Goal: Information Seeking & Learning: Learn about a topic

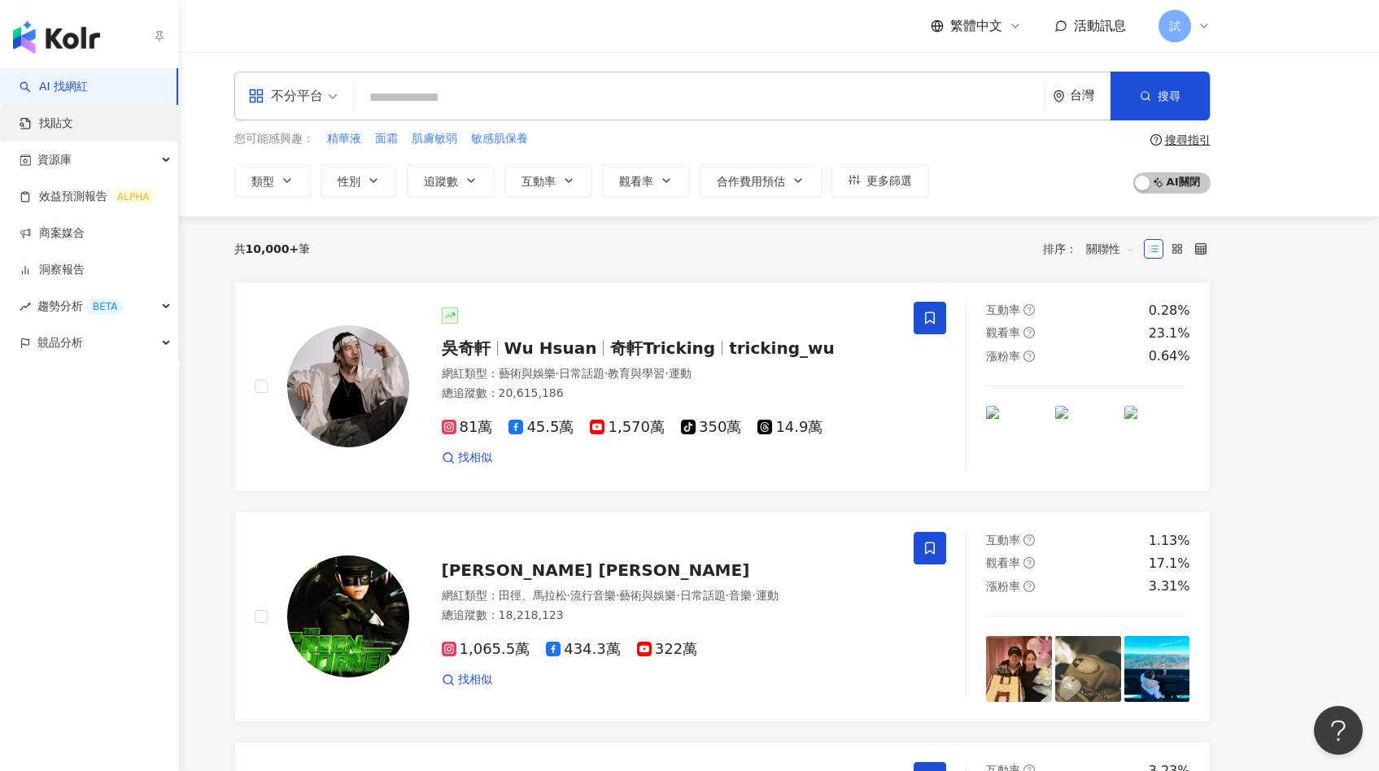
click at [63, 115] on link "找貼文" at bounding box center [47, 123] width 54 height 16
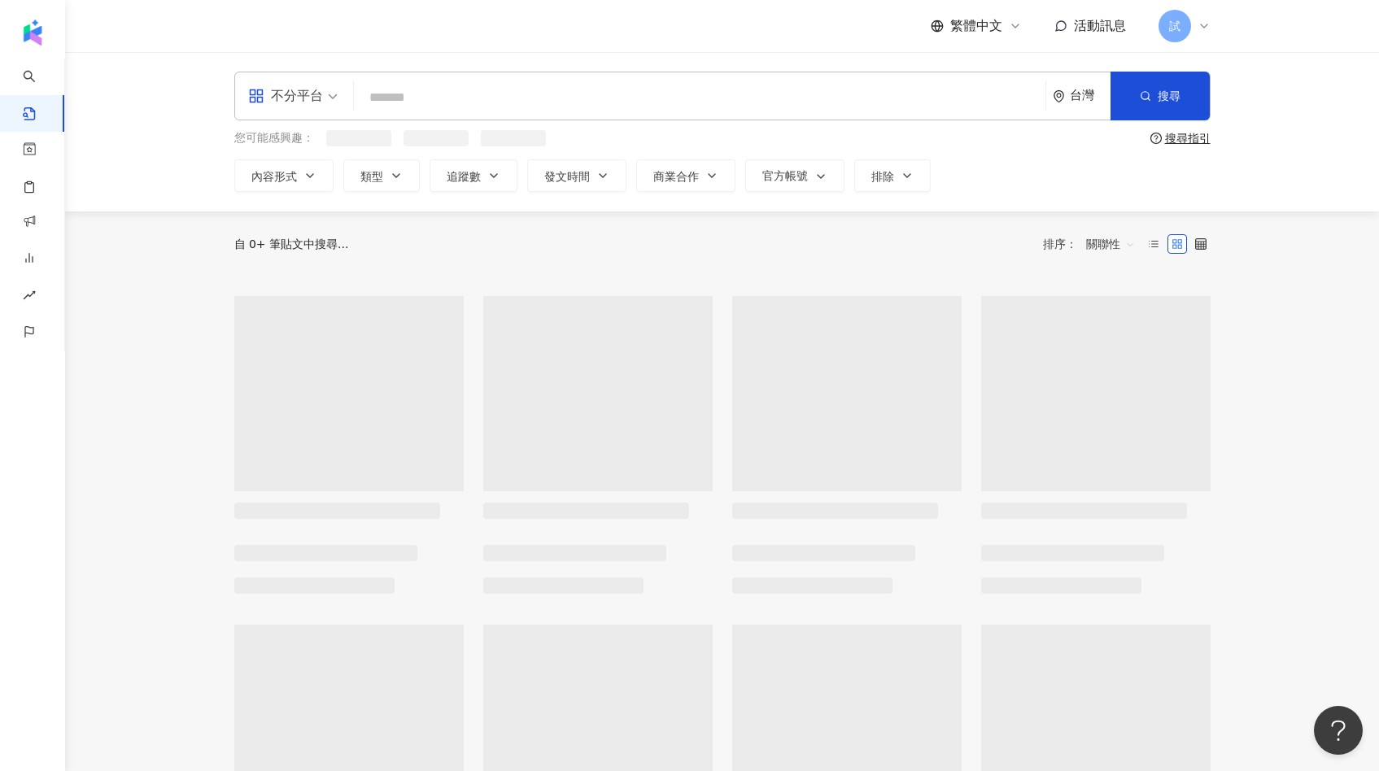
click at [421, 106] on input "search" at bounding box center [699, 97] width 678 height 35
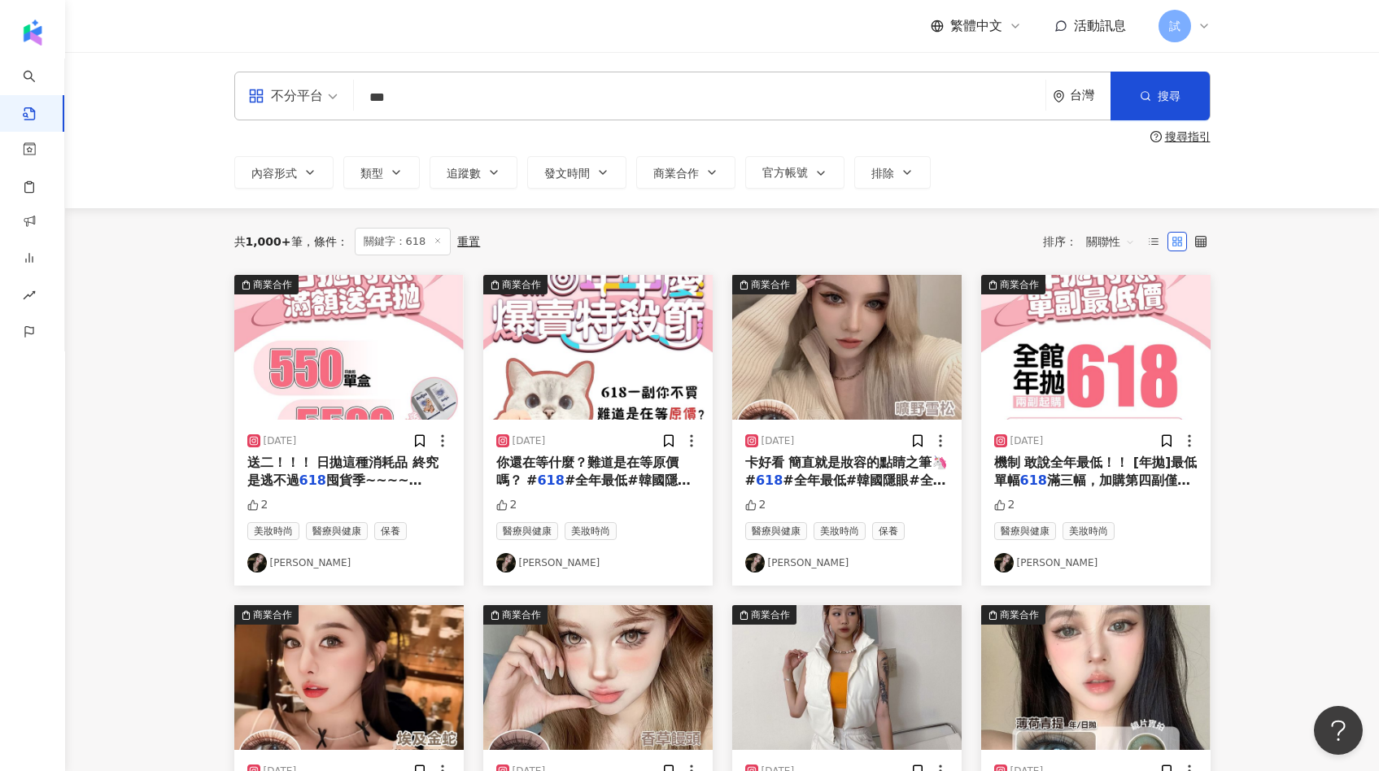
drag, startPoint x: 599, startPoint y: 91, endPoint x: 346, endPoint y: 91, distance: 252.9
click at [346, 91] on div "不分平台 618 *** 台灣 搜尋" at bounding box center [722, 96] width 976 height 49
type input "*"
click at [1100, 237] on span "關聯性" at bounding box center [1110, 242] width 49 height 26
click at [1118, 322] on div "觀看數" at bounding box center [1113, 330] width 46 height 18
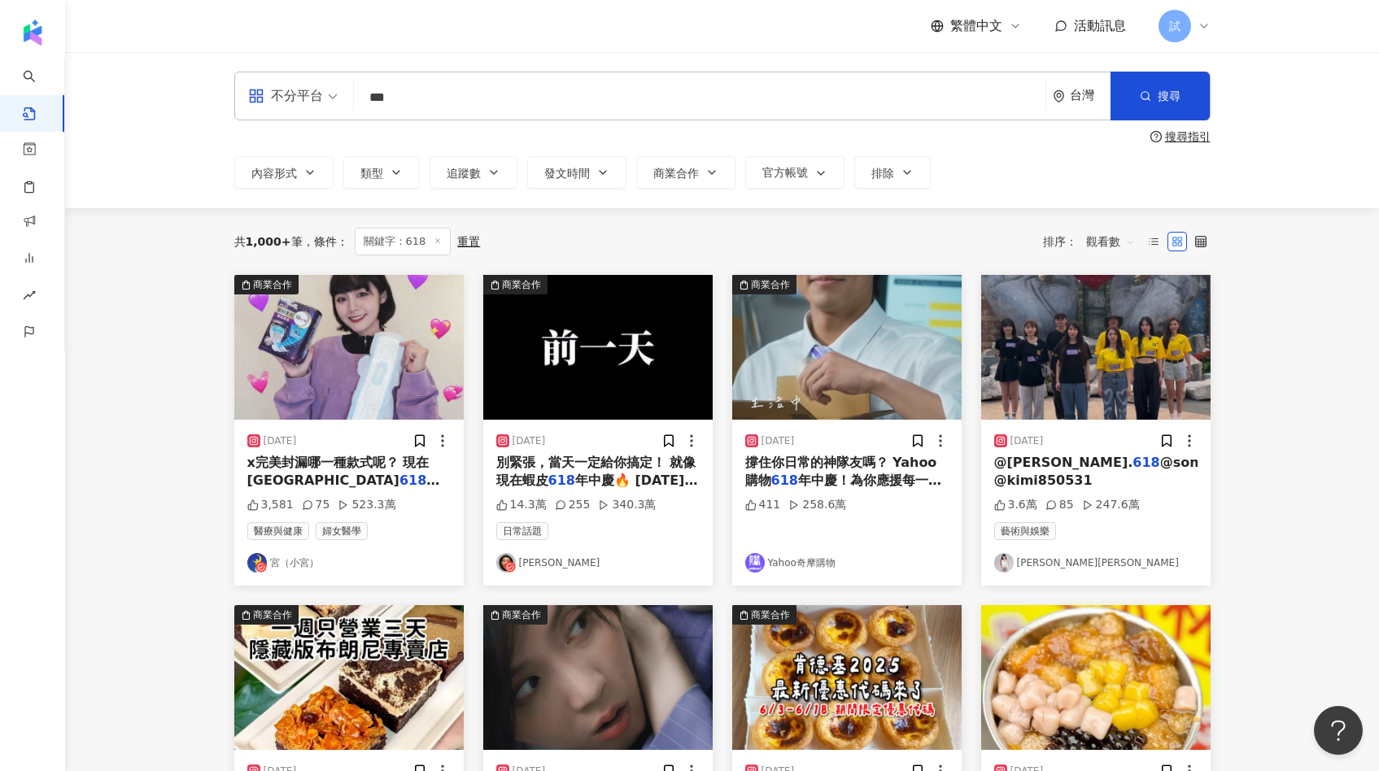
drag, startPoint x: 405, startPoint y: 97, endPoint x: 315, endPoint y: 97, distance: 90.3
click at [315, 97] on div "不分平台 雙11 *** 台灣 搜尋 searchOperator 插入語法 完全符合 "" 聯集 OR 交集 AND 排除 - 群組 {}" at bounding box center [722, 96] width 976 height 49
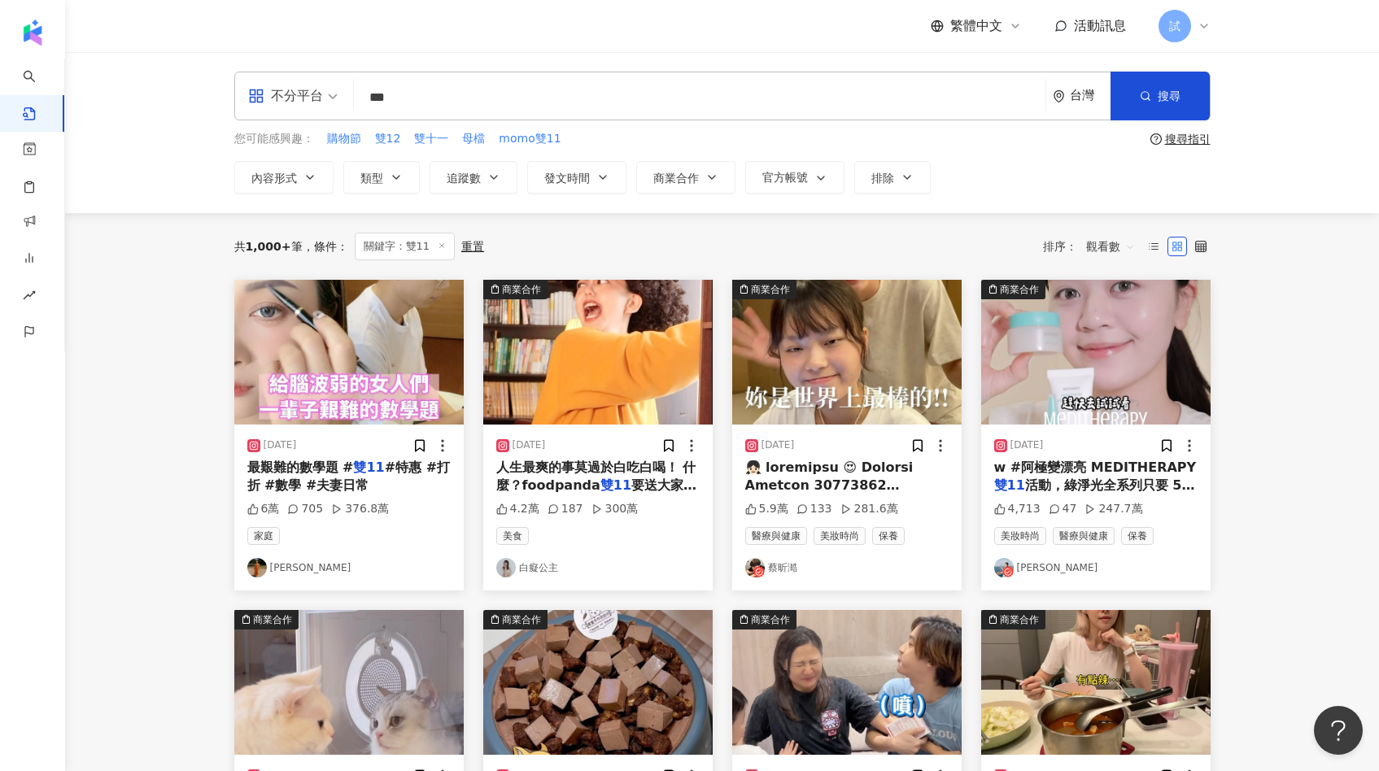
click at [616, 392] on img at bounding box center [597, 352] width 229 height 145
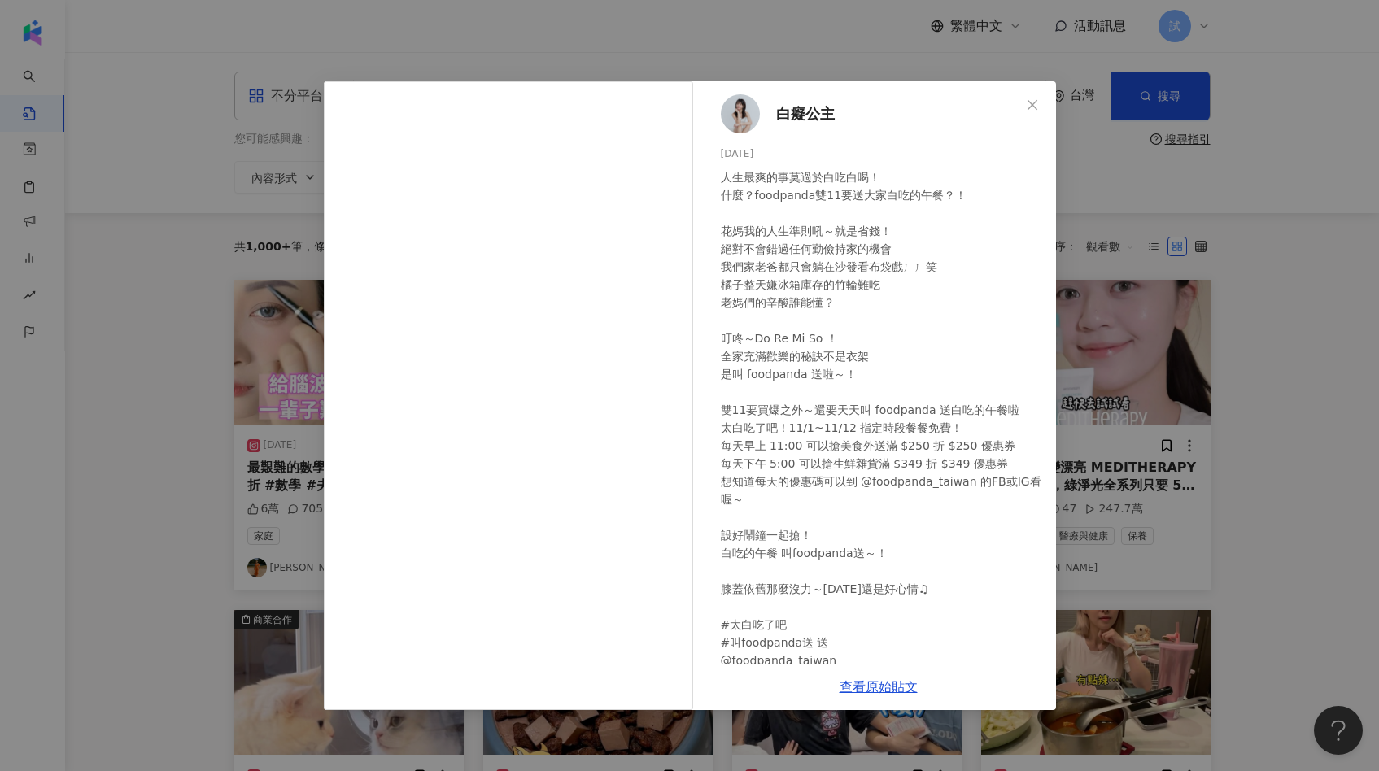
click at [1112, 344] on div "白癡公主 2023/10/31 人生最爽的事莫過於白吃白喝！ 什麼？foodpanda雙11要送大家白吃的午餐？！ 花媽我的人生準則吼～就是省錢！ 絕對不會錯…" at bounding box center [689, 385] width 1379 height 771
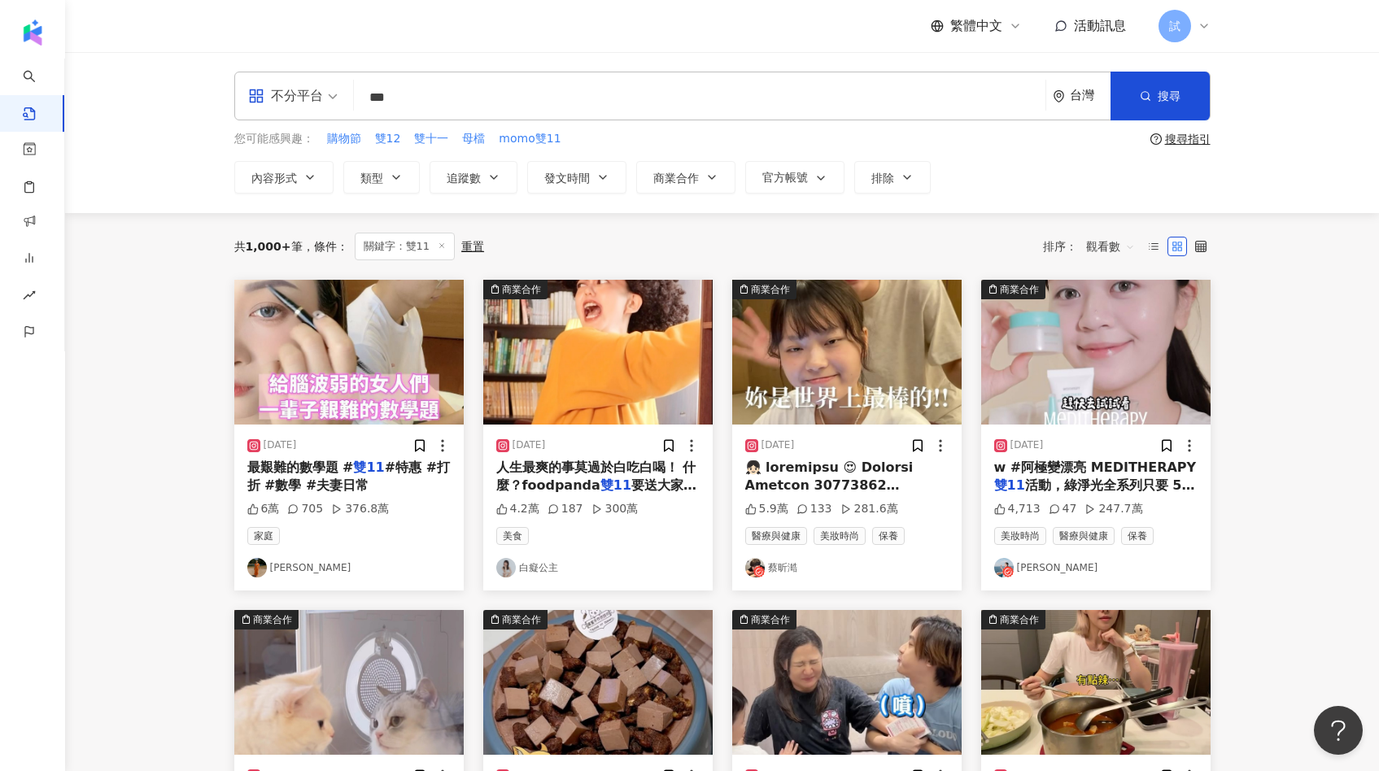
drag, startPoint x: 459, startPoint y: 96, endPoint x: 285, endPoint y: 96, distance: 174.0
click at [285, 96] on div "不分平台 *** 台灣 搜尋 searchOperator 插入語法 完全符合 "" 聯集 OR 交集 AND 排除 - 群組 {}" at bounding box center [722, 96] width 976 height 49
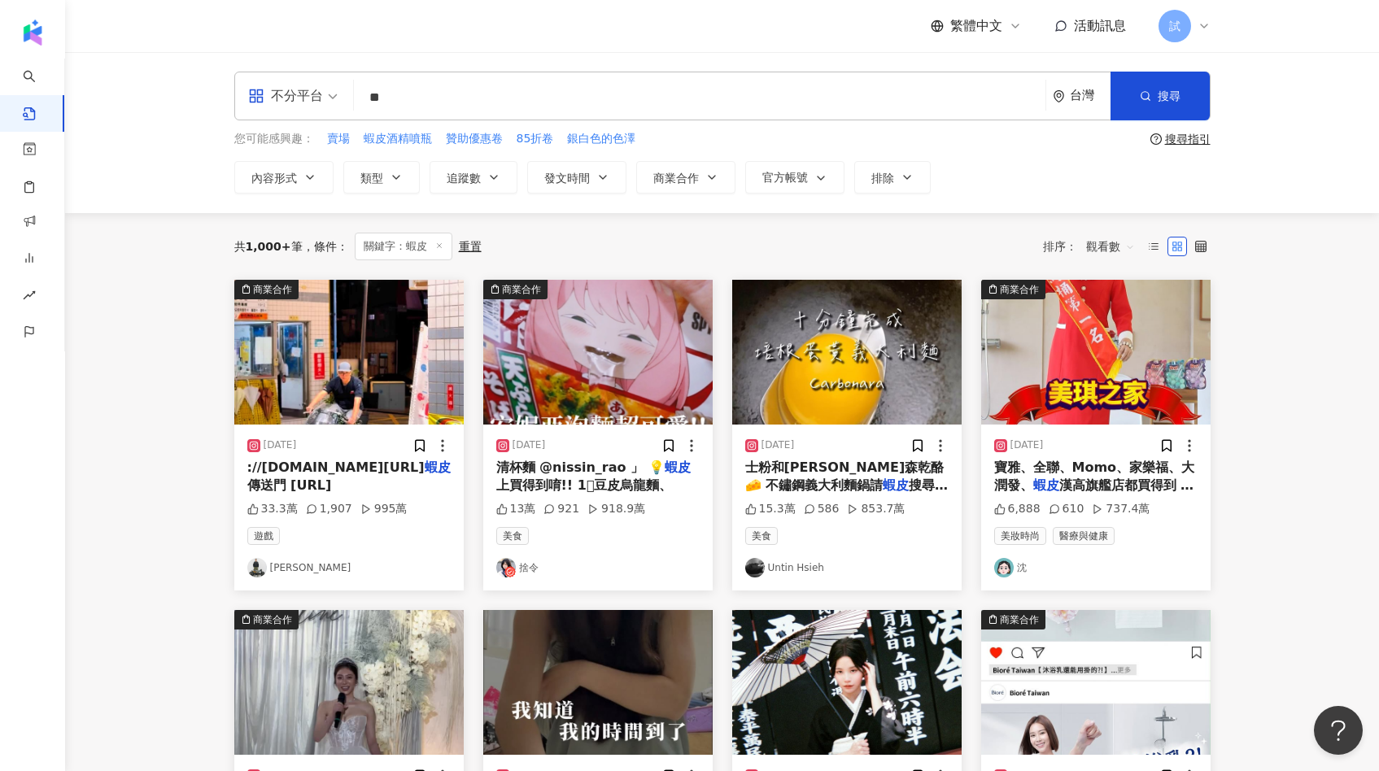
click at [579, 368] on img at bounding box center [597, 352] width 229 height 145
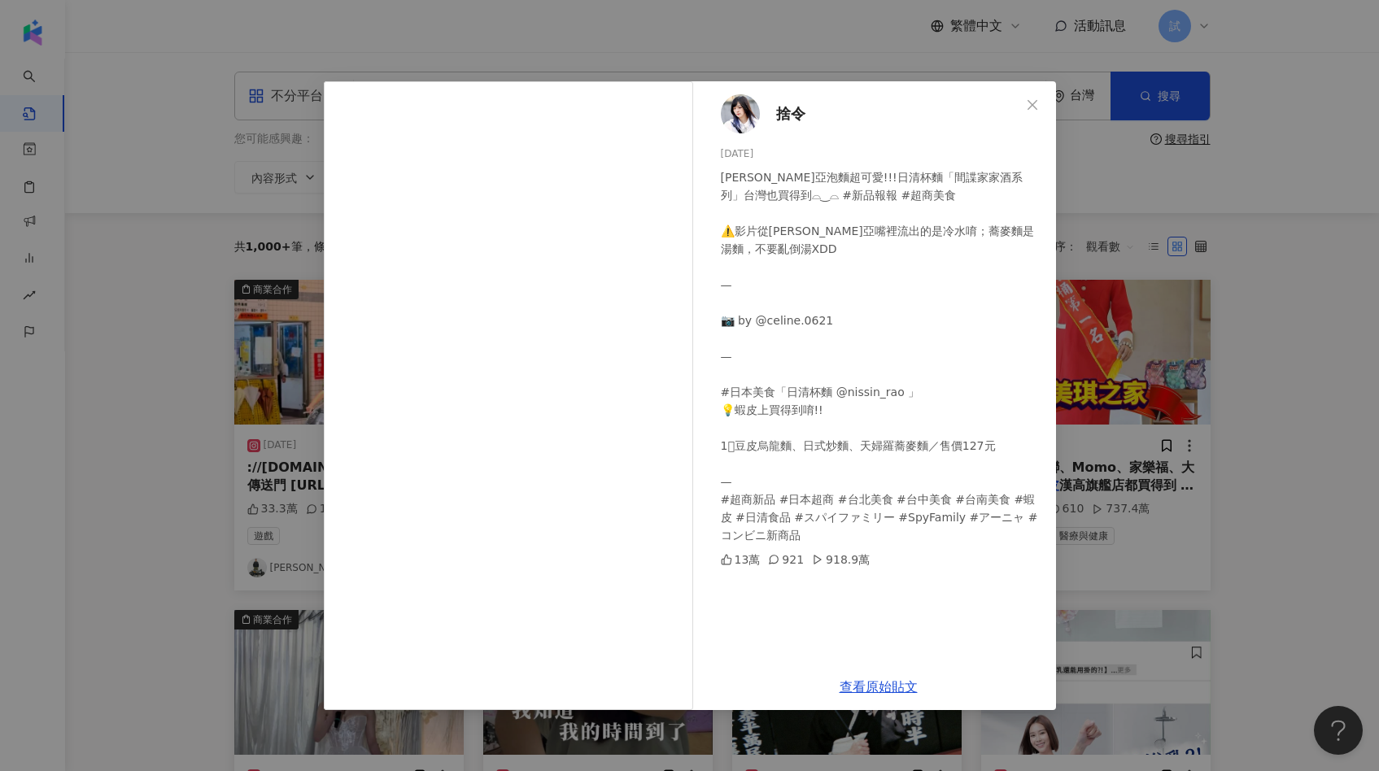
click at [1078, 450] on div "捨令 2023/10/22 安妮亞泡麵超可愛!!!日清杯麵「間諜家家酒系列」台灣也買得到⌓‿⌓ #新品報報 #超商美食 ⚠️影片從安妮亞嘴裡流出的是冷水唷；蕎…" at bounding box center [689, 385] width 1379 height 771
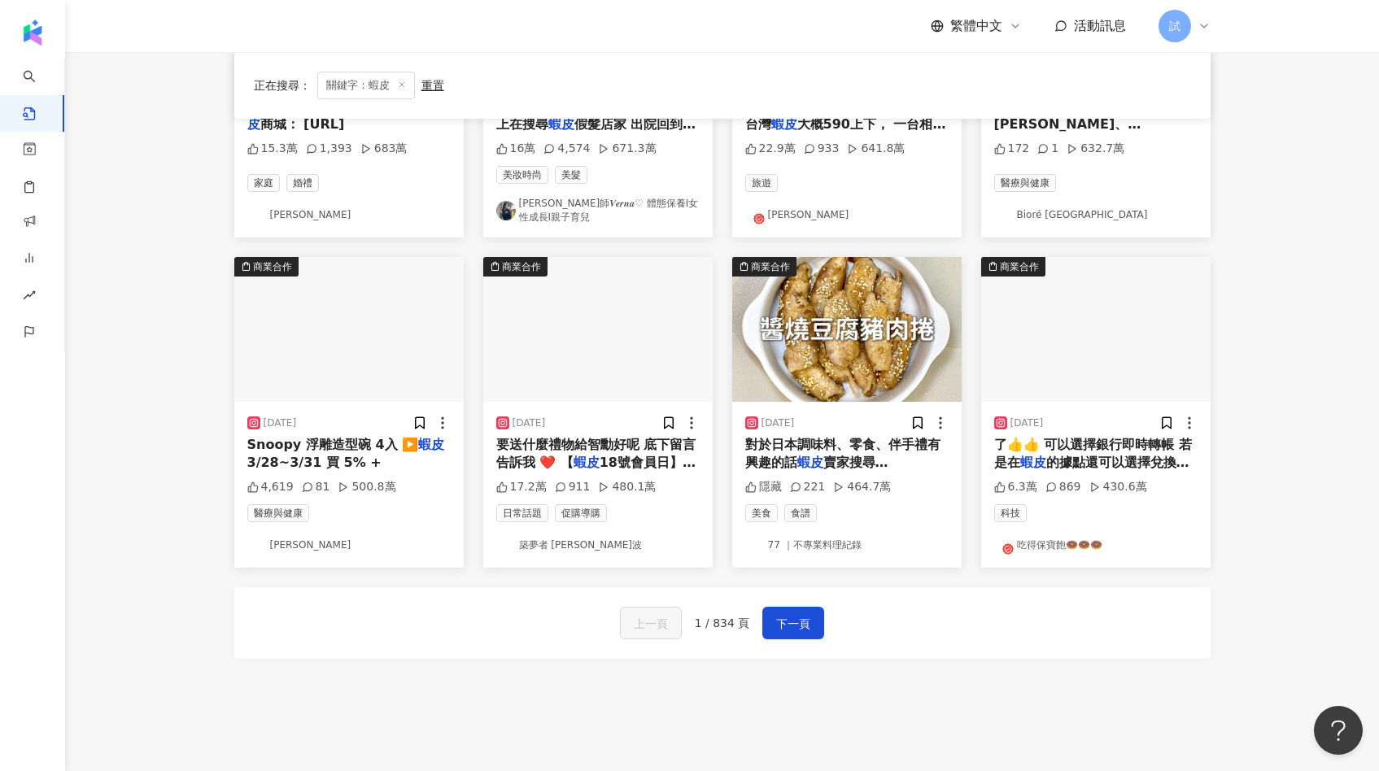
scroll to position [705, 0]
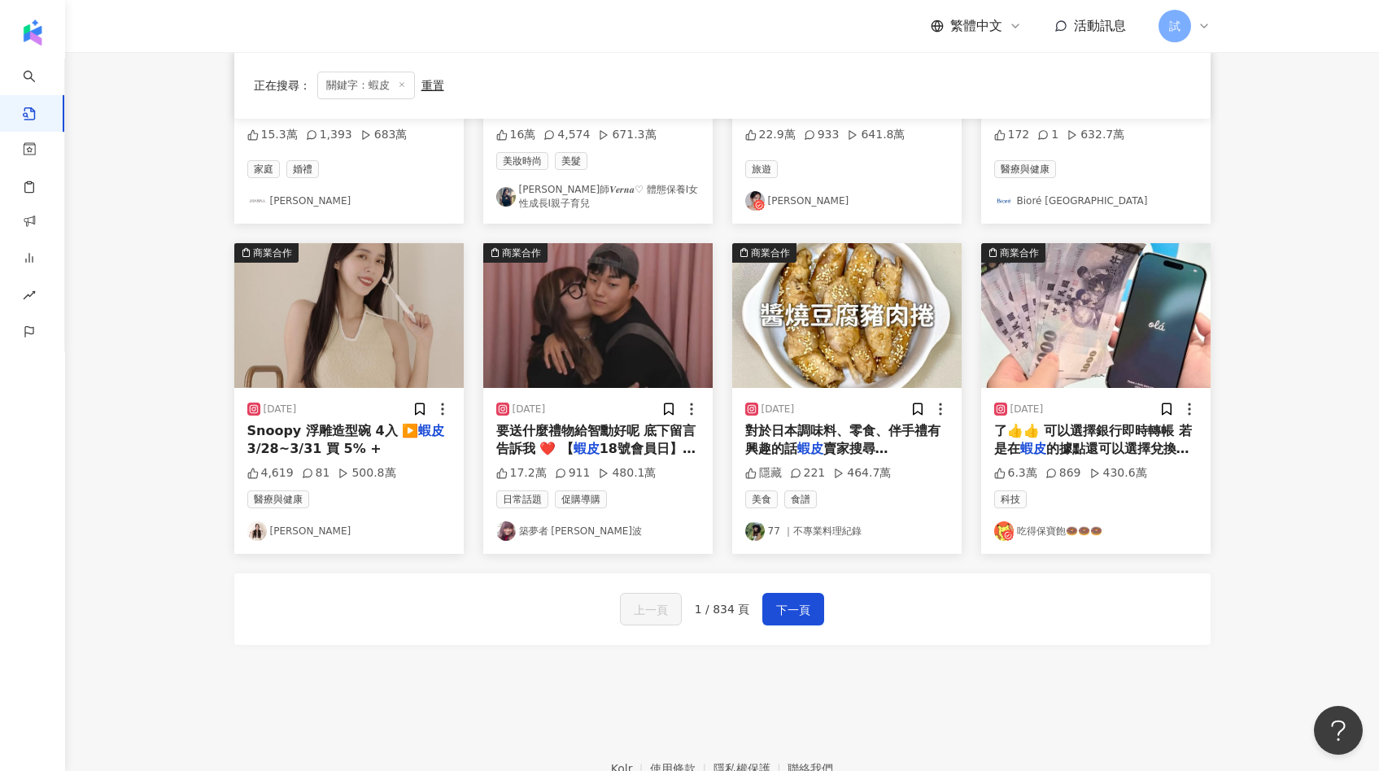
click at [382, 364] on img at bounding box center [348, 315] width 229 height 145
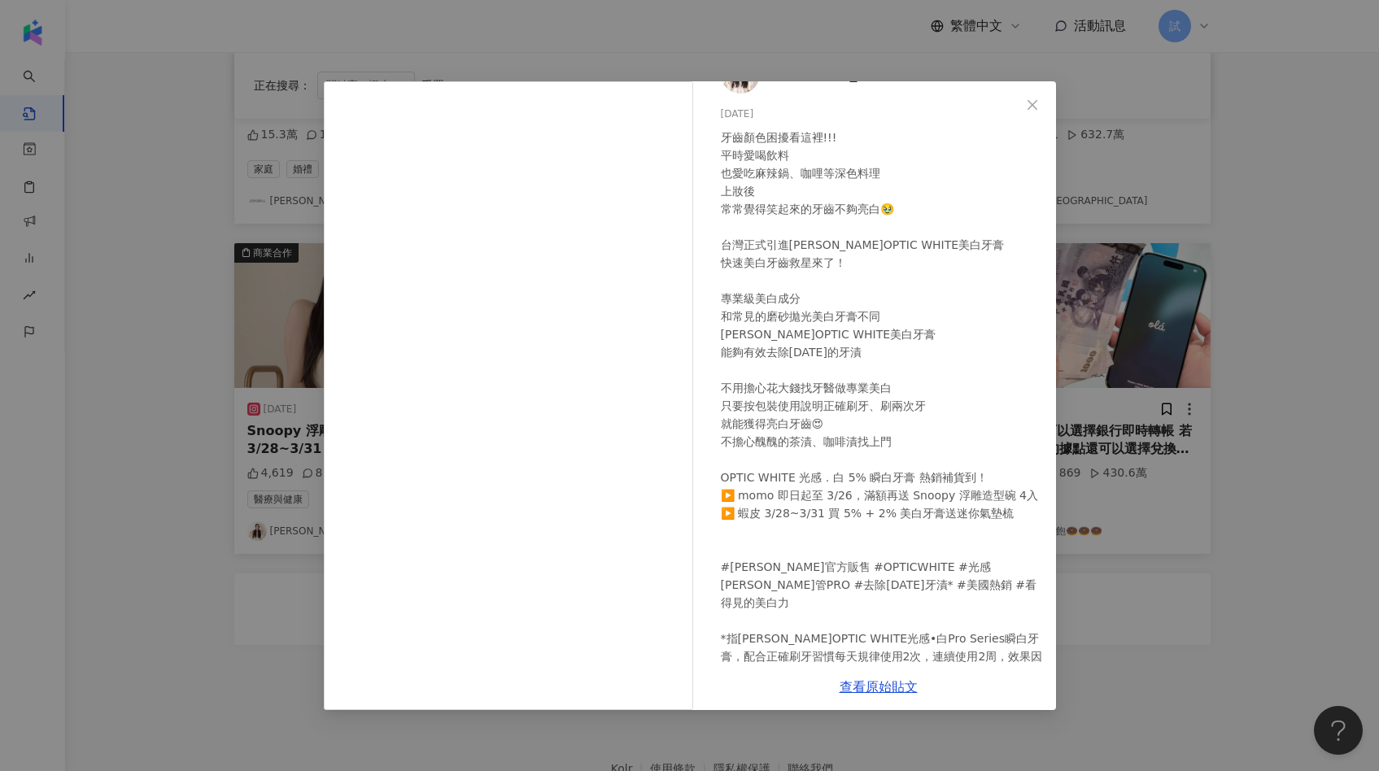
scroll to position [48, 0]
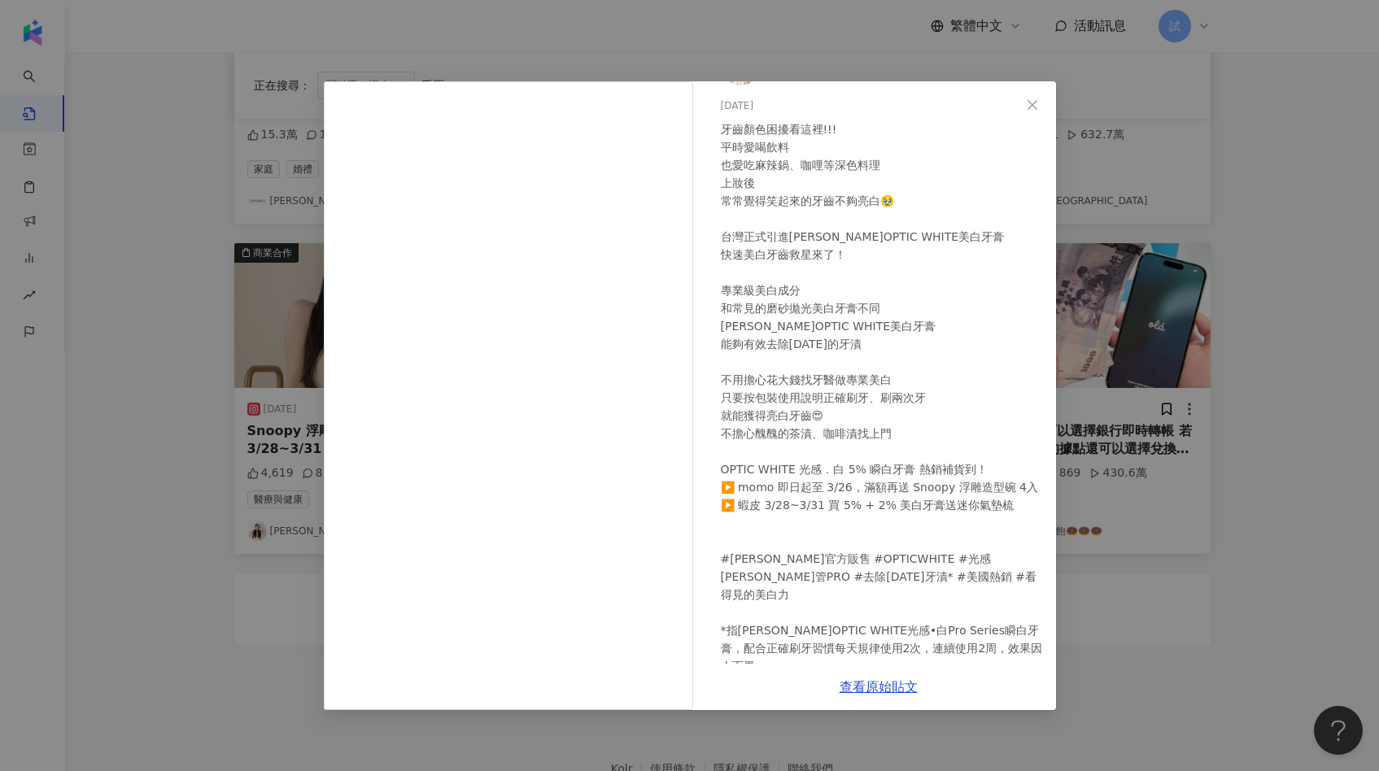
click at [1130, 533] on div "曾玄玄 2024/10/9 4,619 81 500.8萬 查看原始貼文" at bounding box center [689, 385] width 1379 height 771
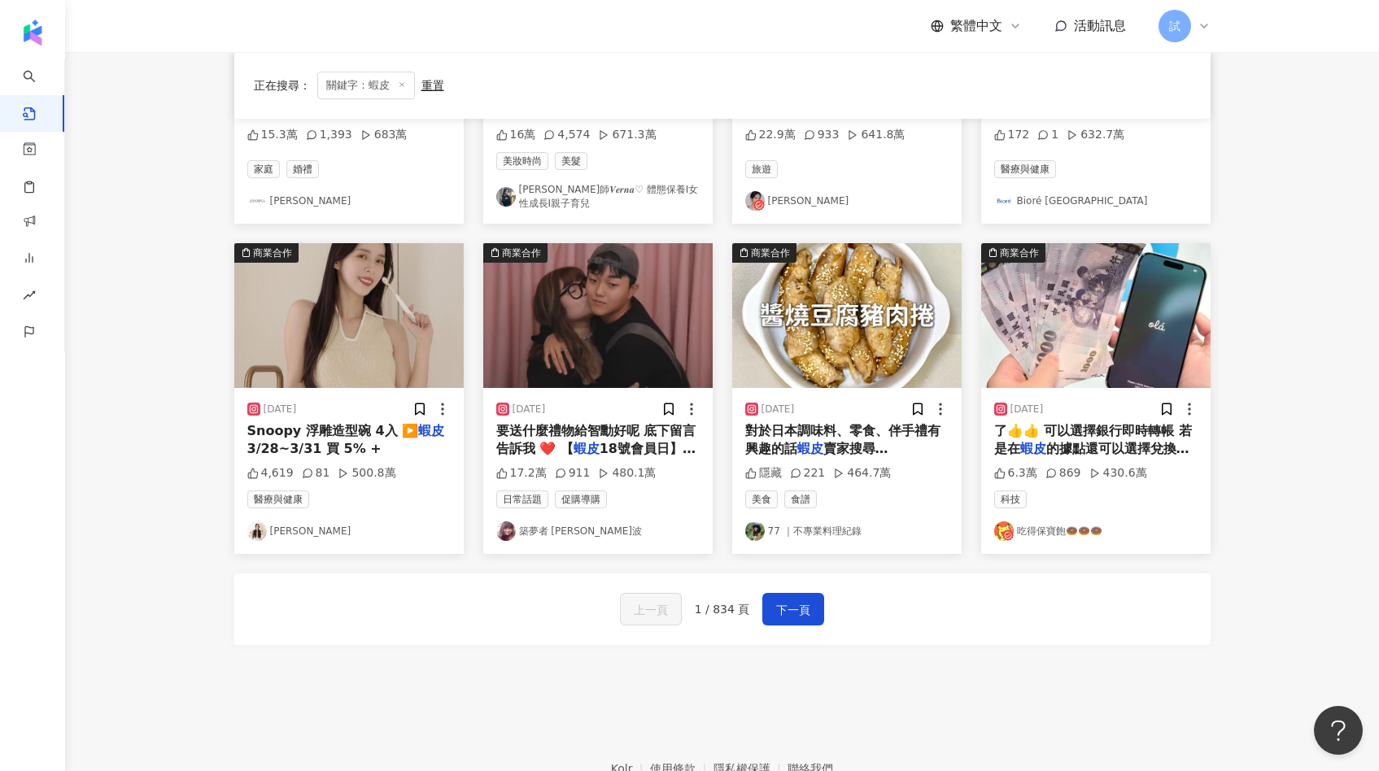
click at [580, 324] on img at bounding box center [597, 315] width 229 height 145
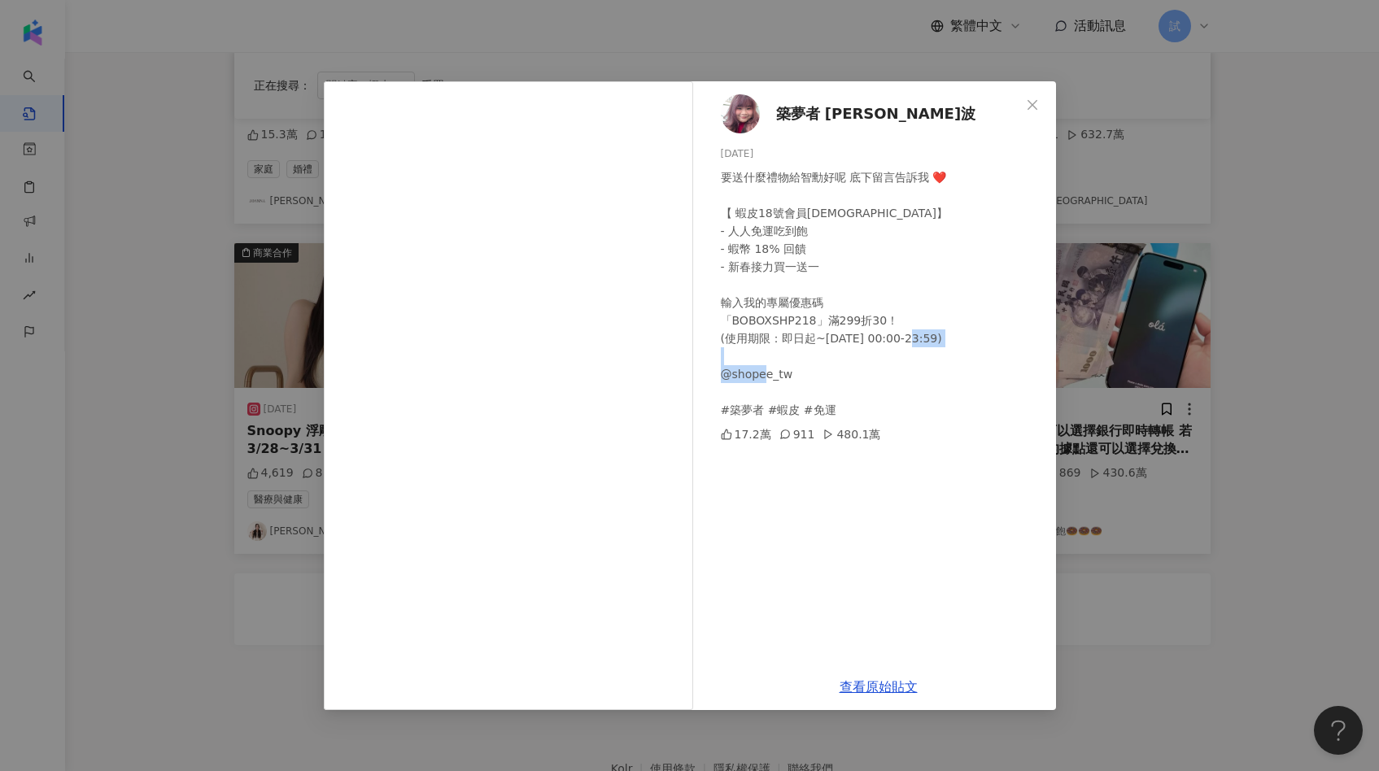
click at [1171, 401] on div "築夢者 夸克波波 2025/2/13 要送什麼禮物給智勳好呢 底下留言告訴我 ❤️ 【 蝦皮18號會員日】 - 人人免運吃到飽 - 蝦幣 18% 回饋 - 新…" at bounding box center [689, 385] width 1379 height 771
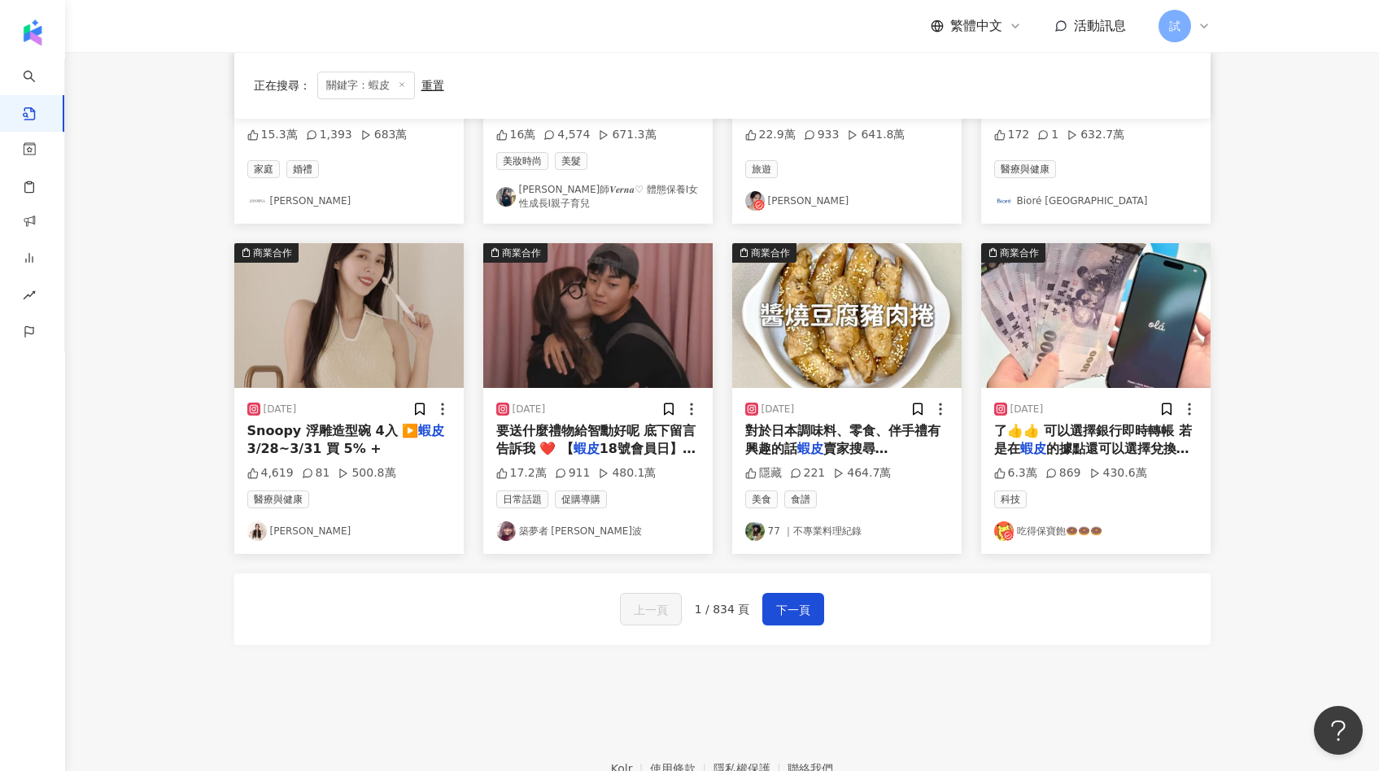
click at [605, 316] on img at bounding box center [597, 315] width 229 height 145
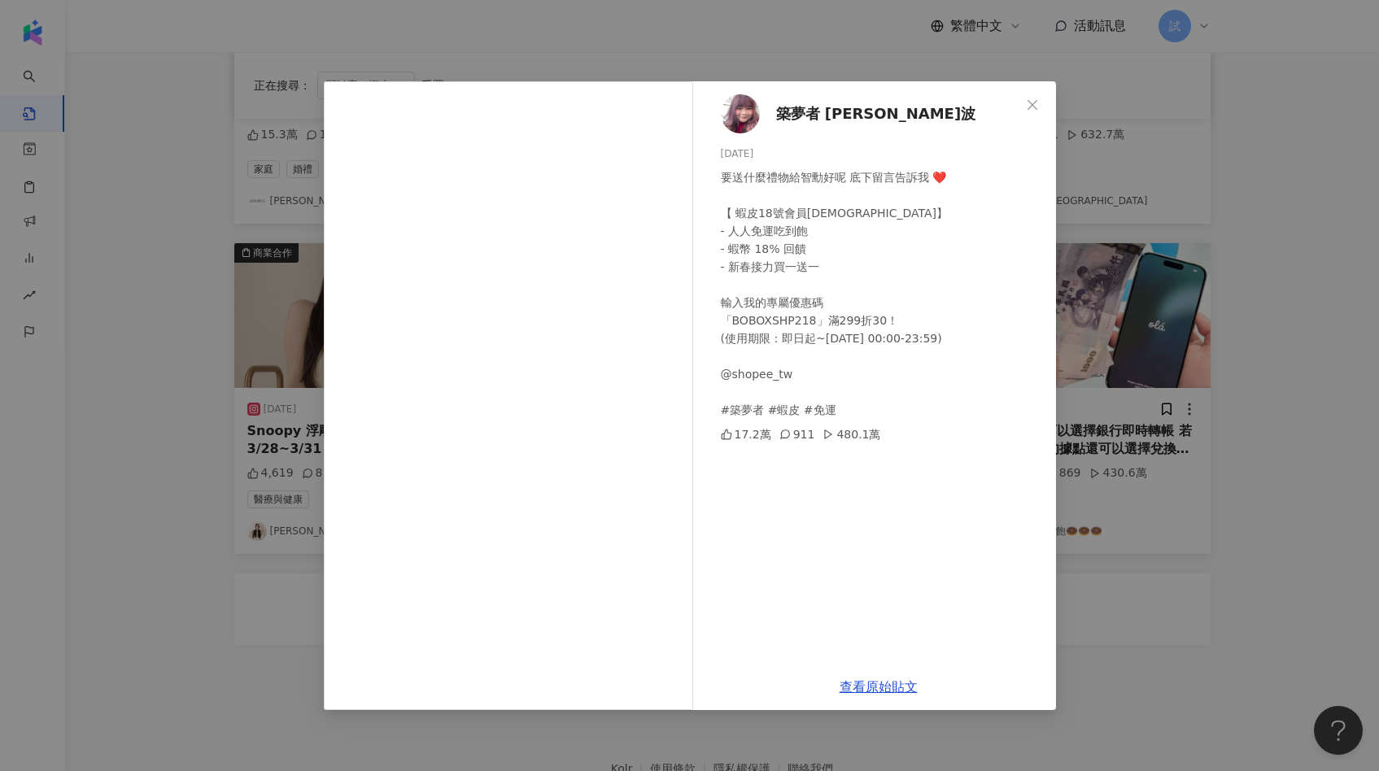
click at [1123, 340] on div "築夢者 夸克波波 2025/2/13 要送什麼禮物給智勳好呢 底下留言告訴我 ❤️ 【 蝦皮18號會員日】 - 人人免運吃到飽 - 蝦幣 18% 回饋 - 新…" at bounding box center [689, 385] width 1379 height 771
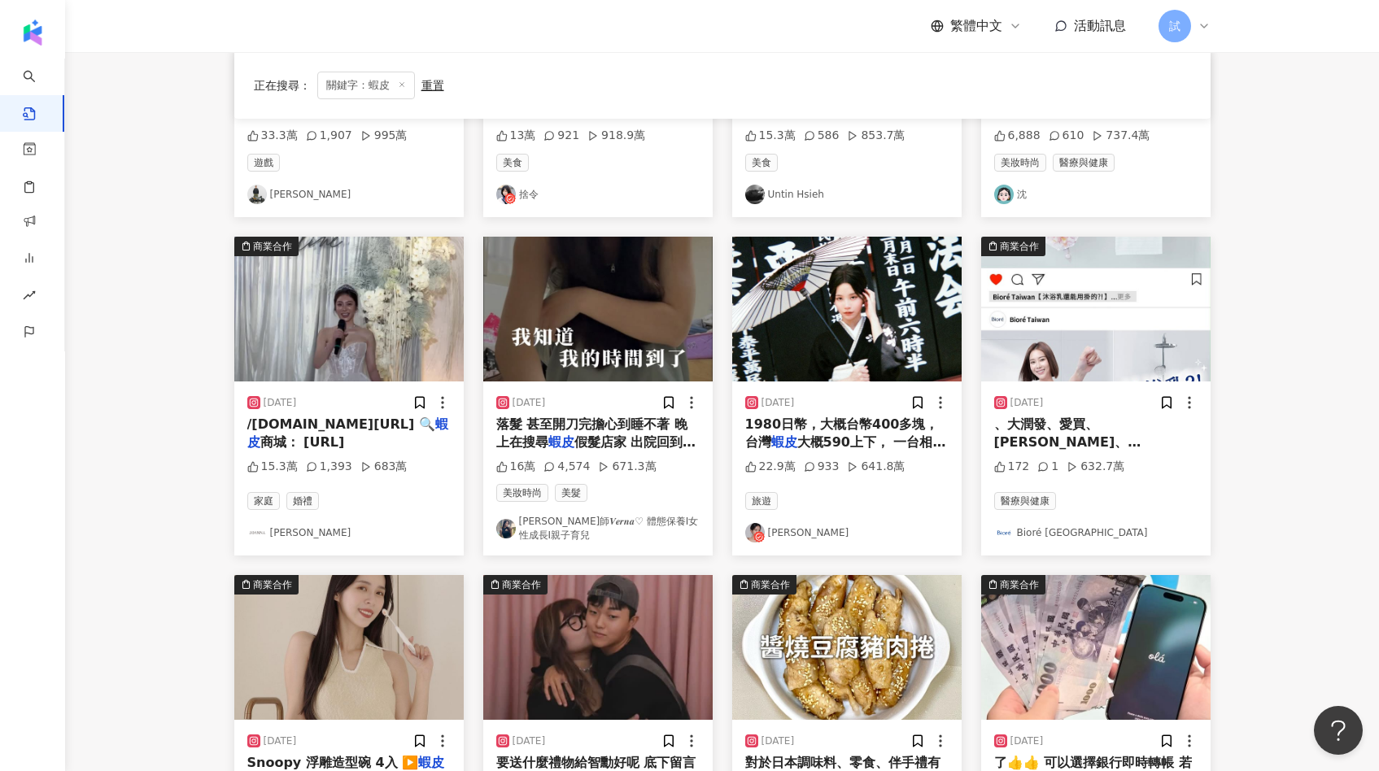
scroll to position [0, 0]
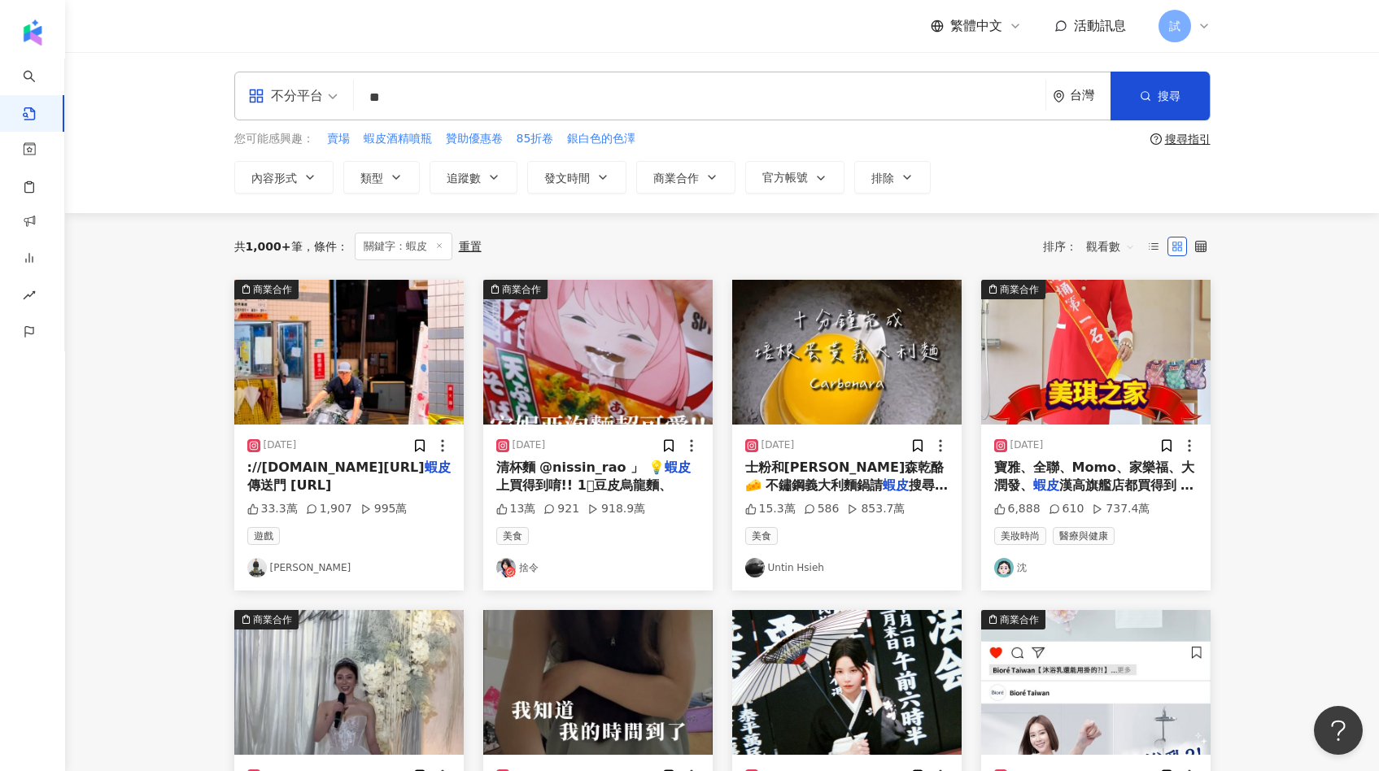
drag, startPoint x: 416, startPoint y: 89, endPoint x: 369, endPoint y: 89, distance: 46.4
click at [369, 89] on input "**" at bounding box center [699, 97] width 678 height 35
type input "*"
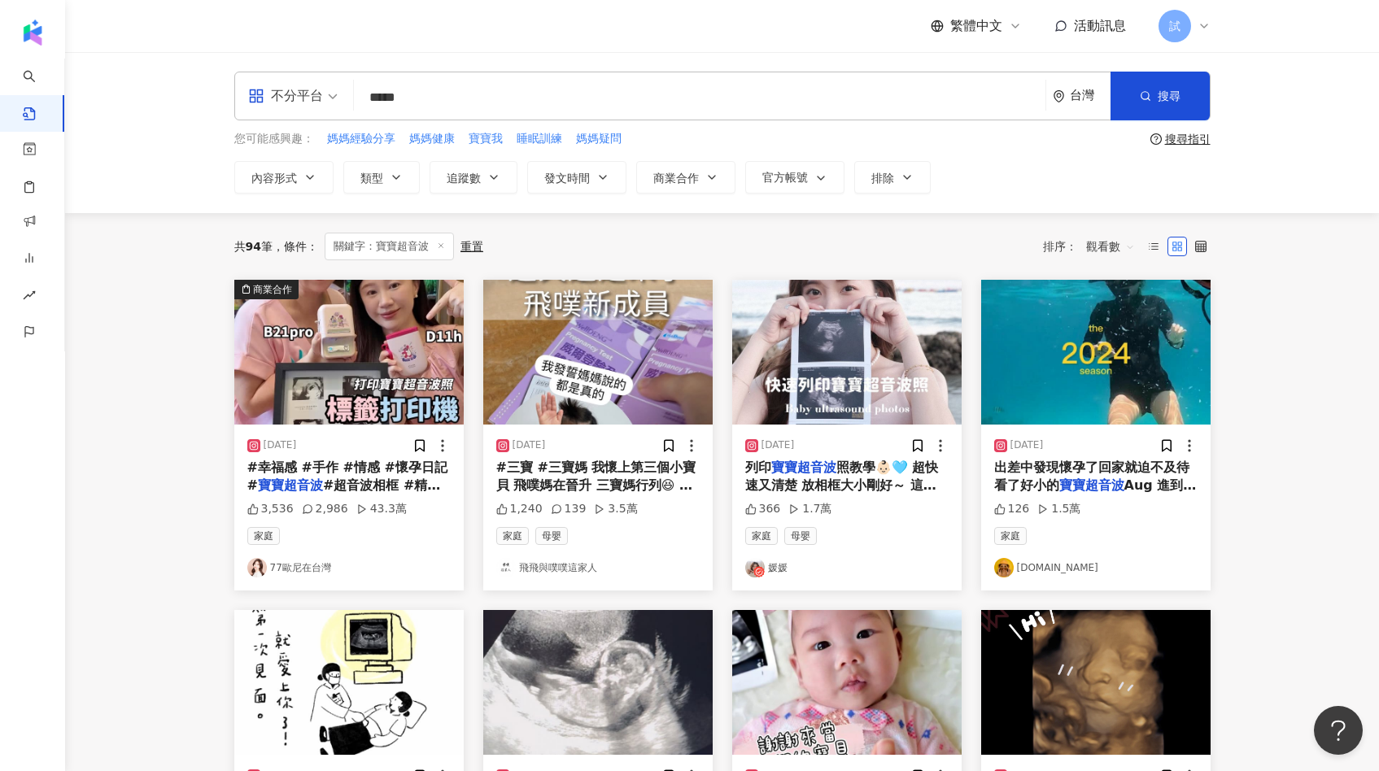
drag, startPoint x: 545, startPoint y: 102, endPoint x: 231, endPoint y: 102, distance: 313.9
click at [231, 102] on div "不分平台 寶寶超音波 ***** 台灣 搜尋 searchOperator 插入語法 完全符合 "" 聯集 OR 交集 AND 排除 - 群組 {} 您可能感…" at bounding box center [722, 133] width 1041 height 122
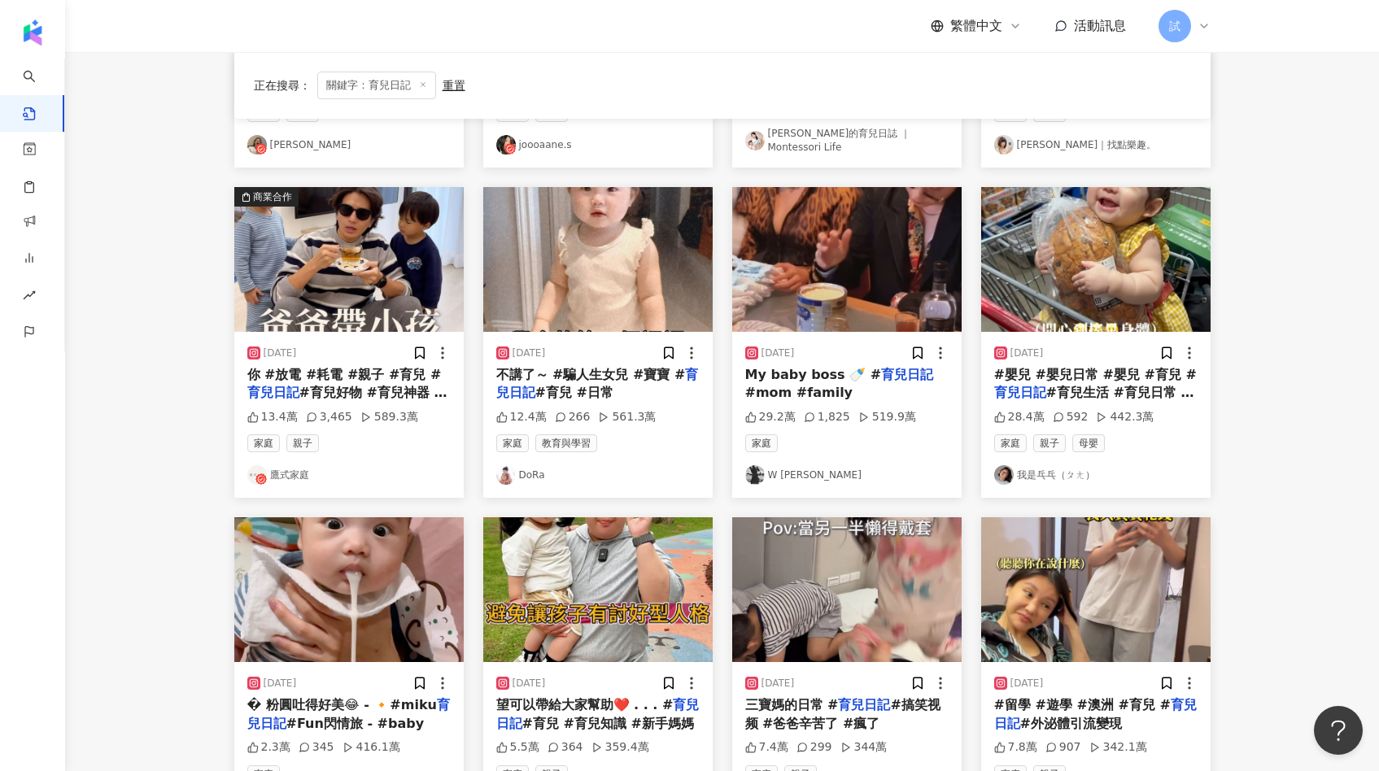
scroll to position [446, 0]
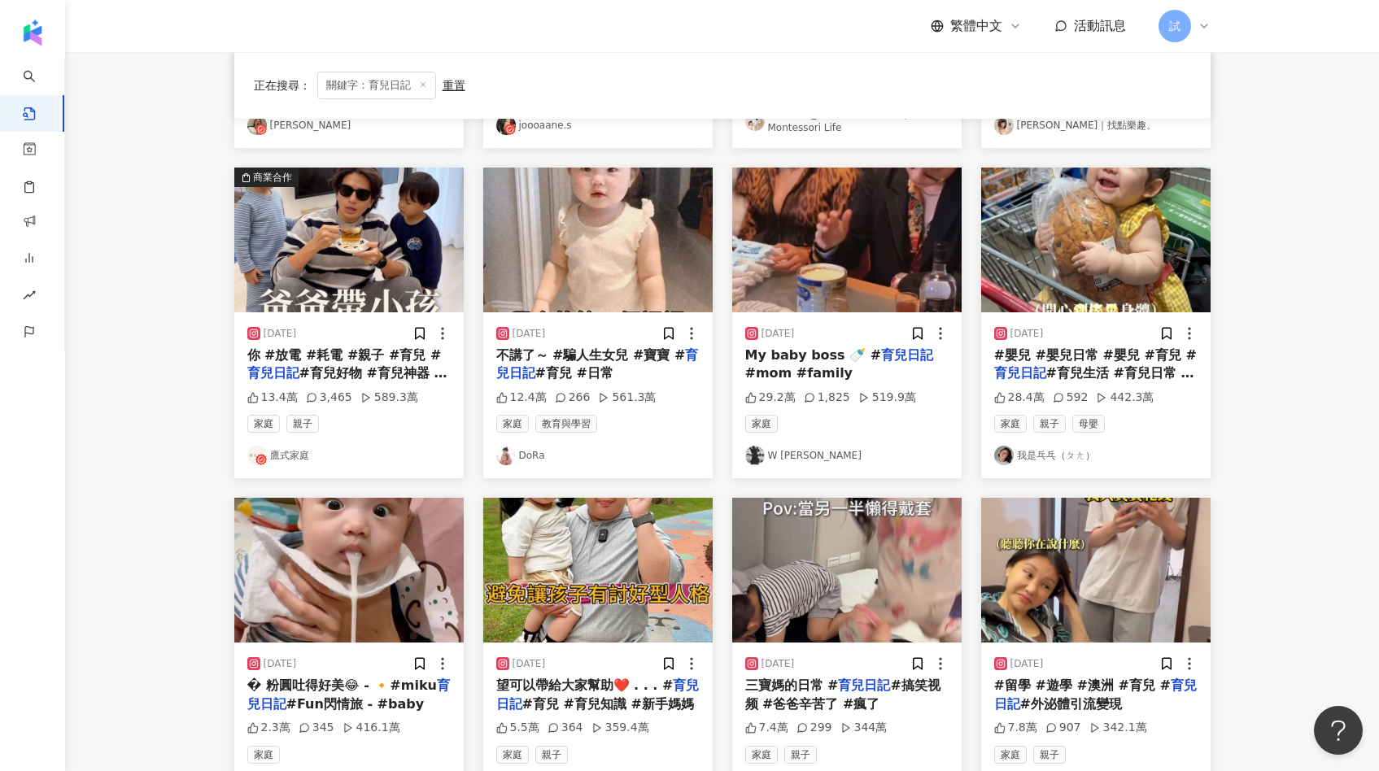
click at [332, 224] on img at bounding box center [348, 240] width 229 height 145
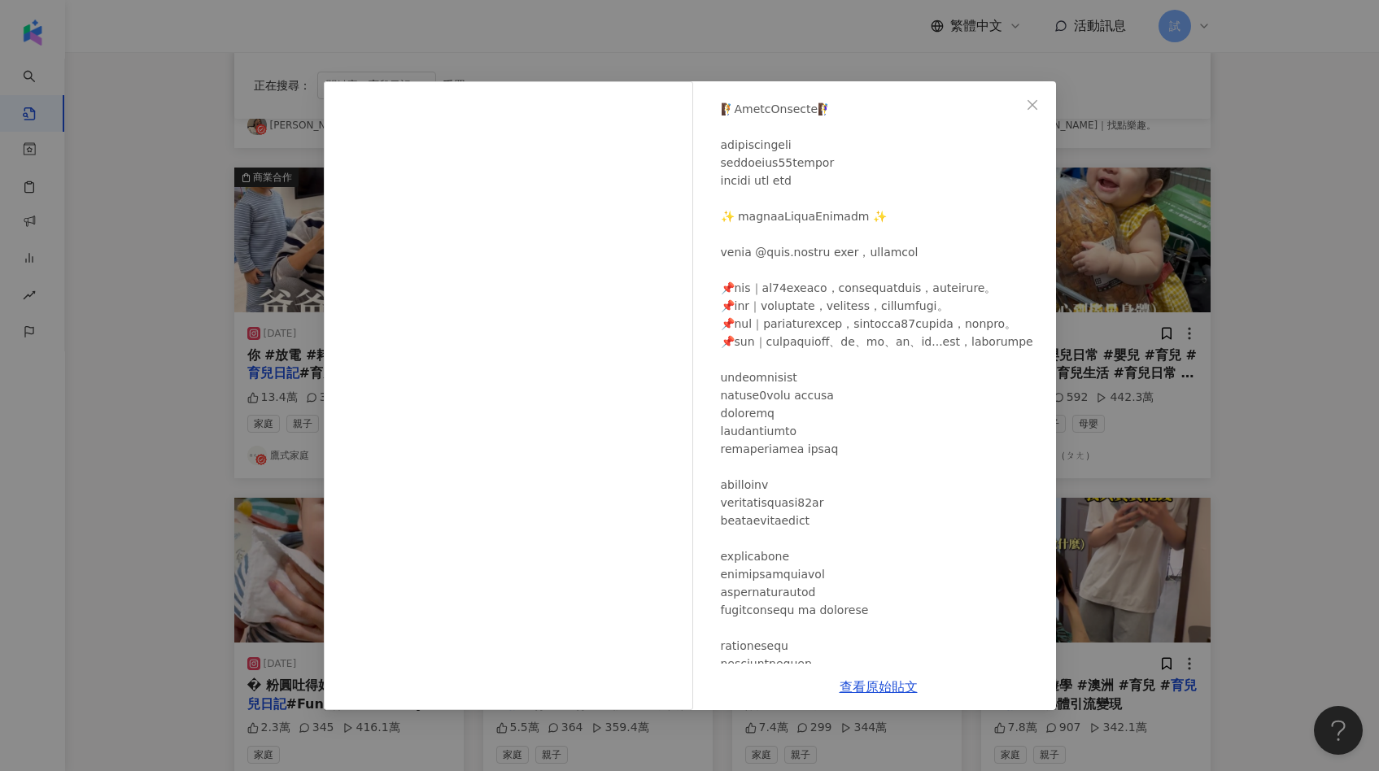
scroll to position [159, 0]
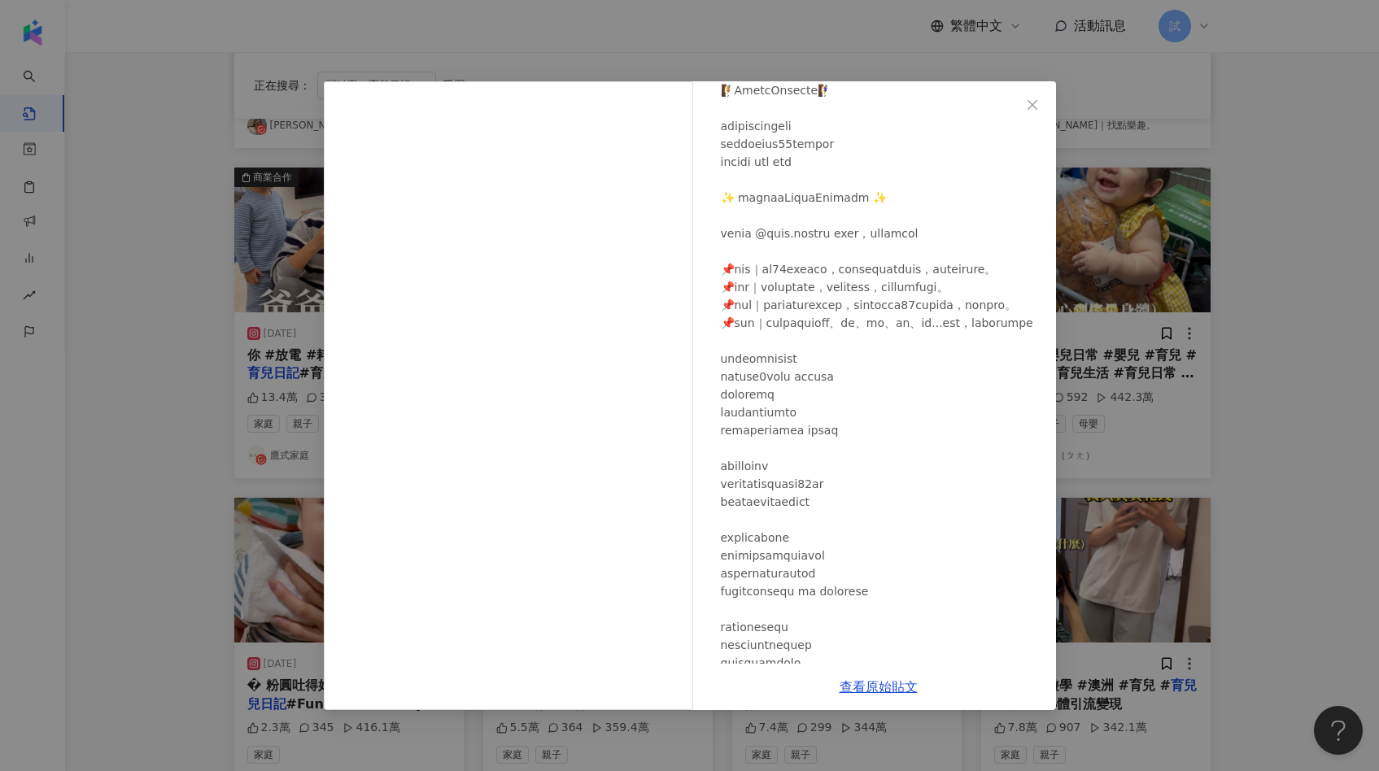
click at [1228, 316] on div "鷹式家庭 2024/3/7 13.4萬 3,465 589.3萬 查看原始貼文" at bounding box center [689, 385] width 1379 height 771
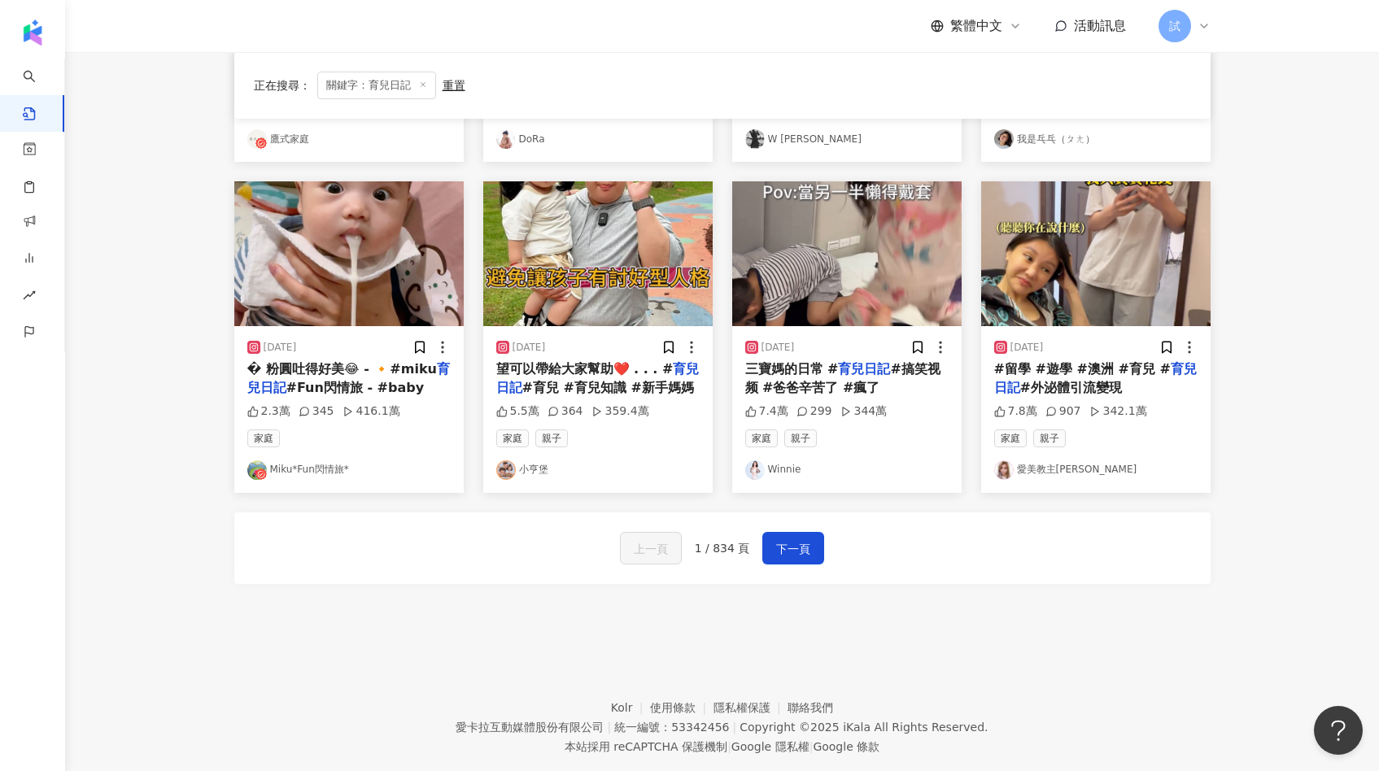
scroll to position [764, 0]
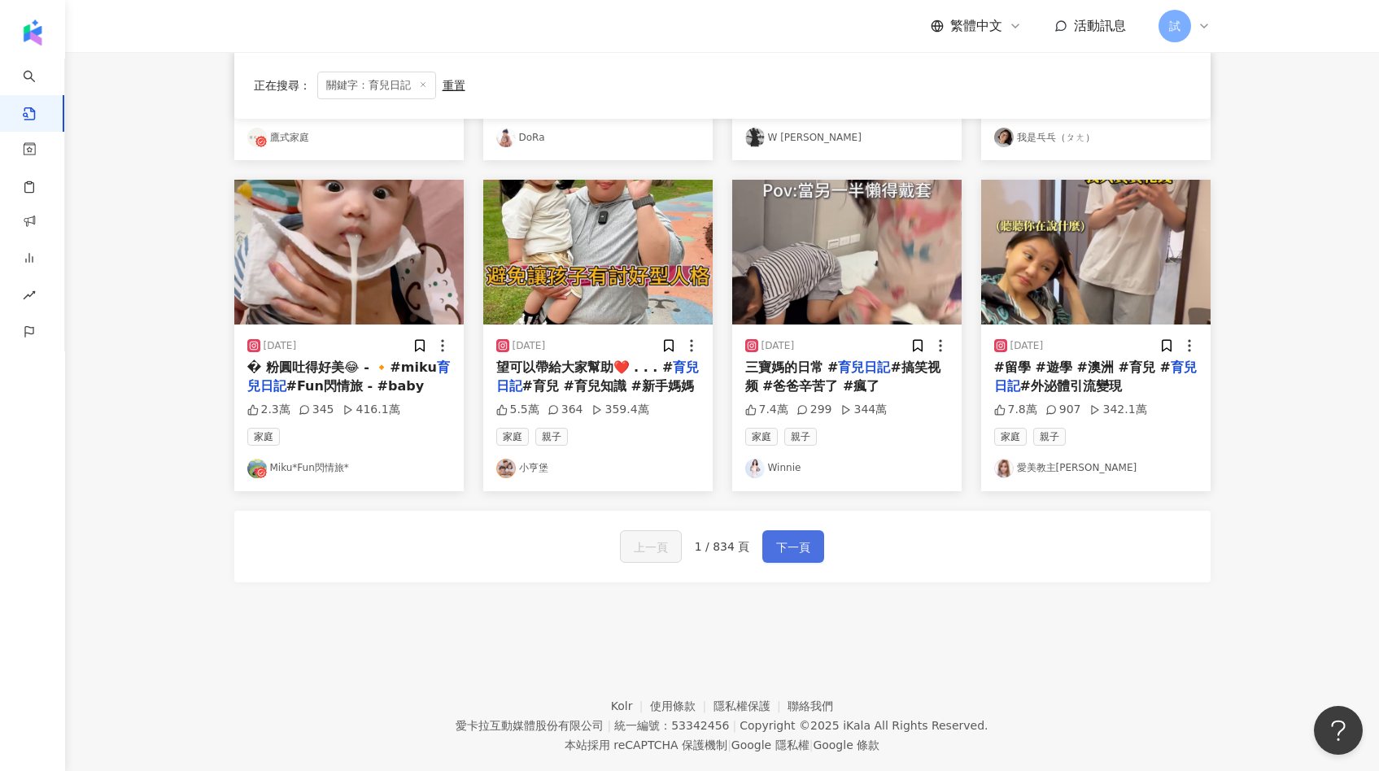
click at [801, 538] on span "下一頁" at bounding box center [793, 548] width 34 height 20
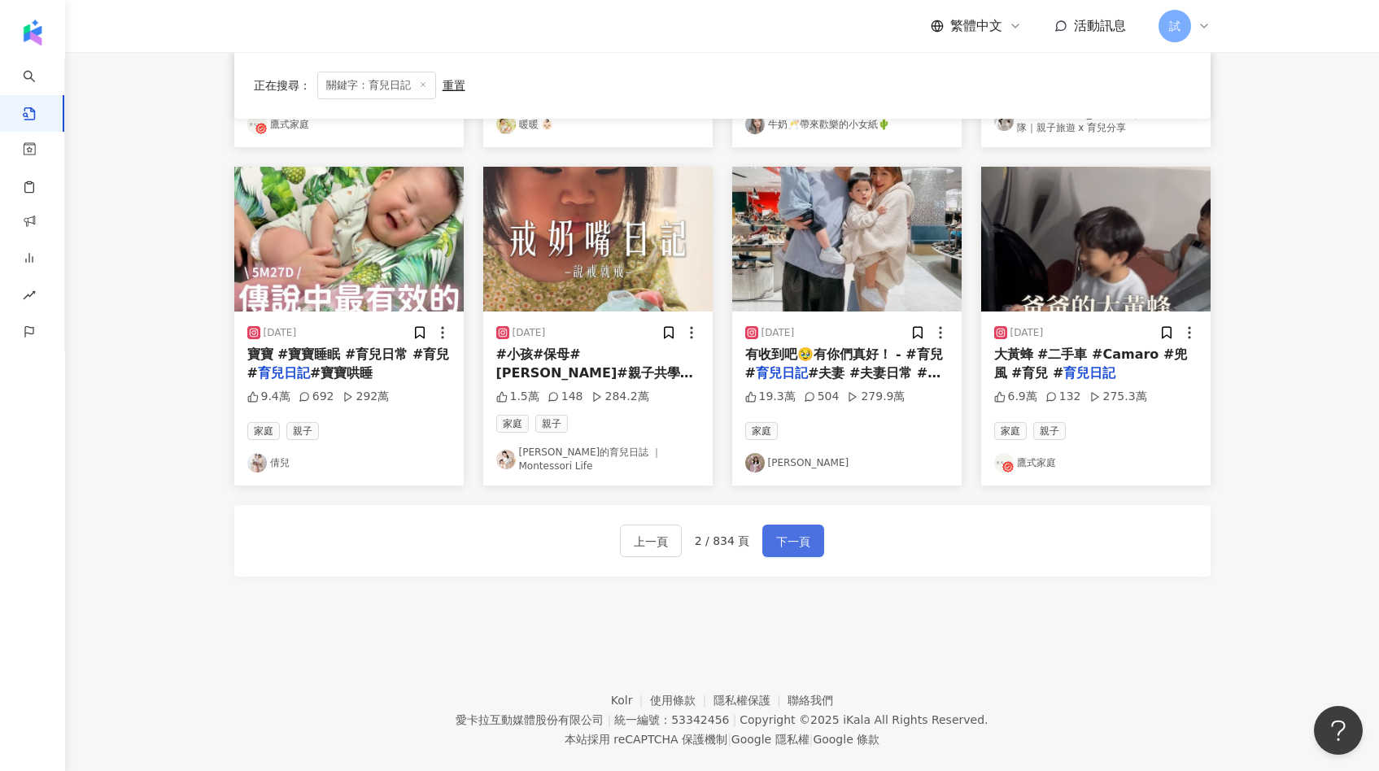
scroll to position [771, 0]
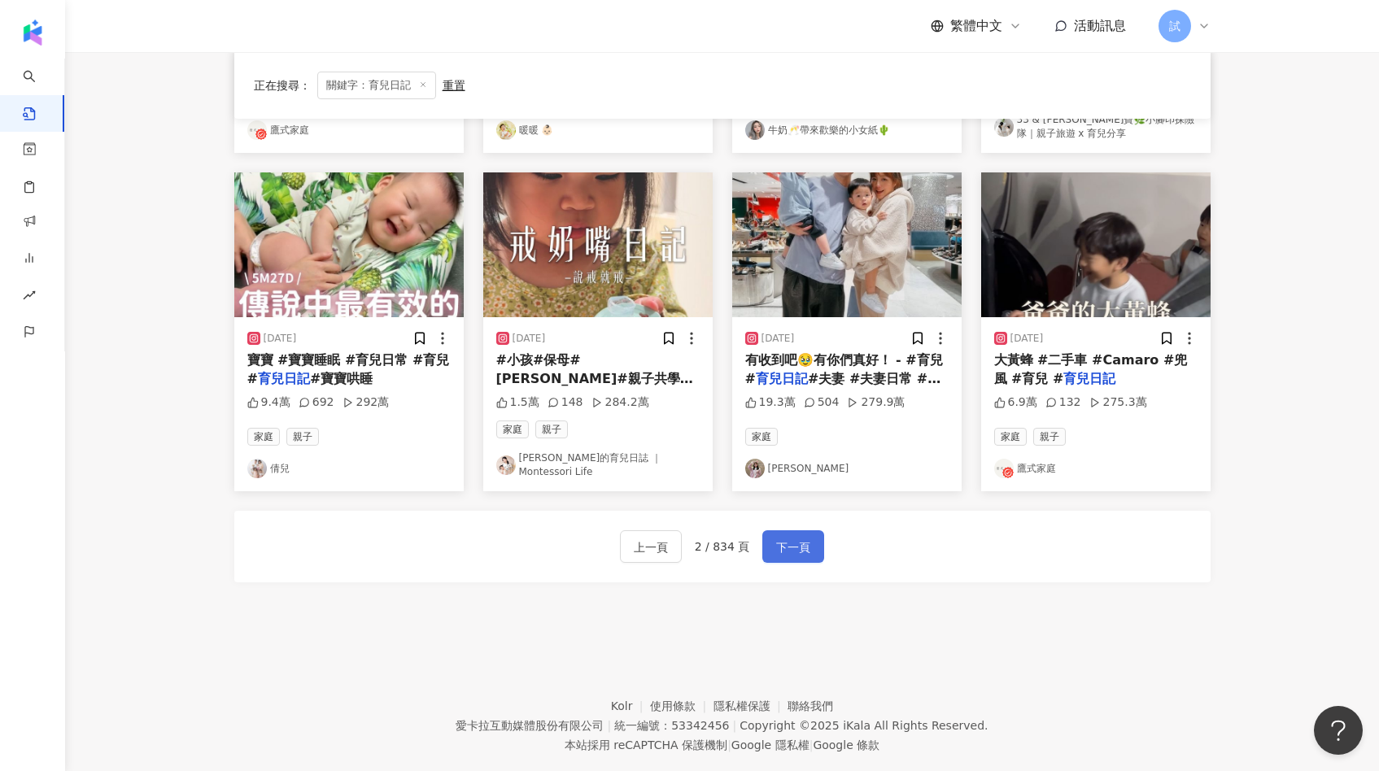
click at [810, 530] on button "下一頁" at bounding box center [793, 546] width 62 height 33
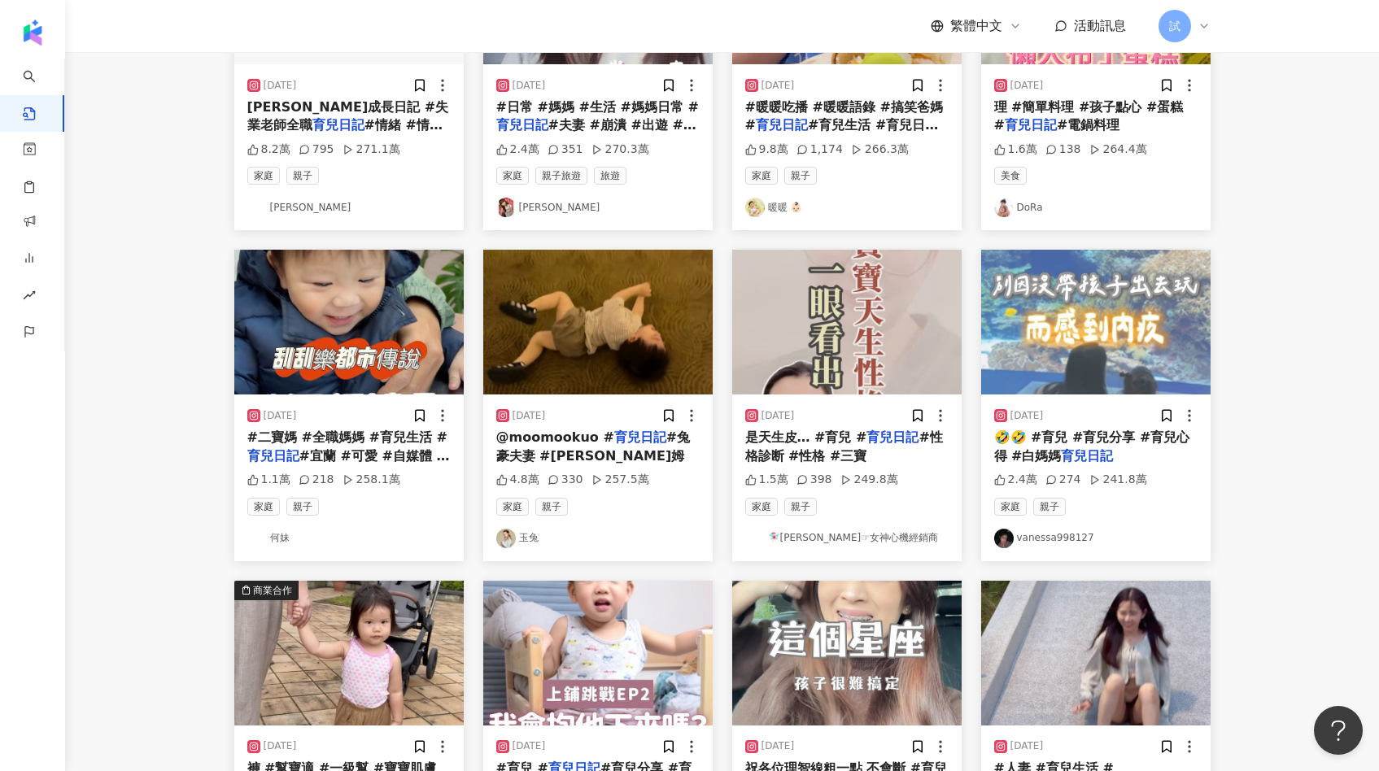
scroll to position [0, 0]
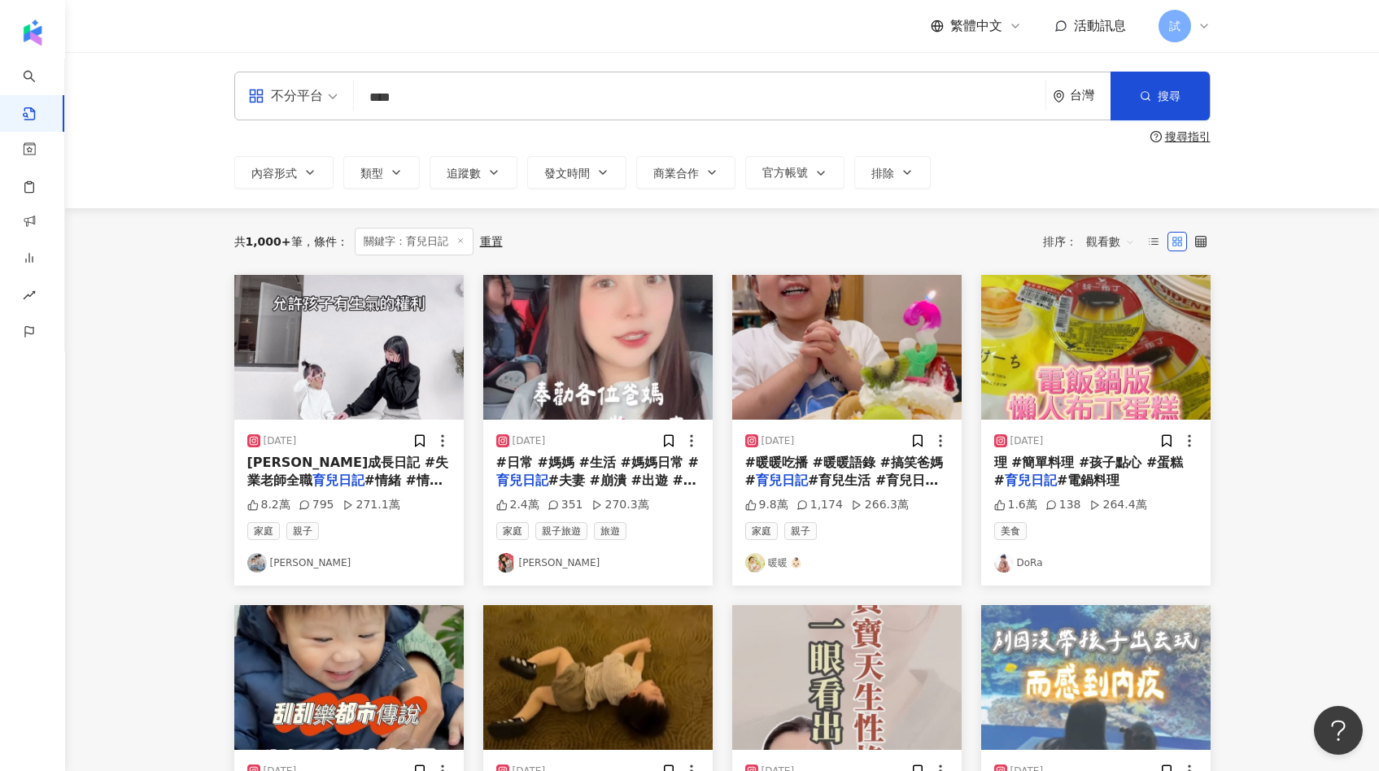
drag, startPoint x: 443, startPoint y: 94, endPoint x: 301, endPoint y: 87, distance: 142.5
click at [301, 87] on div "不分平台 育兒日記 **** 台灣 搜尋 searchOperator 插入語法 完全符合 "" 聯集 OR 交集 AND 排除 - 群組 {}" at bounding box center [722, 96] width 976 height 49
click at [380, 176] on span "類型" at bounding box center [371, 173] width 23 height 13
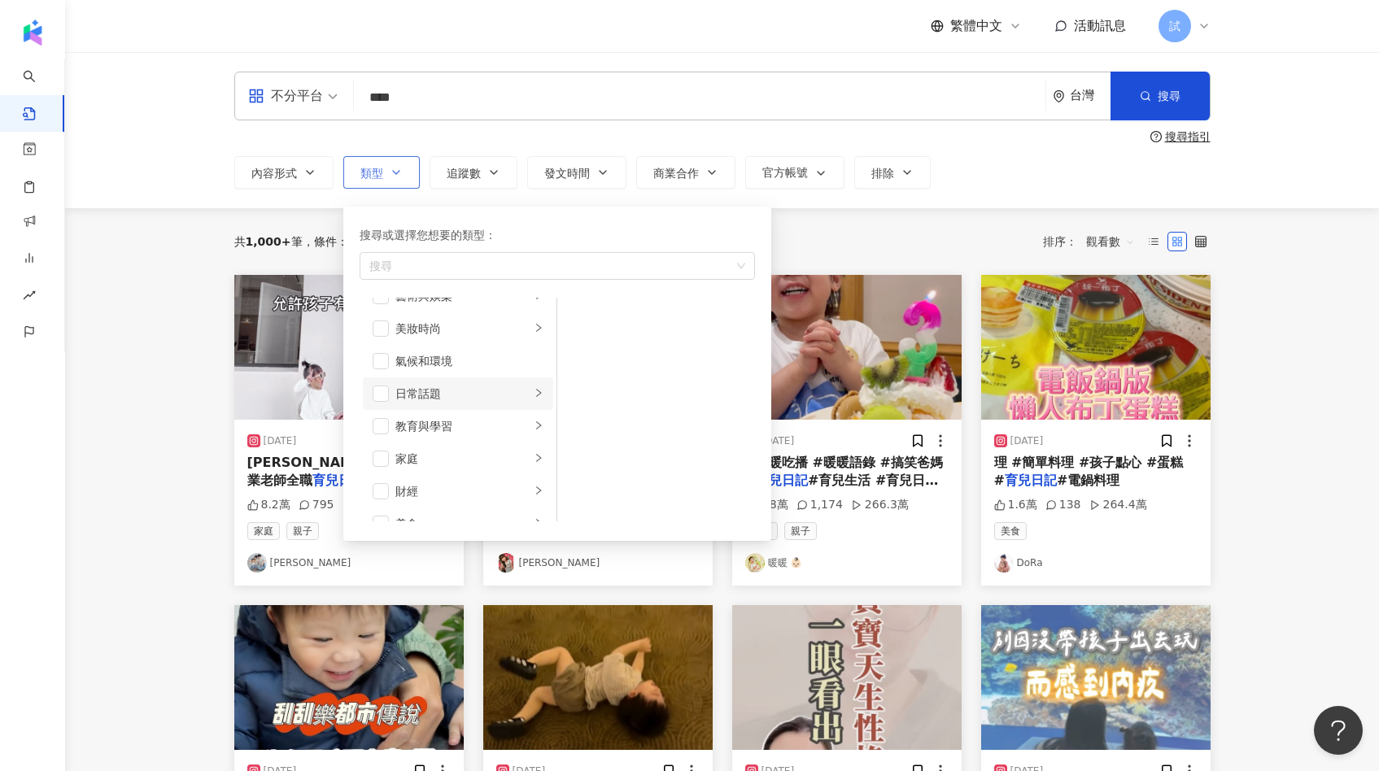
scroll to position [34, 0]
click at [383, 443] on span "button" at bounding box center [380, 446] width 16 height 16
click at [820, 233] on div "共 1,000+ 筆 條件 ： 關鍵字：育兒日記 重置 排序： 觀看數" at bounding box center [722, 242] width 976 height 28
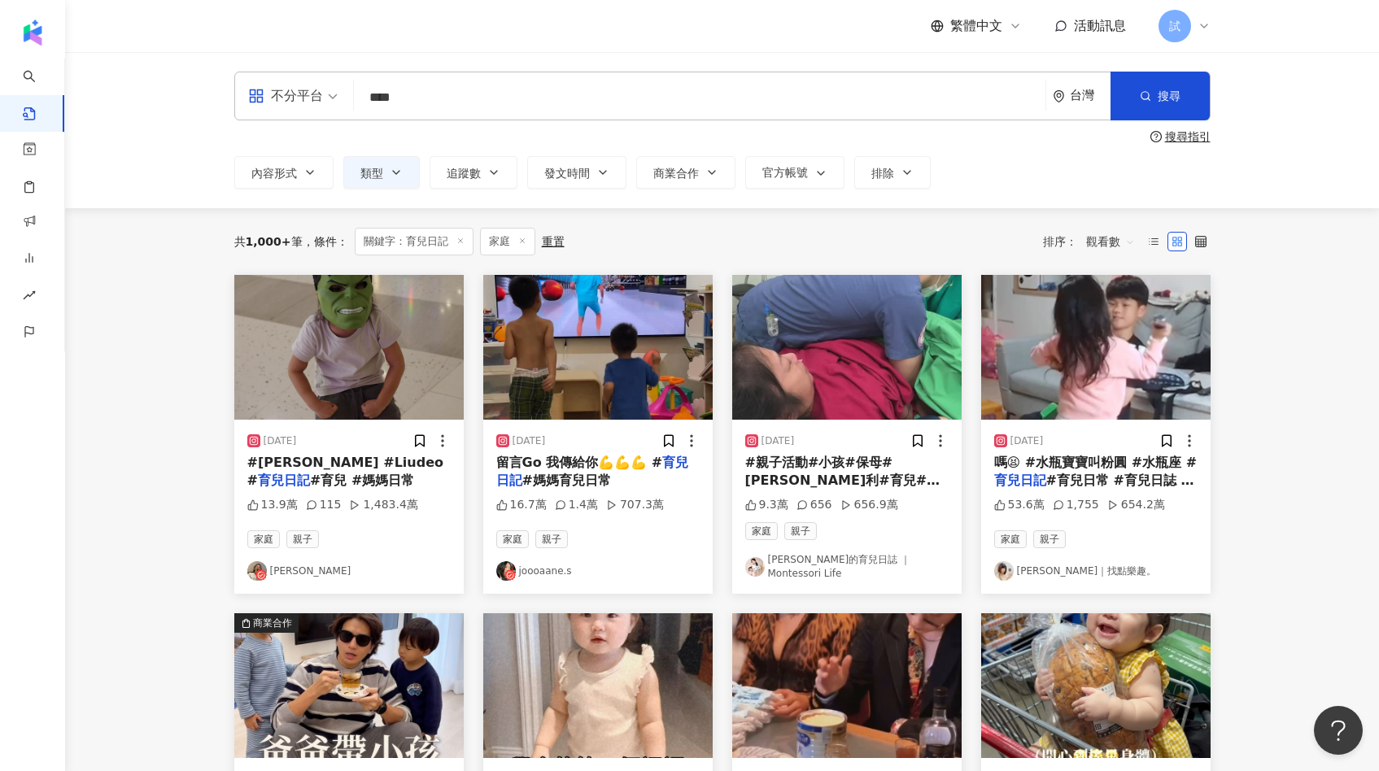
drag, startPoint x: 385, startPoint y: 107, endPoint x: 368, endPoint y: 107, distance: 16.3
click at [368, 107] on input "****" at bounding box center [699, 97] width 678 height 35
type input "*"
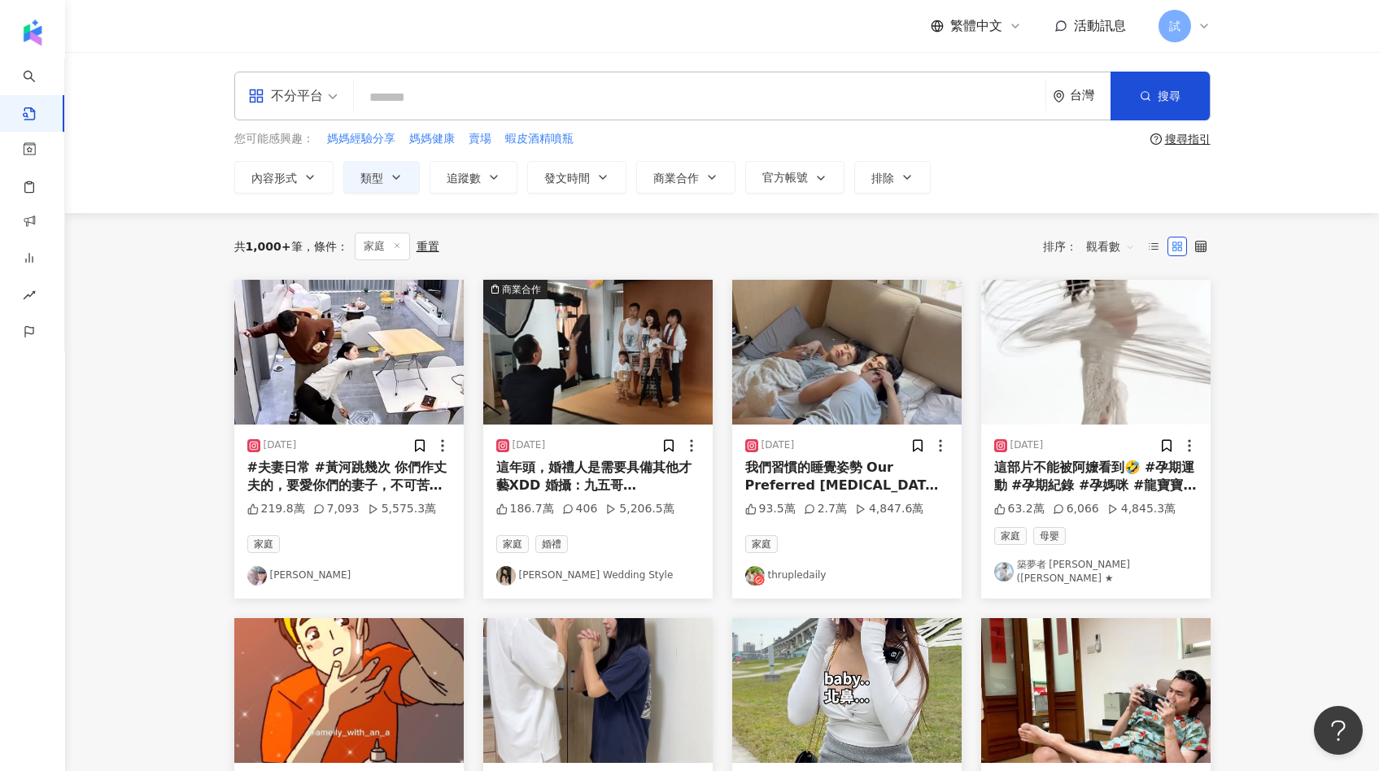
click at [381, 360] on img at bounding box center [348, 352] width 229 height 145
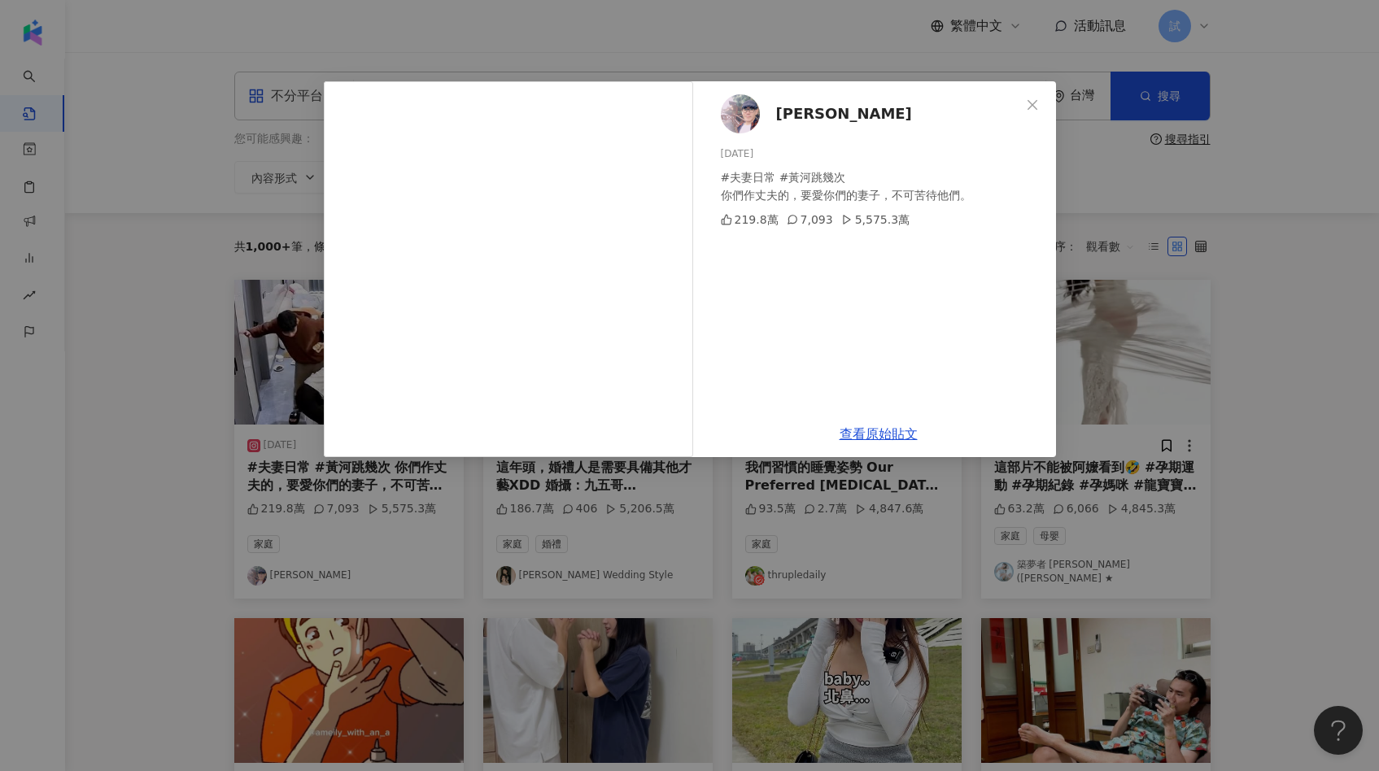
click at [1236, 296] on div "張柏英 2025/3/8 #夫妻日常 #黃河跳幾次 你們作丈夫的，要愛你們的妻子，不可苦待他們。 219.8萬 7,093 5,575.3萬 查看原始貼文" at bounding box center [689, 385] width 1379 height 771
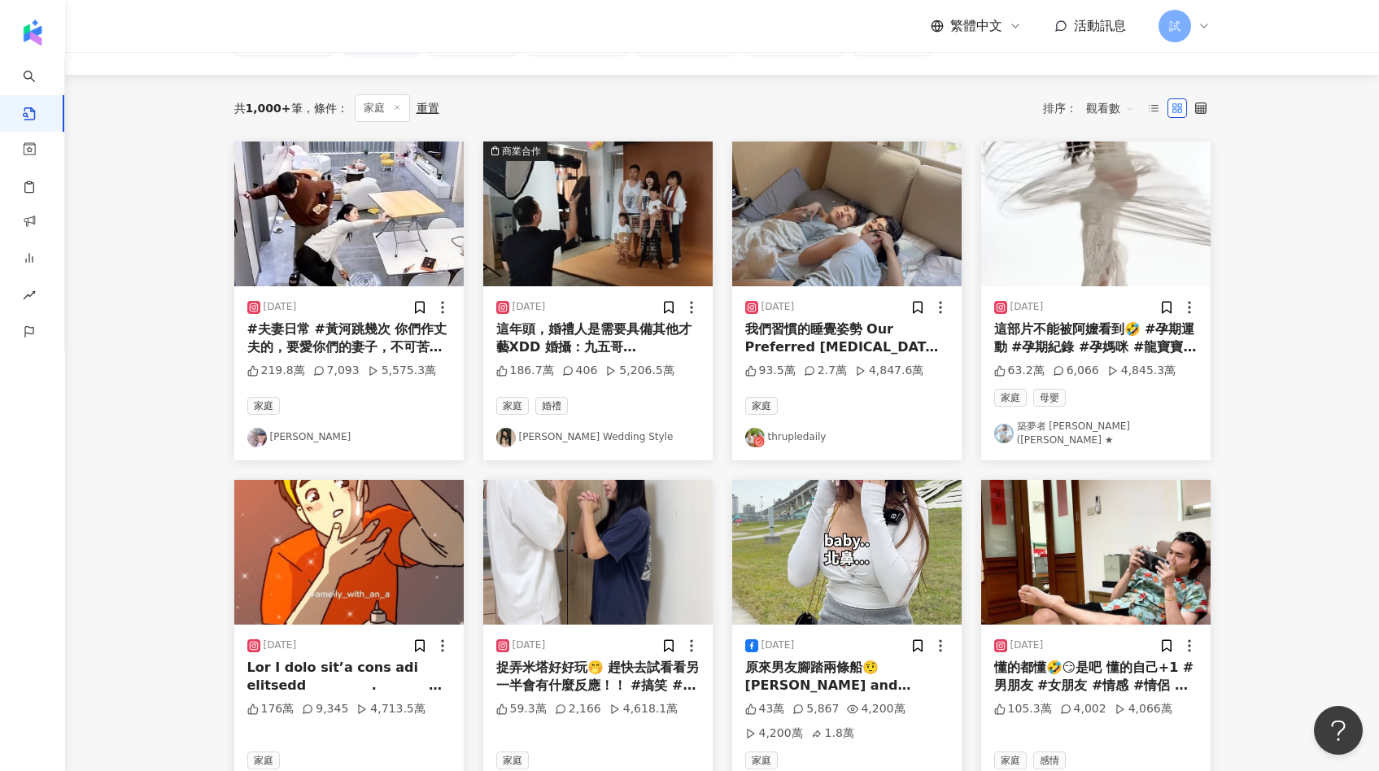
scroll to position [147, 0]
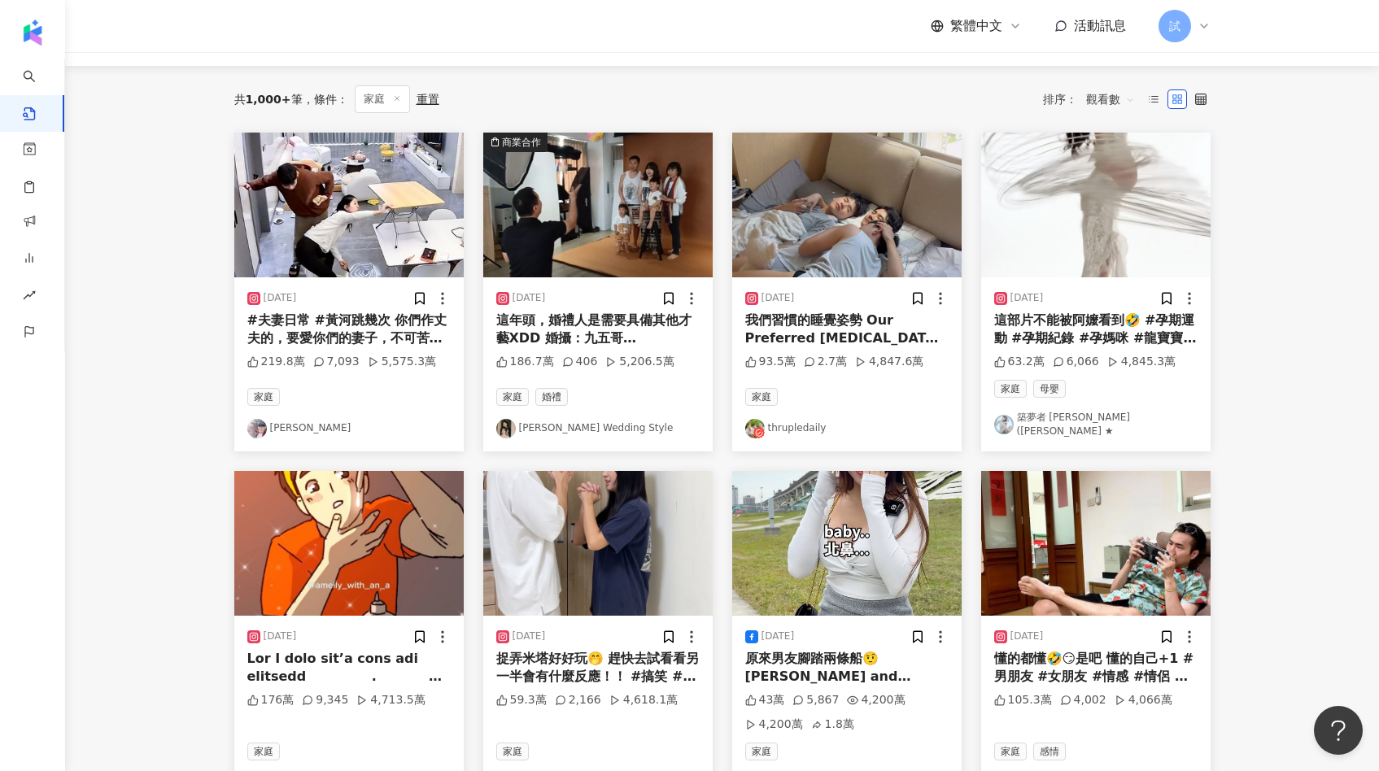
click at [1109, 261] on img at bounding box center [1095, 205] width 229 height 145
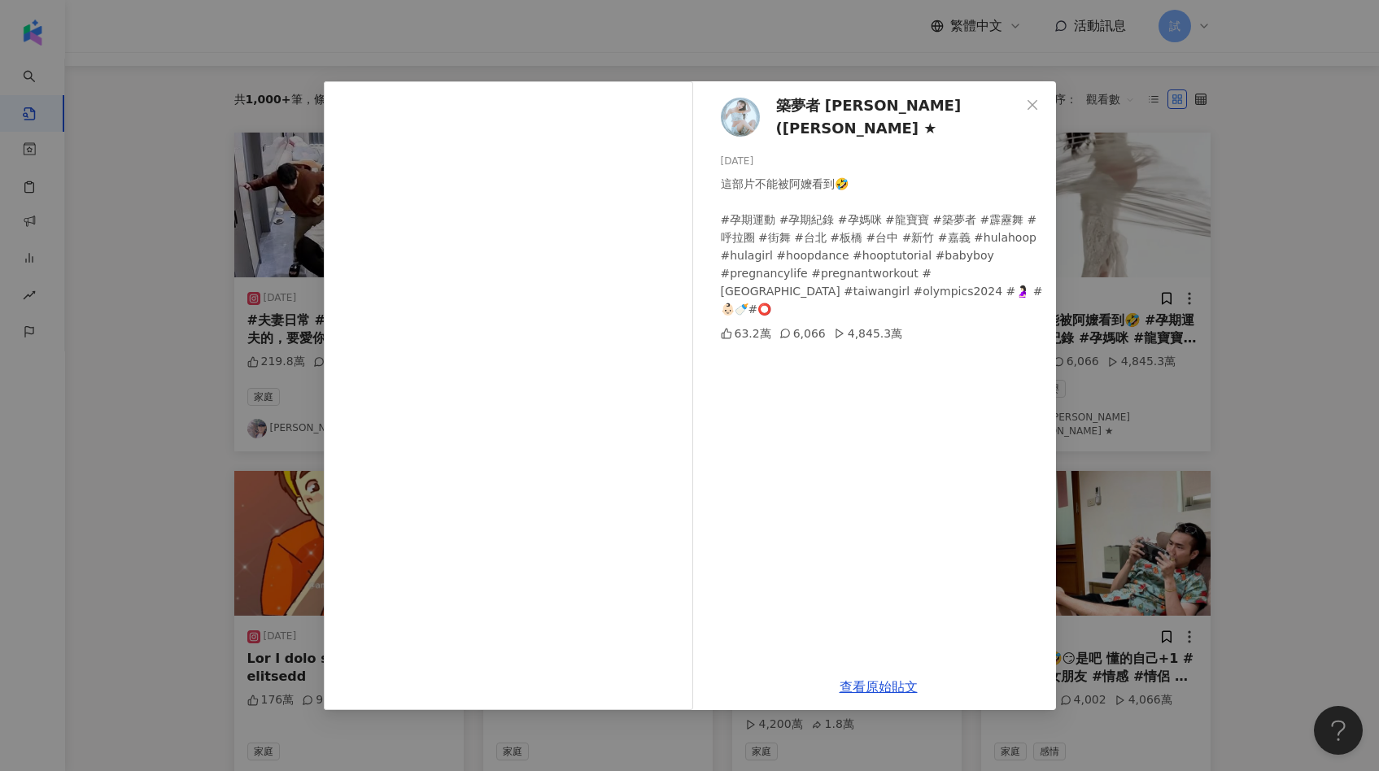
click at [1230, 291] on div "築夢者 婷雅(丸子 ★ 2024/8/22 這部片不能被阿嬤看到🤣 #孕期運動 #孕期紀錄 #孕媽咪 #龍寶寶 #築夢者 #霹靂舞 #呼拉圈 #街舞 #台北 …" at bounding box center [689, 385] width 1379 height 771
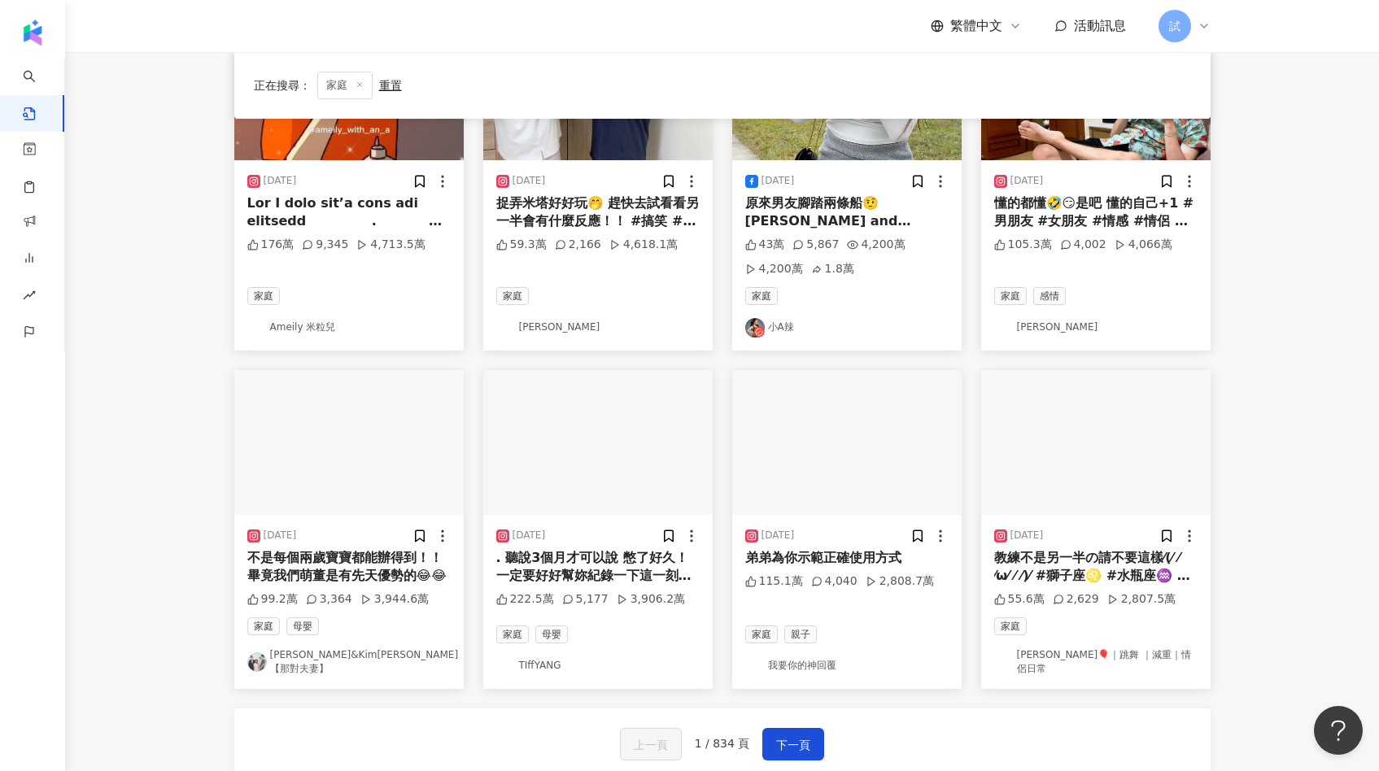
scroll to position [642, 0]
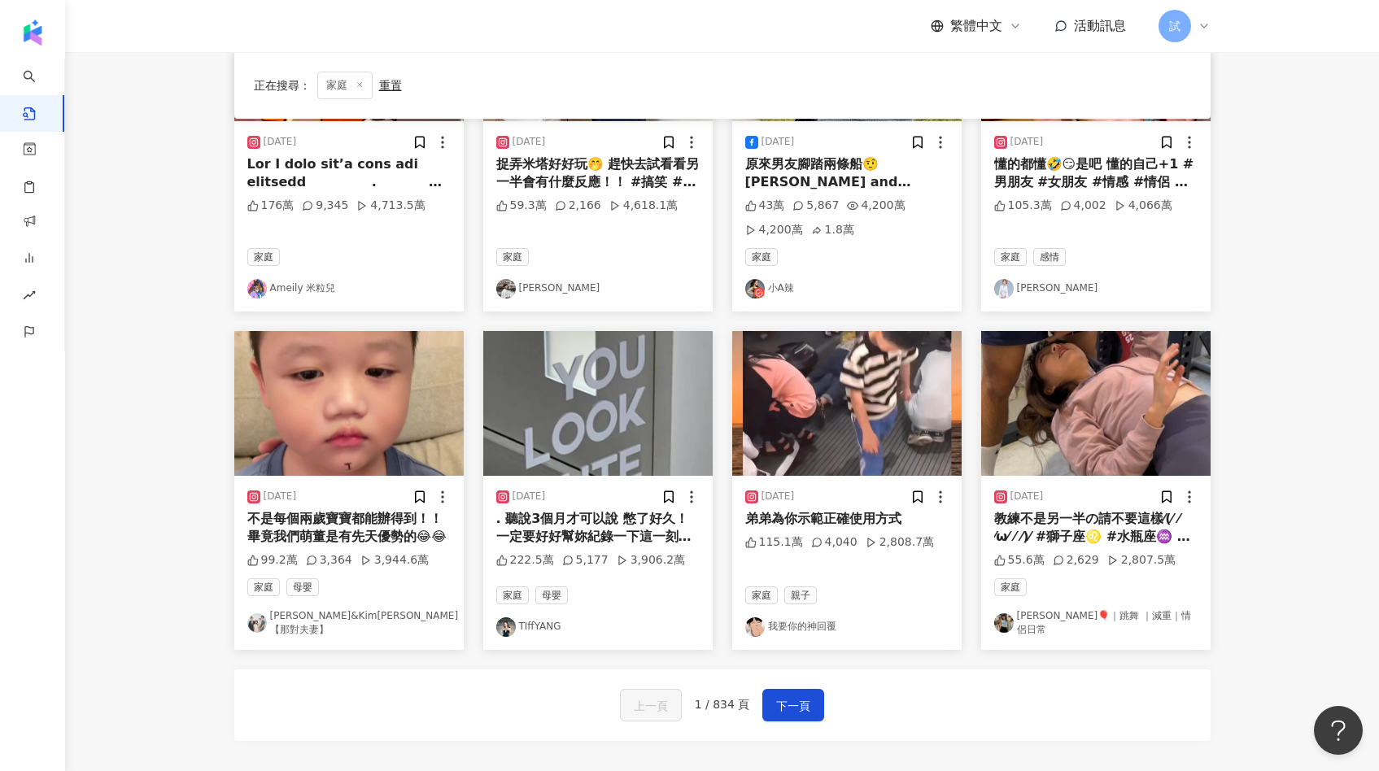
click at [338, 446] on img at bounding box center [348, 403] width 229 height 145
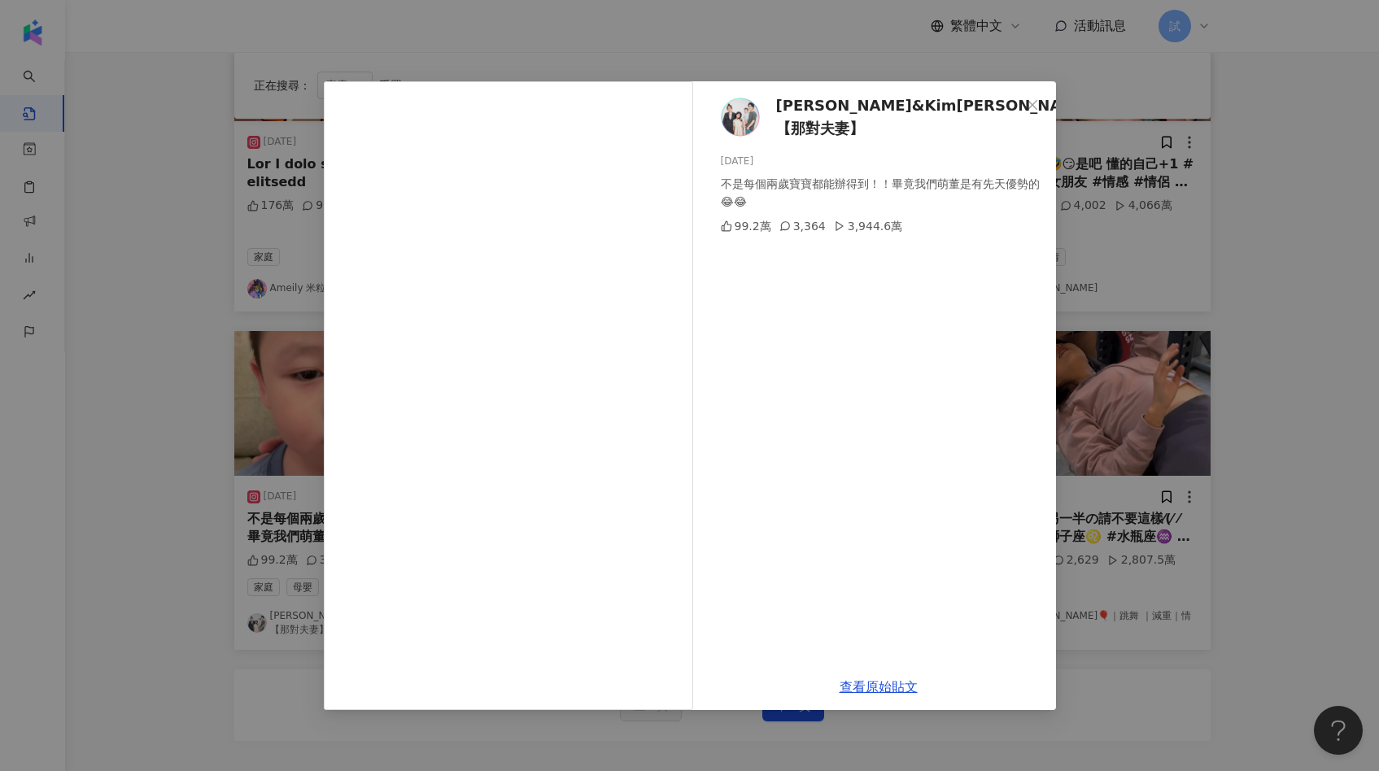
click at [1221, 342] on div "Nico品筠&Kim京燁【那對夫妻】 2024/10/1 不是每個兩歲寶寶都能辦得到！！畢竟我們萌董是有先天優勢的😂😂 99.2萬 3,364 3,944.6…" at bounding box center [689, 385] width 1379 height 771
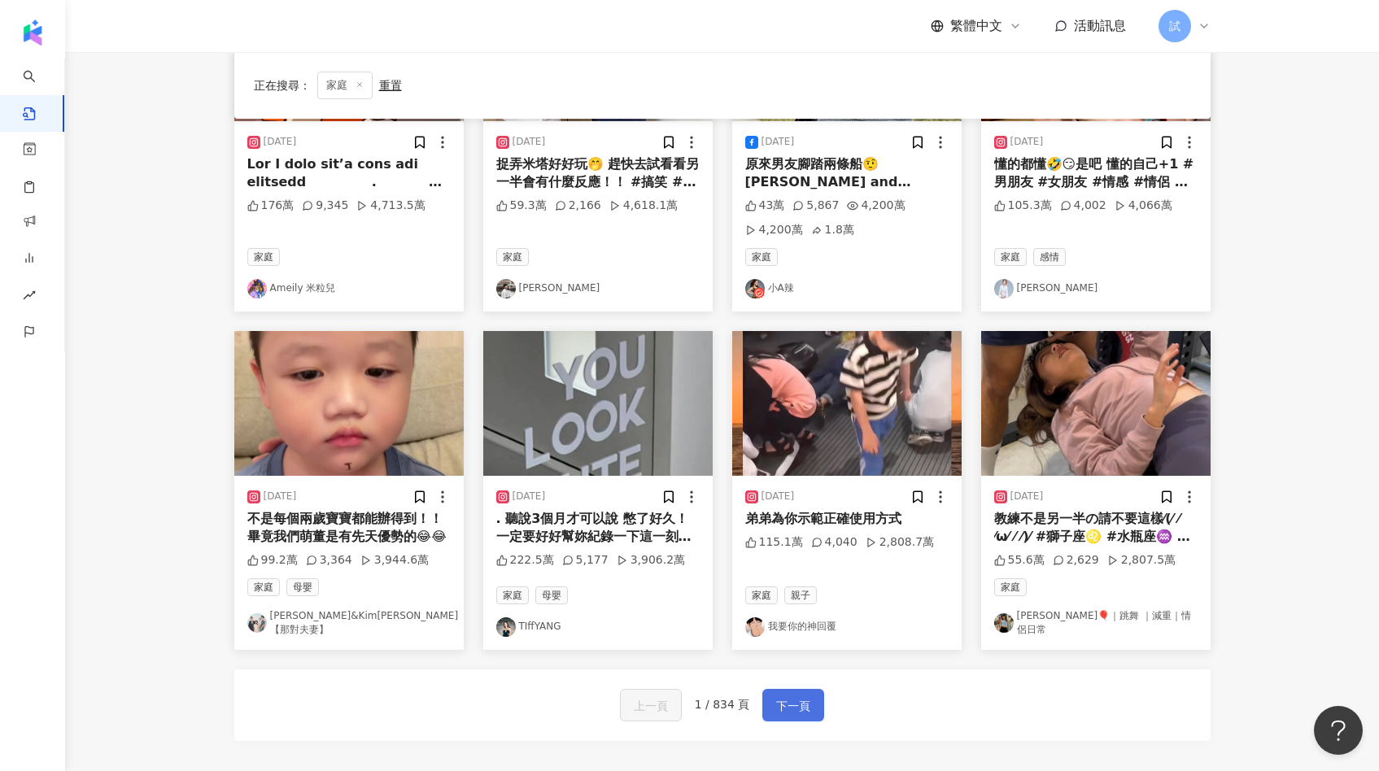
click at [799, 696] on span "下一頁" at bounding box center [793, 706] width 34 height 20
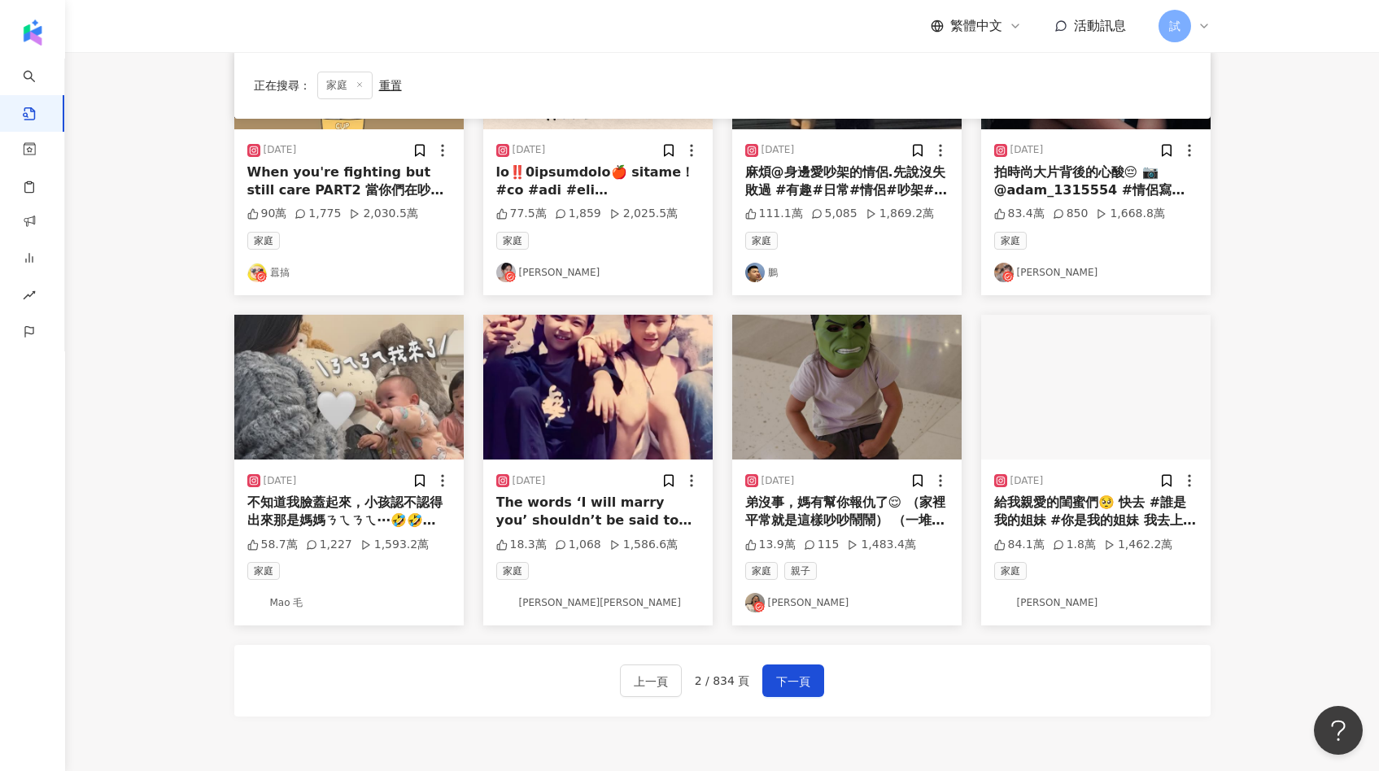
scroll to position [716, 0]
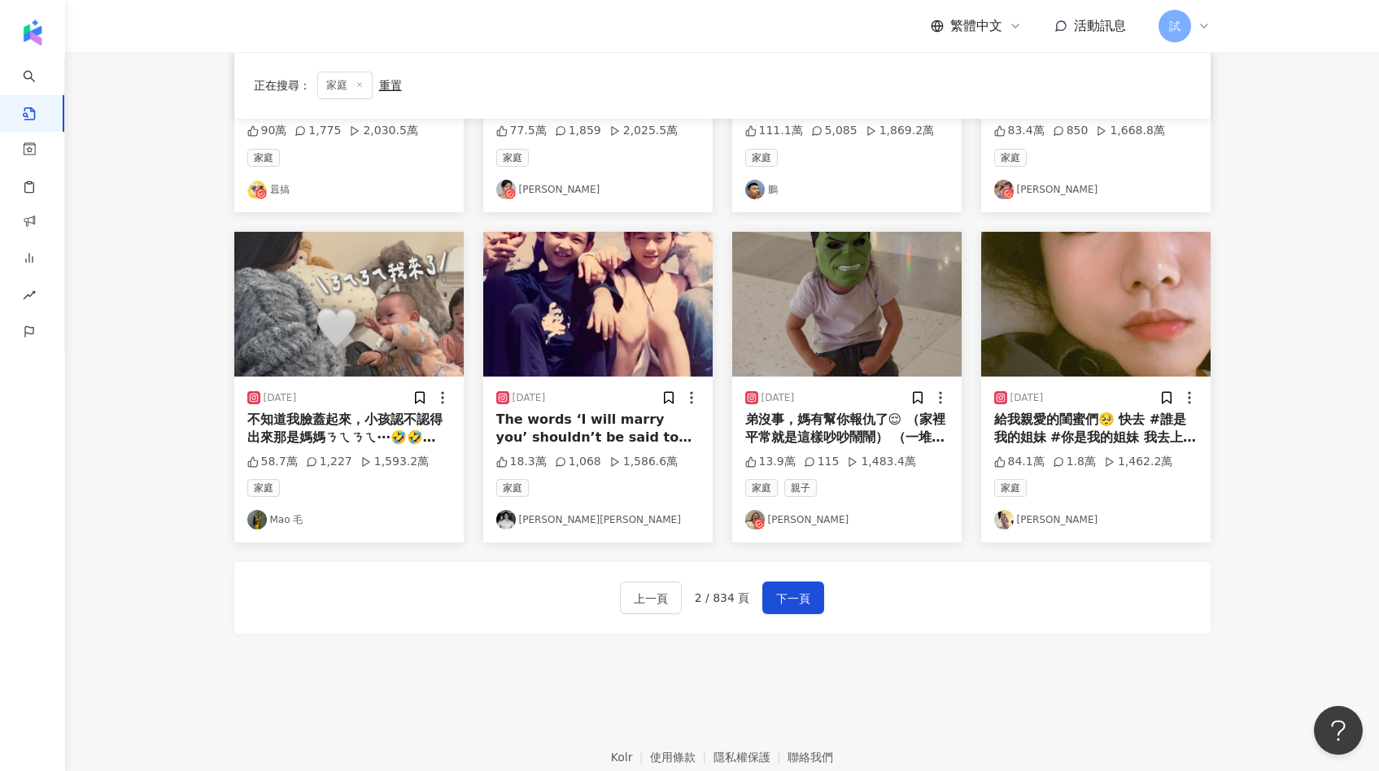
click at [364, 329] on img at bounding box center [348, 304] width 229 height 145
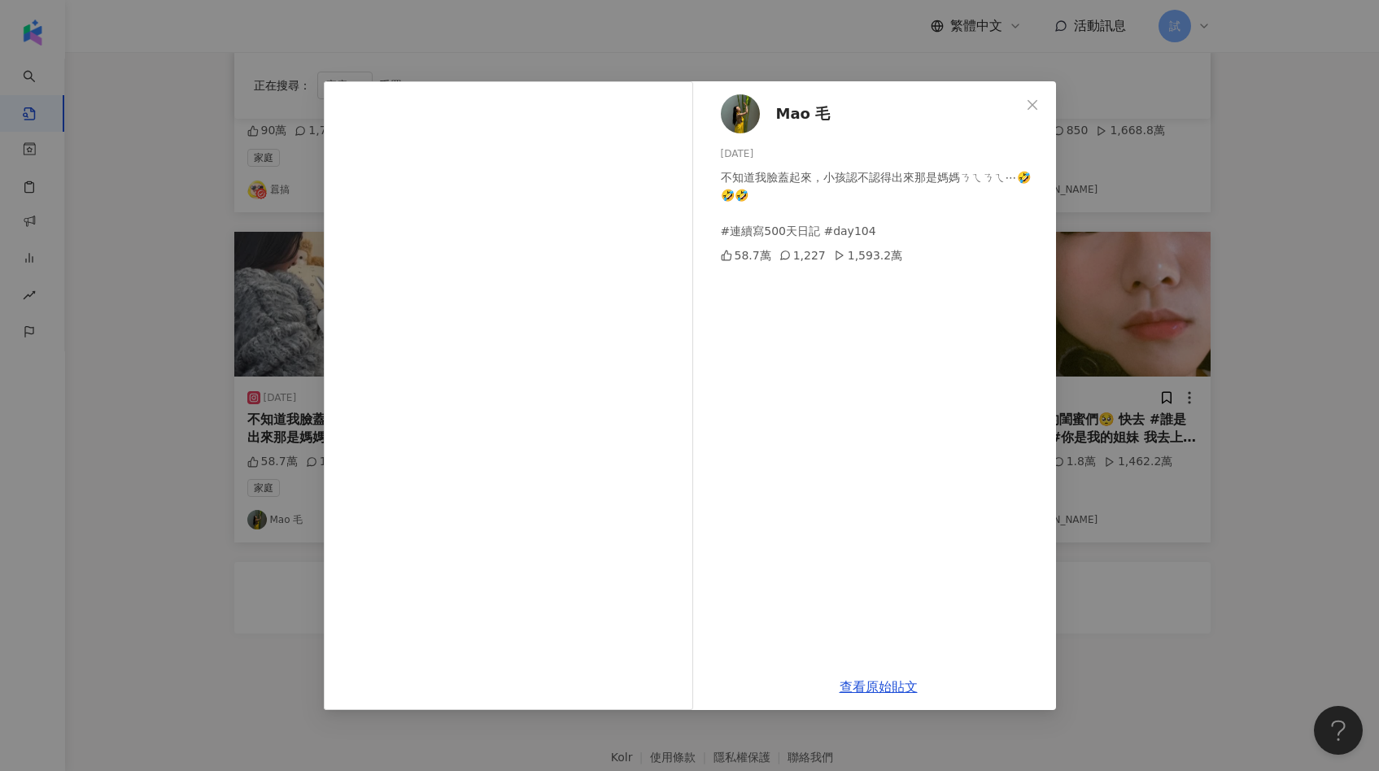
click at [1108, 384] on div "Mao 毛 2024/12/30 不知道我臉蓋起來，小孩認不認得出來那是媽媽ㄋㄟㄋㄟ⋯🤣🤣🤣 #連續寫500天日記 #day104 58.7萬 1,227 1…" at bounding box center [689, 385] width 1379 height 771
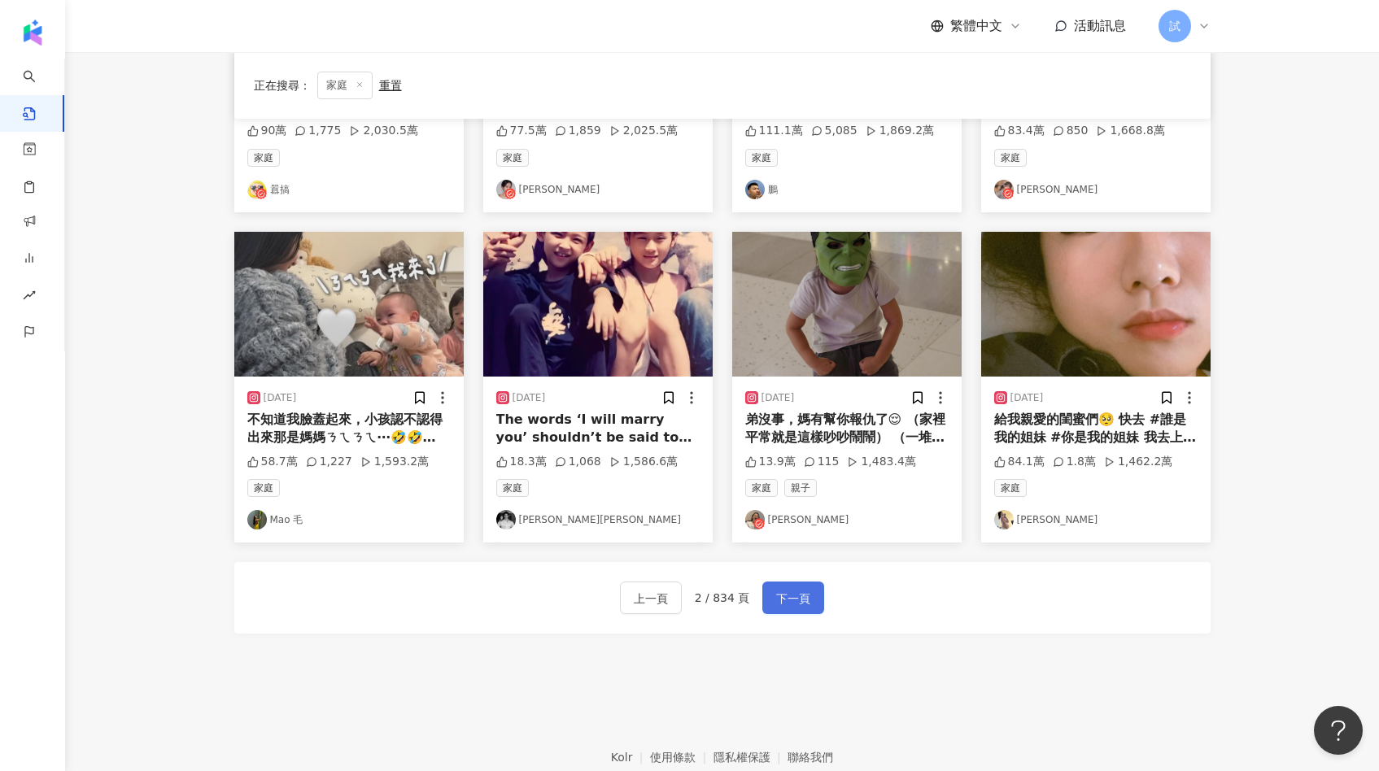
click at [793, 604] on button "下一頁" at bounding box center [793, 597] width 62 height 33
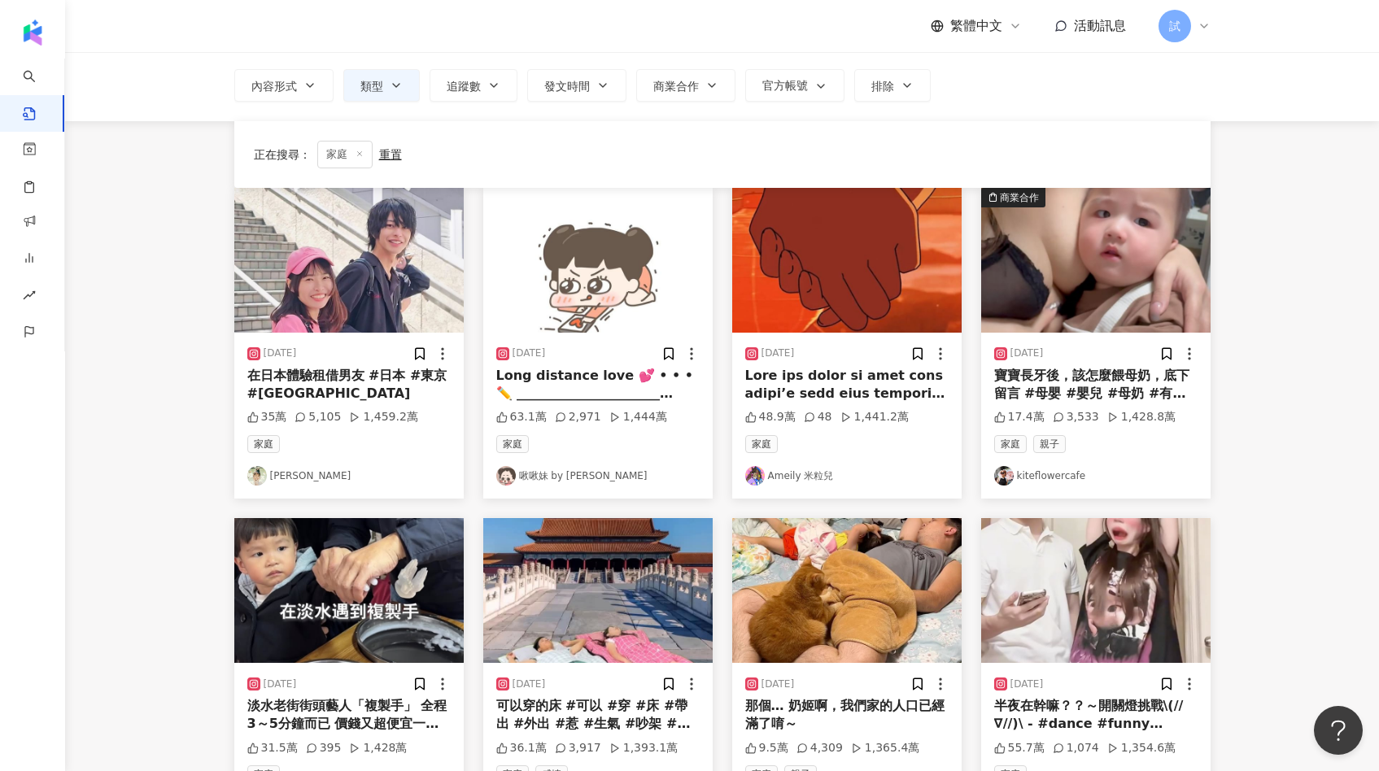
scroll to position [0, 0]
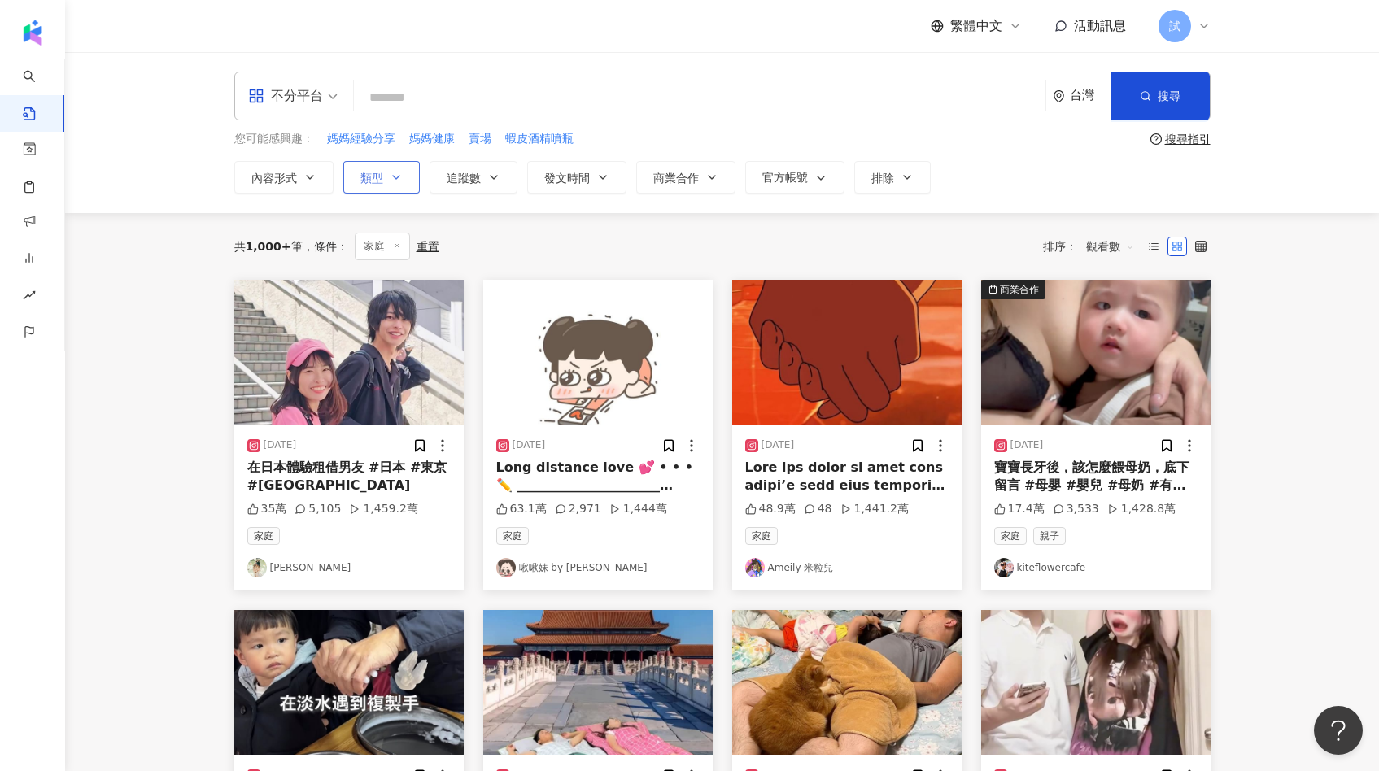
click at [388, 176] on button "類型" at bounding box center [381, 177] width 76 height 33
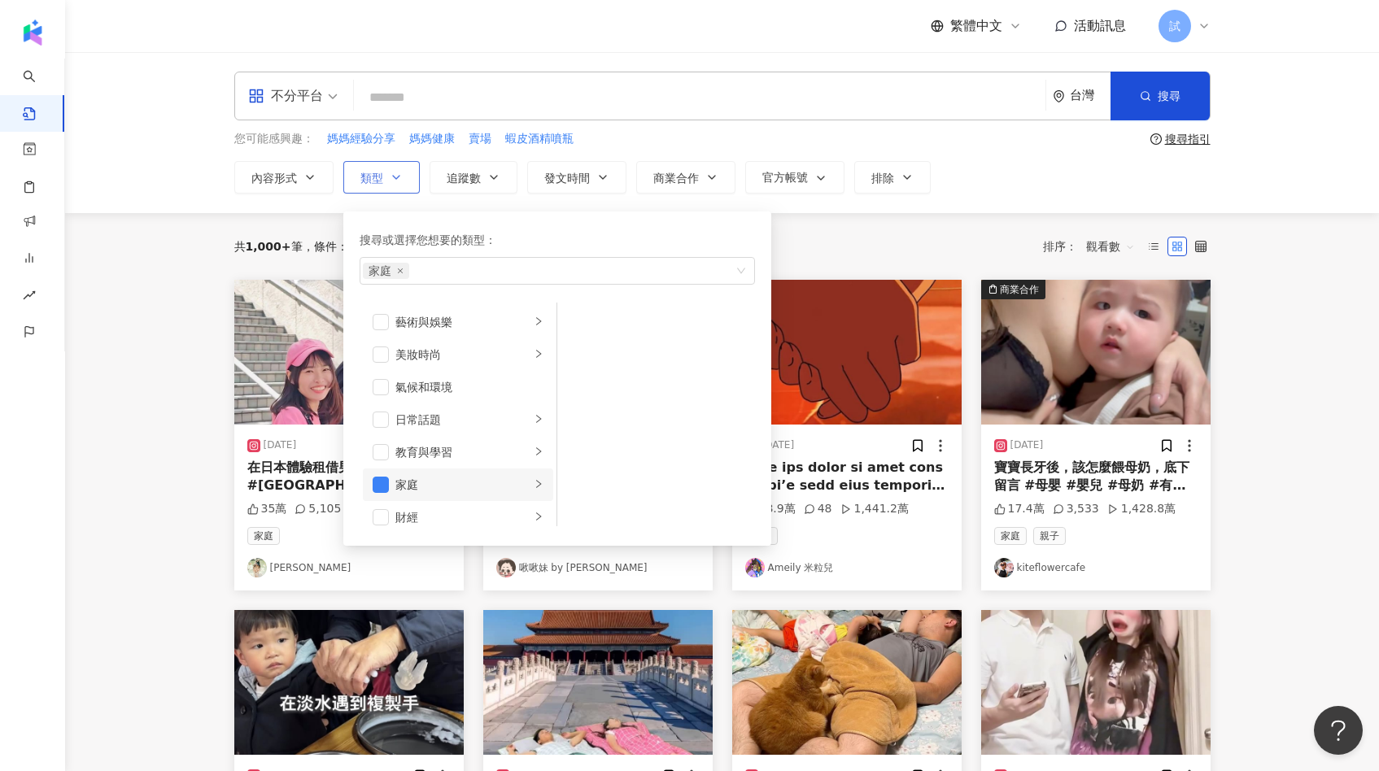
click at [424, 486] on div "家庭" at bounding box center [462, 485] width 135 height 18
click at [585, 352] on span "button" at bounding box center [578, 354] width 16 height 16
click at [856, 229] on div "共 1,000+ 筆 條件 ： 家庭 重置 排序： 觀看數" at bounding box center [722, 246] width 976 height 67
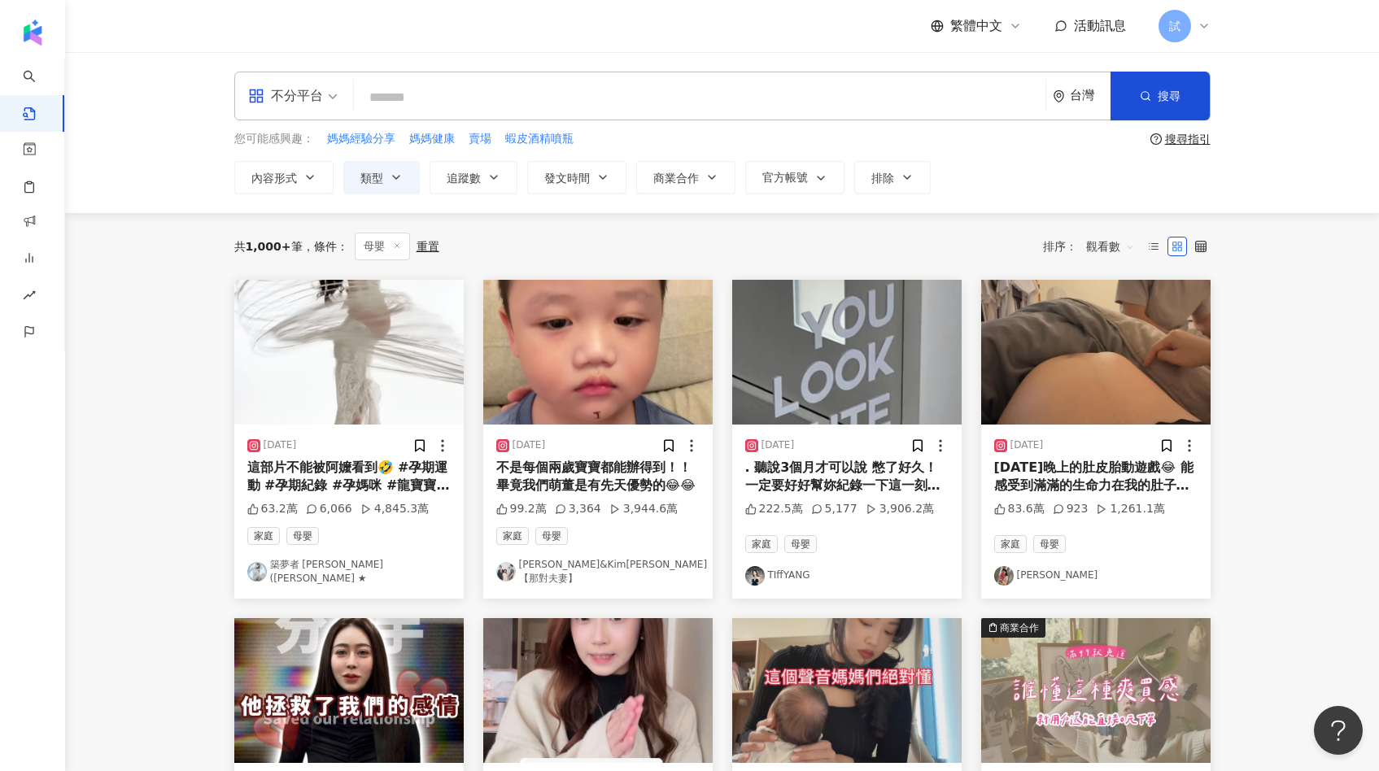
click at [368, 378] on img at bounding box center [348, 352] width 229 height 145
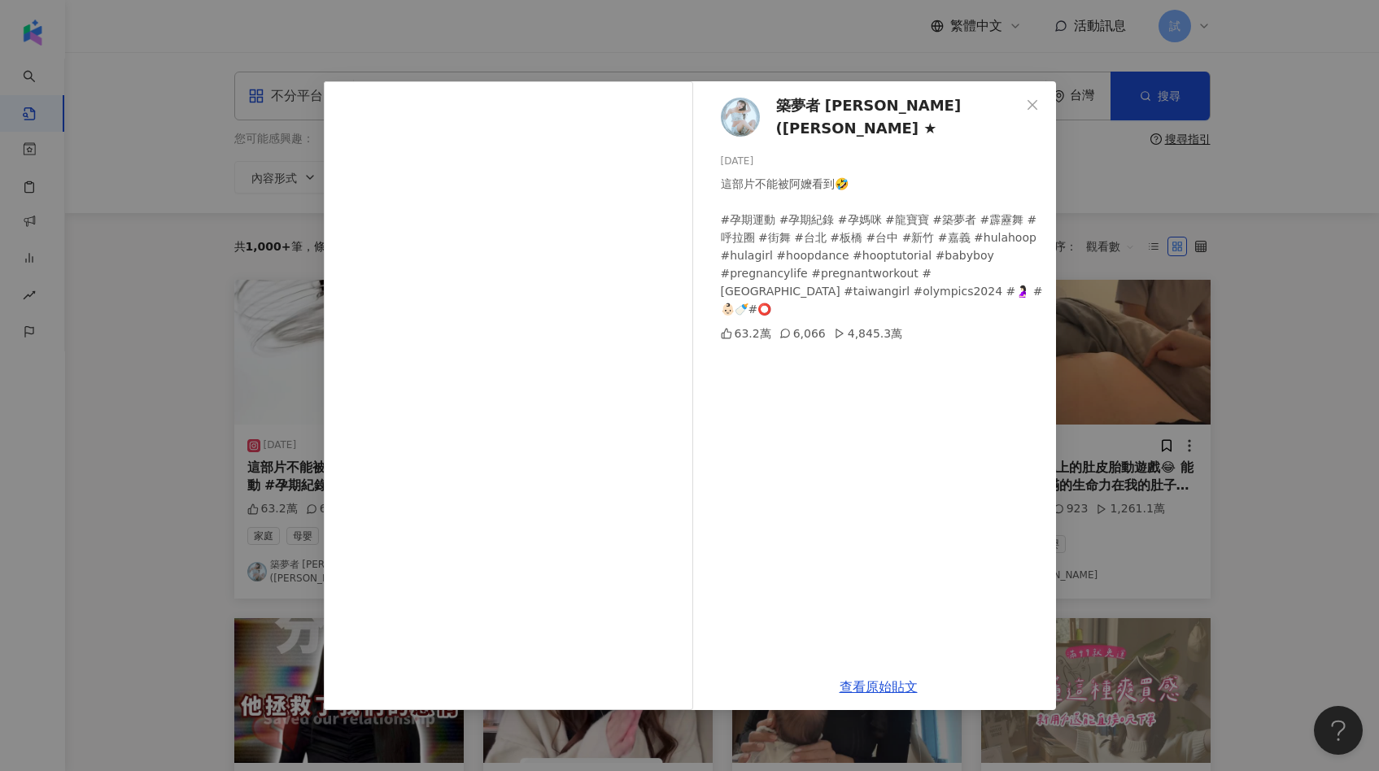
click at [1193, 362] on div "築夢者 婷雅(丸子 ★ 2024/8/22 這部片不能被阿嬤看到🤣 #孕期運動 #孕期紀錄 #孕媽咪 #龍寶寶 #築夢者 #霹靂舞 #呼拉圈 #街舞 #台北 …" at bounding box center [689, 385] width 1379 height 771
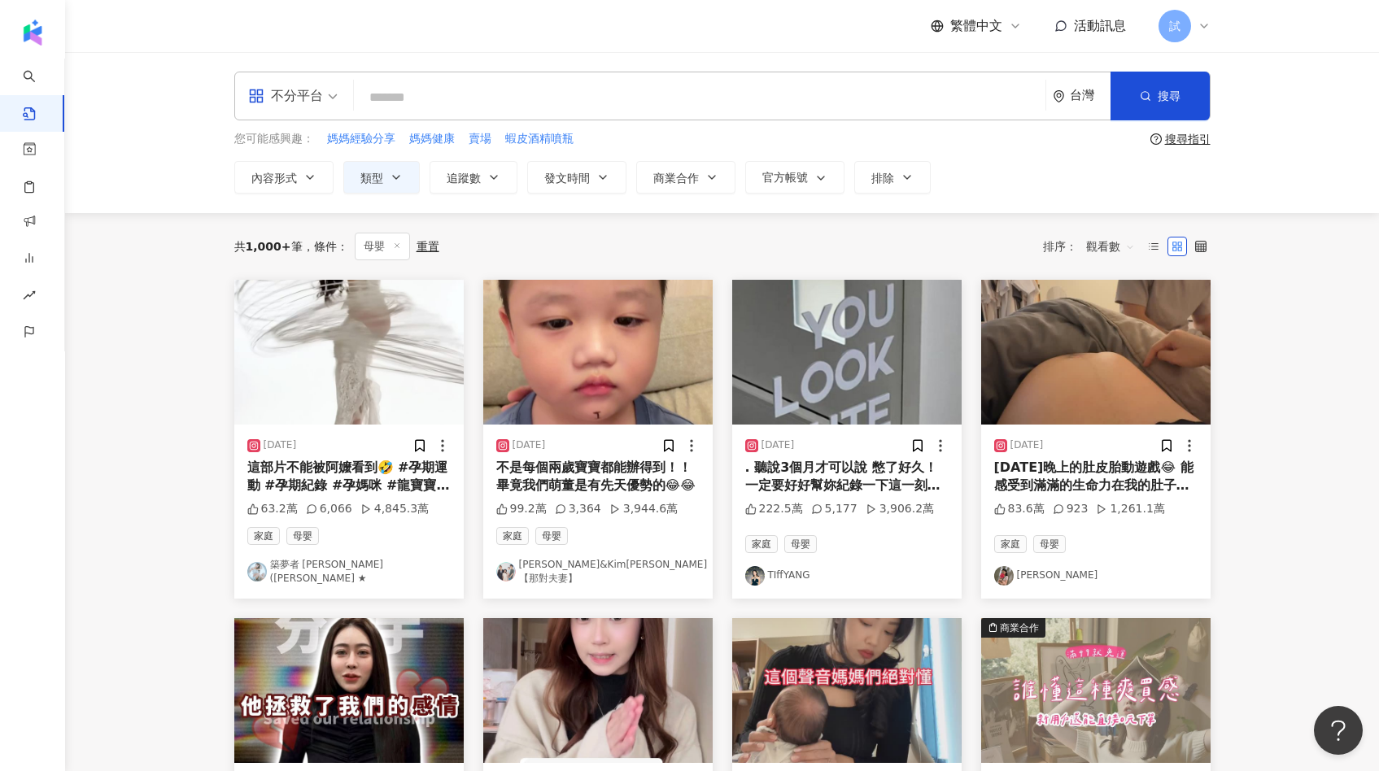
click at [1094, 355] on img at bounding box center [1095, 352] width 229 height 145
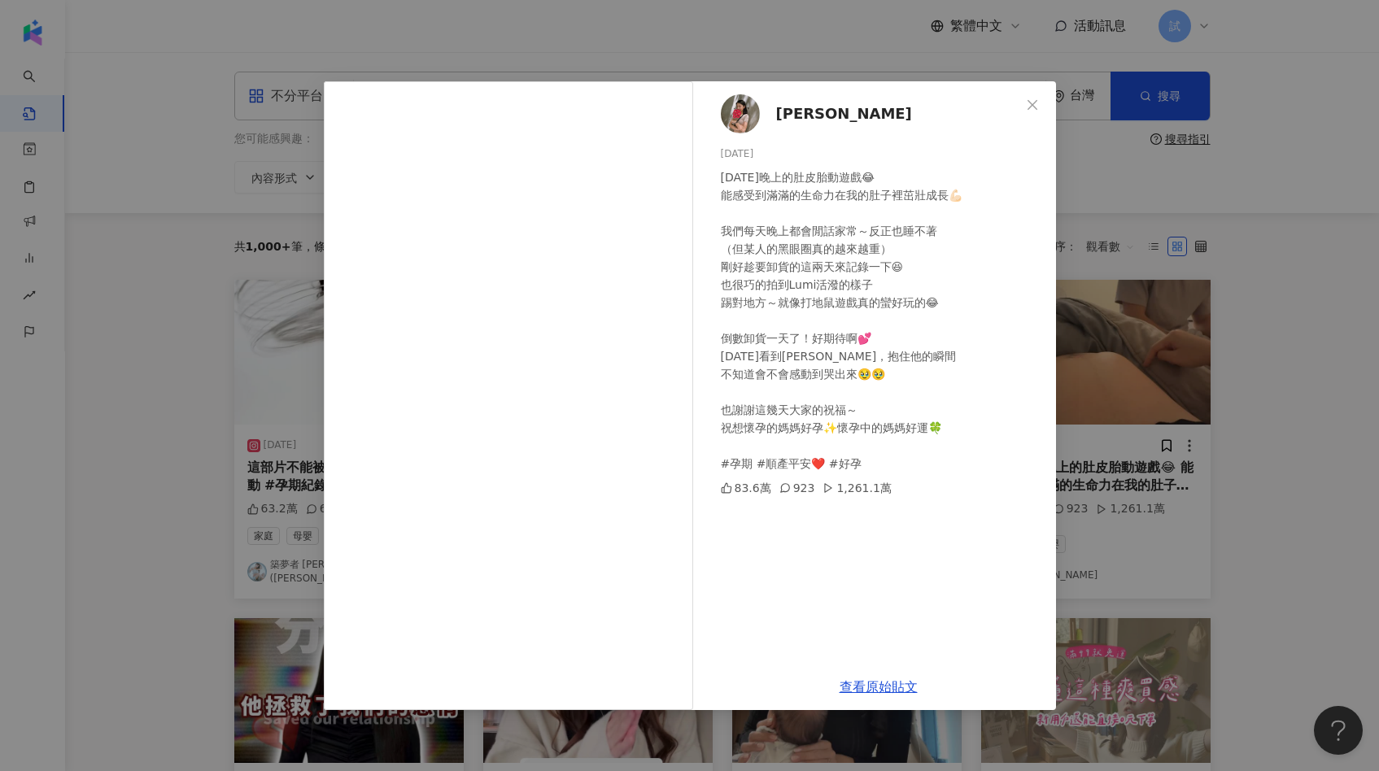
click at [1217, 399] on div "Joanna 2025/5/14 昨天晚上的肚皮胎動遊戲😂 能感受到滿滿的生命力在我的肚子裡茁壯成長💪🏻 我們每天晚上都會閒話家常～反正也睡不著 （但某人的黑…" at bounding box center [689, 385] width 1379 height 771
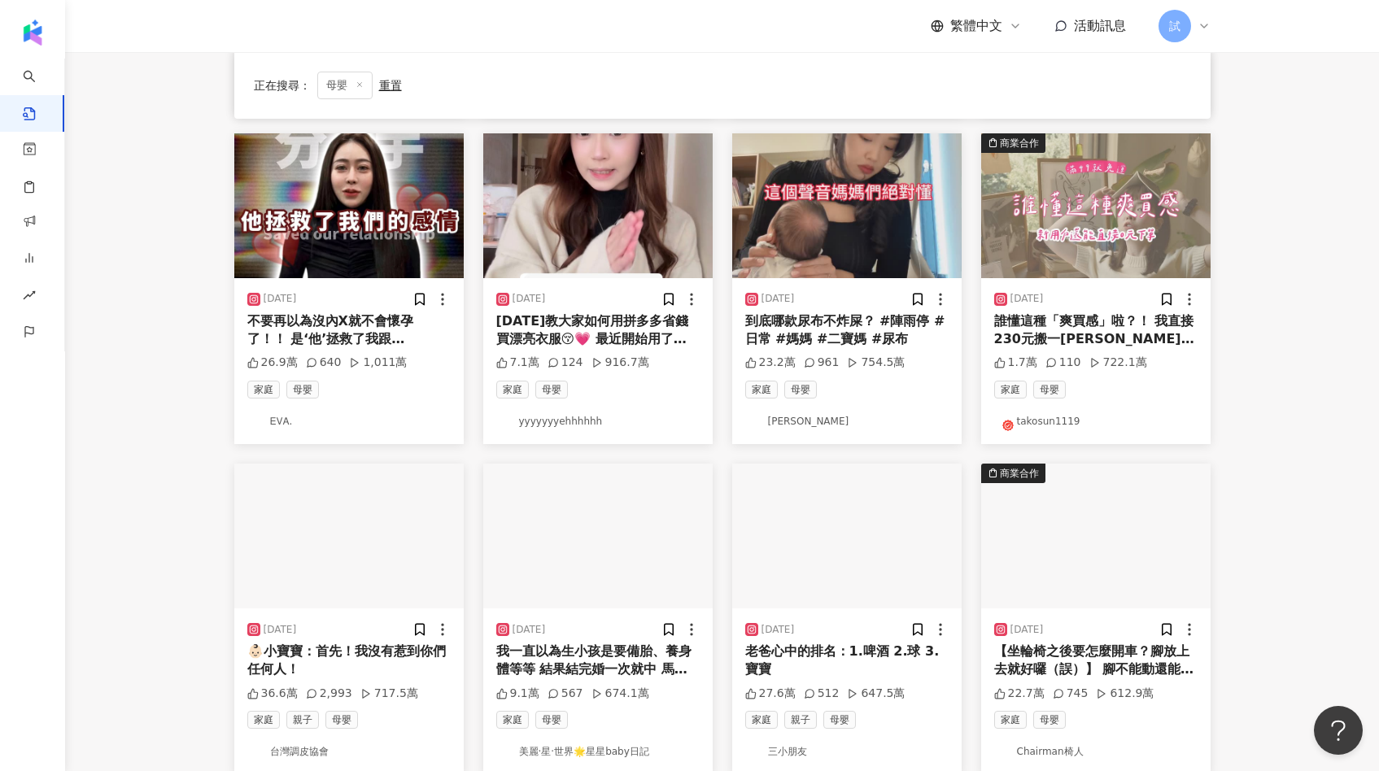
scroll to position [483, 0]
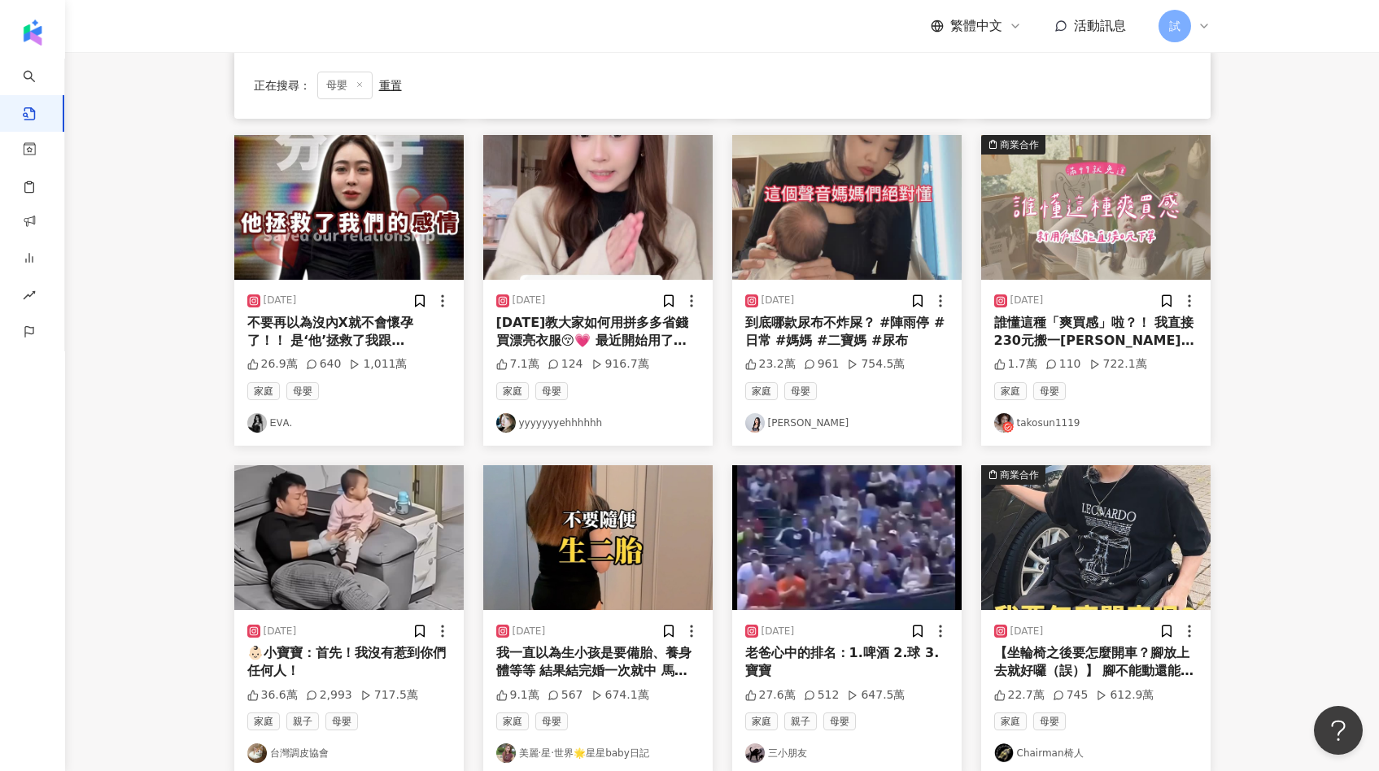
click at [861, 198] on img at bounding box center [846, 207] width 229 height 145
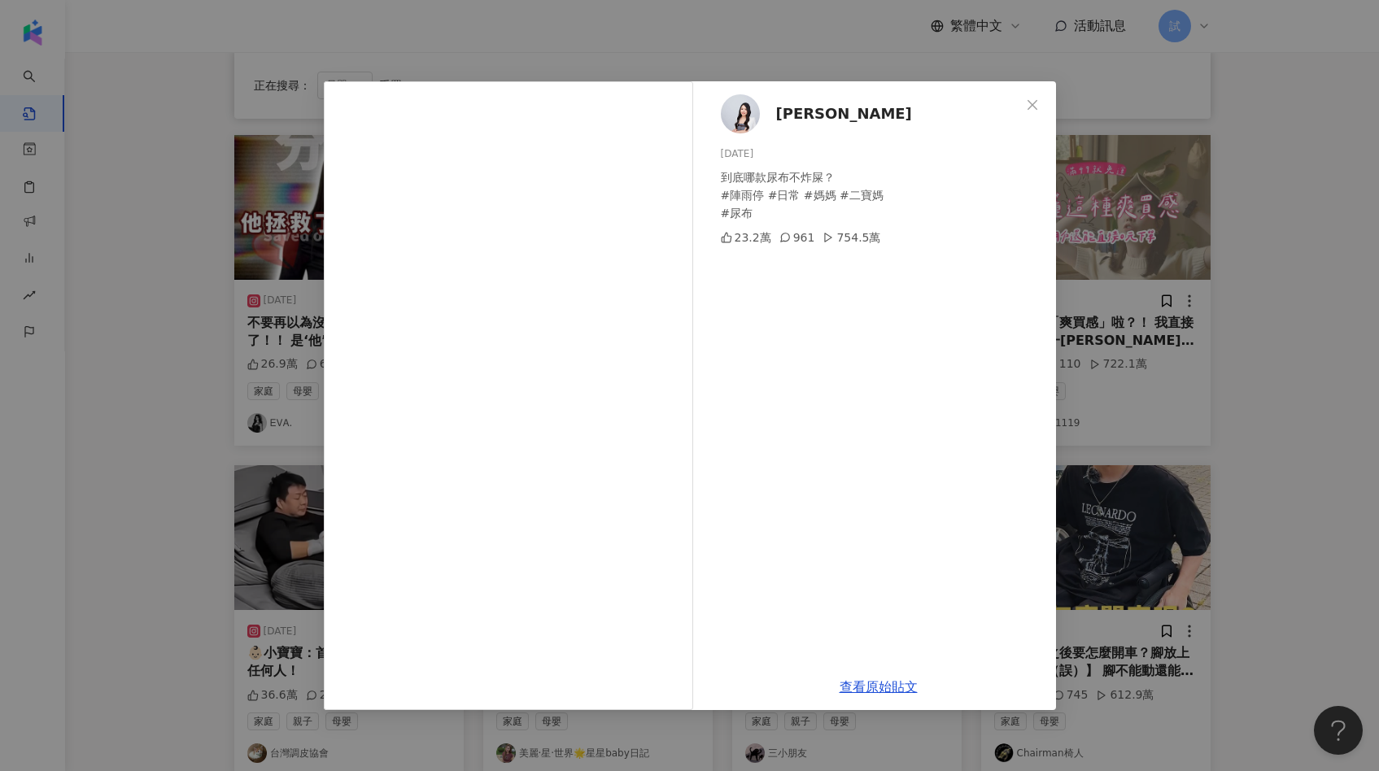
click at [1206, 305] on div "鄭宇庭 2025/2/20 到底哪款尿布不炸屎？ #陣雨停 #日常 #媽媽 #二寶媽 #尿布 23.2萬 961 754.5萬 查看原始貼文" at bounding box center [689, 385] width 1379 height 771
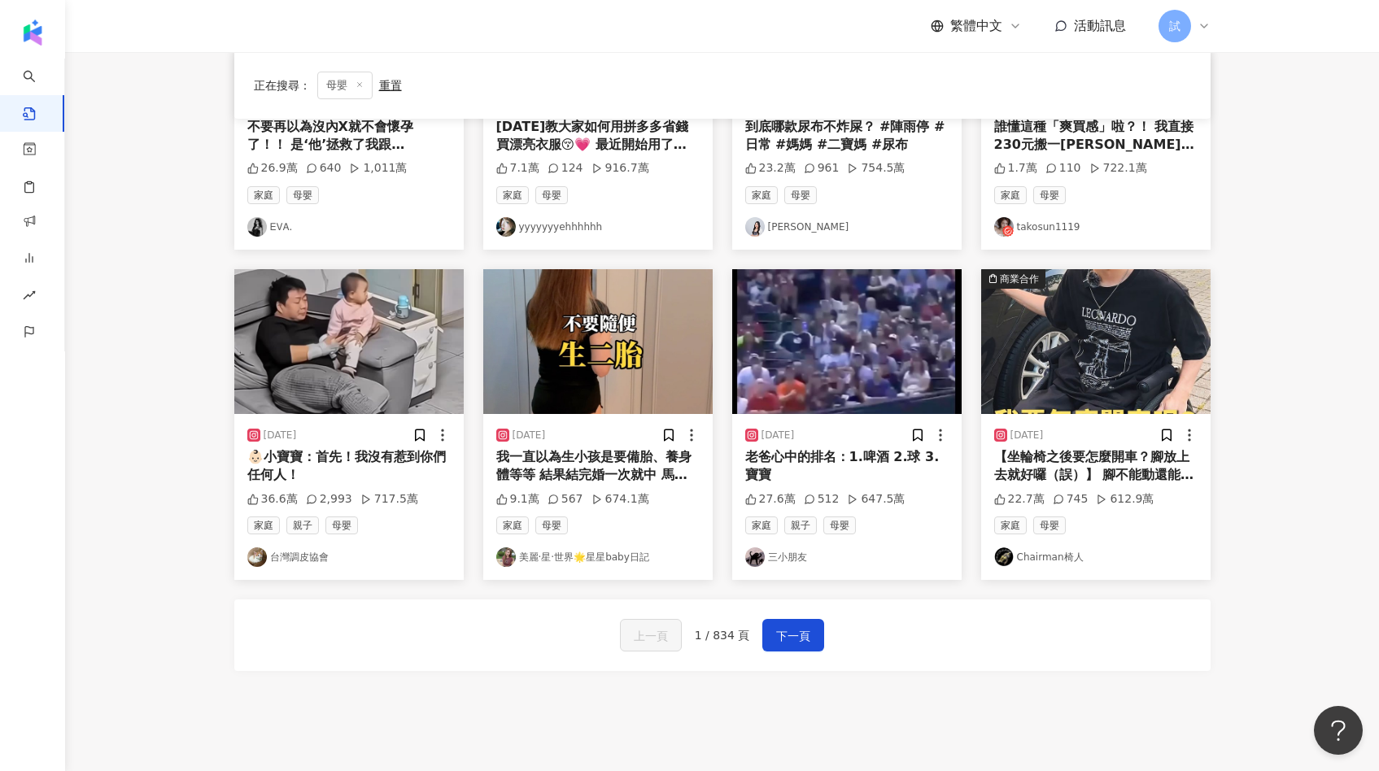
scroll to position [696, 0]
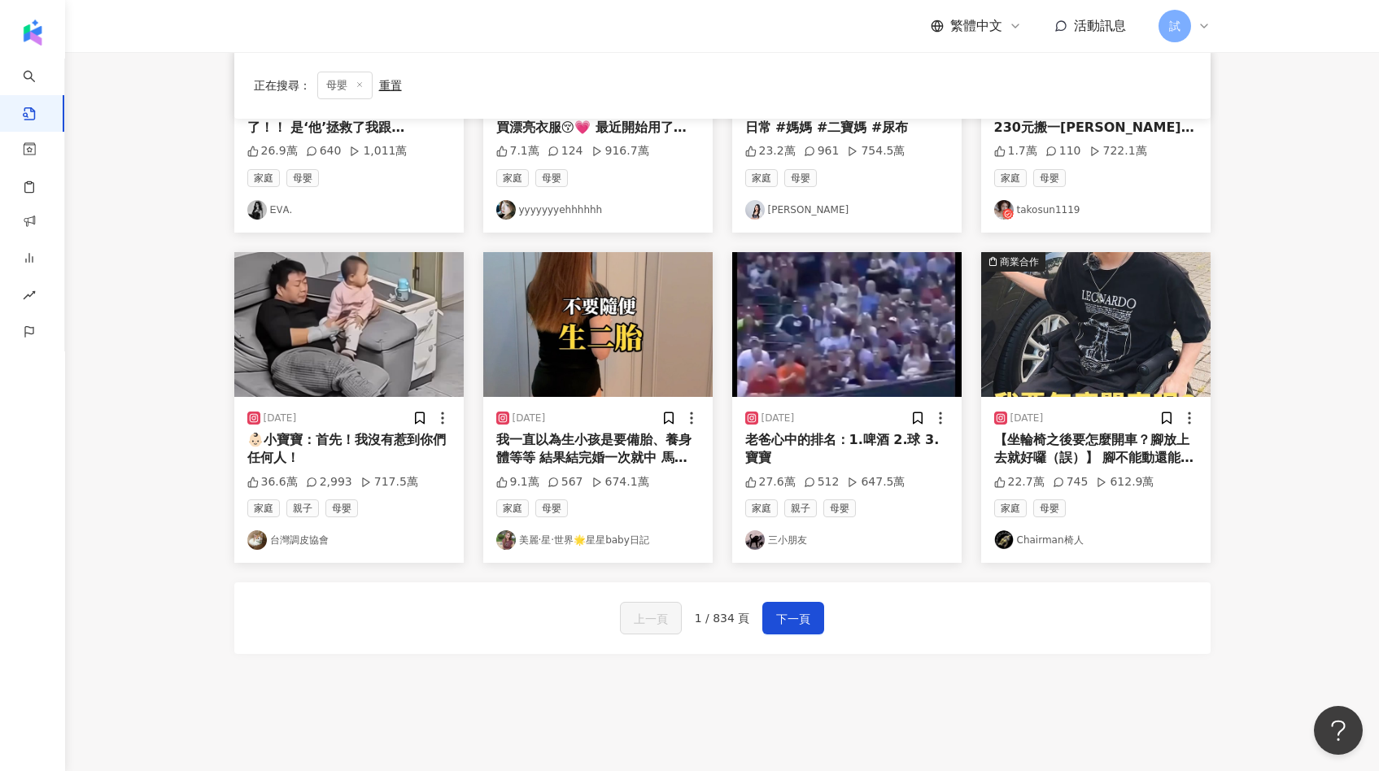
click at [625, 327] on img at bounding box center [597, 324] width 229 height 145
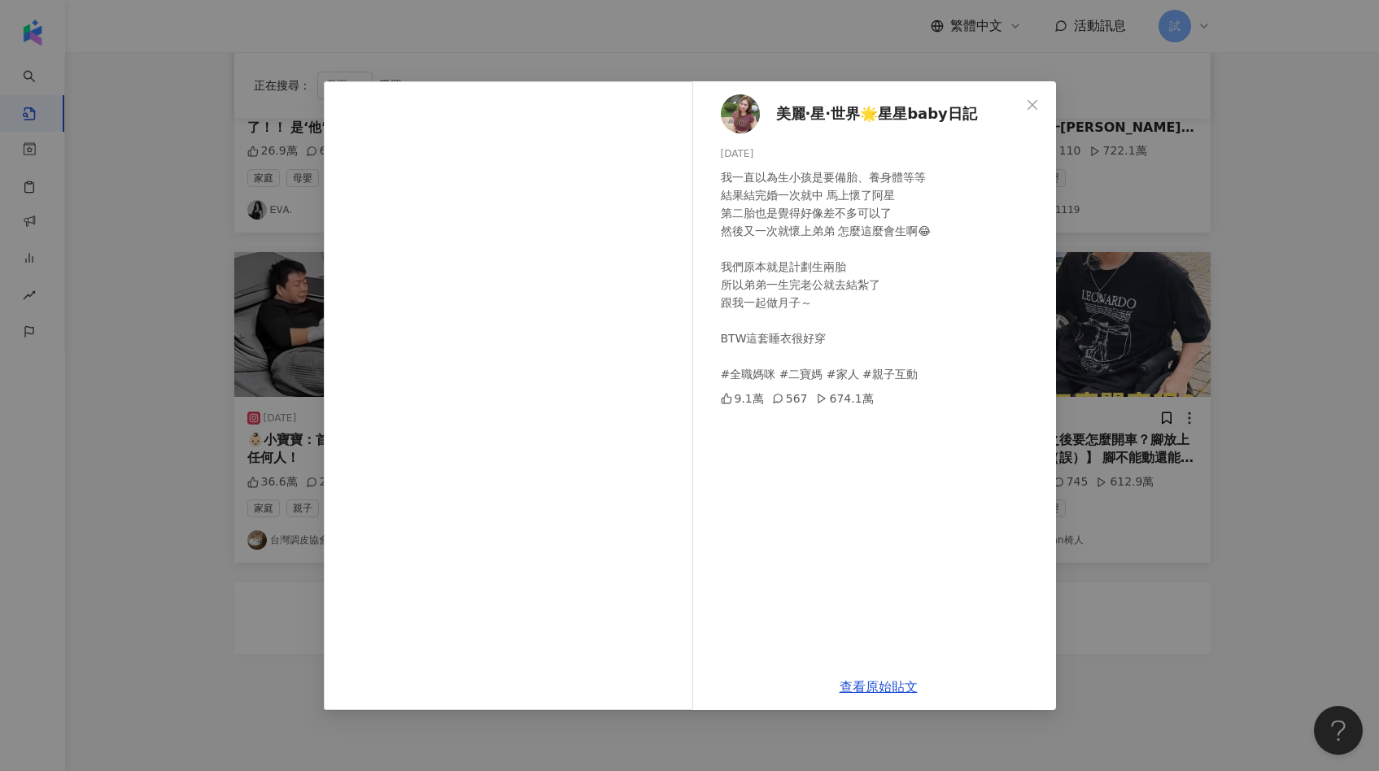
click at [1130, 381] on div "美麗·星·世界🌟星星baby日記 2024/6/11 我一直以為生小孩是要備胎、養身體等等 結果結完婚一次就中 馬上懷了阿星 第二胎也是覺得好像差不多可以了 …" at bounding box center [689, 385] width 1379 height 771
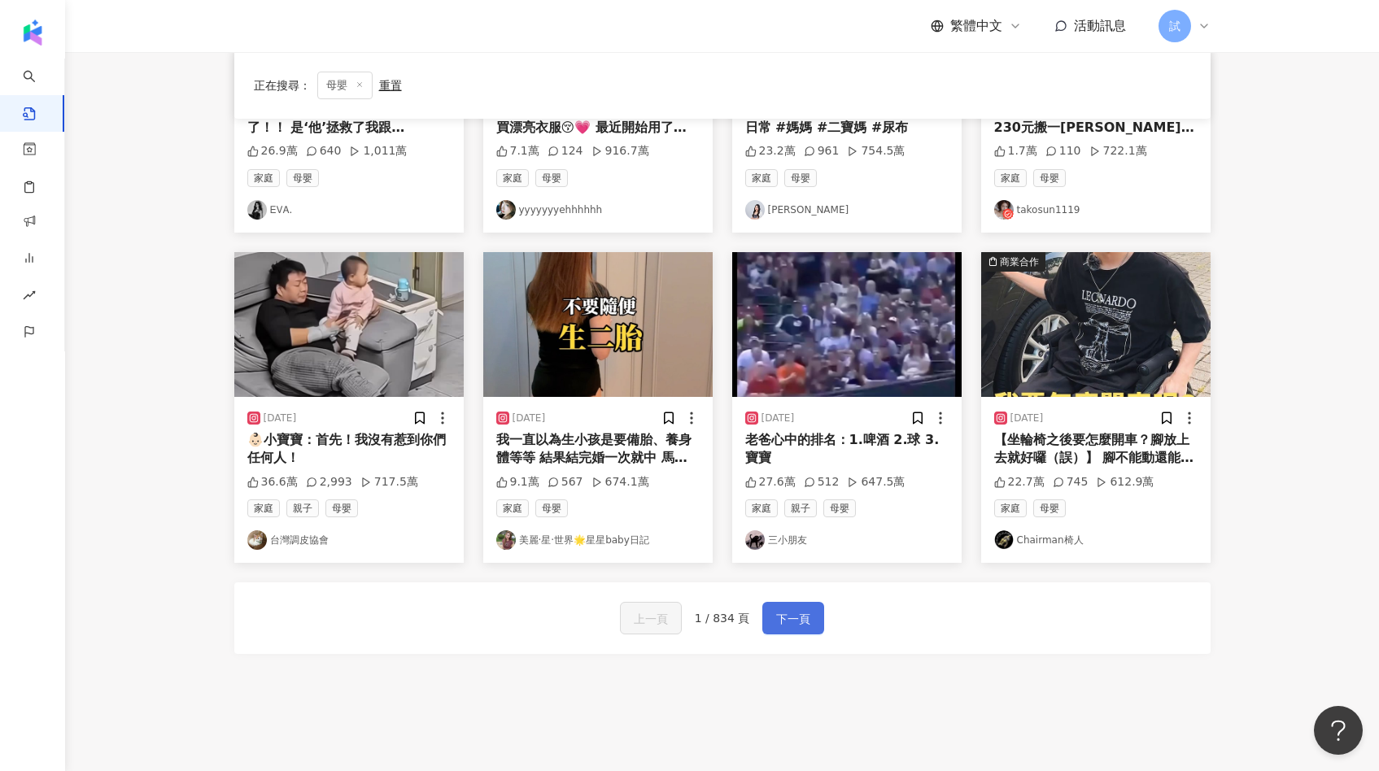
click at [805, 615] on span "下一頁" at bounding box center [793, 619] width 34 height 20
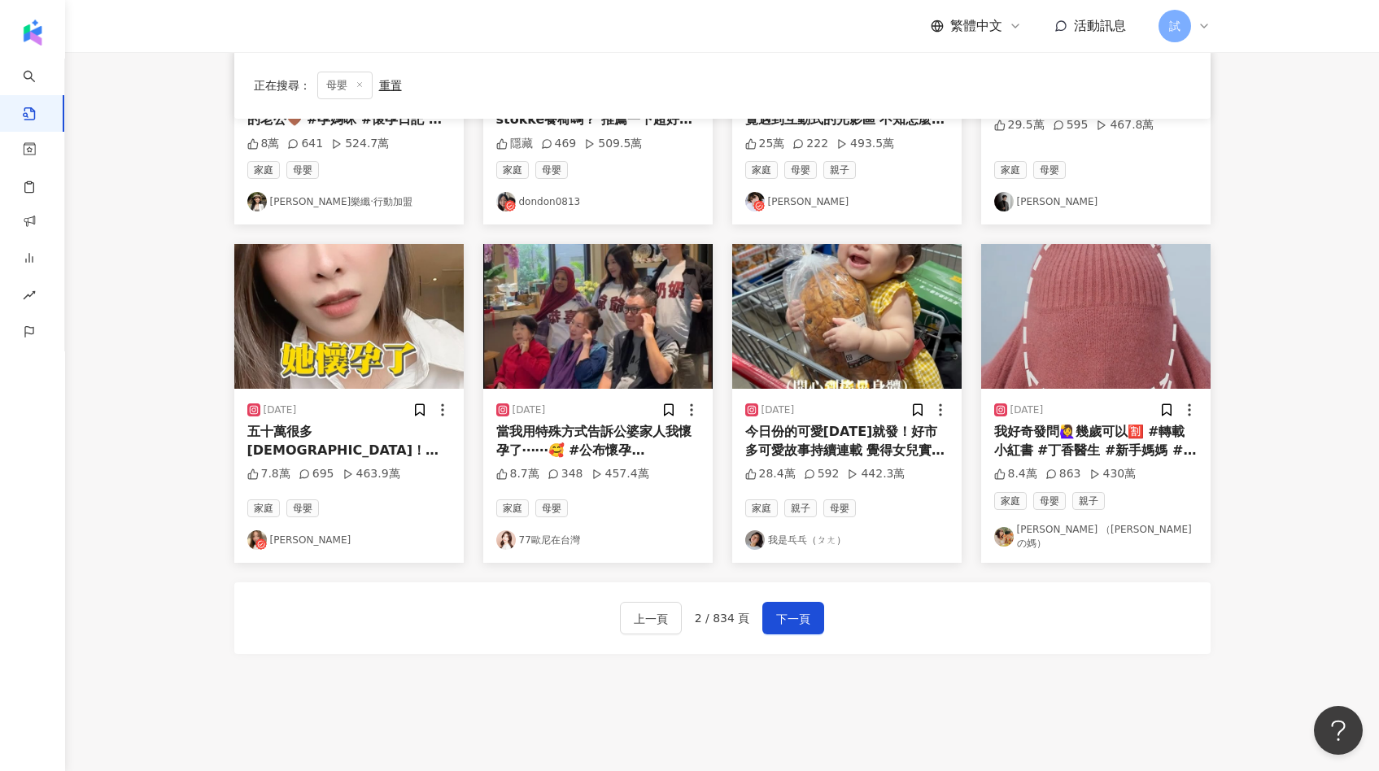
click at [408, 348] on img at bounding box center [348, 316] width 229 height 145
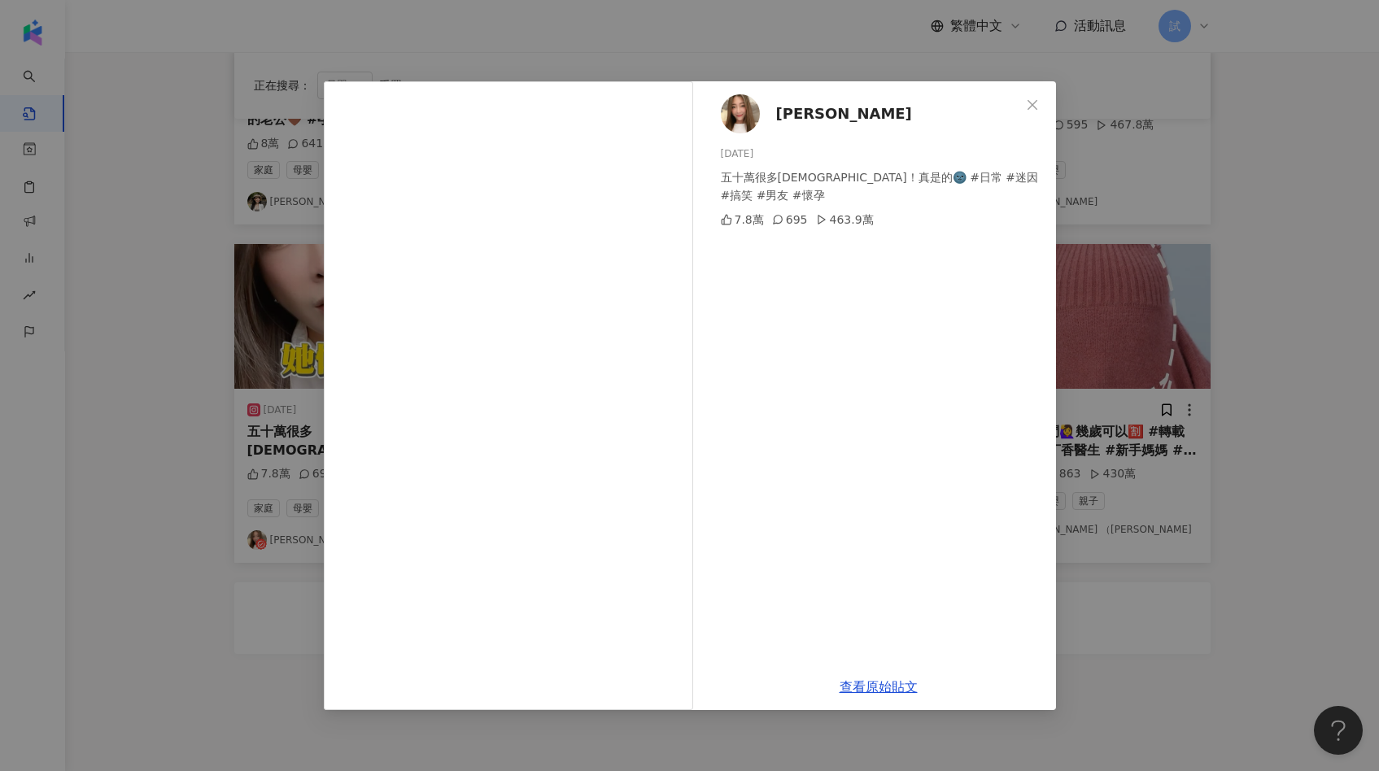
click at [1142, 337] on div "林欣霈-霈霈 2024/6/6 五十萬很多耶！真是的🌚 #日常 #迷因 #搞笑 #男友 #懷孕 7.8萬 695 463.9萬 查看原始貼文" at bounding box center [689, 385] width 1379 height 771
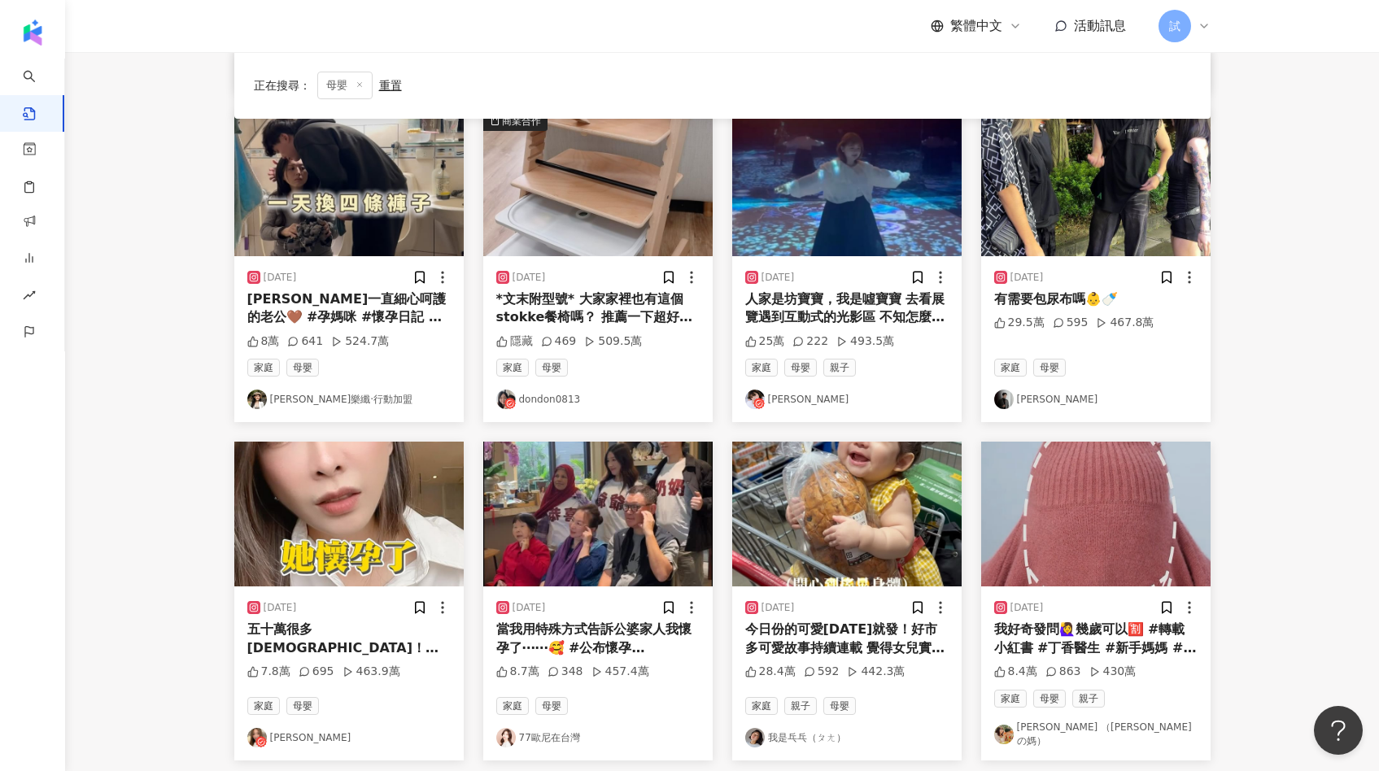
scroll to position [439, 0]
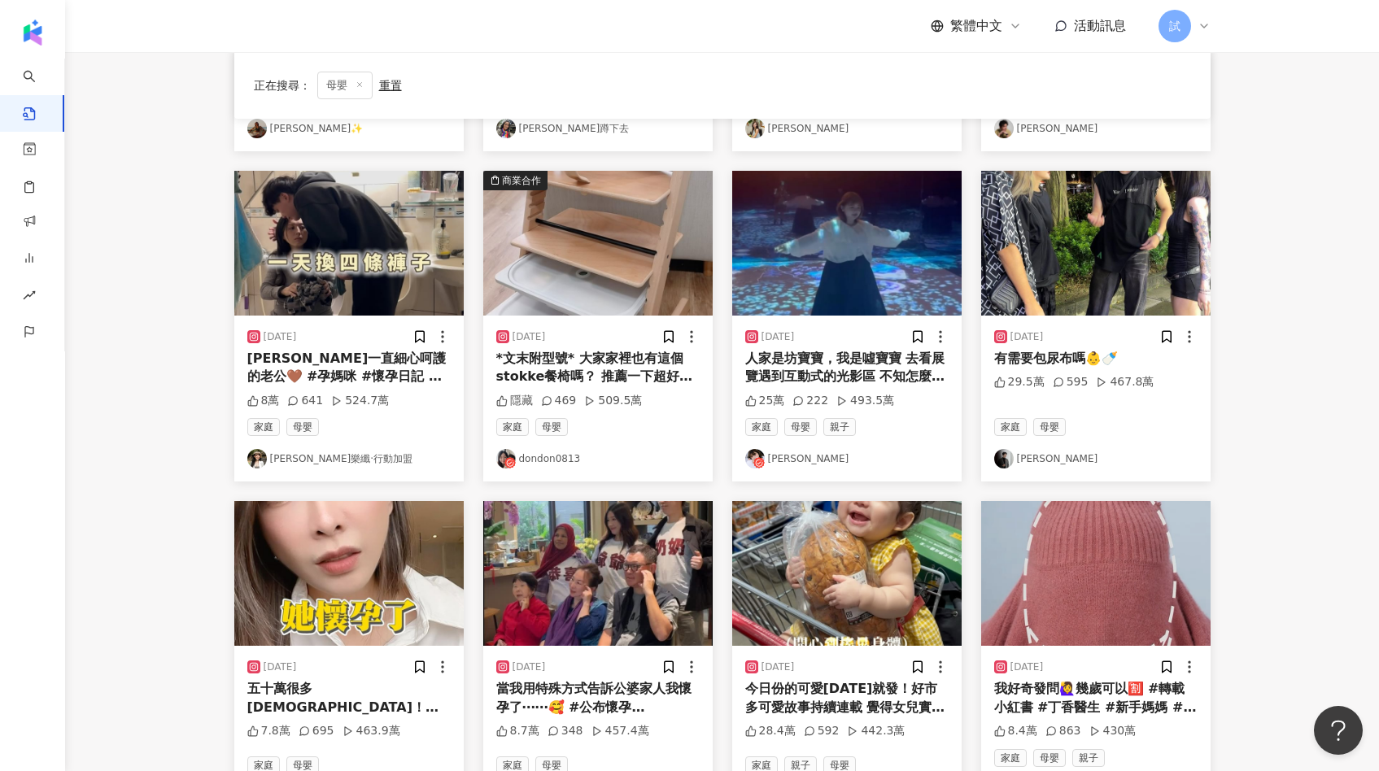
click at [399, 254] on img at bounding box center [348, 243] width 229 height 145
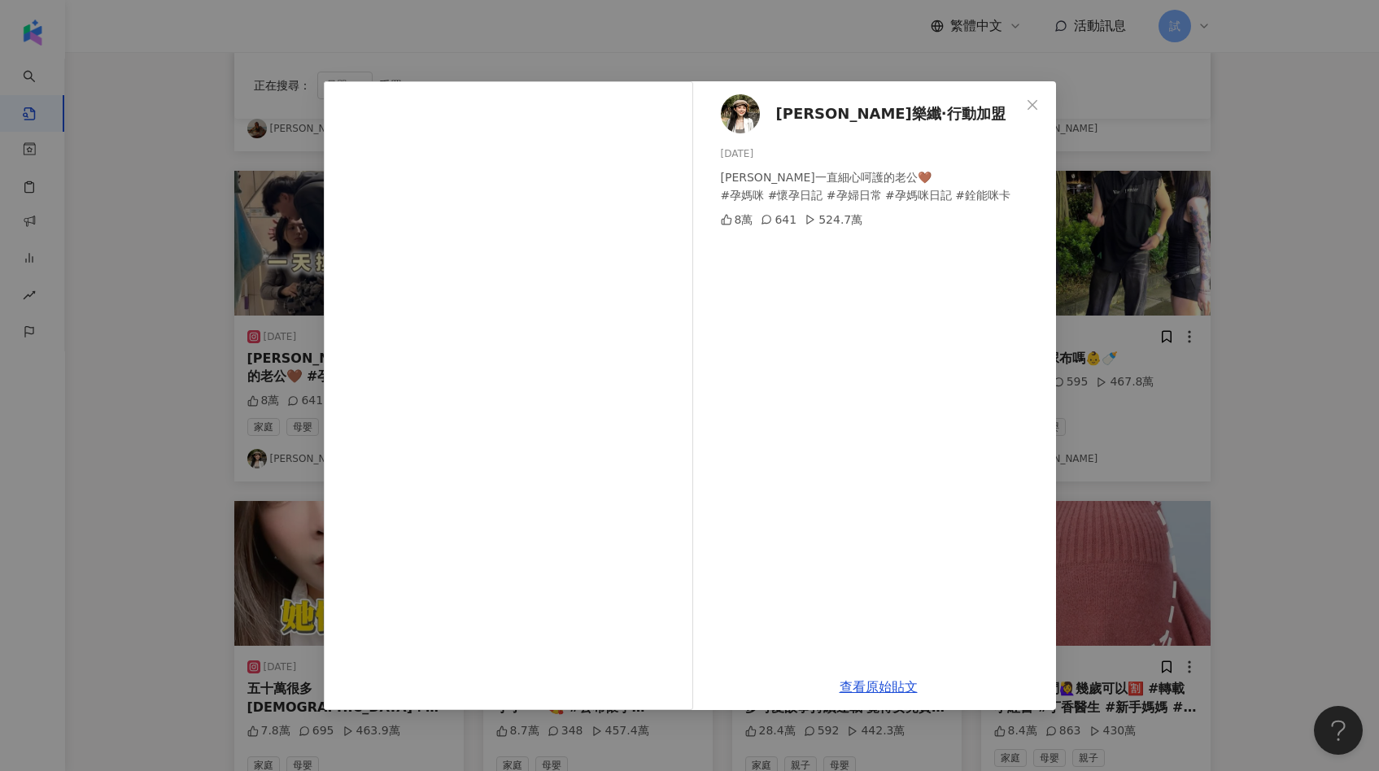
click at [1136, 392] on div "Mika 咪卡·婕樂纖·行動加盟 2025/2/26 謝謝一直細心呵護的老公🤎 #孕媽咪 #懷孕日記 #孕婦日常 #孕媽咪日記 #銓能咪卡 8萬 641 52…" at bounding box center [689, 385] width 1379 height 771
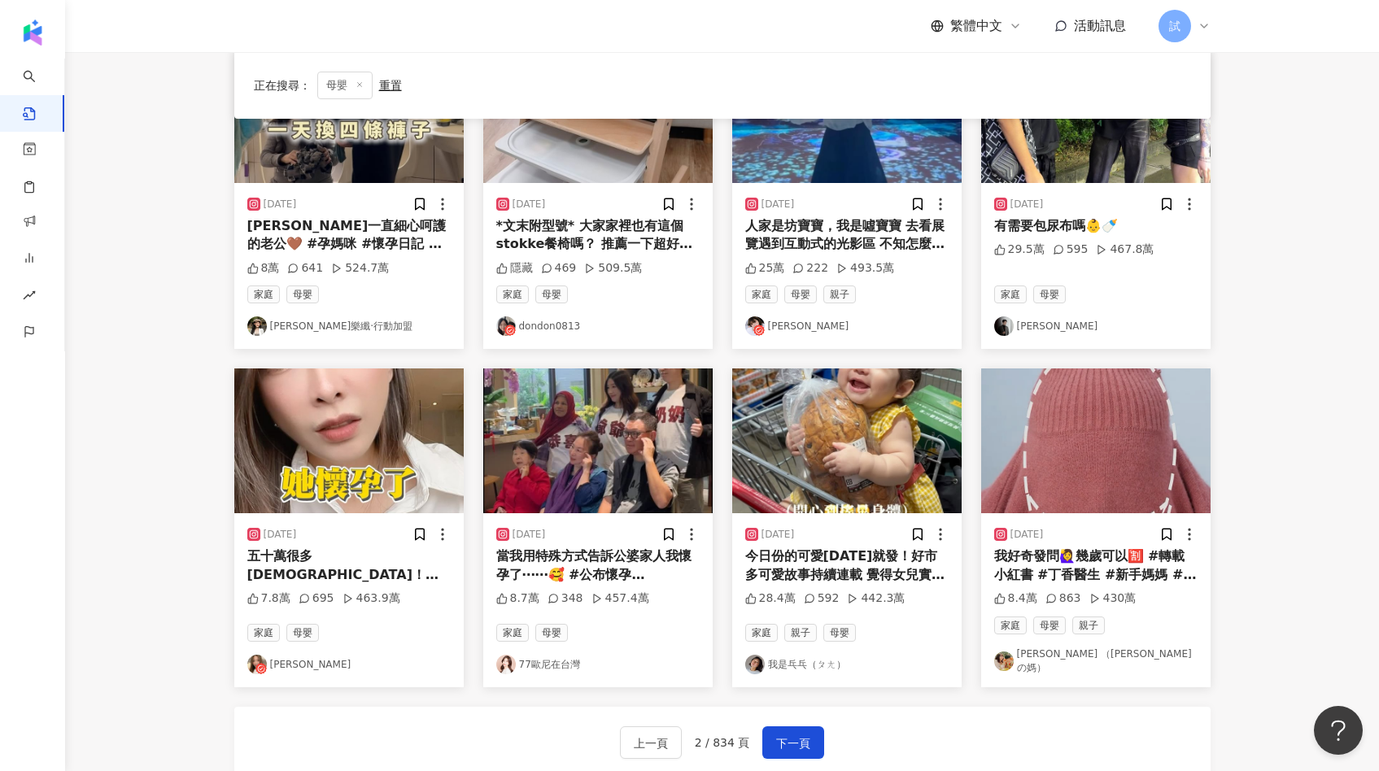
scroll to position [793, 0]
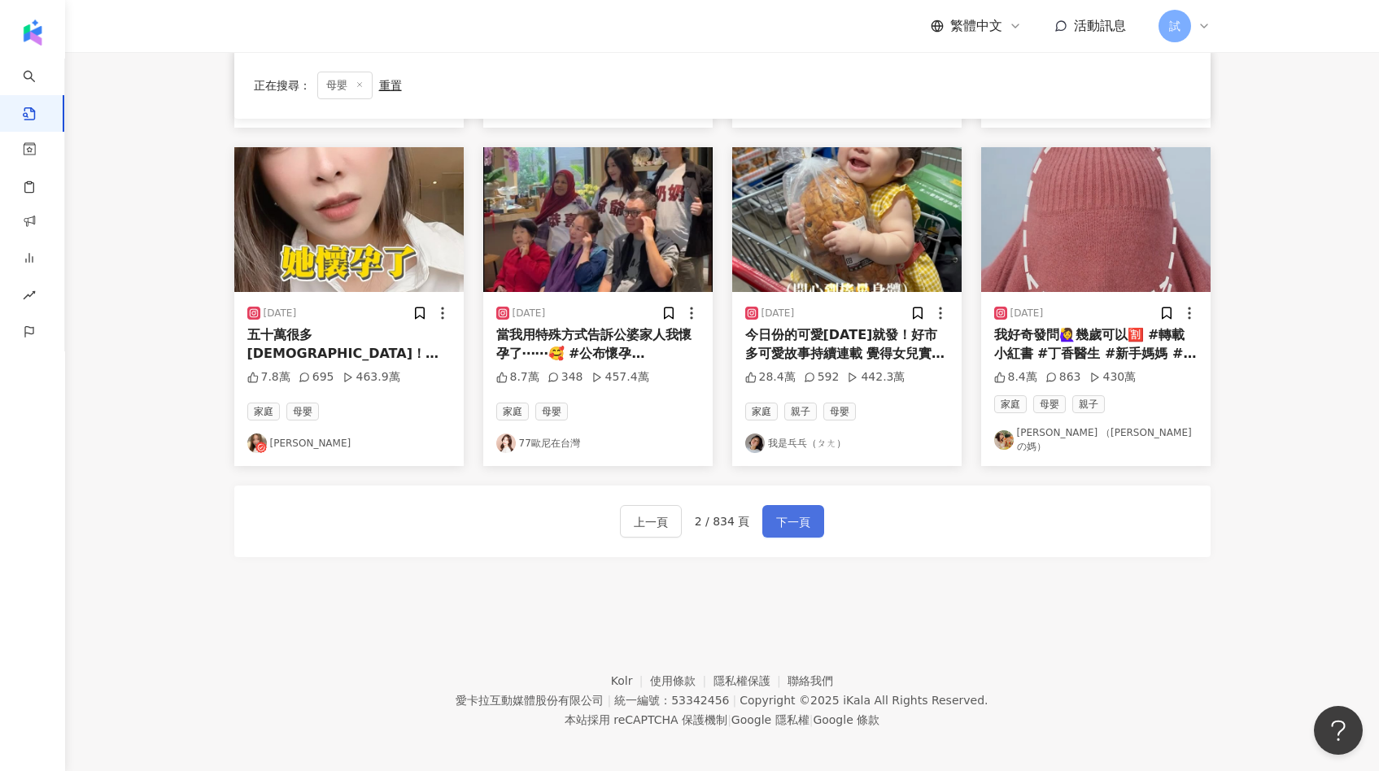
click at [796, 512] on span "下一頁" at bounding box center [793, 522] width 34 height 20
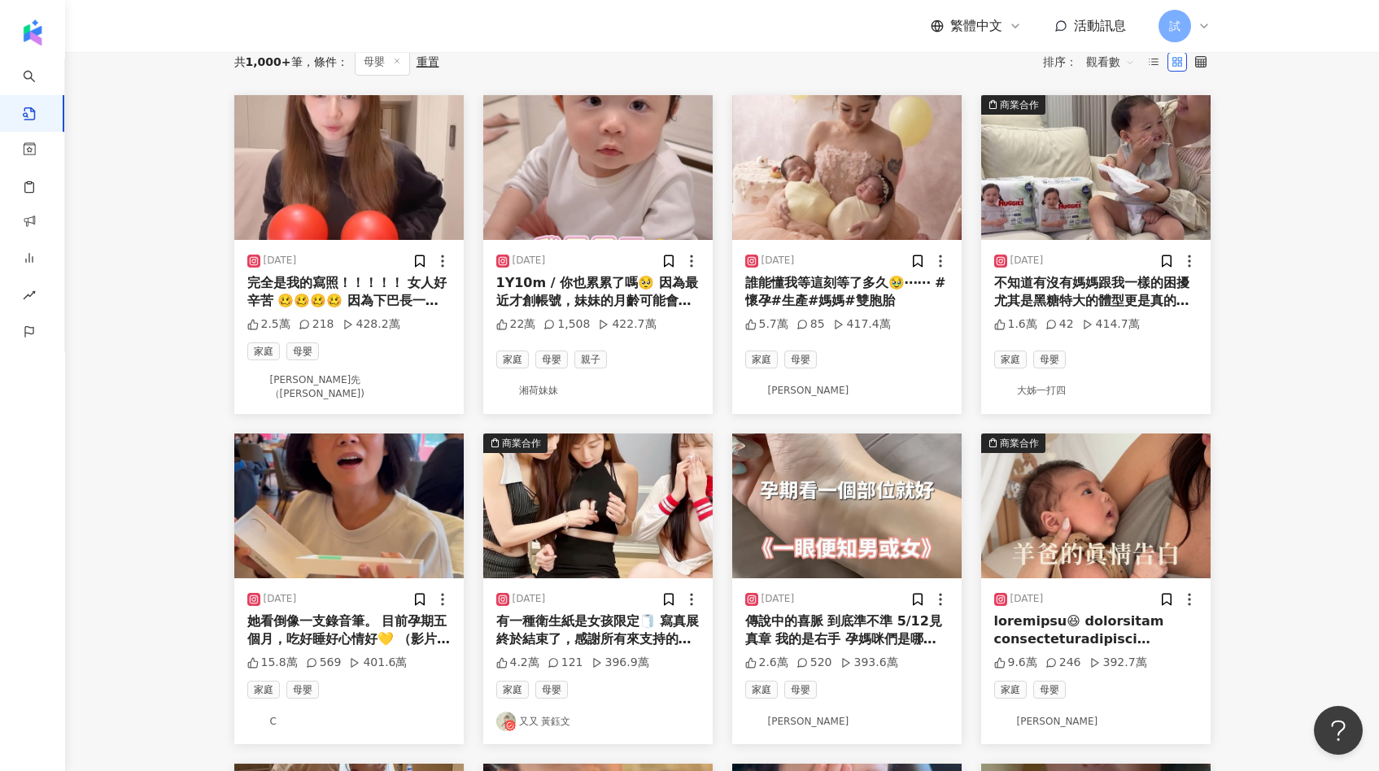
scroll to position [0, 0]
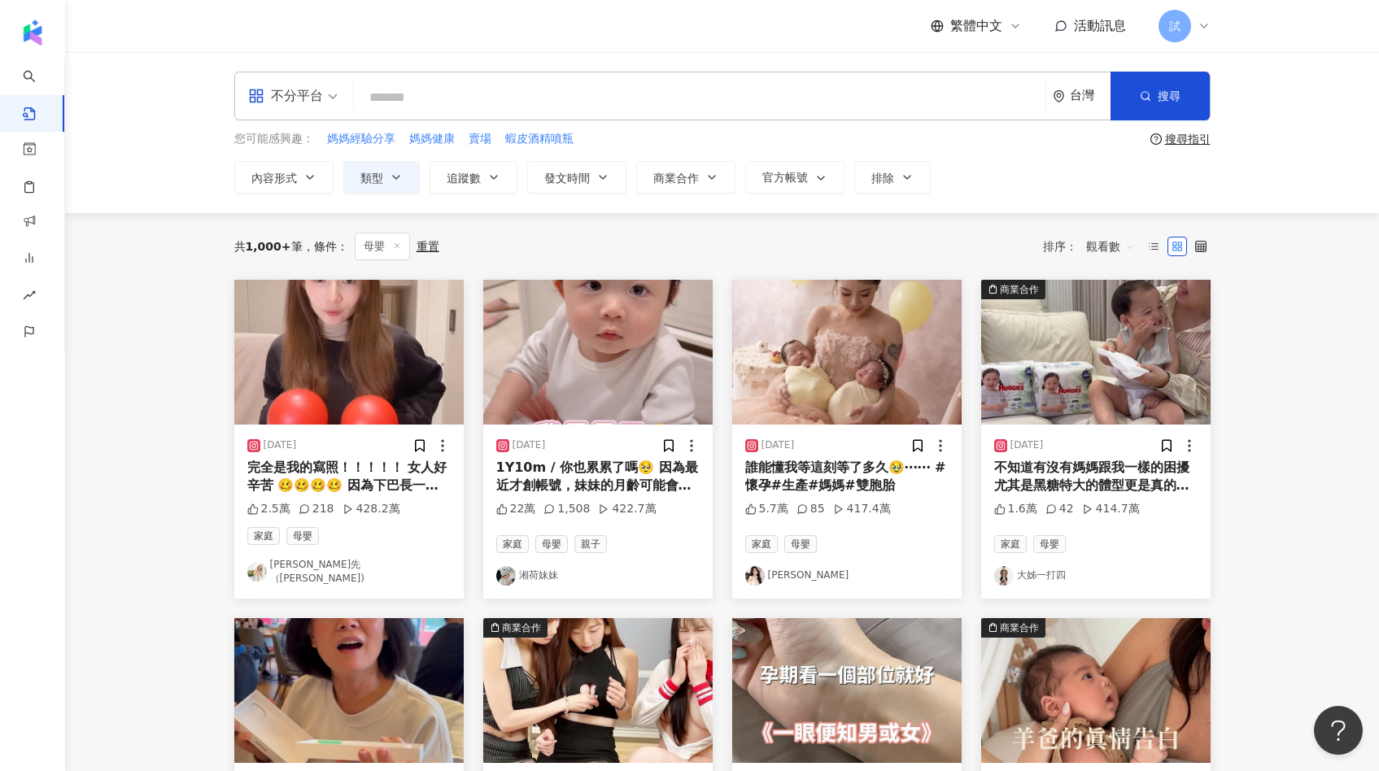
click at [579, 350] on img at bounding box center [597, 352] width 229 height 145
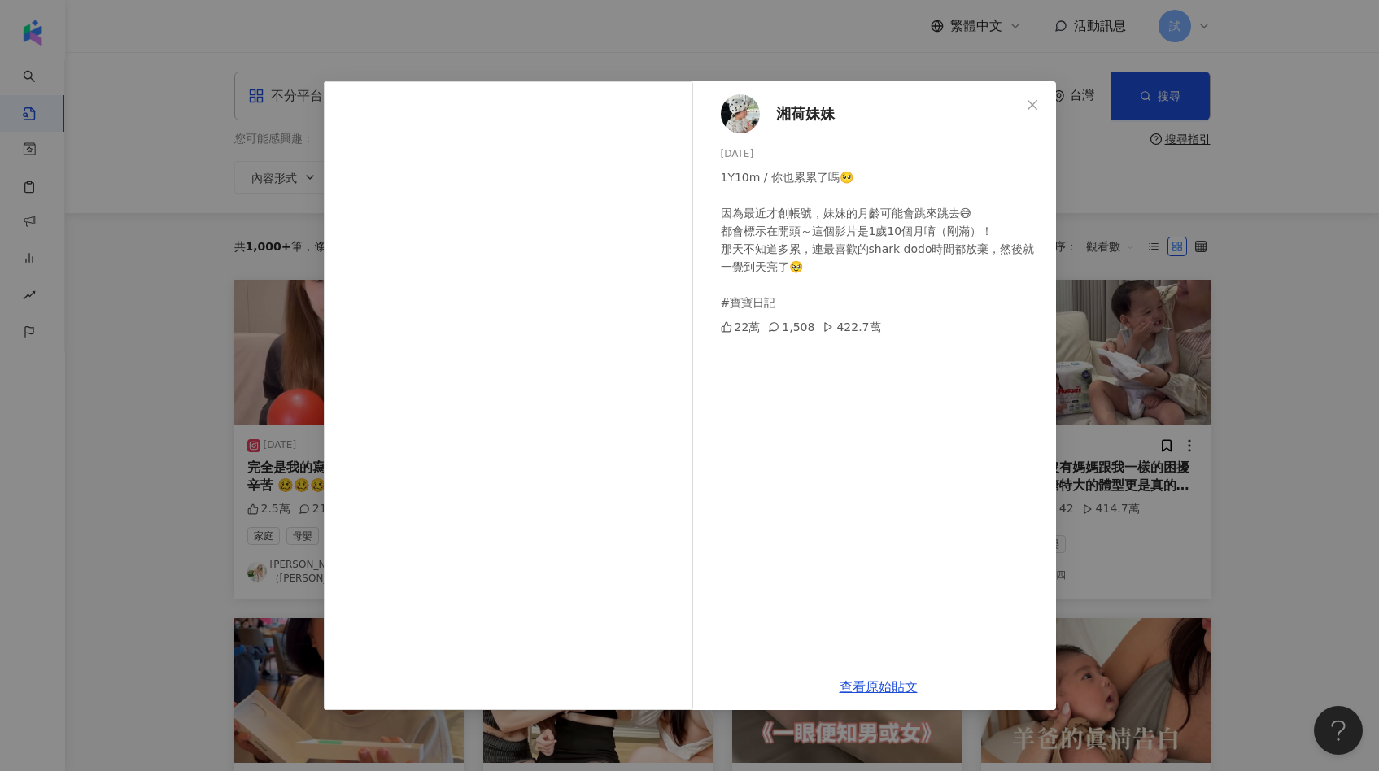
click at [1080, 368] on div "湘荷妹妹 2025/7/17 1Y10m / 你也累累了嗎🥺 因為最近才創帳號，妹妹的月齡可能會跳來跳去😅 都會標示在開頭～這個影片是1歲10個月唷（剛滿）！…" at bounding box center [689, 385] width 1379 height 771
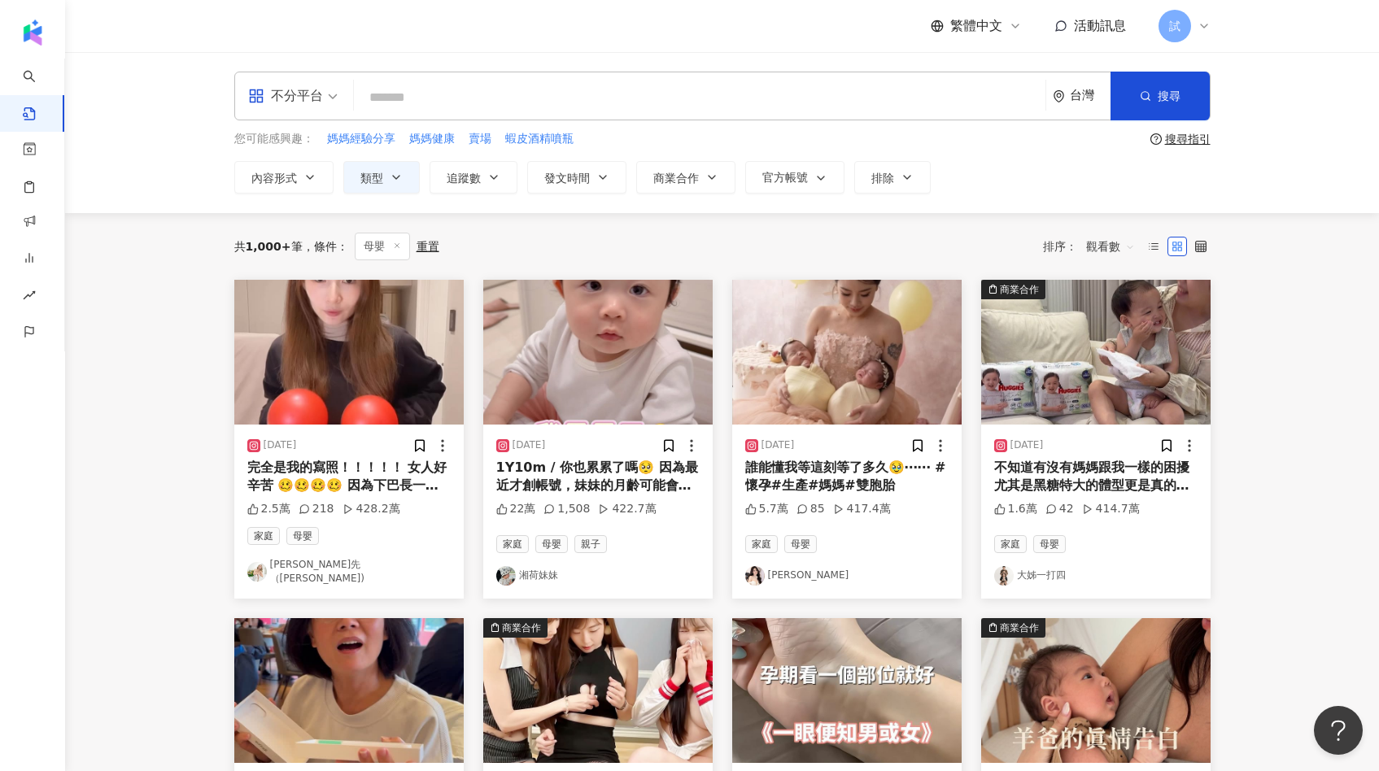
click at [862, 367] on img at bounding box center [846, 352] width 229 height 145
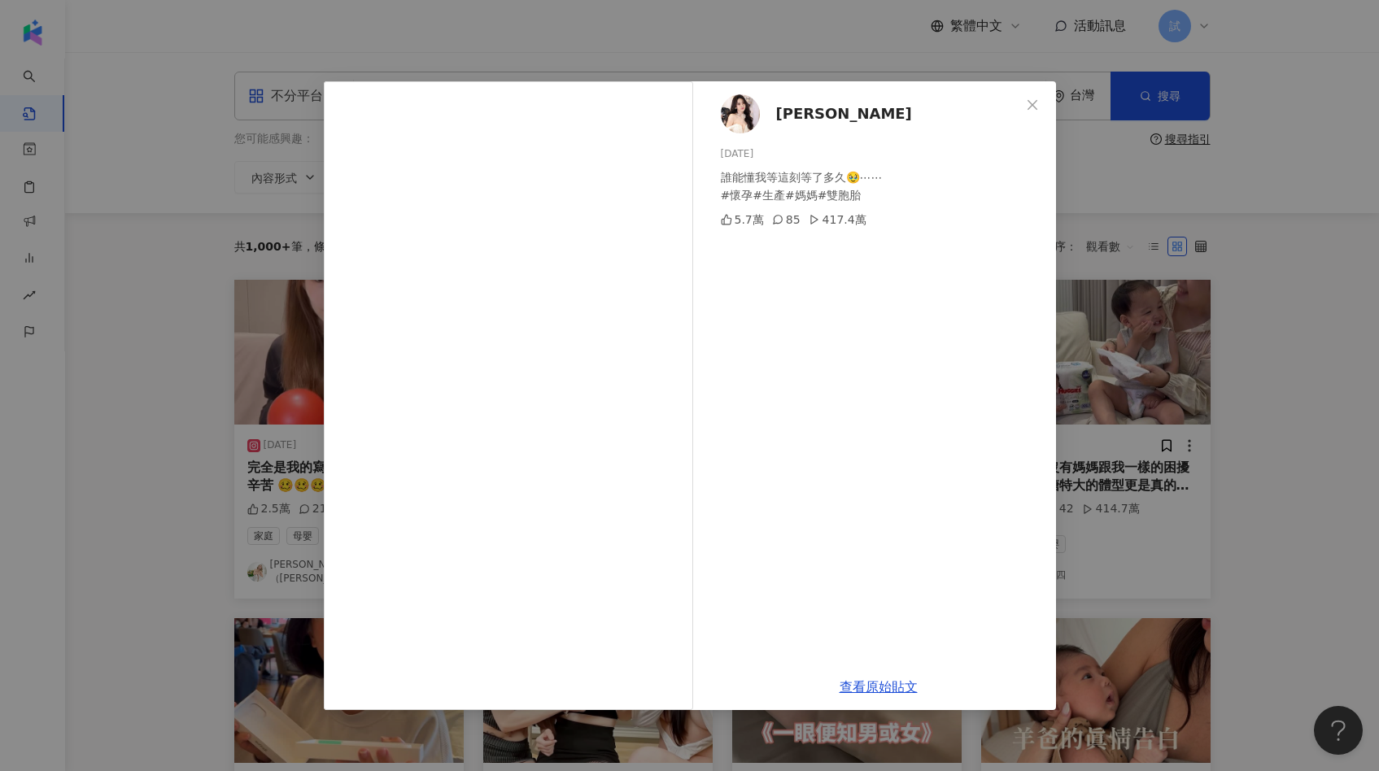
click at [1091, 348] on div "黃娜娜 2025/3/25 誰能懂我等這刻等了多久🥹⋯⋯ #懷孕#生產#媽媽#雙胞胎 5.7萬 85 417.4萬 查看原始貼文" at bounding box center [689, 385] width 1379 height 771
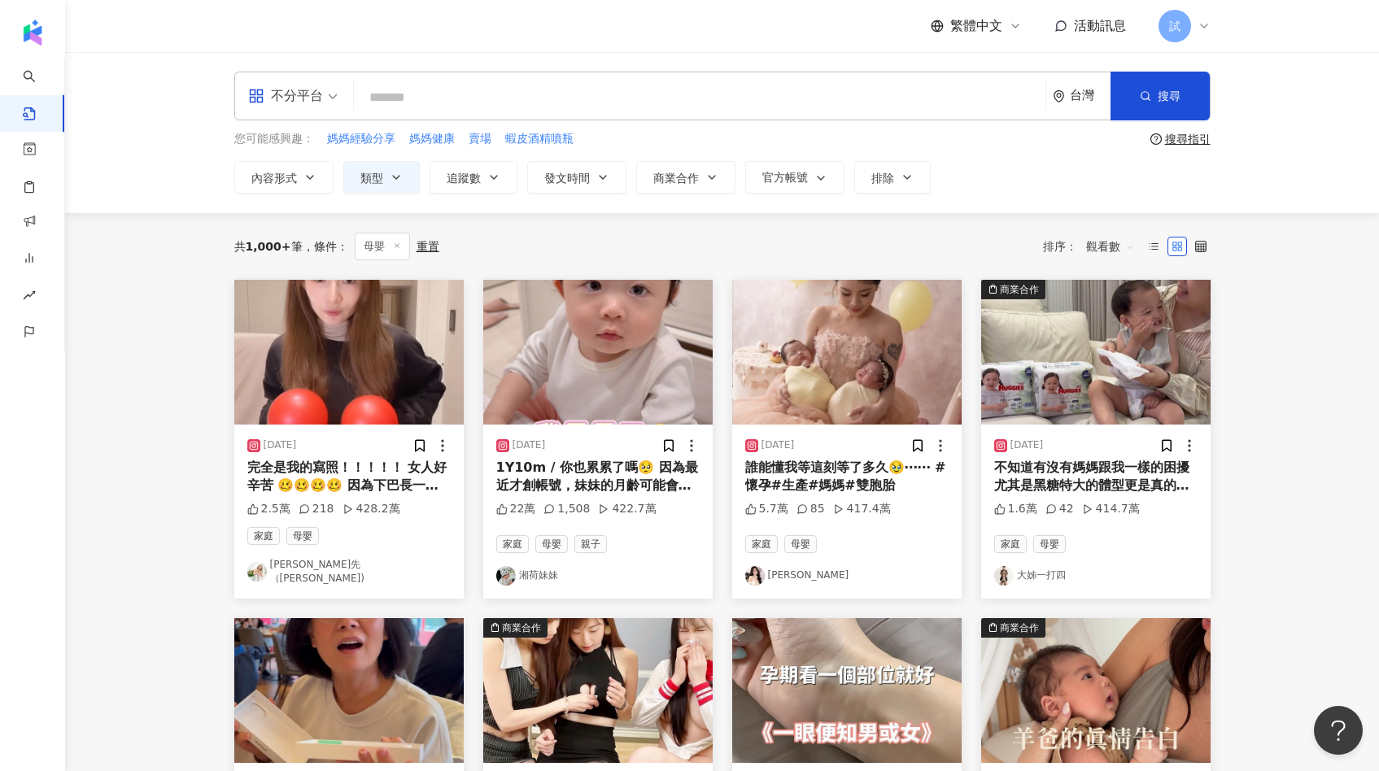
click at [1091, 348] on img at bounding box center [1095, 352] width 229 height 145
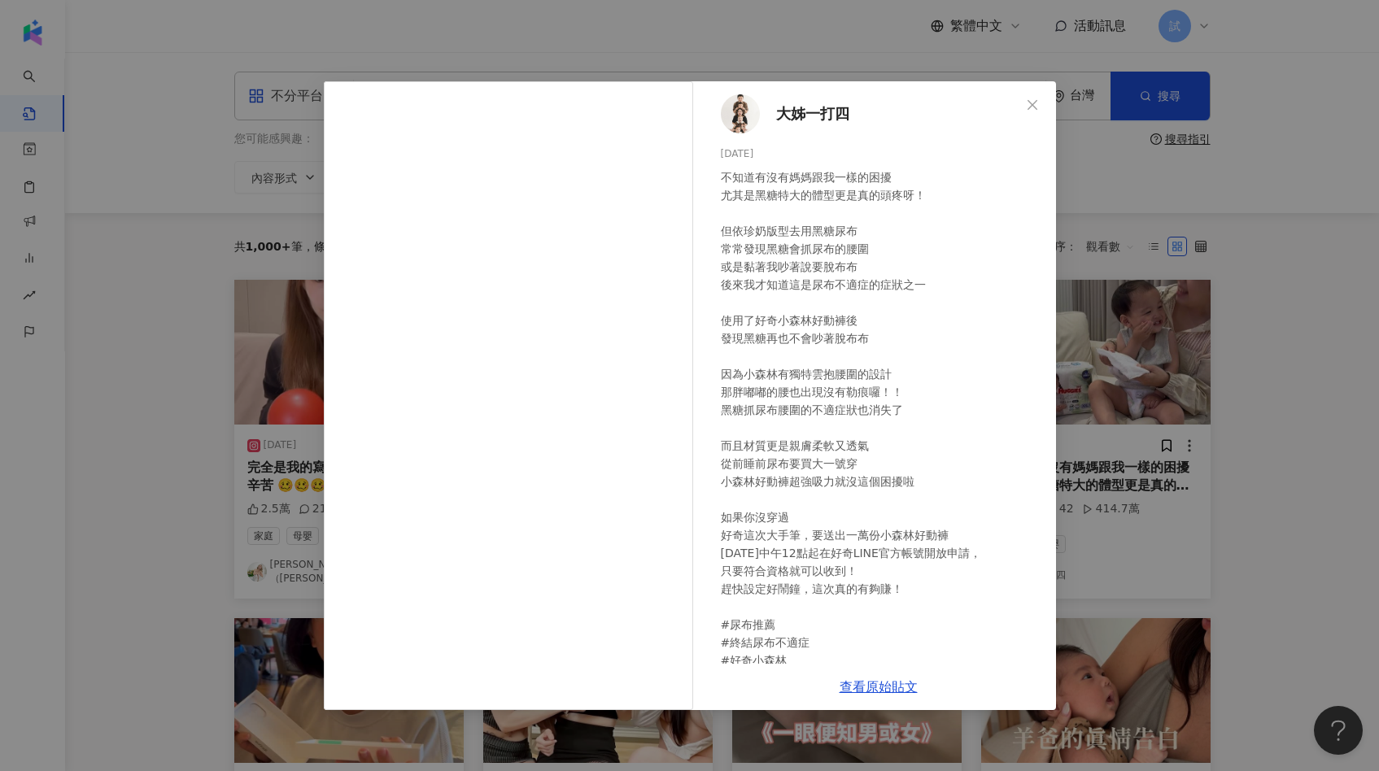
scroll to position [30, 0]
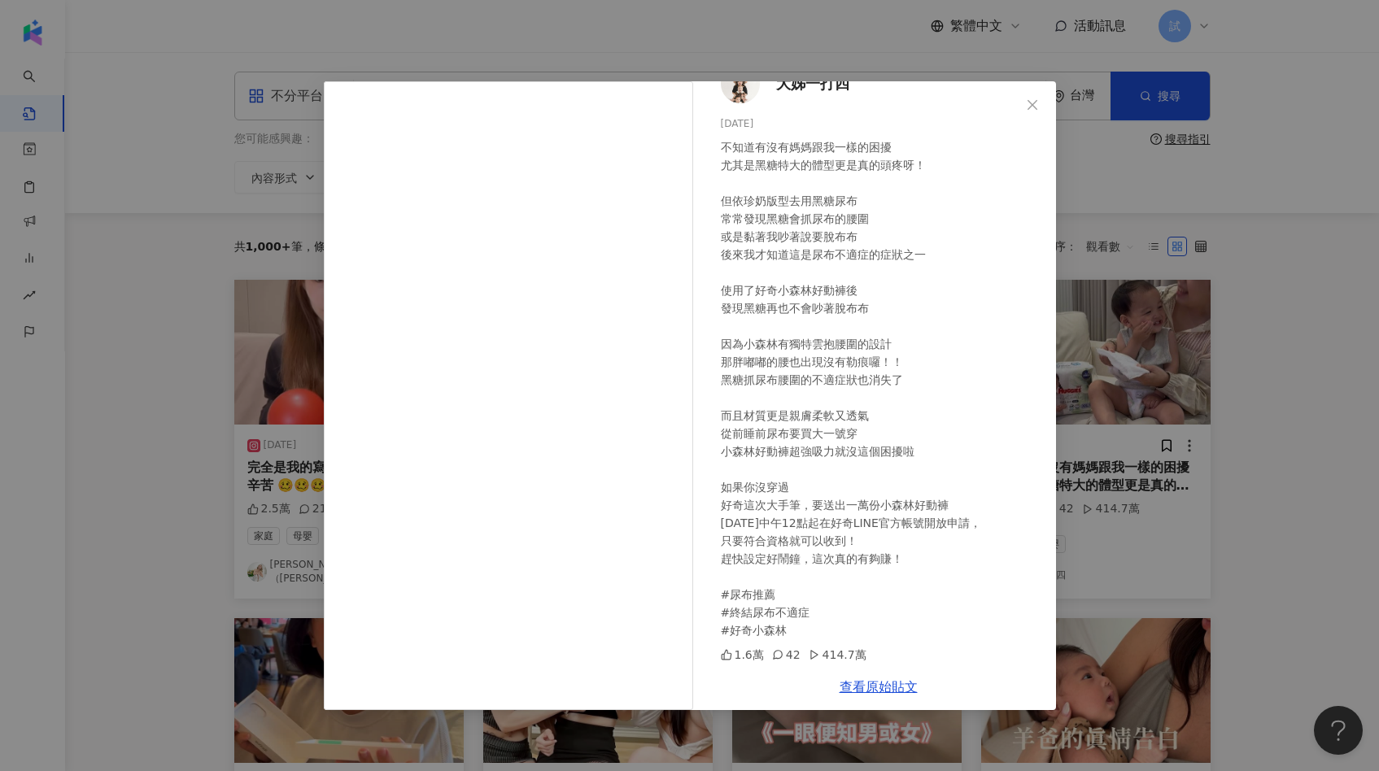
click at [1122, 477] on div "大姊一打四 2024/2/29 不知道有沒有媽媽跟我一樣的困擾 尤其是黑糖特大的體型更是真的頭疼呀！ 但依珍奶版型去用黑糖尿布 常常發現黑糖會抓尿布的腰圍 或…" at bounding box center [689, 385] width 1379 height 771
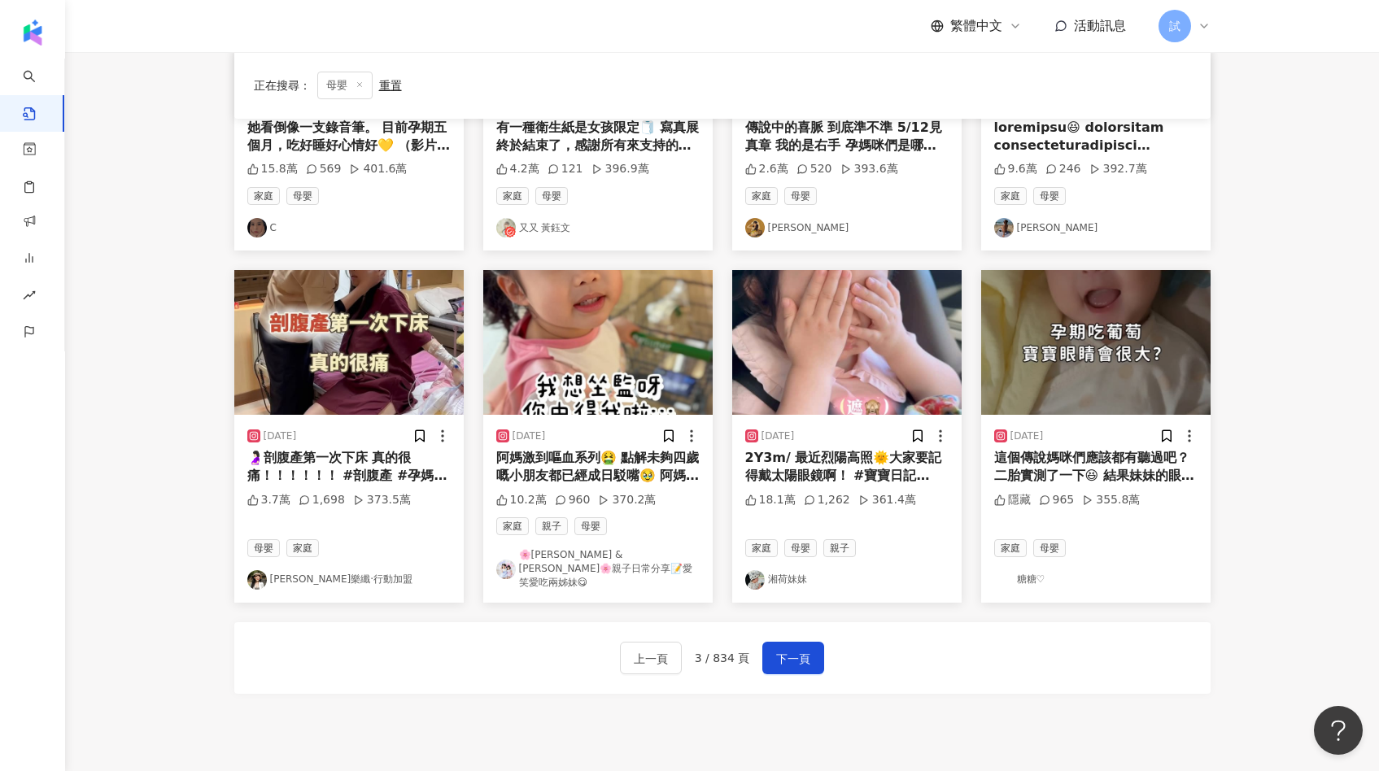
scroll to position [705, 0]
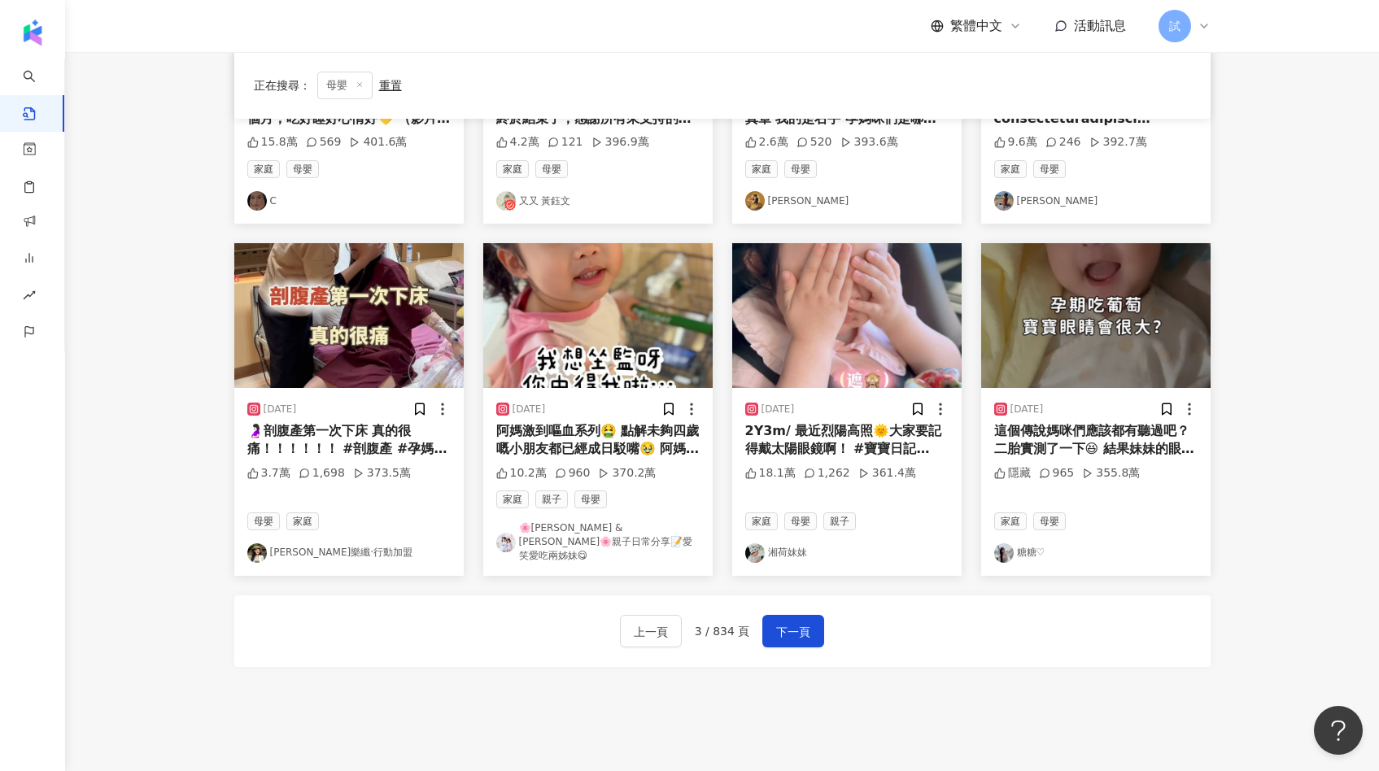
click at [818, 364] on img at bounding box center [846, 315] width 229 height 145
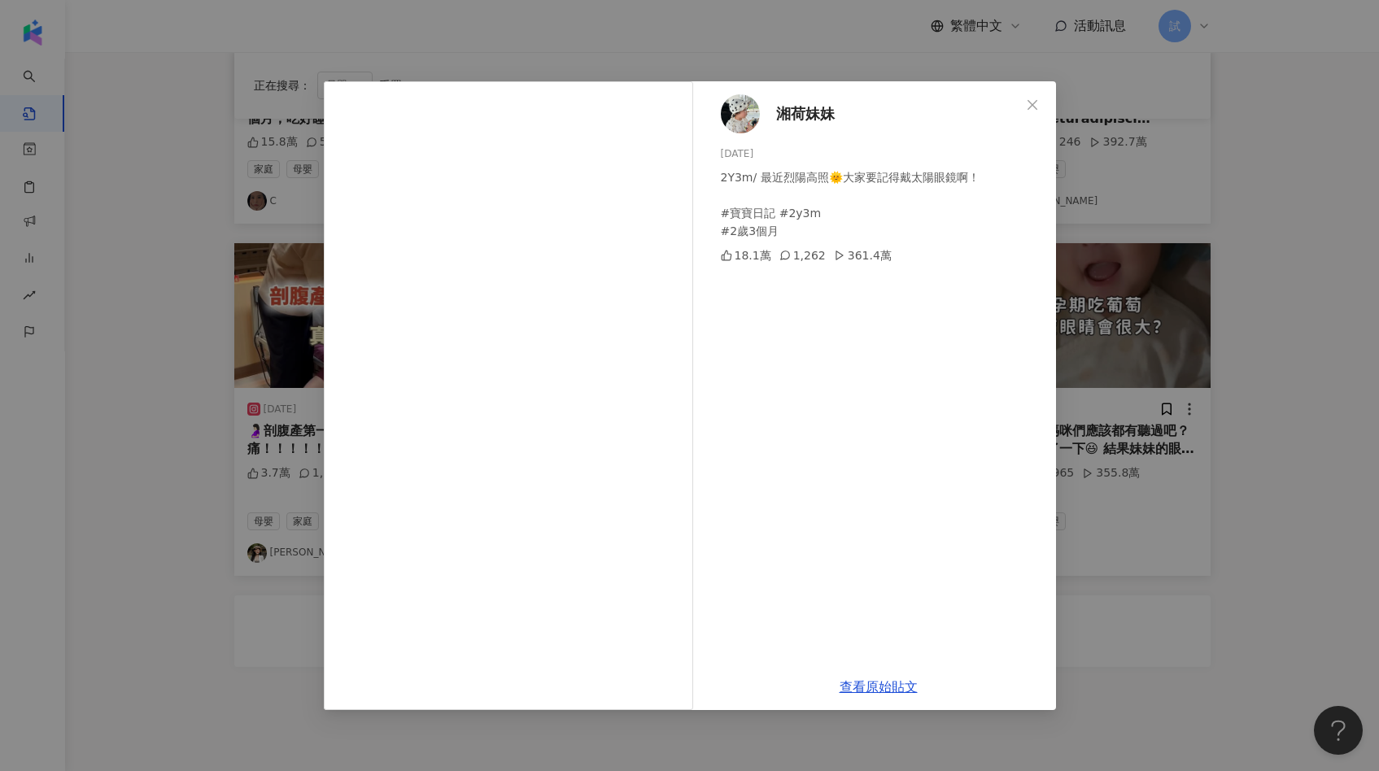
click at [1121, 390] on div "湘荷妹妹 2025/6/29 2Y3m/ 最近烈陽高照🌞大家要記得戴太陽眼鏡啊！ #寶寶日記 #2y3m #2歲3個月 18.1萬 1,262 361.4萬 …" at bounding box center [689, 385] width 1379 height 771
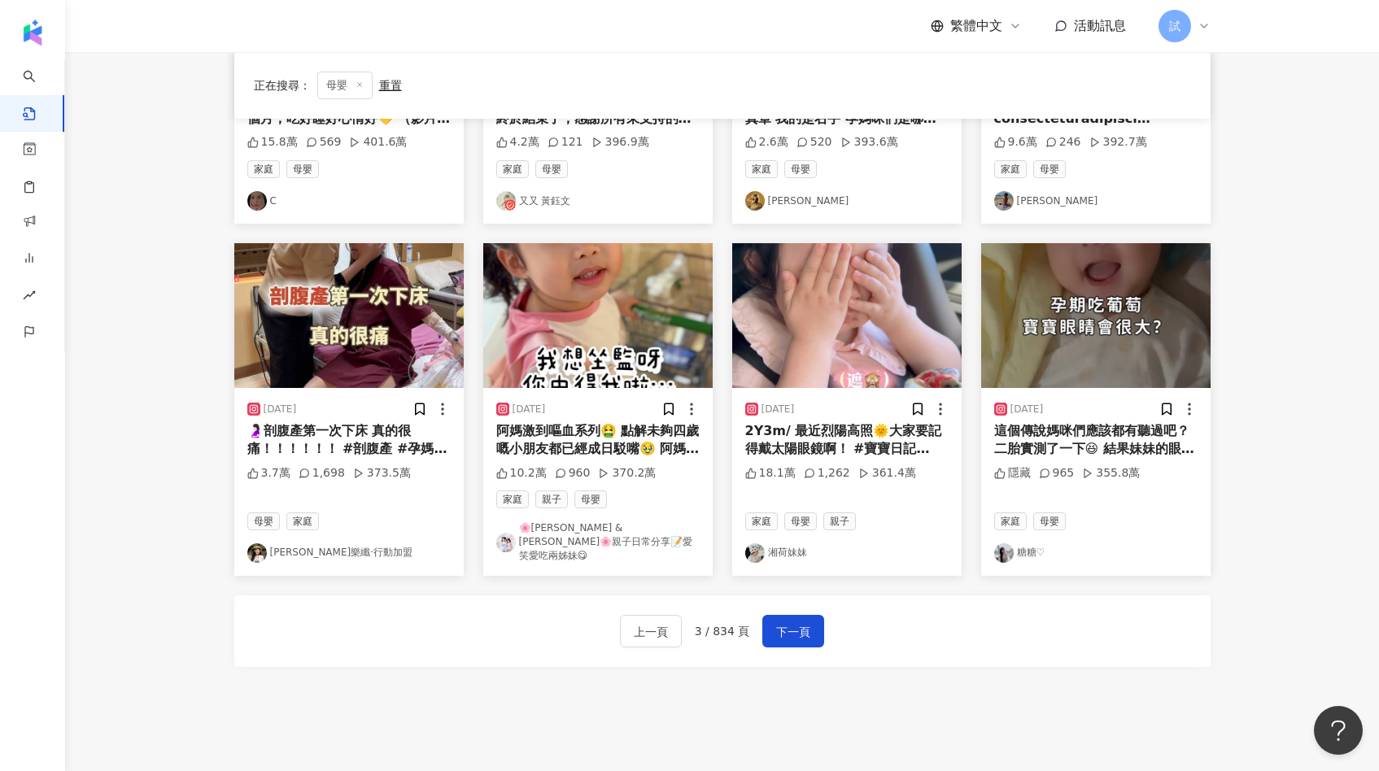
click at [810, 313] on img at bounding box center [846, 315] width 229 height 145
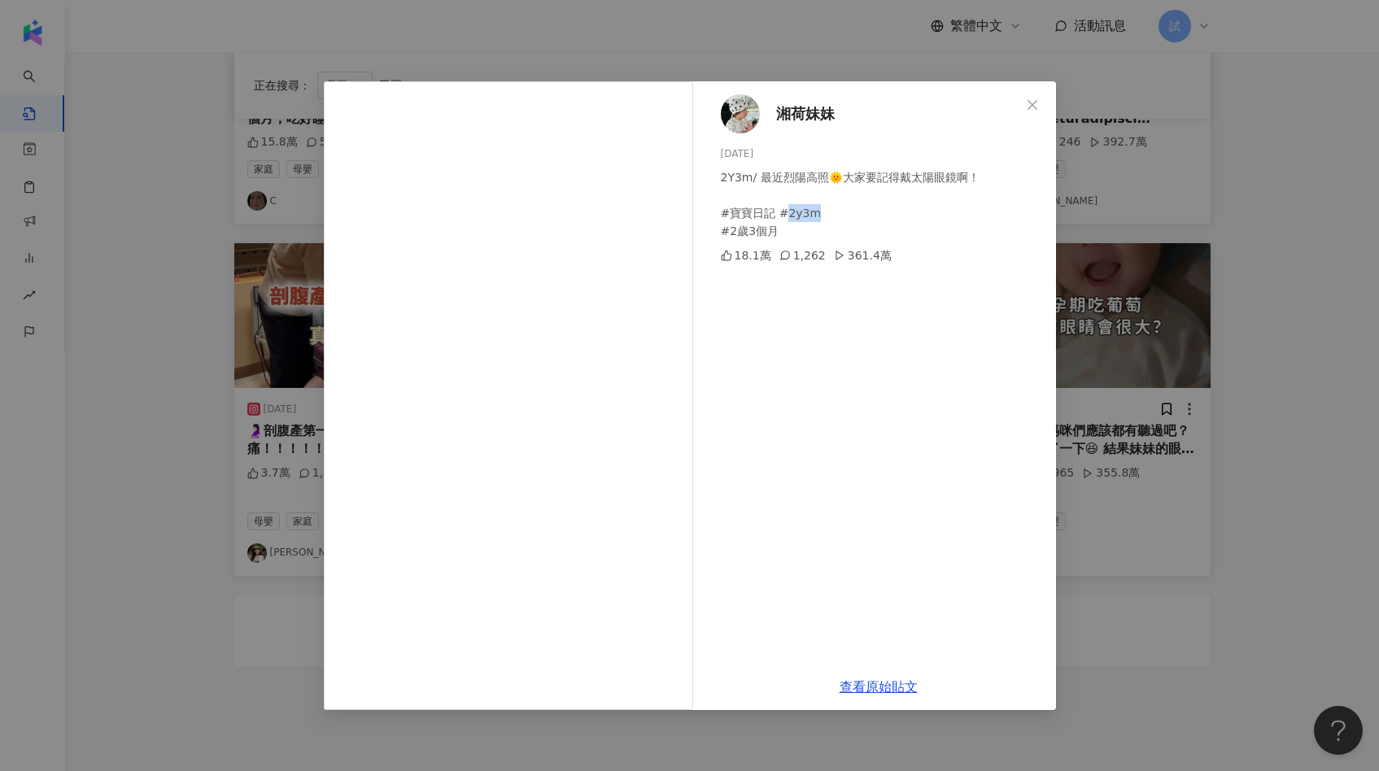
drag, startPoint x: 780, startPoint y: 215, endPoint x: 812, endPoint y: 215, distance: 31.7
click at [812, 215] on div "2Y3m/ 最近烈陽高照🌞大家要記得戴太陽眼鏡啊！ #寶寶日記 #2y3m #2歲3個月" at bounding box center [882, 204] width 322 height 72
copy div "y3m"
click at [1176, 497] on div "湘荷妹妹 2025/6/29 2Y3m/ 最近烈陽高照🌞大家要記得戴太陽眼鏡啊！ #寶寶日記 #2y3m #2歲3個月 18.1萬 1,262 361.4萬 …" at bounding box center [689, 385] width 1379 height 771
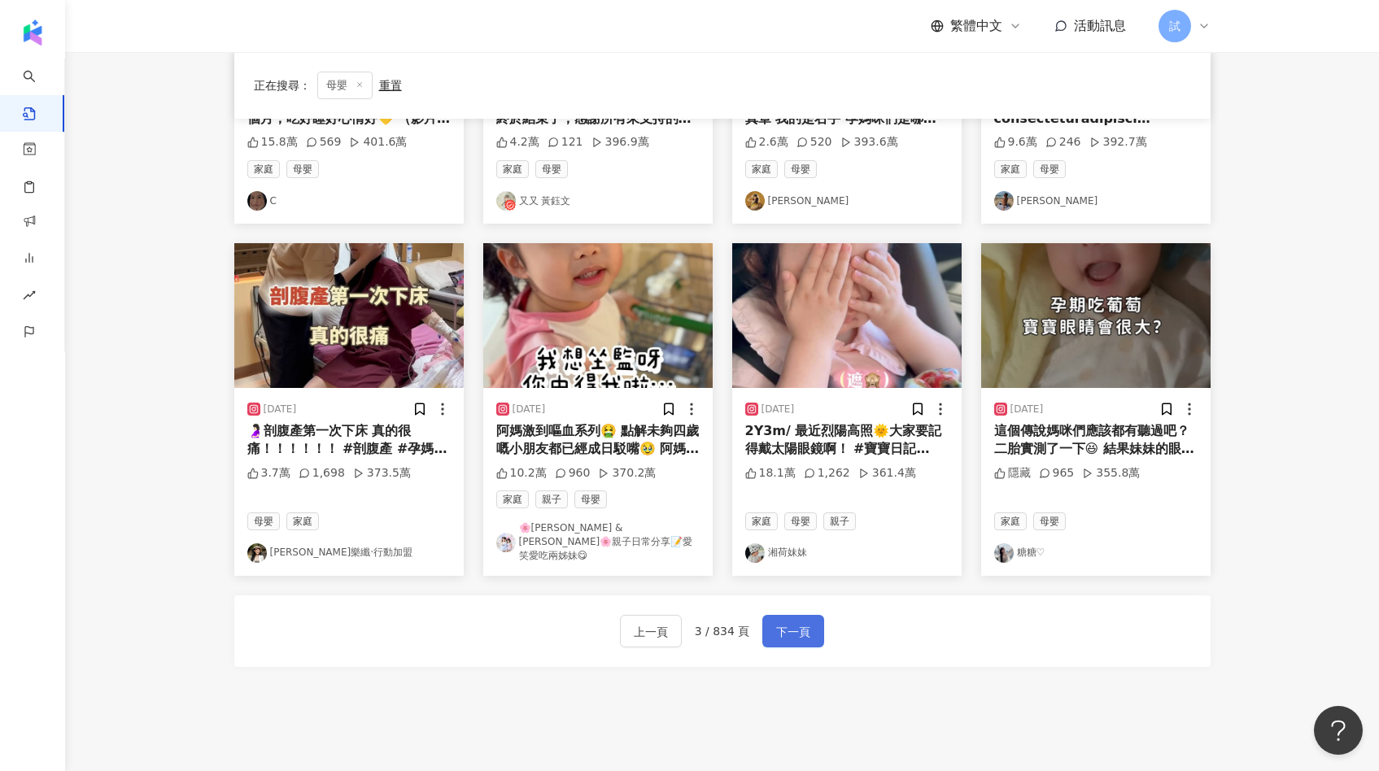
click at [801, 622] on span "下一頁" at bounding box center [793, 632] width 34 height 20
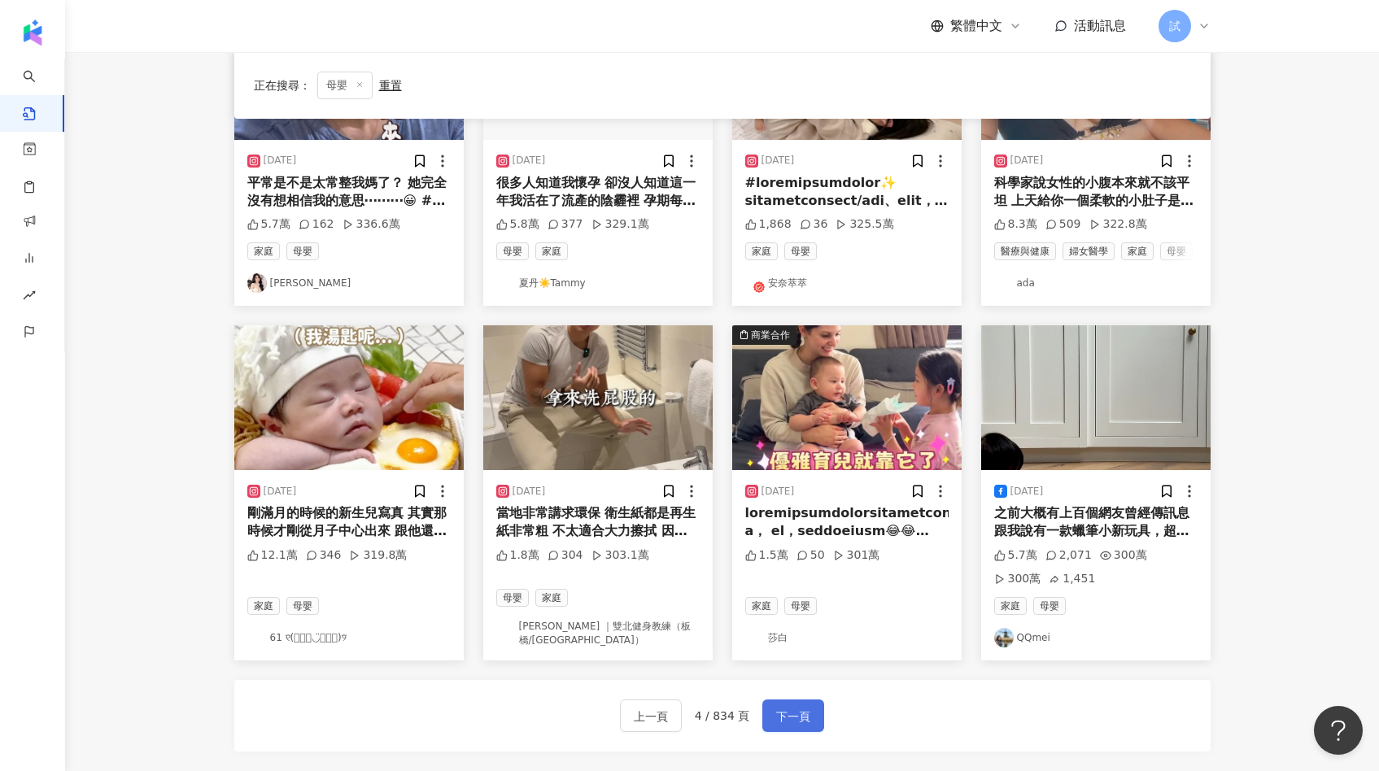
scroll to position [622, 0]
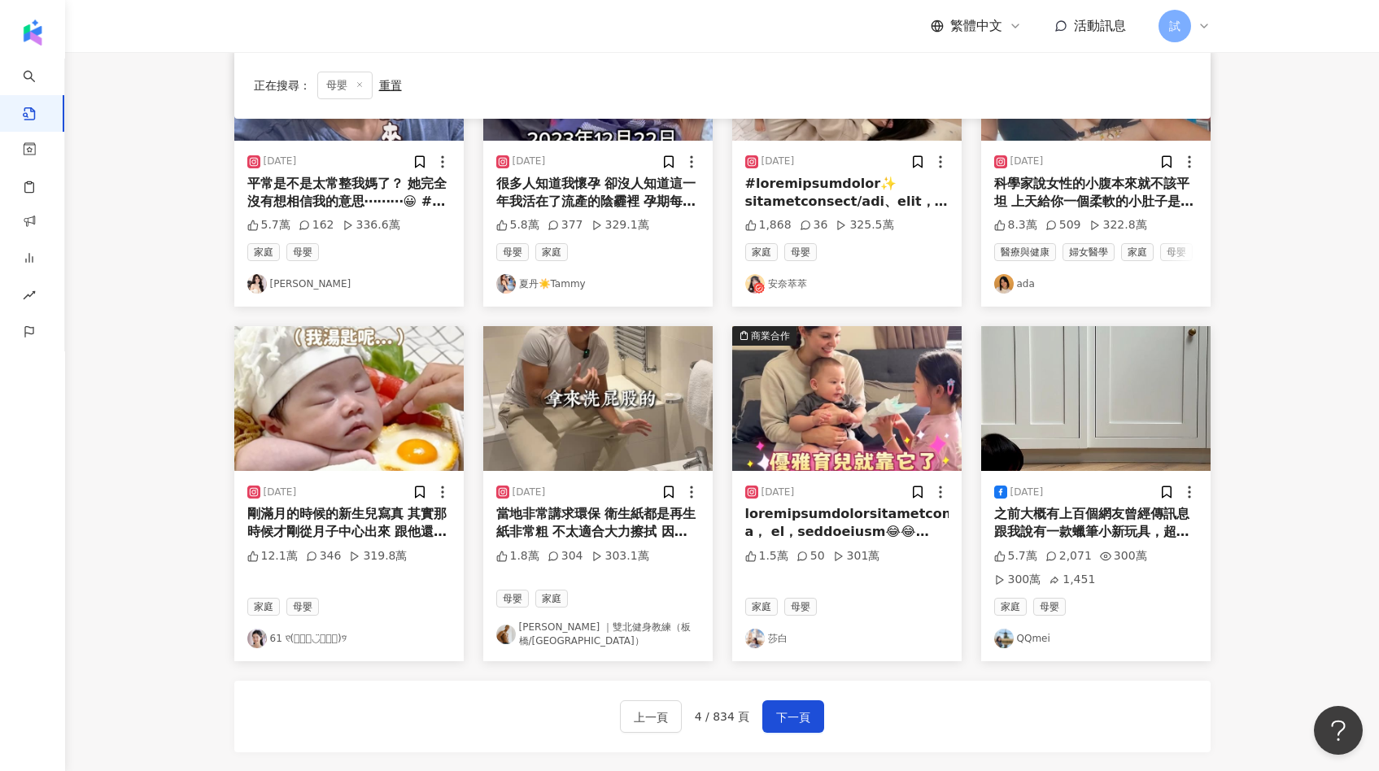
click at [333, 438] on img at bounding box center [348, 398] width 229 height 145
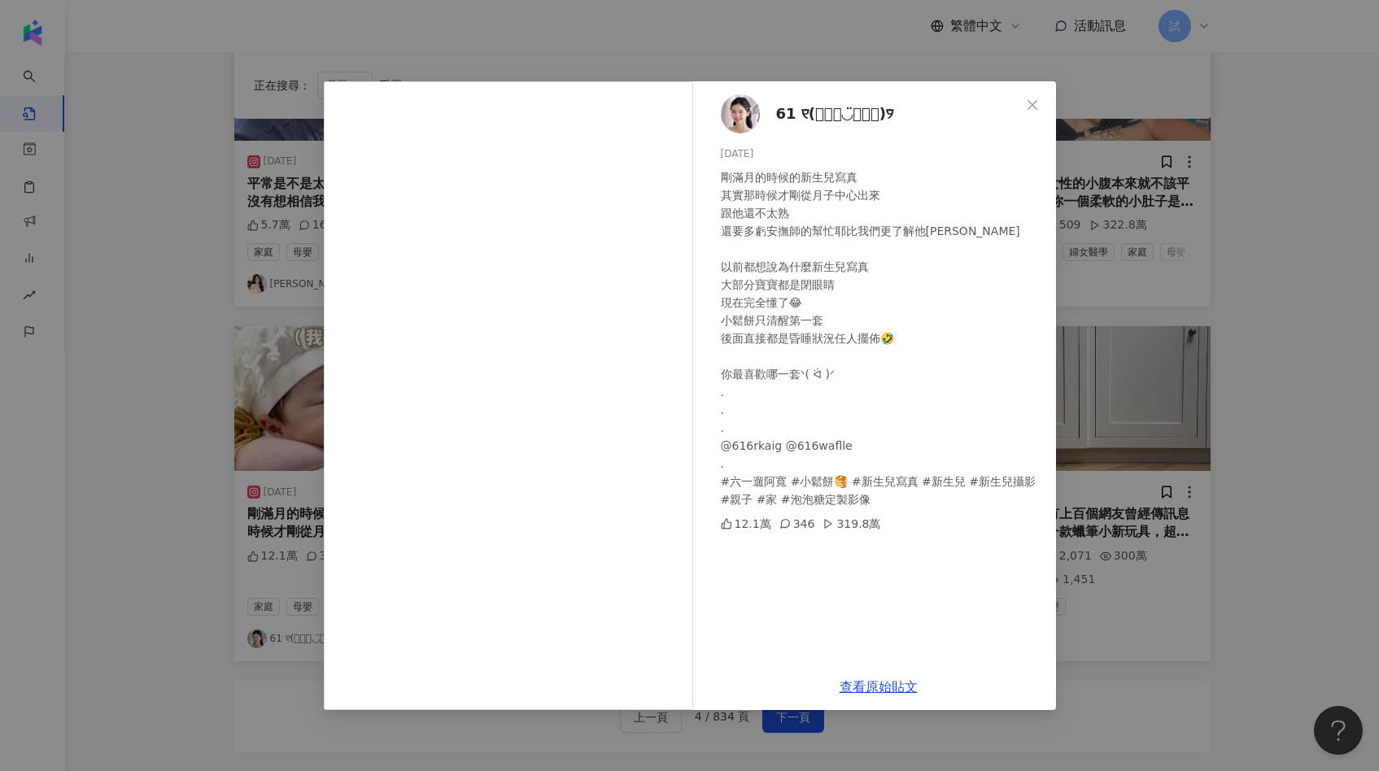
click at [1140, 402] on div "61 ୧⃛(๑⃙⃘◡̈︎๑⃙⃘)୨⃛ 2024/8/23 剛滿月的時候的新生兒寫真 其實那時候才剛從月子中心出來 跟他還不太熟 還要多虧安撫師的幫忙耶比我們更…" at bounding box center [689, 385] width 1379 height 771
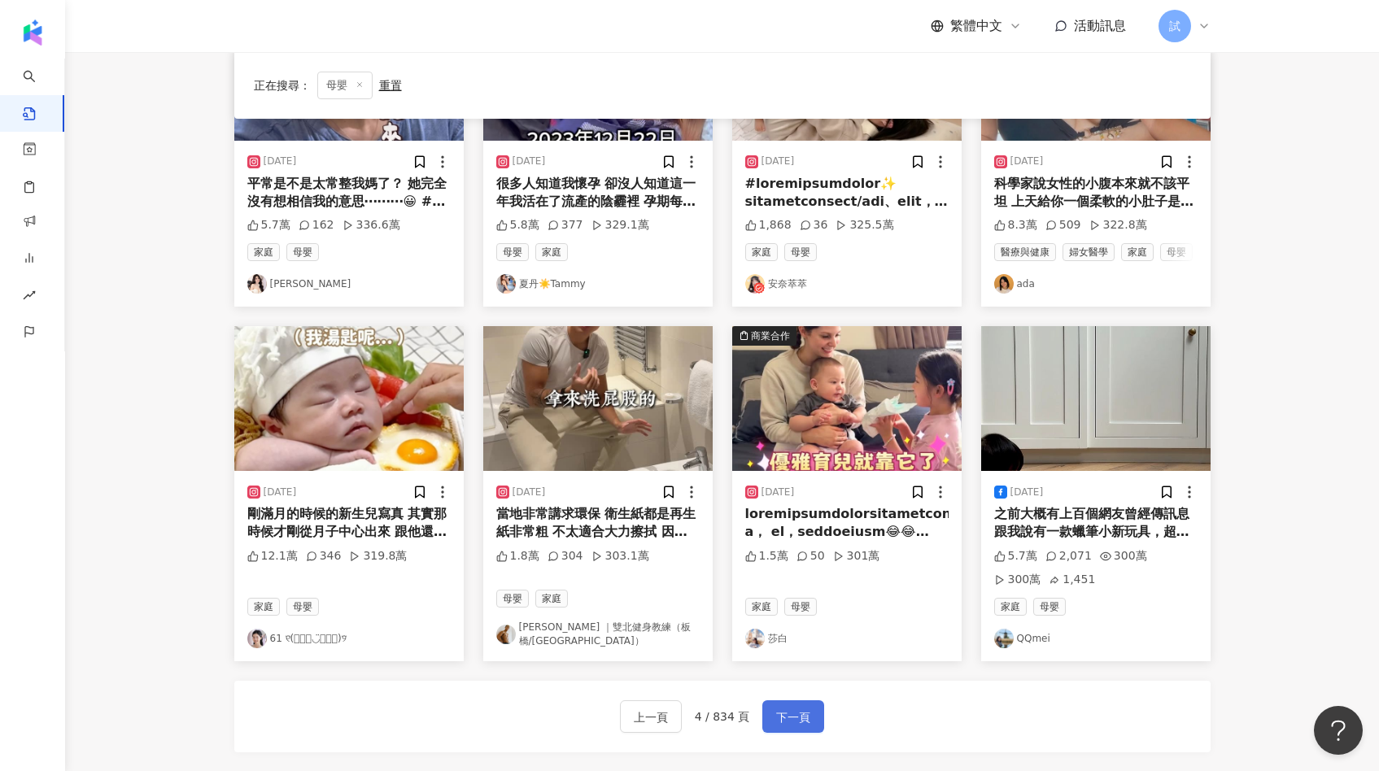
click at [805, 708] on span "下一頁" at bounding box center [793, 718] width 34 height 20
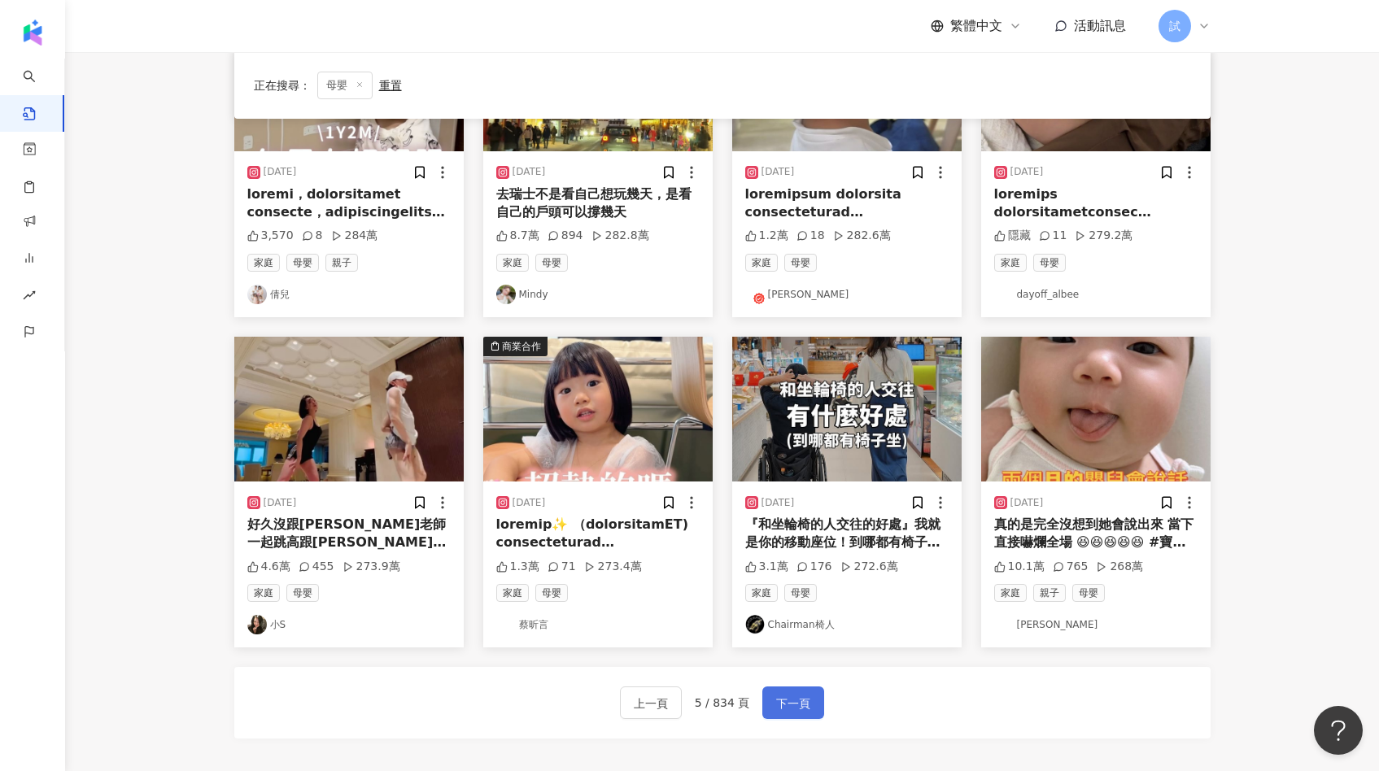
scroll to position [606, 0]
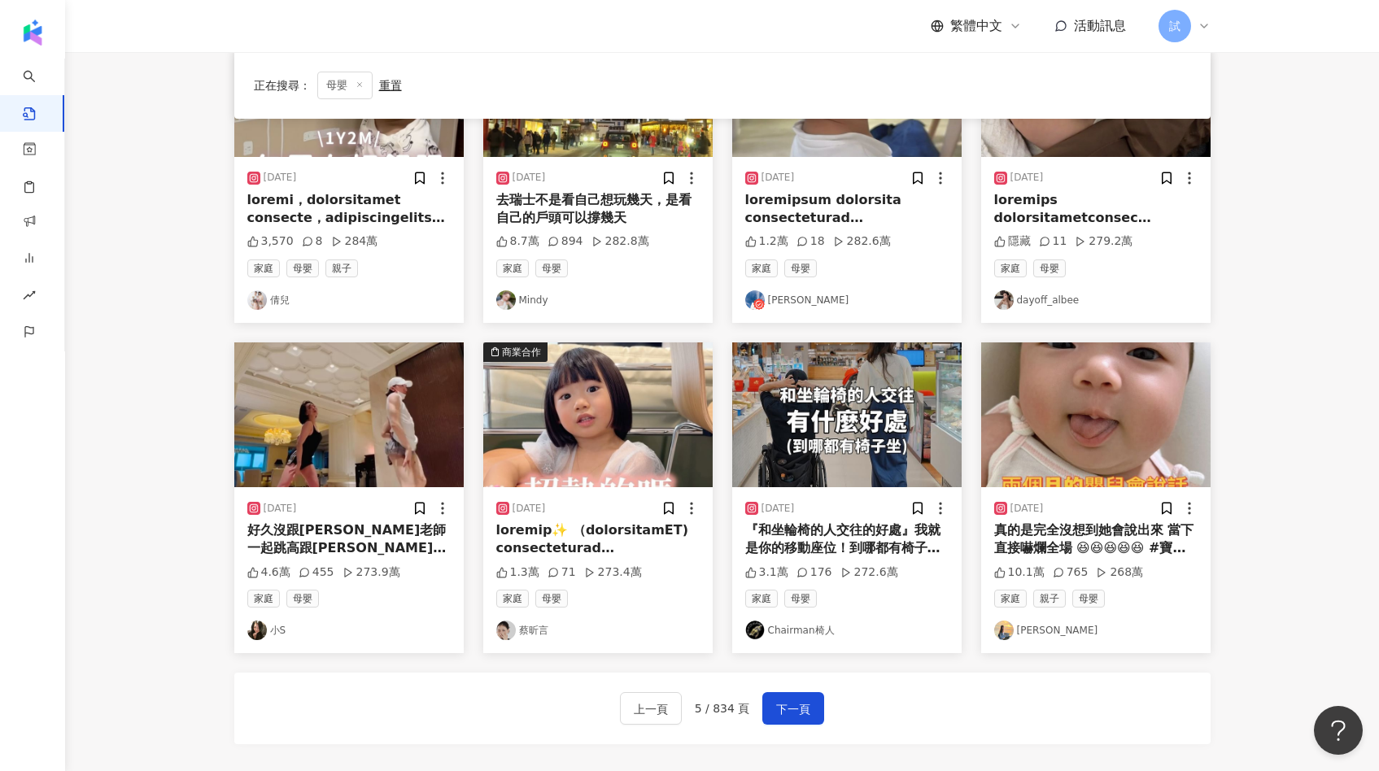
click at [624, 436] on img at bounding box center [597, 414] width 229 height 145
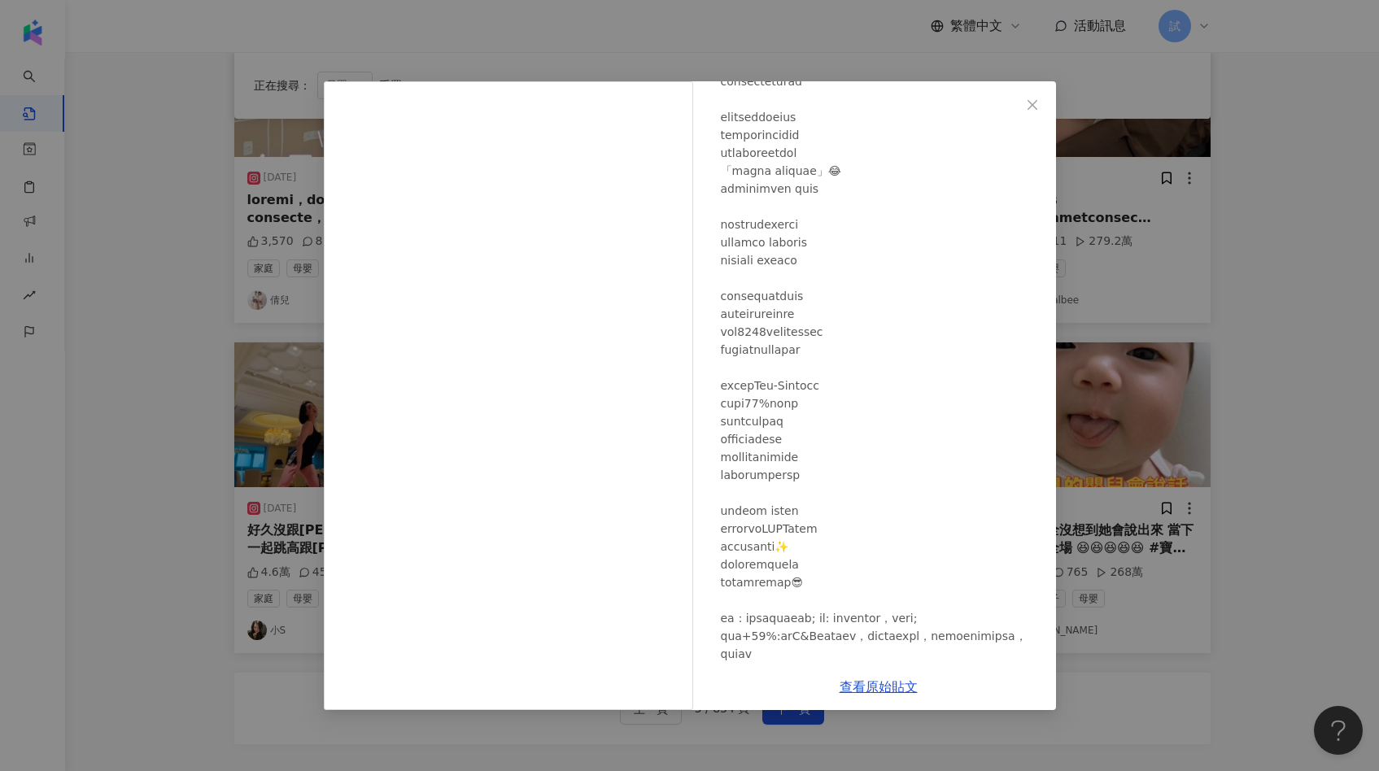
scroll to position [155, 0]
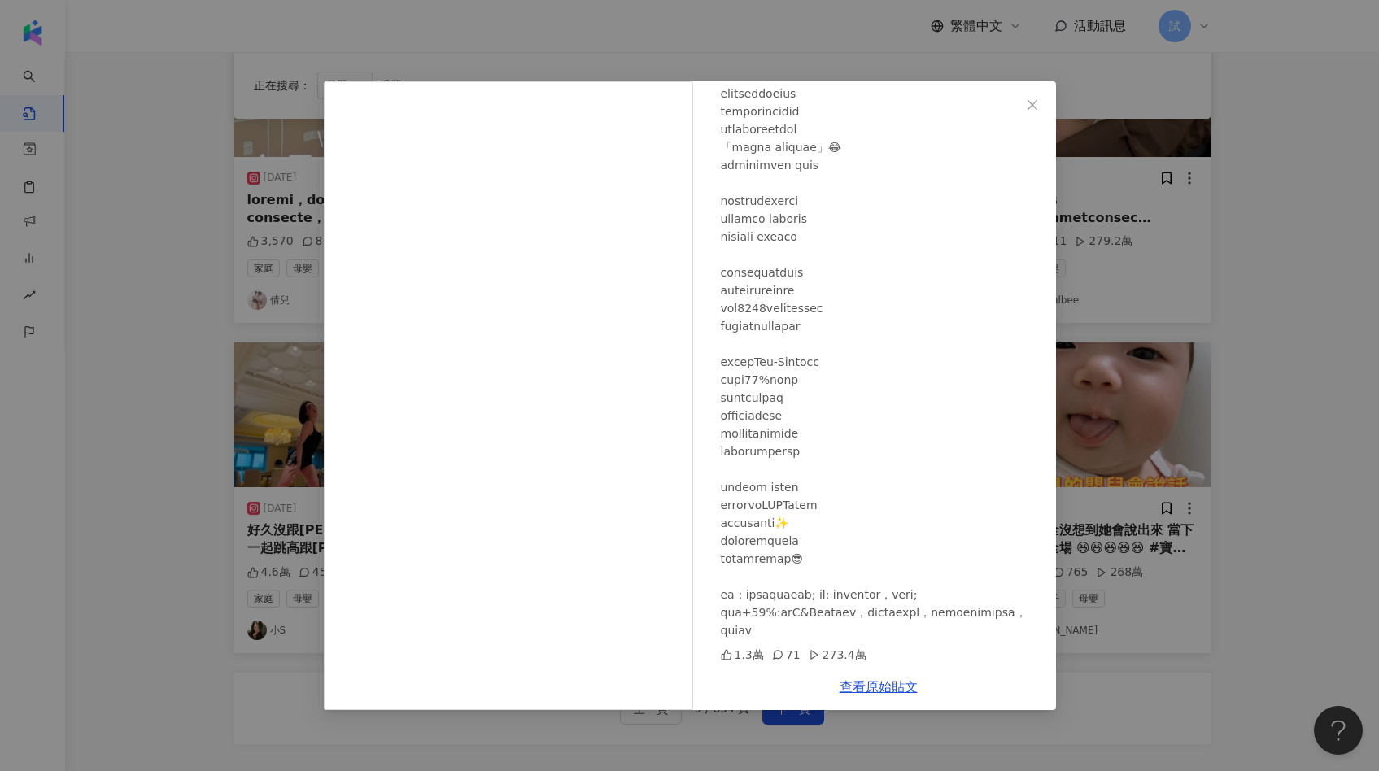
click at [1101, 382] on div "蔡昕言 2024/9/3 1.3萬 71 273.4萬 查看原始貼文" at bounding box center [689, 385] width 1379 height 771
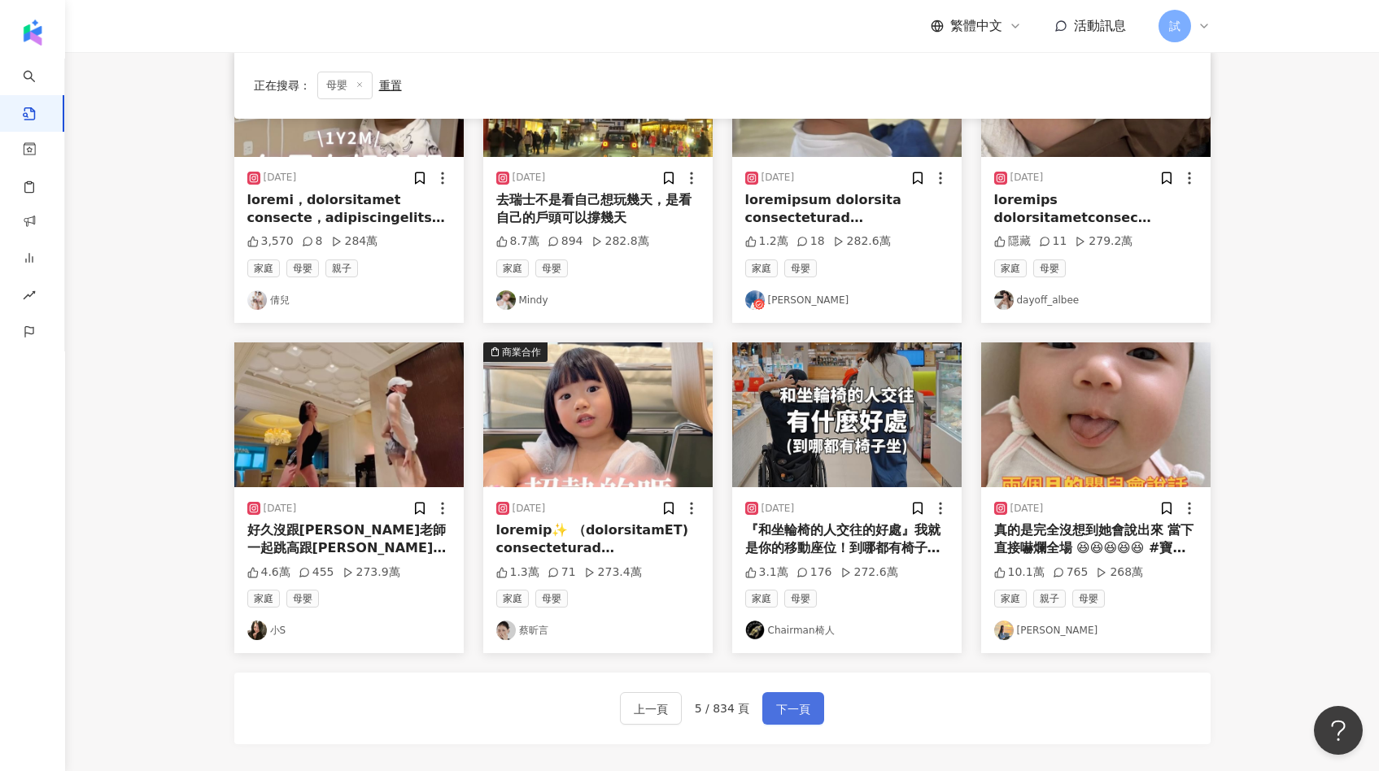
click at [799, 699] on button "下一頁" at bounding box center [793, 708] width 62 height 33
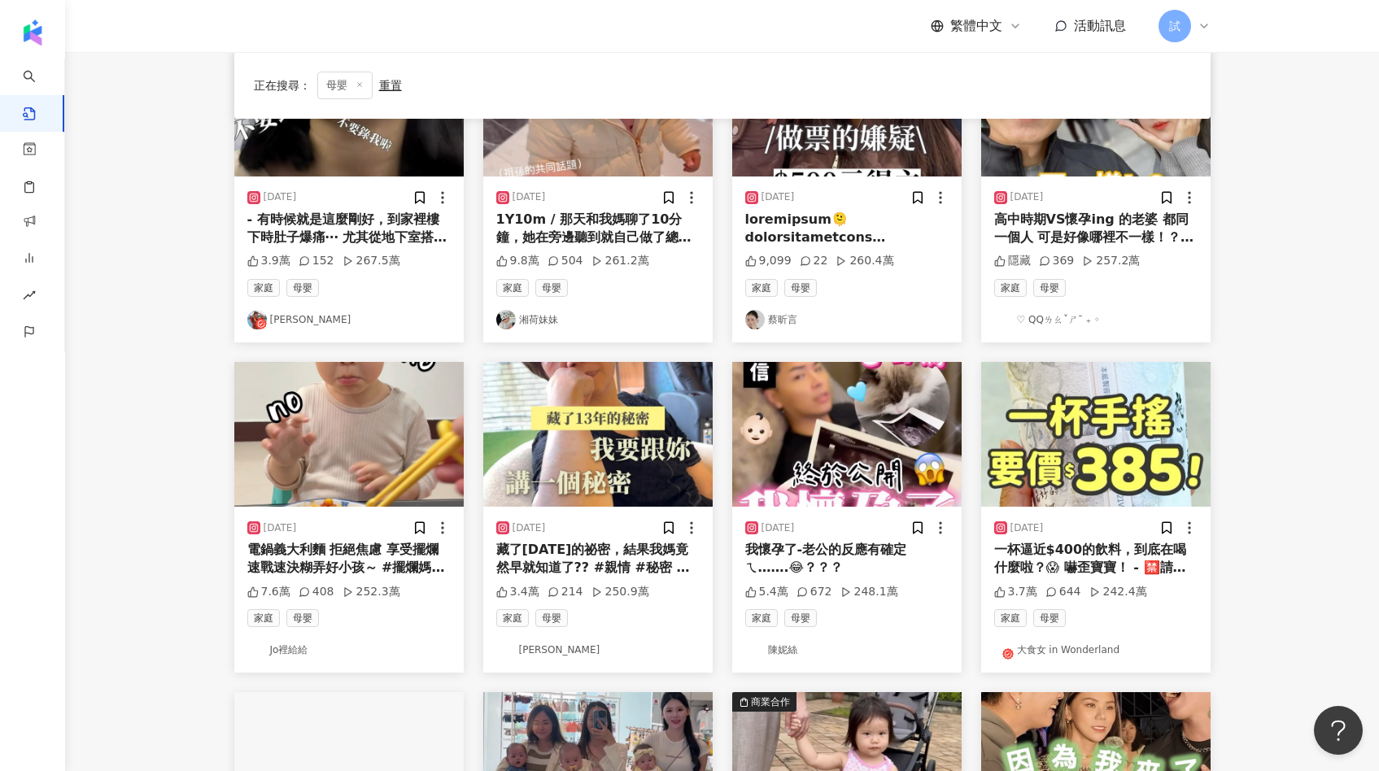
scroll to position [0, 0]
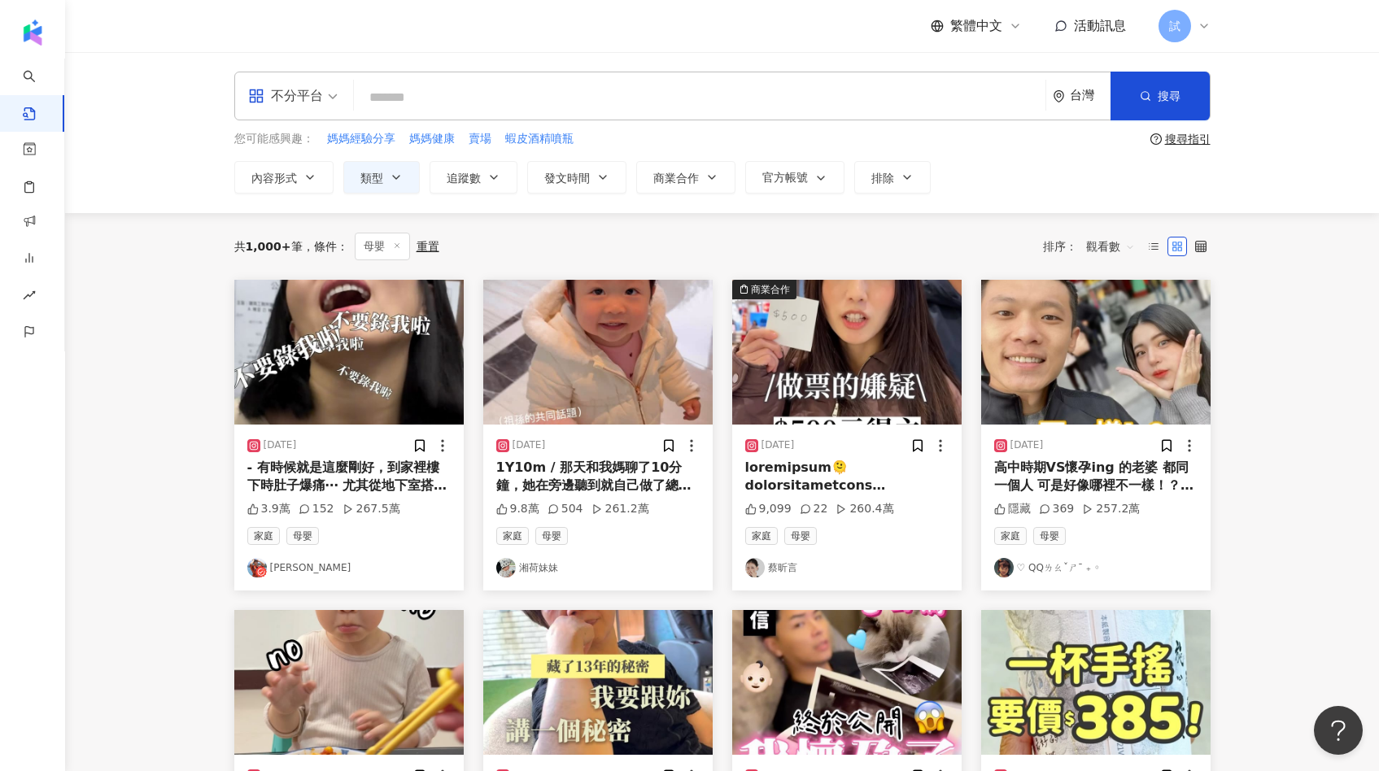
click at [385, 317] on img at bounding box center [348, 352] width 229 height 145
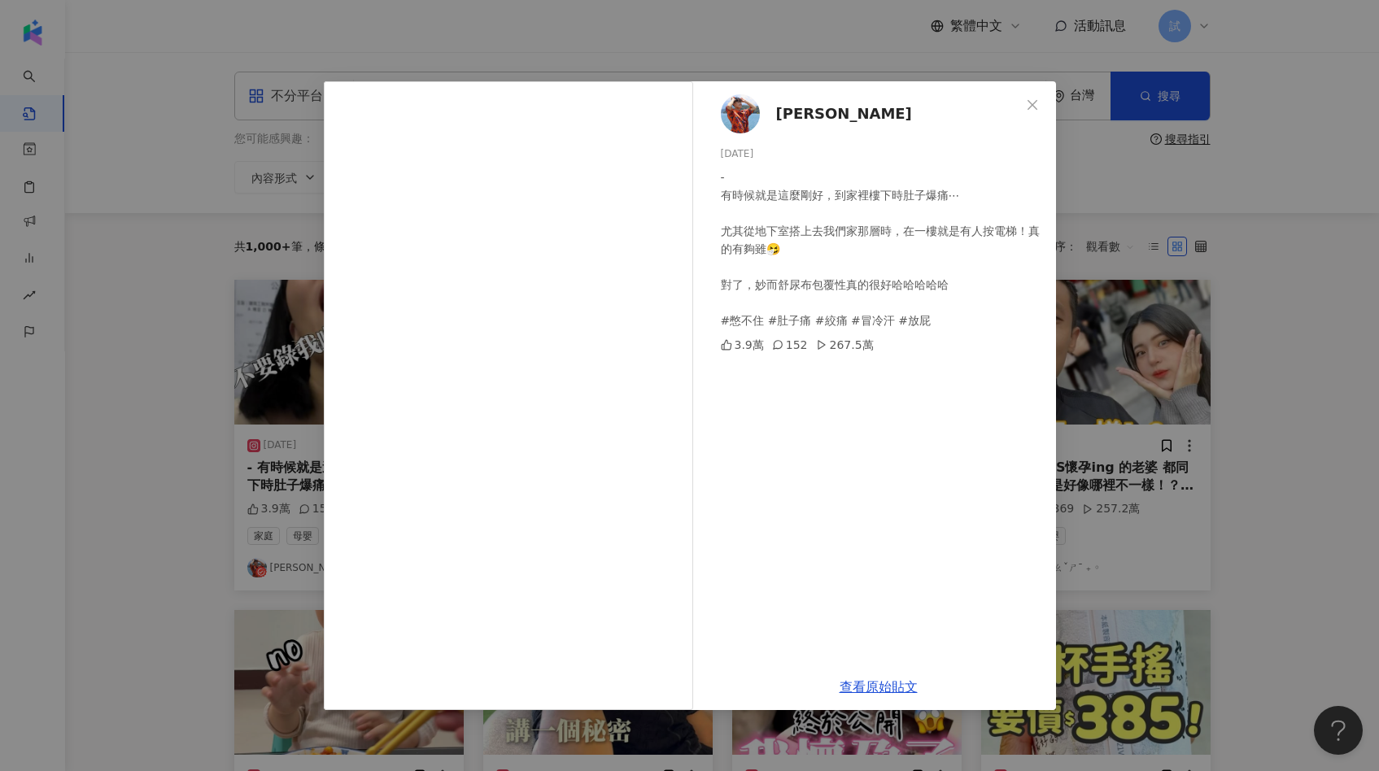
click at [1098, 394] on div "余孟耘 2024/7/28 - 有時候就是這麼剛好，到家裡樓下時肚子爆痛⋯ 尤其從地下室搭上去我們家那層時，在一樓就是有人按電梯！真的有夠雖🤧 對了，妙而舒尿…" at bounding box center [689, 385] width 1379 height 771
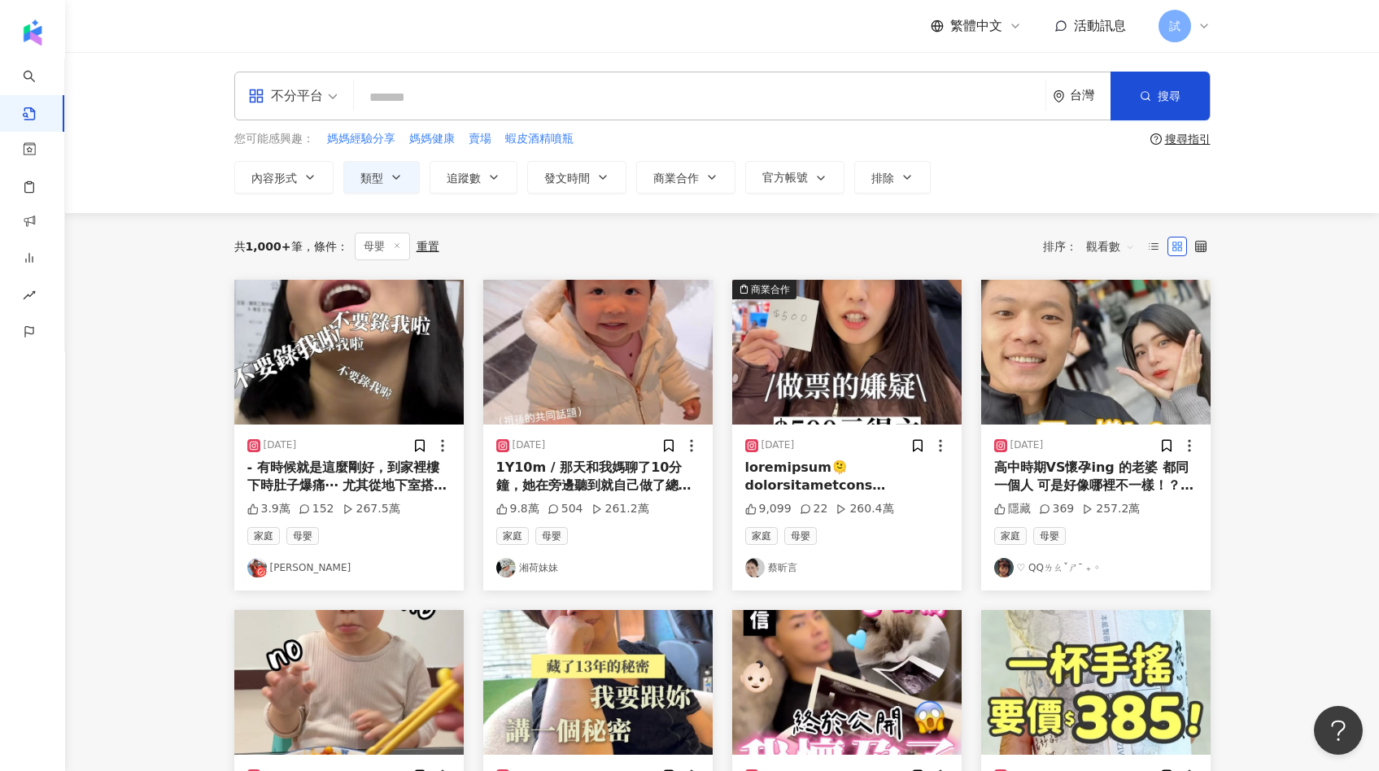
click at [1039, 368] on img at bounding box center [1095, 352] width 229 height 145
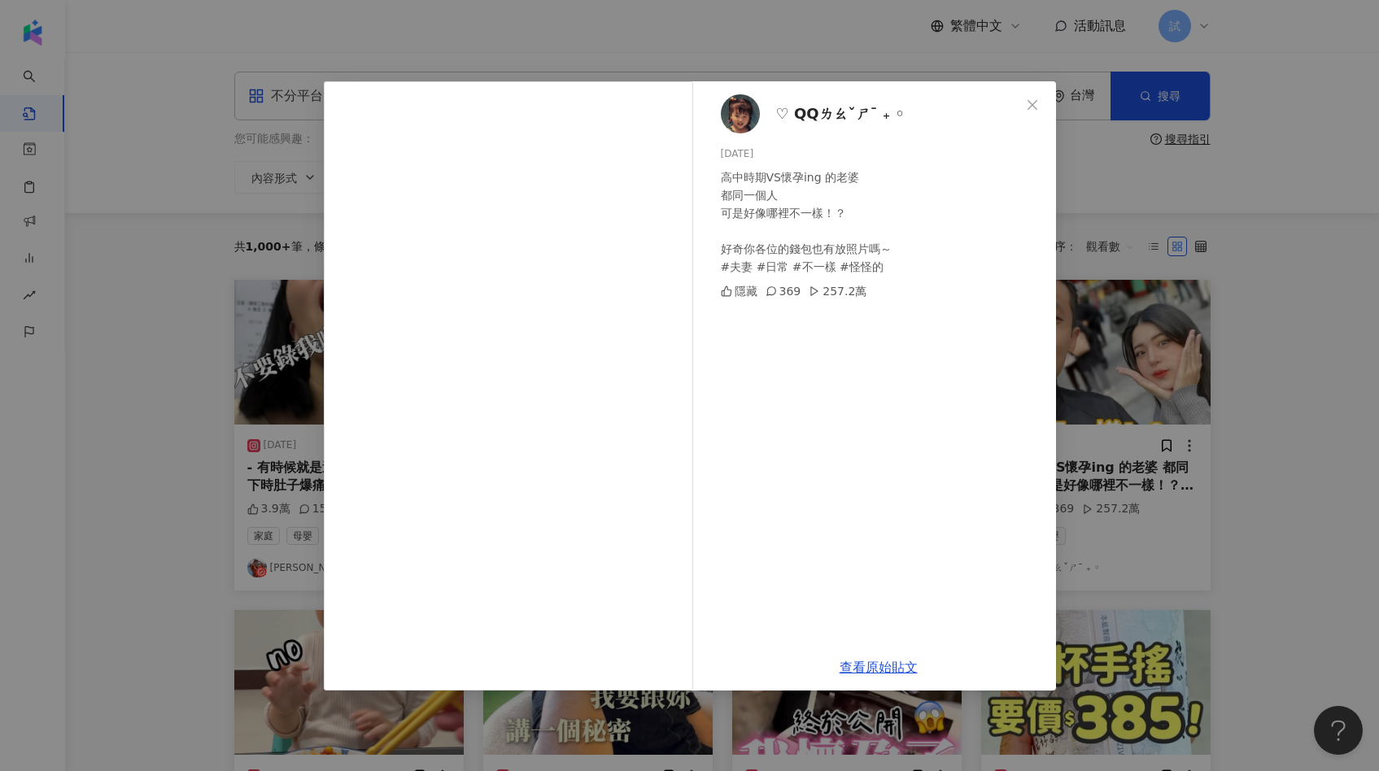
click at [1074, 379] on div "♡ QQㄌㄠˇㄕˉ ₊ ◦ 2024/8/17 高中時期VS懷孕ing 的老婆 都同一個人 可是好像哪裡不一樣！？ 好奇你各位的錢包也有放照片嗎～ #夫妻 #…" at bounding box center [689, 385] width 1379 height 771
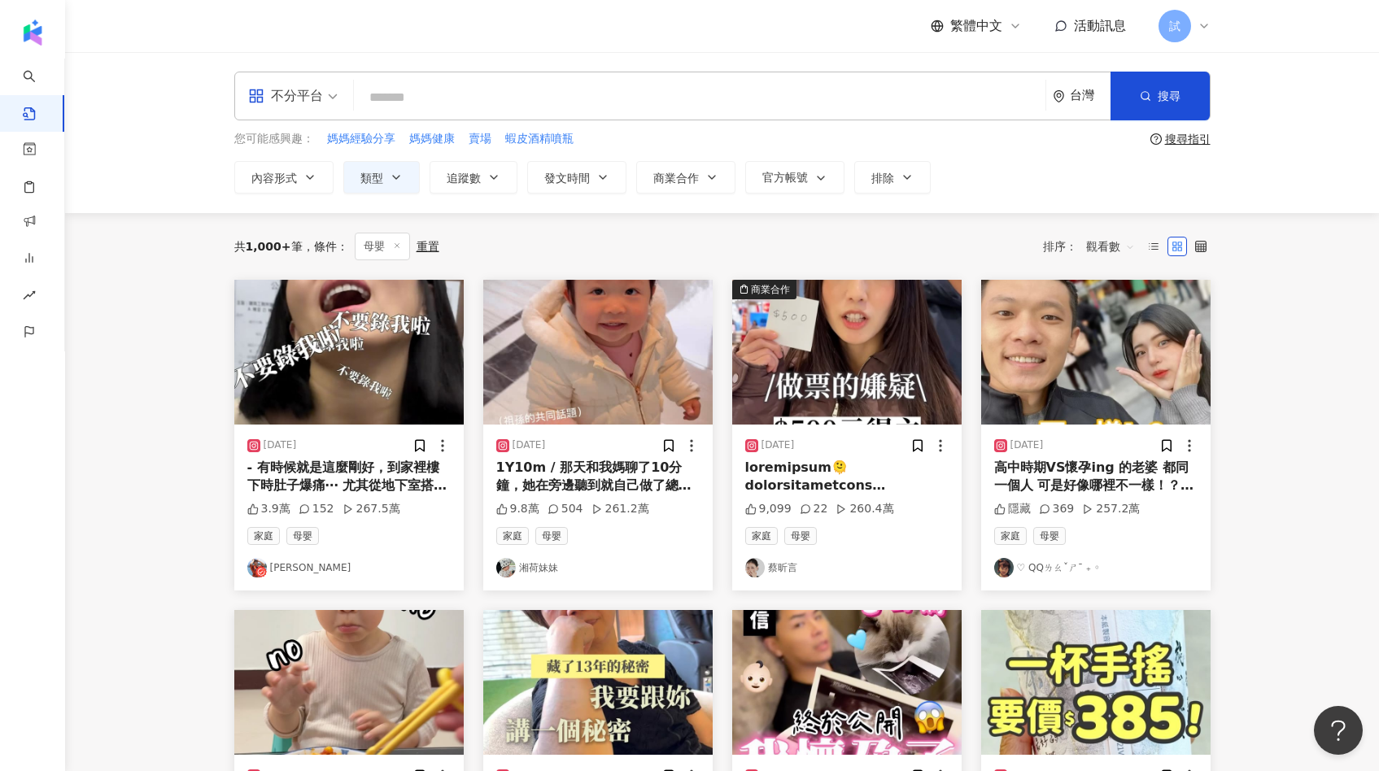
click at [618, 355] on img at bounding box center [597, 352] width 229 height 145
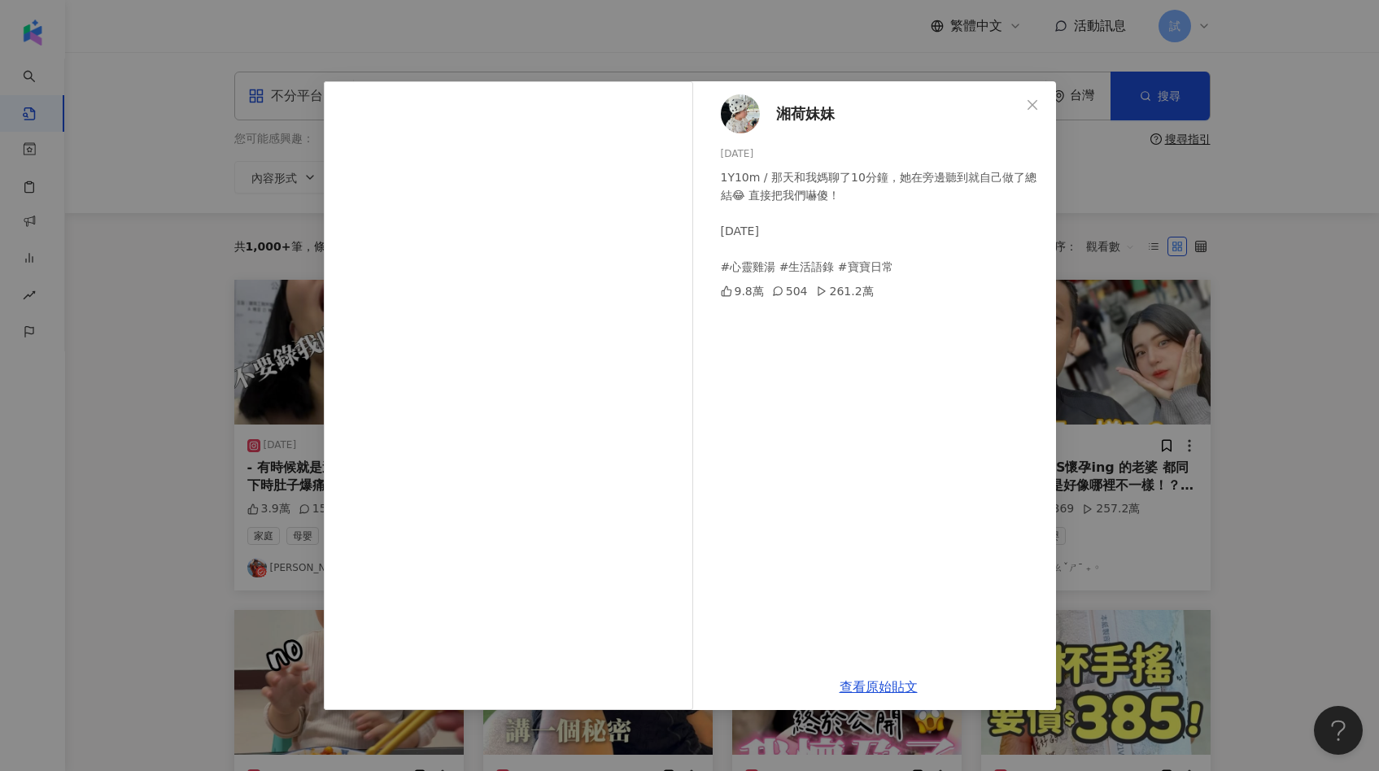
click at [1098, 372] on div "湘荷妹妹 2025/6/16 1Y10m / 那天和我媽聊了10分鐘，她在旁邊聽到就自己做了總結😂 直接把我們嚇傻！ 2024.12.31 #心靈雞湯 #生活…" at bounding box center [689, 385] width 1379 height 771
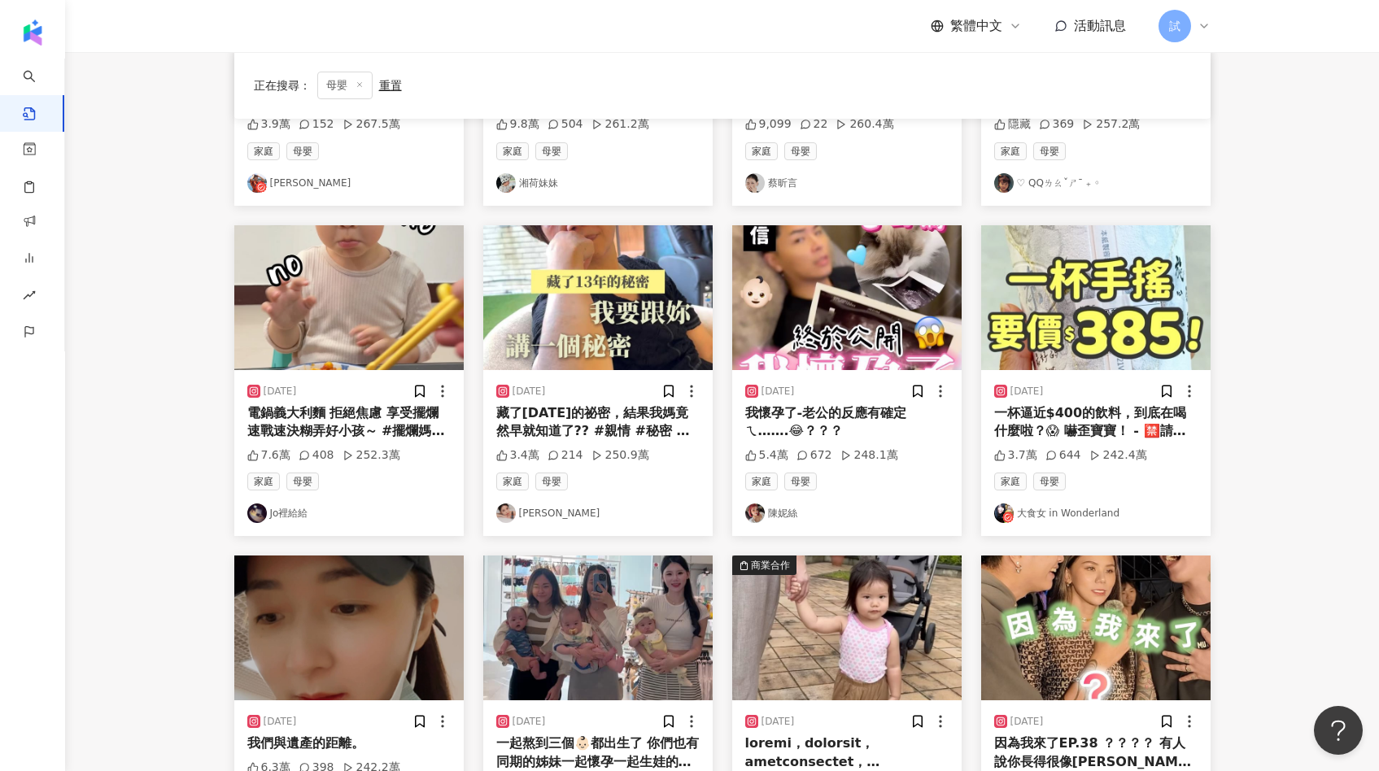
scroll to position [395, 0]
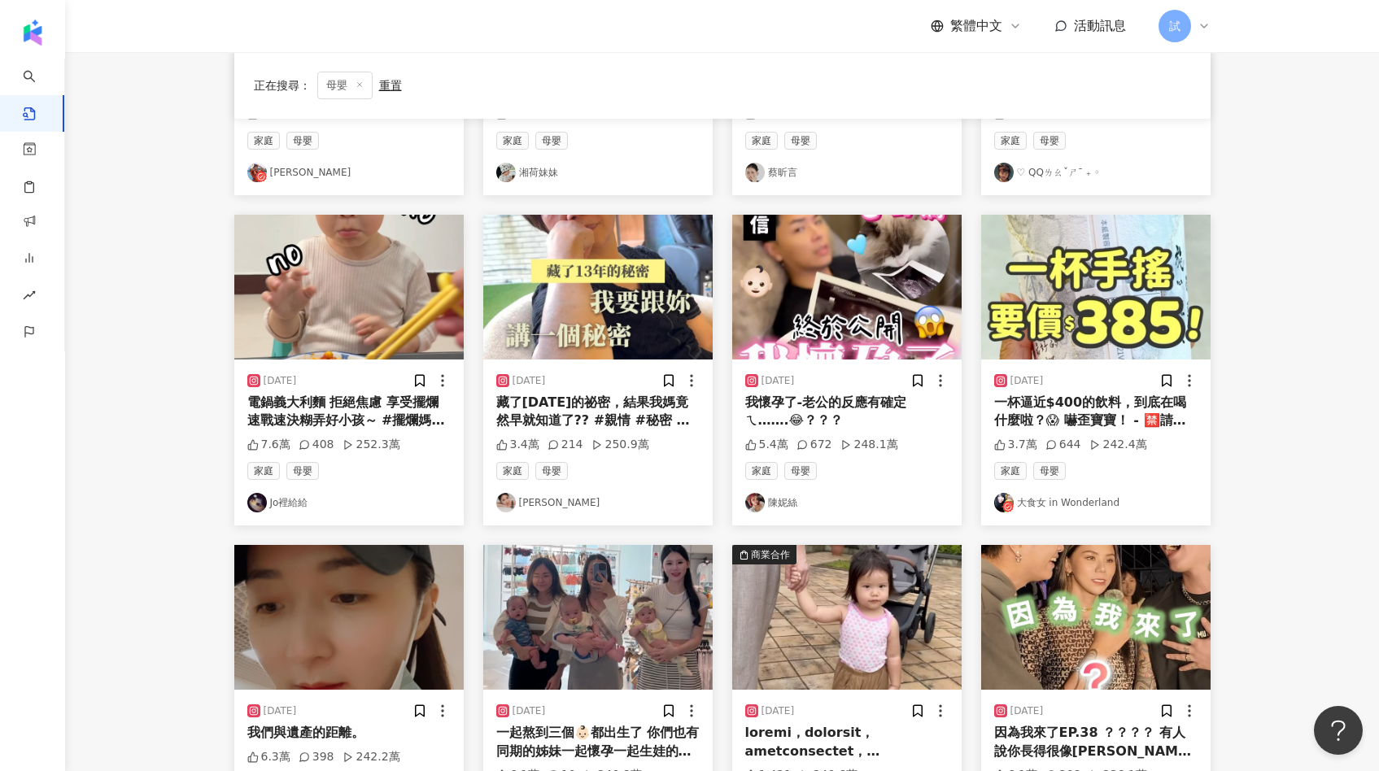
click at [341, 329] on img at bounding box center [348, 287] width 229 height 145
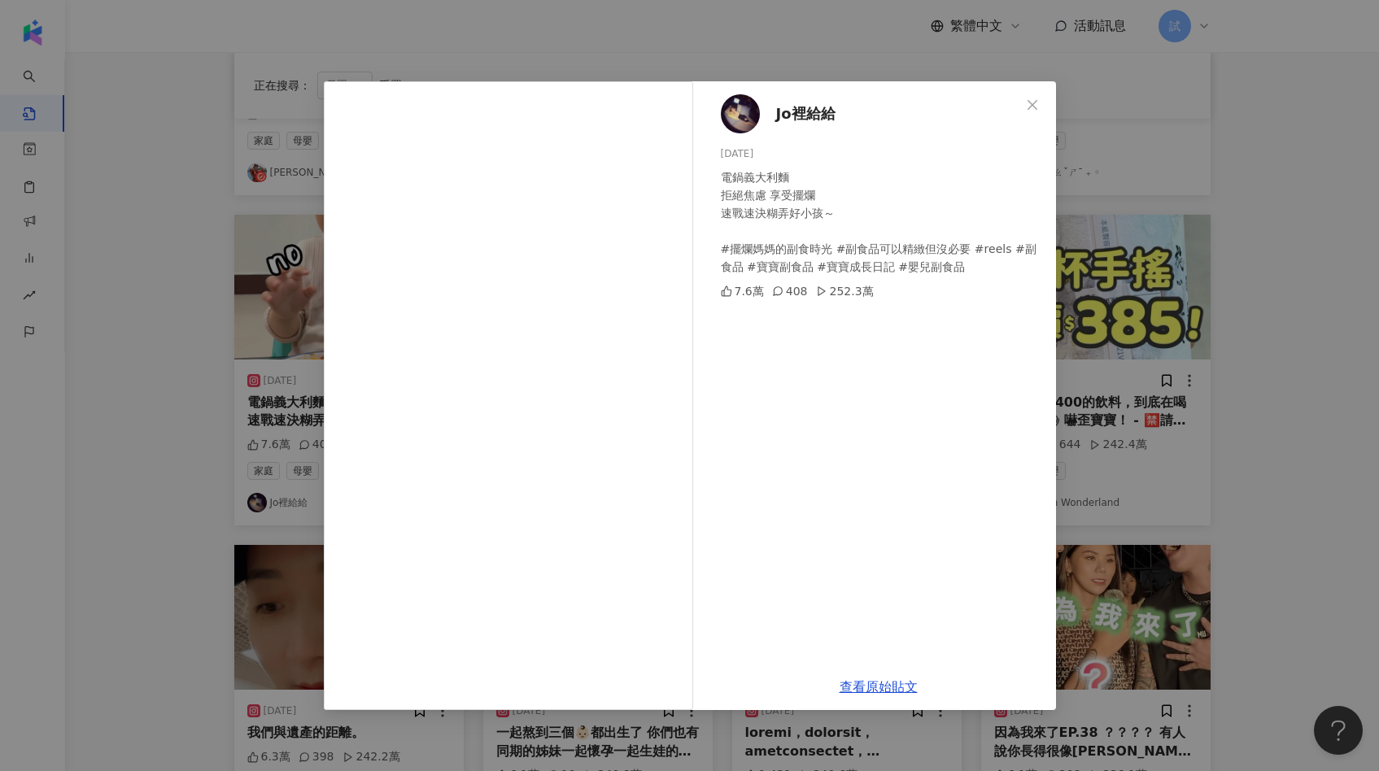
click at [1165, 403] on div "Jo裡給給 2025/4/21 電鍋義大利麵 拒絕焦慮 享受擺爛 速戰速決糊弄好小孩～ #擺爛媽媽的副食時光 #副食品可以精緻但沒必要 #reels #副食品…" at bounding box center [689, 385] width 1379 height 771
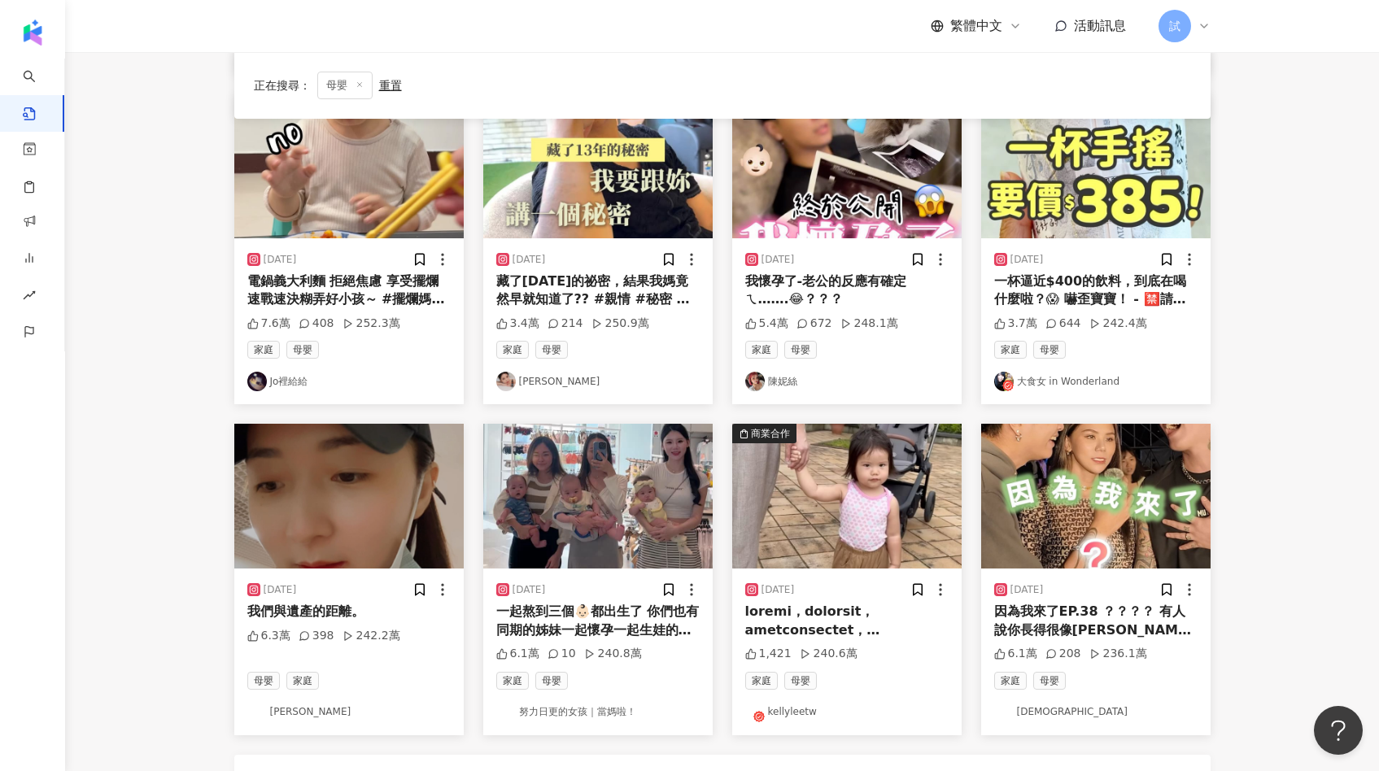
scroll to position [524, 0]
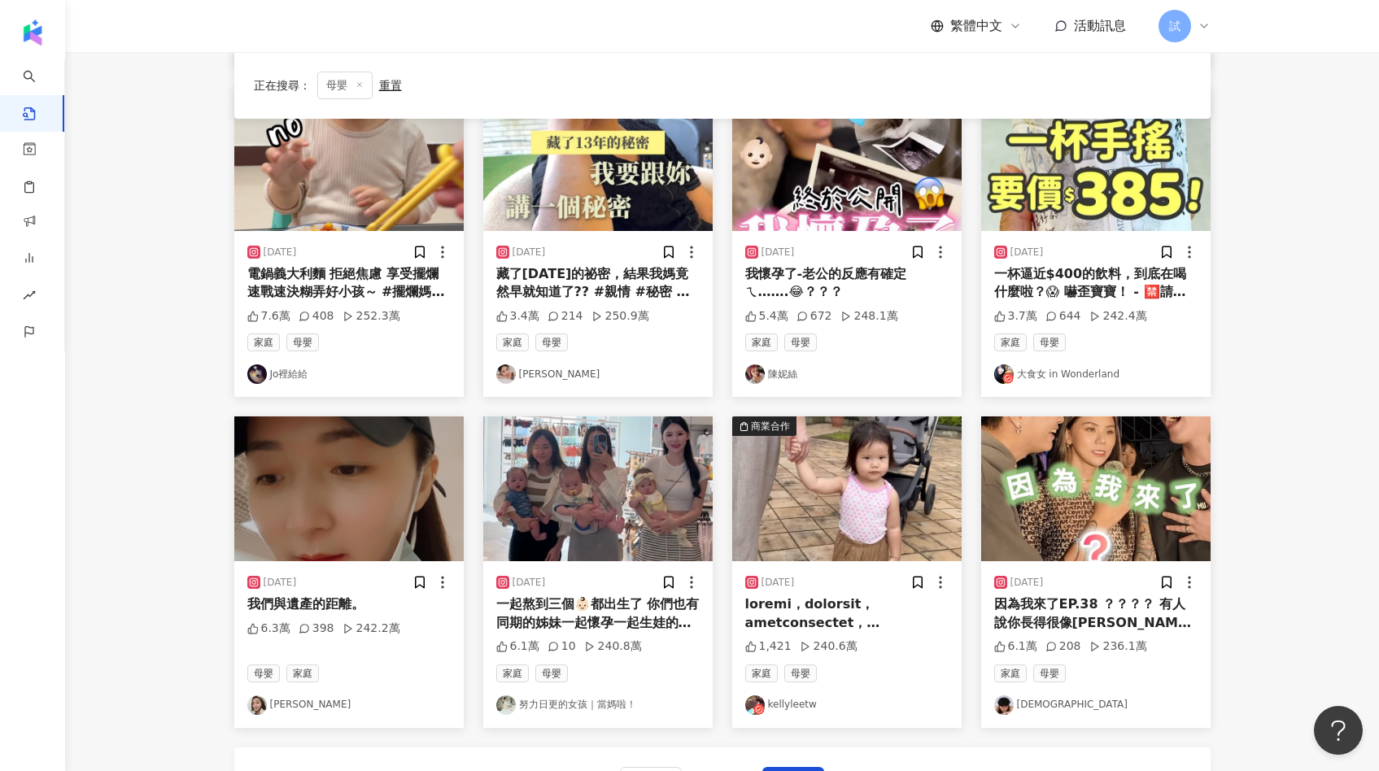
click at [651, 523] on img at bounding box center [597, 488] width 229 height 145
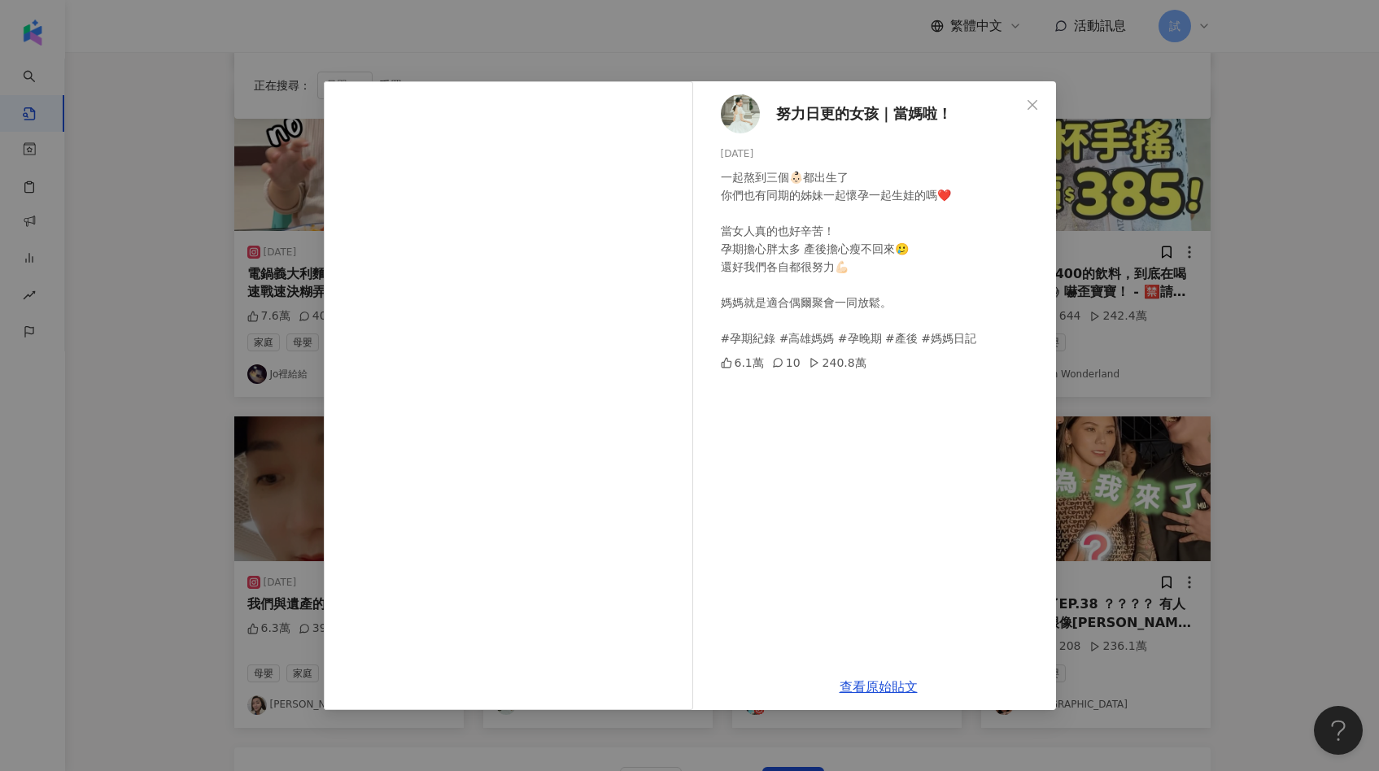
click at [1141, 451] on div "努力日更的女孩｜當媽啦！ 2025/4/16 一起熬到三個👶🏻都出生了 你們也有同期的姊妹一起懷孕一起生娃的嗎❤️ 當女人真的也好辛苦！ 孕期擔心胖太多 產後…" at bounding box center [689, 385] width 1379 height 771
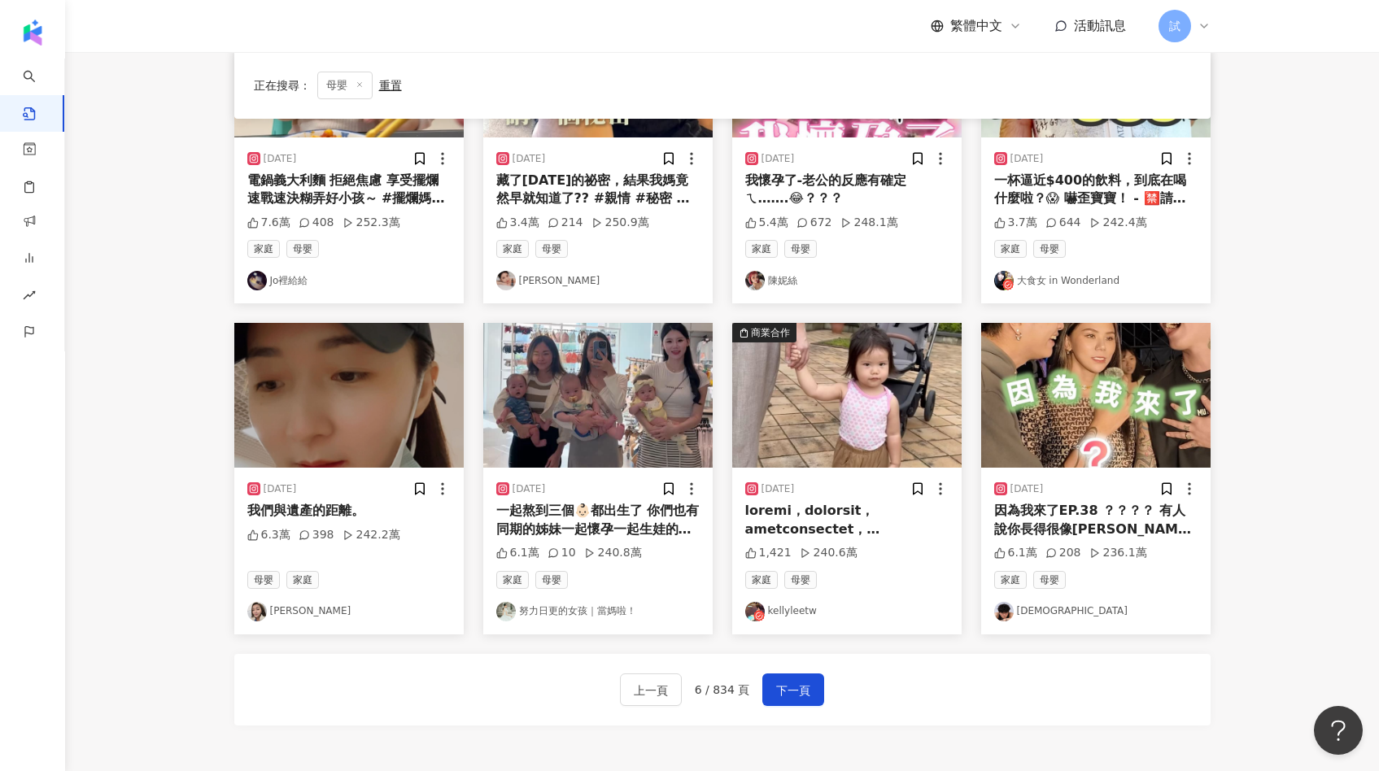
scroll to position [625, 0]
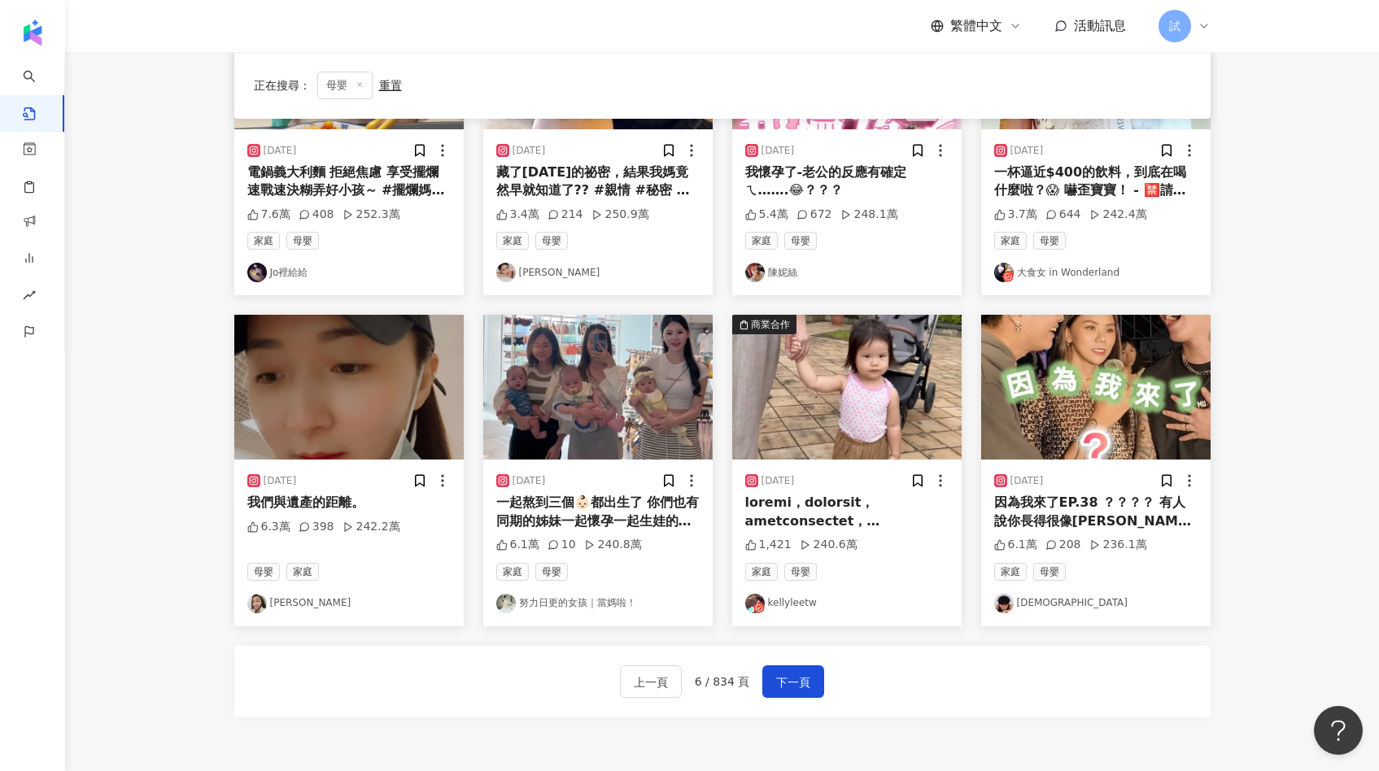
click at [881, 418] on img at bounding box center [846, 387] width 229 height 145
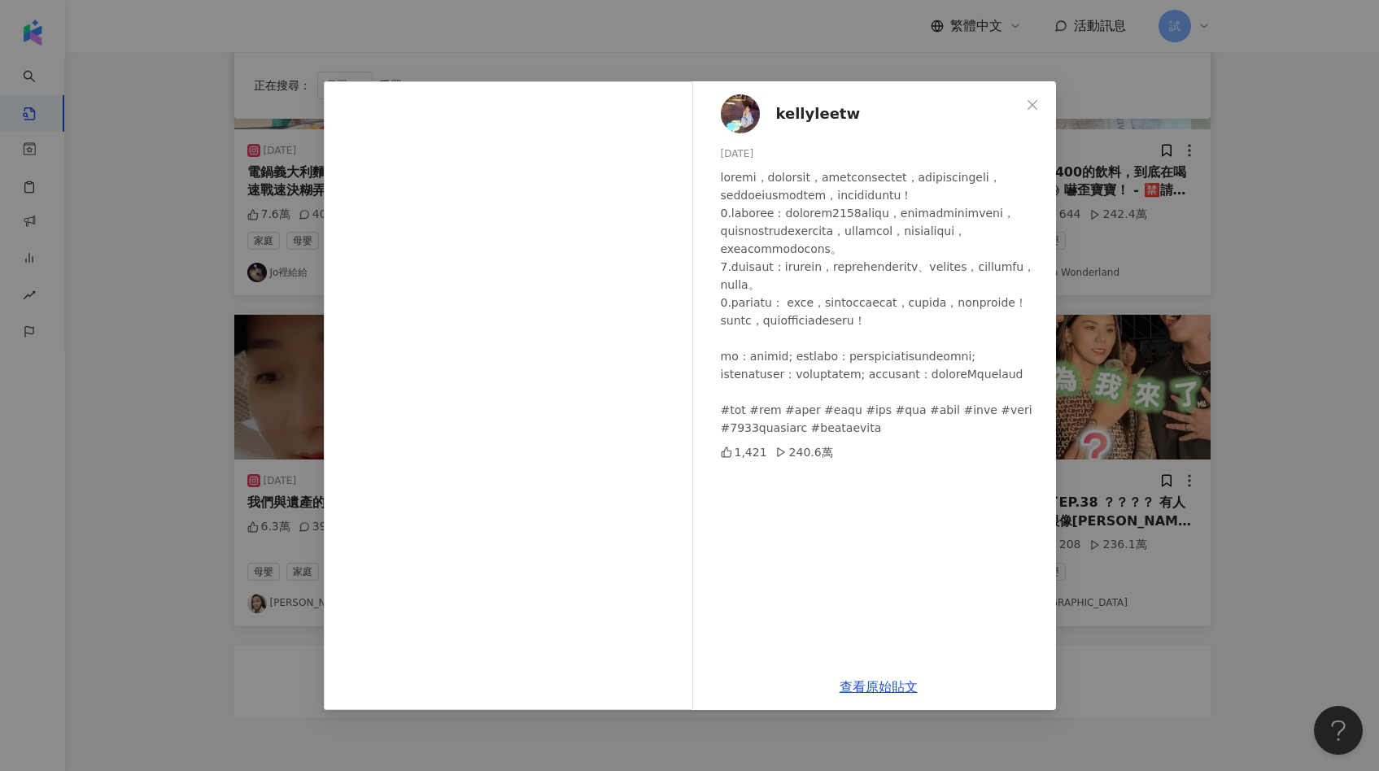
click at [1115, 423] on div "kellyleetw 2024/8/31 1,421 240.6萬 查看原始貼文" at bounding box center [689, 385] width 1379 height 771
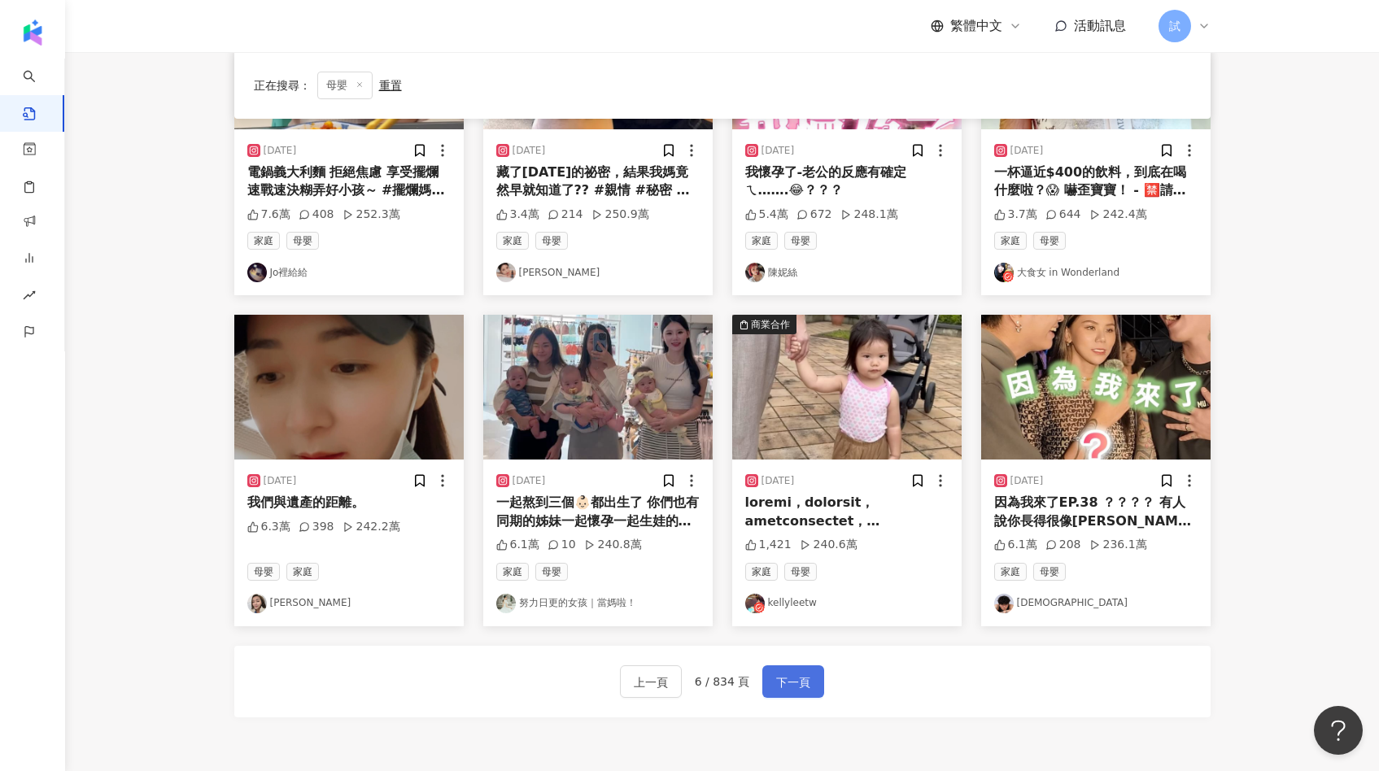
click at [798, 691] on span "下一頁" at bounding box center [793, 683] width 34 height 20
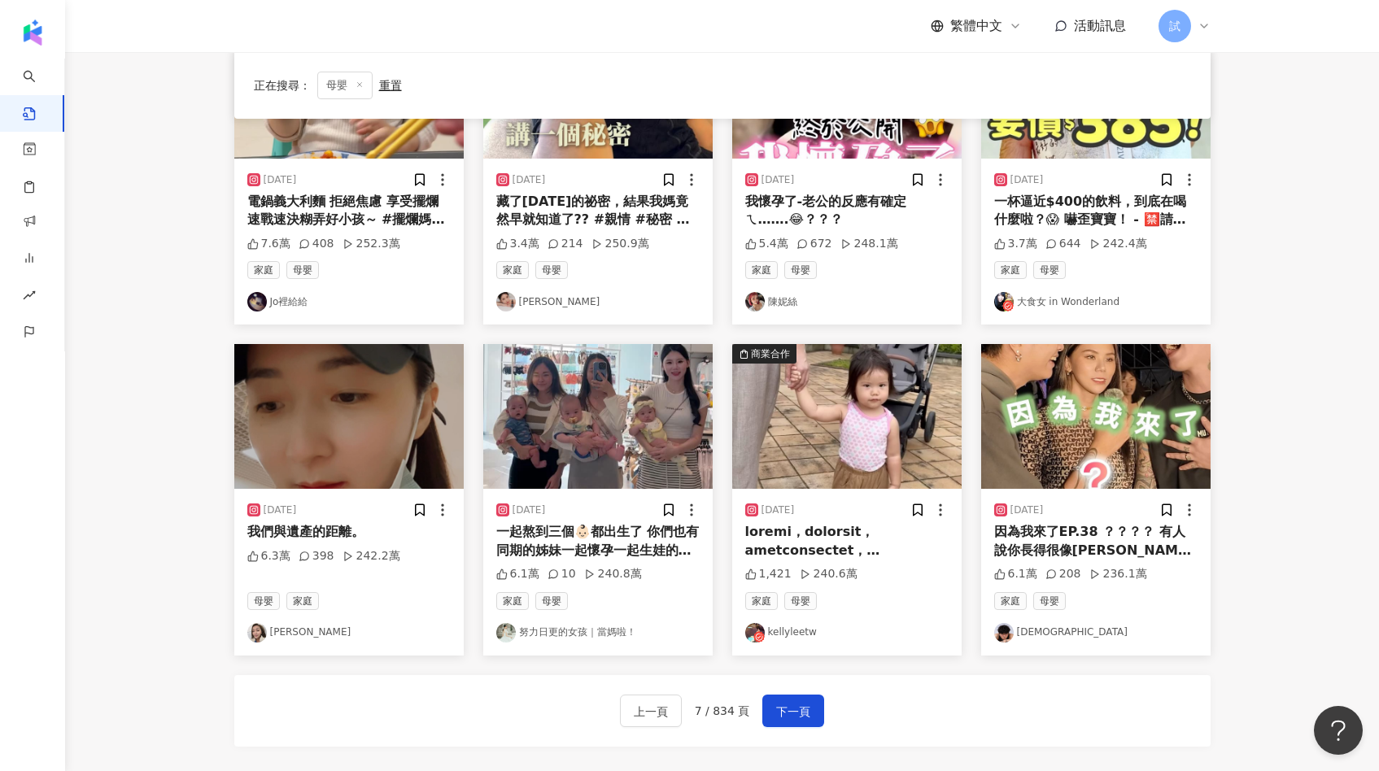
scroll to position [614, 0]
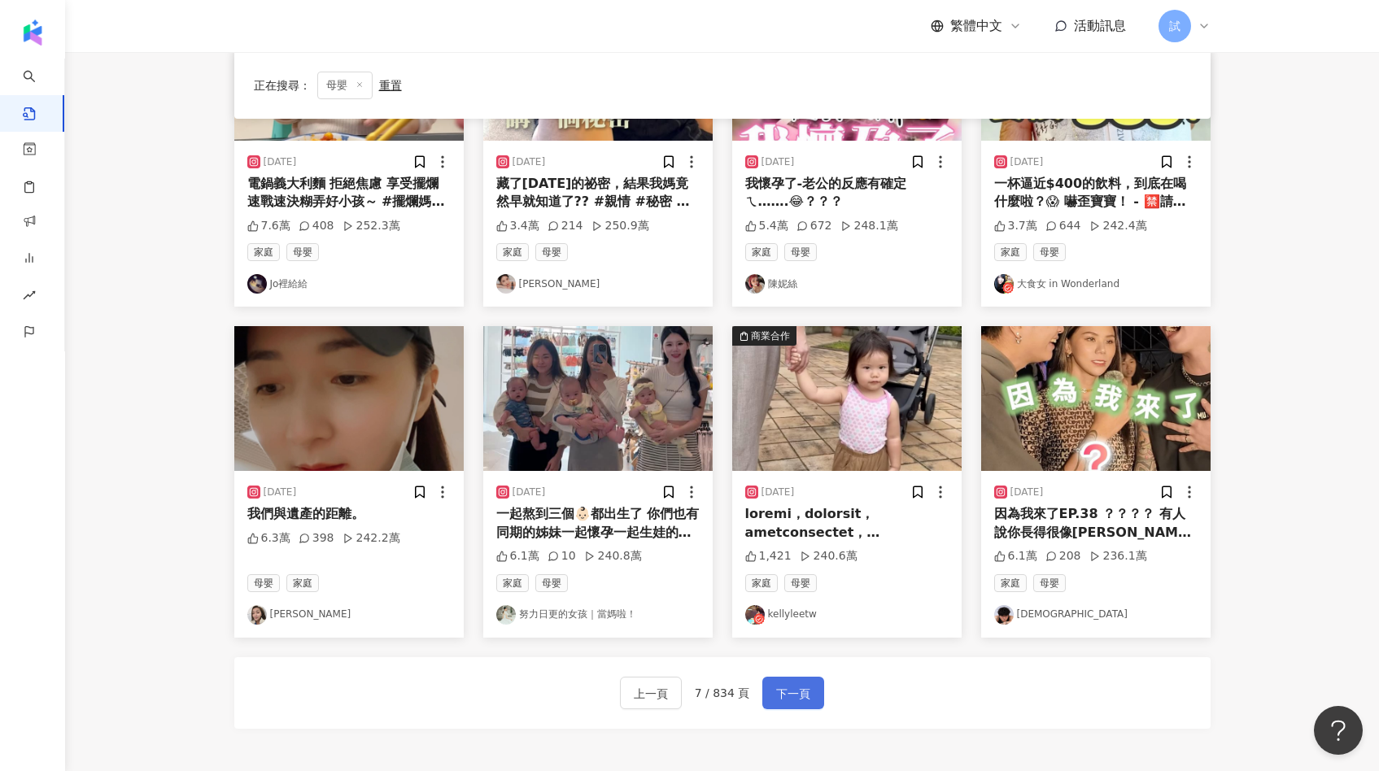
click at [789, 686] on span "下一頁" at bounding box center [793, 694] width 34 height 20
click at [781, 702] on span "下一頁" at bounding box center [793, 694] width 34 height 20
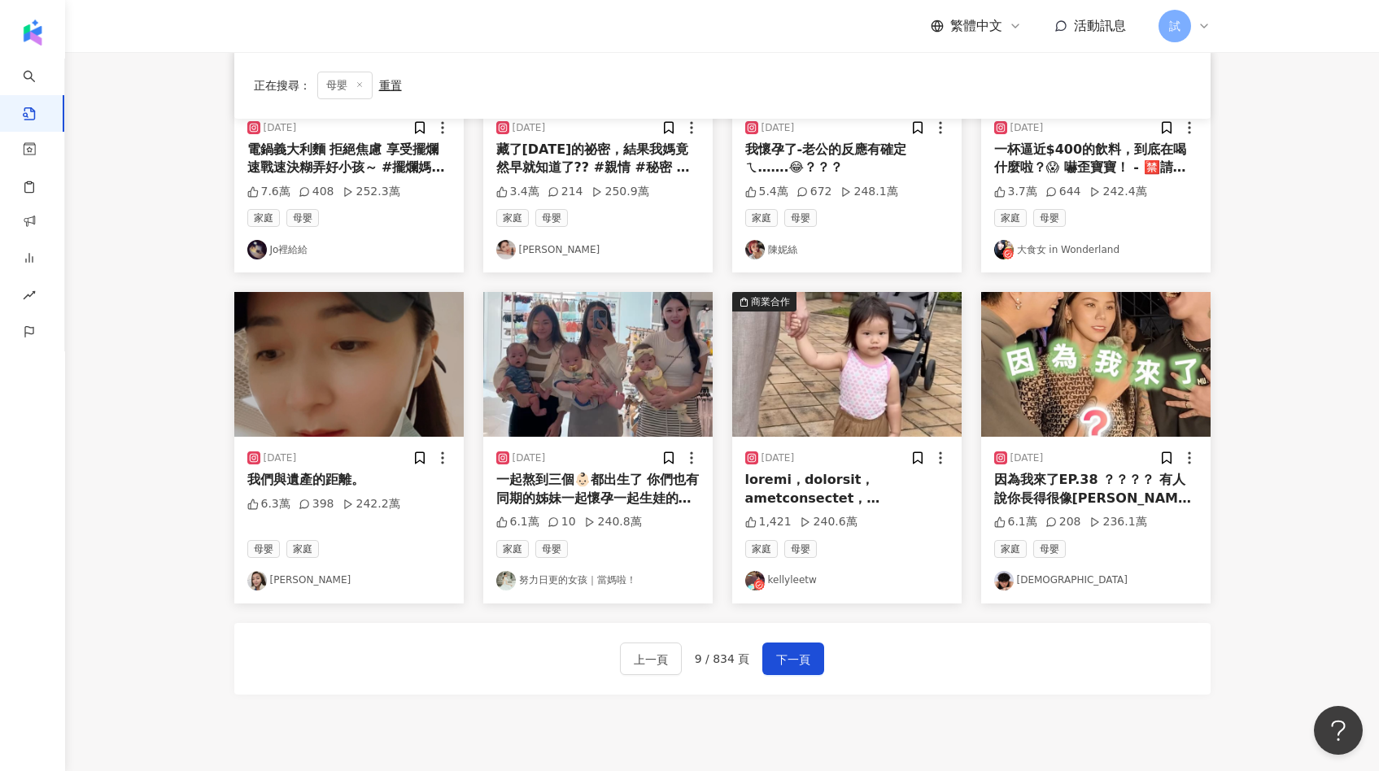
scroll to position [793, 0]
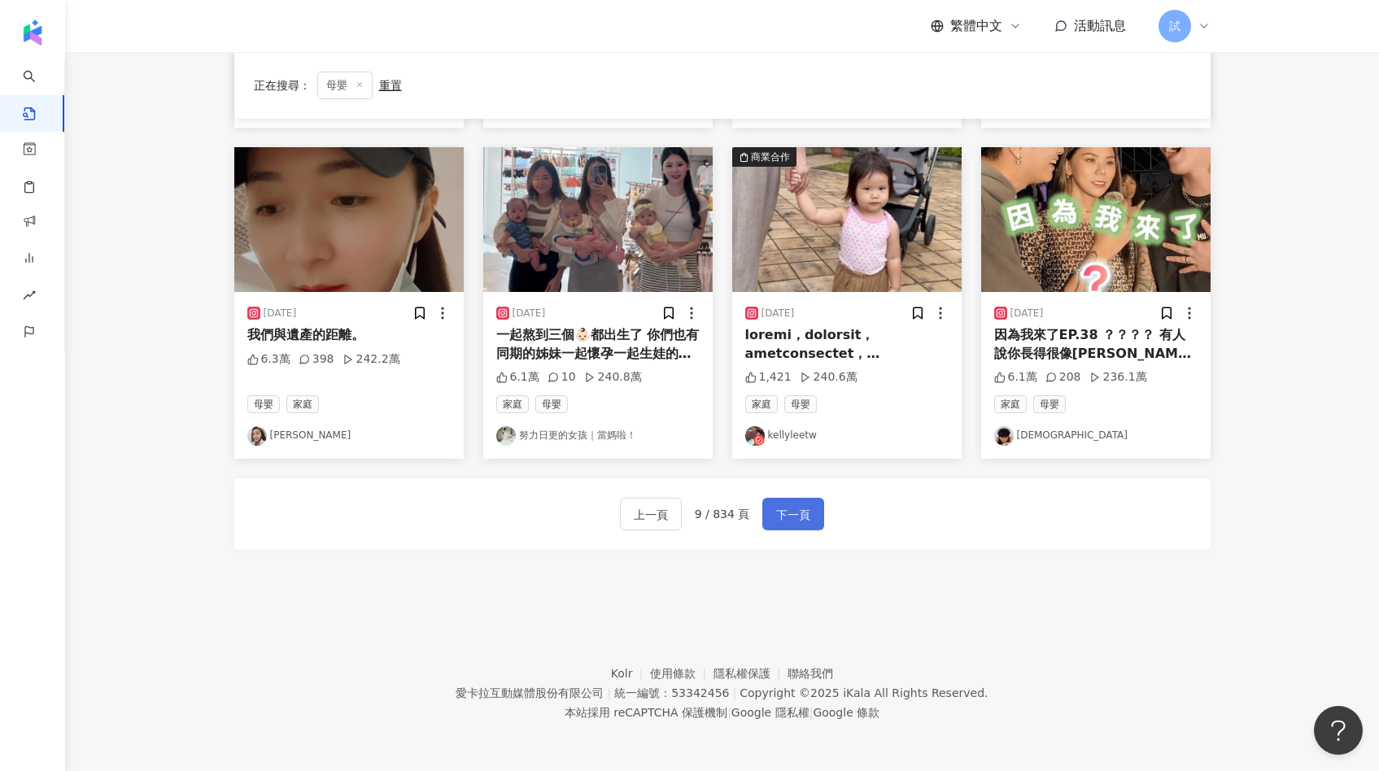
click at [789, 511] on span "下一頁" at bounding box center [793, 515] width 34 height 20
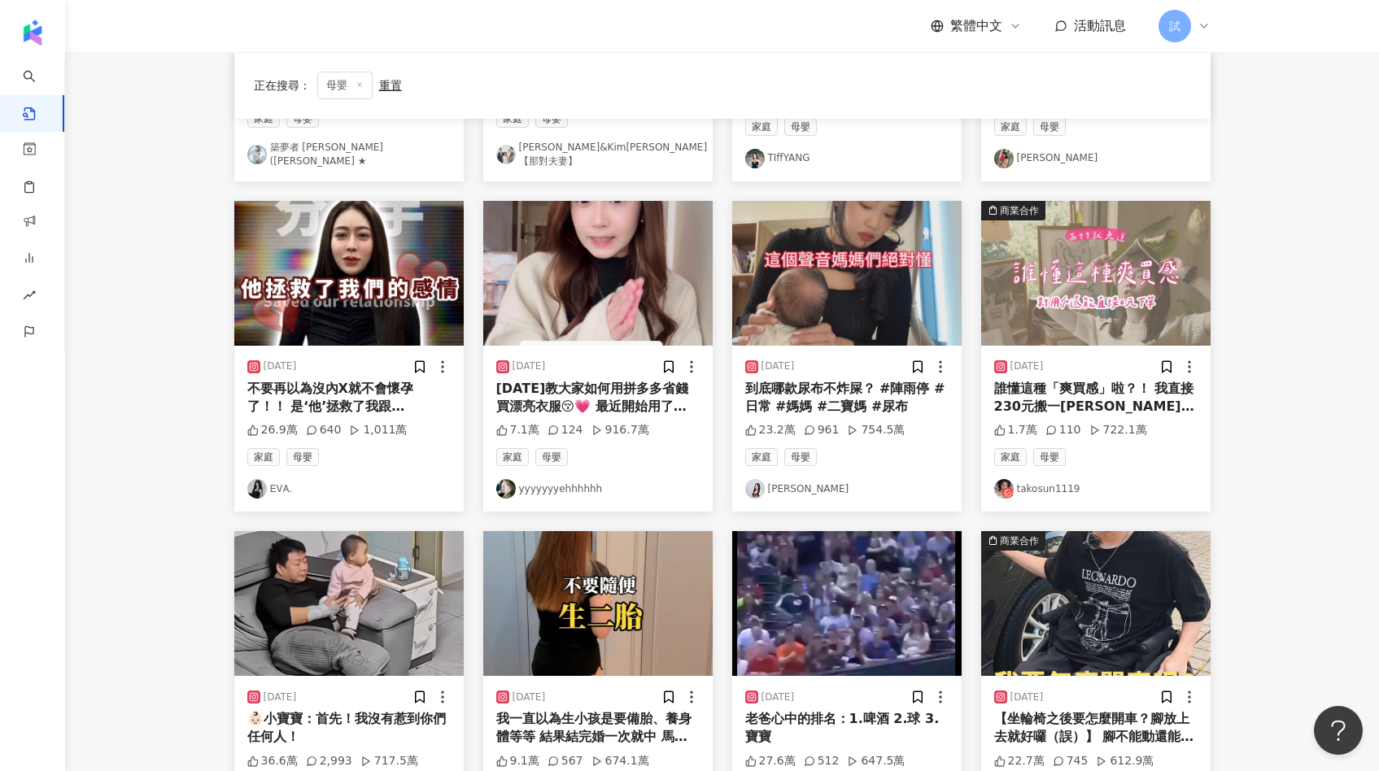
scroll to position [432, 0]
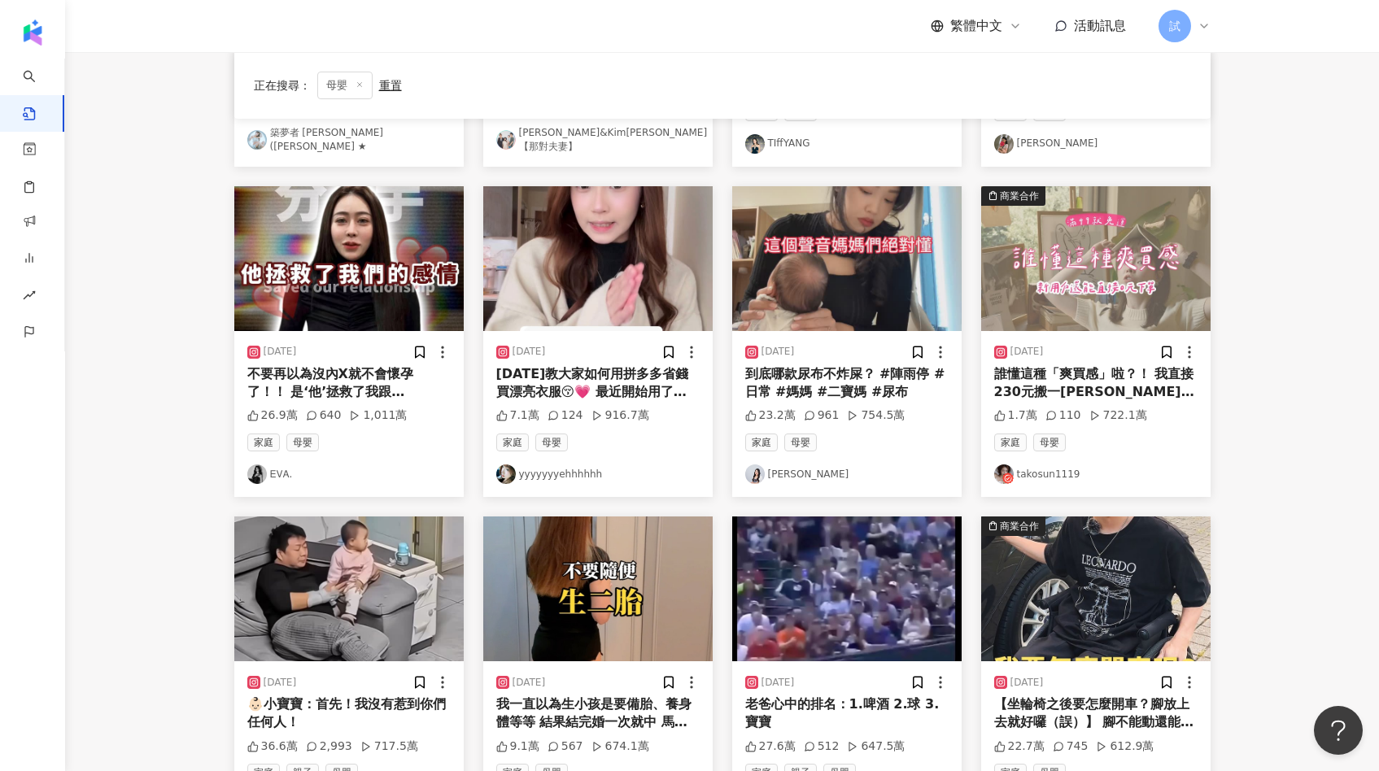
click at [608, 254] on img at bounding box center [597, 258] width 229 height 145
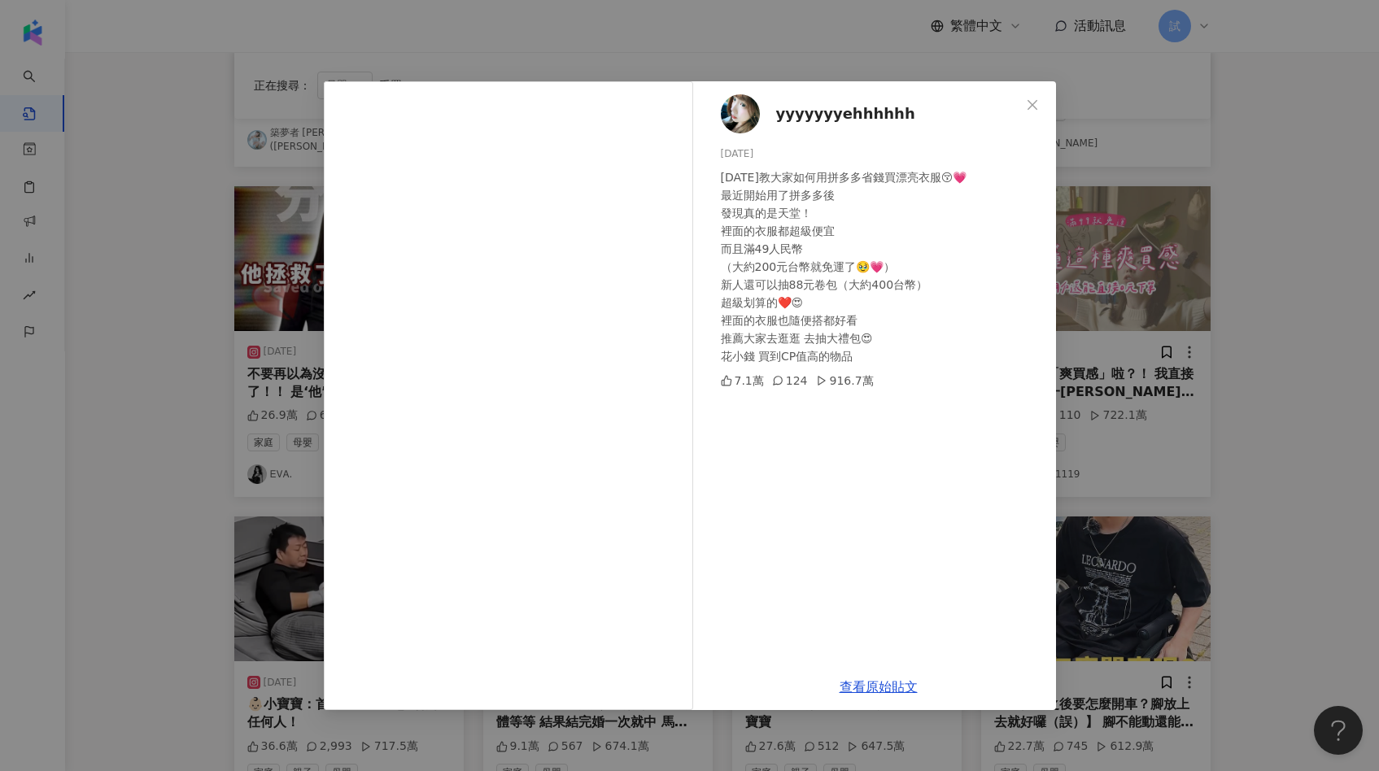
click at [1104, 333] on div "yyyyyyyehhhhhh [DATE] [DATE]教大家如何用拼多多省錢買漂亮衣服😚💗 最近開始用了拼多多後 發現真的是天堂！ 裡面的衣服都超級便宜 而…" at bounding box center [689, 385] width 1379 height 771
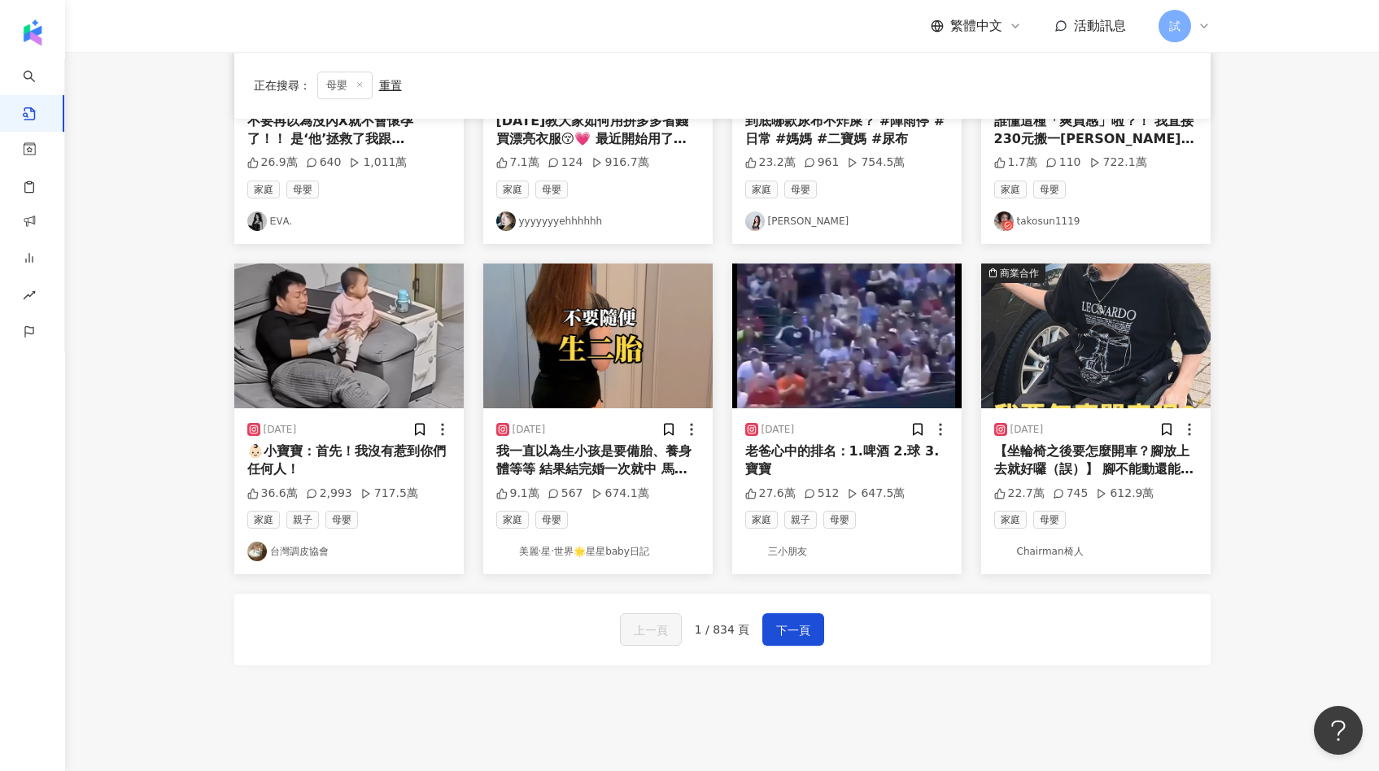
scroll to position [781, 0]
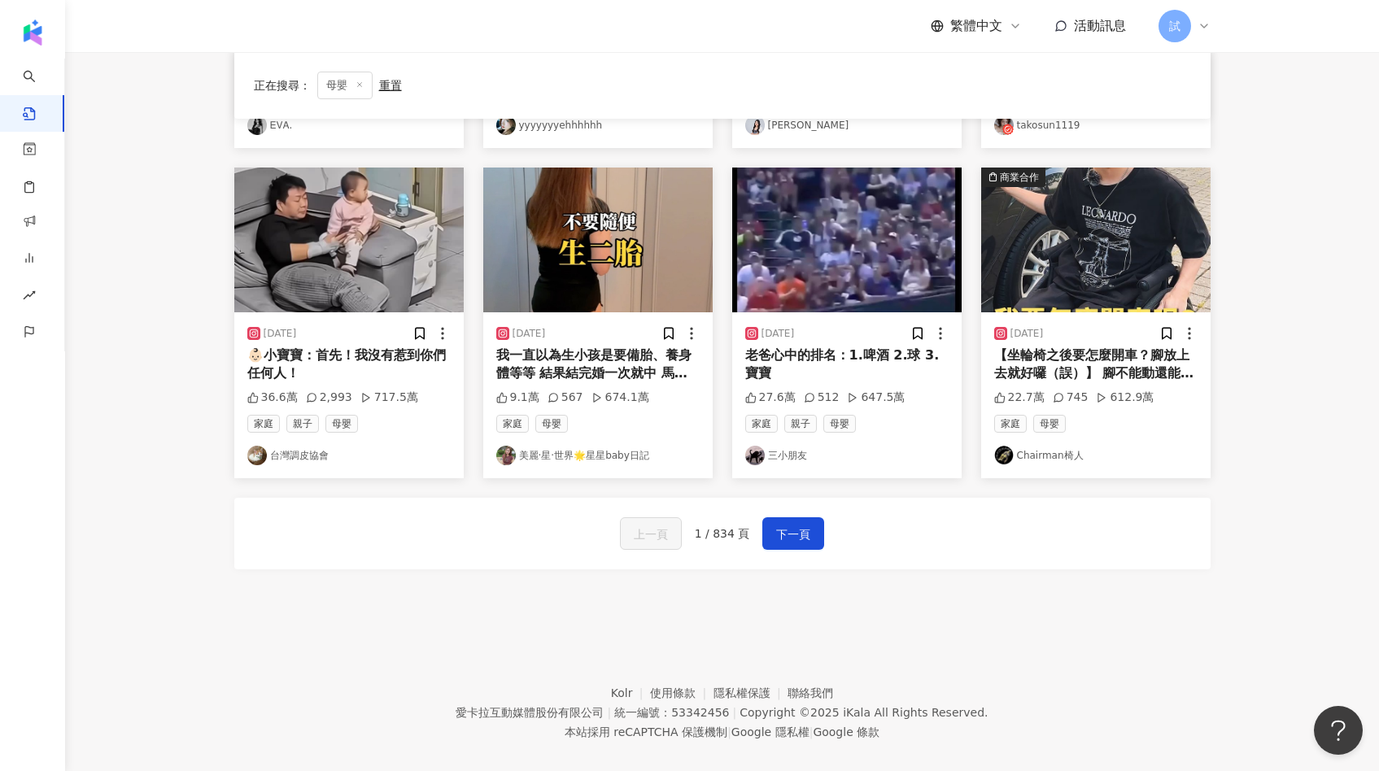
click at [319, 236] on img at bounding box center [348, 240] width 229 height 145
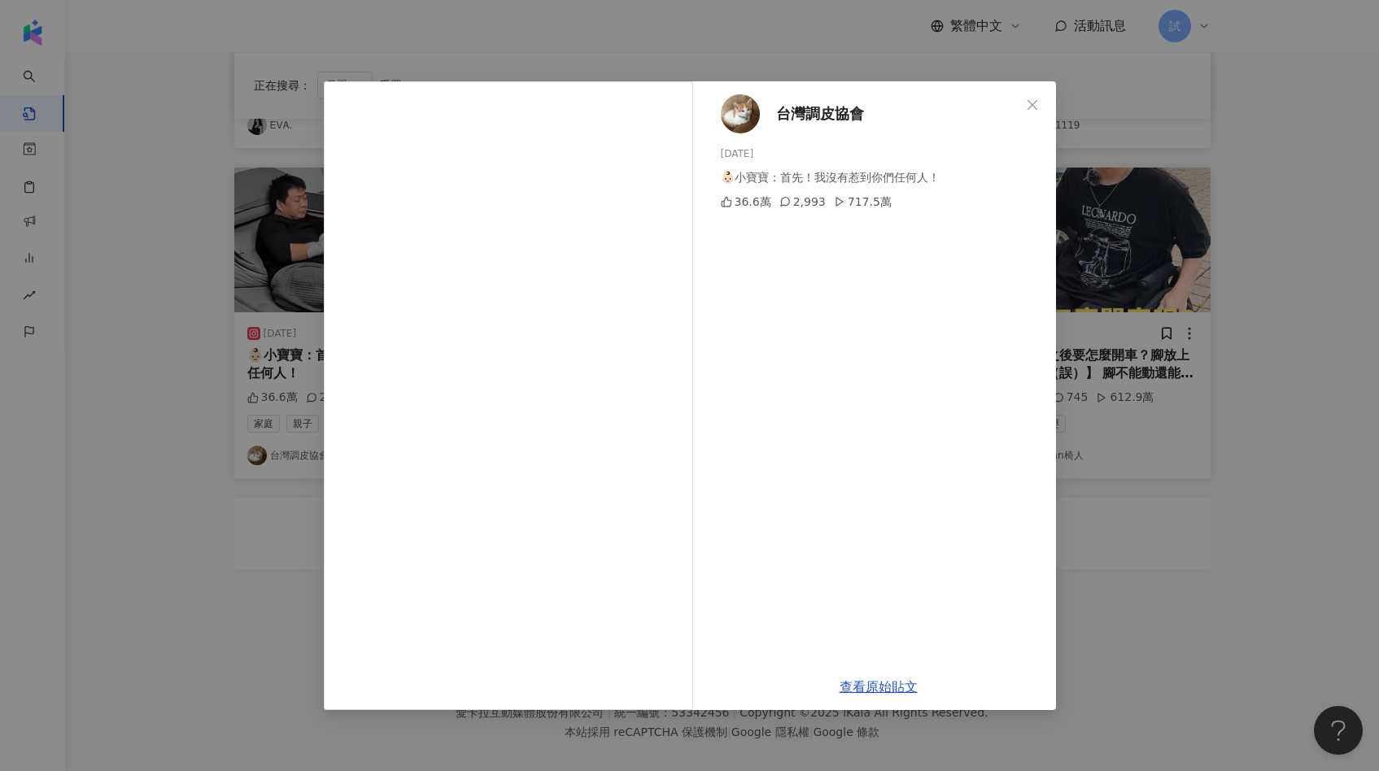
click at [1067, 281] on div "台灣調皮協會 [DATE] 👶🏻小寶寶：首先！我沒有惹到你們任何人！ 36.6萬 2,993 717.5萬 查看原始貼文" at bounding box center [689, 385] width 1379 height 771
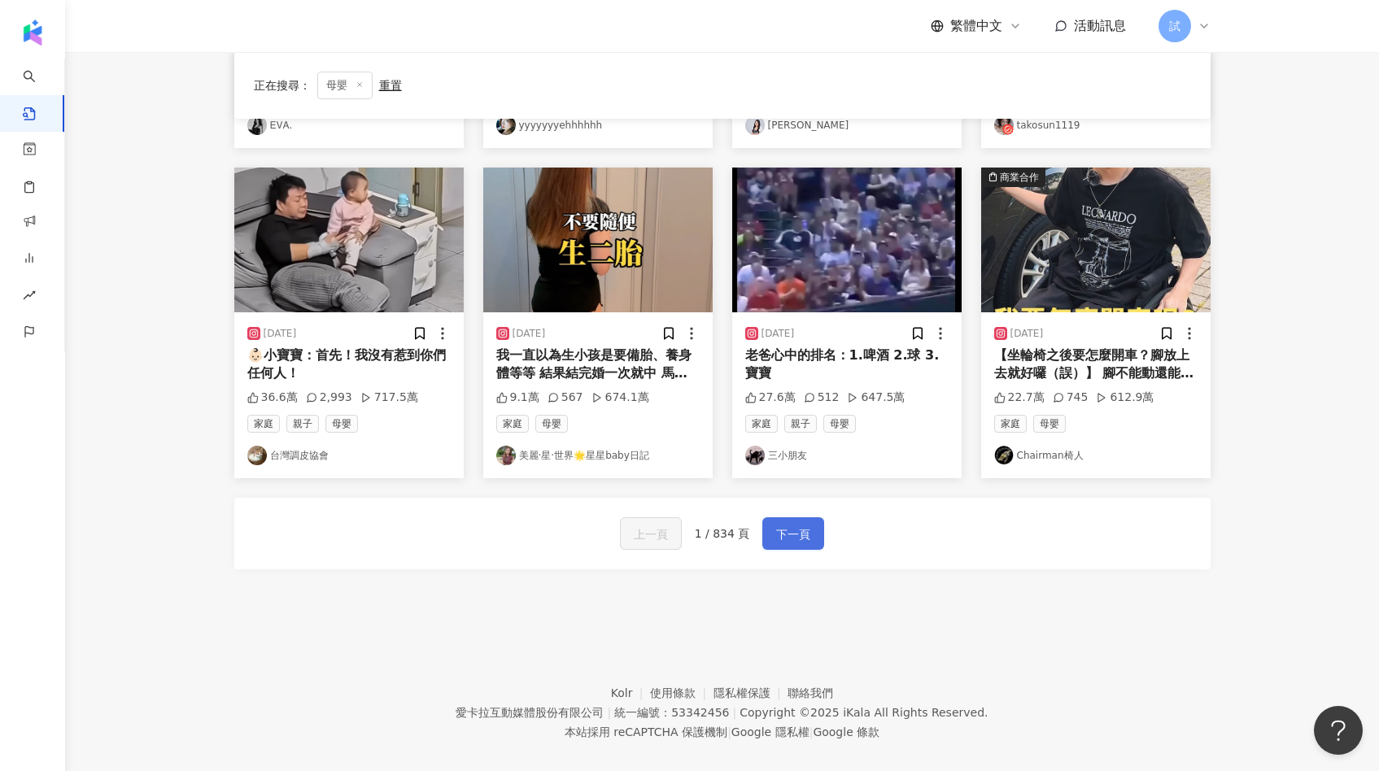
click at [816, 524] on button "下一頁" at bounding box center [793, 533] width 62 height 33
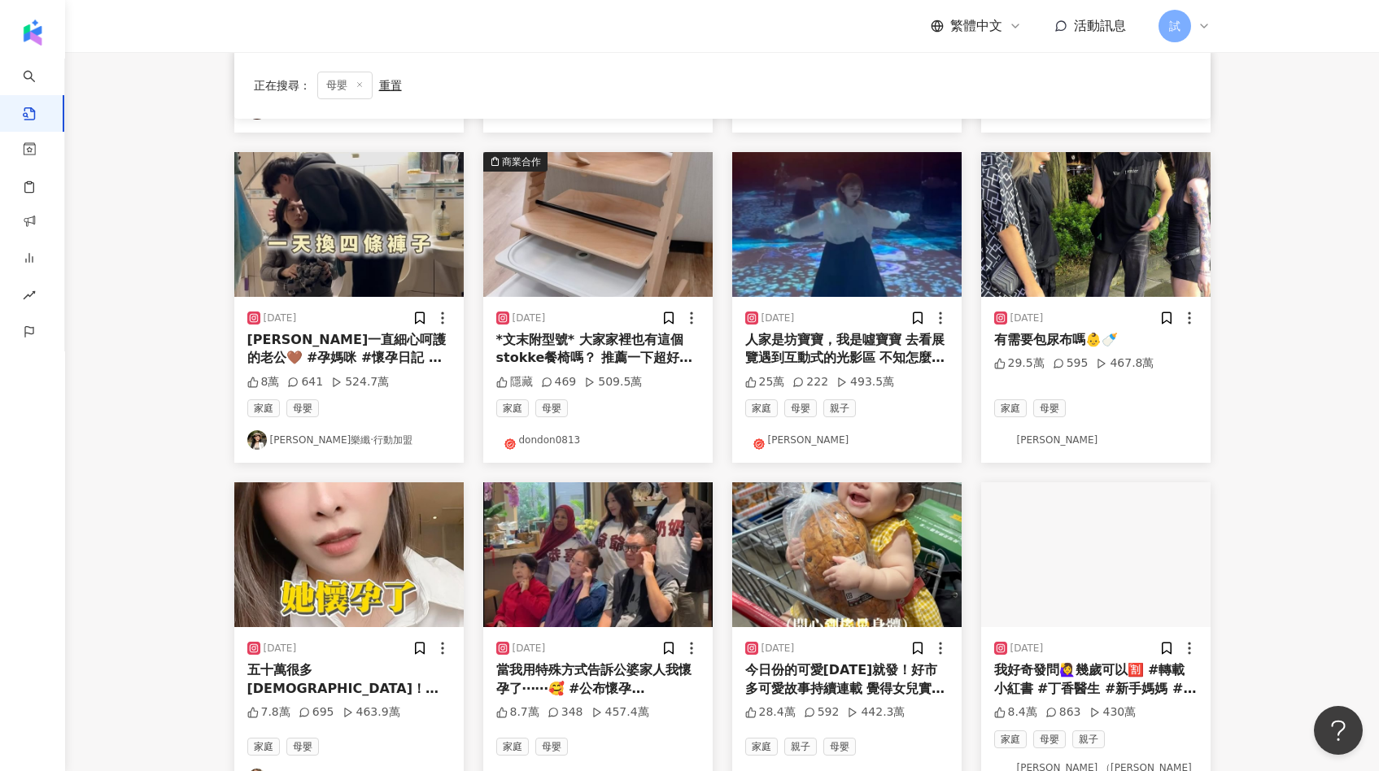
scroll to position [460, 0]
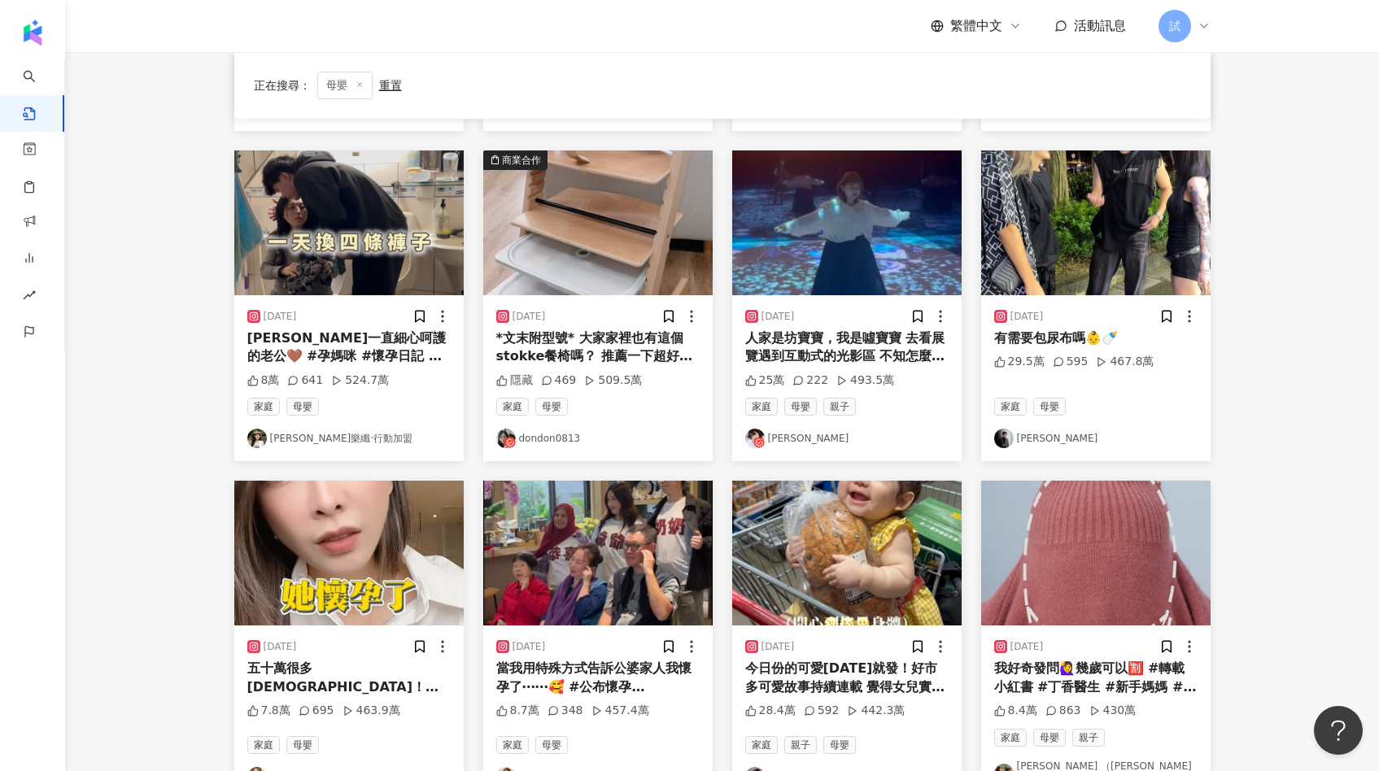
click at [608, 222] on img at bounding box center [597, 222] width 229 height 145
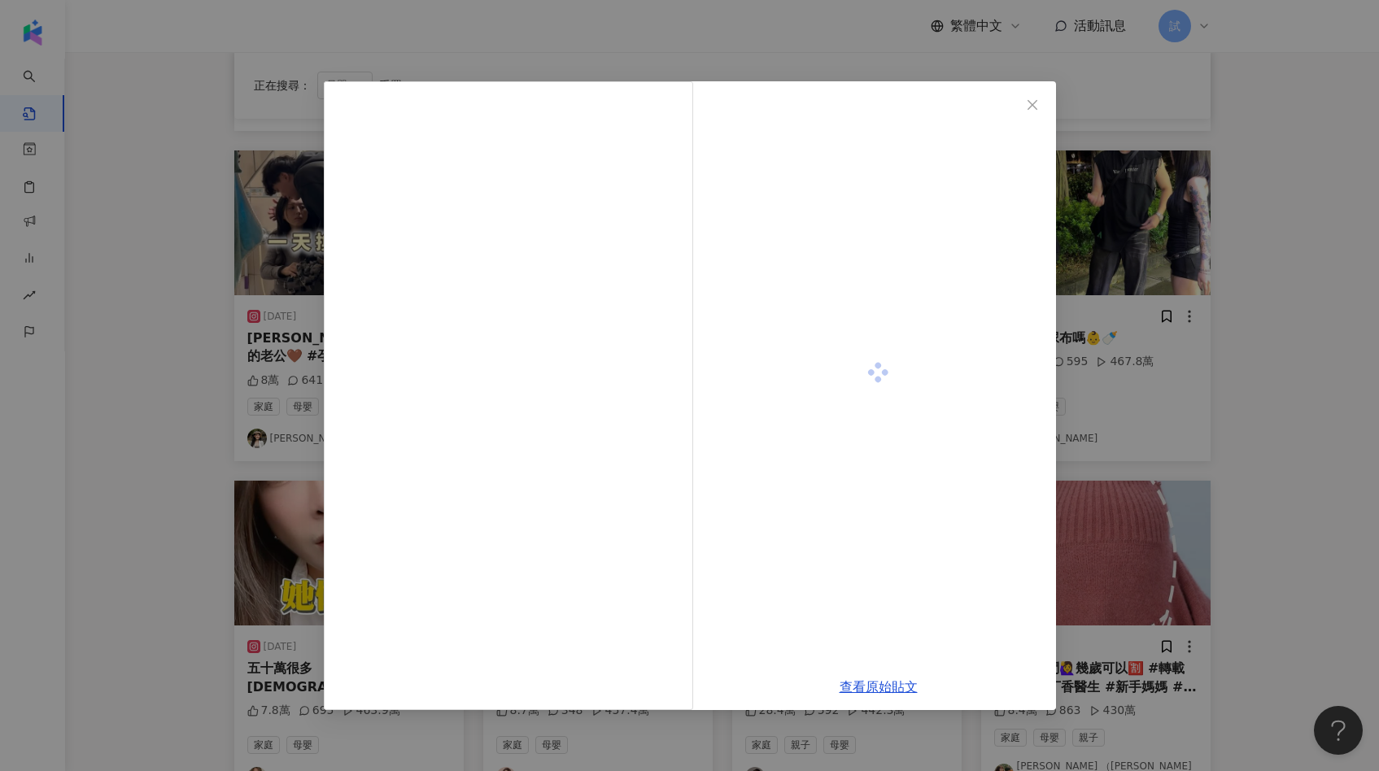
click at [1056, 248] on div "查看原始貼文" at bounding box center [689, 385] width 1379 height 771
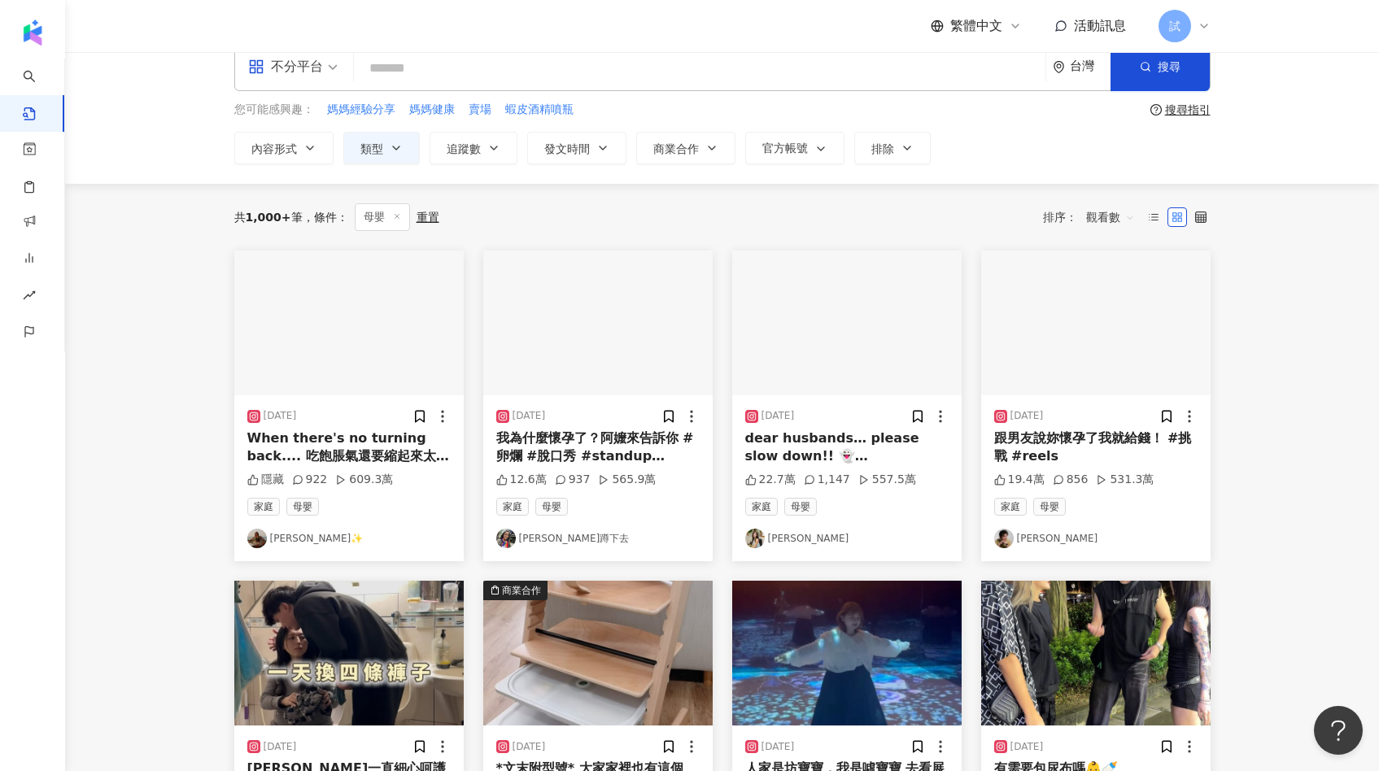
scroll to position [0, 0]
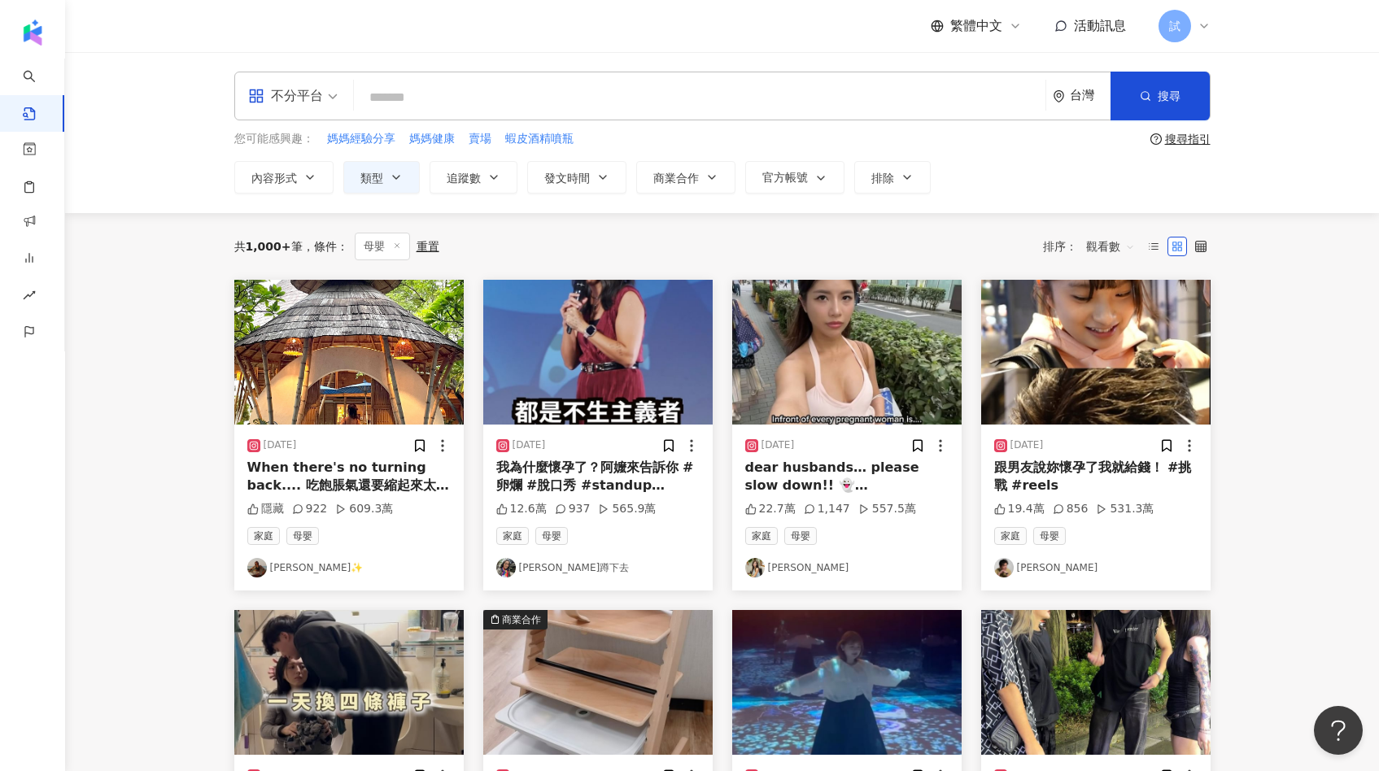
click at [503, 87] on input "search" at bounding box center [699, 97] width 678 height 35
paste input "******"
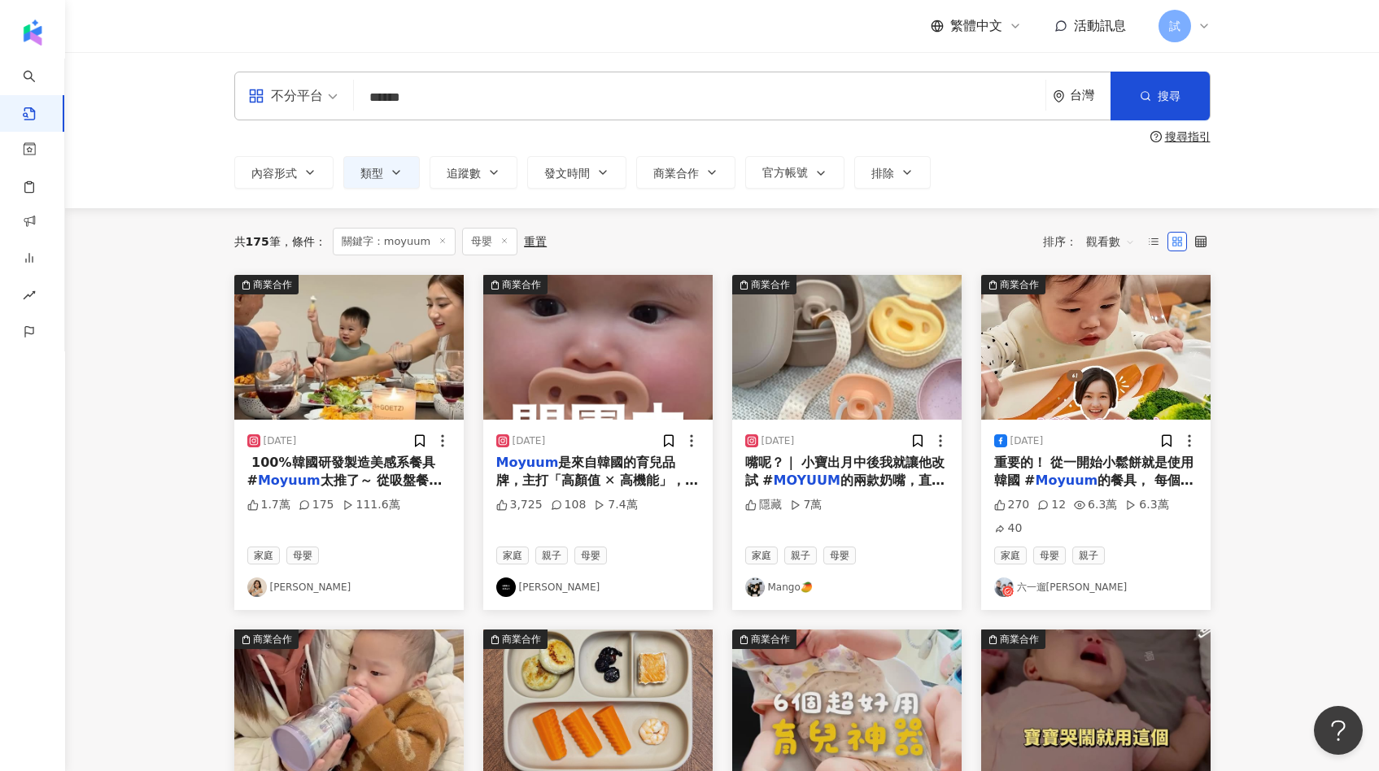
drag, startPoint x: 594, startPoint y: 92, endPoint x: 317, endPoint y: 92, distance: 276.5
click at [319, 92] on div "不分平台 moyuum ****** 台灣 搜尋" at bounding box center [722, 96] width 976 height 49
paste input "search"
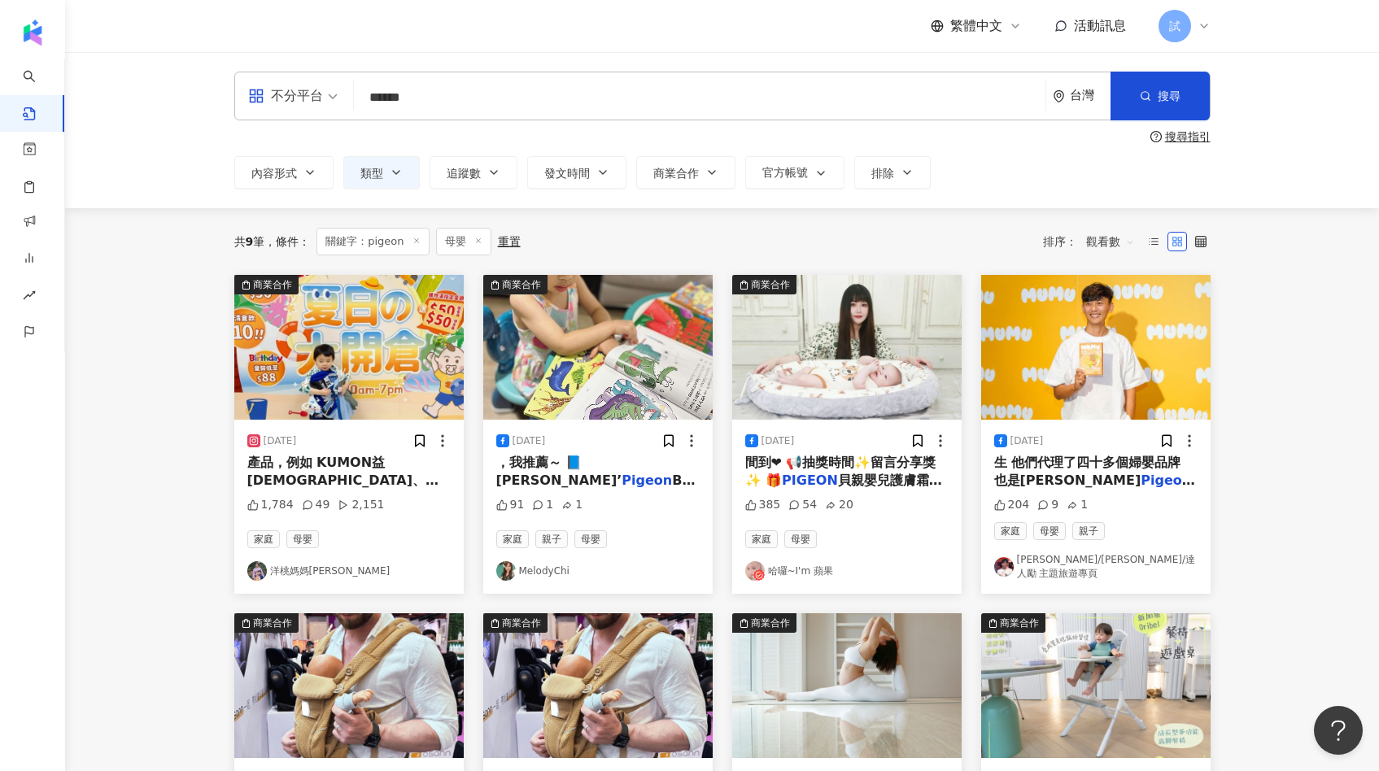
drag, startPoint x: 454, startPoint y: 101, endPoint x: 258, endPoint y: 102, distance: 196.0
click at [258, 102] on div "不分平台 pigeon ****** 台灣 搜尋" at bounding box center [722, 96] width 976 height 49
paste input "search"
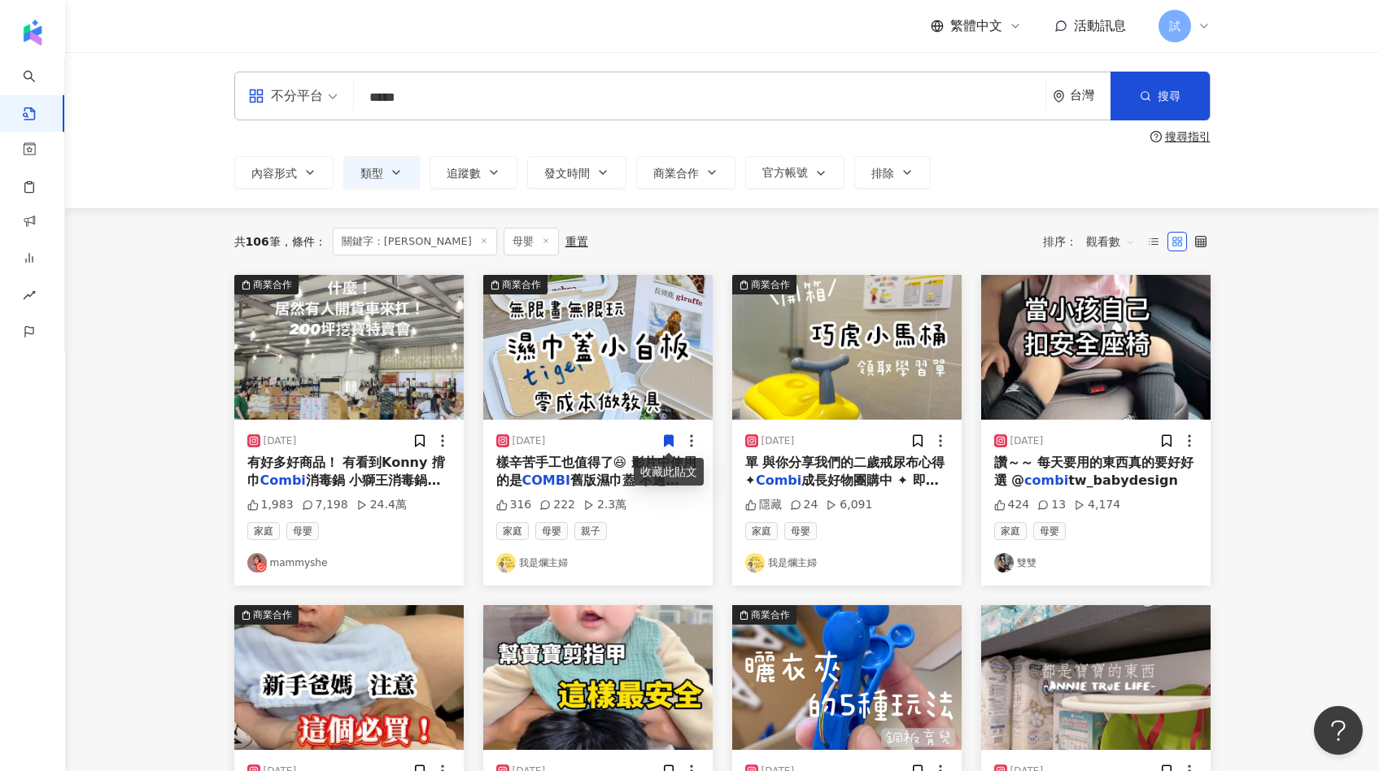
click at [821, 384] on img at bounding box center [846, 347] width 229 height 145
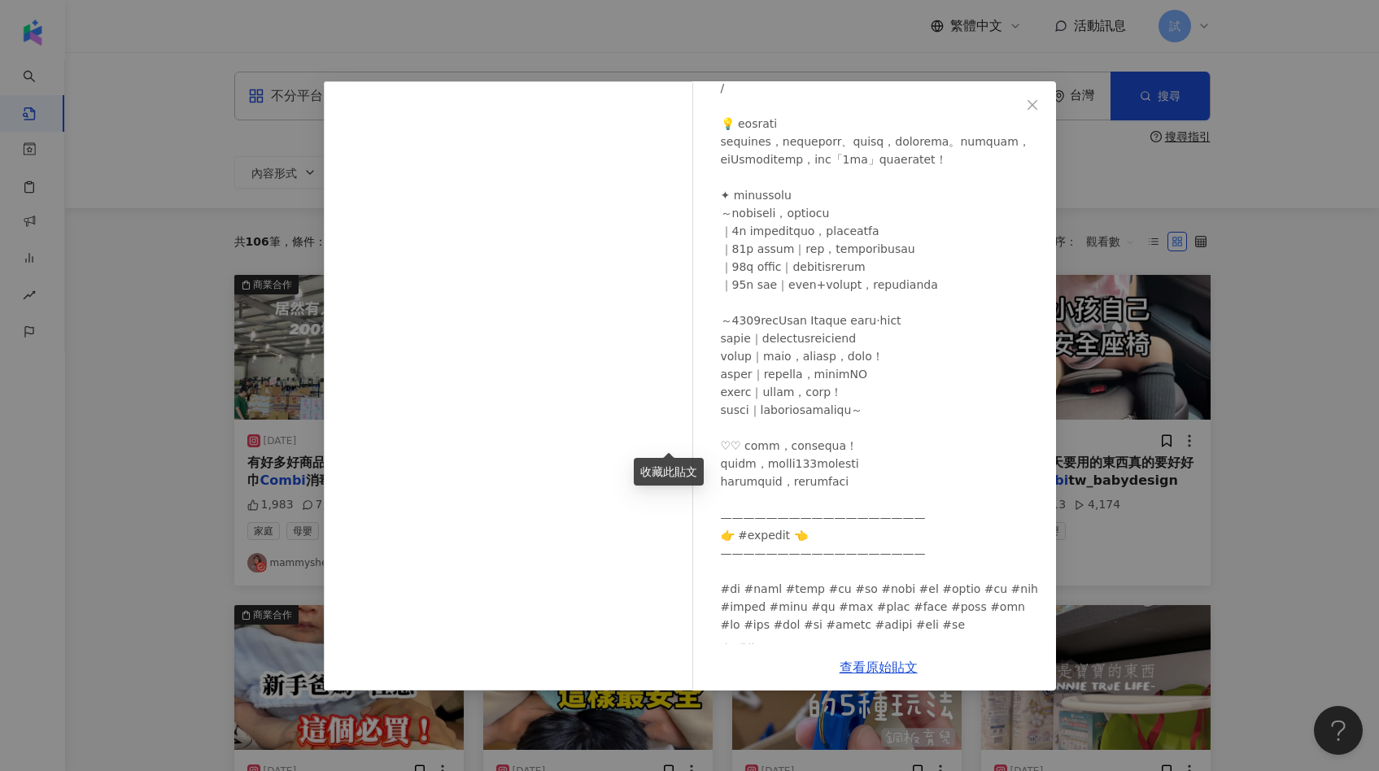
scroll to position [730, 0]
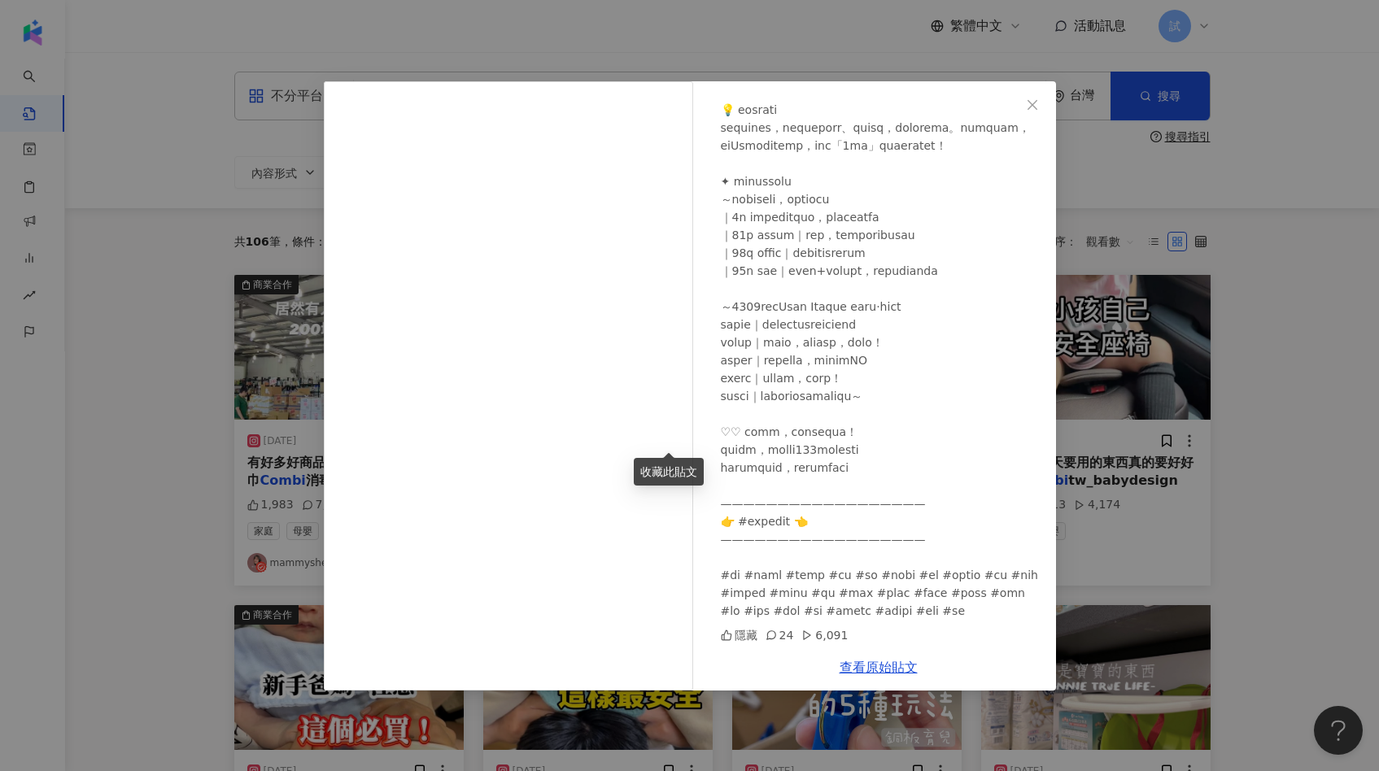
click at [1193, 451] on div "我是爛主婦 2024/8/22 隱藏 24 6,091 查看原始貼文" at bounding box center [689, 385] width 1379 height 771
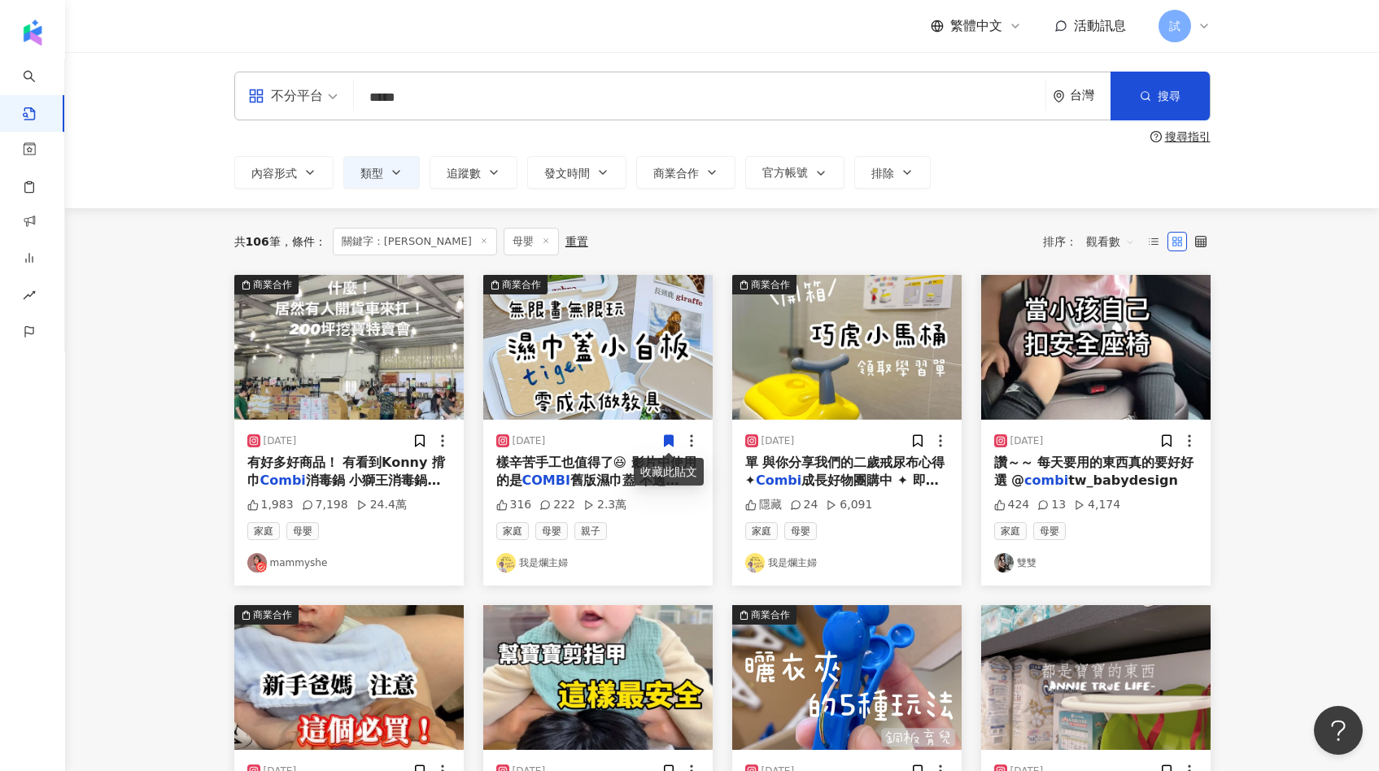
click at [543, 241] on line at bounding box center [545, 241] width 4 height 4
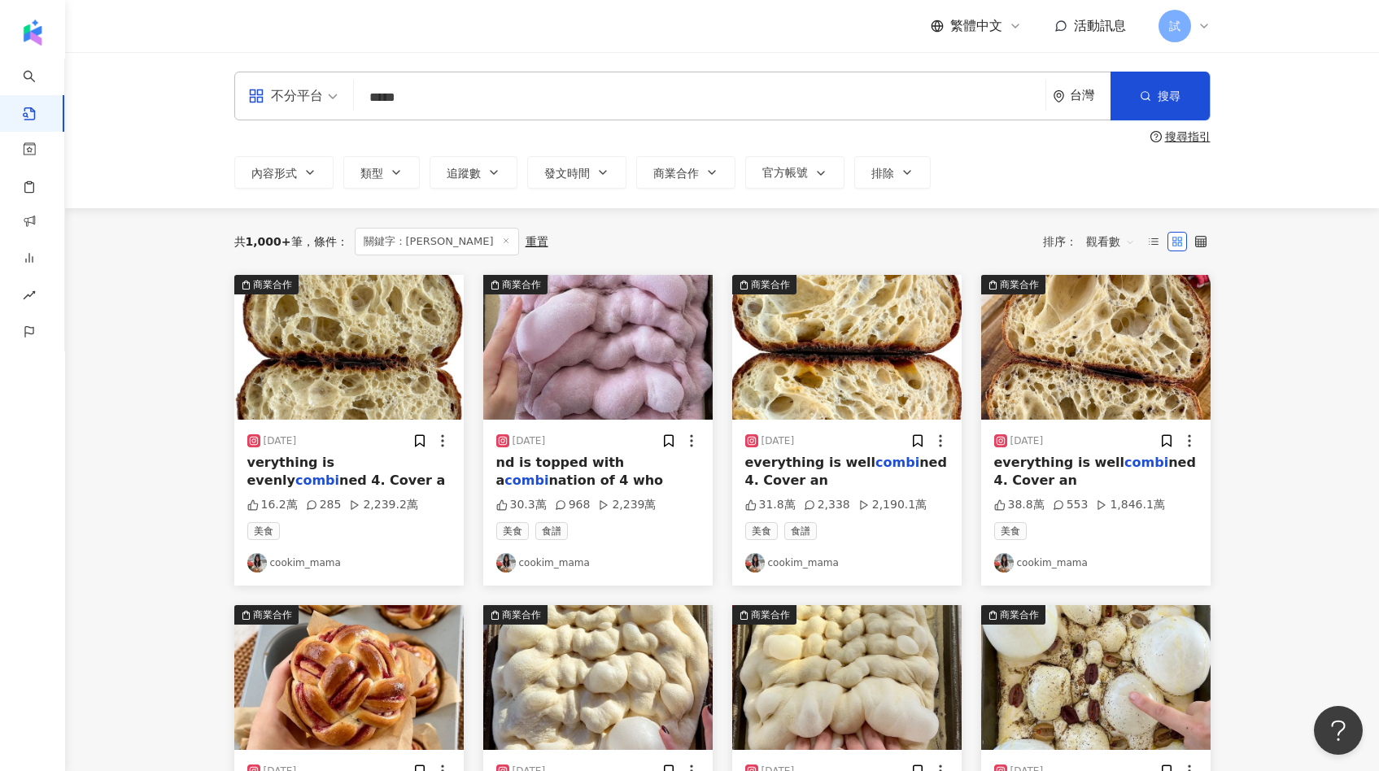
click at [1111, 241] on span "觀看數" at bounding box center [1110, 242] width 49 height 26
click at [390, 181] on button "類型" at bounding box center [381, 172] width 76 height 33
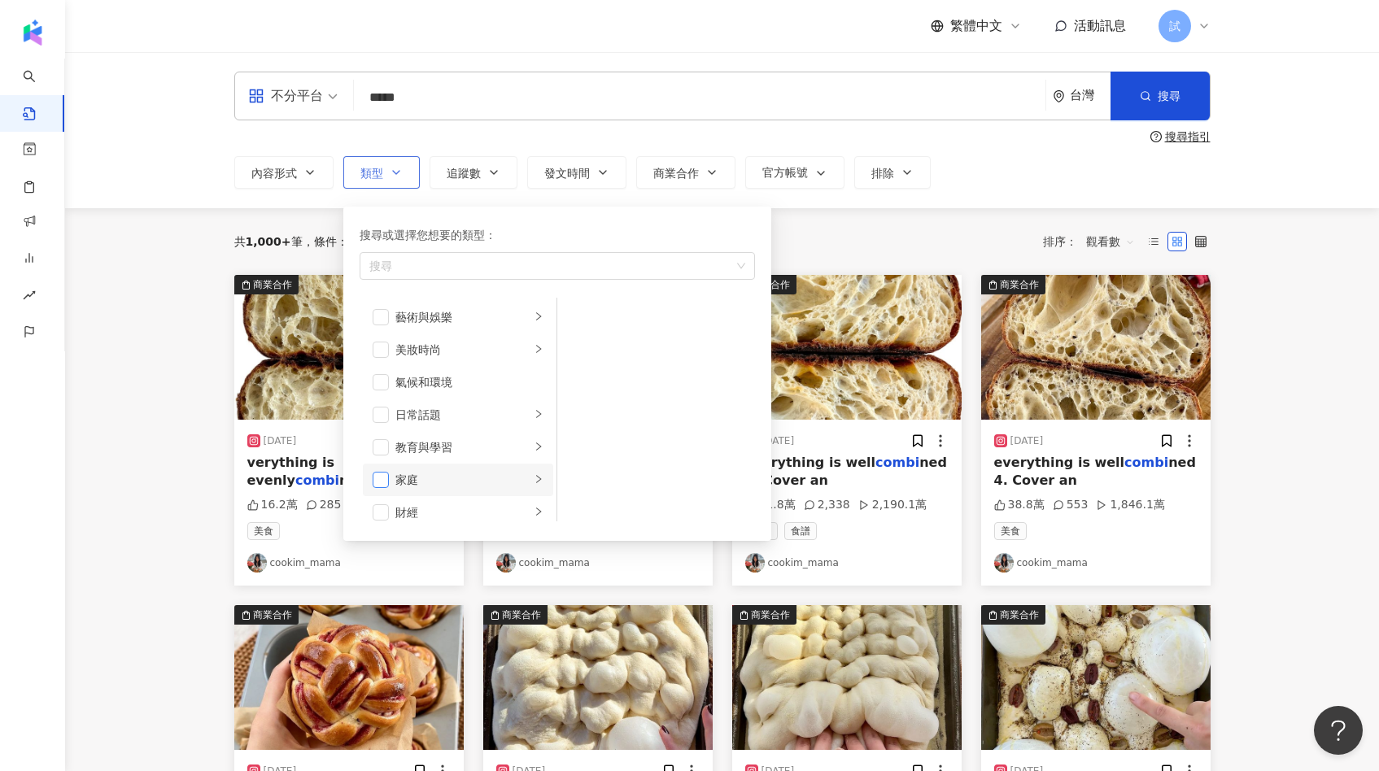
click at [380, 472] on span "button" at bounding box center [380, 480] width 16 height 16
click at [786, 228] on div "共 1,000+ 筆 條件 ： 關鍵字：combi 重置 排序： 觀看數" at bounding box center [722, 242] width 976 height 28
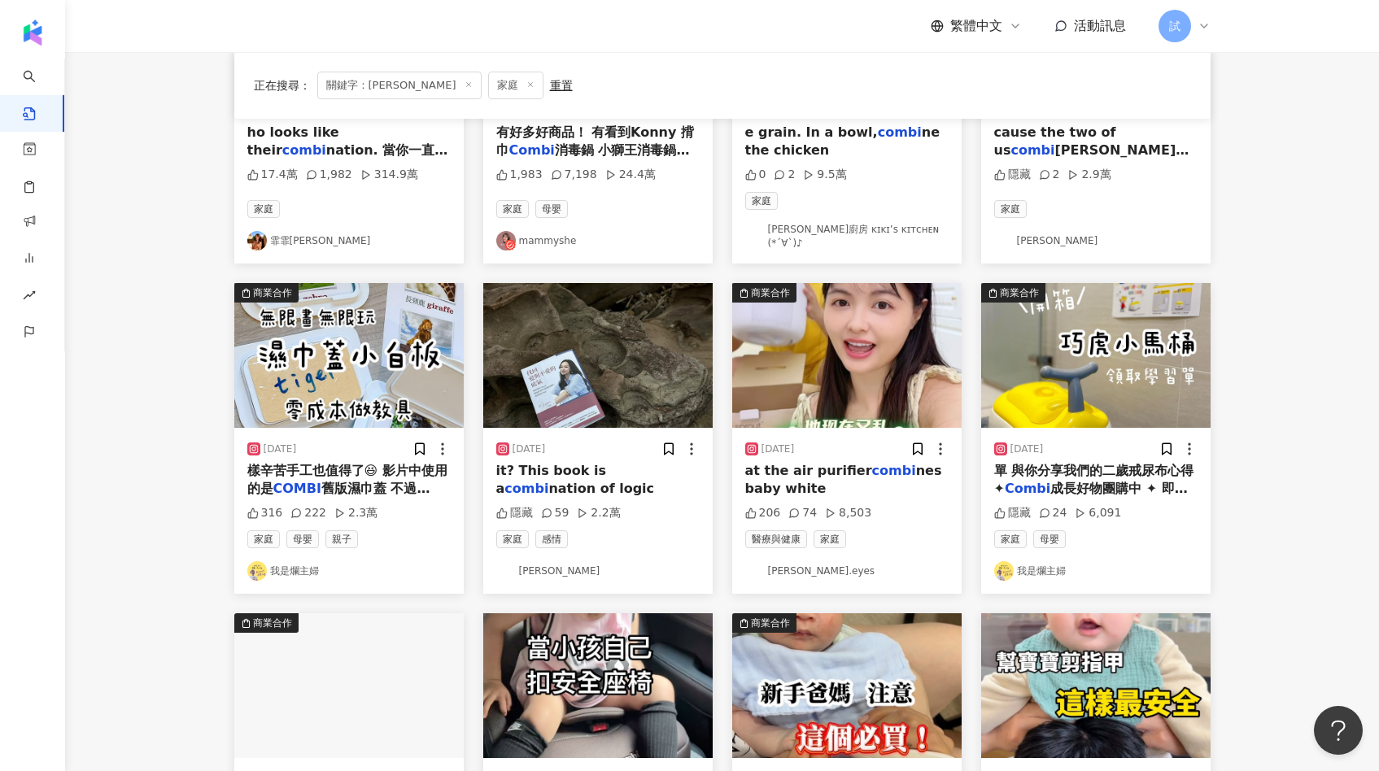
scroll to position [341, 0]
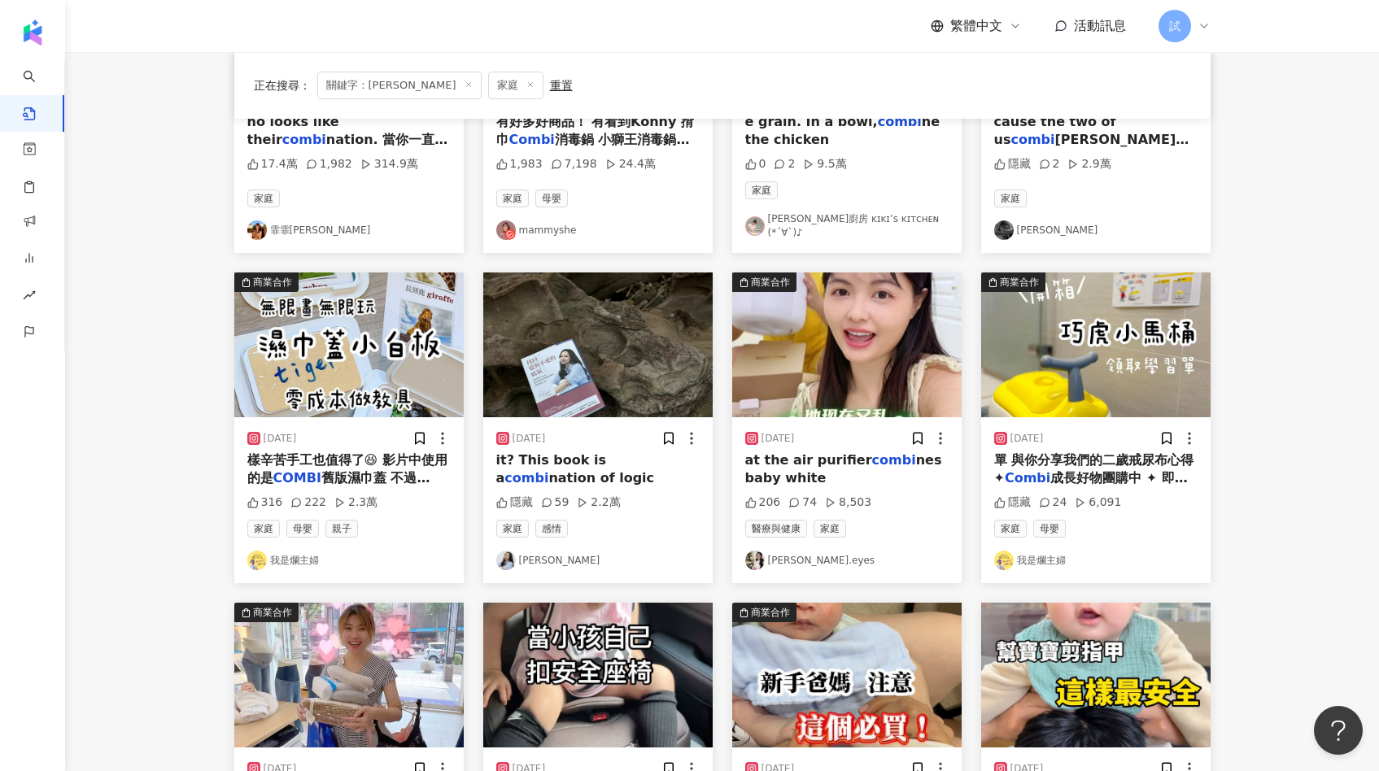
click at [368, 329] on img at bounding box center [348, 344] width 229 height 145
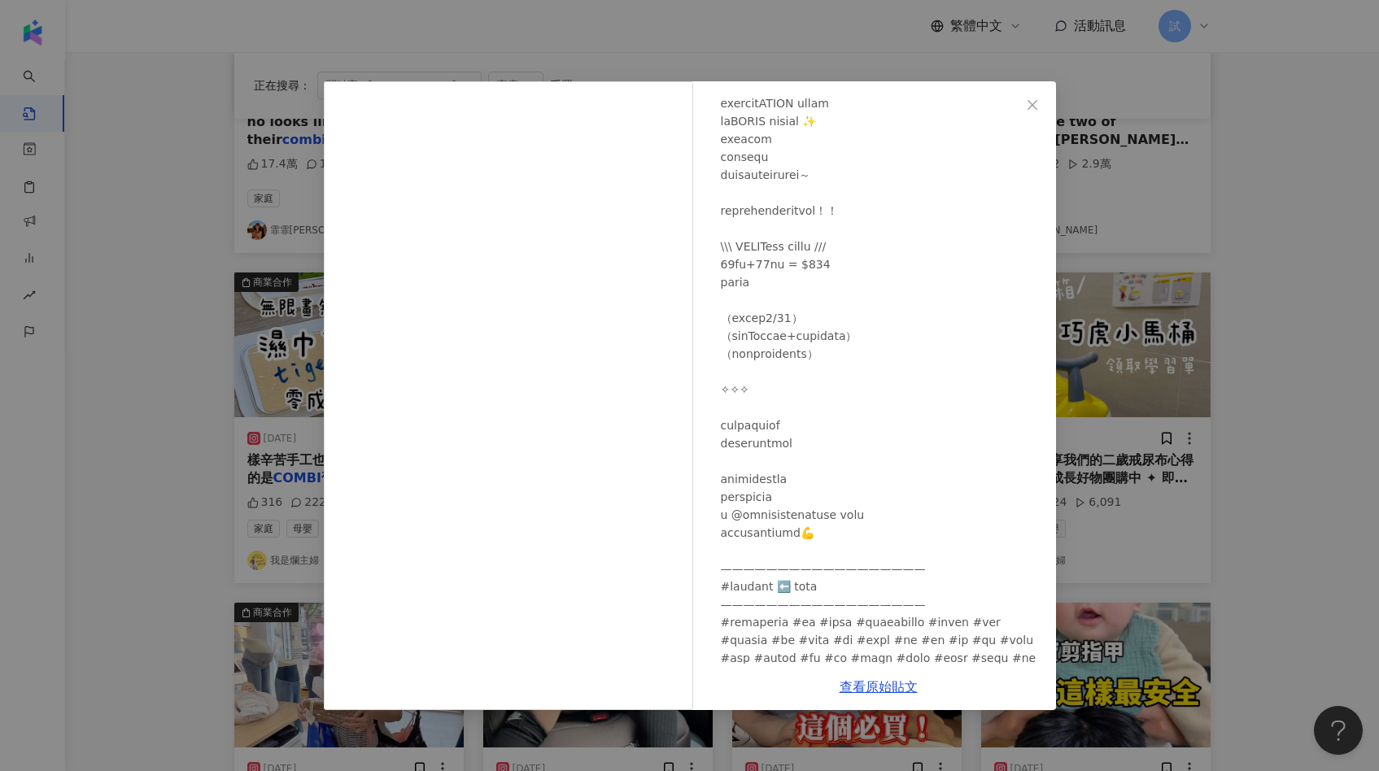
scroll to position [298, 0]
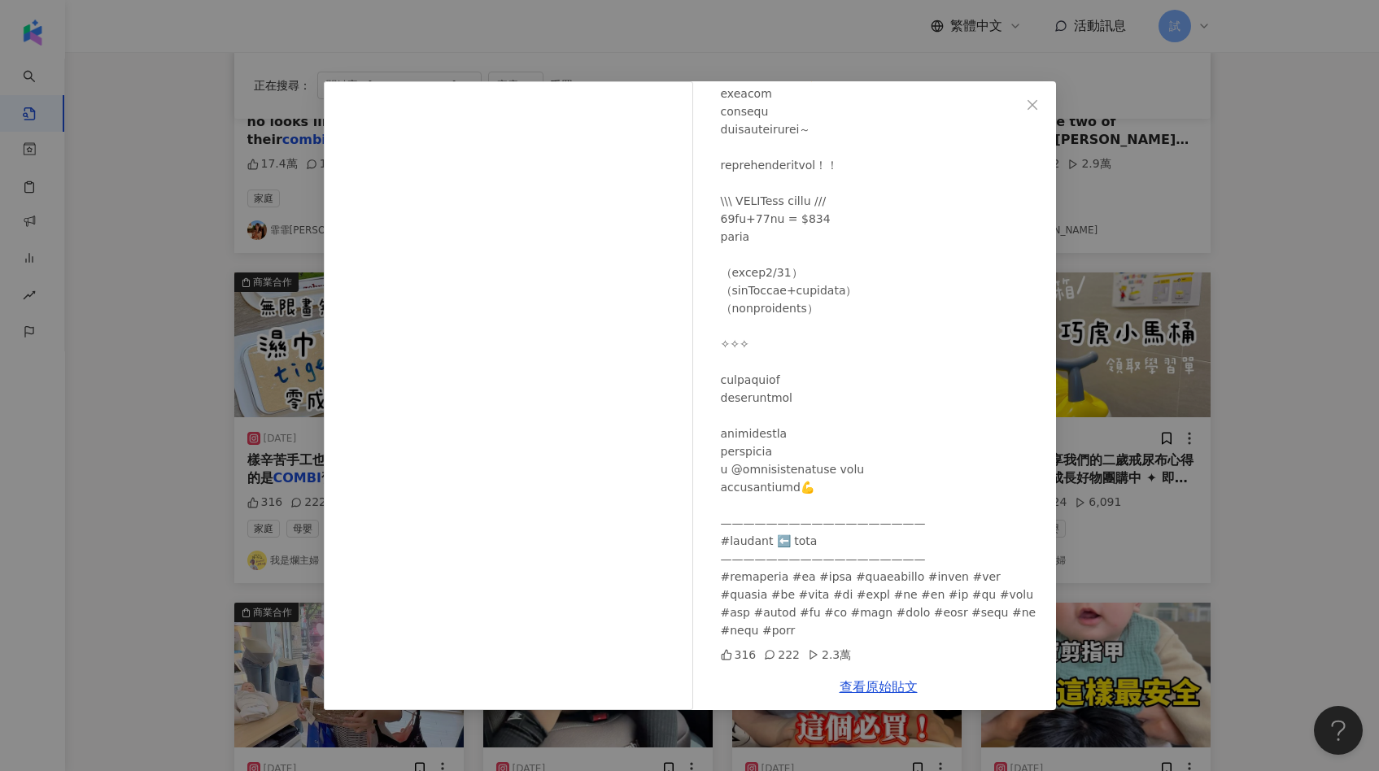
click at [1193, 371] on div "我是爛主婦 2024/9/6 316 222 2.3萬 查看原始貼文" at bounding box center [689, 385] width 1379 height 771
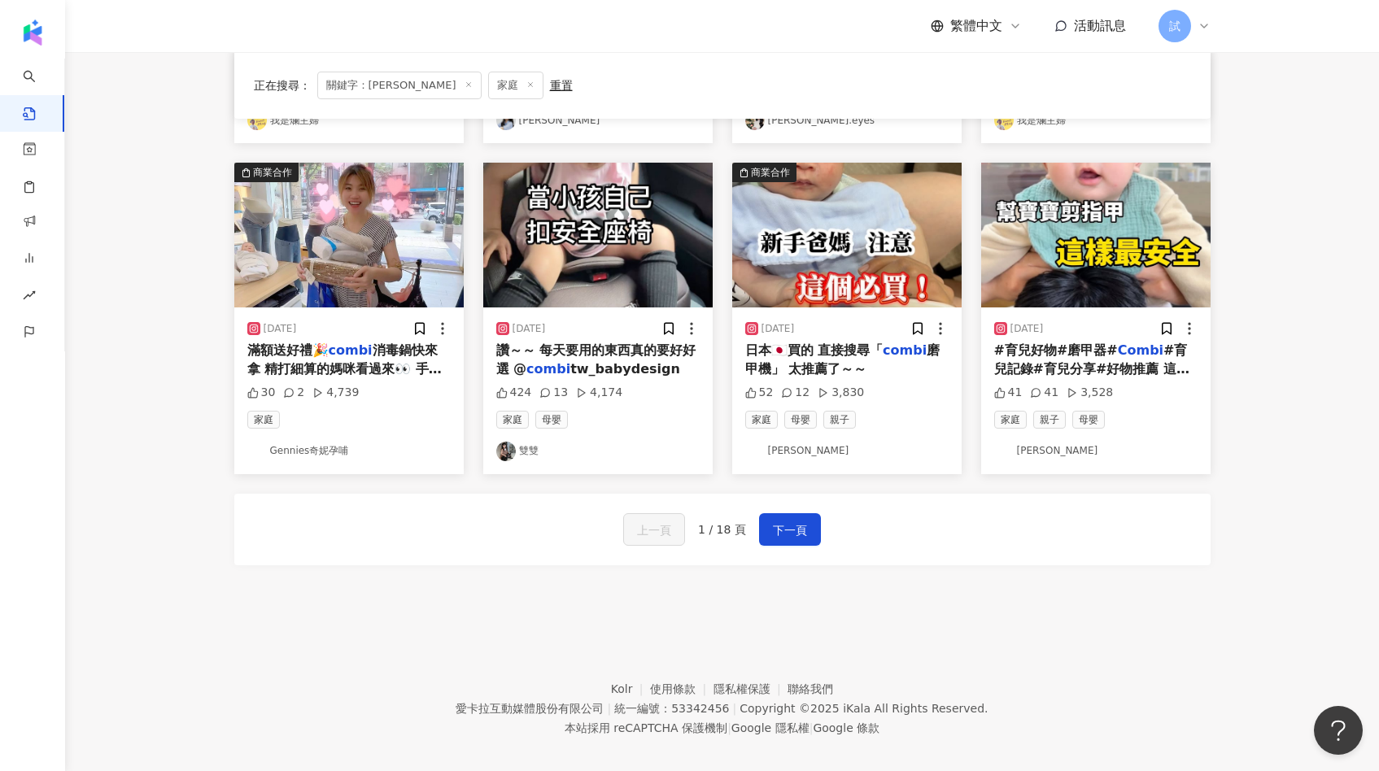
scroll to position [788, 0]
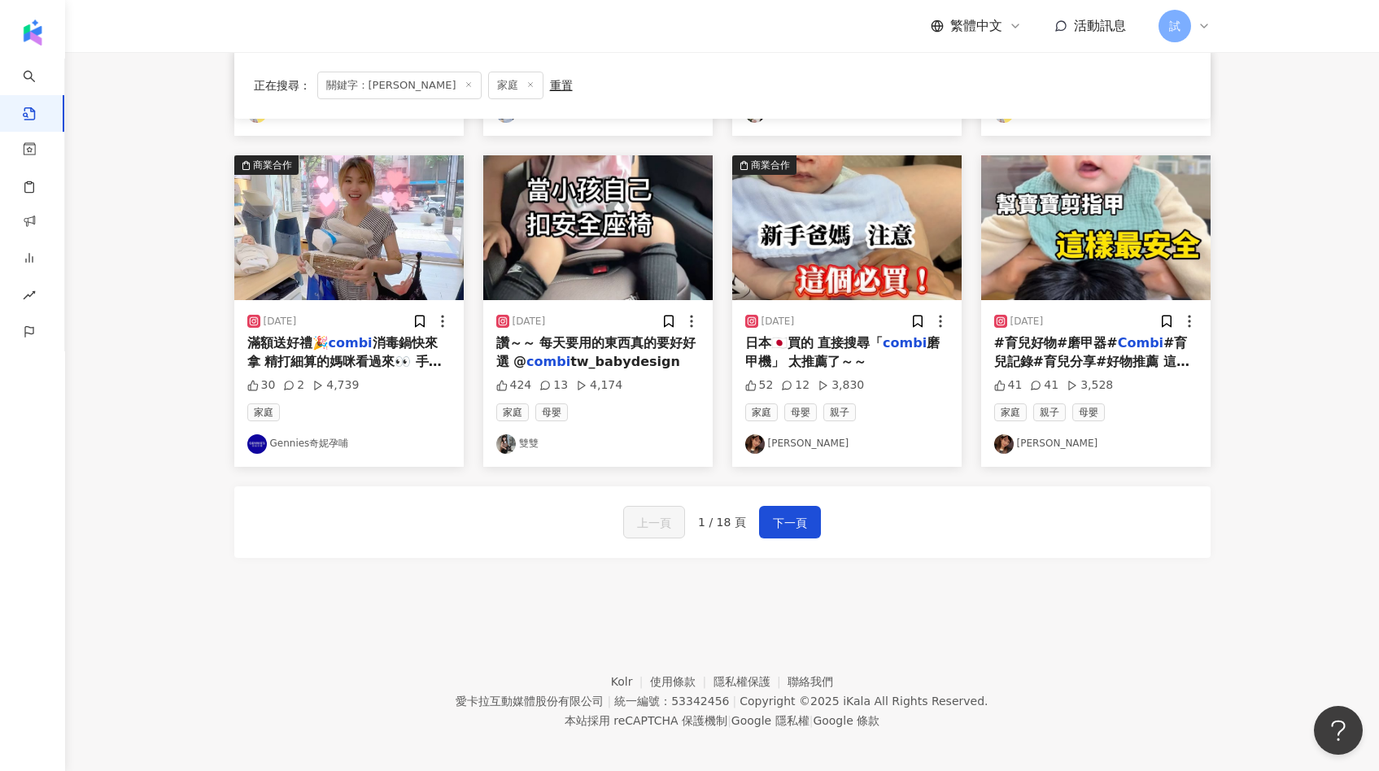
click at [550, 211] on img at bounding box center [597, 227] width 229 height 145
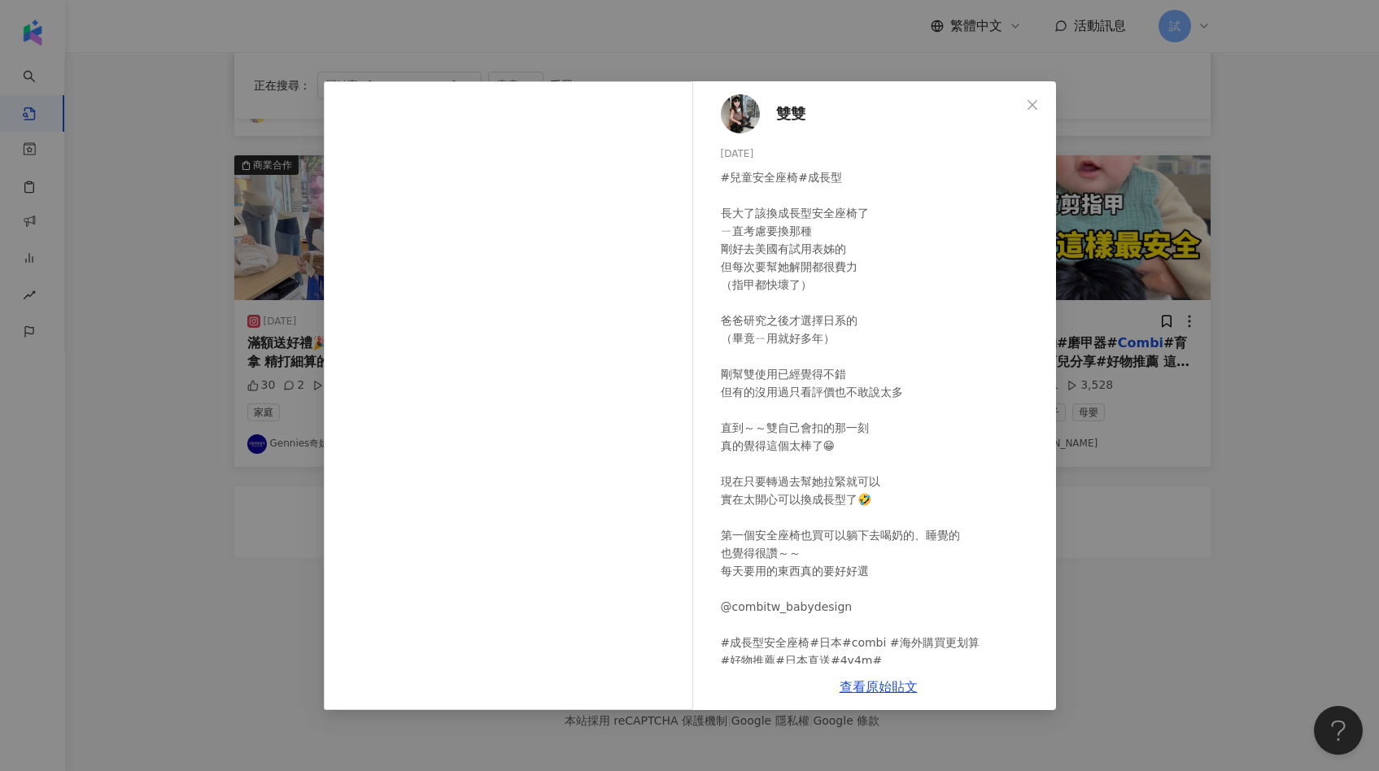
click at [1110, 367] on div "雙雙 2024/8/27 #兒童安全座椅#成長型 長大了該換成長型安全座椅了 ㄧ直考慮要換那種 剛好去美國有試用表姊的 但每次要幫她解開都很費力 （指甲都快壞…" at bounding box center [689, 385] width 1379 height 771
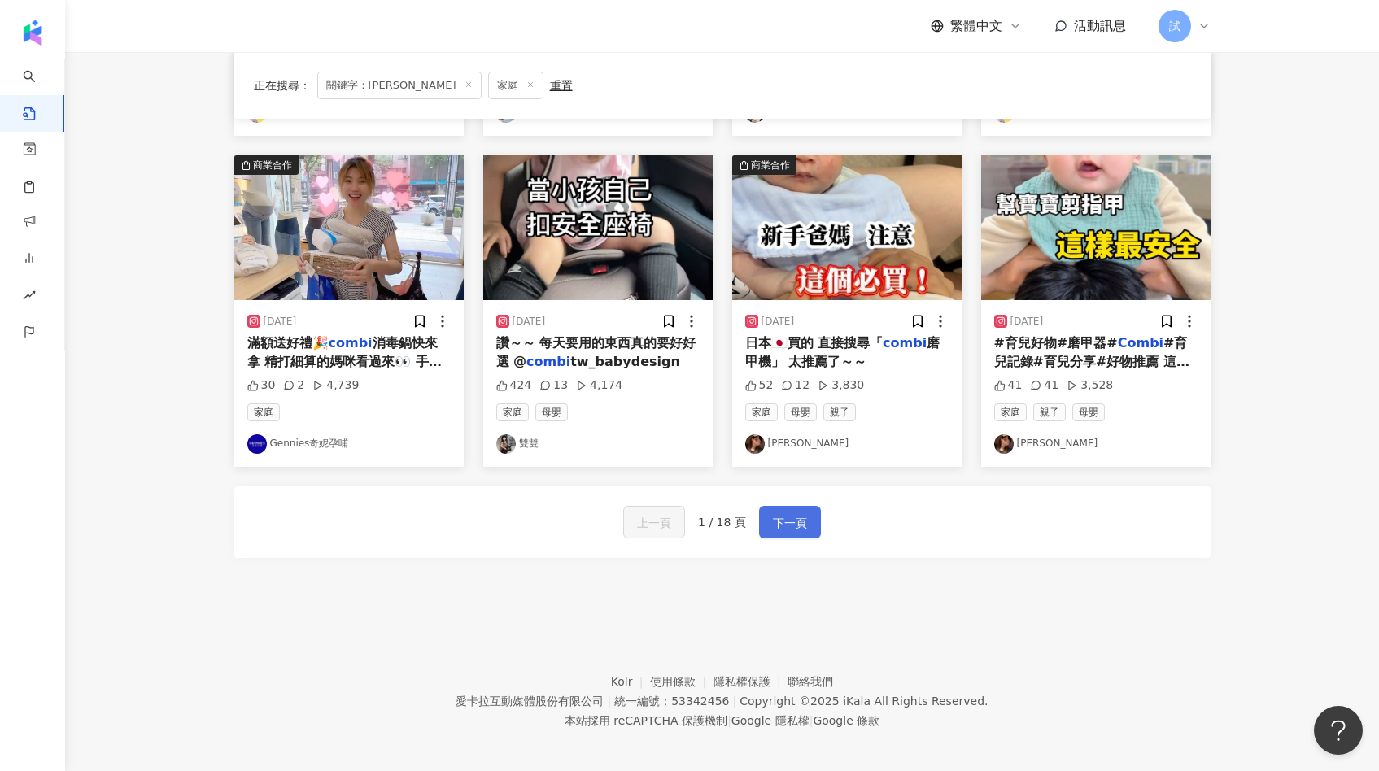
click at [773, 513] on span "下一頁" at bounding box center [790, 523] width 34 height 20
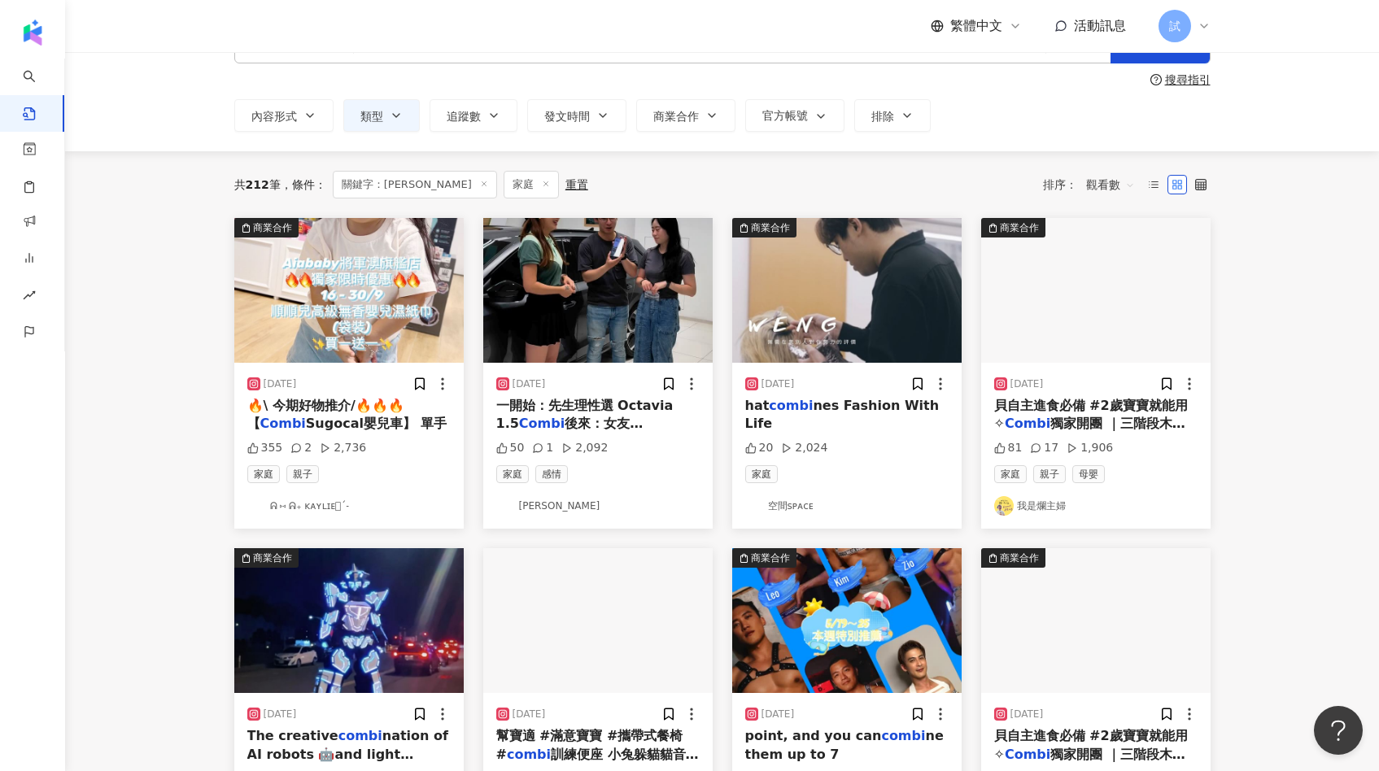
scroll to position [0, 0]
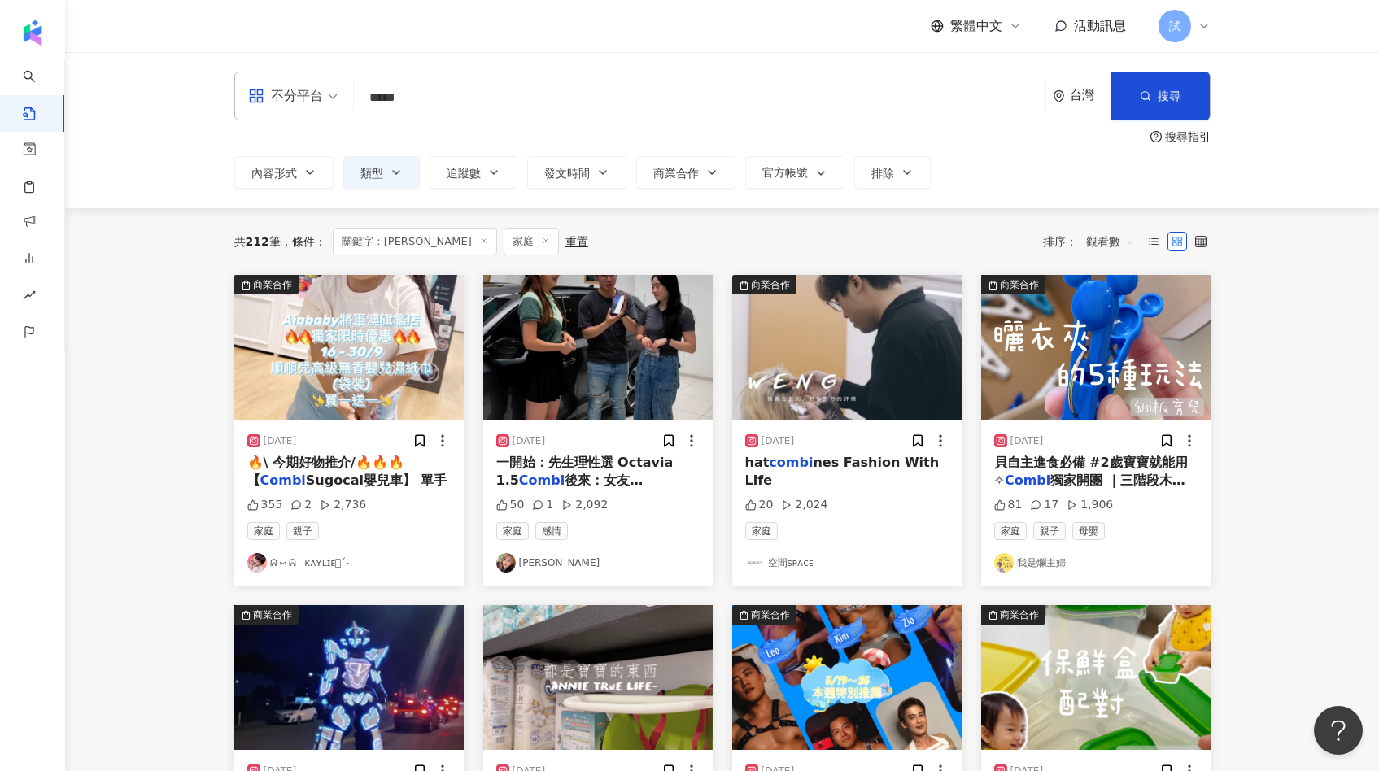
drag, startPoint x: 513, startPoint y: 96, endPoint x: 298, endPoint y: 96, distance: 214.7
click at [299, 96] on div "不分平台 combi ***** 台灣 搜尋" at bounding box center [722, 96] width 976 height 49
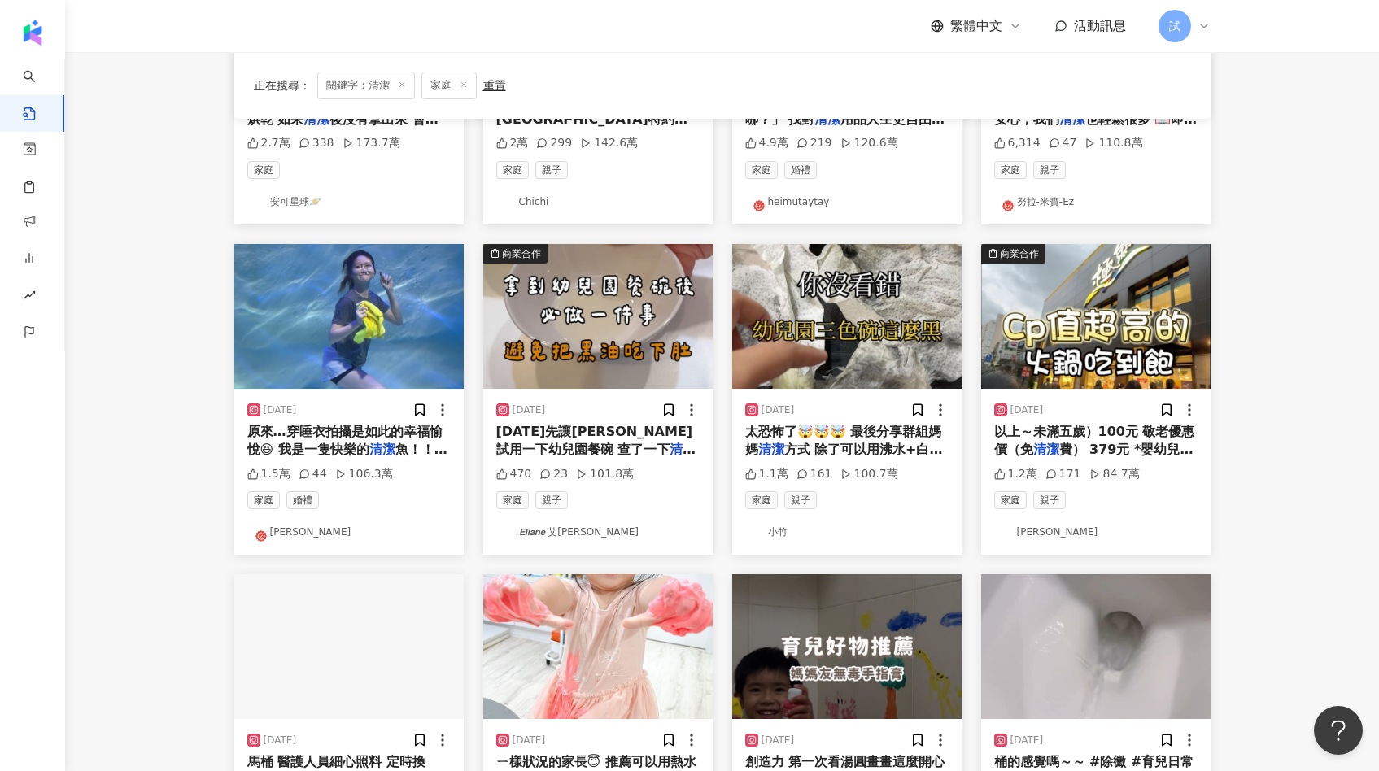
scroll to position [382, 0]
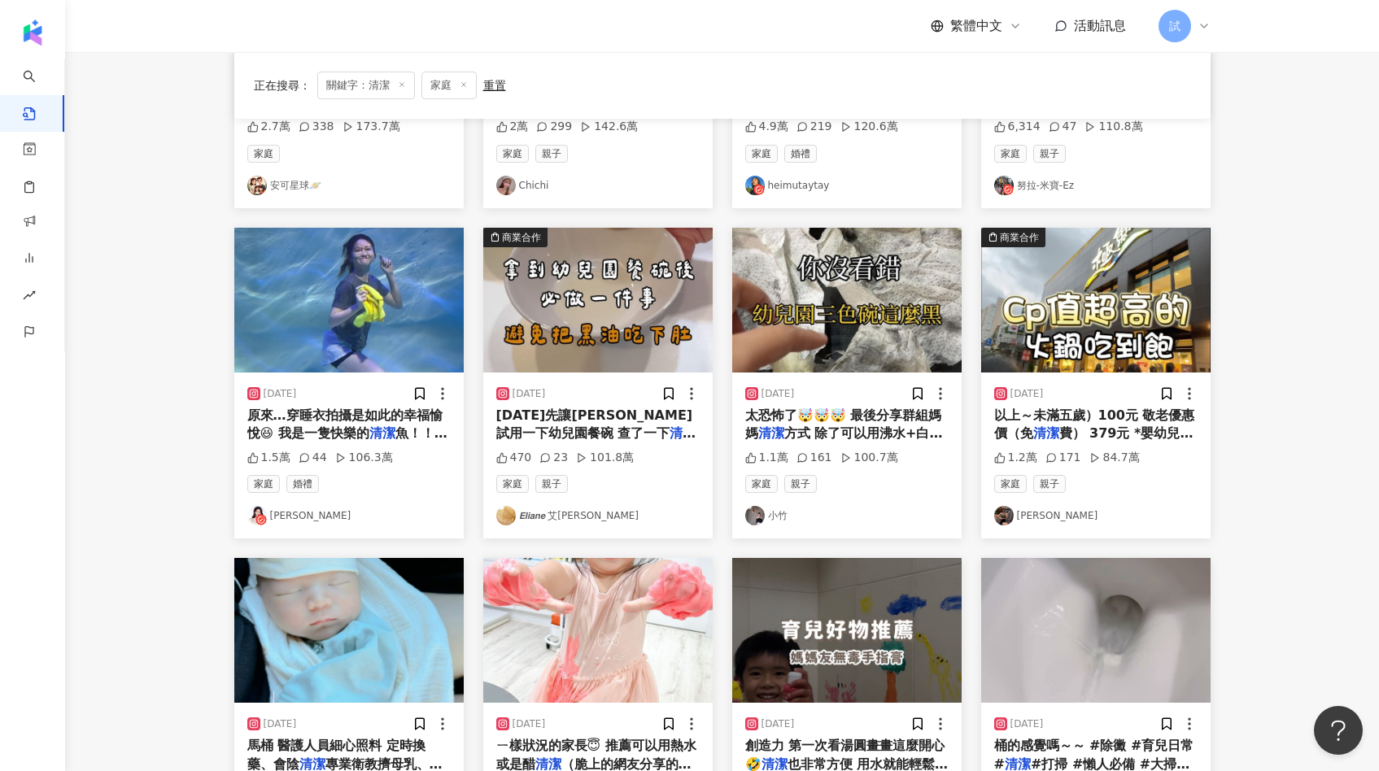
click at [634, 313] on img at bounding box center [597, 300] width 229 height 145
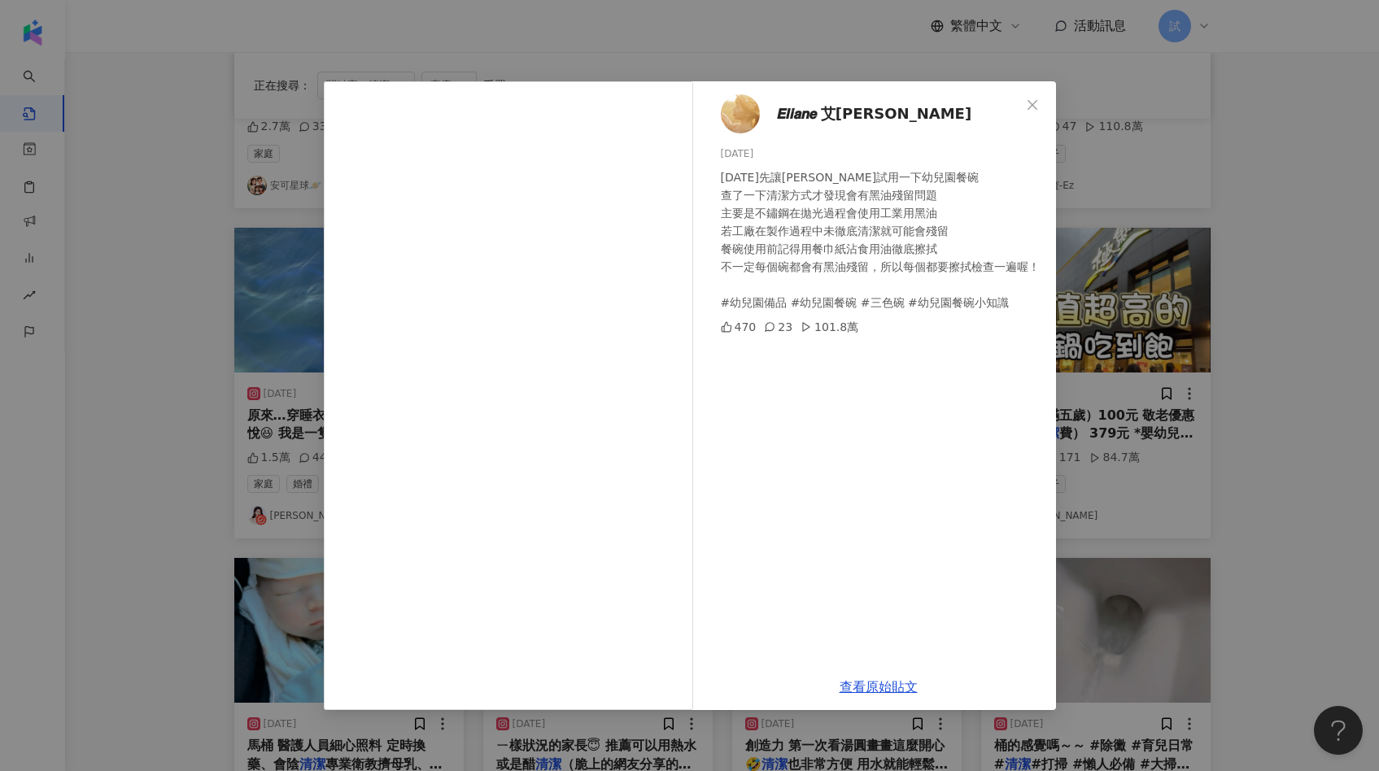
click at [1130, 369] on div "𝙀𝙡𝙞𝙖𝙣𝙚 艾利安 2024/7/16 今天先讓露西試用一下幼兒園餐碗 查了一下清潔方式才發現會有黑油殘留問題 主要是不鏽鋼在拋光過程會使用工業用黑油 若工…" at bounding box center [689, 385] width 1379 height 771
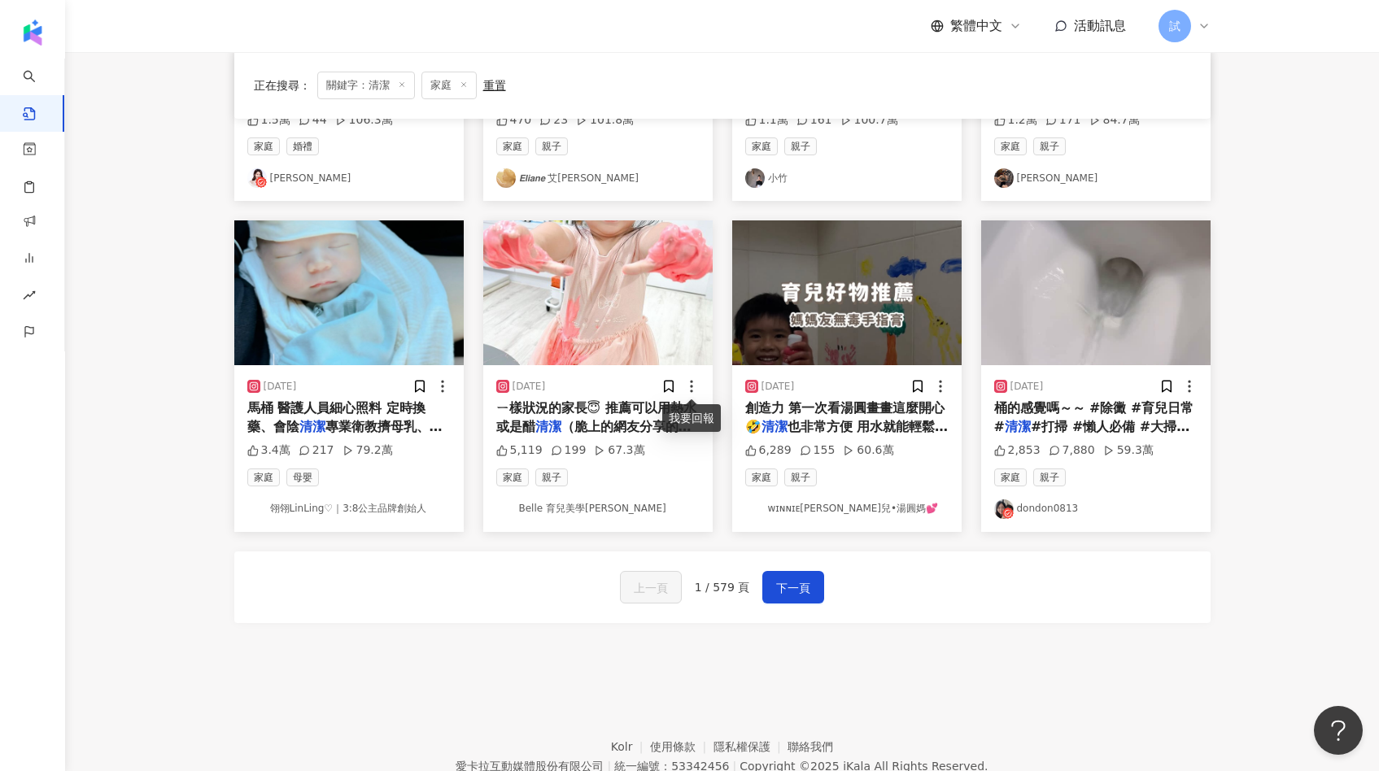
scroll to position [714, 0]
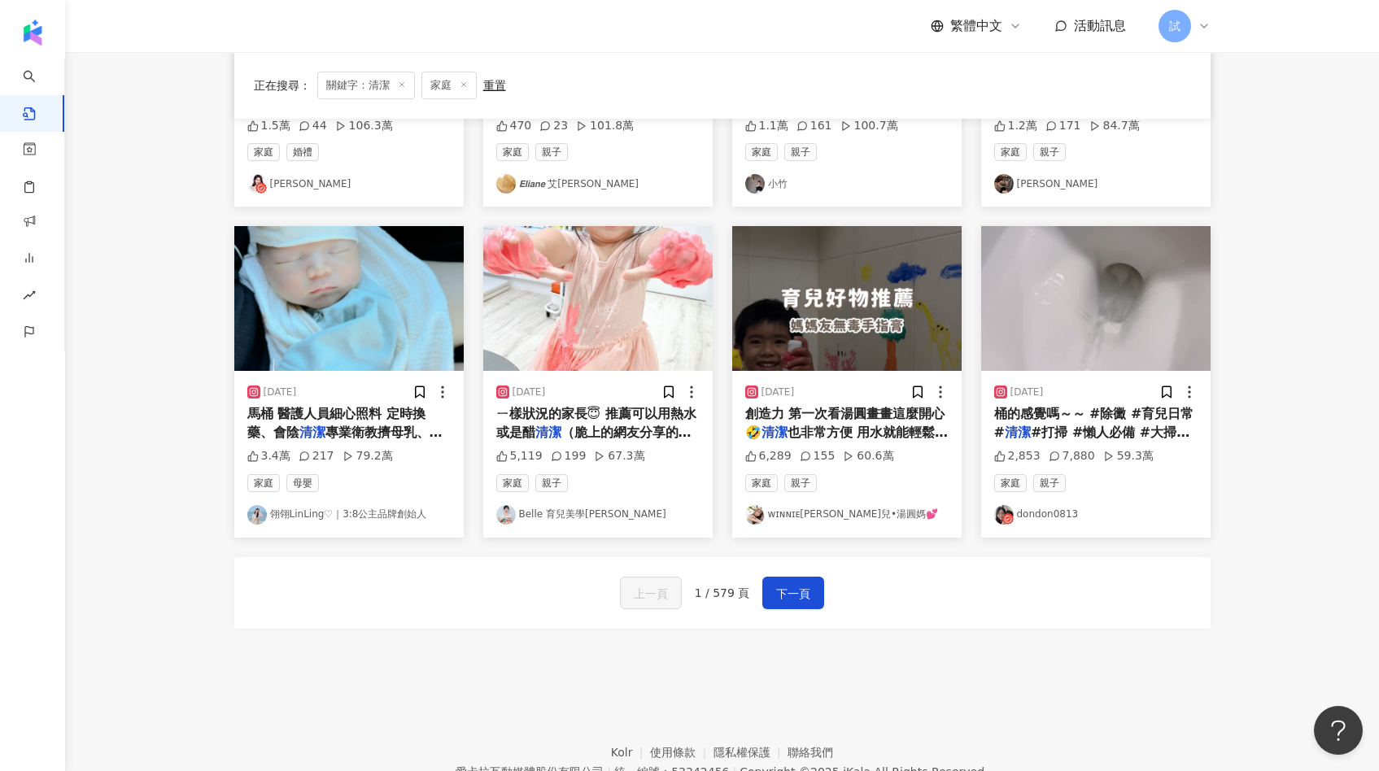
click at [811, 311] on img at bounding box center [846, 298] width 229 height 145
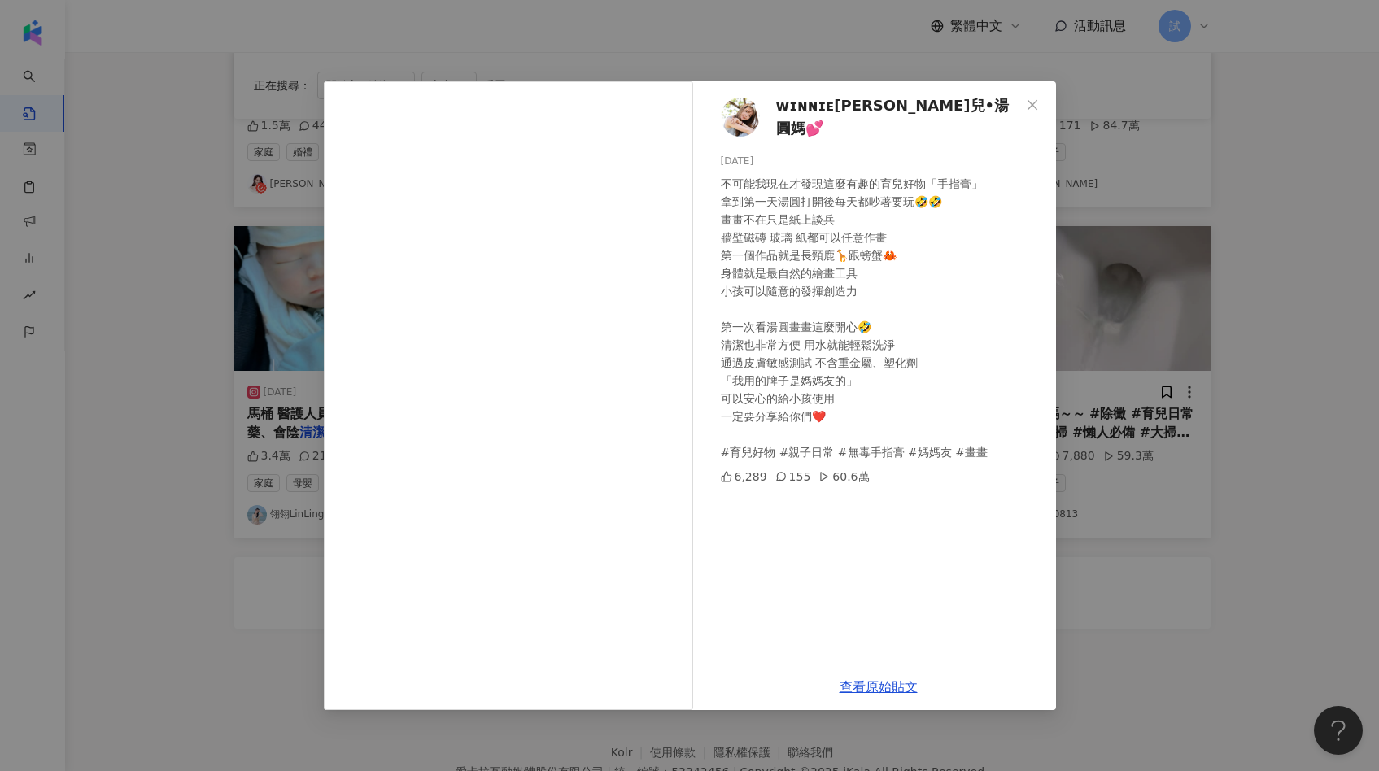
click at [1125, 400] on div "ᴡɪɴɴɪᴇ蓉兒•湯圓媽💕 2025/6/9 不可能我現在才發現這麼有趣的育兒好物「手指膏」 拿到第一天湯圓打開後每天都吵著要玩🤣🤣 畫畫不在只是紙上談兵 牆…" at bounding box center [689, 385] width 1379 height 771
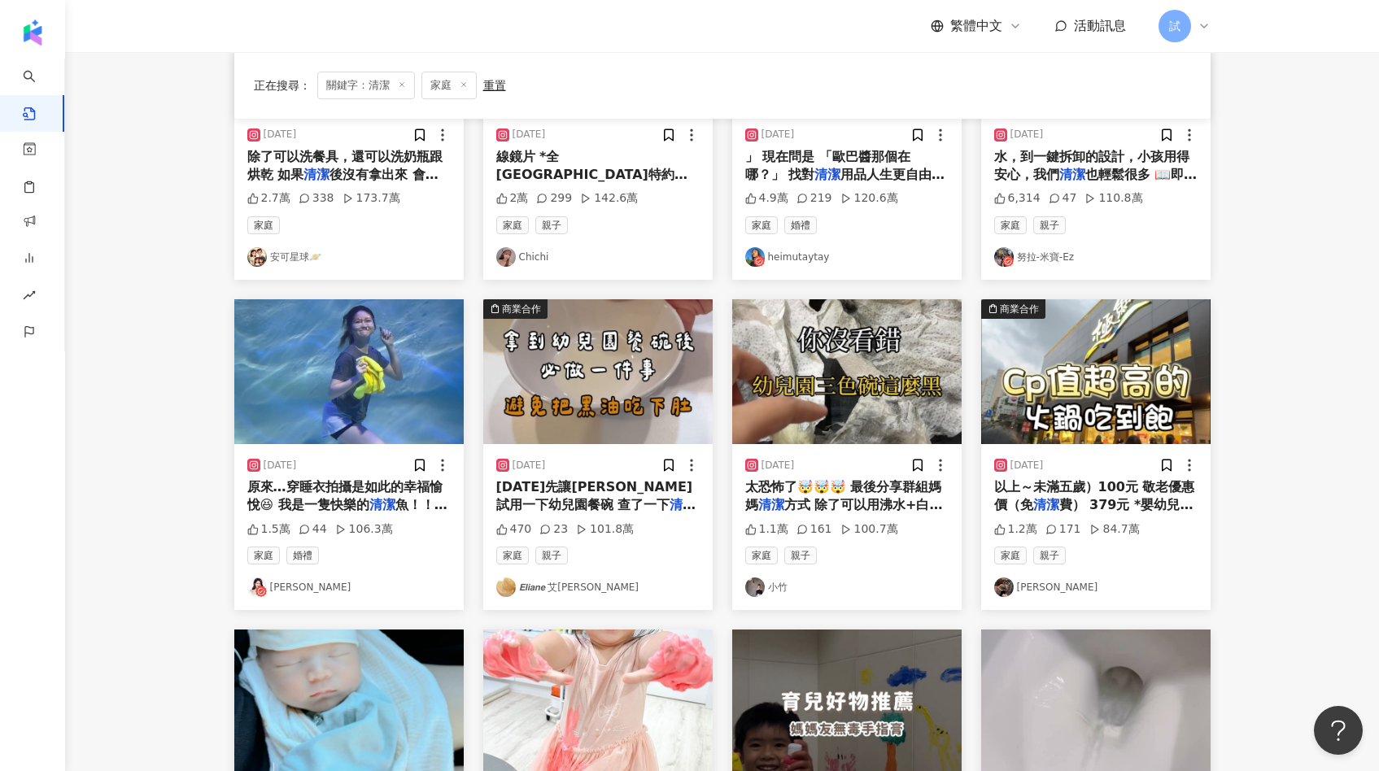
scroll to position [0, 0]
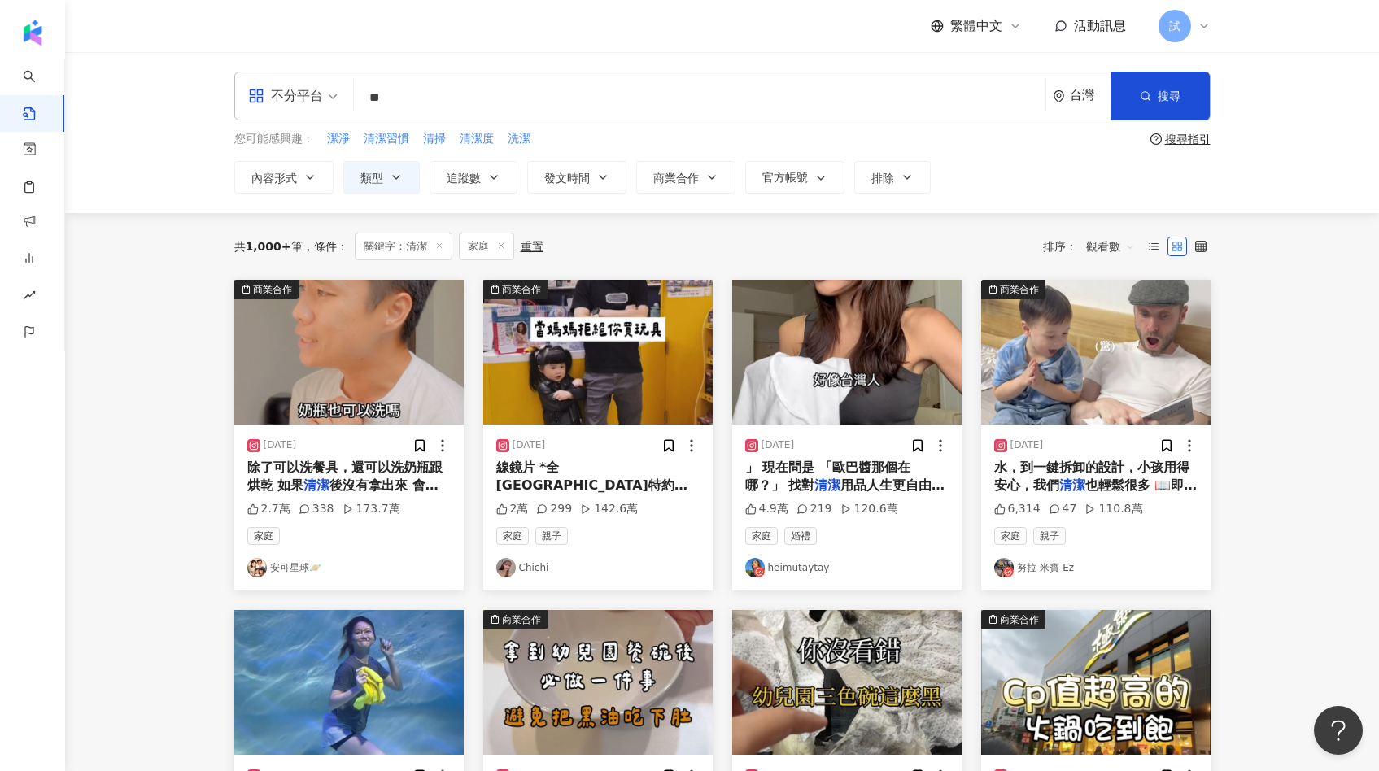
click at [533, 90] on input "**" at bounding box center [699, 97] width 678 height 35
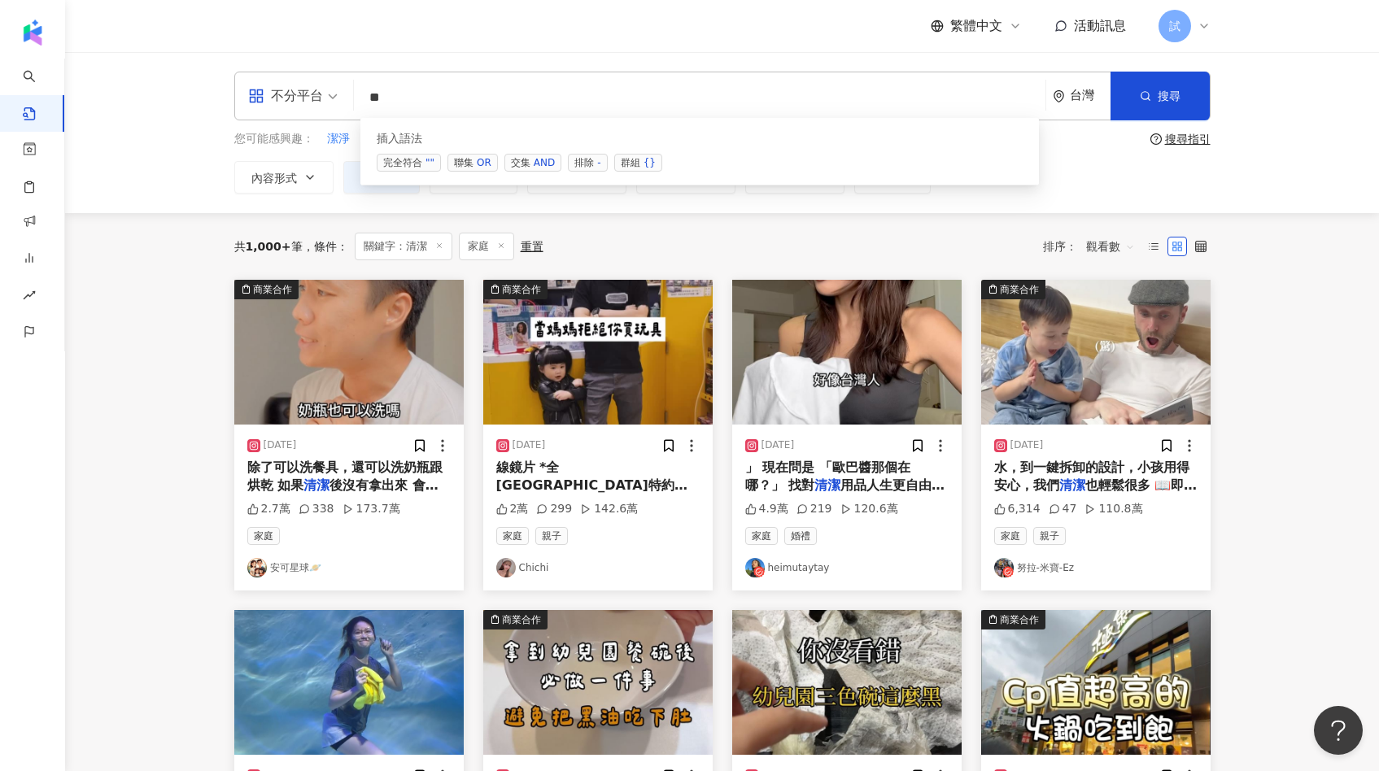
type input "*"
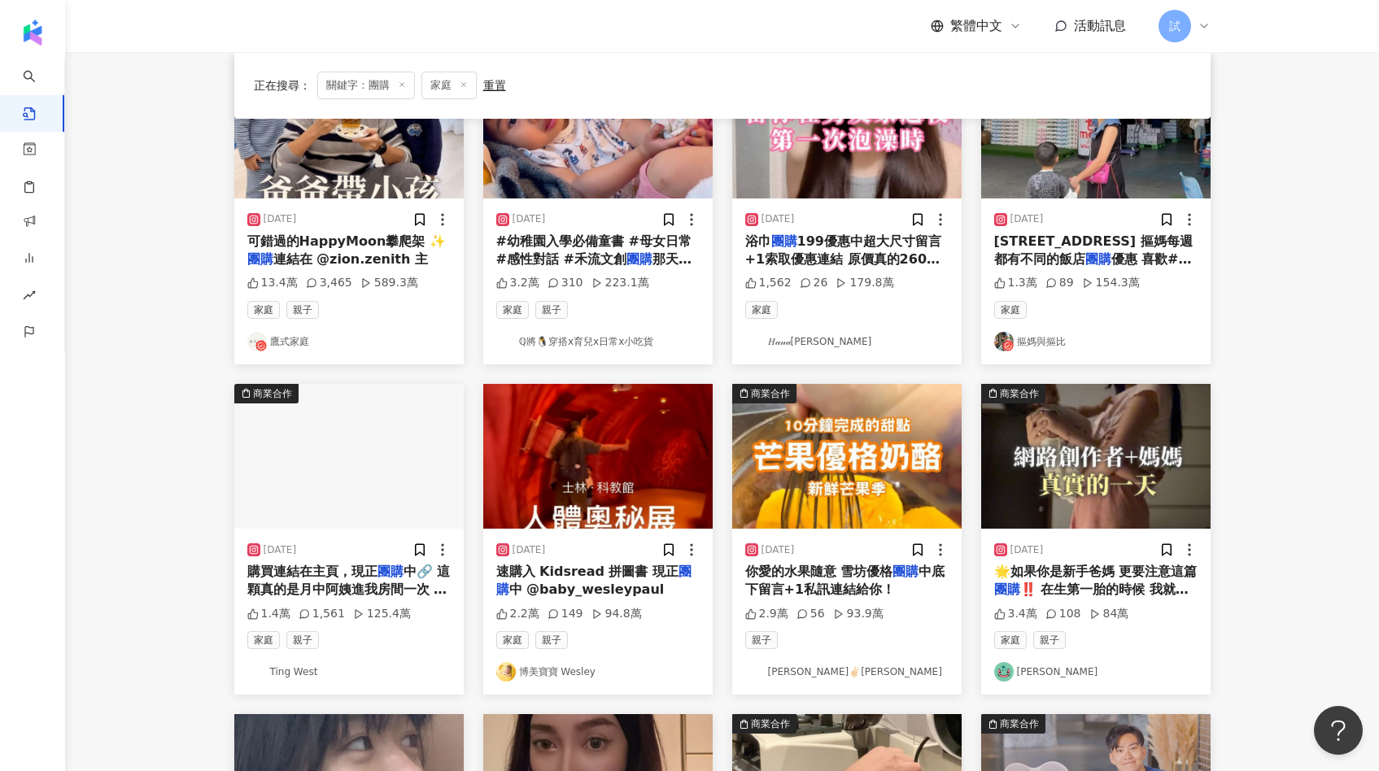
scroll to position [216, 0]
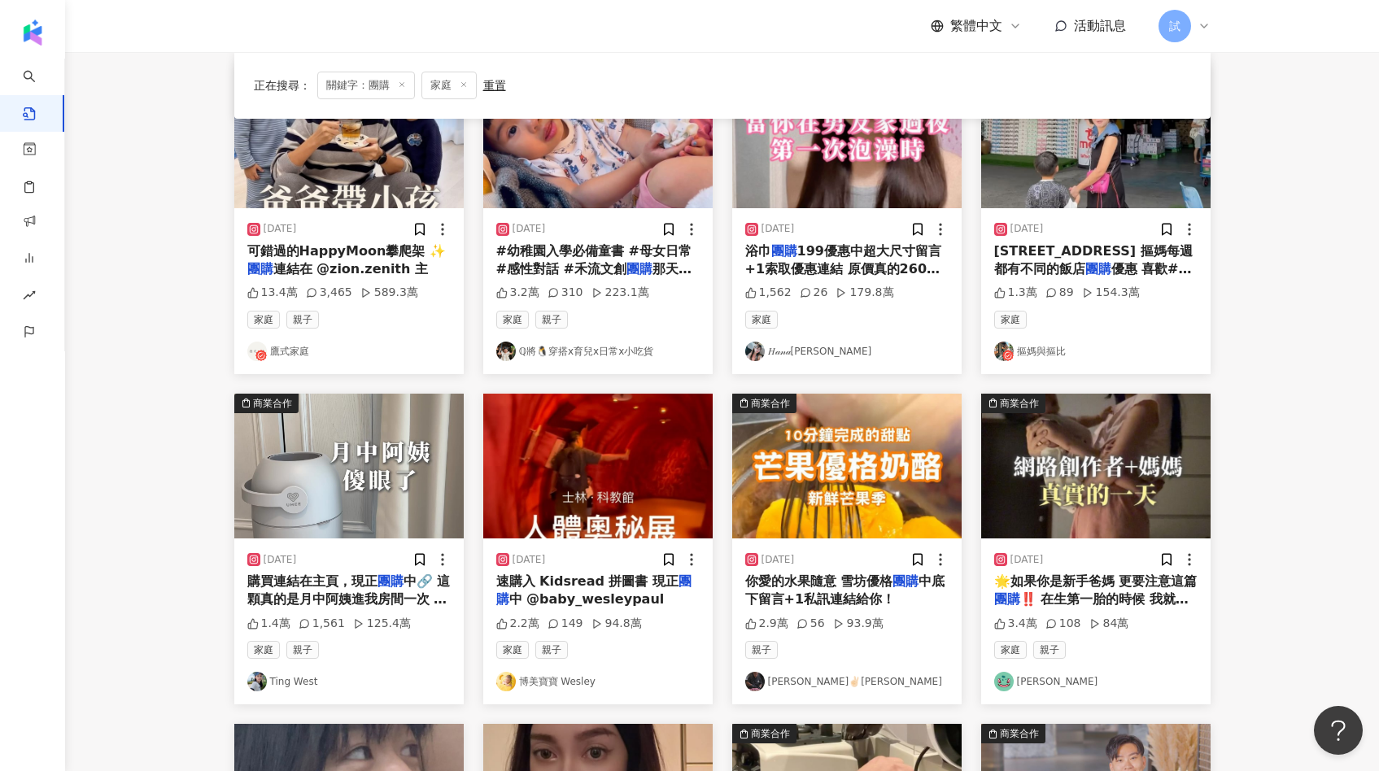
click at [611, 182] on img at bounding box center [597, 135] width 229 height 145
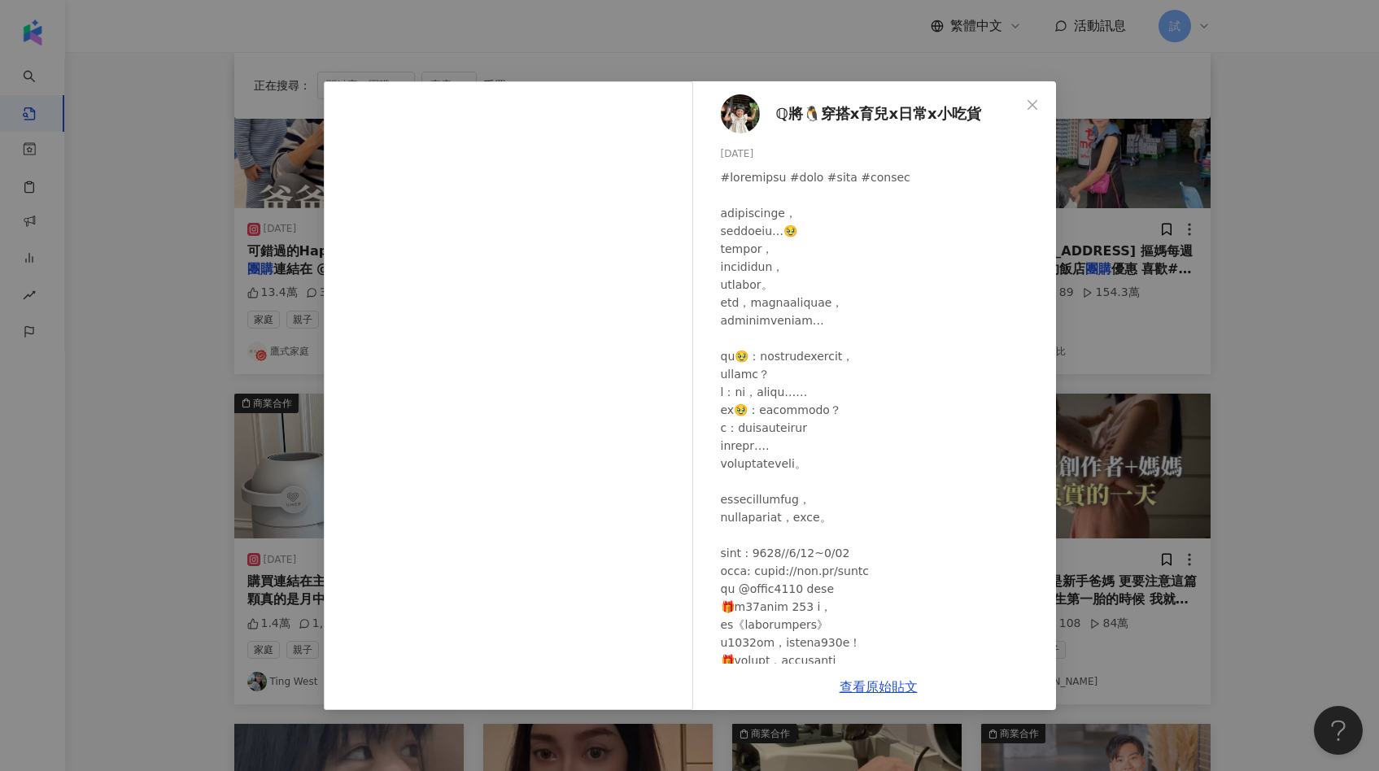
click at [1115, 315] on div "ℚ將🐧穿搭x育兒x日常x小吃貨 2024/6/8 3.2萬 310 223.1萬 查看原始貼文" at bounding box center [689, 385] width 1379 height 771
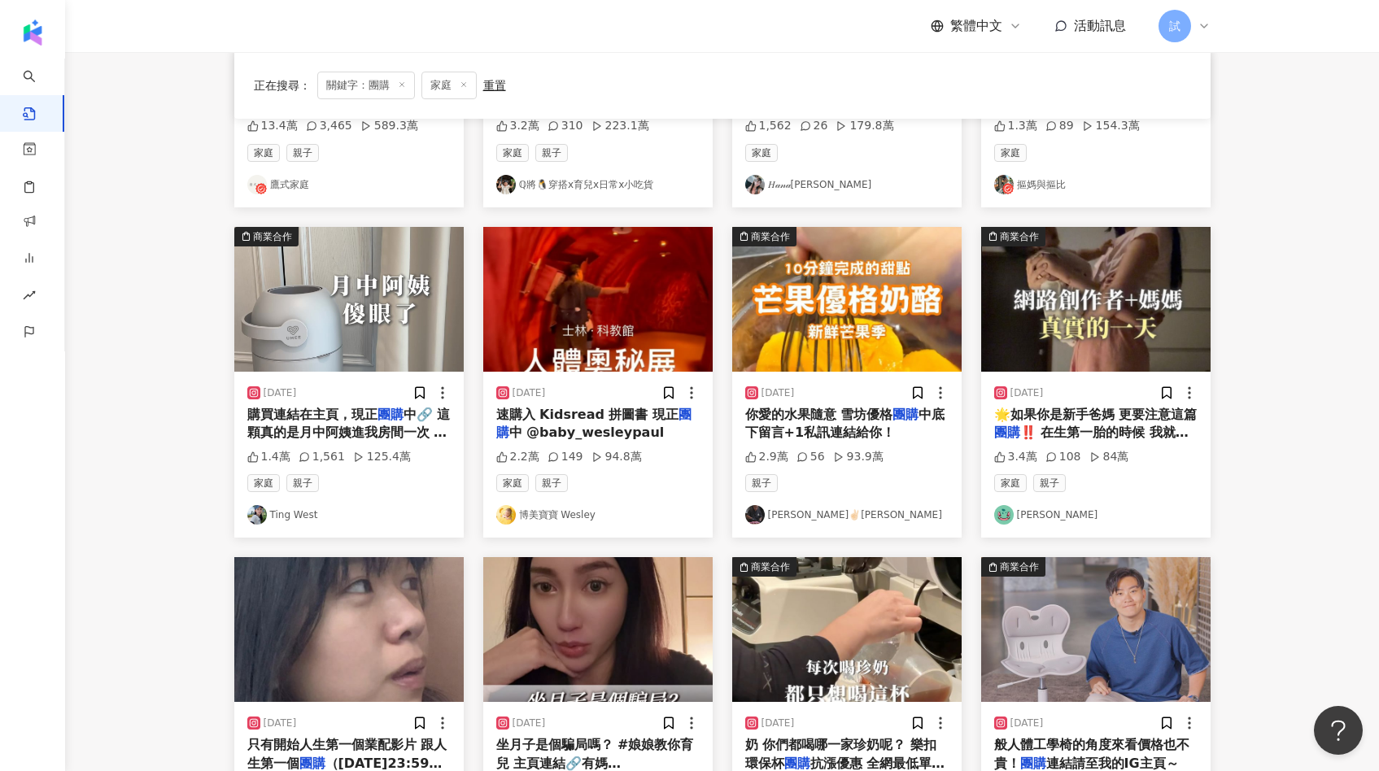
scroll to position [390, 0]
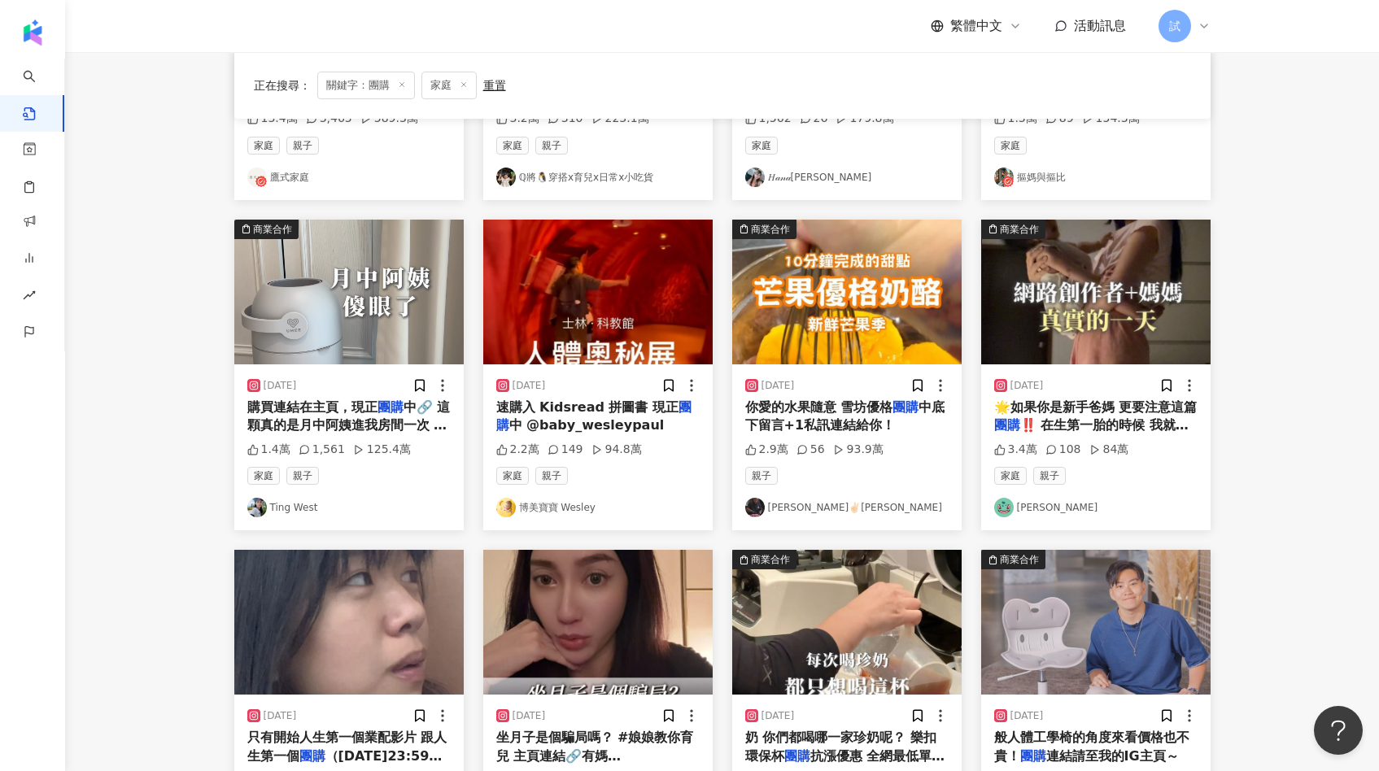
click at [393, 301] on img at bounding box center [348, 292] width 229 height 145
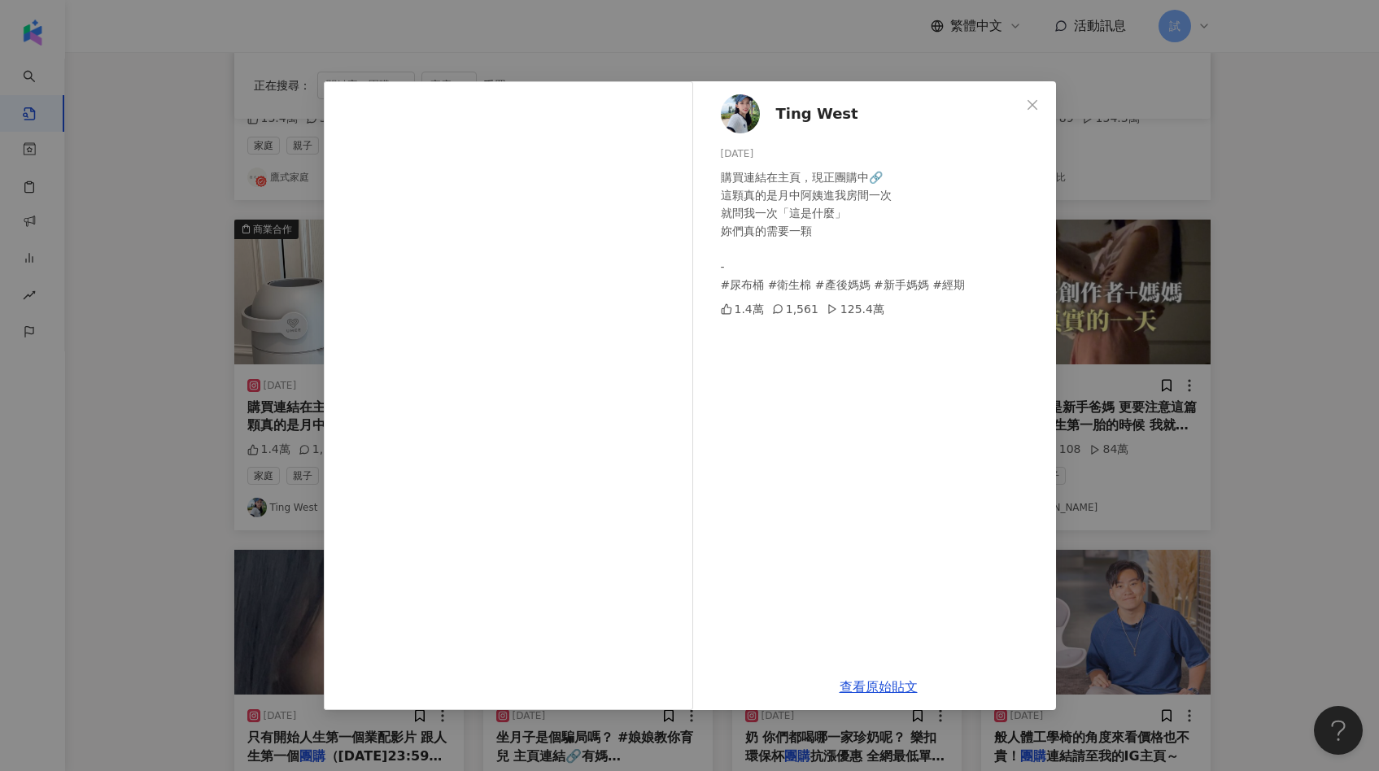
click at [1117, 396] on div "Ting West 2024/7/21 購買連結在主頁，現正團購中🔗 這顆真的是月中阿姨進我房間一次 就問我一次「這是什麼」 妳們真的需要一顆 - #尿布桶 …" at bounding box center [689, 385] width 1379 height 771
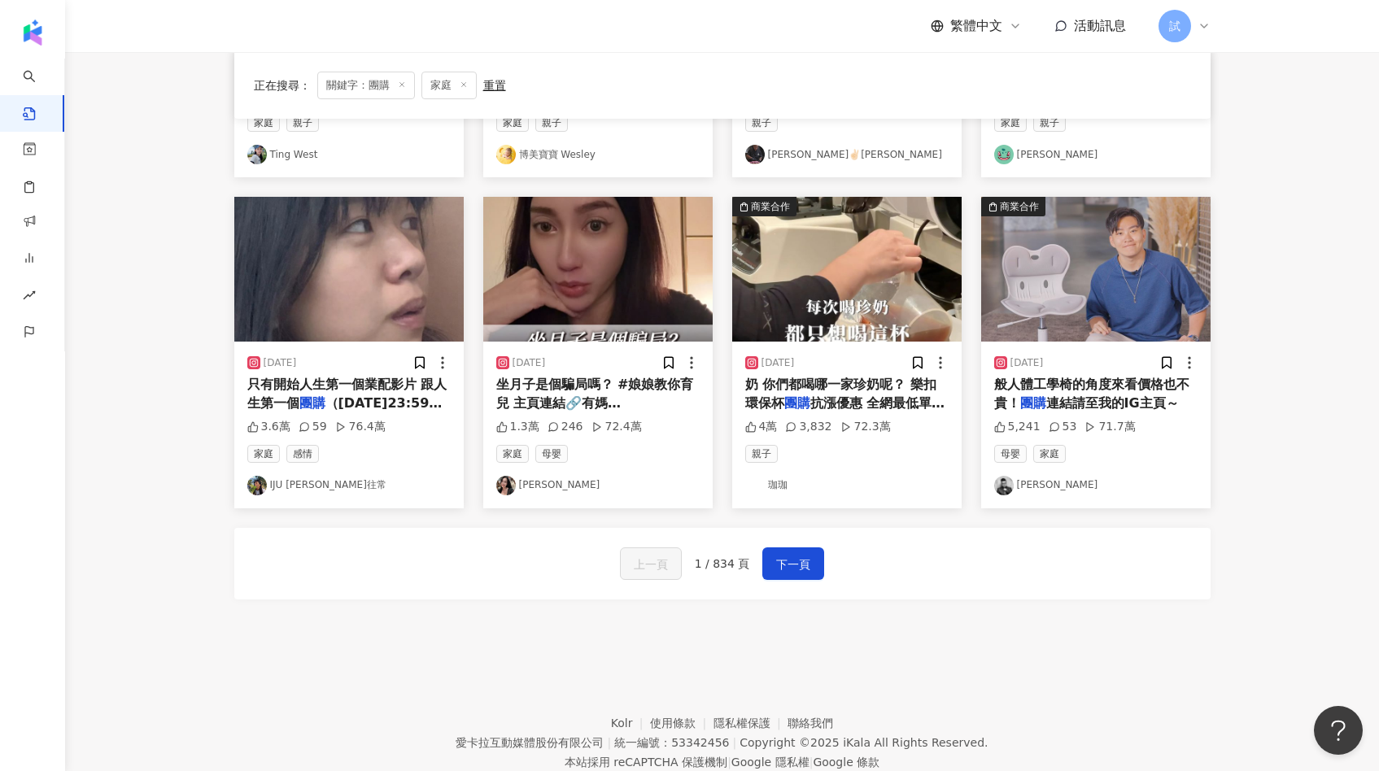
scroll to position [0, 0]
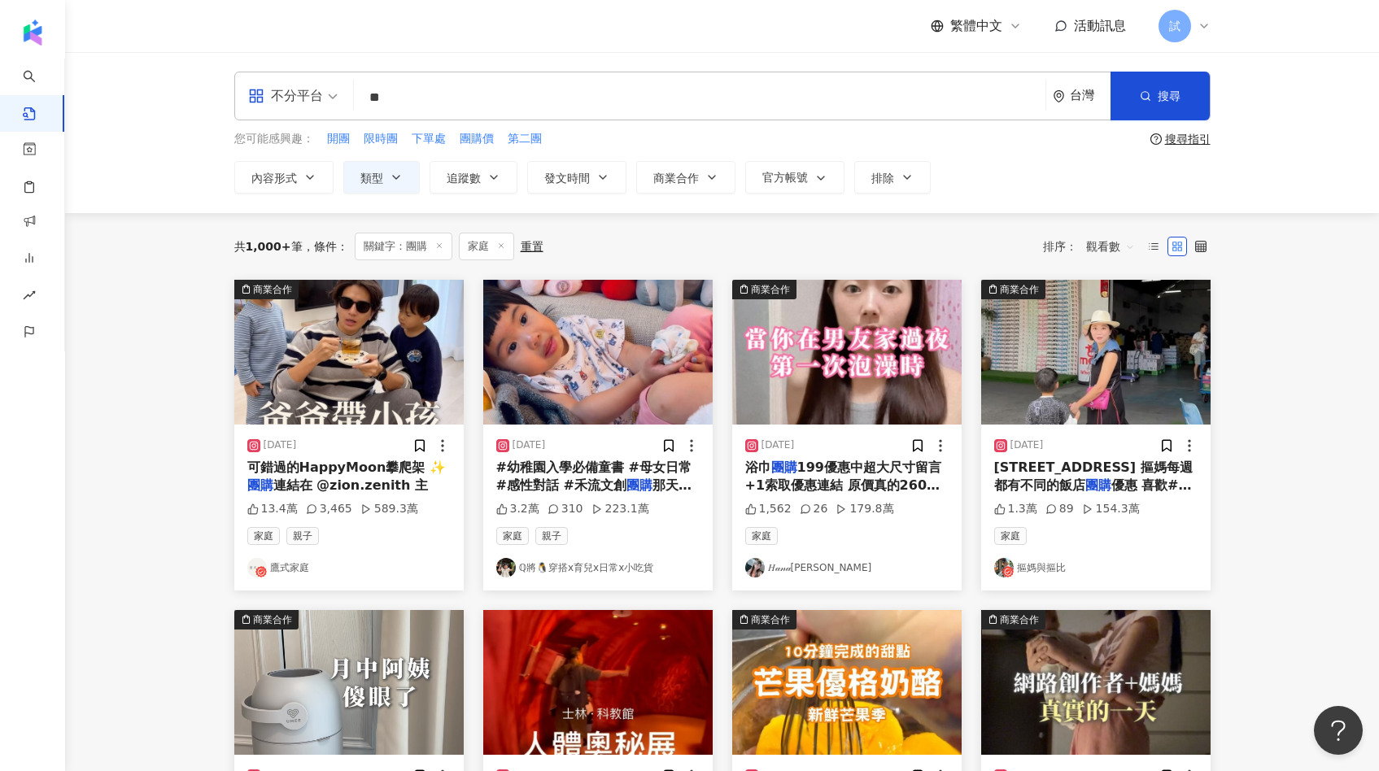
click at [559, 111] on input "**" at bounding box center [699, 97] width 678 height 35
type input "*********"
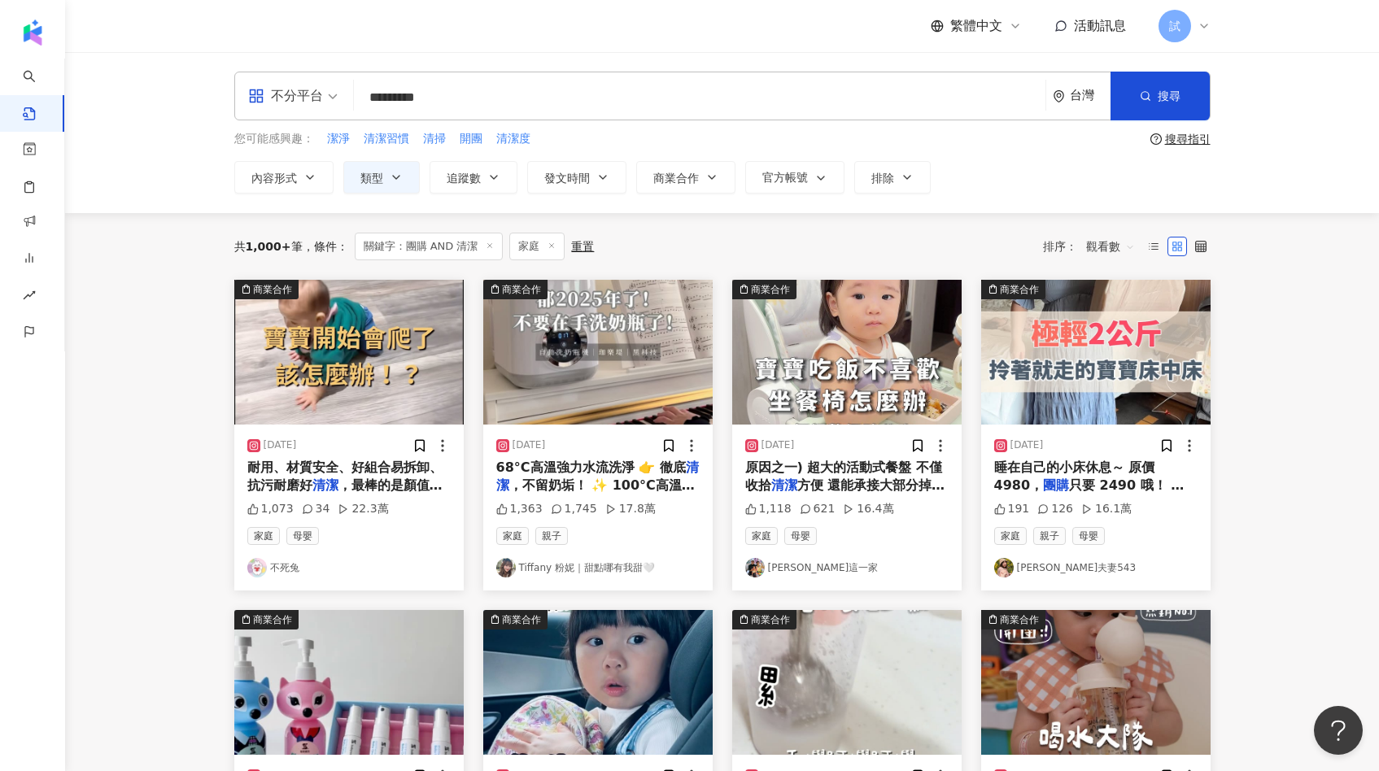
click at [383, 331] on img at bounding box center [348, 352] width 229 height 145
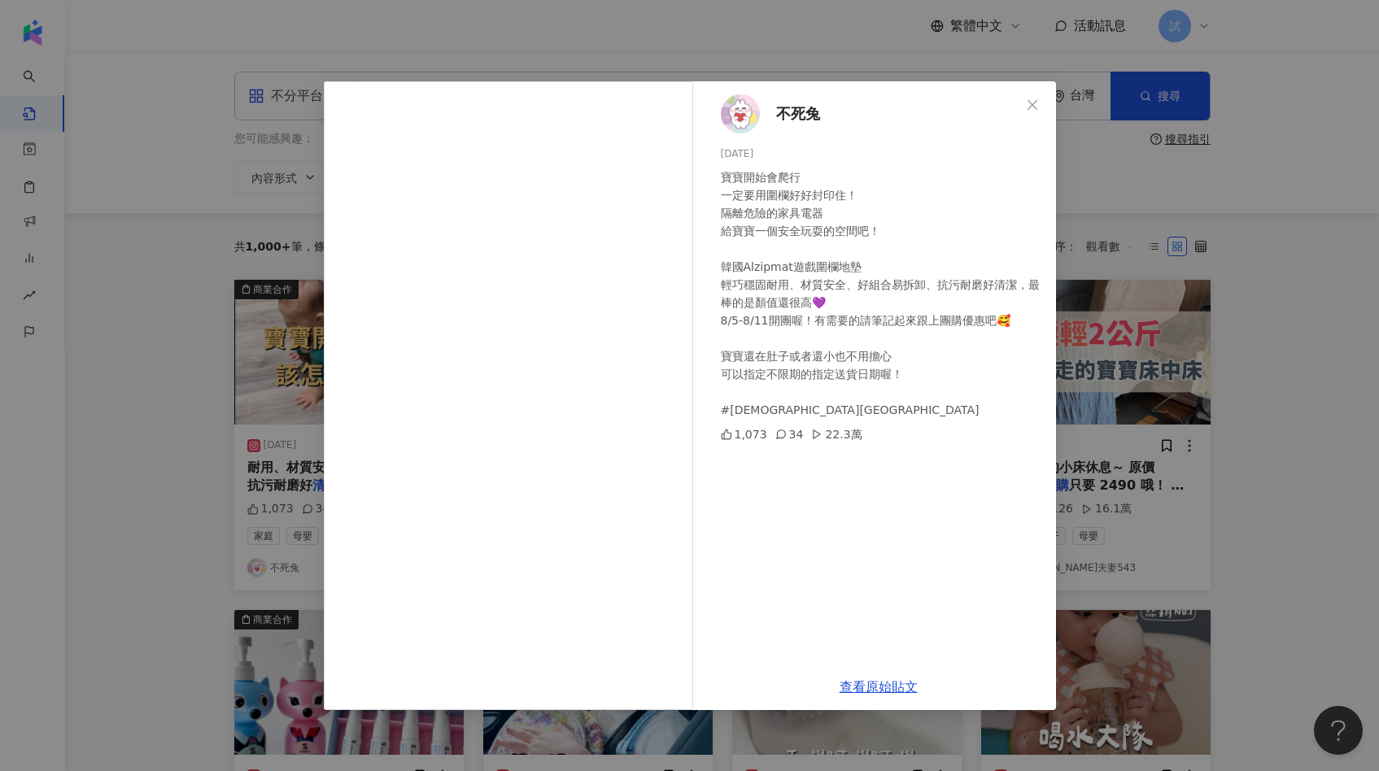
click at [1119, 372] on div "不死兔 2024/5/10 寶寶開始會爬行 一定要用圍欄好好封印住！ 隔離危險的家具電器 給寶寶一個安全玩耍的空間吧！ 韓國Alzipmat遊戲圍欄地墊 輕巧…" at bounding box center [689, 385] width 1379 height 771
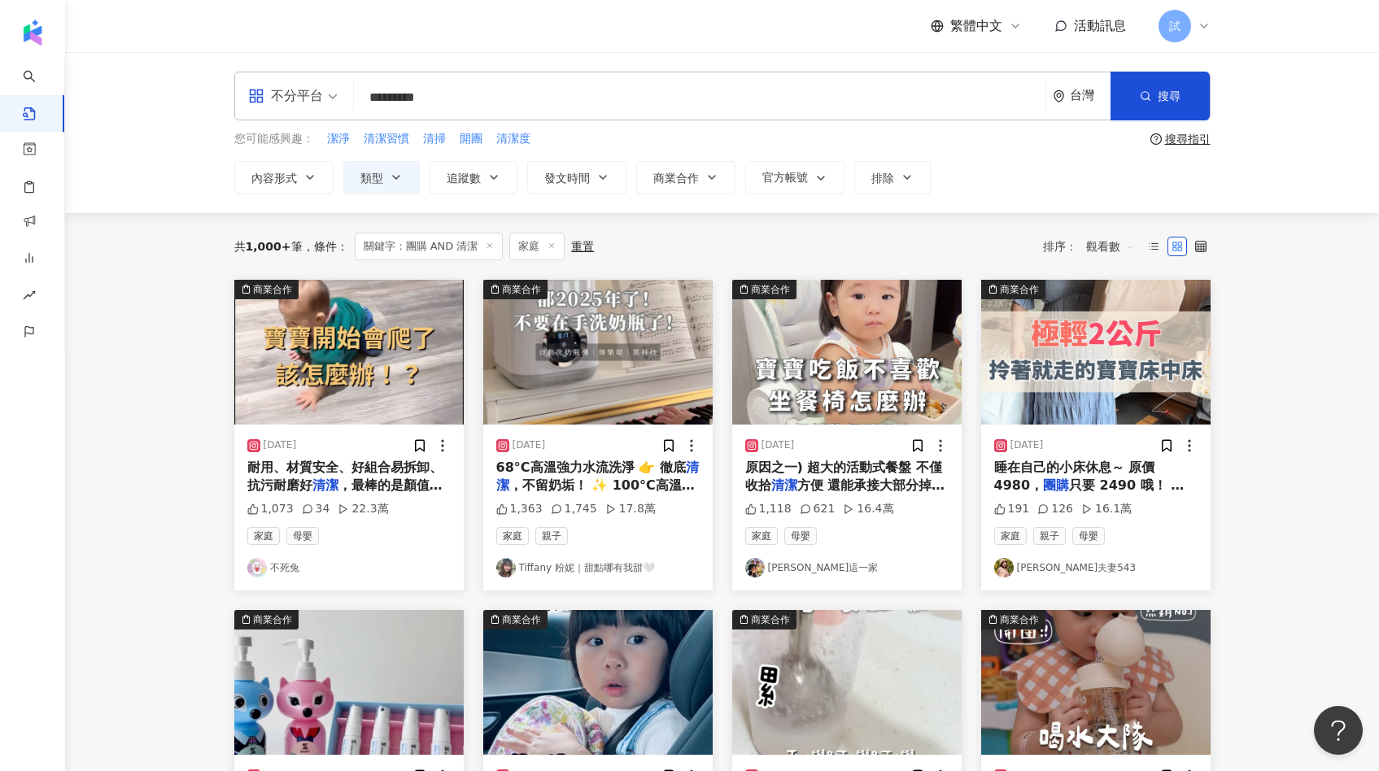
drag, startPoint x: 507, startPoint y: 99, endPoint x: 321, endPoint y: 99, distance: 185.4
click at [322, 99] on div "不分平台 團購 AND 清潔 ********* 台灣 搜尋 searchOperator 插入語法 完全符合 "" 聯集 OR 交集 AND 排除 - 群組…" at bounding box center [722, 96] width 976 height 49
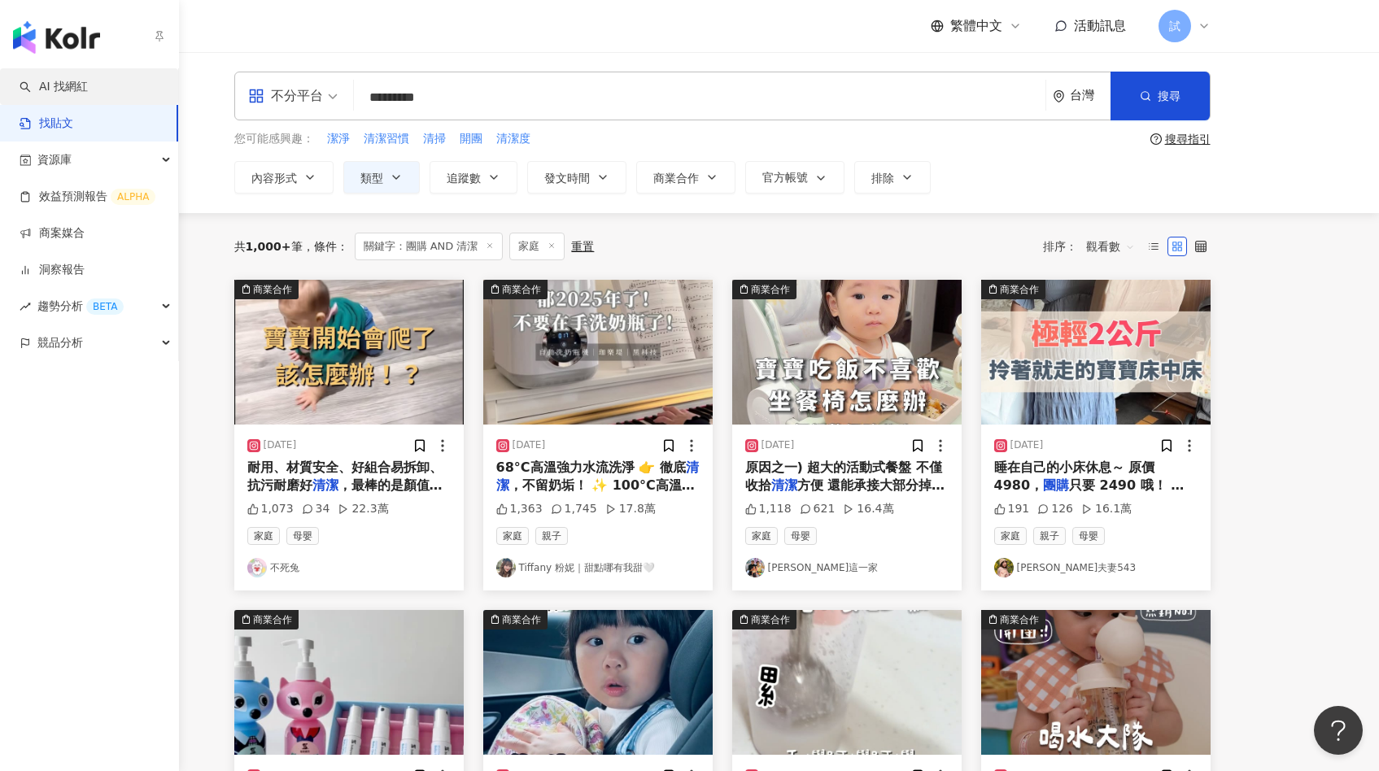
click at [46, 81] on link "AI 找網紅" at bounding box center [54, 87] width 68 height 16
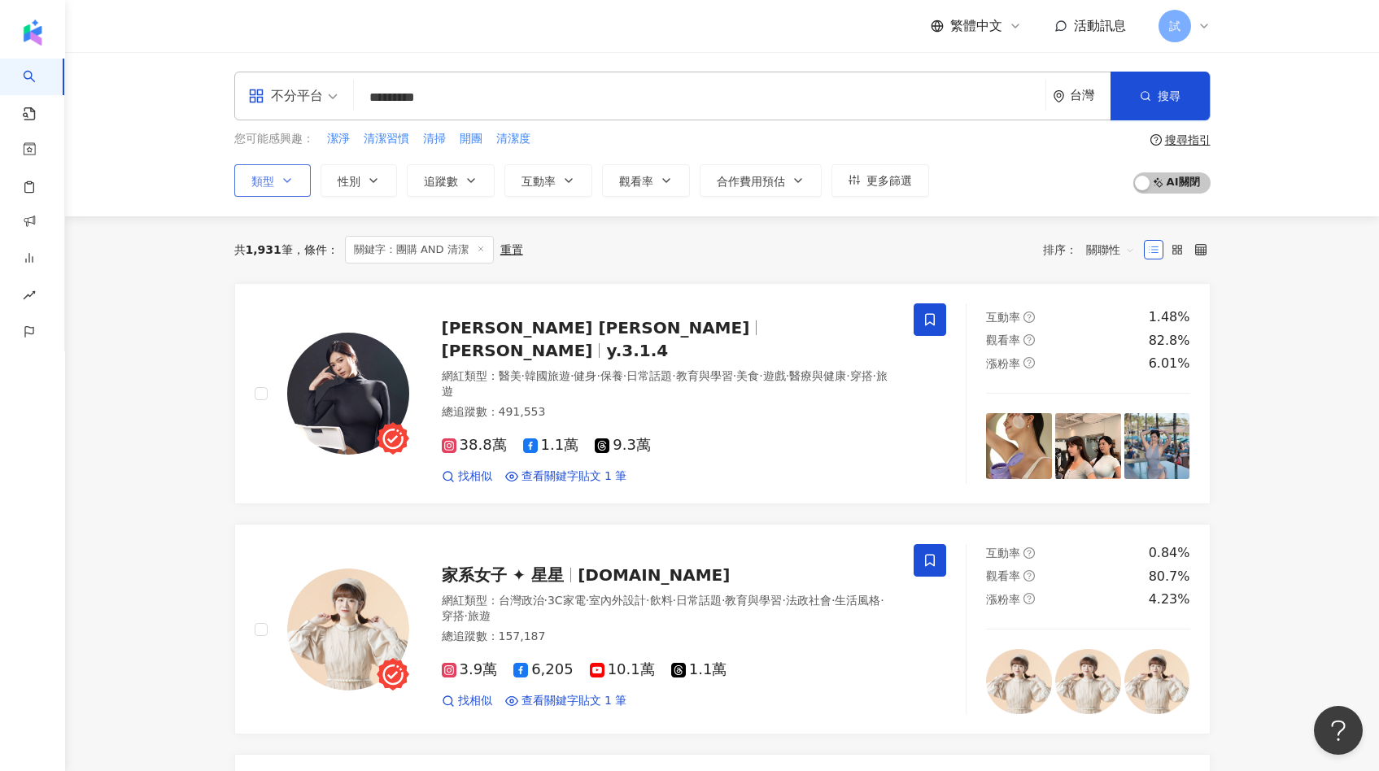
click at [268, 181] on span "類型" at bounding box center [262, 181] width 23 height 13
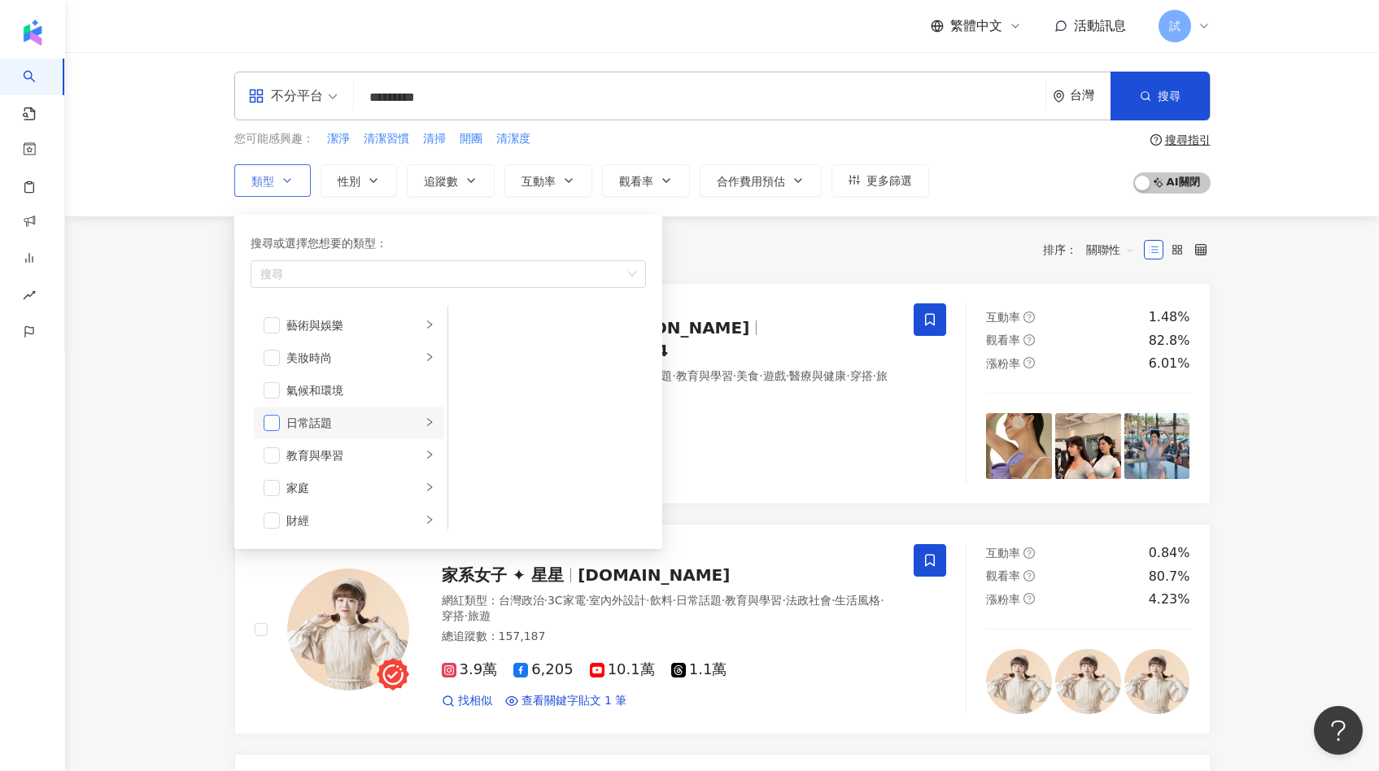
click at [277, 421] on span "button" at bounding box center [272, 423] width 16 height 16
click at [275, 483] on span "button" at bounding box center [272, 488] width 16 height 16
click at [272, 429] on span "button" at bounding box center [272, 426] width 16 height 16
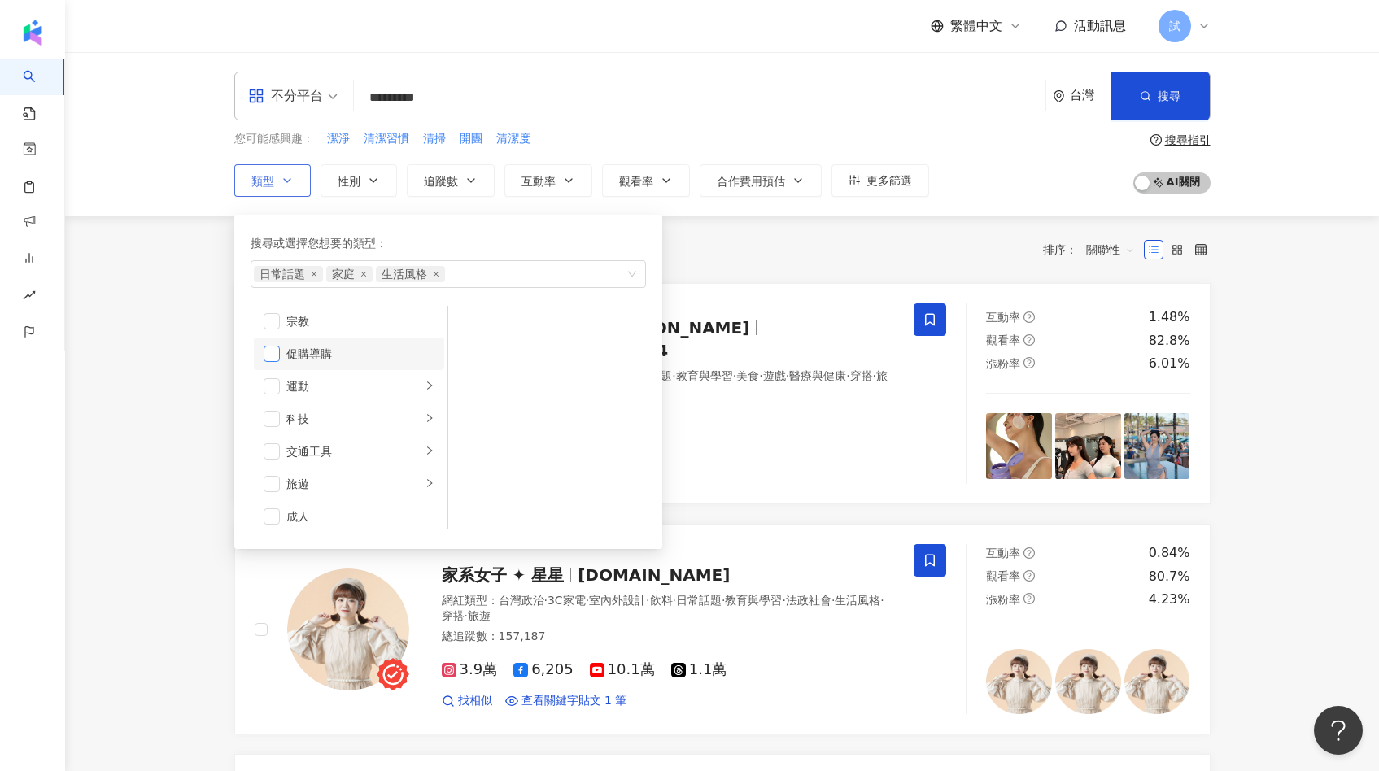
click at [268, 355] on span "button" at bounding box center [272, 354] width 16 height 16
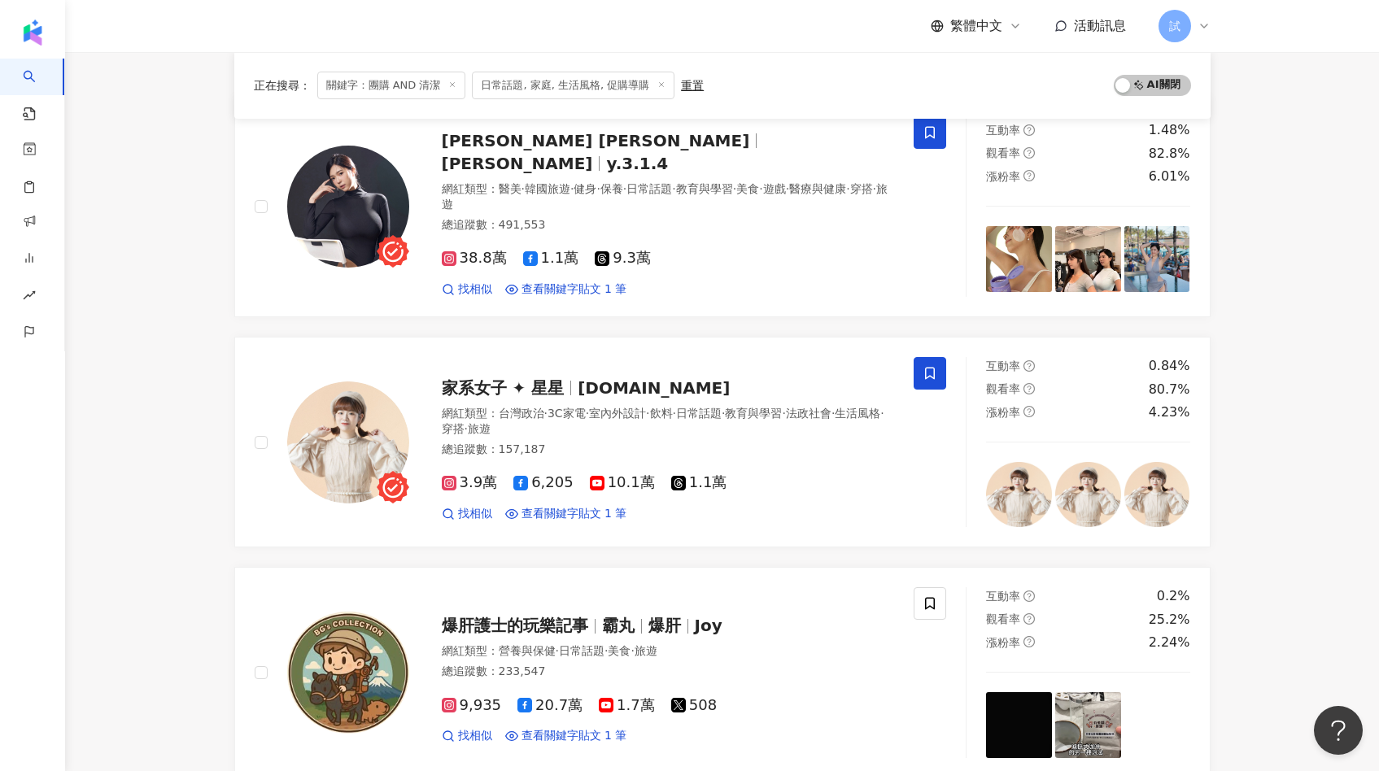
scroll to position [197, 0]
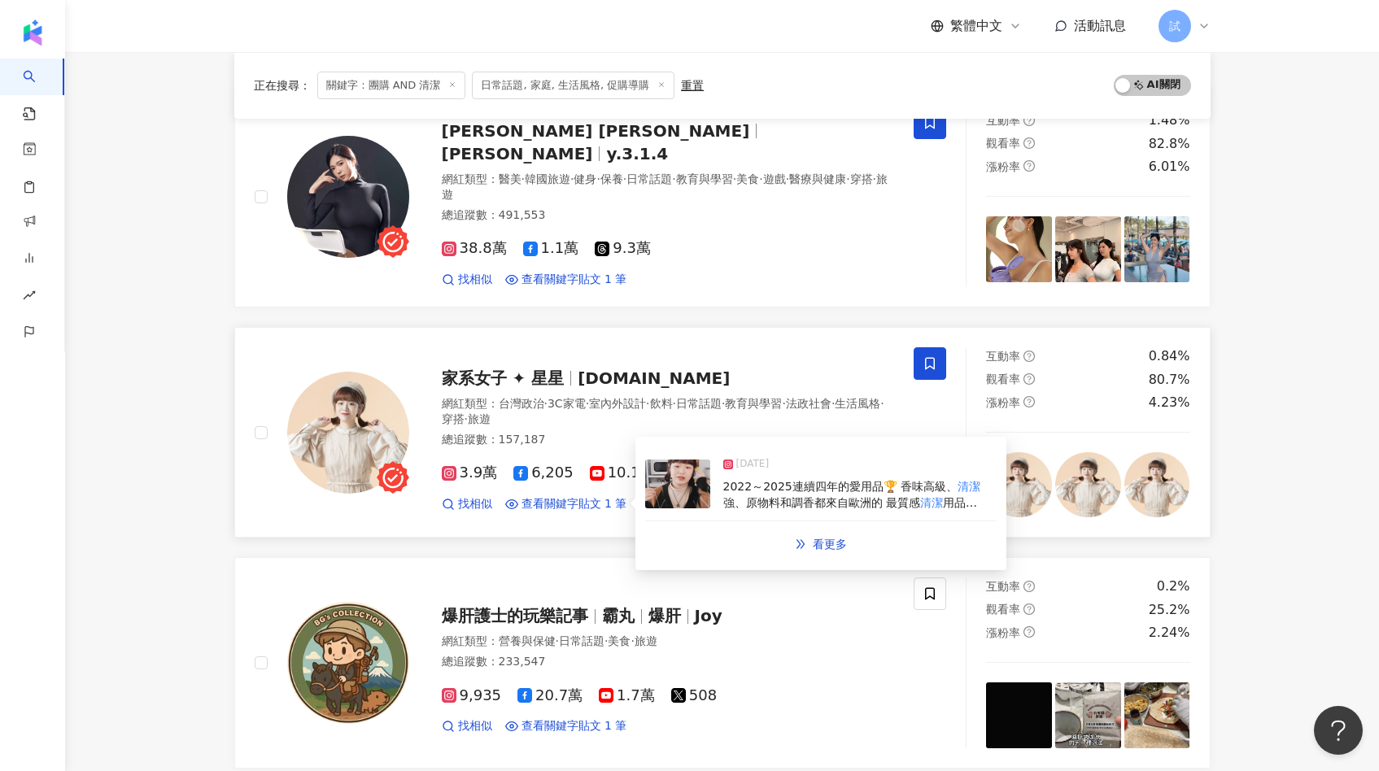
click at [671, 473] on img at bounding box center [677, 484] width 65 height 49
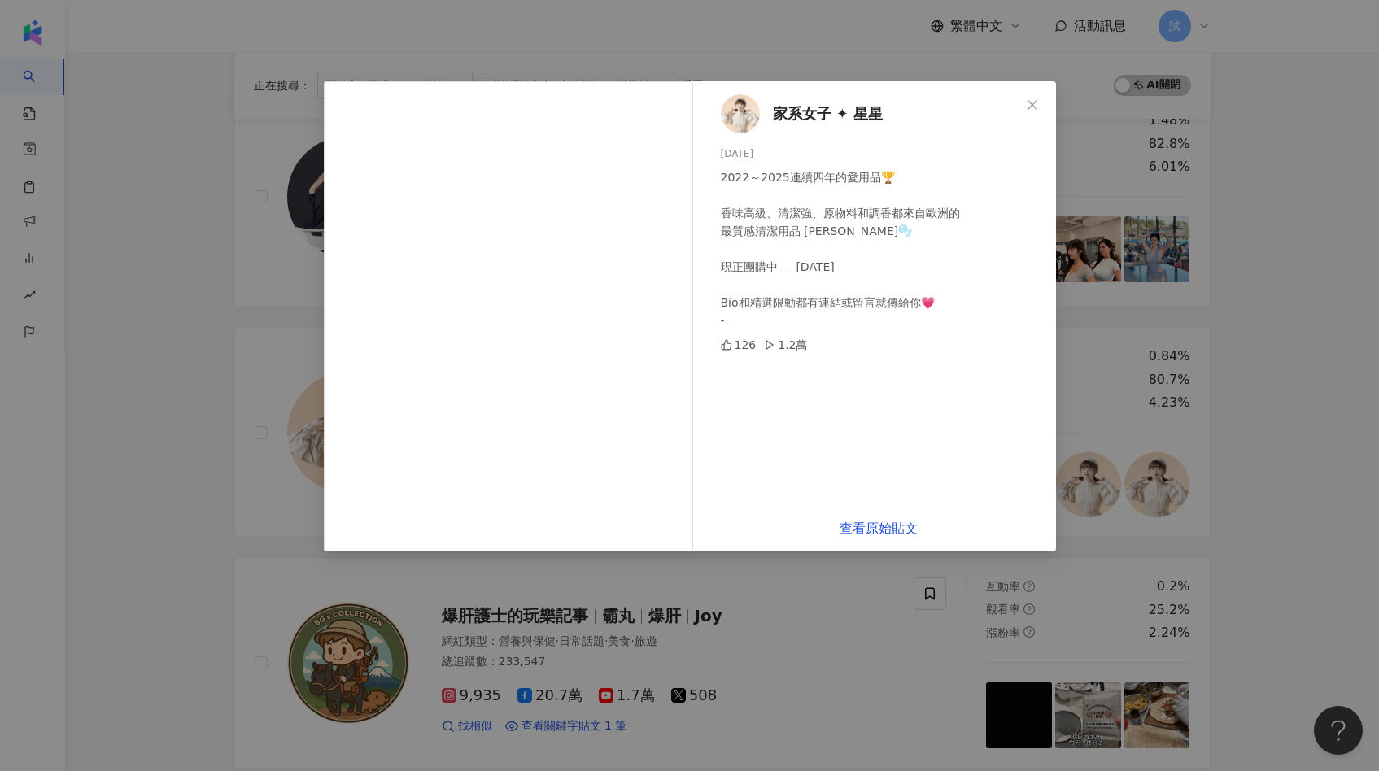
click at [295, 497] on div "家系女子 ✦ 星星 2025/2/16 2022～2025連續四年的愛用品🏆 香味高級、清潔強、原物料和調香都來自歐洲的 最質感清潔用品 Ran 冉🫧 現正團…" at bounding box center [689, 385] width 1379 height 771
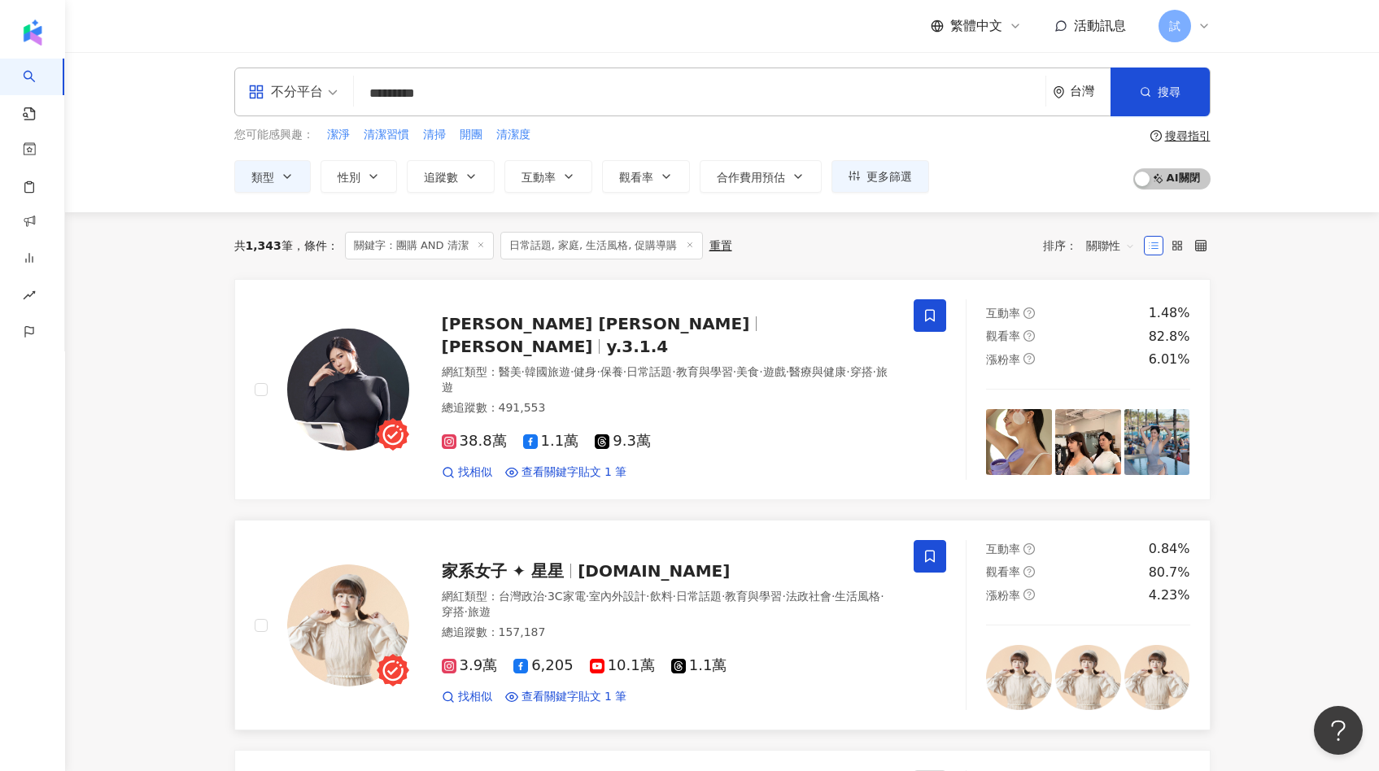
scroll to position [0, 0]
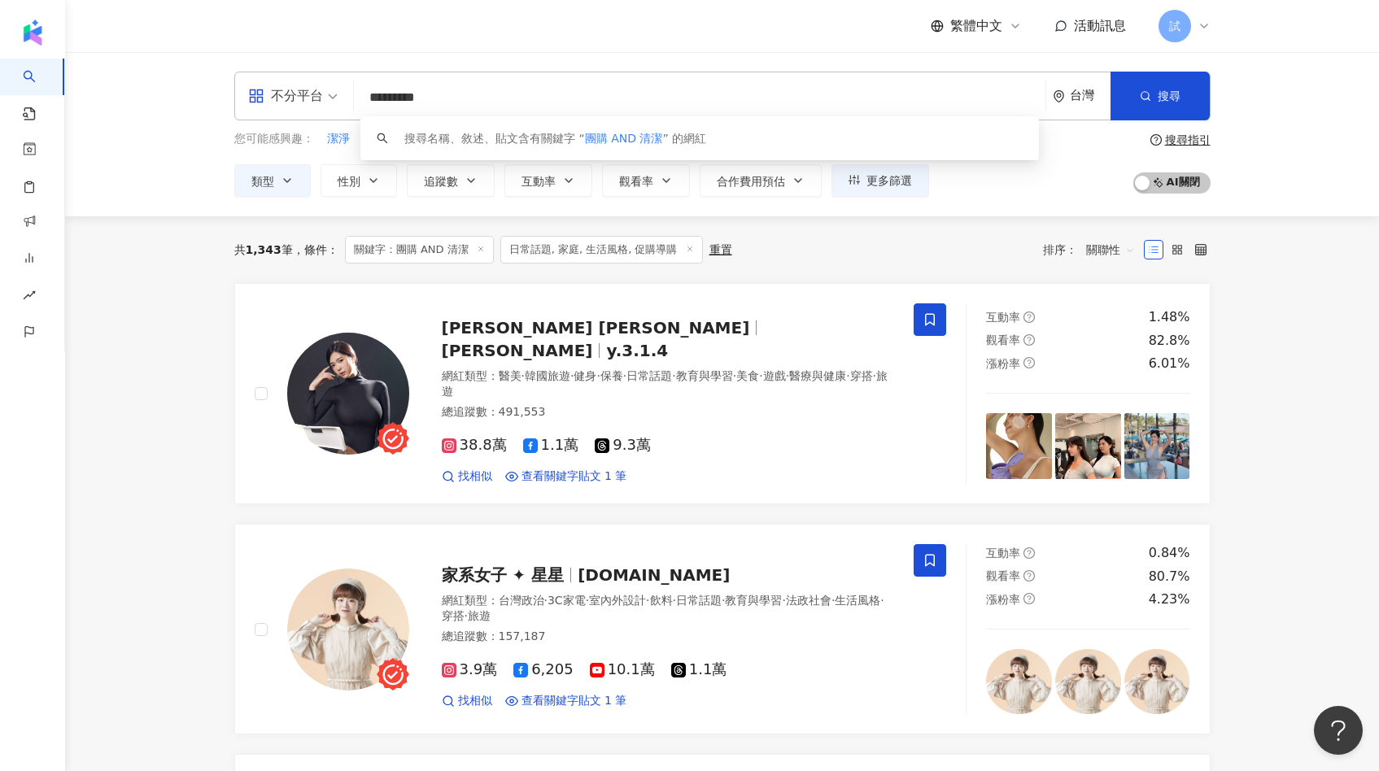
drag, startPoint x: 530, startPoint y: 90, endPoint x: 274, endPoint y: 85, distance: 256.2
click at [276, 87] on div "不分平台 ********* 台灣 搜尋 keyword 搜尋名稱、敘述、貼文含有關鍵字 “ 團購 AND 清潔 ” 的網紅" at bounding box center [722, 96] width 976 height 49
paste input "search"
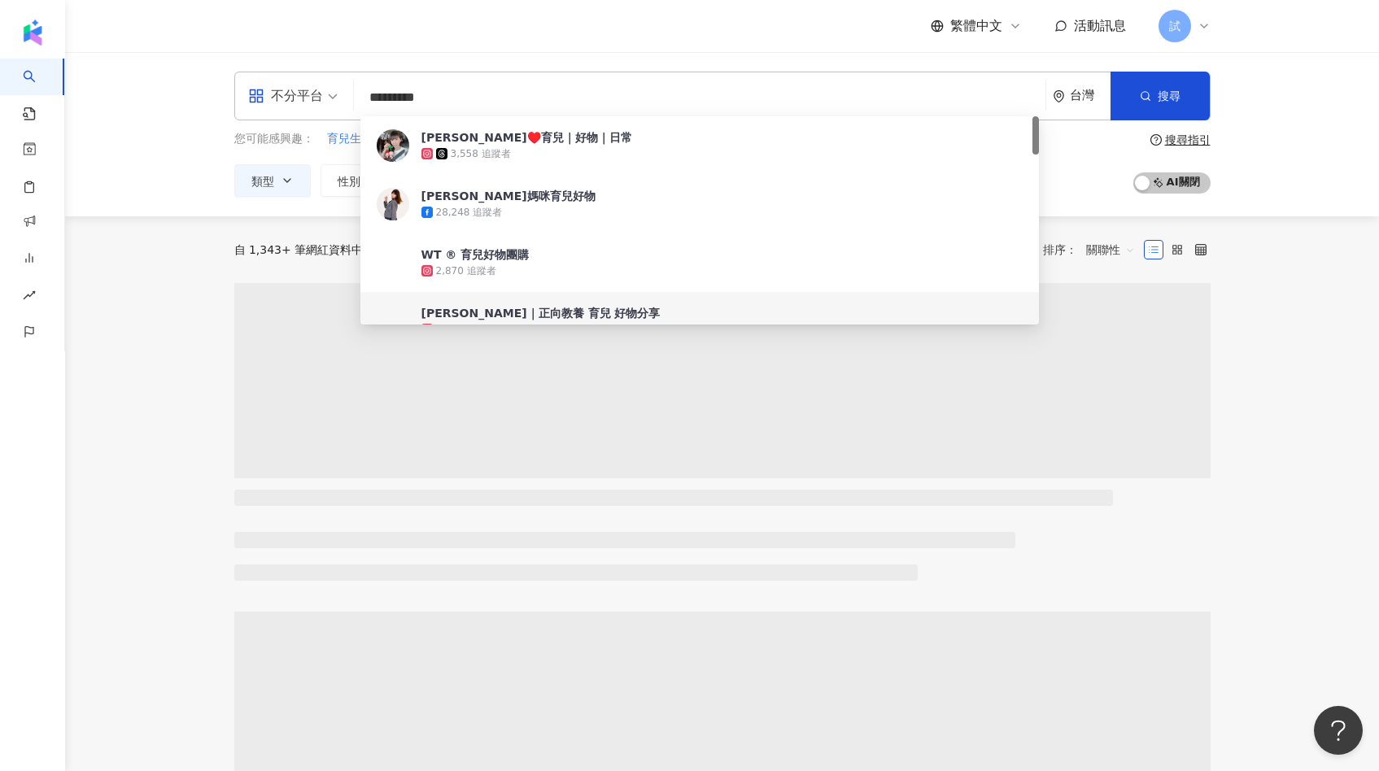
type input "*********"
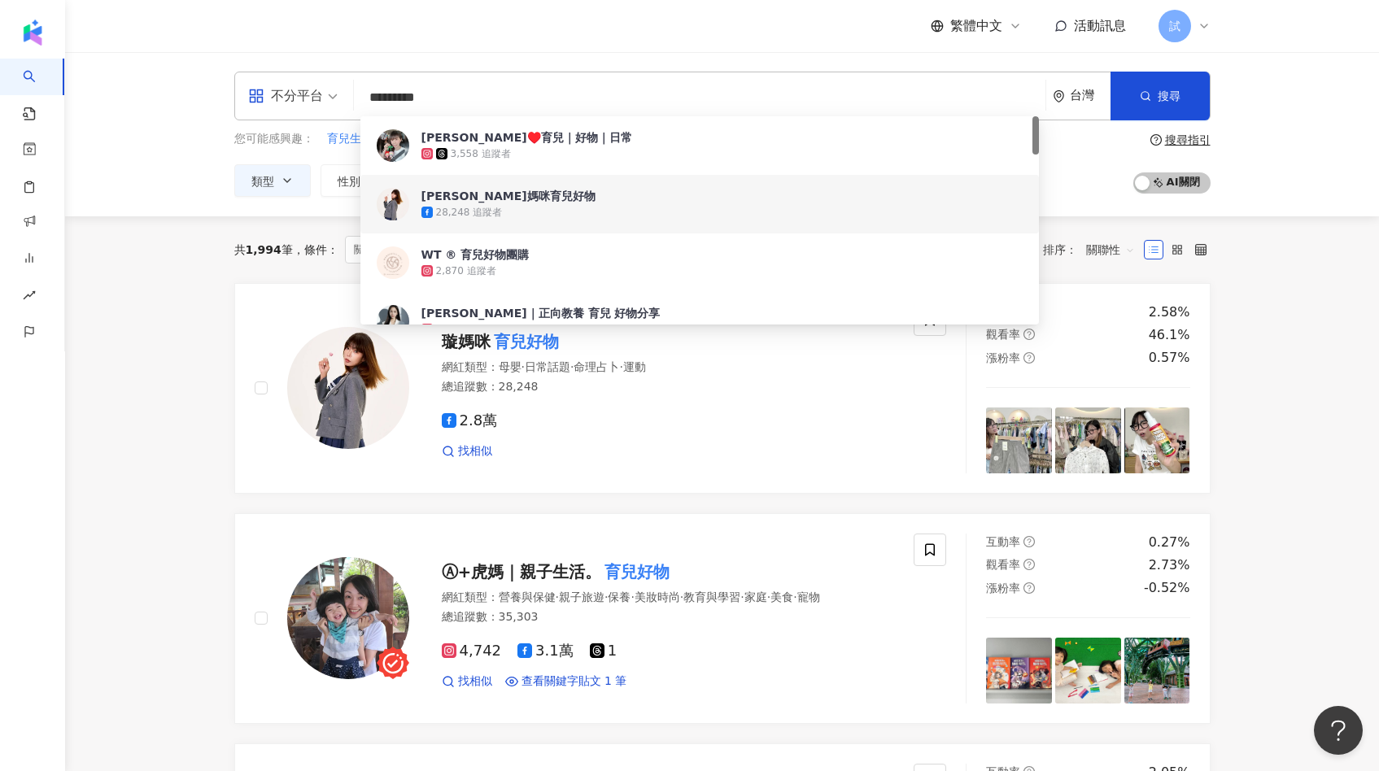
click at [331, 226] on div "共 1,994 筆 條件 ： 關鍵字：育兒 AND 好物 日常話題, 家庭, 生活風格, 促購導購 重置 排序： 關聯性" at bounding box center [722, 249] width 976 height 67
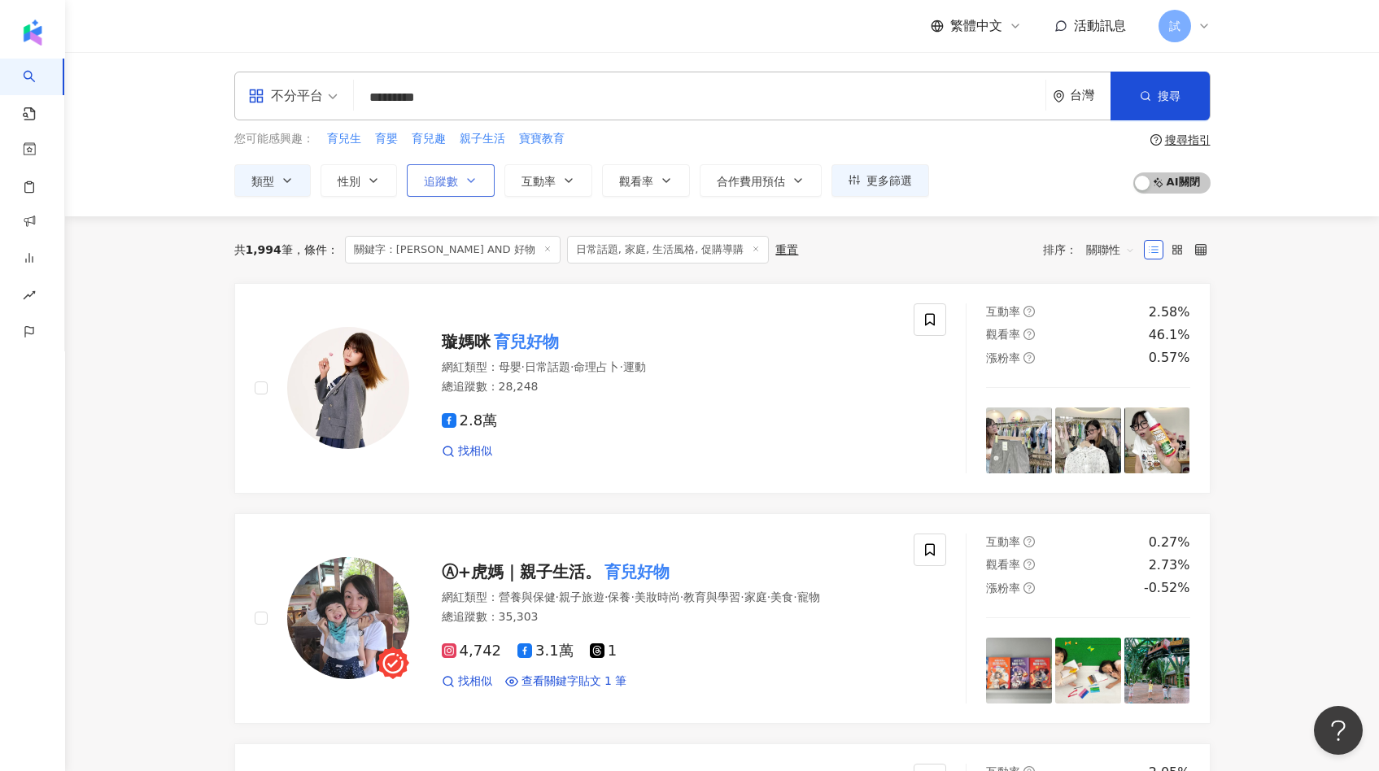
click at [426, 184] on span "追蹤數" at bounding box center [441, 181] width 34 height 13
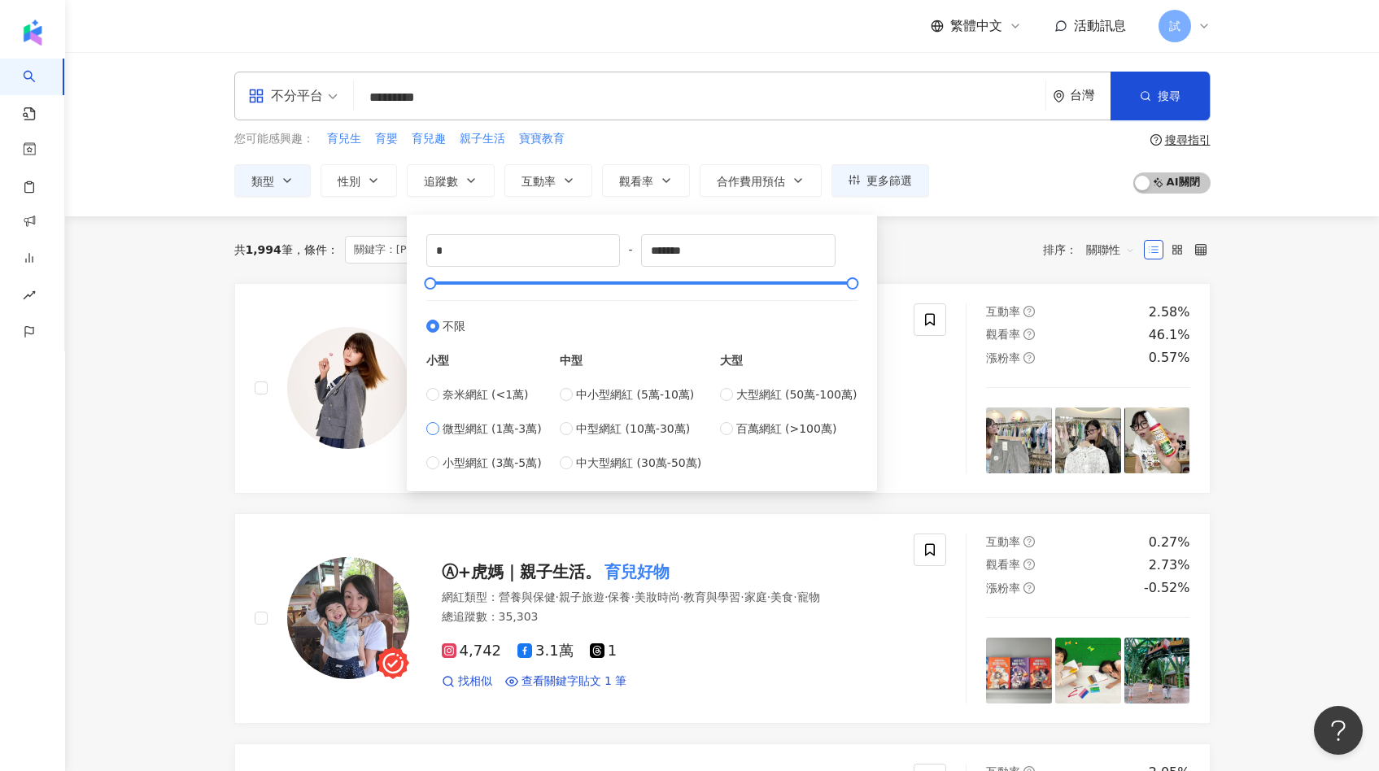
click at [511, 425] on span "微型網紅 (1萬-3萬)" at bounding box center [491, 429] width 99 height 18
type input "*****"
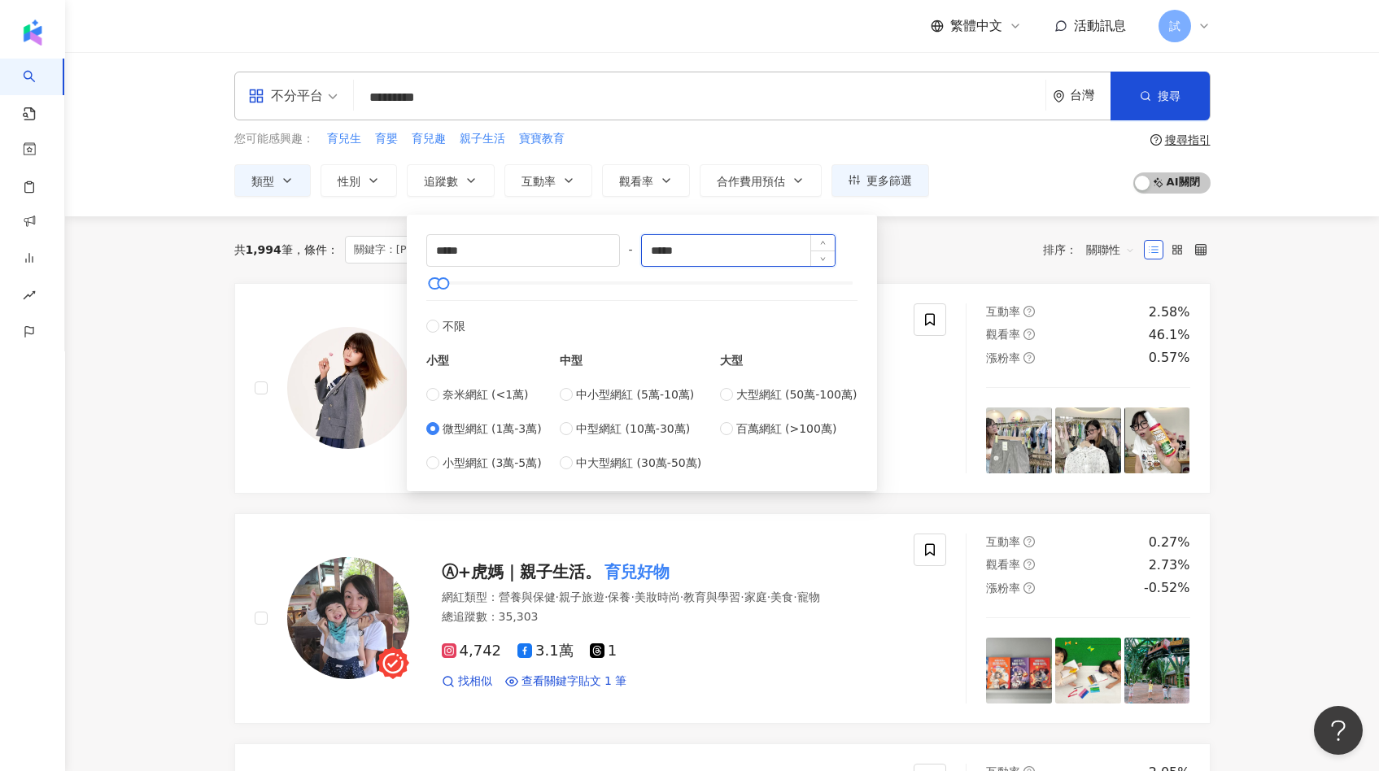
drag, startPoint x: 658, startPoint y: 251, endPoint x: 777, endPoint y: 248, distance: 119.6
click at [774, 249] on input "*****" at bounding box center [738, 250] width 193 height 31
type input "*"
type input "*****"
click at [965, 251] on div "共 1,994 筆 條件 ： 關鍵字：育兒 AND 好物 日常話題, 家庭, 生活風格, 促購導購 重置 排序： 關聯性" at bounding box center [722, 250] width 976 height 28
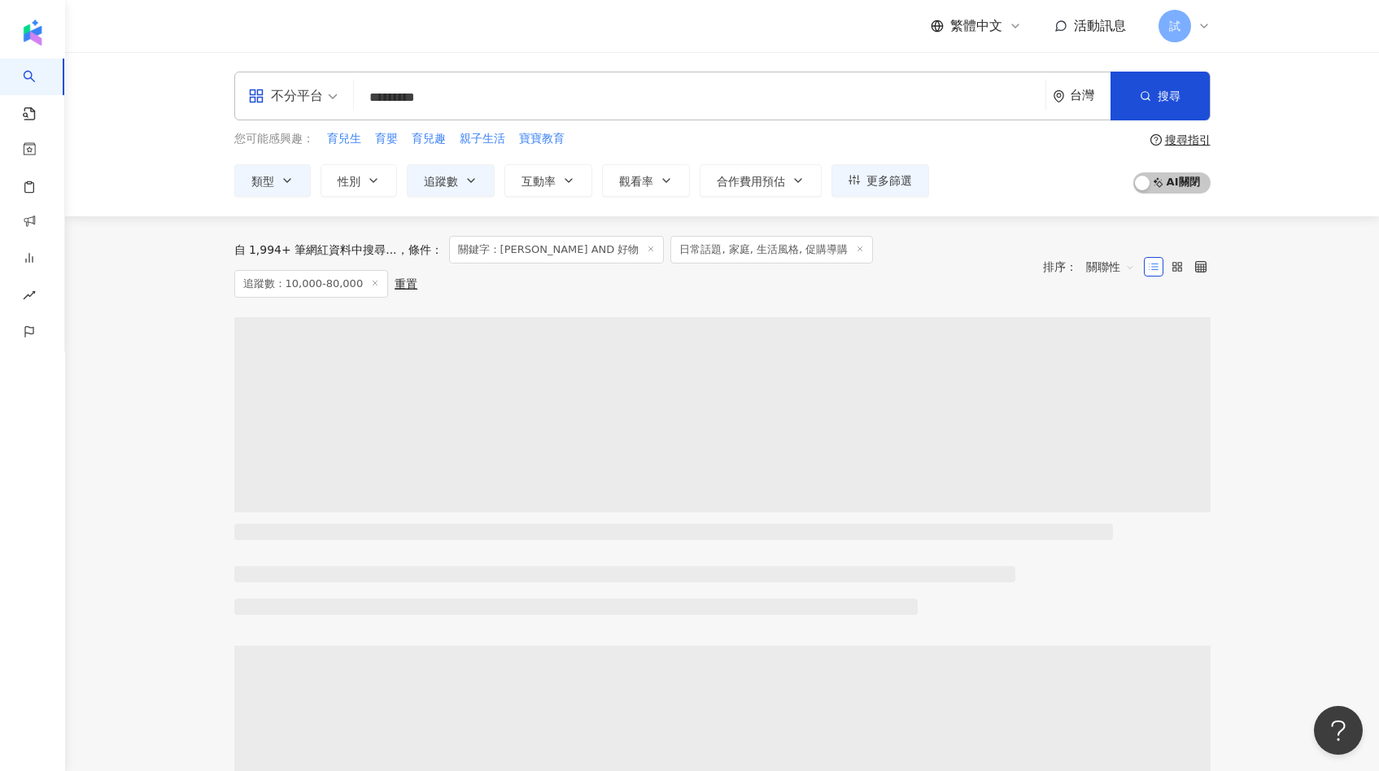
click at [278, 90] on div "不分平台" at bounding box center [285, 96] width 75 height 26
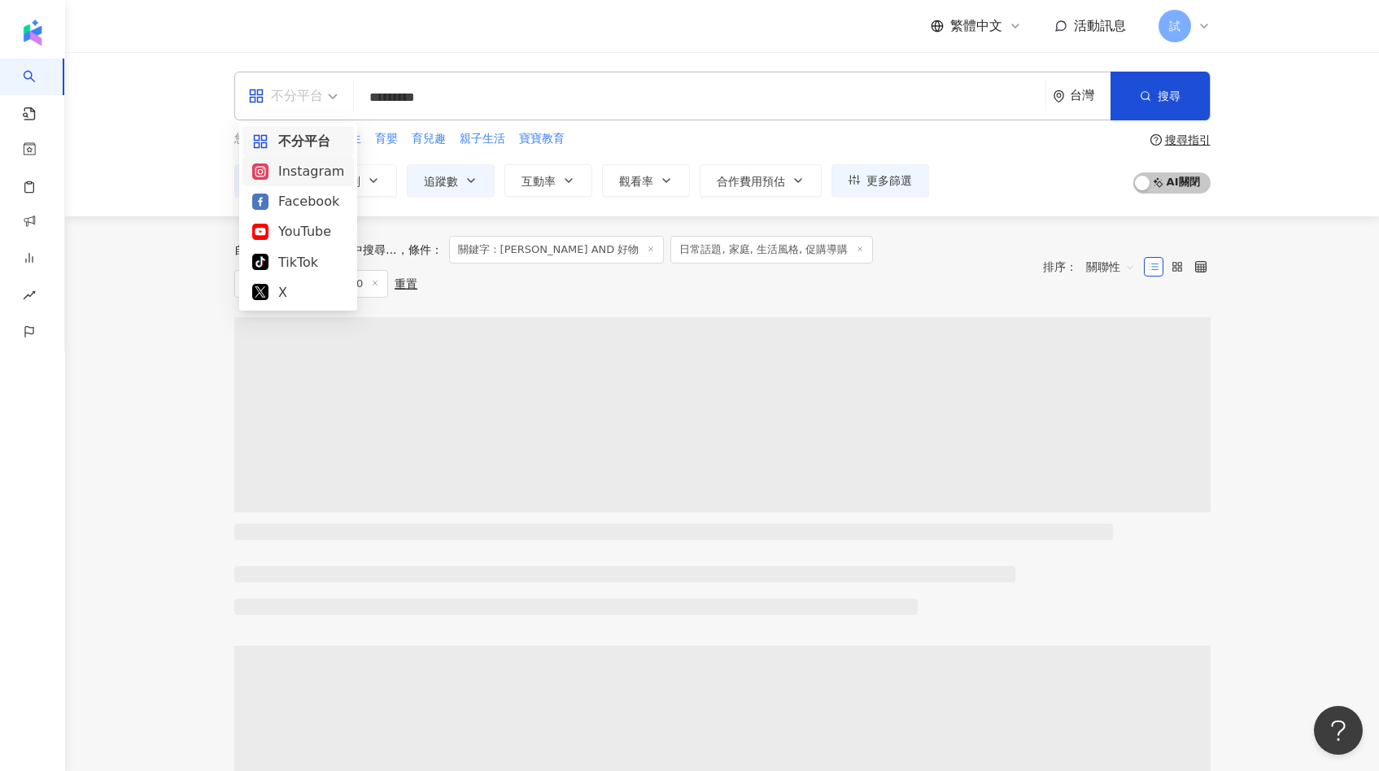
click at [290, 174] on div "Instagram" at bounding box center [298, 171] width 92 height 20
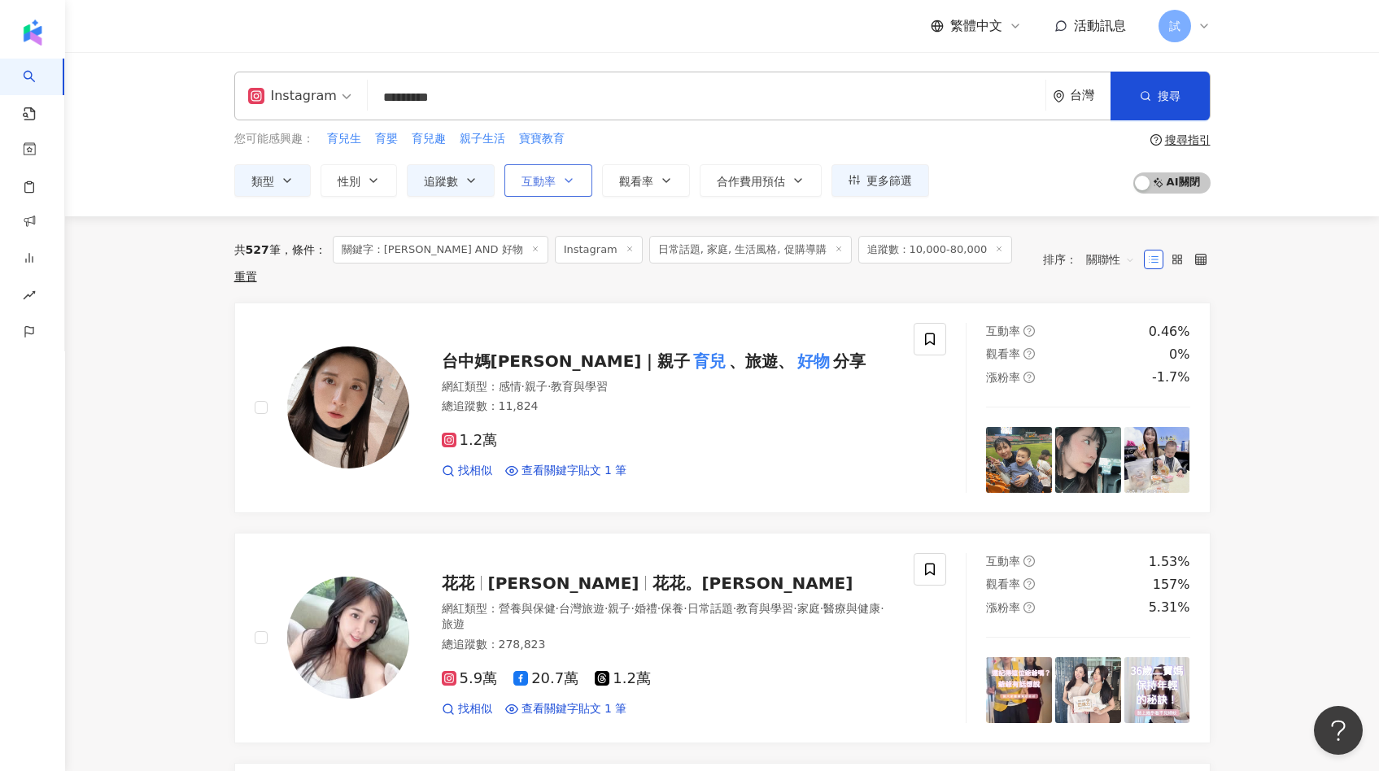
click at [510, 179] on button "互動率" at bounding box center [548, 180] width 88 height 33
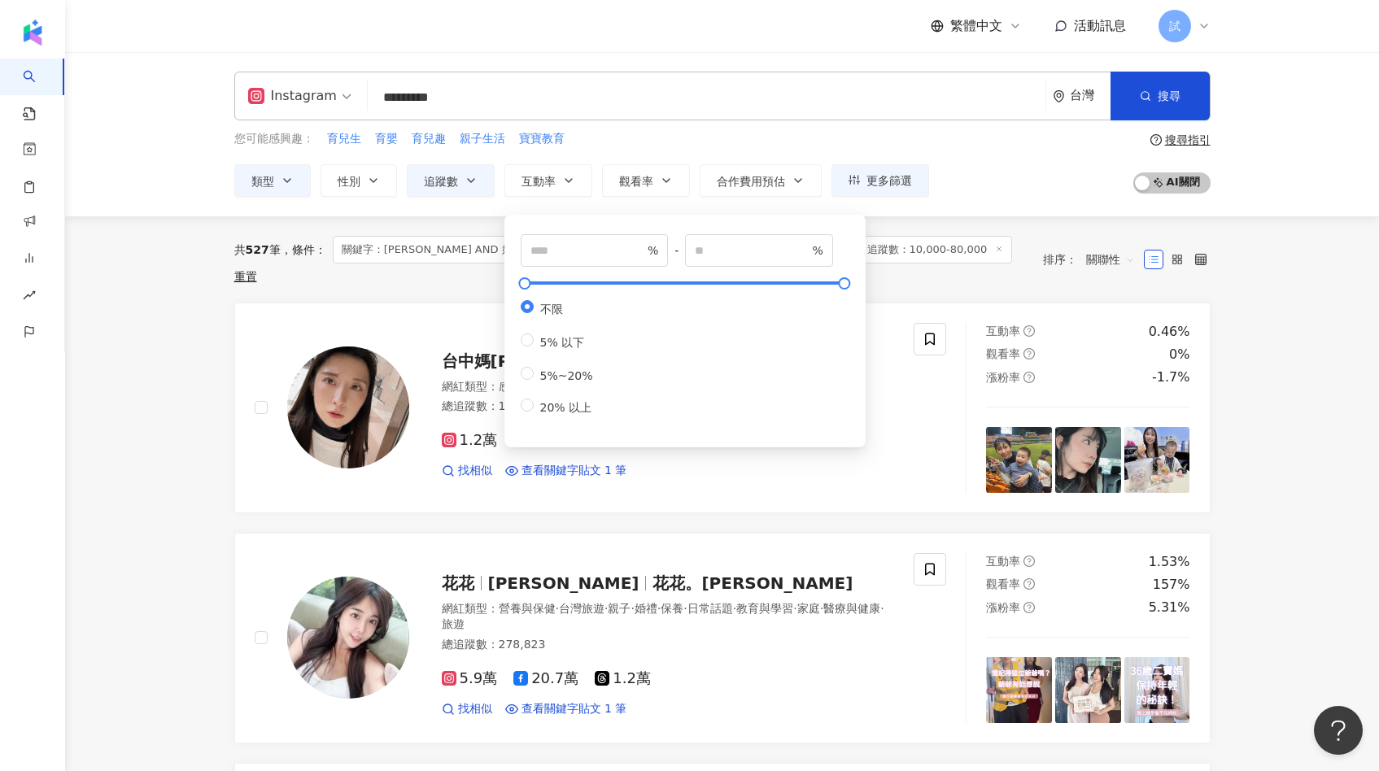
click at [481, 275] on div "共 527 筆 條件 ： 關鍵字：育兒 AND 好物 Instagram 日常話題, 家庭, 生活風格, 促購導購 追蹤數：10,000-80,000 重置 …" at bounding box center [722, 259] width 976 height 86
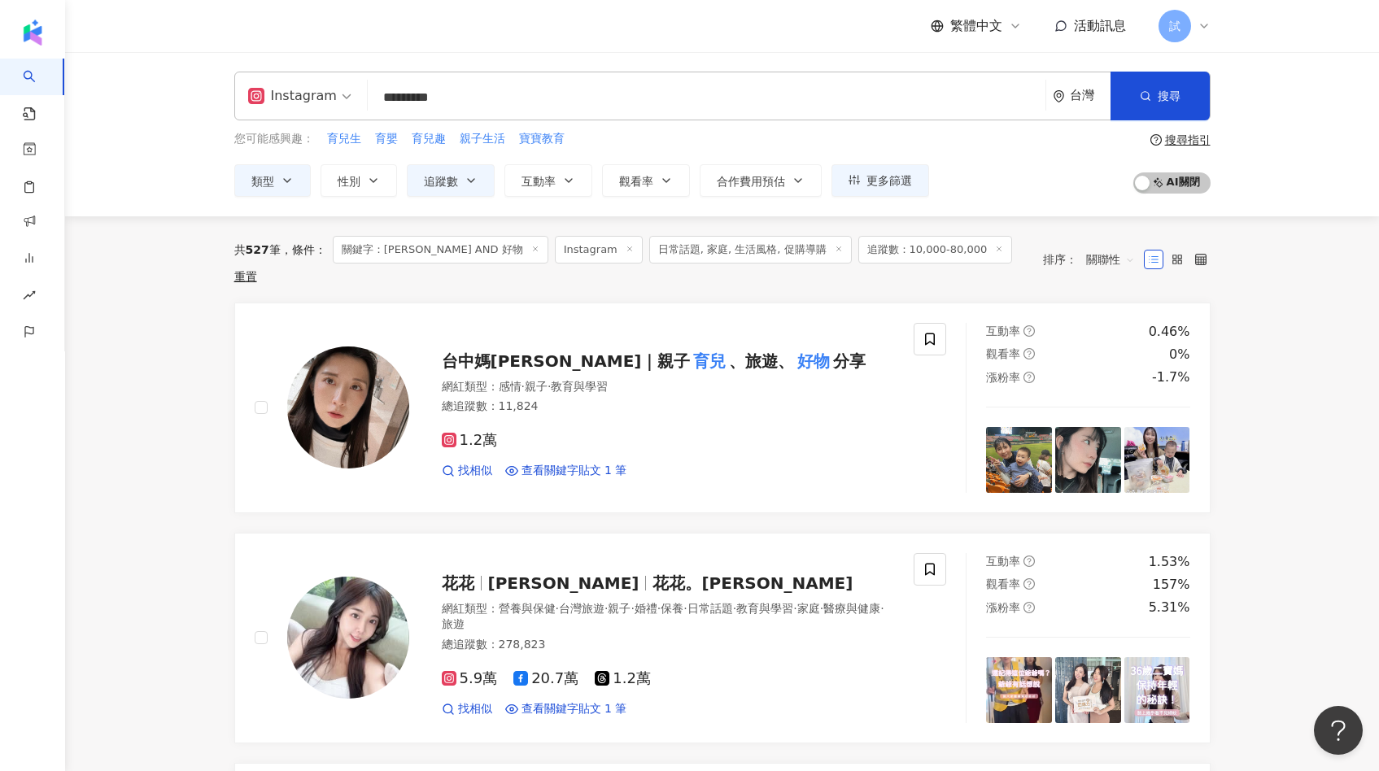
click at [551, 198] on div "Instagram ********* 台灣 搜尋 583f971b-0435-4d5b-95a2-265a5c53fa67 909e59e5-7cd6-41…" at bounding box center [721, 134] width 1313 height 164
click at [551, 193] on button "互動率" at bounding box center [548, 180] width 88 height 33
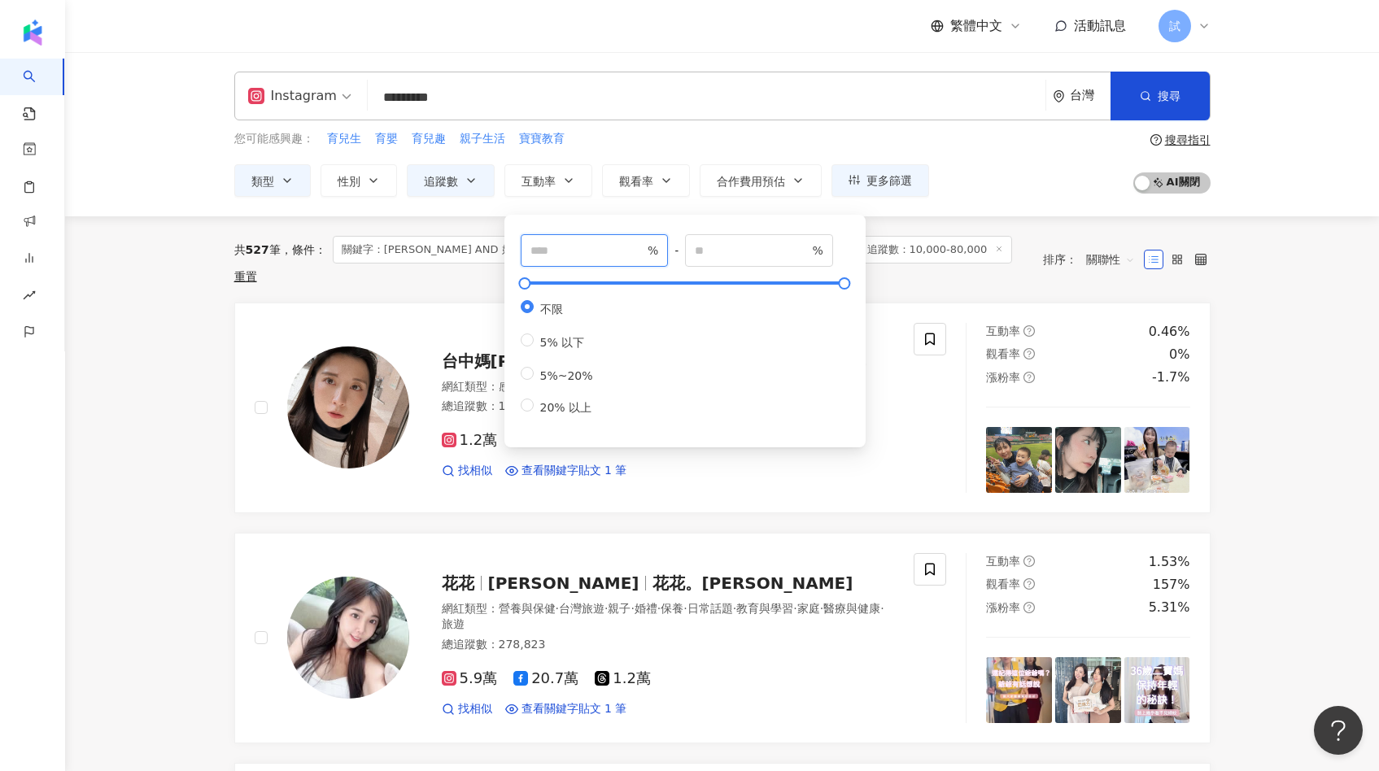
click at [547, 257] on input "number" at bounding box center [587, 251] width 114 height 18
type input "*"
click at [865, 275] on div "共 527 筆 條件 ： 關鍵字：育兒 AND 好物 Instagram 日常話題, 家庭, 生活風格, 促購導購 追蹤數：10,000-80,000 重置 …" at bounding box center [722, 259] width 976 height 86
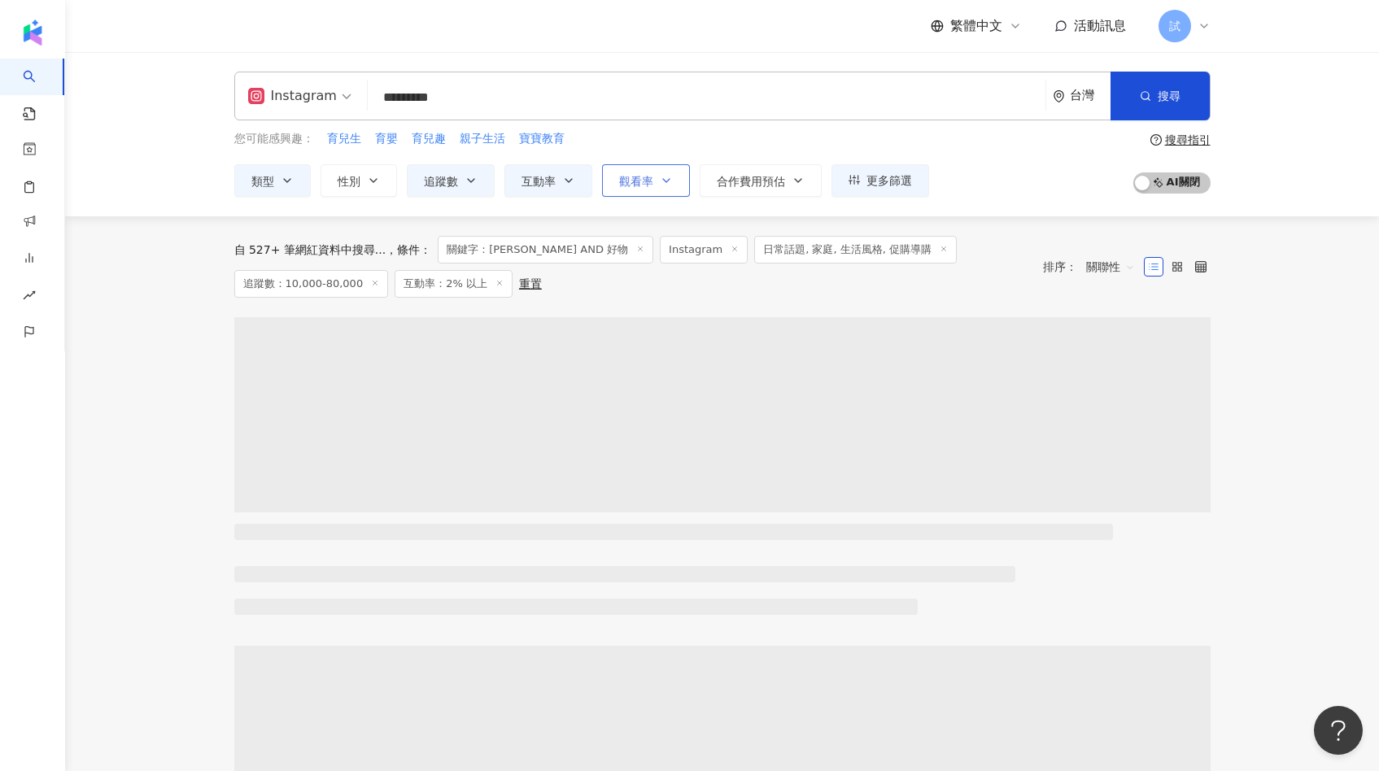
click at [639, 180] on span "觀看率" at bounding box center [636, 181] width 34 height 13
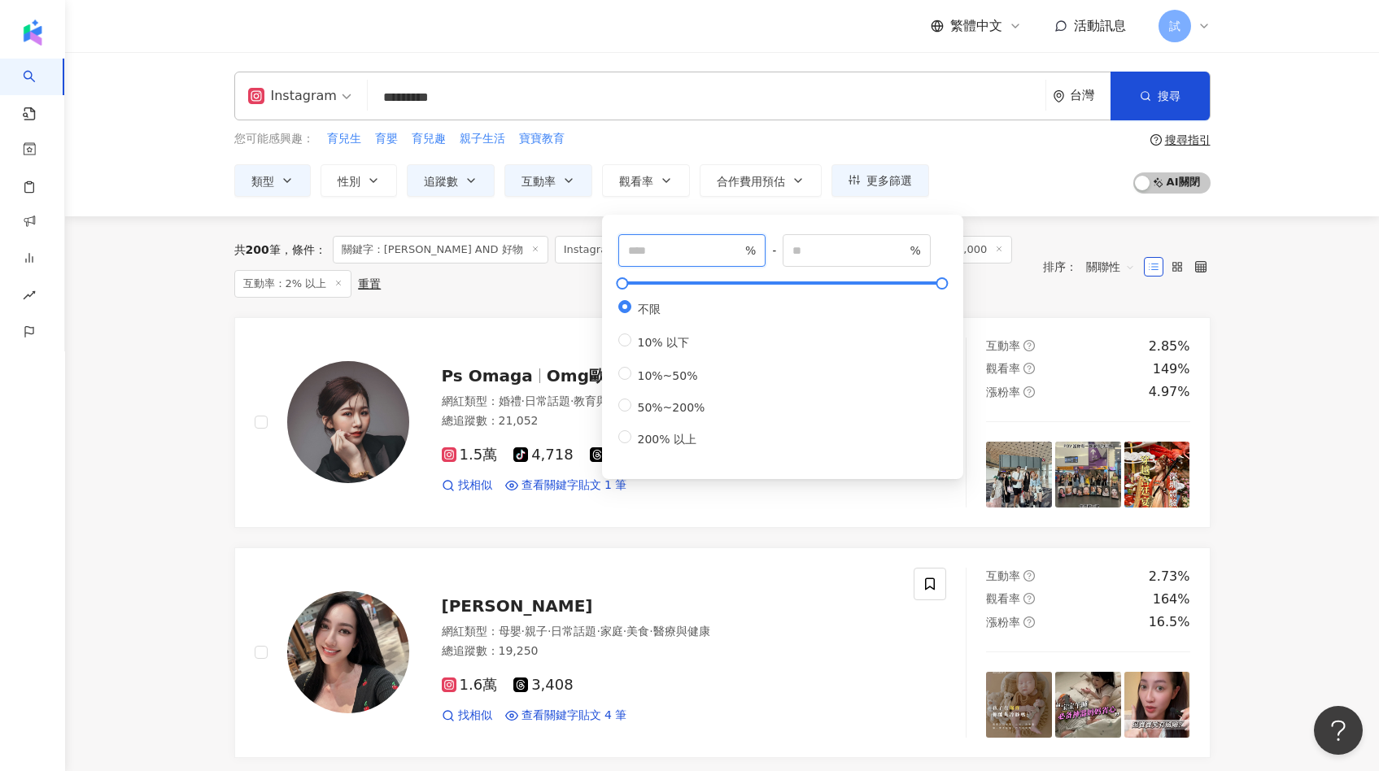
click at [663, 250] on input "number" at bounding box center [685, 251] width 114 height 18
type input "**"
click at [467, 301] on div "共 200 筆 條件 ： 關鍵字：育兒 AND 好物 Instagram 日常話題, 家庭, 生活風格, 促購導購 追蹤數：10,000-80,000 互動率…" at bounding box center [722, 266] width 976 height 101
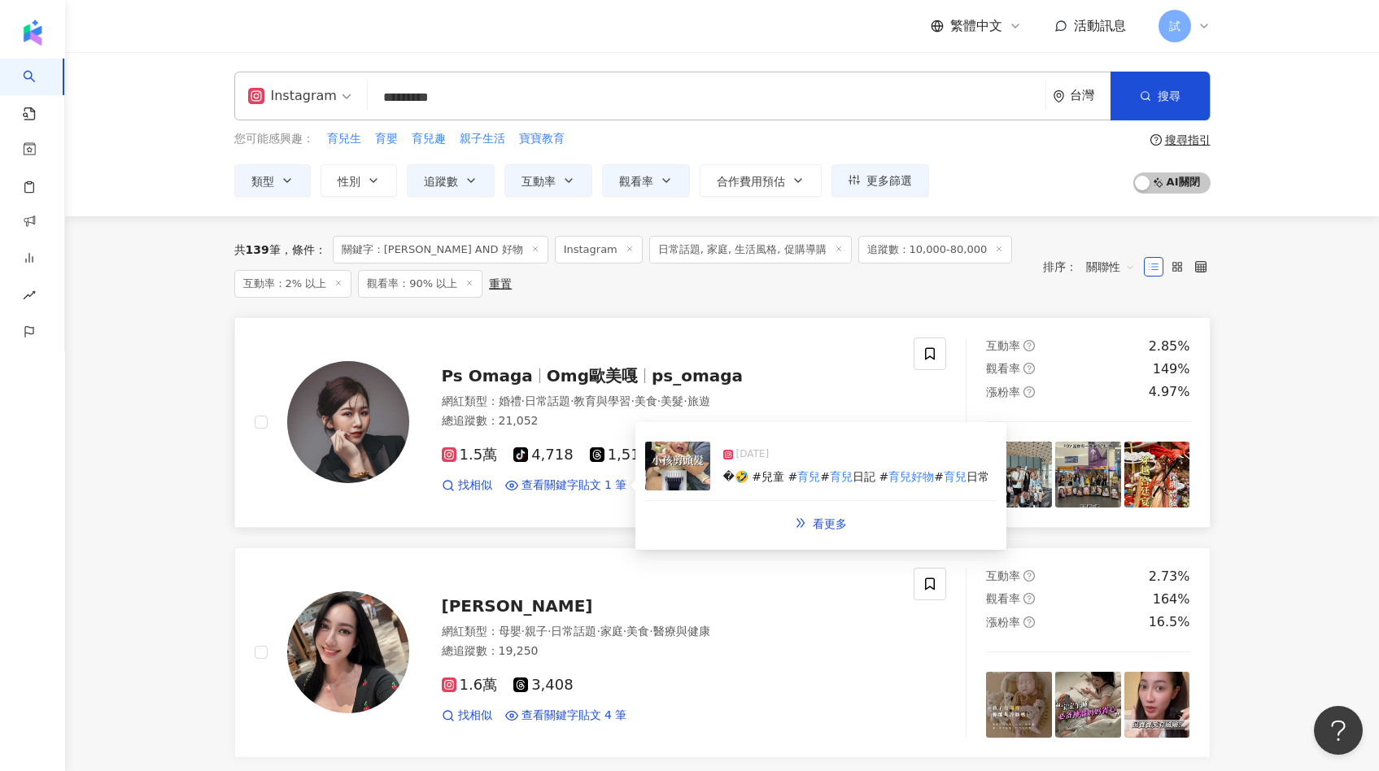
click at [680, 453] on img at bounding box center [677, 466] width 65 height 49
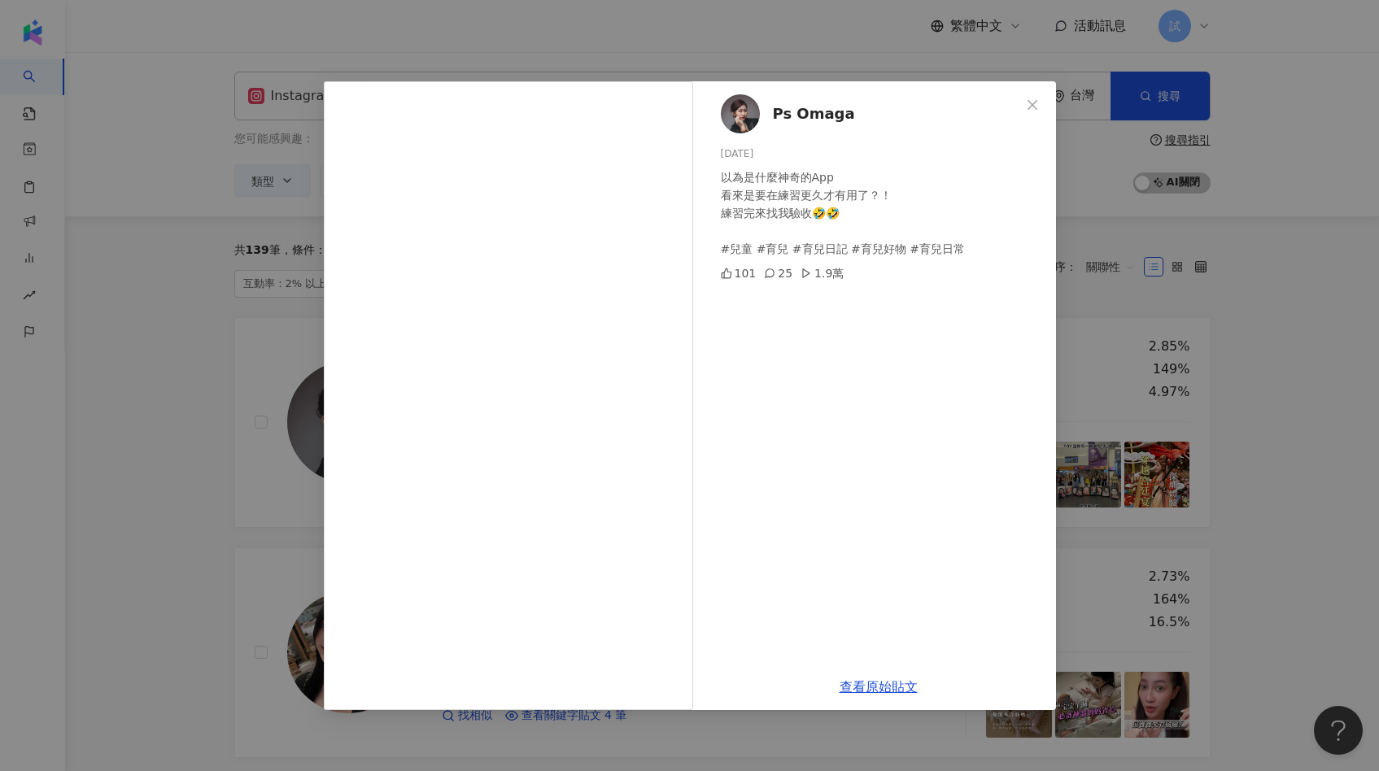
click at [1173, 313] on div "Ps Omaga 2024/12/20 以為是什麼神奇的App 看來是要在練習更久才有用了？！ 練習完來找我驗收🤣🤣 #兒童 #育兒 #育兒日記 #育兒好物 …" at bounding box center [689, 385] width 1379 height 771
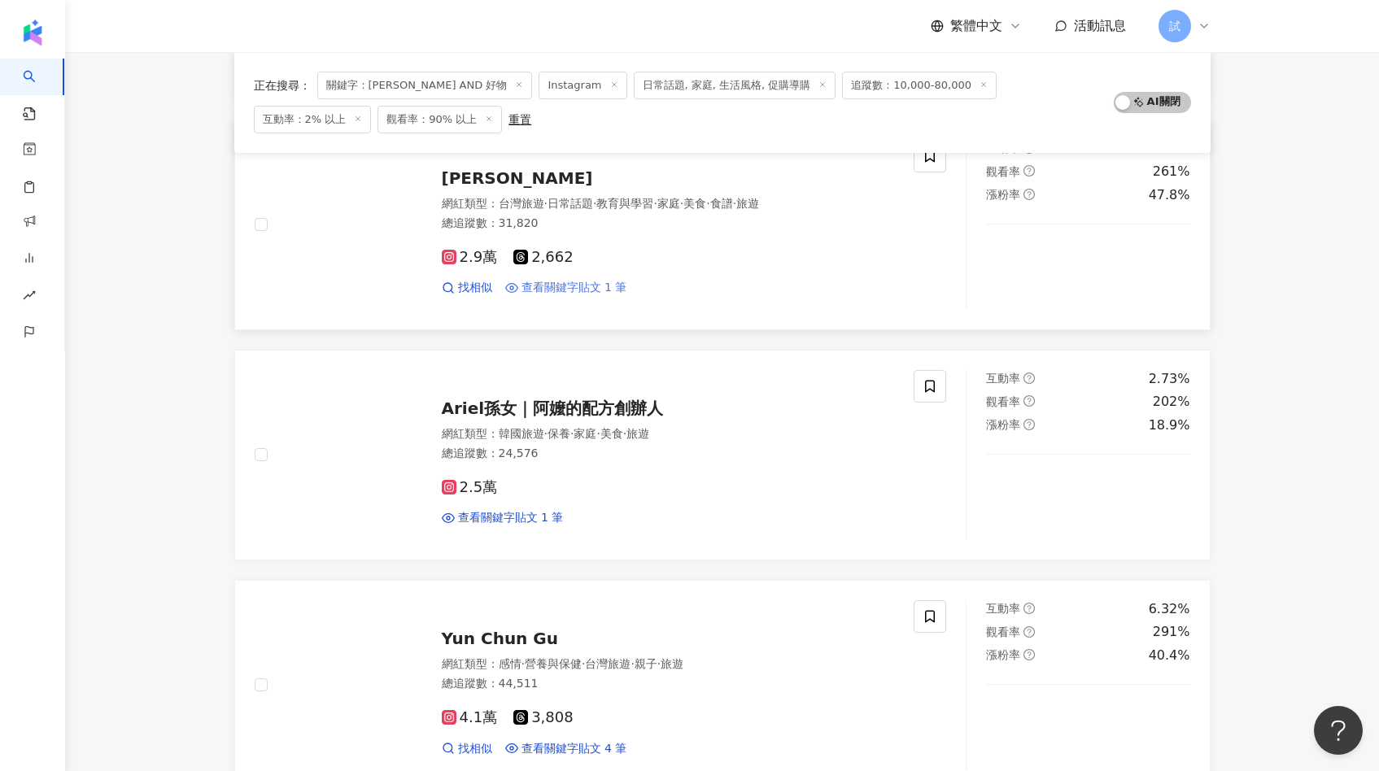
scroll to position [1587, 0]
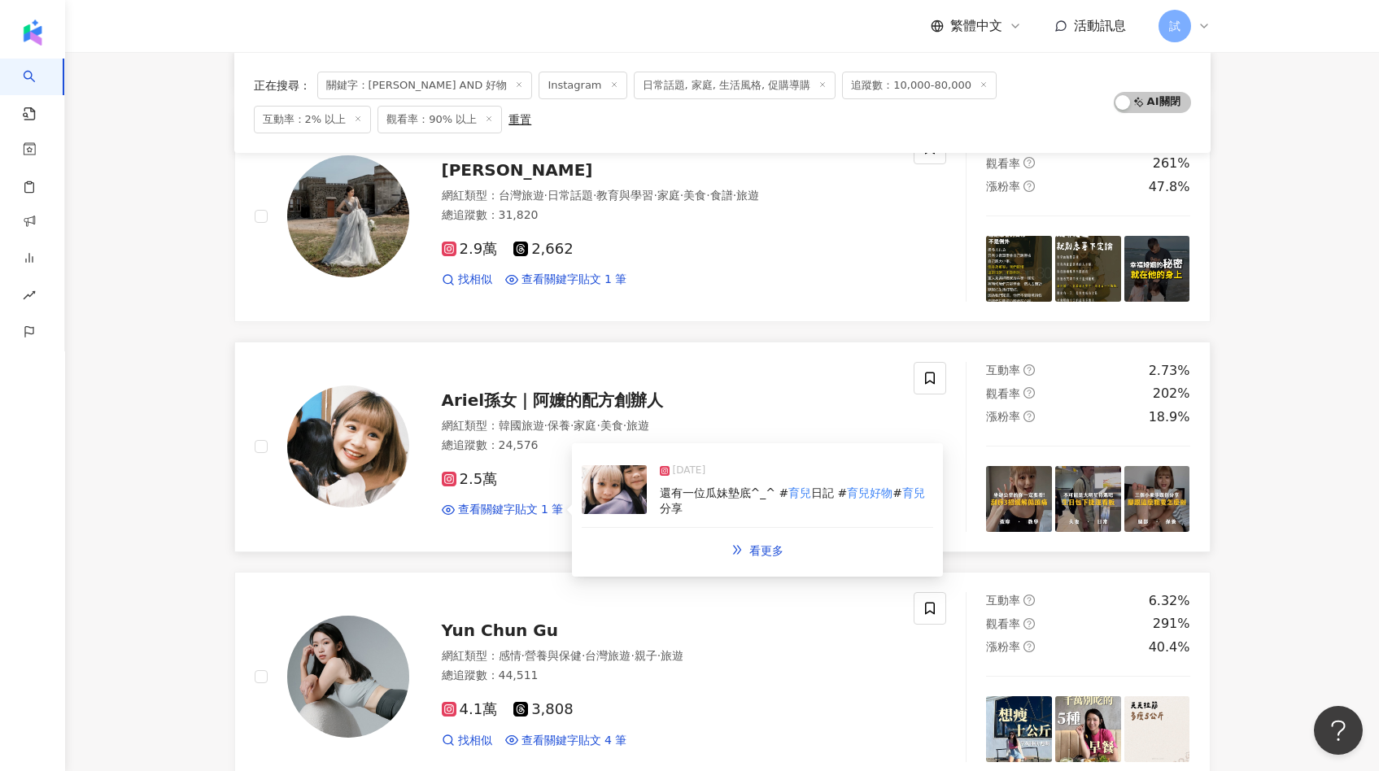
click at [606, 492] on img at bounding box center [613, 489] width 65 height 49
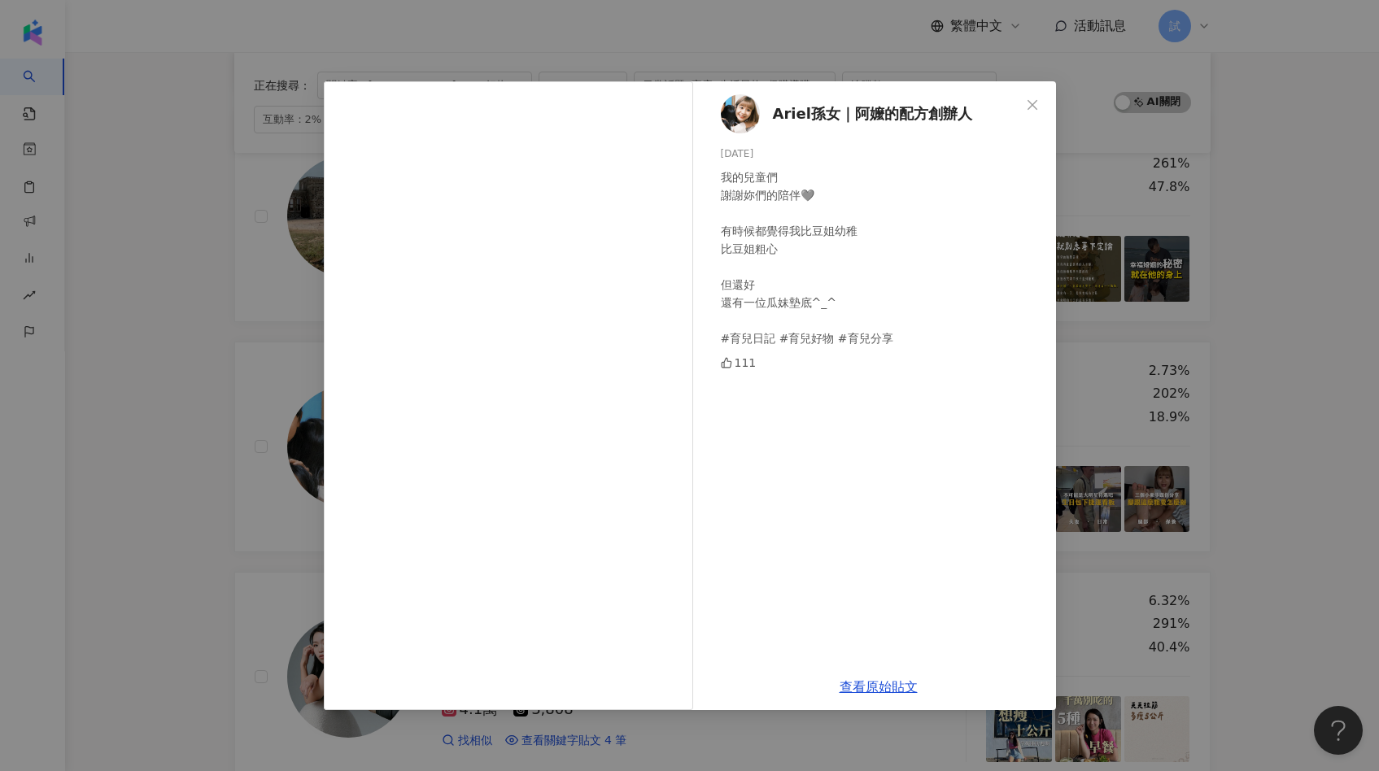
click at [264, 547] on div "Ariel孫女｜阿嬤的配方創辦人 2025/4/3 我的兒童們 謝謝妳們的陪伴🩶 有時候都覺得我比豆姐幼稚 比豆姐粗心 但還好 還有一位瓜妹墊底^_^ #育兒…" at bounding box center [689, 385] width 1379 height 771
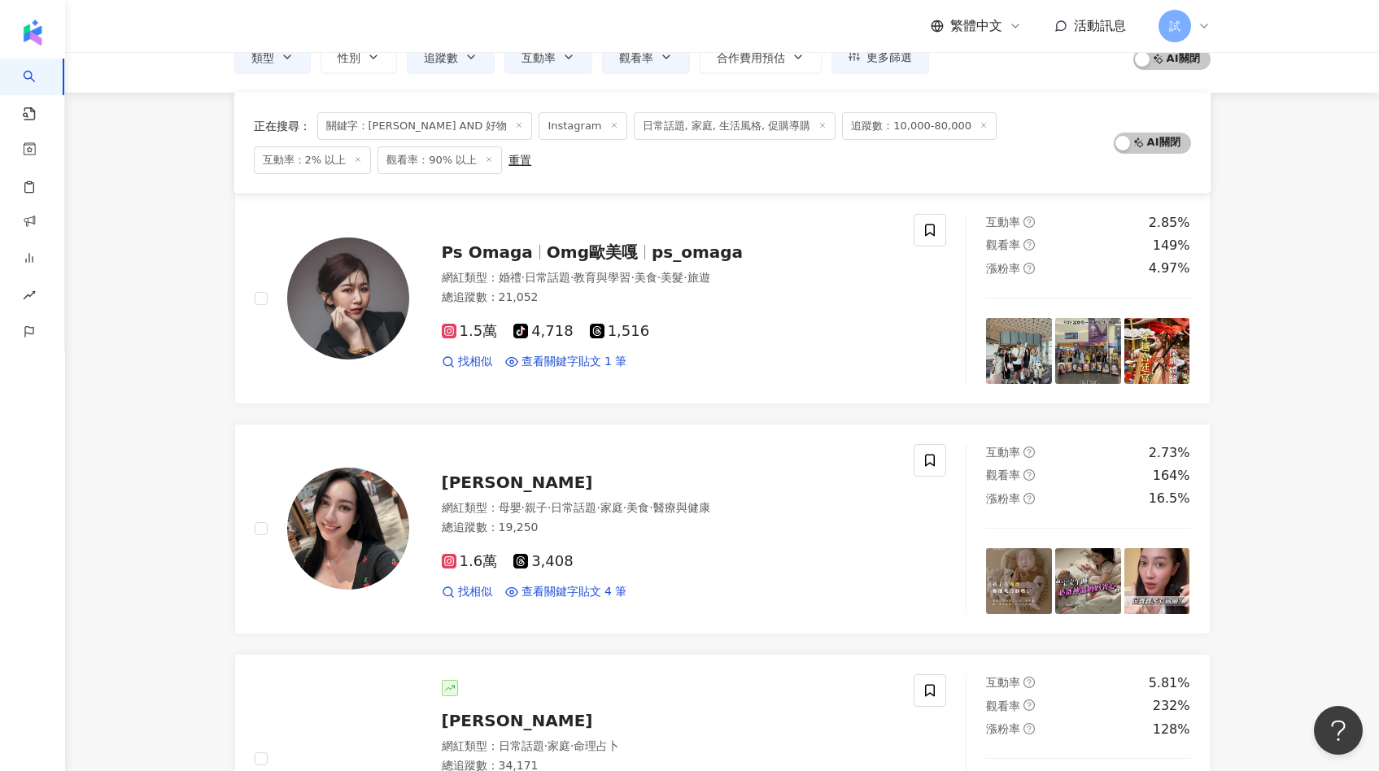
scroll to position [0, 0]
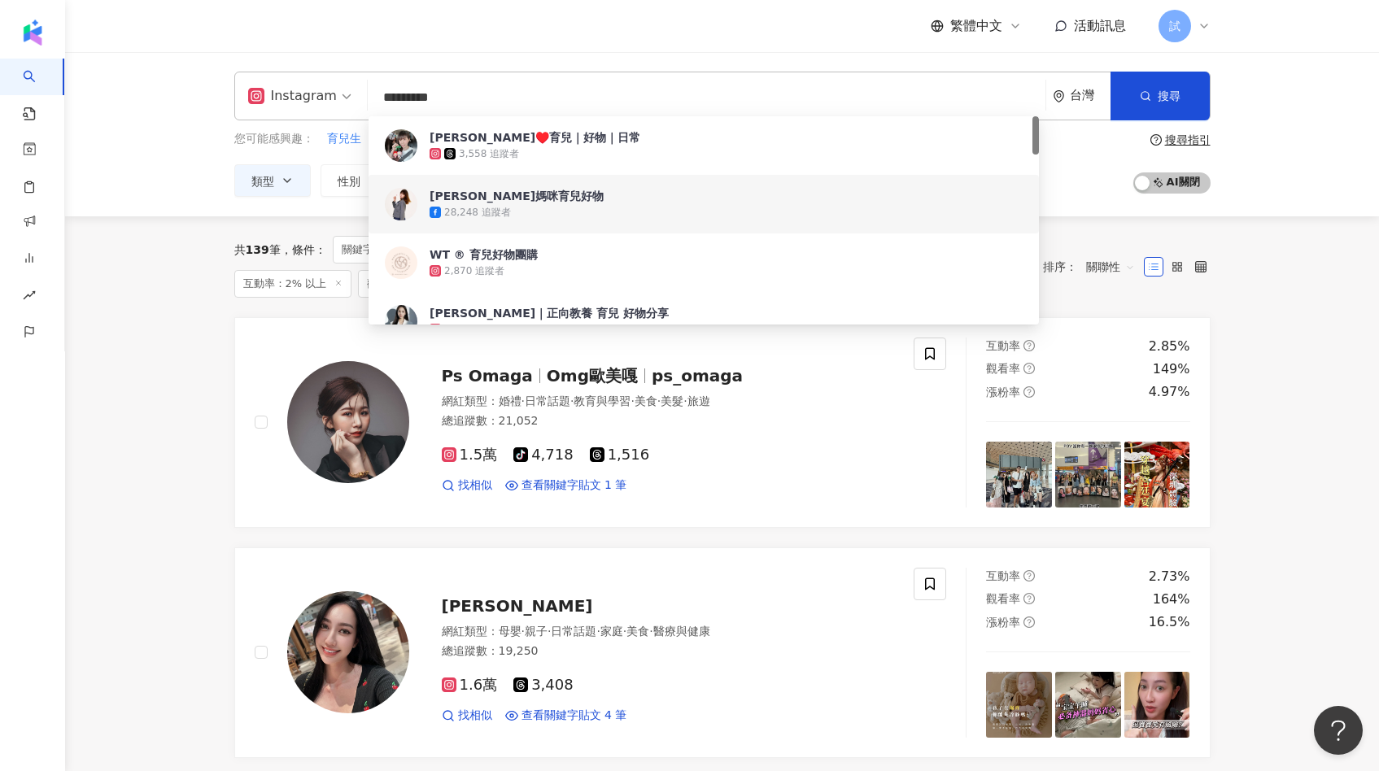
drag, startPoint x: 491, startPoint y: 95, endPoint x: 318, endPoint y: 95, distance: 173.2
click at [321, 95] on div "Instagram ********* 台灣 搜尋 583f971b-0435-4d5b-95a2-265a5c53fa67 909e59e5-7cd6-41…" at bounding box center [722, 96] width 976 height 49
paste input "search"
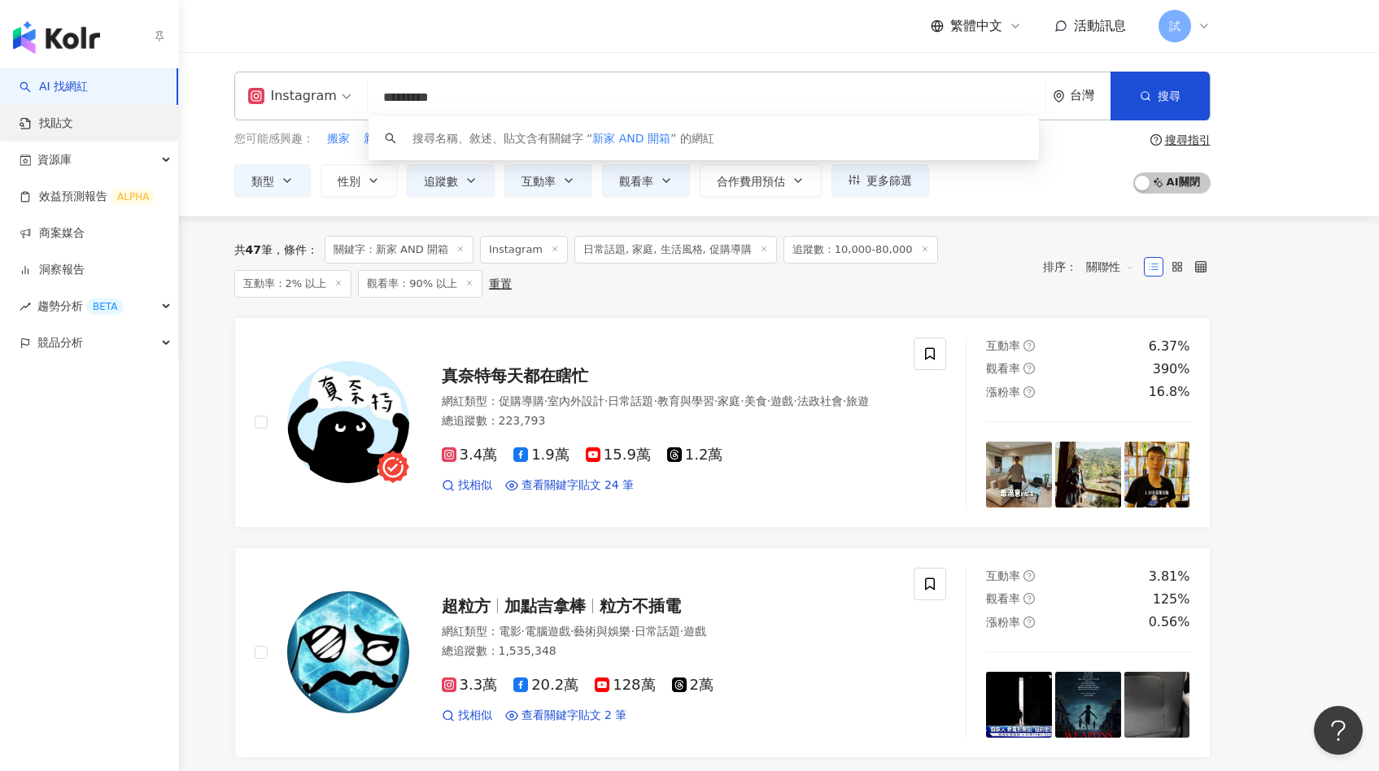
type input "*********"
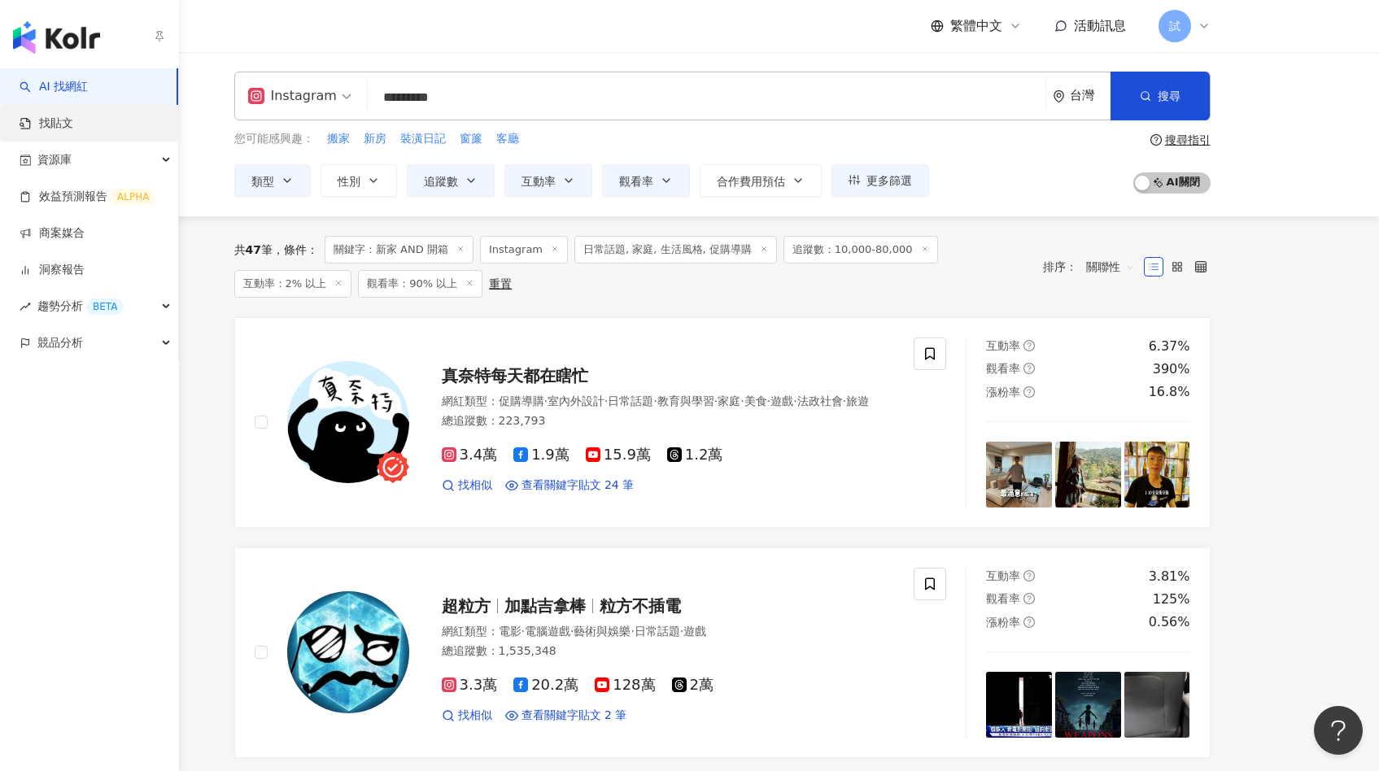
click at [50, 118] on link "找貼文" at bounding box center [47, 123] width 54 height 16
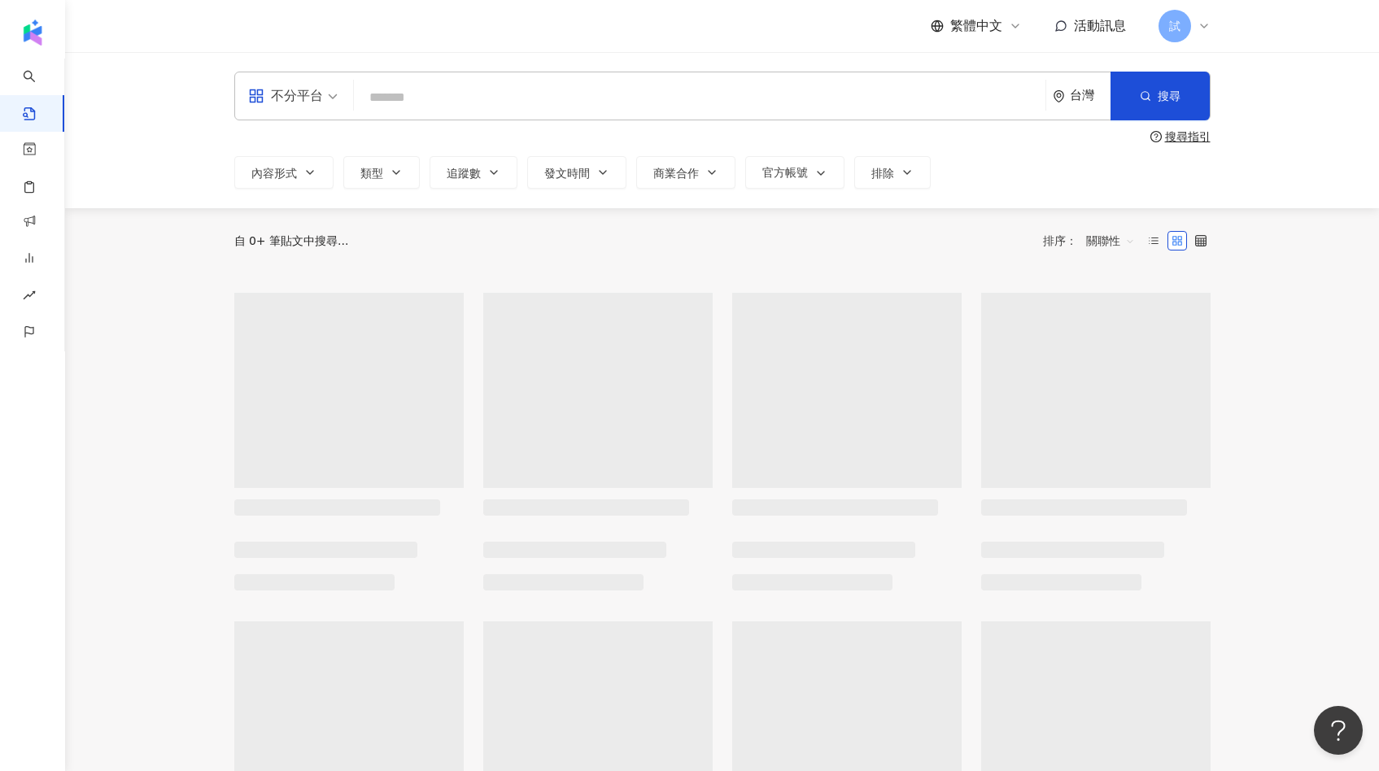
click at [389, 107] on input "search" at bounding box center [699, 97] width 678 height 35
paste input "*********"
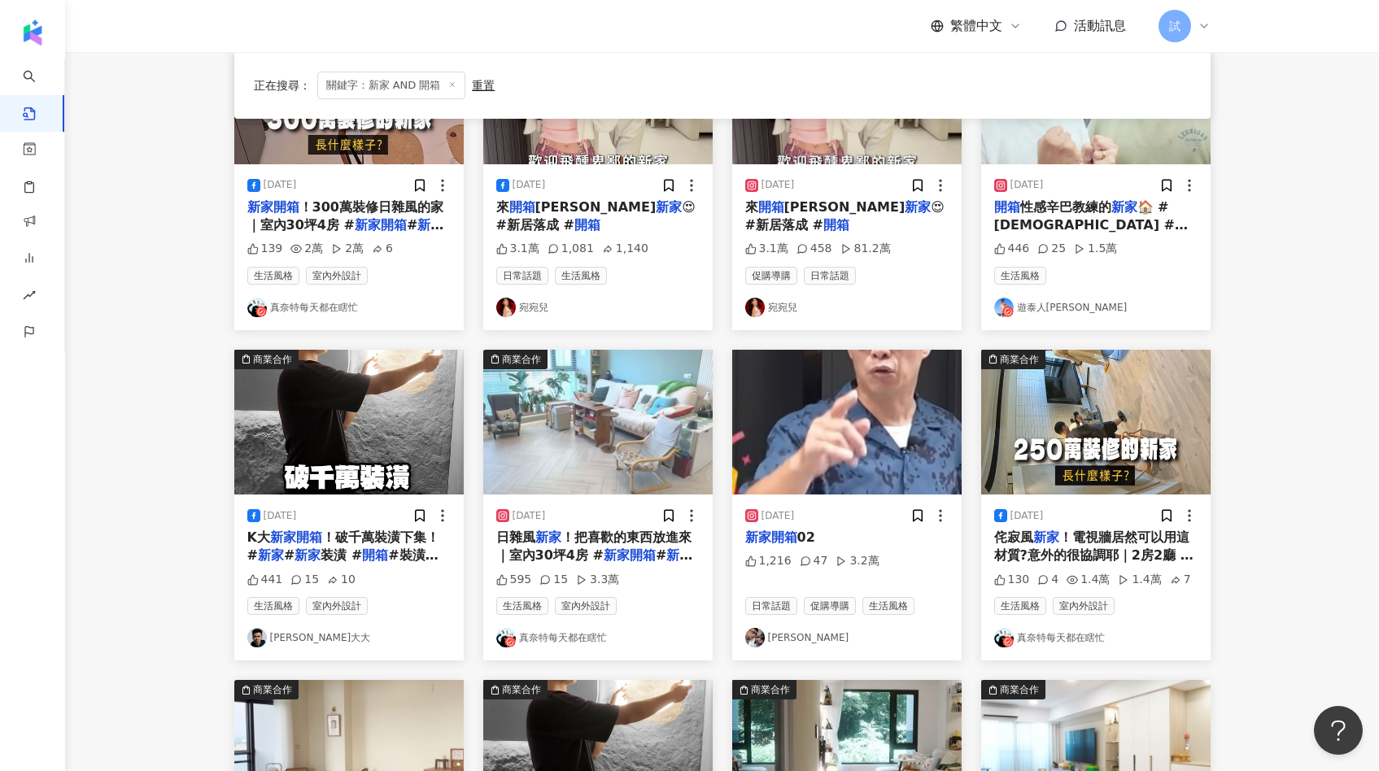
scroll to position [267, 0]
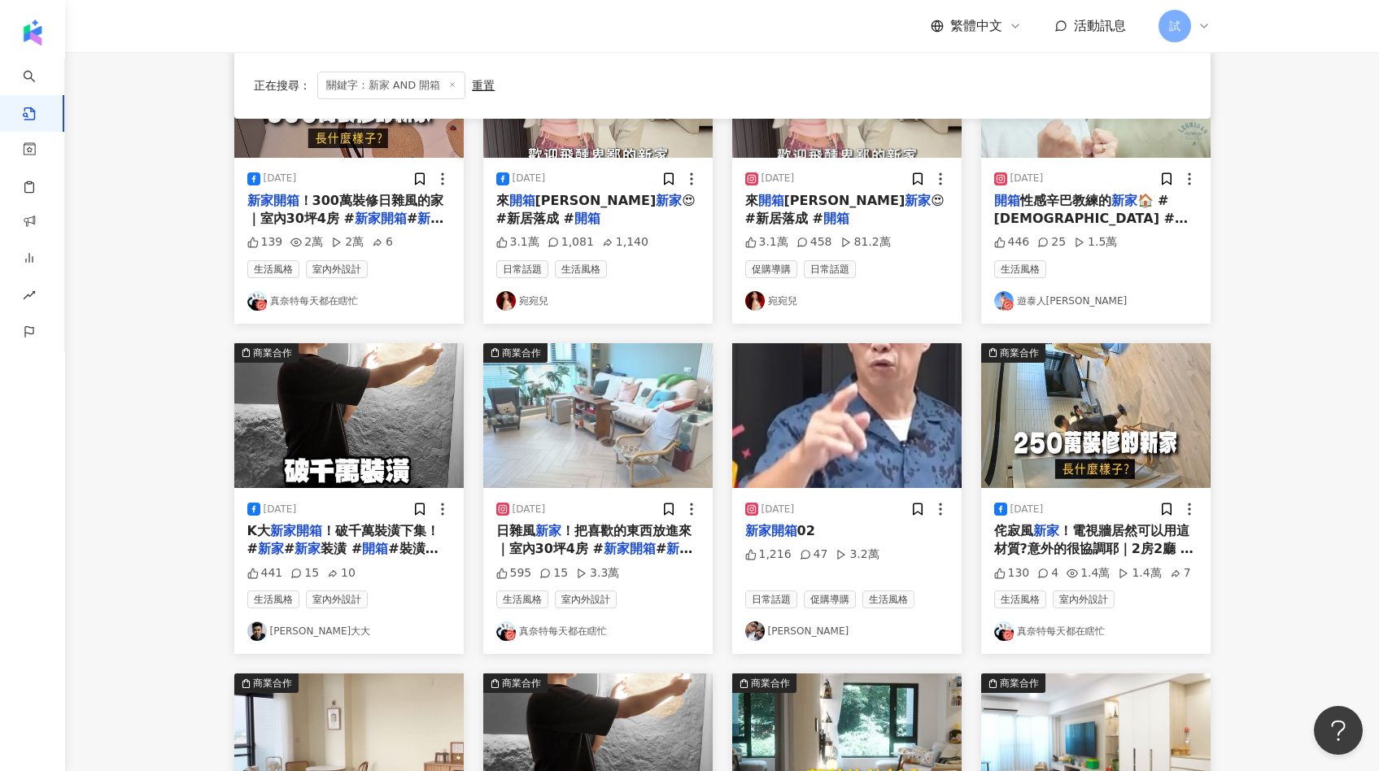
click at [582, 397] on img at bounding box center [597, 415] width 229 height 145
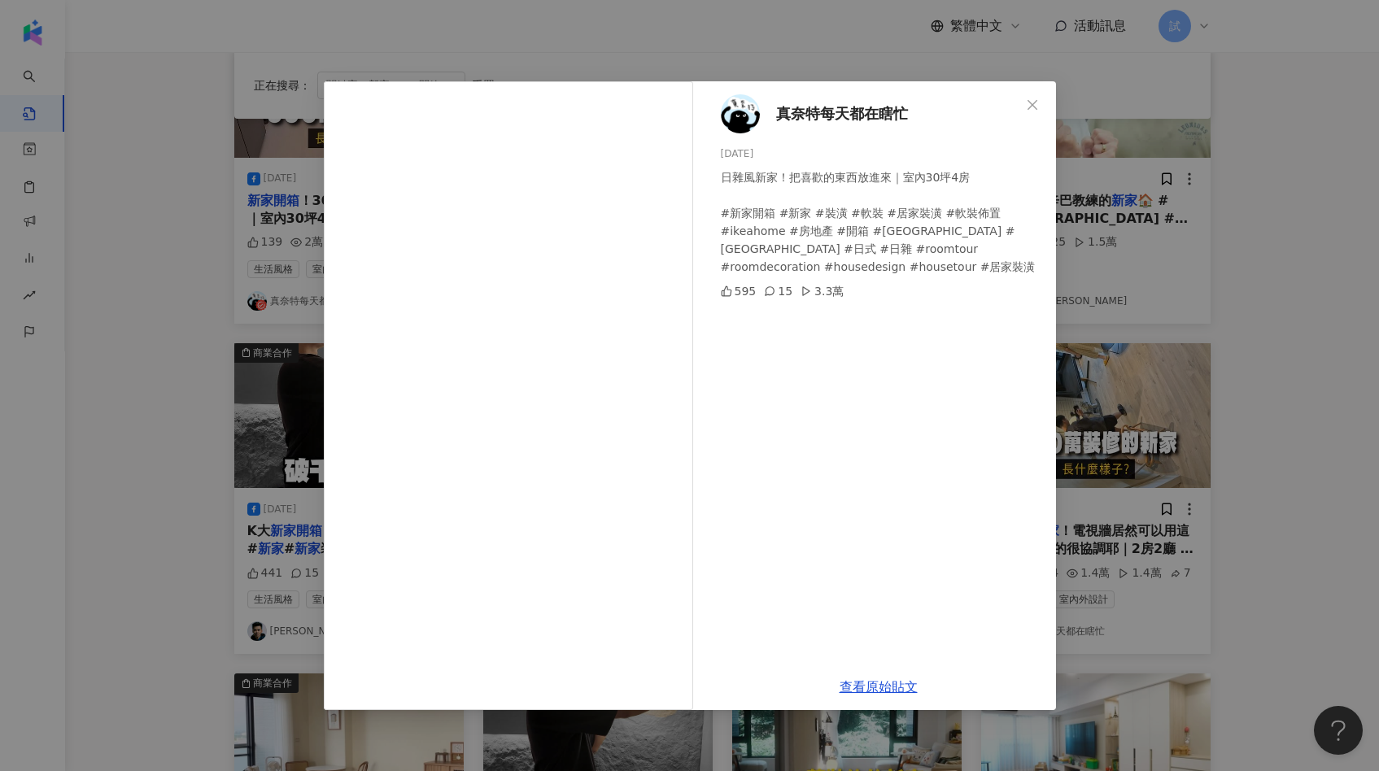
click at [1192, 358] on div "真奈特每天都在瞎忙 2024/10/22 日雜風新家！把喜歡的東西放進來｜室內30坪4房 #新家開箱 #新家 #裝潢 #軟裝 #居家裝潢 #軟裝佈置 #ike…" at bounding box center [689, 385] width 1379 height 771
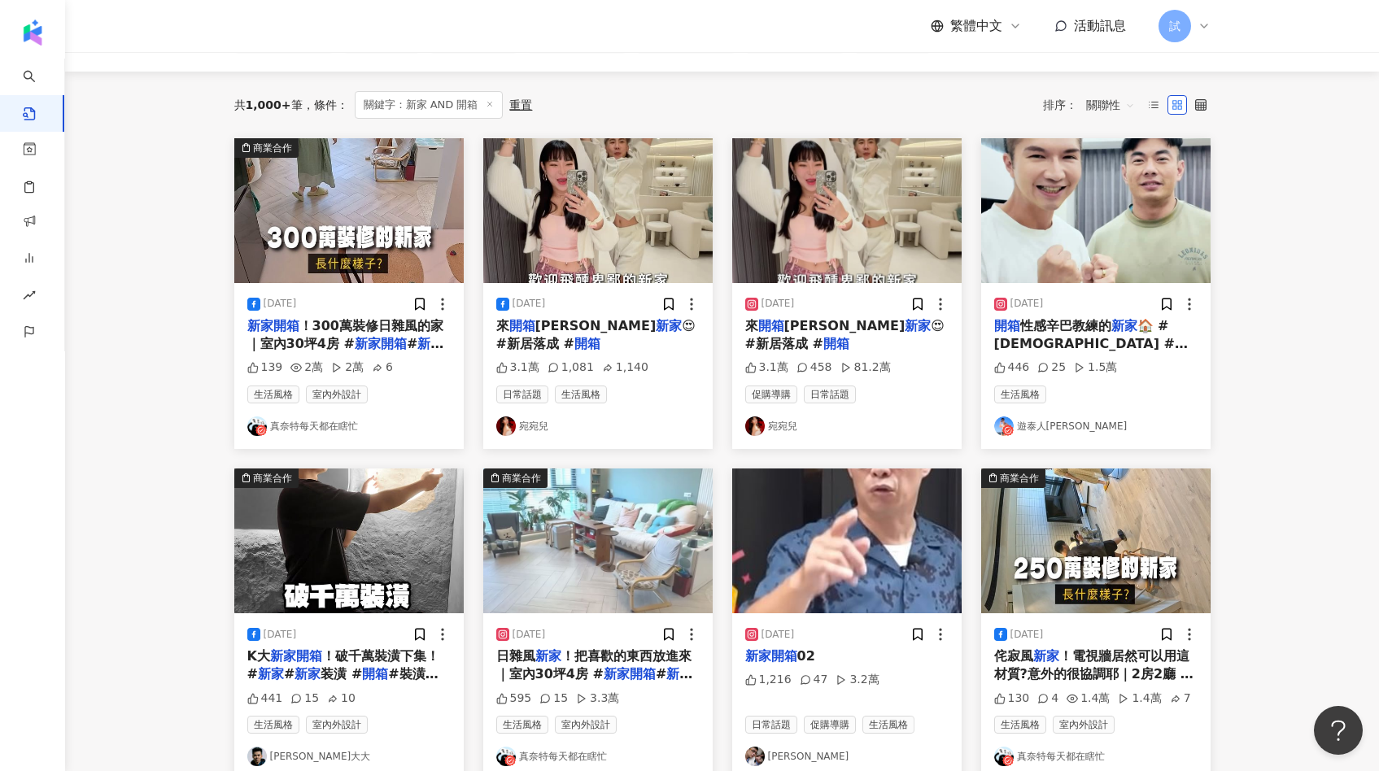
scroll to position [0, 0]
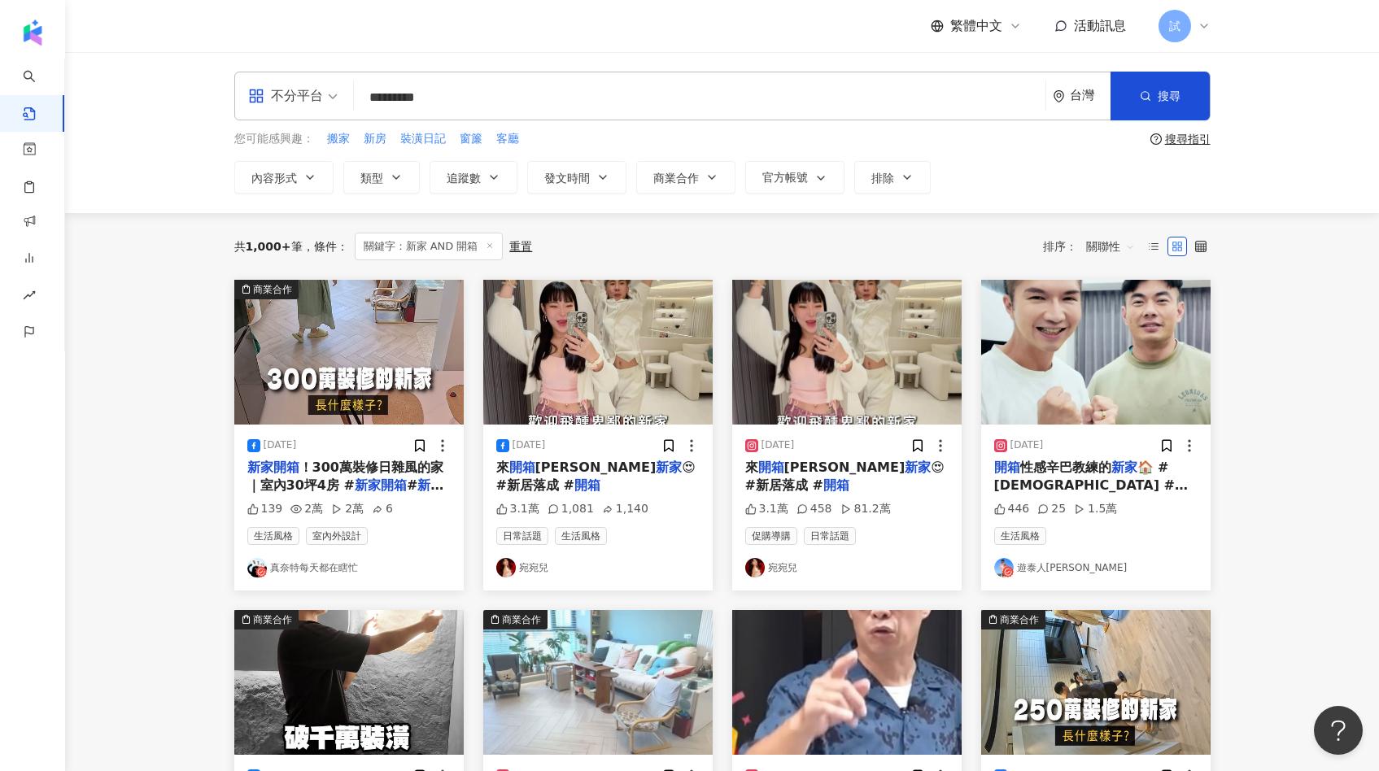
click at [1082, 253] on div "關聯性" at bounding box center [1110, 246] width 67 height 26
click at [1100, 330] on div "觀看數" at bounding box center [1113, 335] width 46 height 18
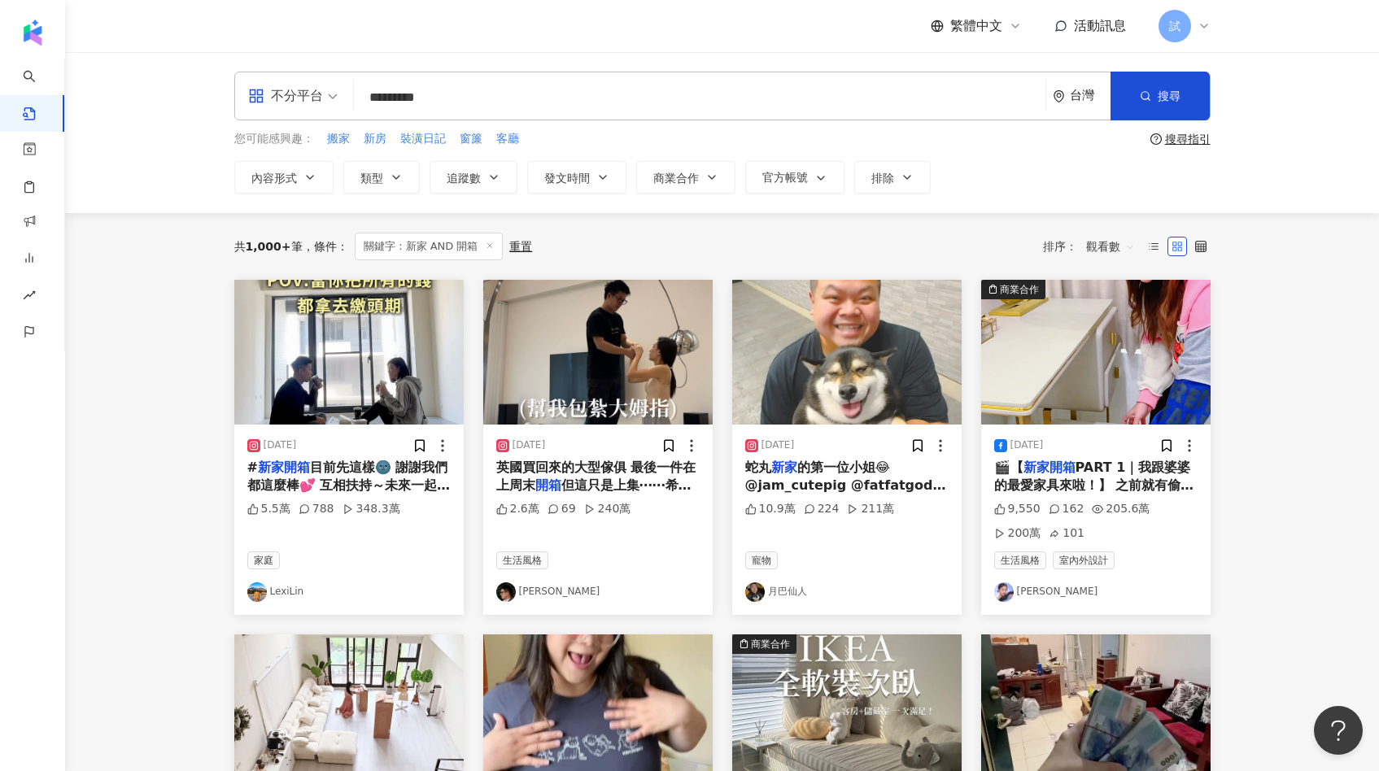
click at [387, 357] on img at bounding box center [348, 352] width 229 height 145
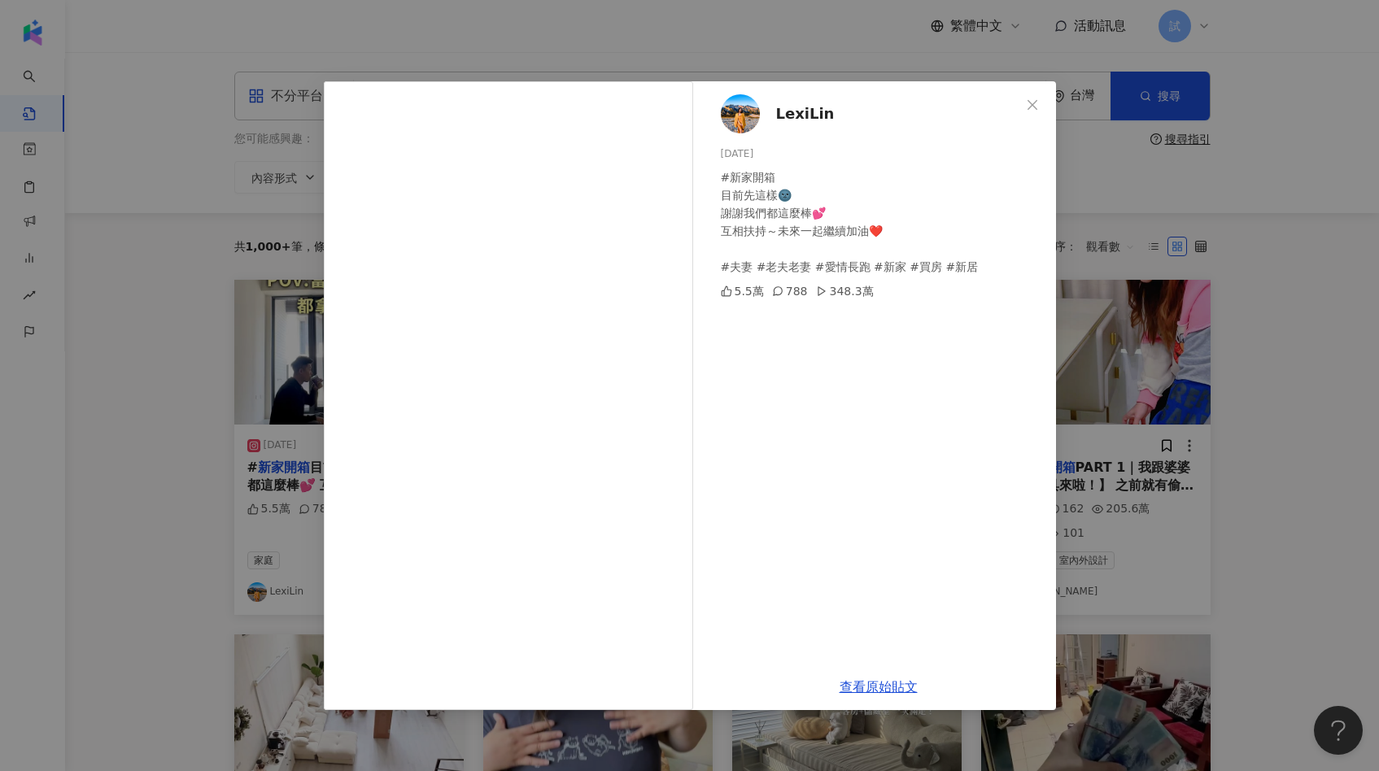
click at [1188, 342] on div "LexiLin 2024/12/22 #新家開箱 目前先這樣🌚 謝謝我們都這麼棒💕 互相扶持～未來一起繼續加油❤️ #夫妻 #老夫老妻 #愛情長跑 #新家 #…" at bounding box center [689, 385] width 1379 height 771
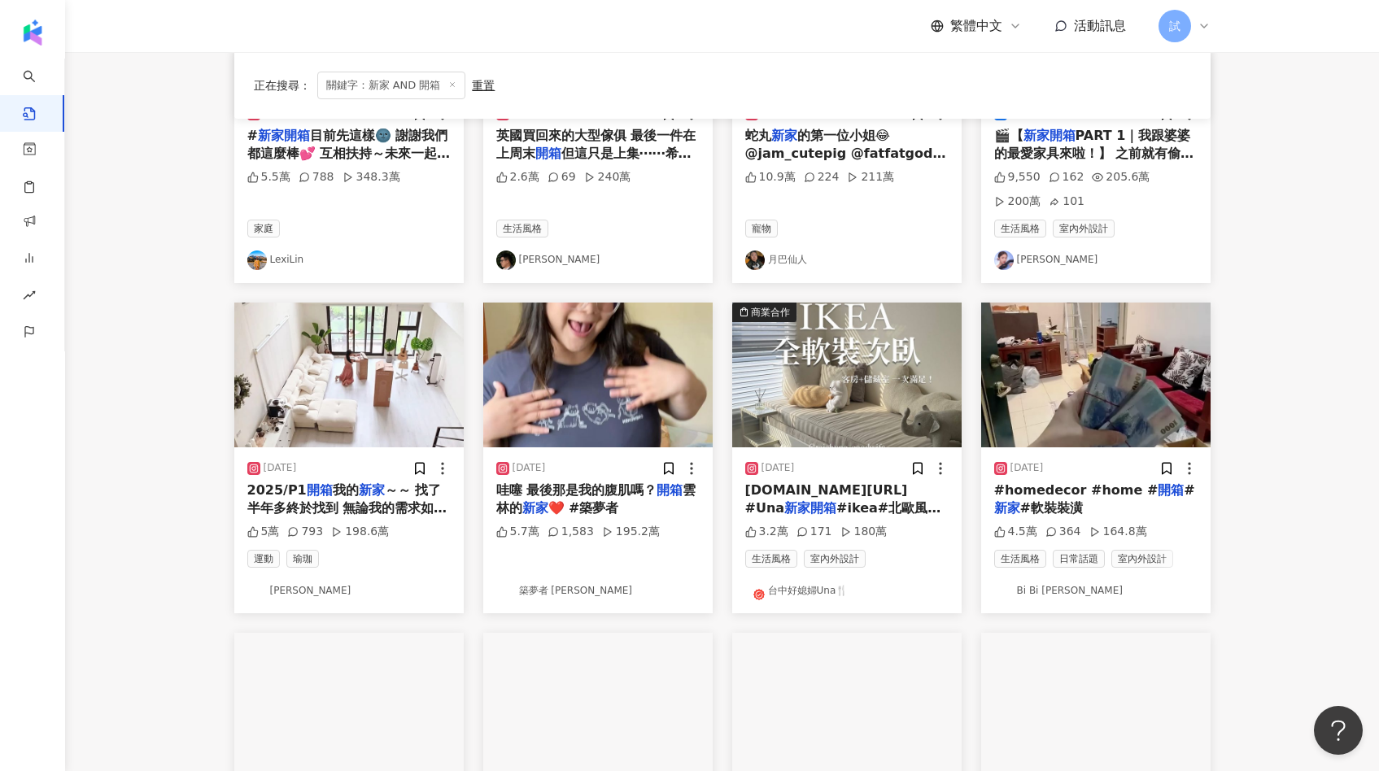
scroll to position [335, 0]
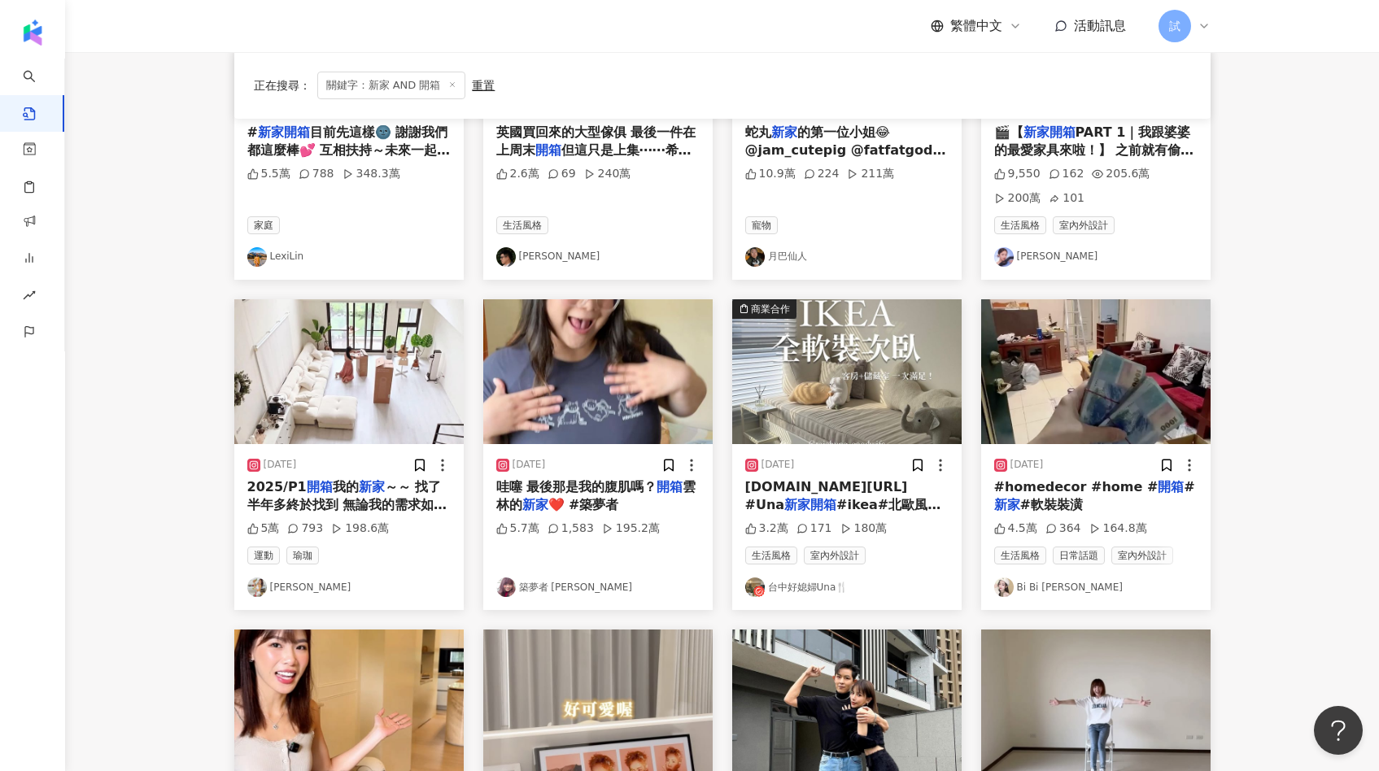
click at [615, 355] on img at bounding box center [597, 371] width 229 height 145
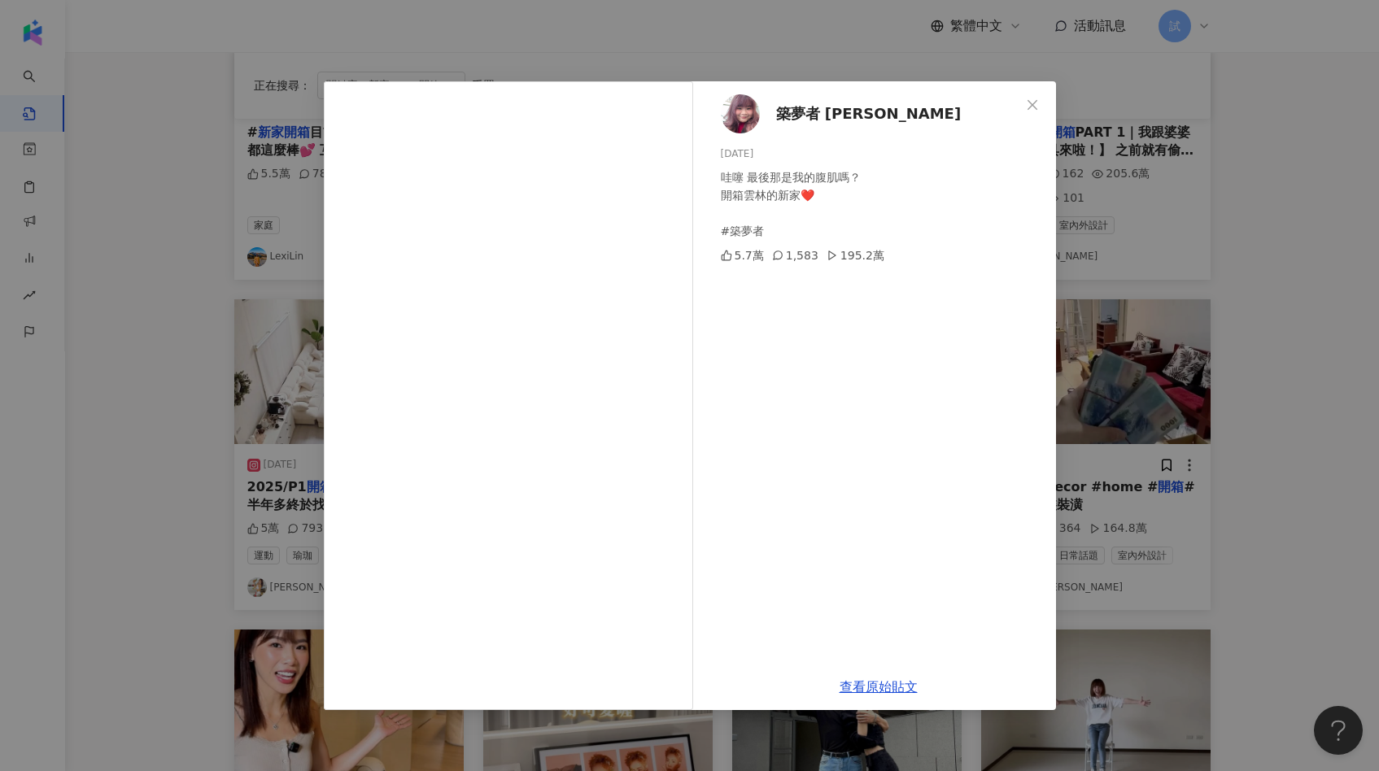
click at [1162, 320] on div "築夢者 夸克波波 2024/8/16 哇噻 最後那是我的腹肌嗎？ 開箱雲林的新家❤️ #築夢者 5.7萬 1,583 195.2萬 查看原始貼文" at bounding box center [689, 385] width 1379 height 771
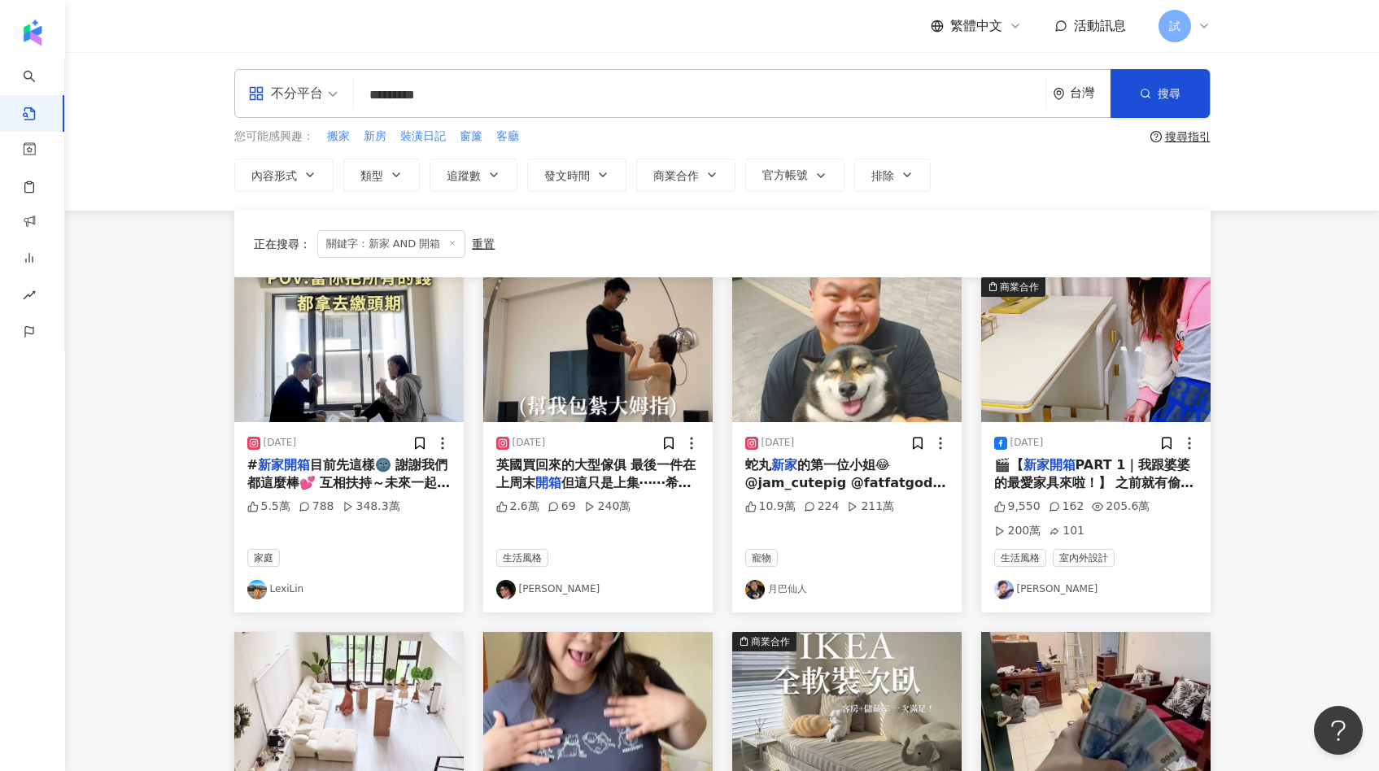
scroll to position [0, 0]
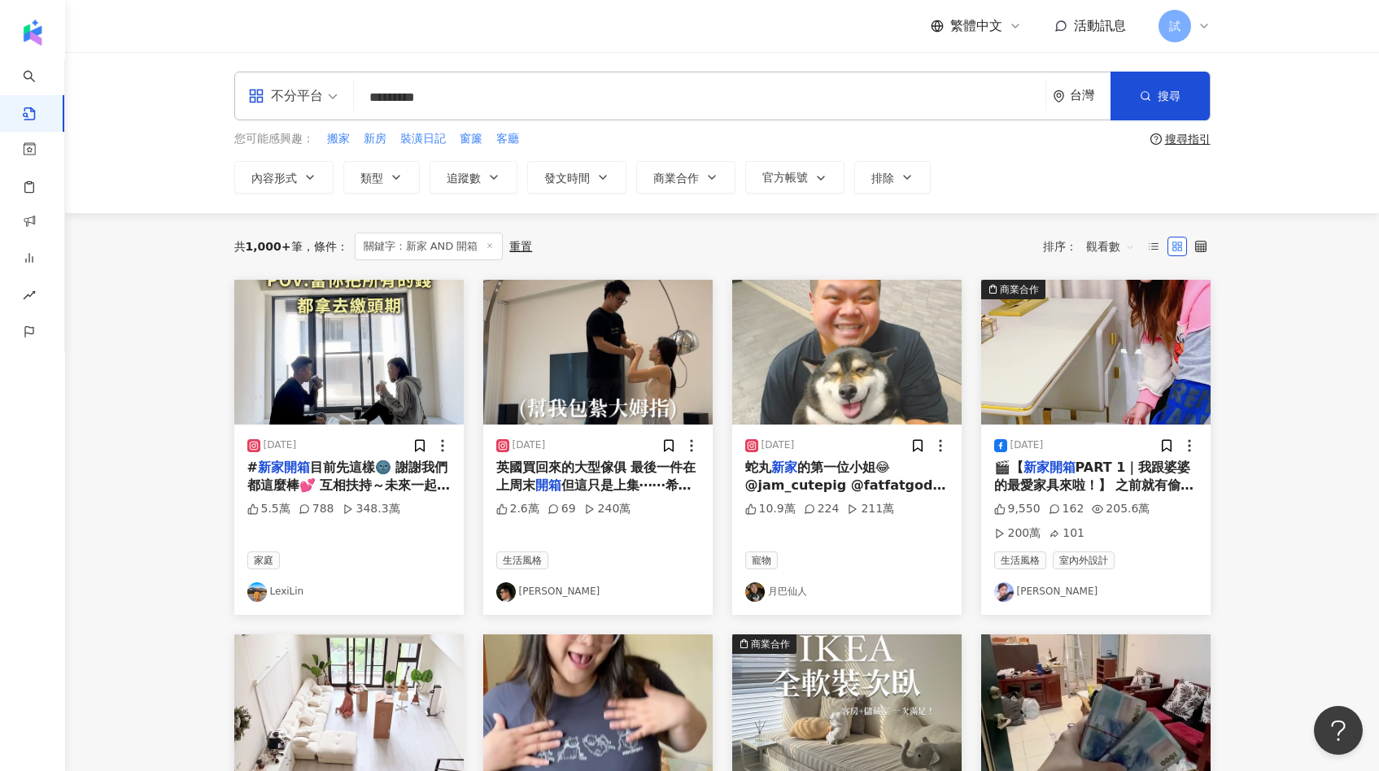
drag, startPoint x: 537, startPoint y: 92, endPoint x: 306, endPoint y: 92, distance: 231.0
click at [307, 92] on div "不分平台 新家 AND 開箱 ********* 台灣 搜尋" at bounding box center [722, 96] width 976 height 49
type input "*"
type input "****"
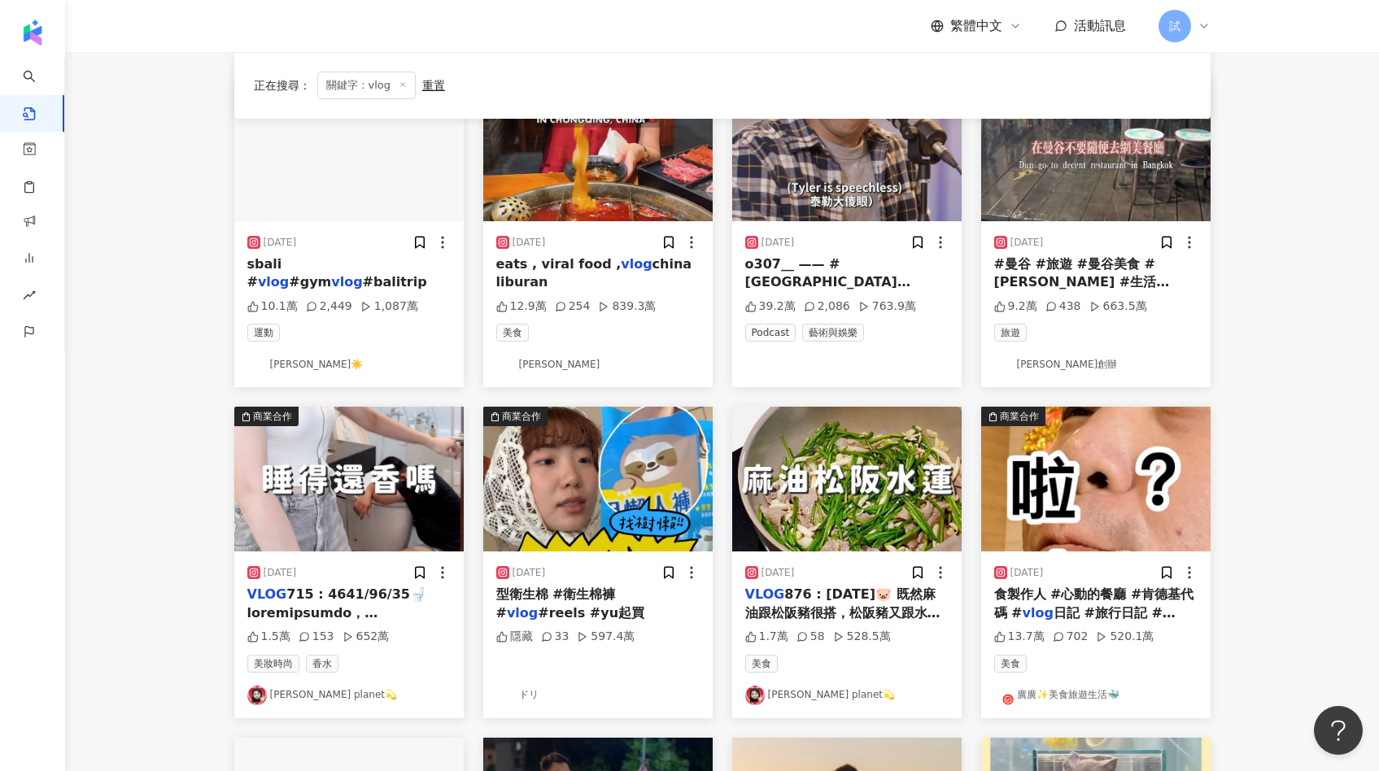
scroll to position [199, 0]
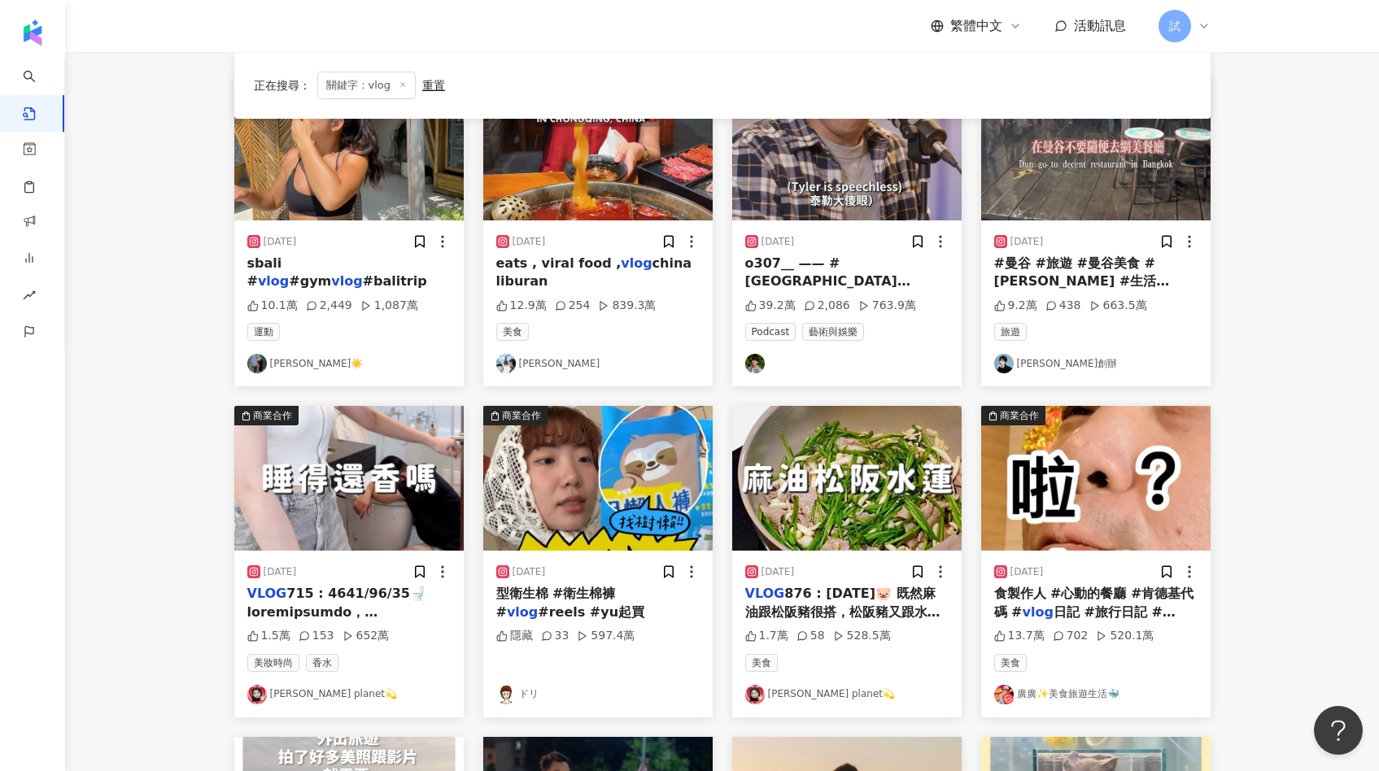
click at [346, 468] on img at bounding box center [348, 478] width 229 height 145
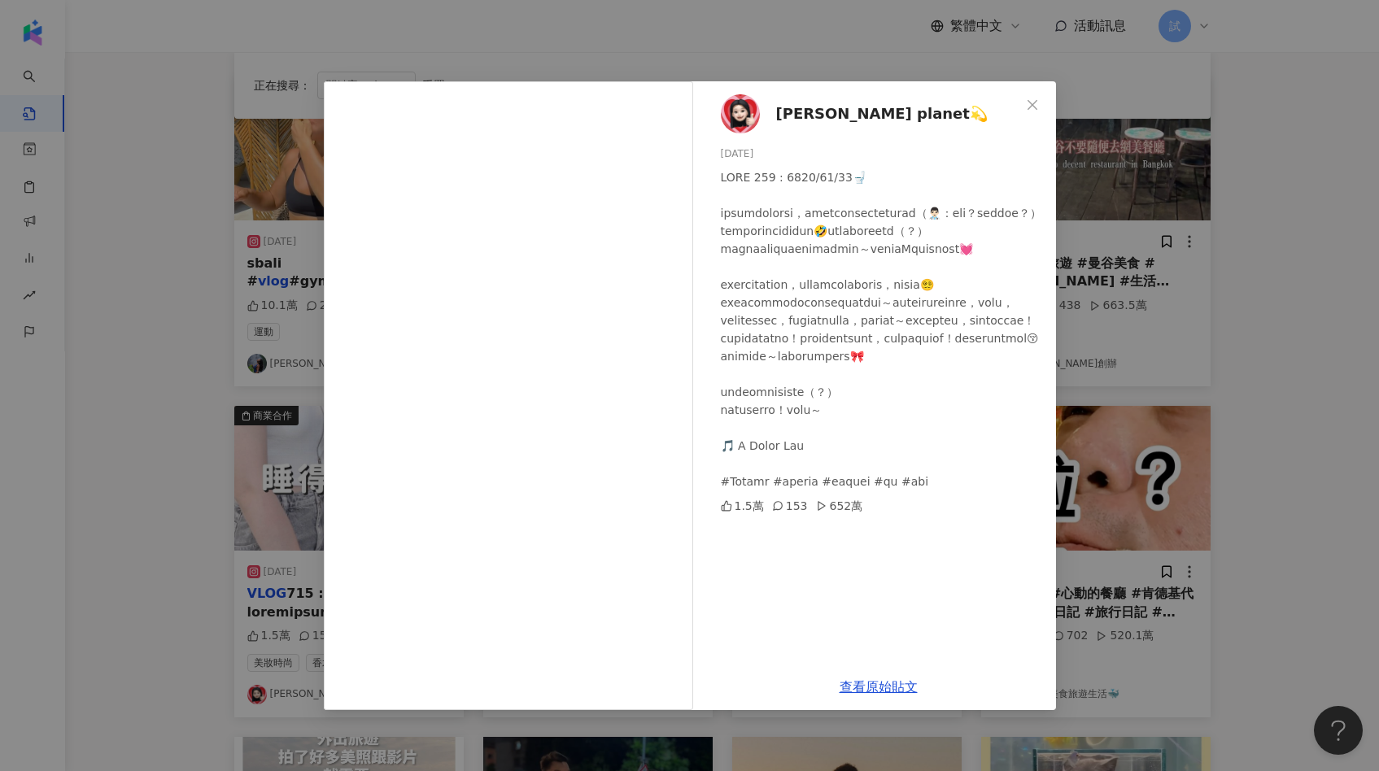
click at [1129, 479] on div "李欣Lee’s planet💫 2024/10/29 1.5萬 153 652萬 查看原始貼文" at bounding box center [689, 385] width 1379 height 771
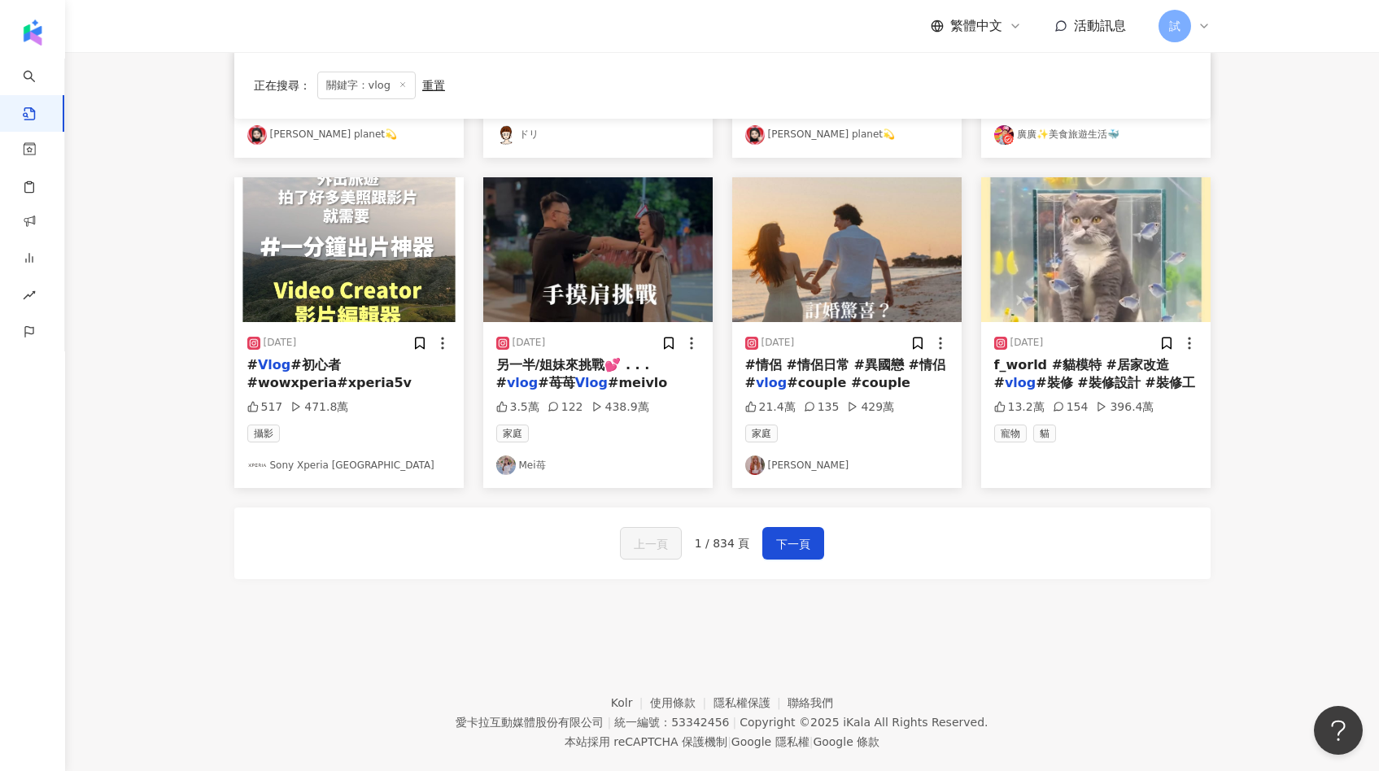
scroll to position [773, 0]
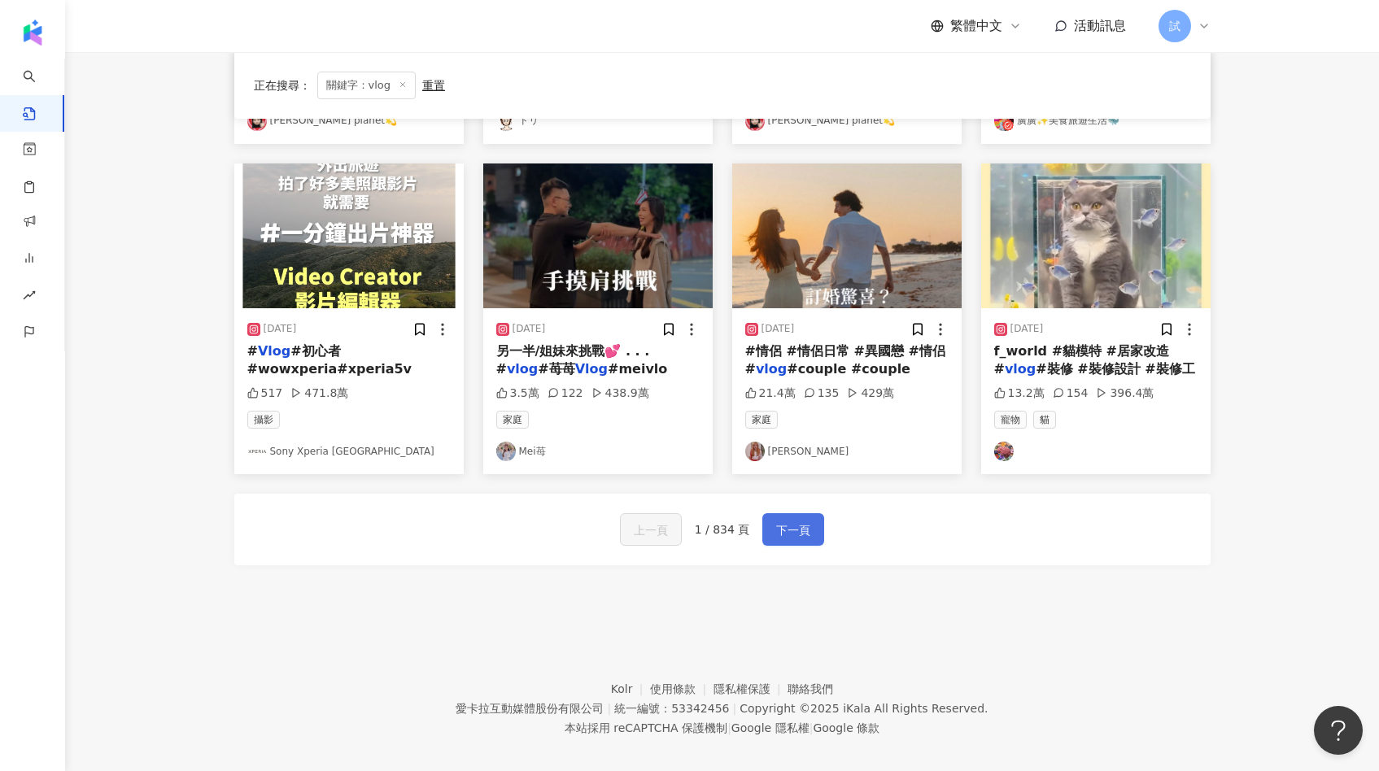
click at [805, 520] on span "下一頁" at bounding box center [793, 530] width 34 height 20
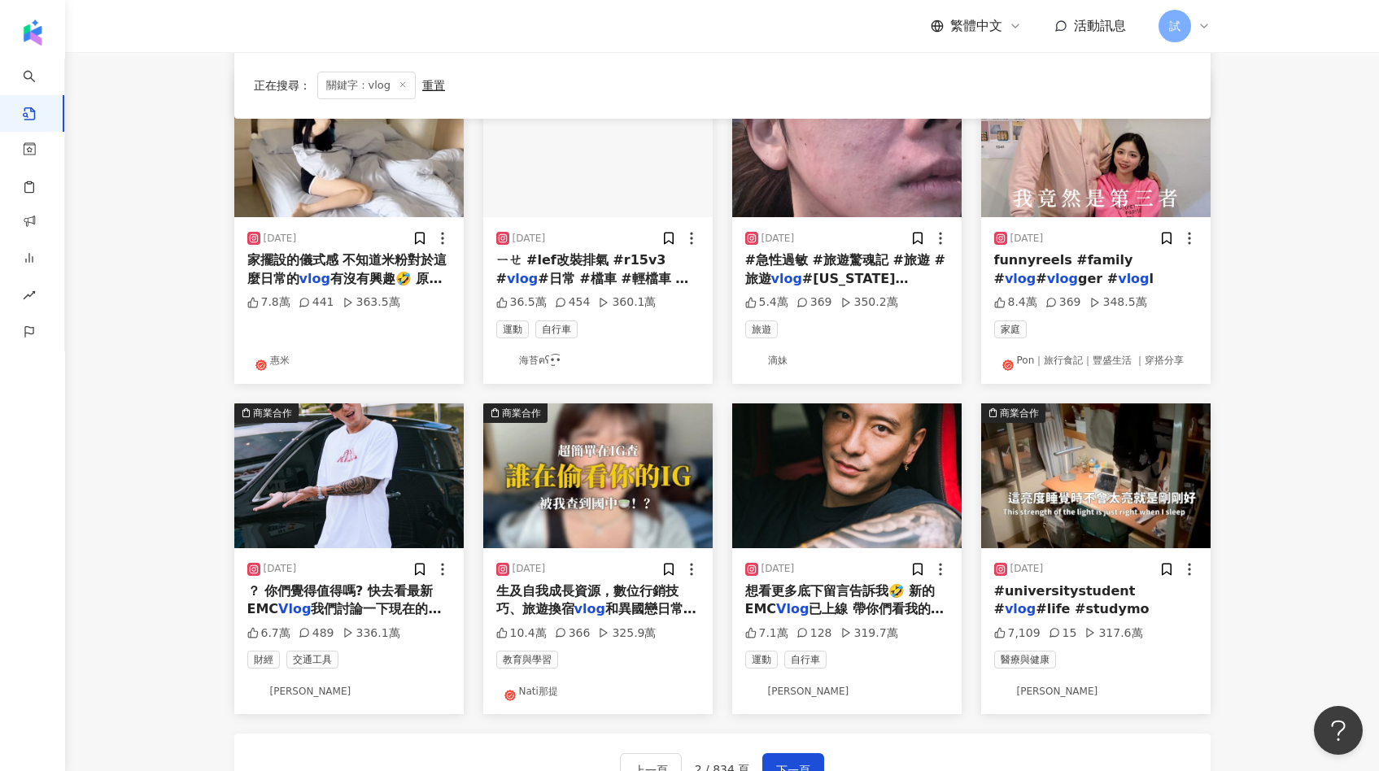
scroll to position [520, 0]
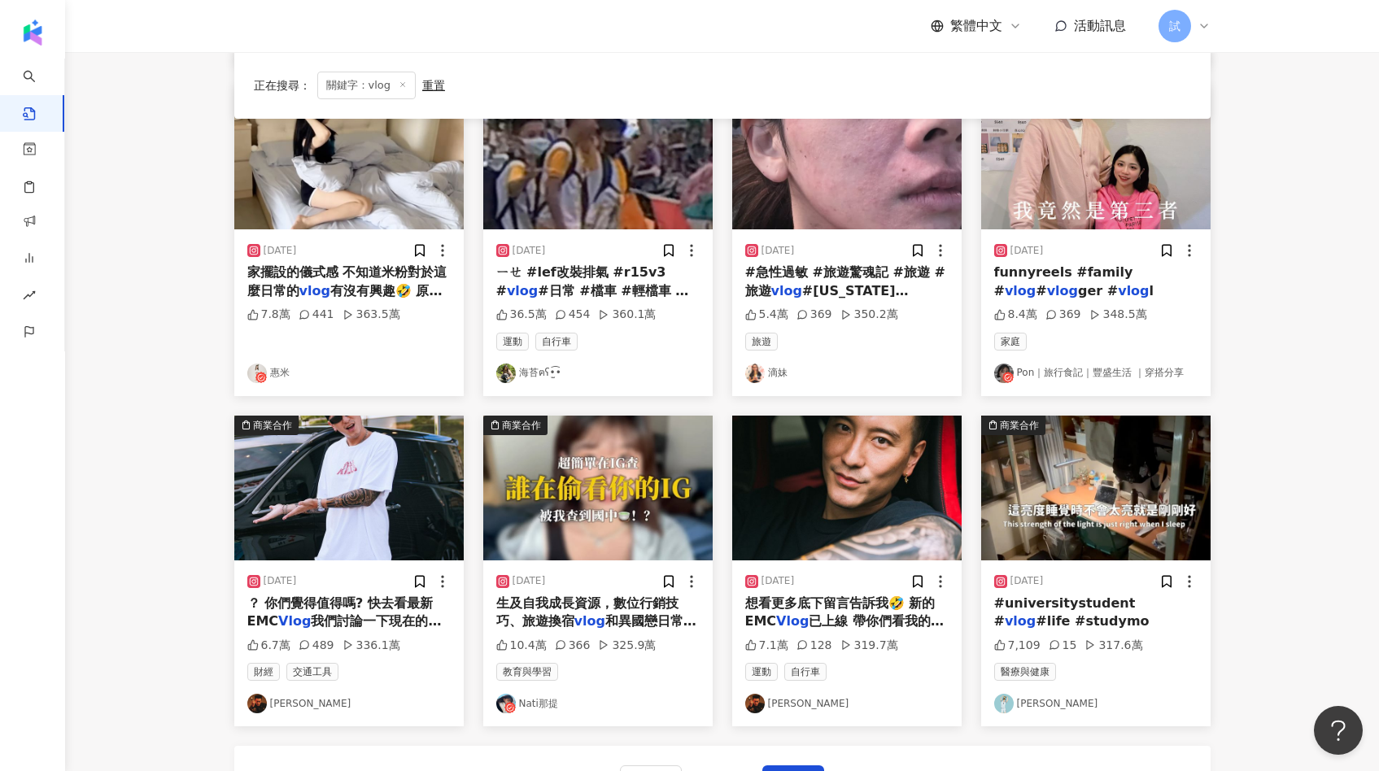
click at [614, 488] on img at bounding box center [597, 488] width 229 height 145
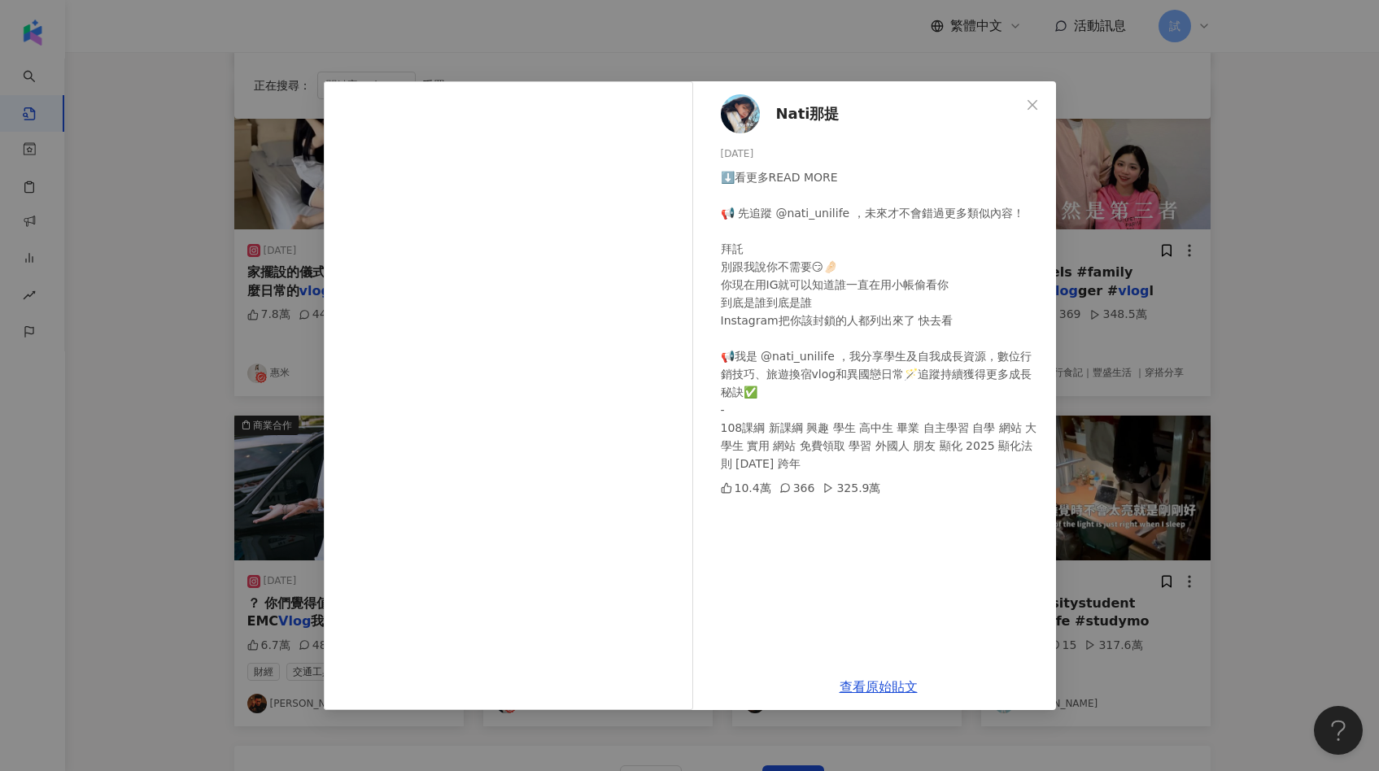
click at [1081, 425] on div "Nati那提 2024/12/12 ⬇️看更多READ MORE 📢 先追蹤 @nati_unilife ，未來才不會錯過更多類似內容！ 拜託 別跟我說你不需…" at bounding box center [689, 385] width 1379 height 771
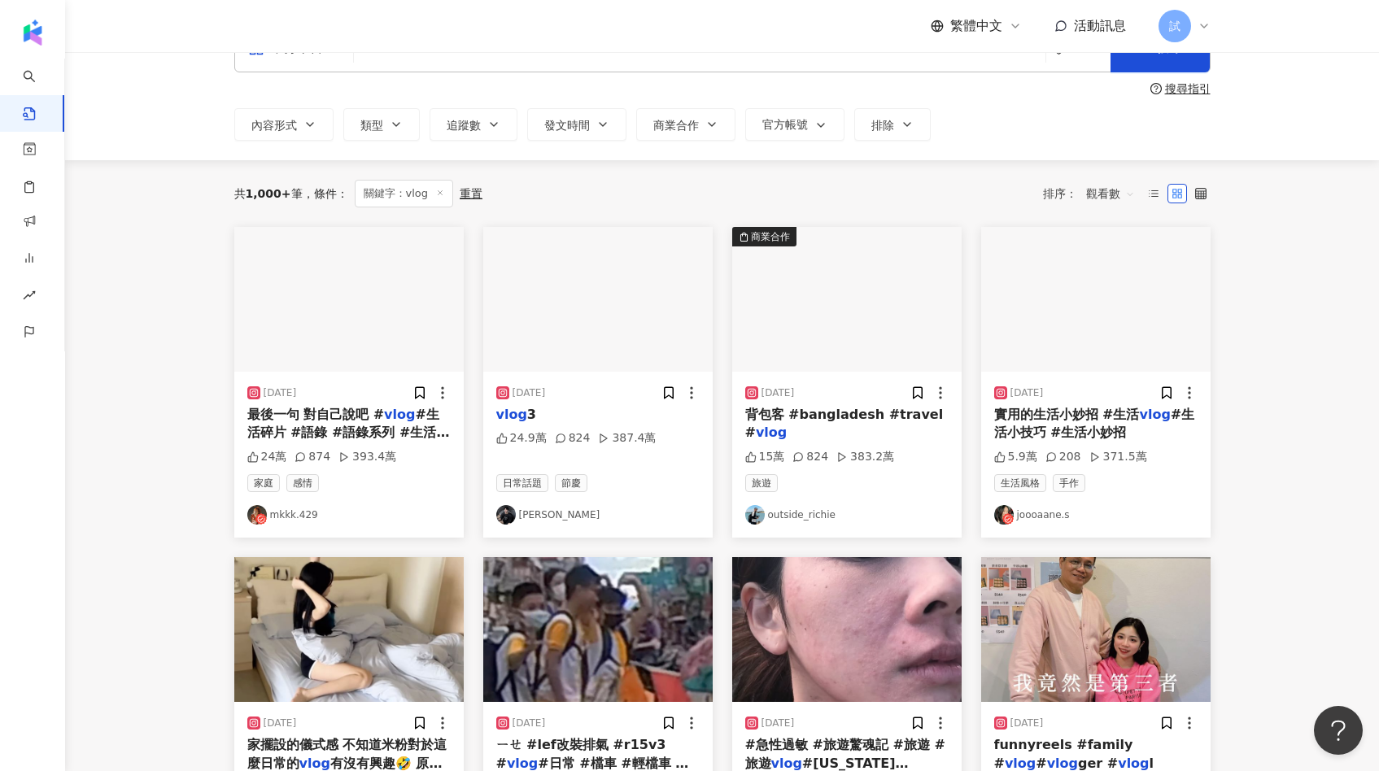
scroll to position [39, 0]
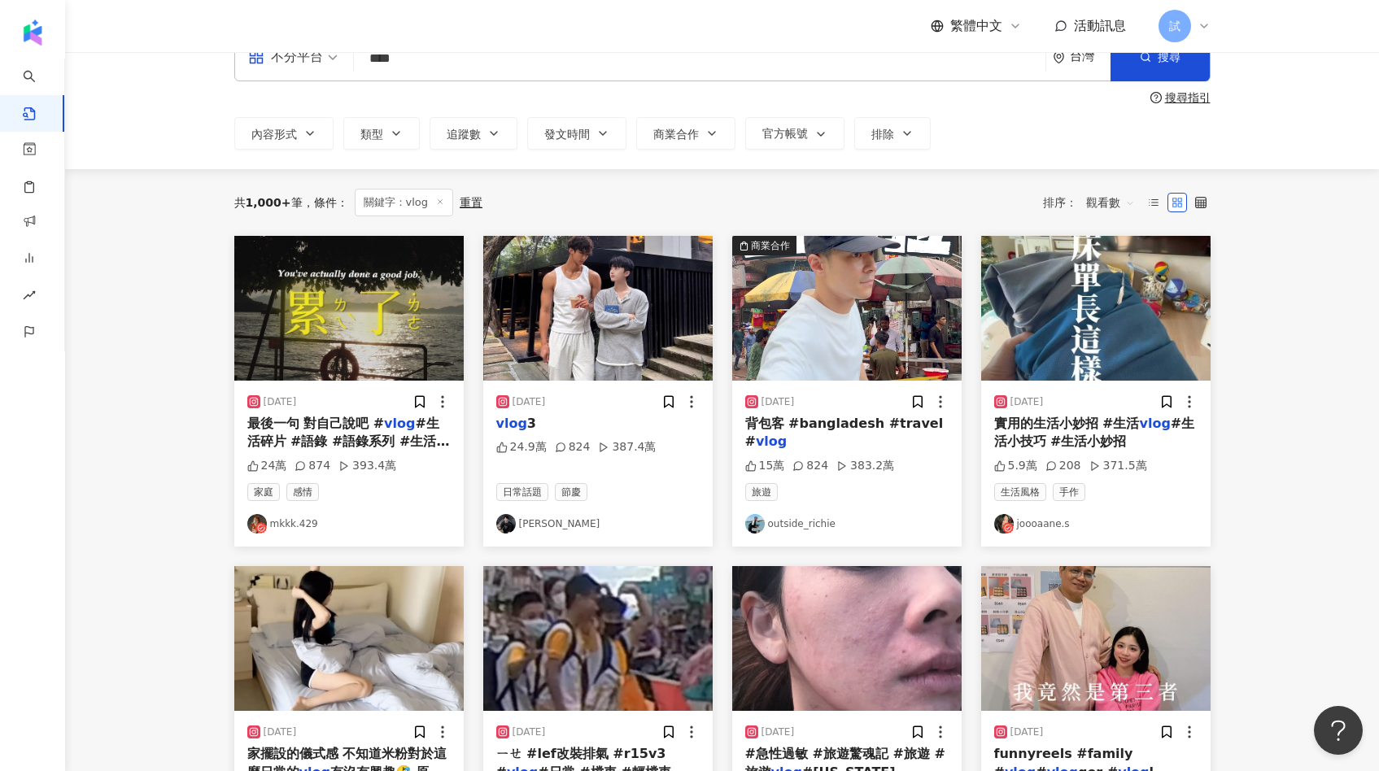
click at [1085, 346] on img at bounding box center [1095, 308] width 229 height 145
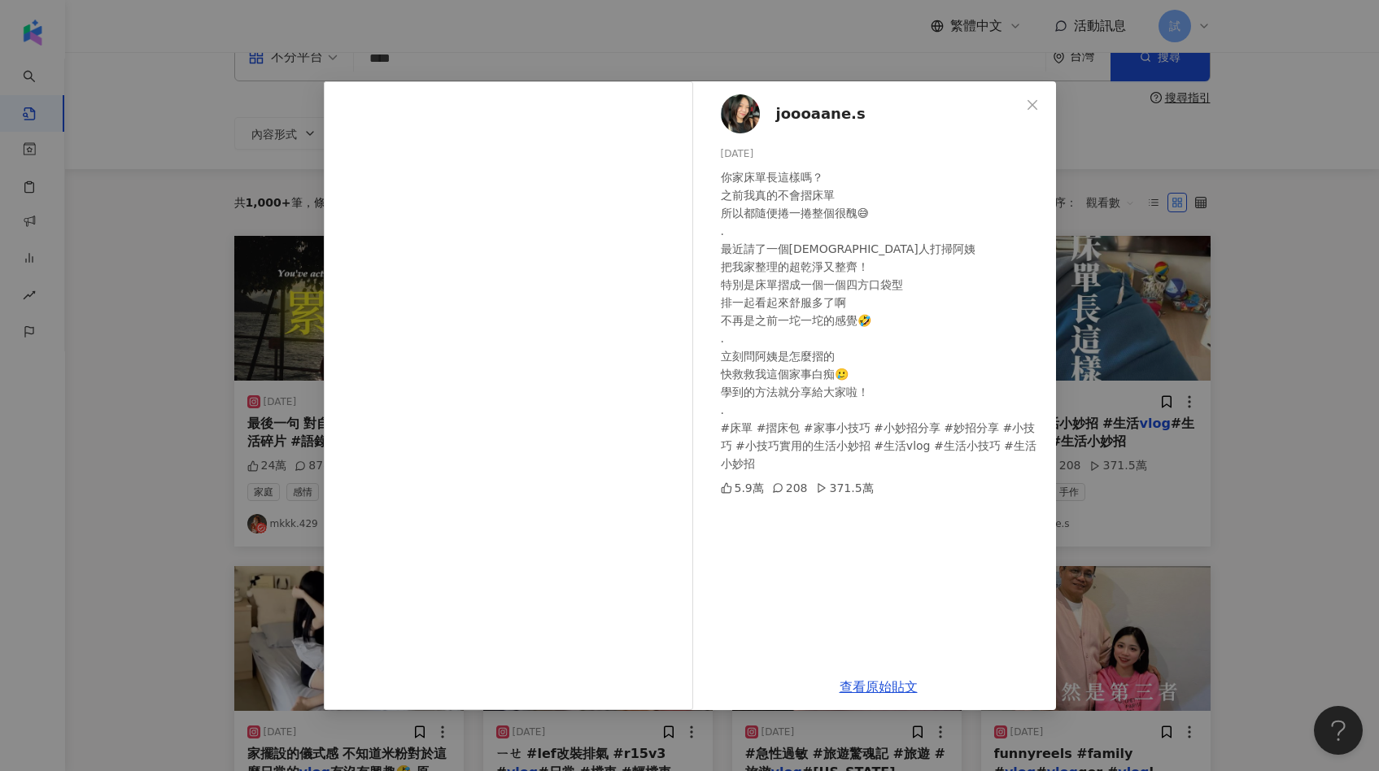
click at [1199, 390] on div "joooaane.s 2023/12/8 你家床單長這樣嗎？ 之前我真的不會摺床單 所以都隨便捲一捲整個很醜😅 . 最近請了一個神人打掃阿姨 把我家整理的超乾…" at bounding box center [689, 385] width 1379 height 771
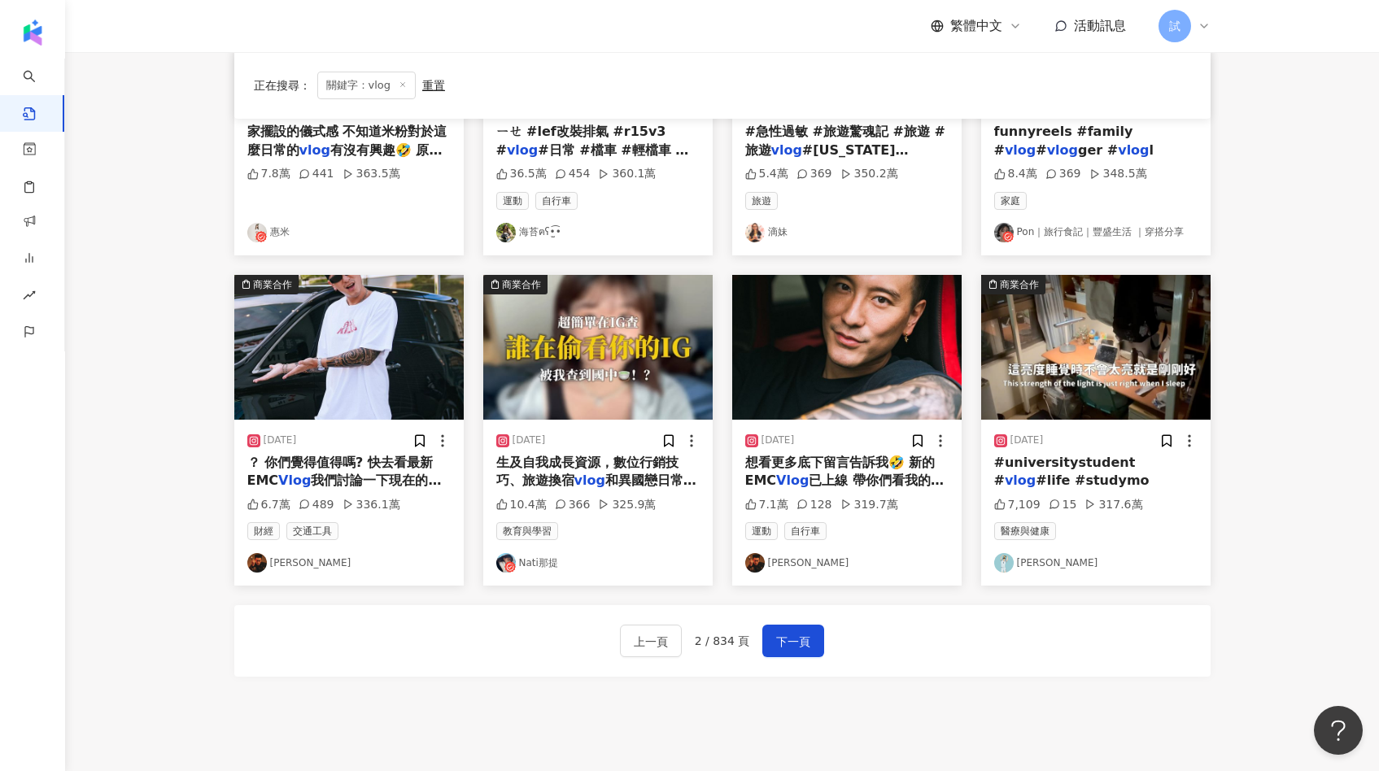
scroll to position [523, 0]
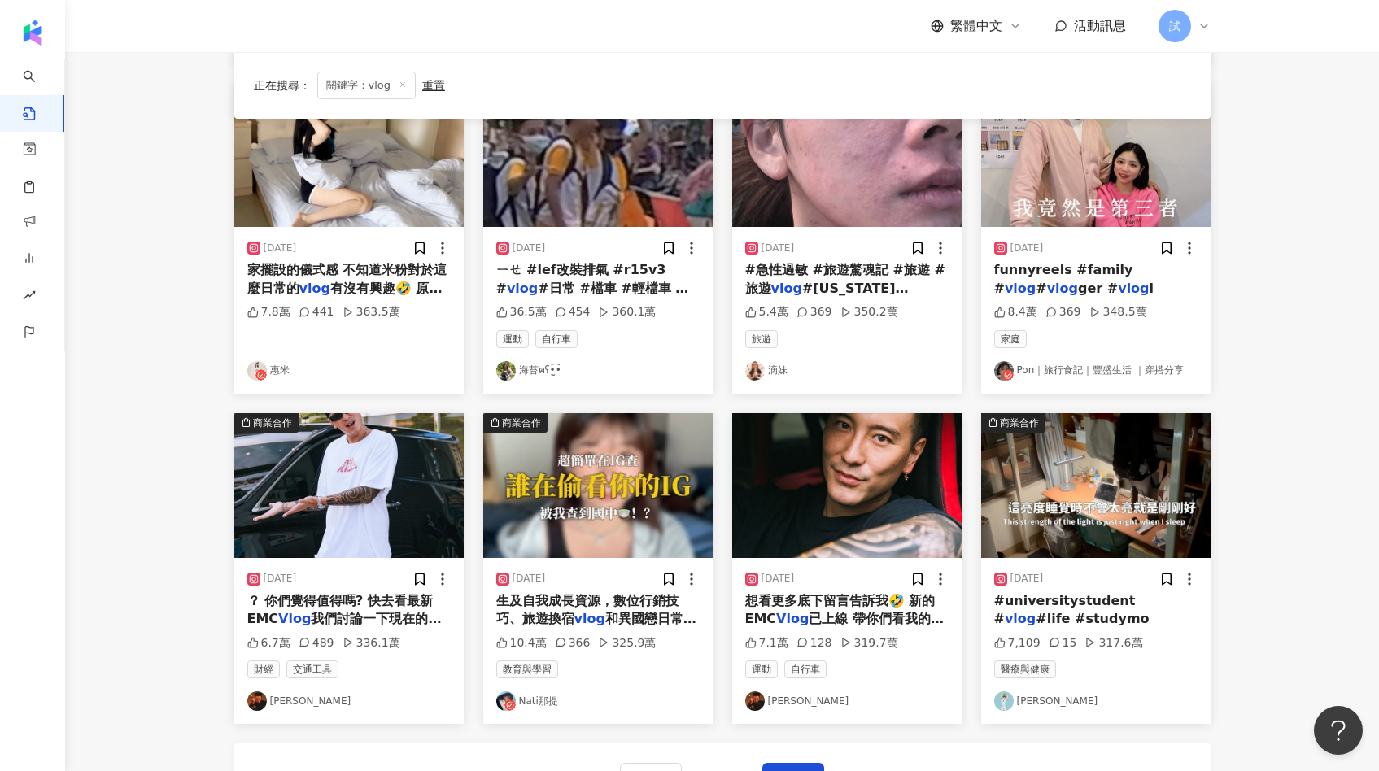
click at [374, 187] on img at bounding box center [348, 154] width 229 height 145
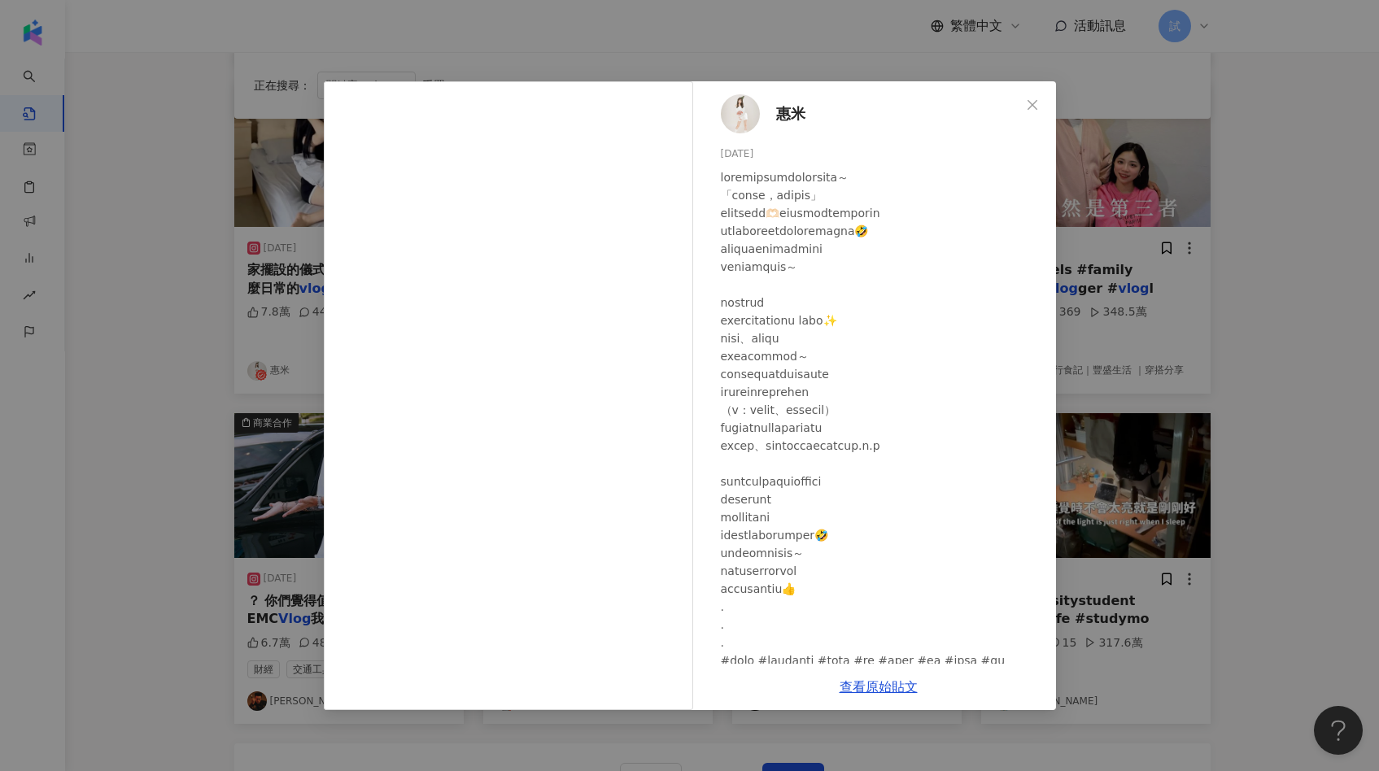
scroll to position [48, 0]
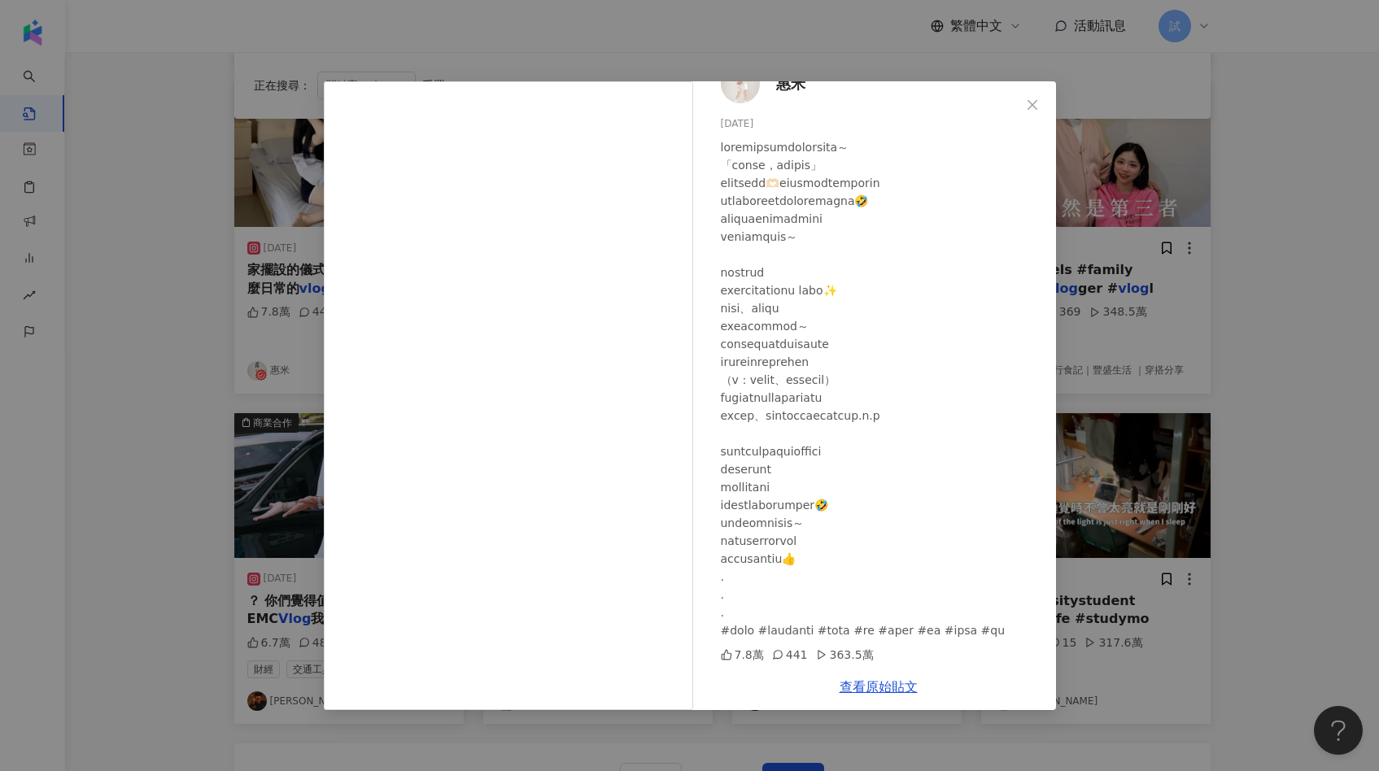
click at [1122, 481] on div "惠米 2024/6/4 7.8萬 441 363.5萬 查看原始貼文" at bounding box center [689, 385] width 1379 height 771
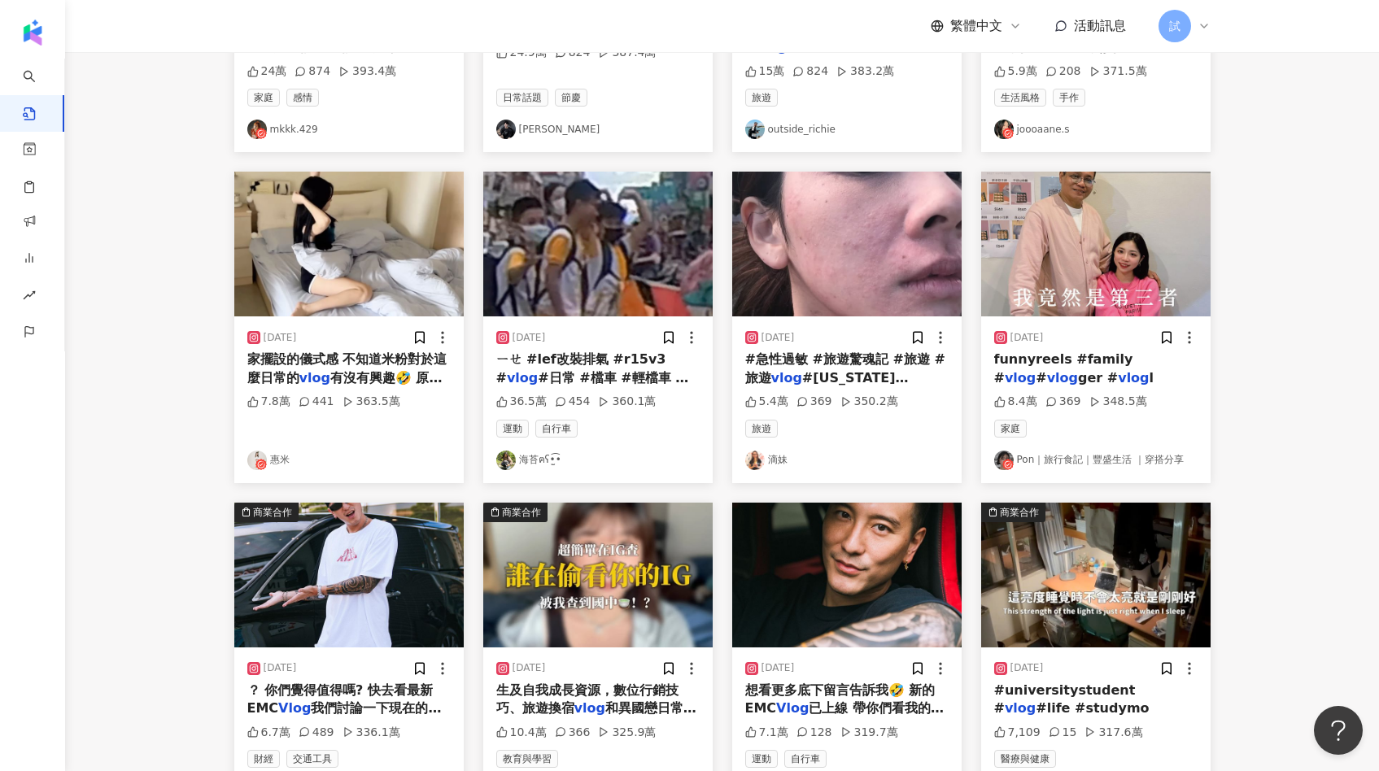
scroll to position [0, 0]
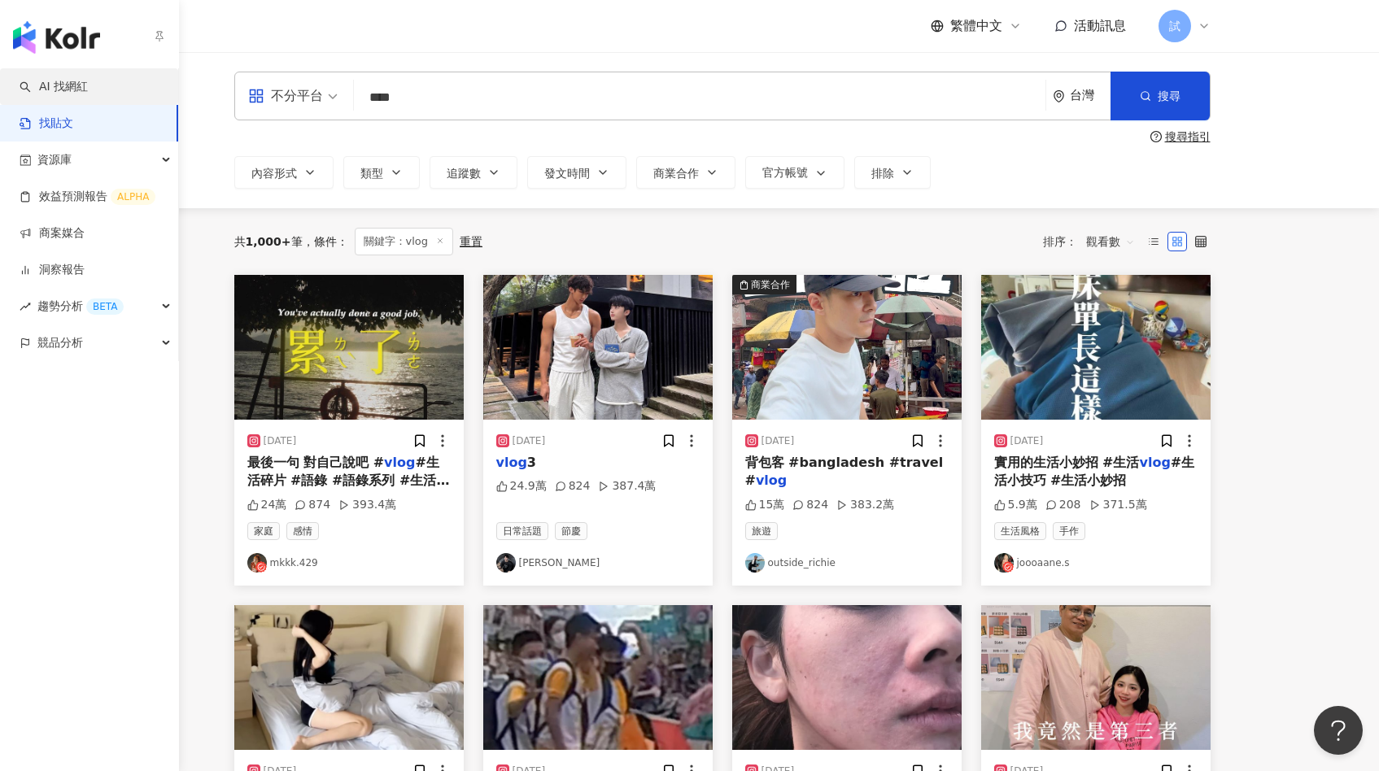
click at [46, 81] on link "AI 找網紅" at bounding box center [54, 87] width 68 height 16
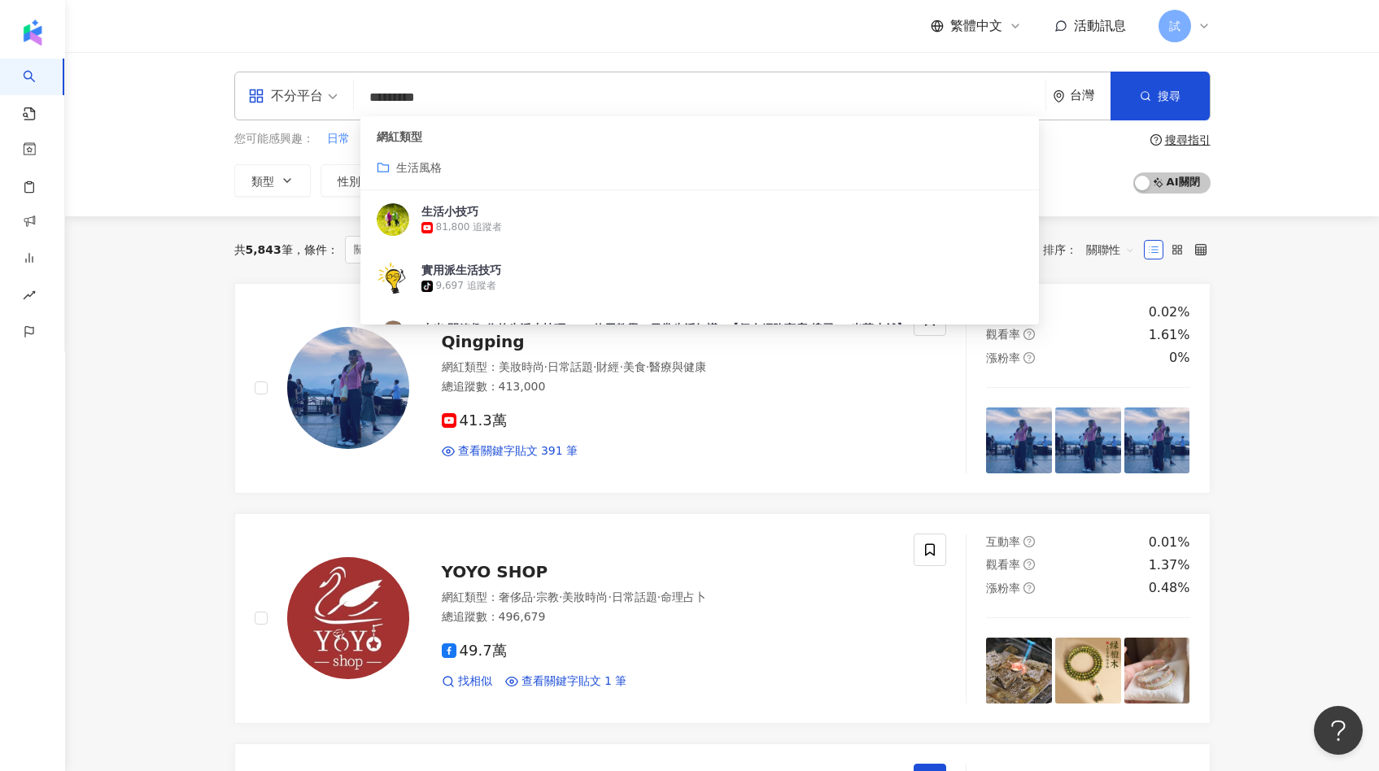
type input "*********"
click at [248, 279] on div "共 5,843 筆 條件 ： 關鍵字：生活 AND 技巧 重置 排序： 關聯性" at bounding box center [722, 249] width 976 height 67
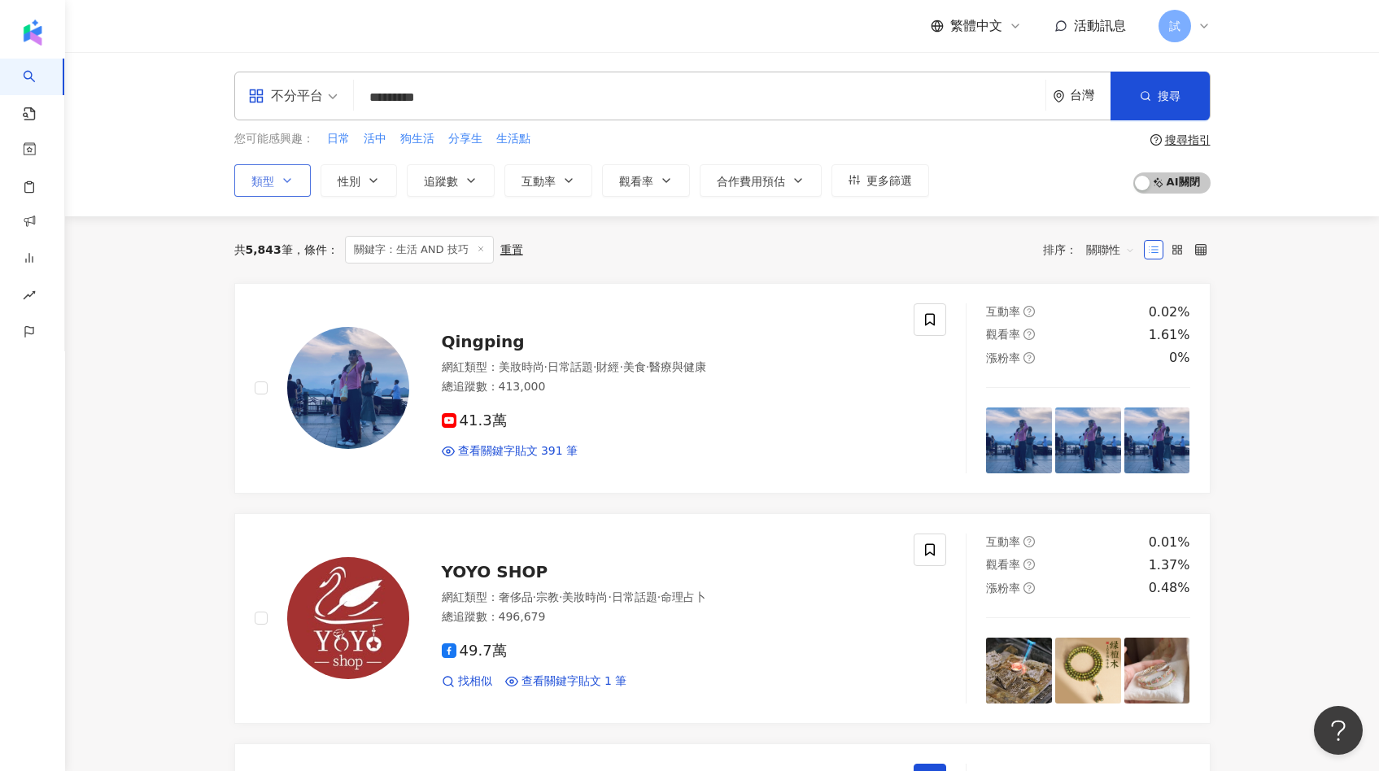
click at [276, 179] on button "類型" at bounding box center [272, 180] width 76 height 33
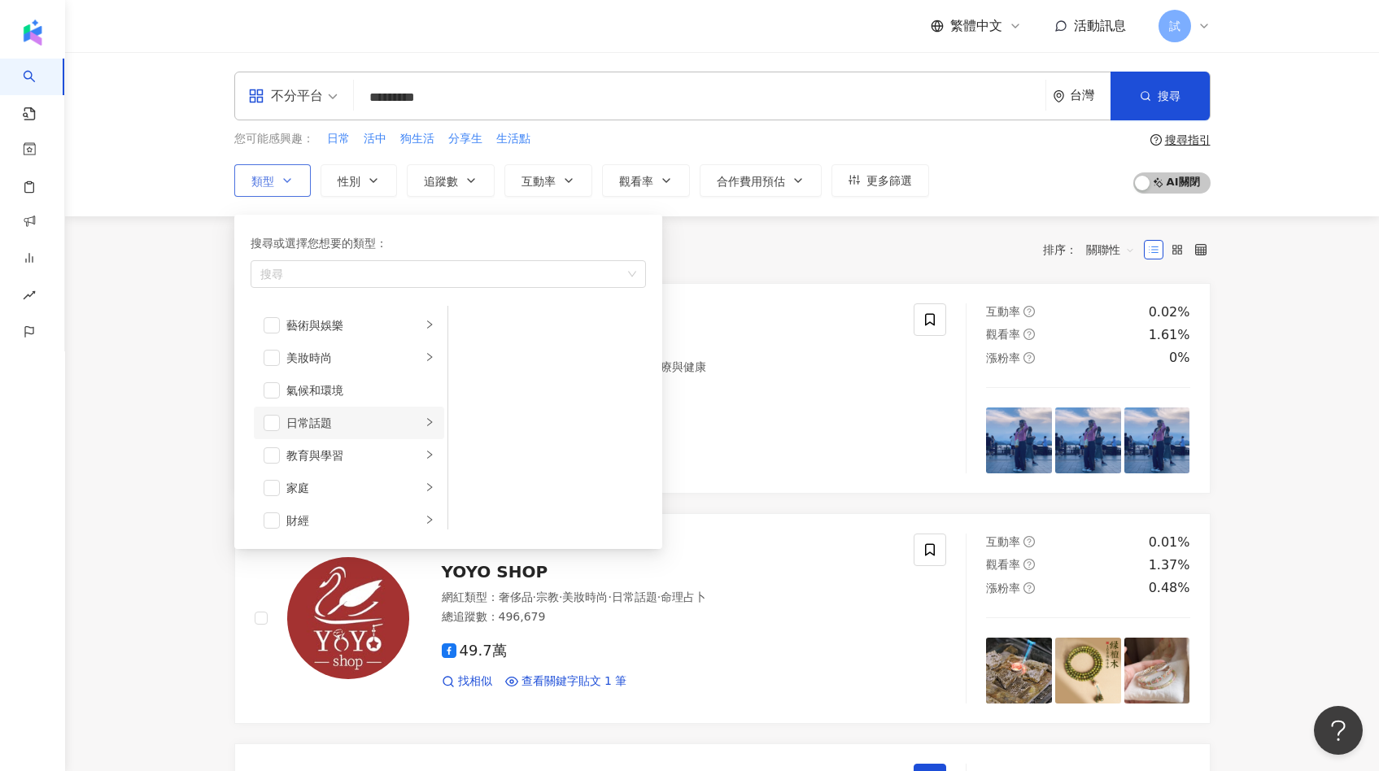
click at [274, 436] on li "日常話題" at bounding box center [349, 423] width 190 height 33
click at [272, 429] on span "button" at bounding box center [272, 423] width 16 height 16
click at [275, 490] on span "button" at bounding box center [272, 488] width 16 height 16
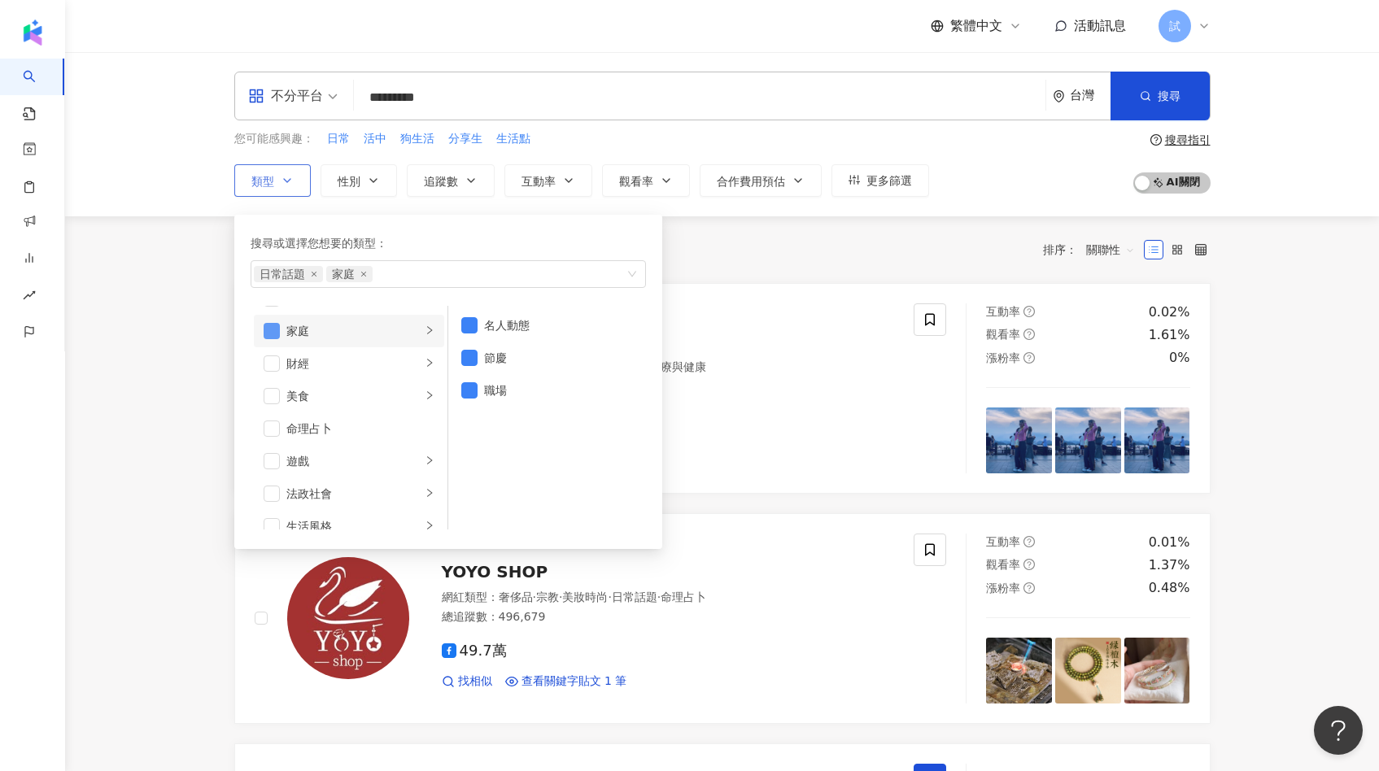
scroll to position [181, 0]
click at [268, 496] on span "button" at bounding box center [272, 502] width 16 height 16
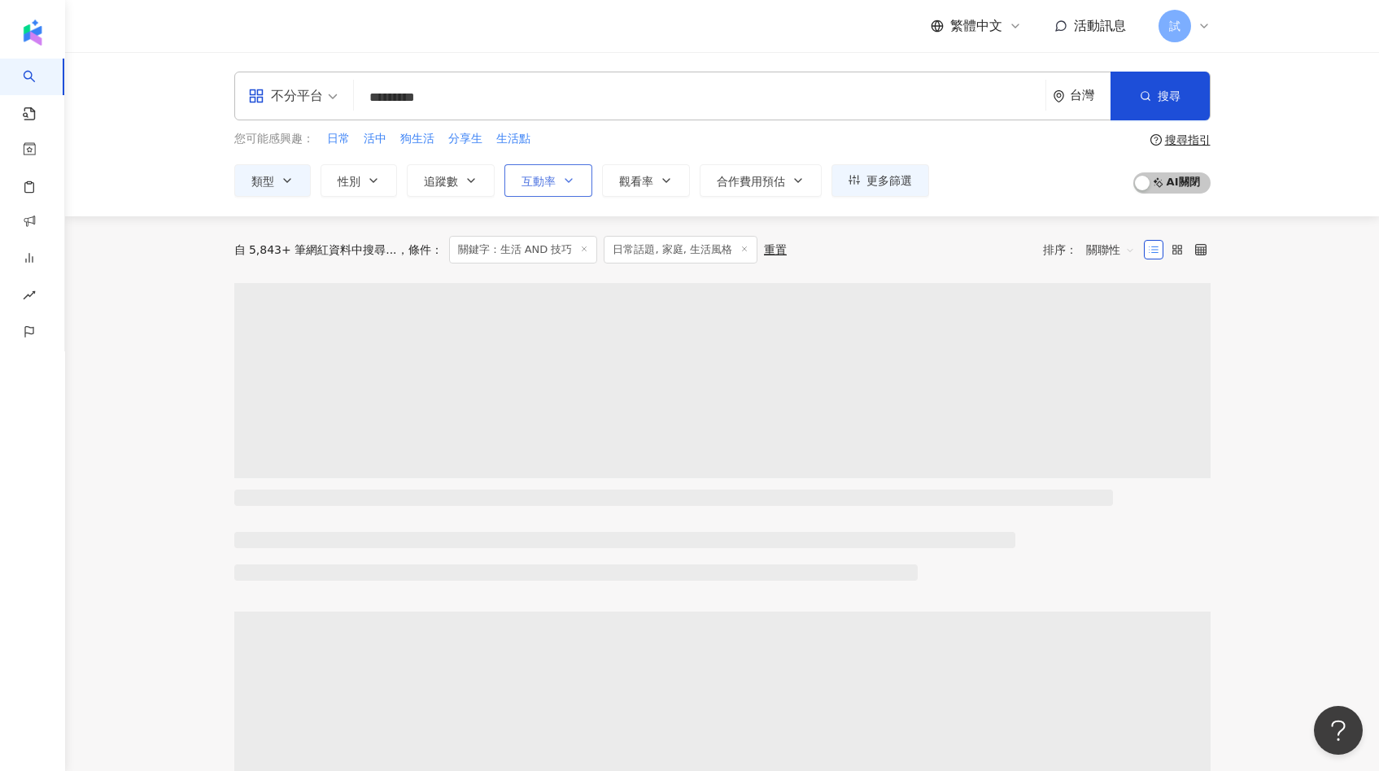
click at [533, 176] on span "互動率" at bounding box center [538, 181] width 34 height 13
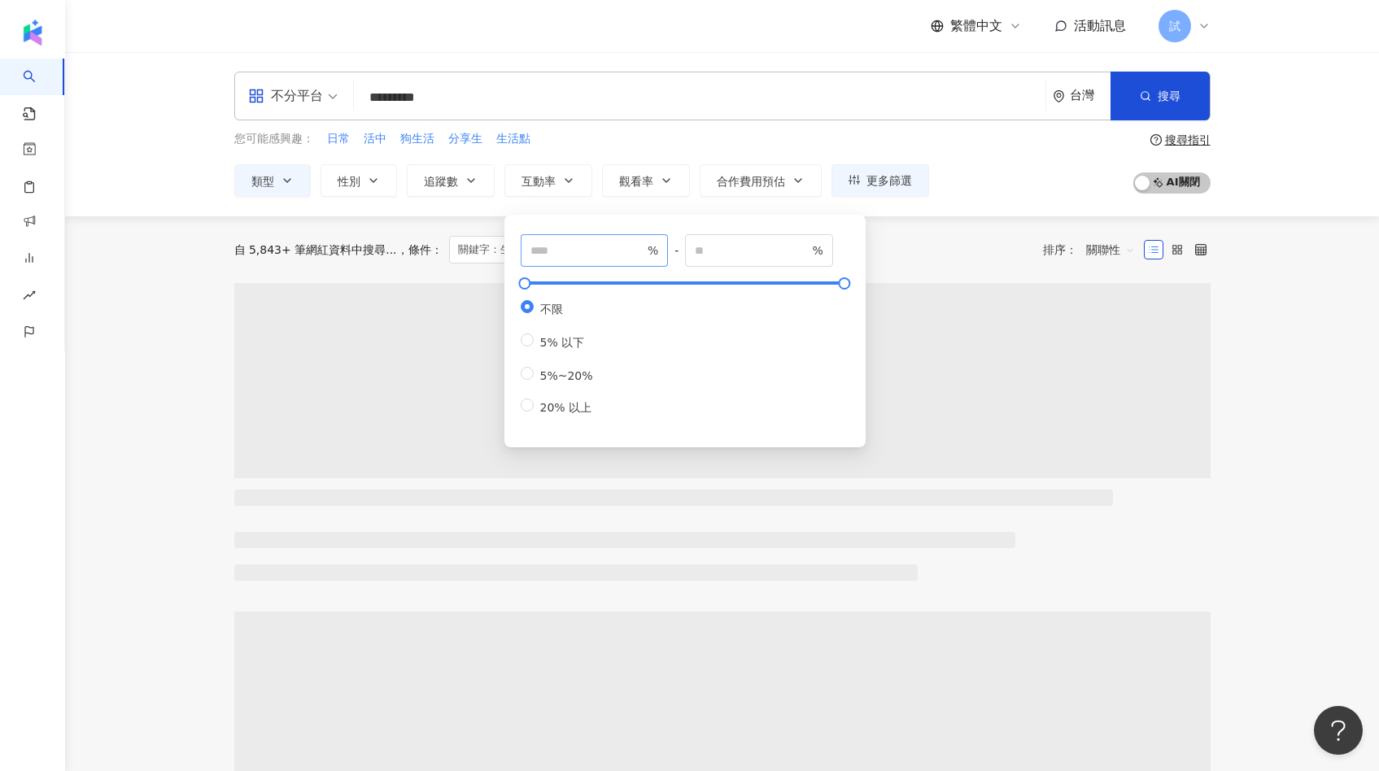
click at [545, 262] on span "%" at bounding box center [594, 250] width 148 height 33
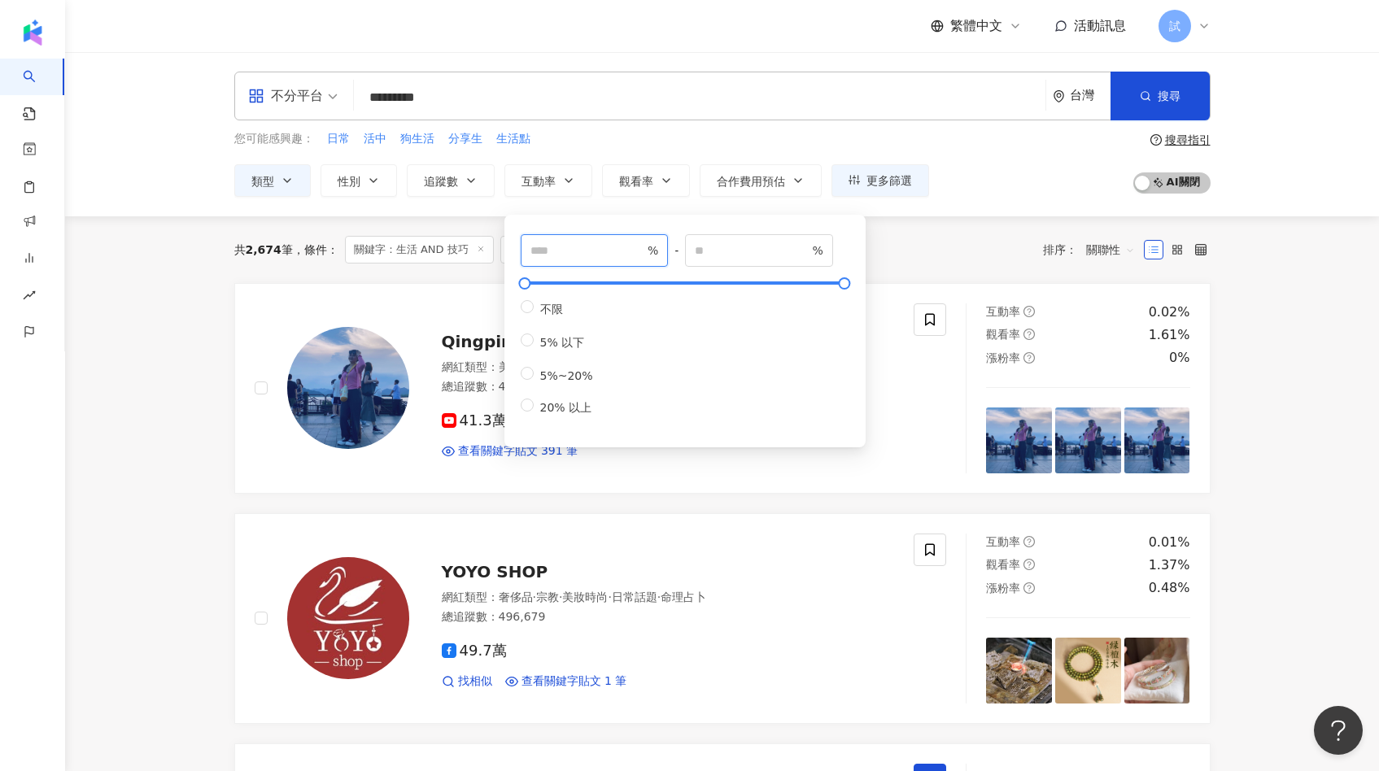
type input "*"
click at [465, 273] on div "共 2,674 筆 條件 ： 關鍵字：生活 AND 技巧 日常話題, 家庭, 生活風格 重置 排序： 關聯性" at bounding box center [722, 249] width 976 height 67
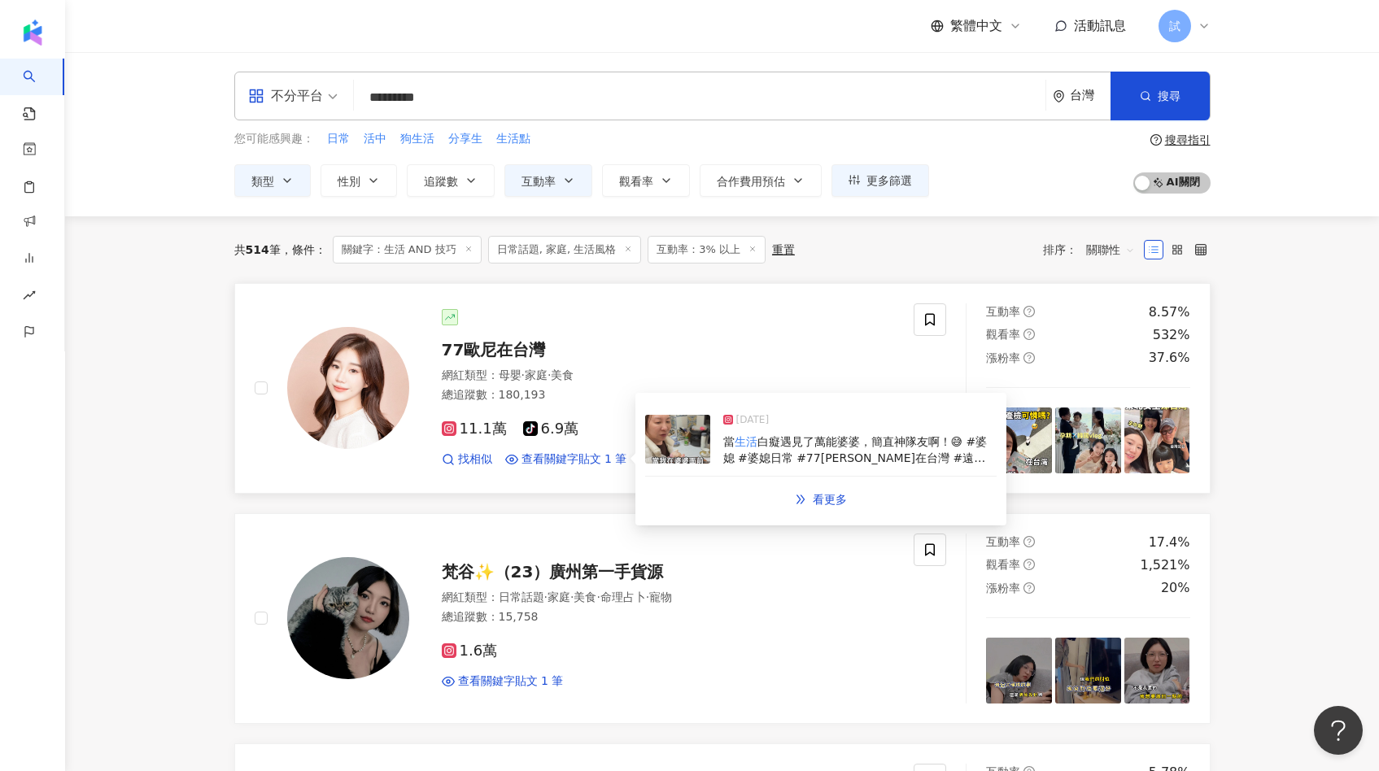
click at [673, 444] on img at bounding box center [677, 439] width 65 height 49
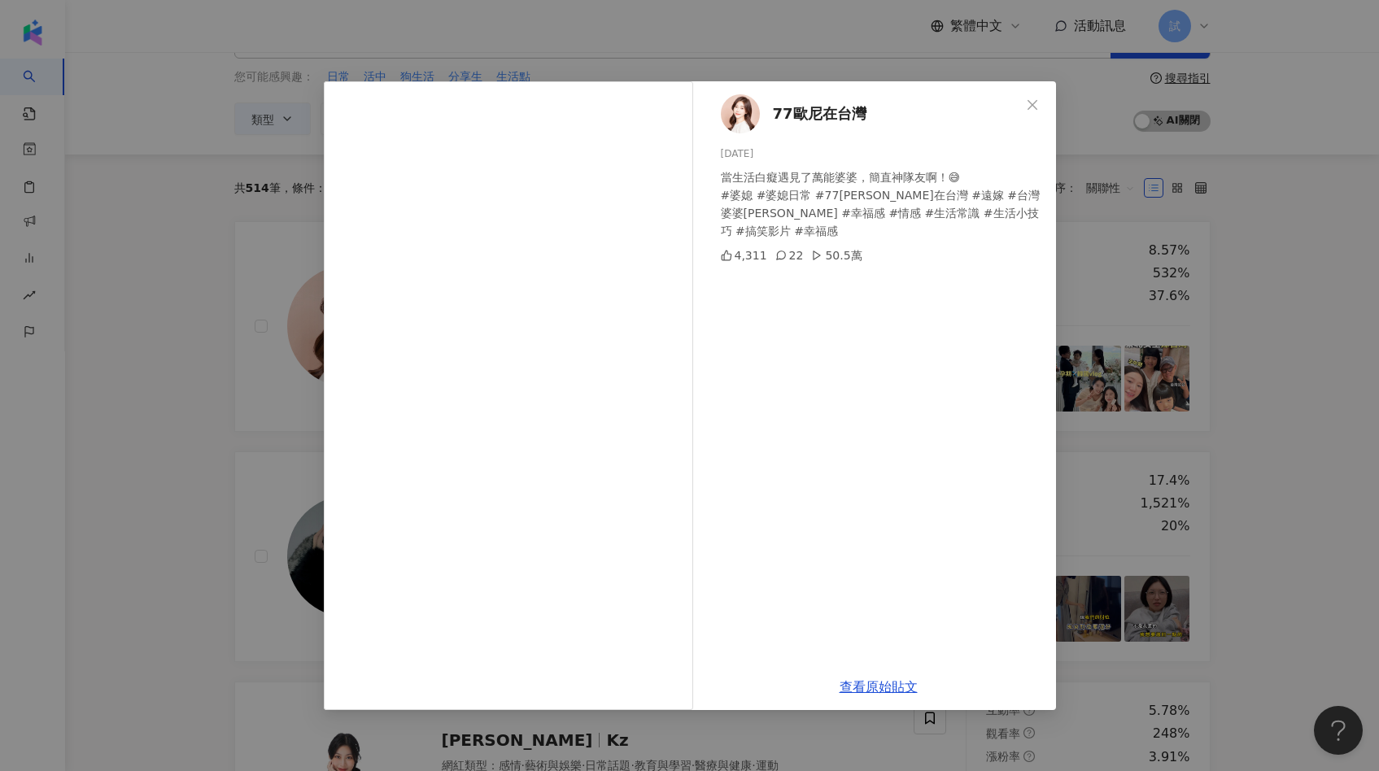
scroll to position [113, 0]
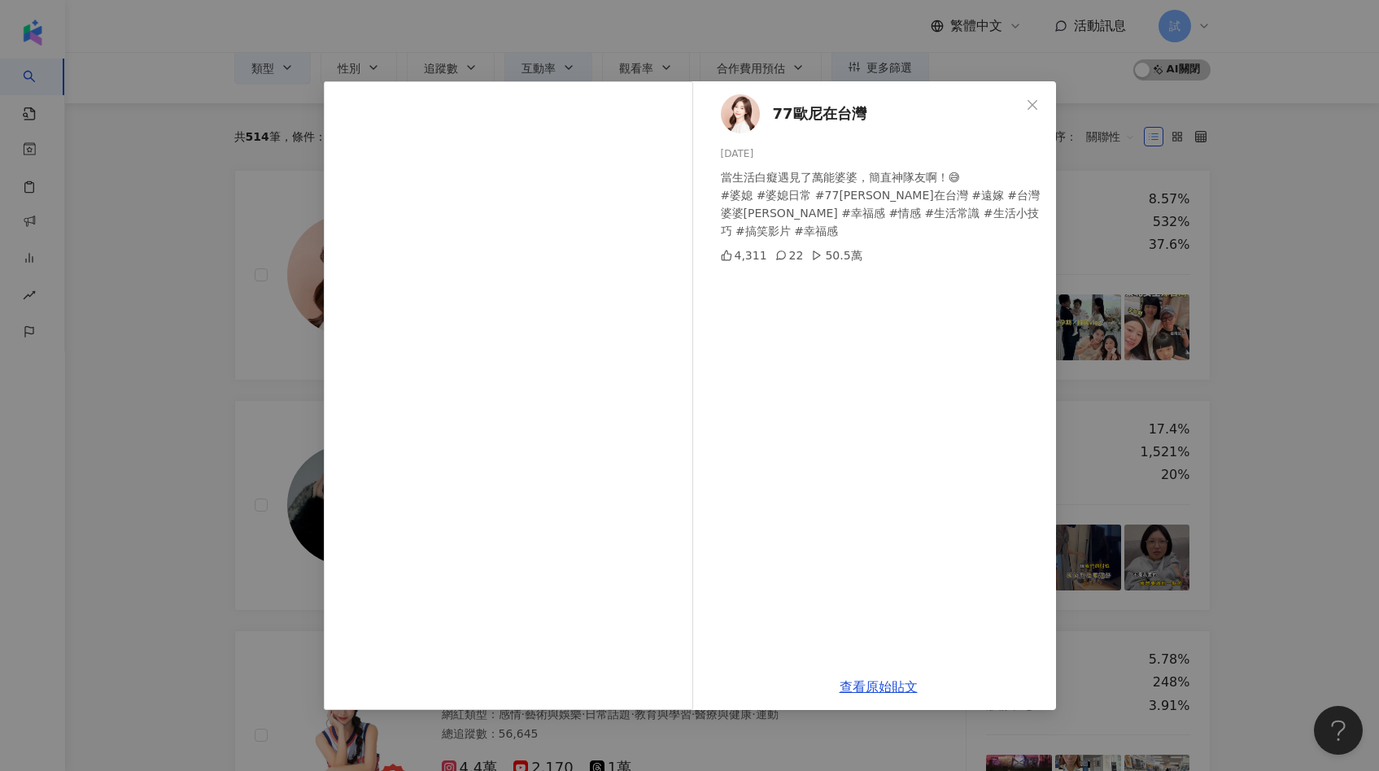
click at [283, 466] on div "77歐尼在台灣 2025/1/25 當生活白癡遇見了萬能婆婆，簡直神隊友啊！😅 #婆媳 #婆媳日常 #77歐尼在台灣 #遠嫁 #台灣婆婆sophia #幸福感…" at bounding box center [689, 385] width 1379 height 771
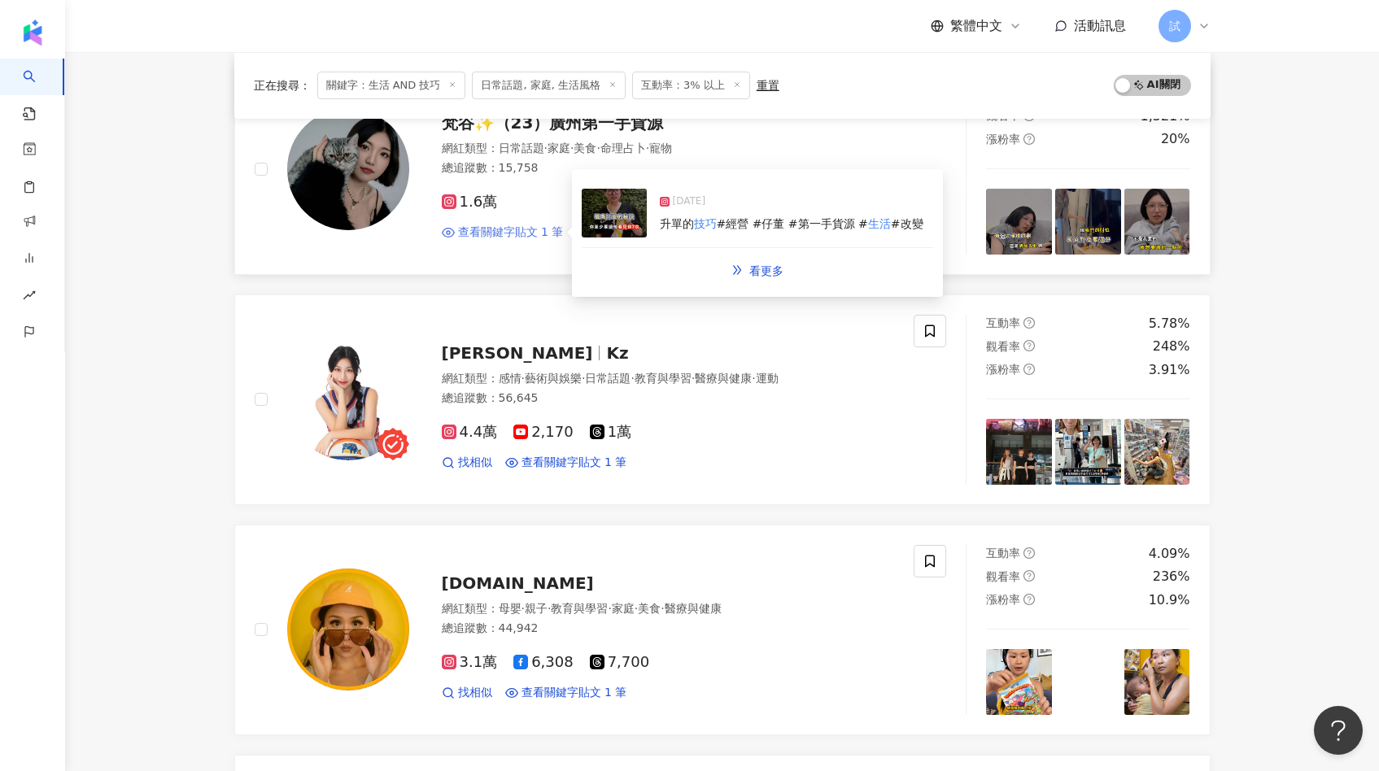
scroll to position [558, 0]
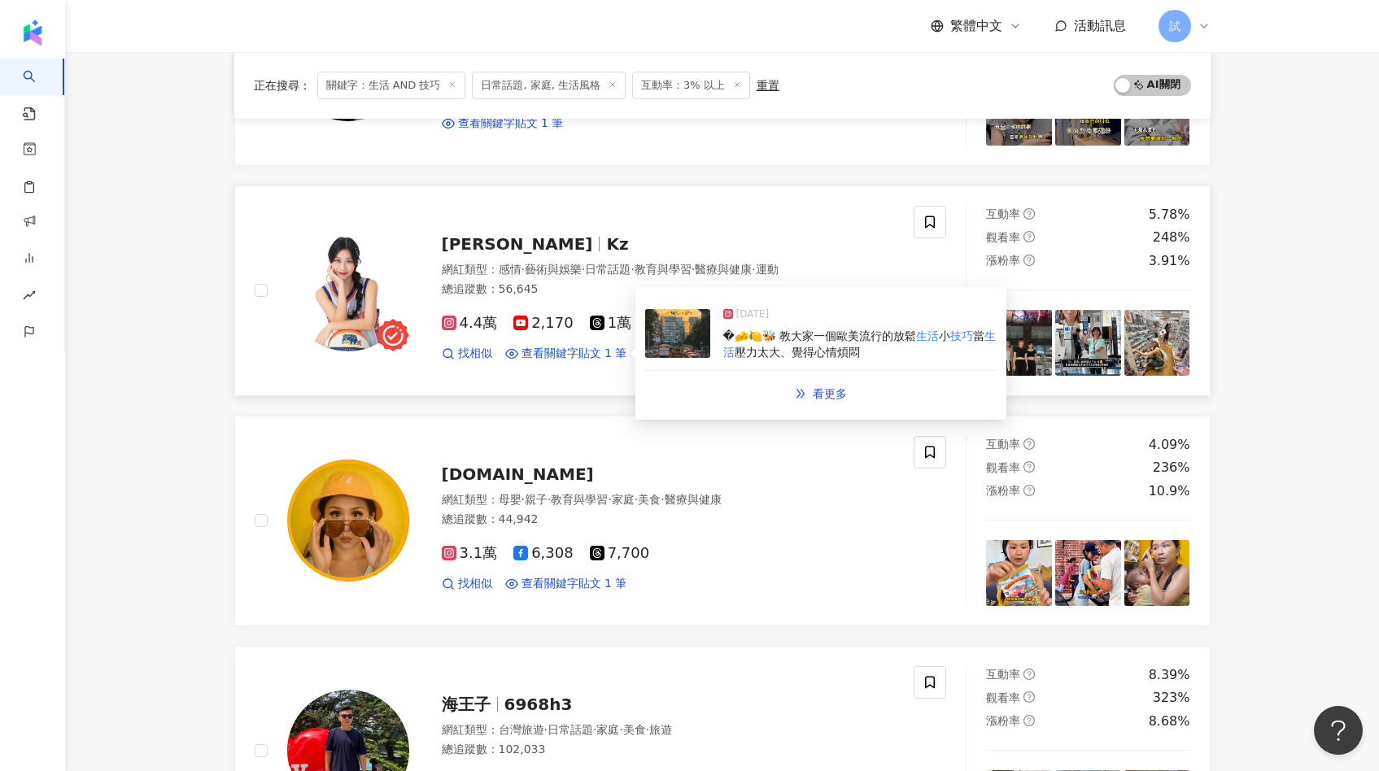
click at [670, 345] on img at bounding box center [677, 333] width 65 height 49
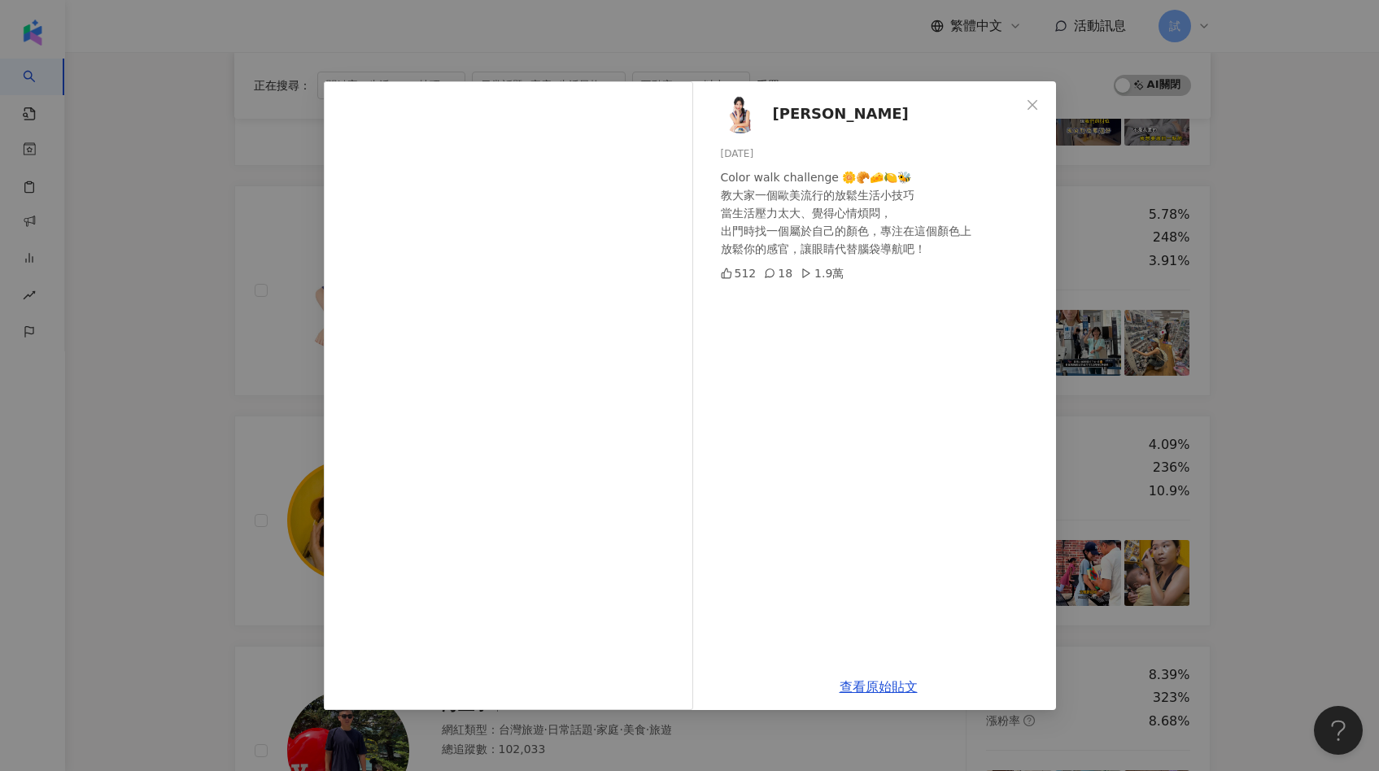
click at [266, 359] on div "葉凱莉 2025/7/3 Color walk challenge 🌼🥐🧀🍋🐝 教大家一個歐美流行的放鬆生活小技巧 當生活壓力太大、覺得心情煩悶， 出門時找一…" at bounding box center [689, 385] width 1379 height 771
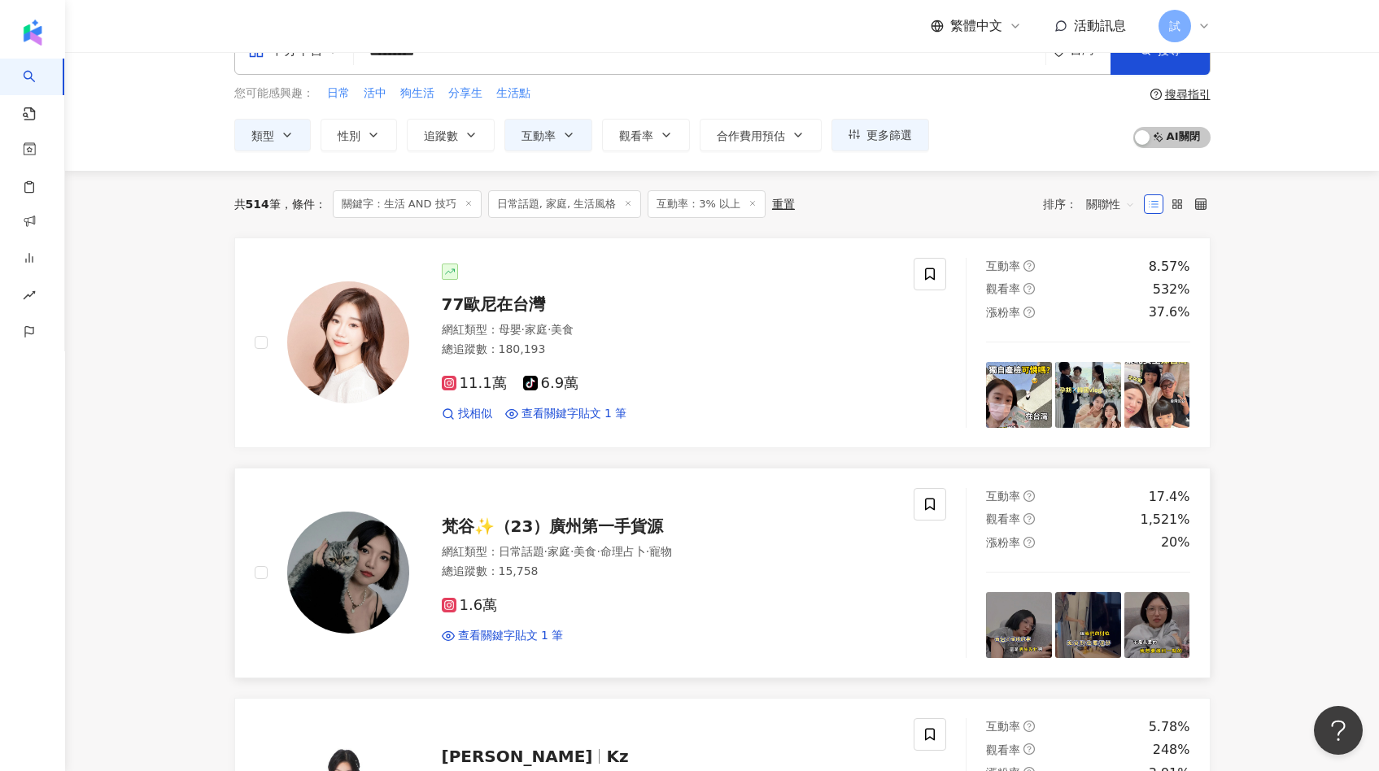
scroll to position [0, 0]
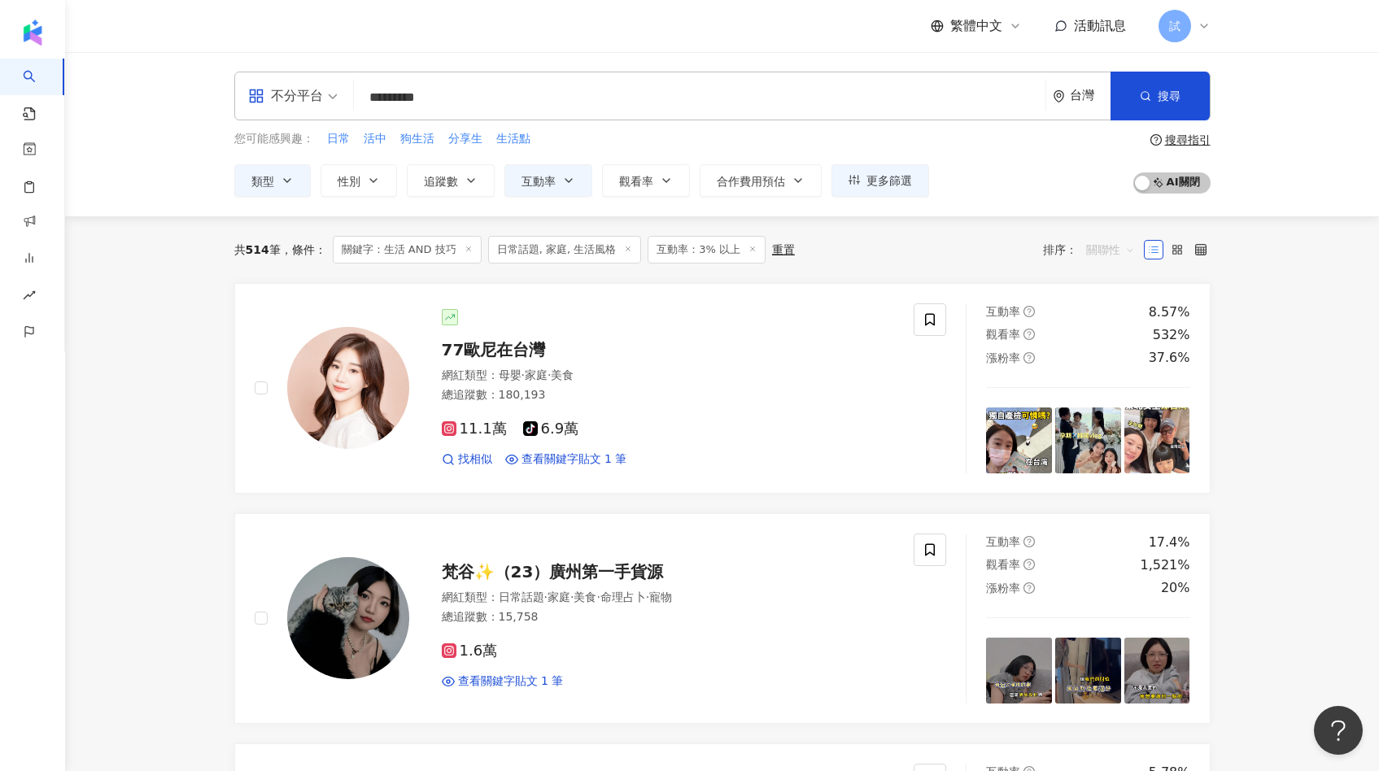
click at [1106, 257] on span "關聯性" at bounding box center [1110, 250] width 49 height 26
click at [1109, 415] on div "關鍵字" at bounding box center [1110, 421] width 41 height 18
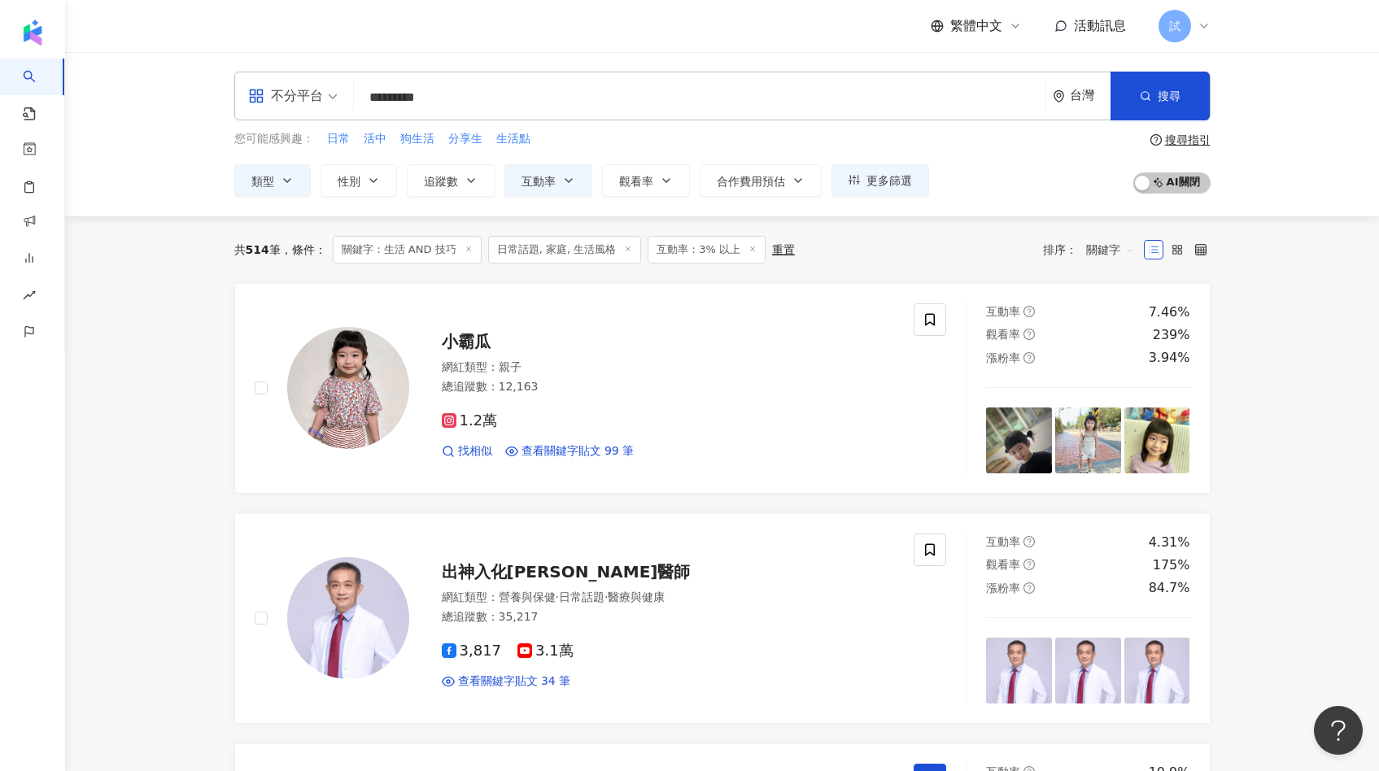
click at [283, 103] on div "不分平台" at bounding box center [285, 96] width 75 height 26
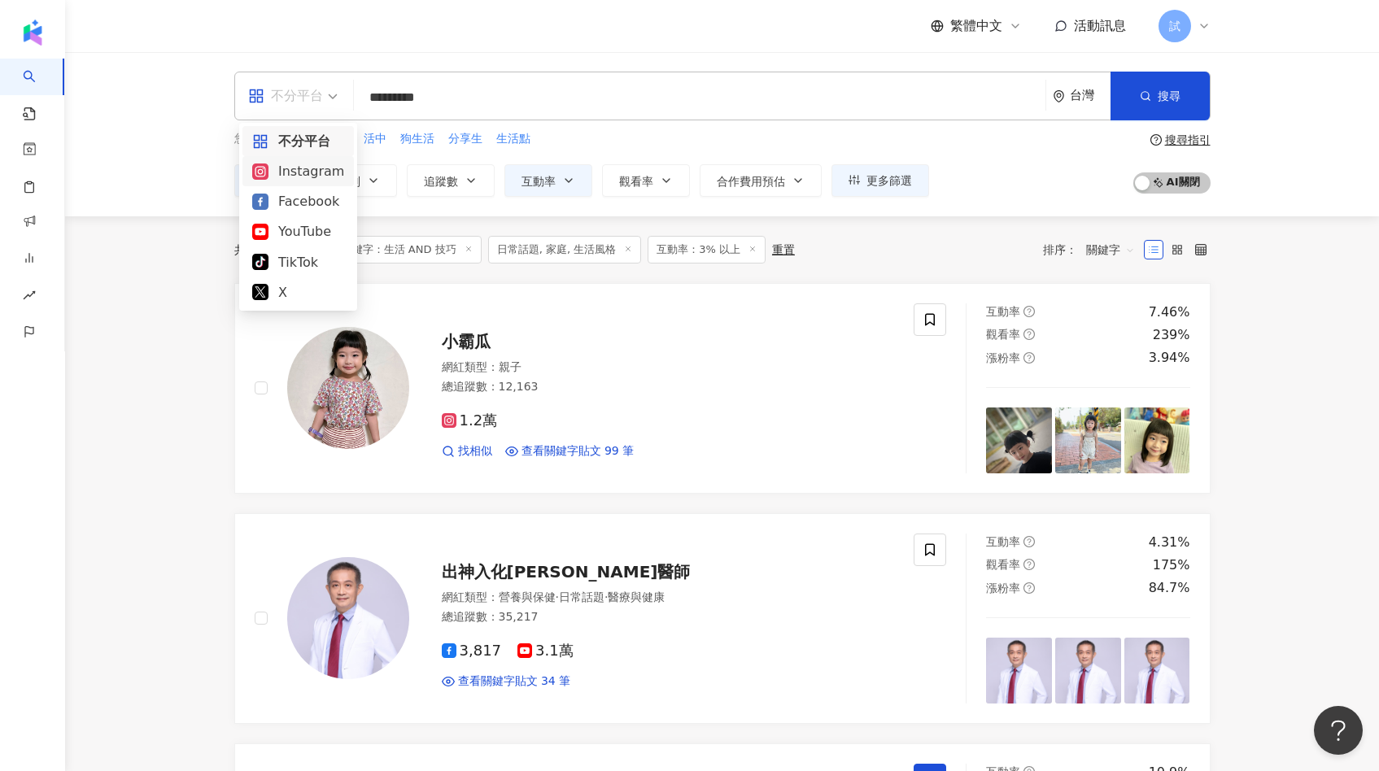
click at [288, 166] on div "Instagram" at bounding box center [298, 171] width 92 height 20
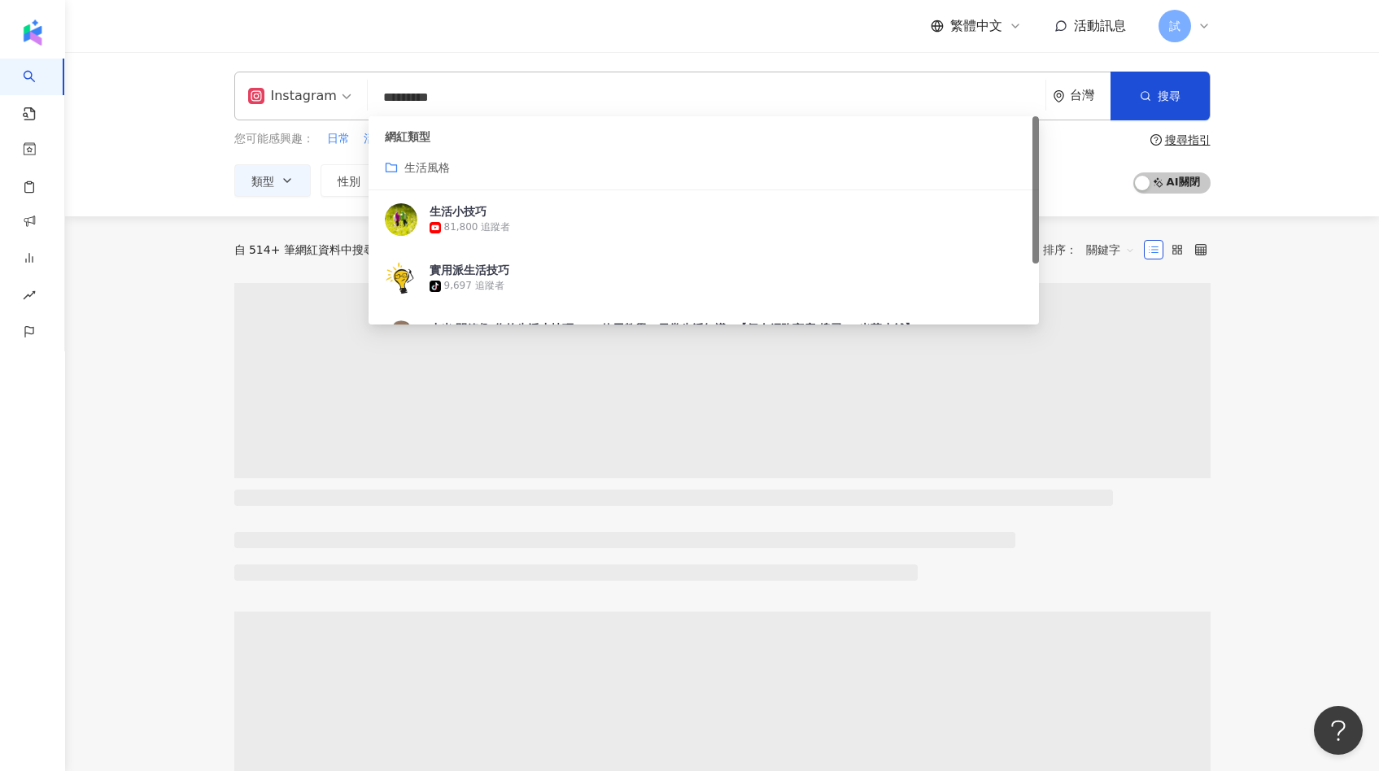
drag, startPoint x: 512, startPoint y: 98, endPoint x: 366, endPoint y: 98, distance: 145.6
click at [366, 98] on div "Instagram ********* 台灣 搜尋 customizedTag 網紅類型 生活風格 生活小技巧 81,800 追蹤者 實用派生活技巧 tikt…" at bounding box center [722, 96] width 976 height 49
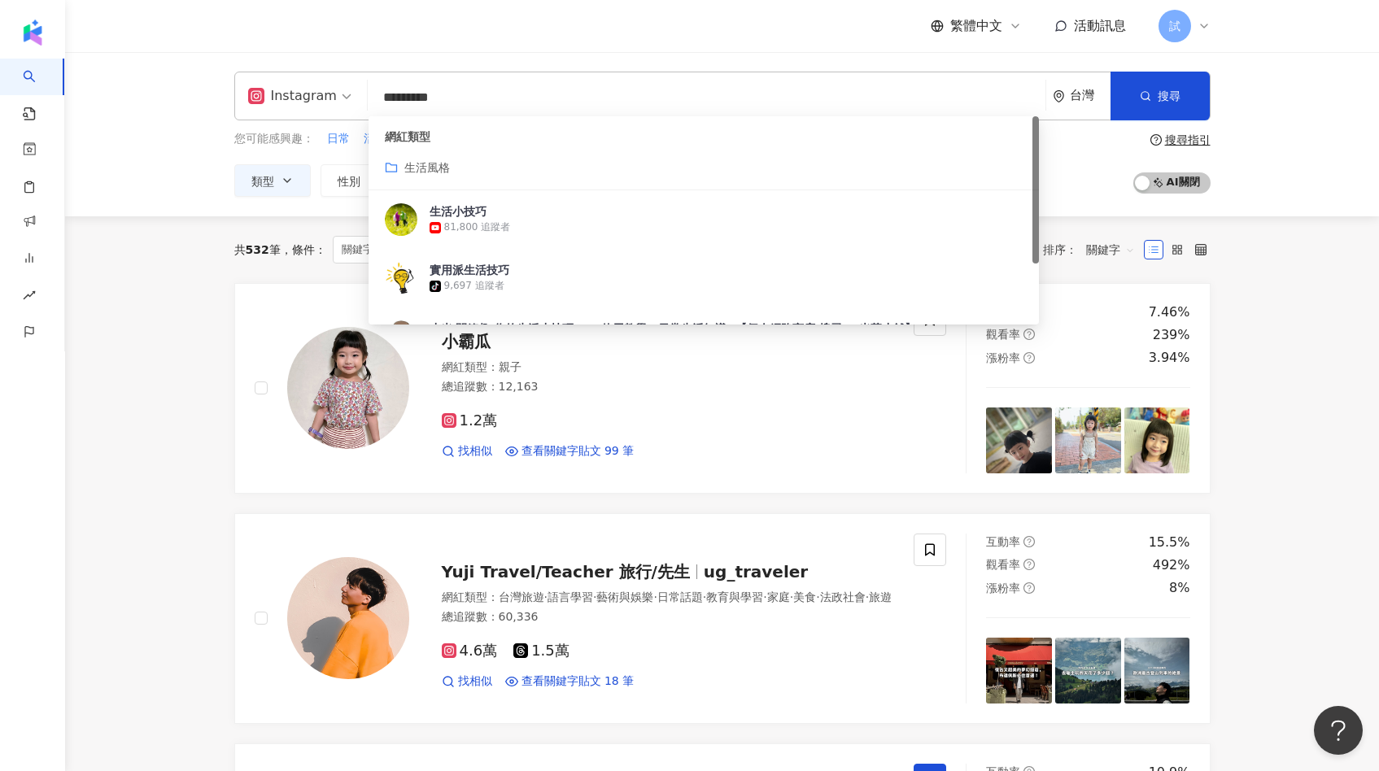
click at [318, 78] on input "search" at bounding box center [299, 85] width 103 height 26
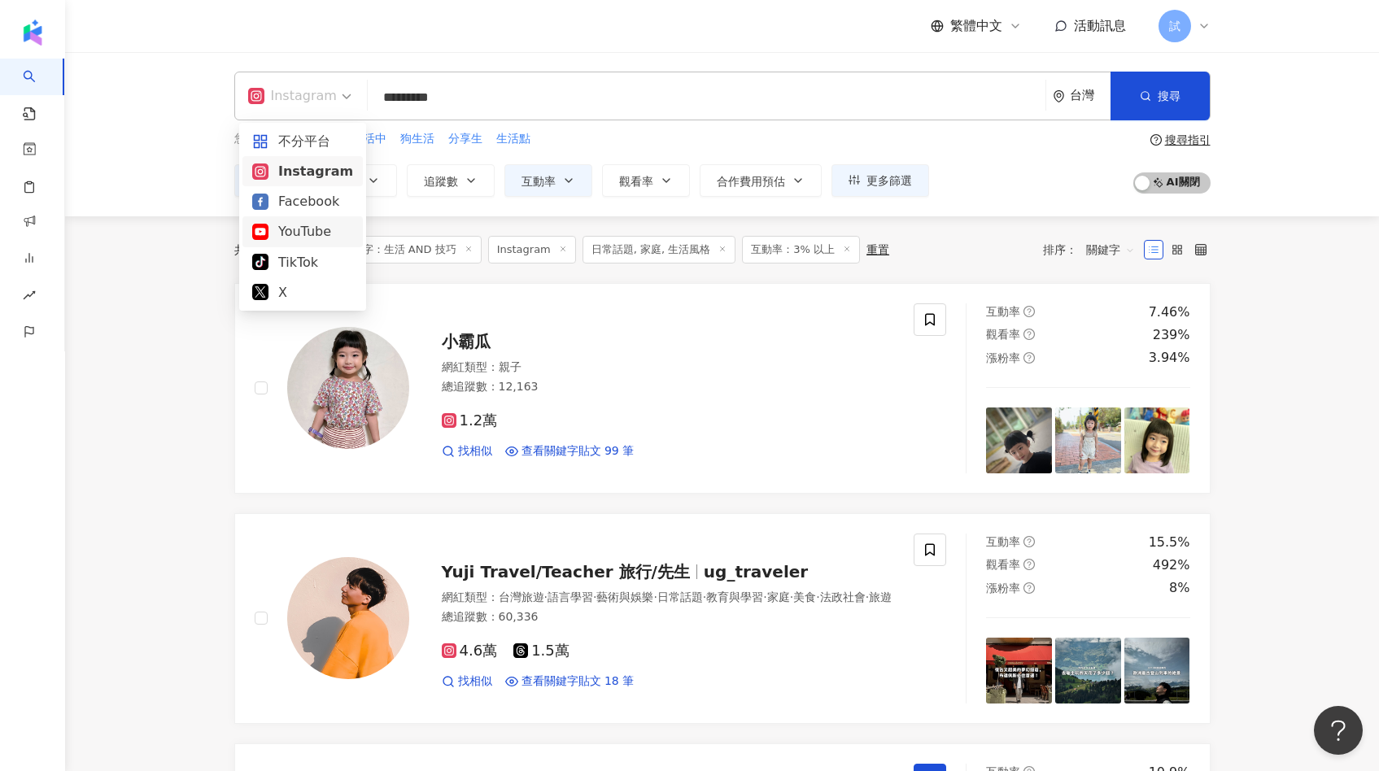
click at [309, 222] on div "YouTube" at bounding box center [302, 231] width 101 height 20
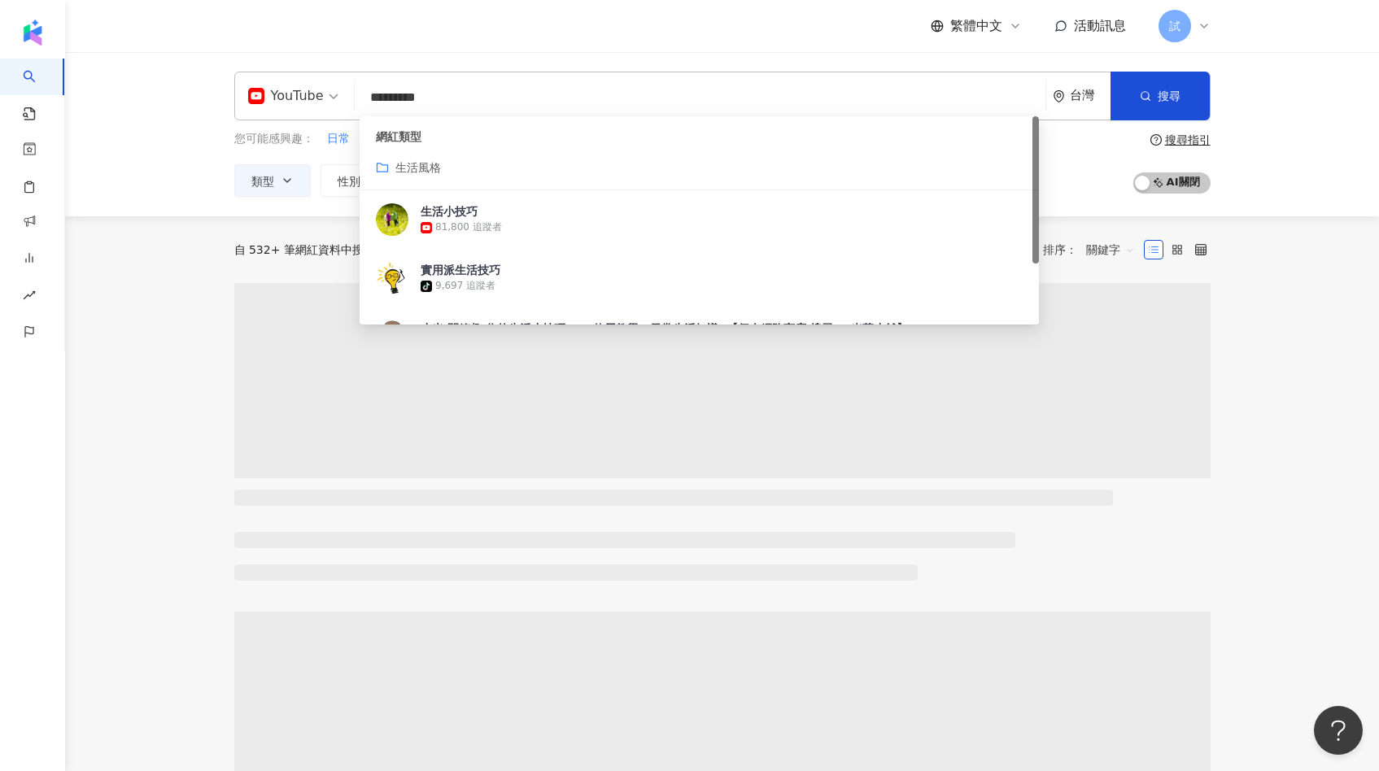
drag, startPoint x: 379, startPoint y: 97, endPoint x: 312, endPoint y: 96, distance: 66.7
click at [312, 96] on div "YouTube ********* 台灣 搜尋 customizedTag 網紅類型 生活風格 生活小技巧 81,800 追蹤者 實用派生活技巧 tiktok…" at bounding box center [722, 96] width 976 height 49
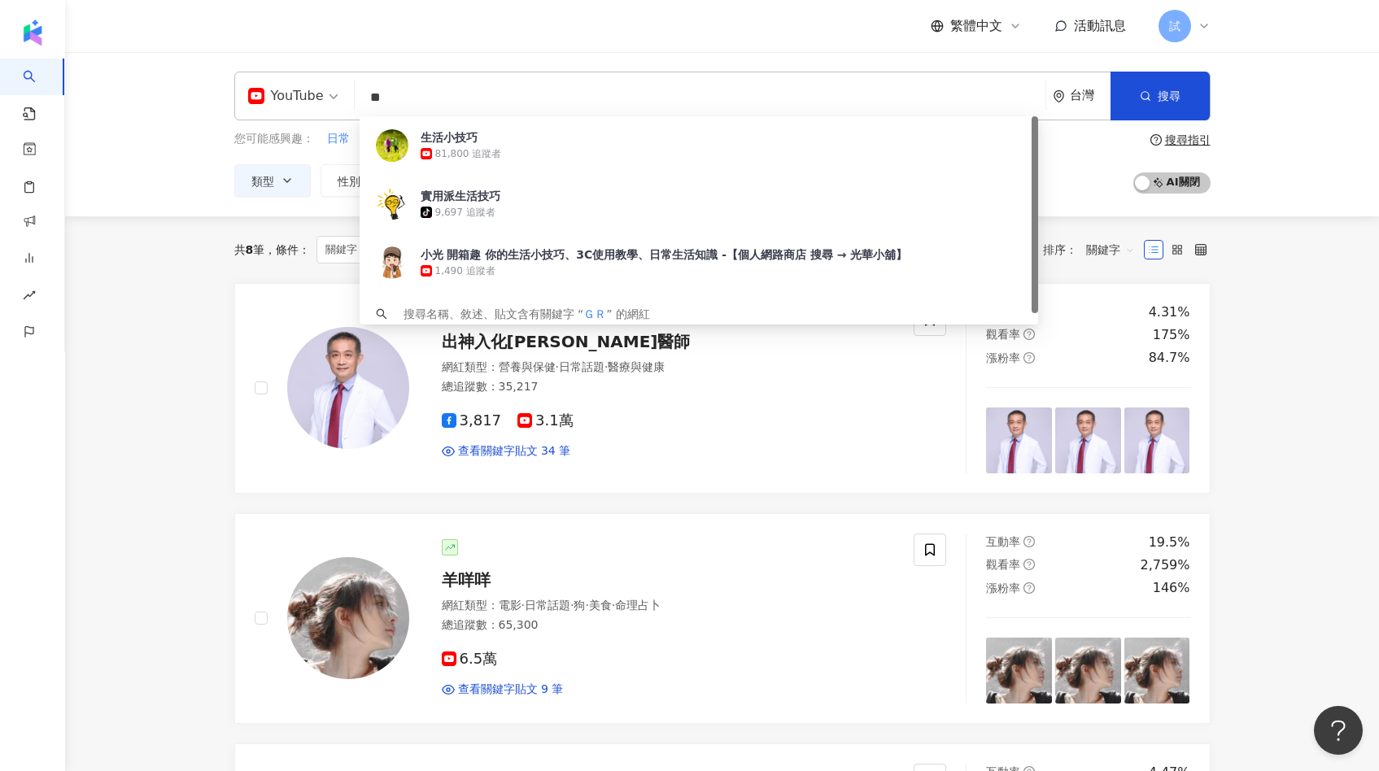
type input "*"
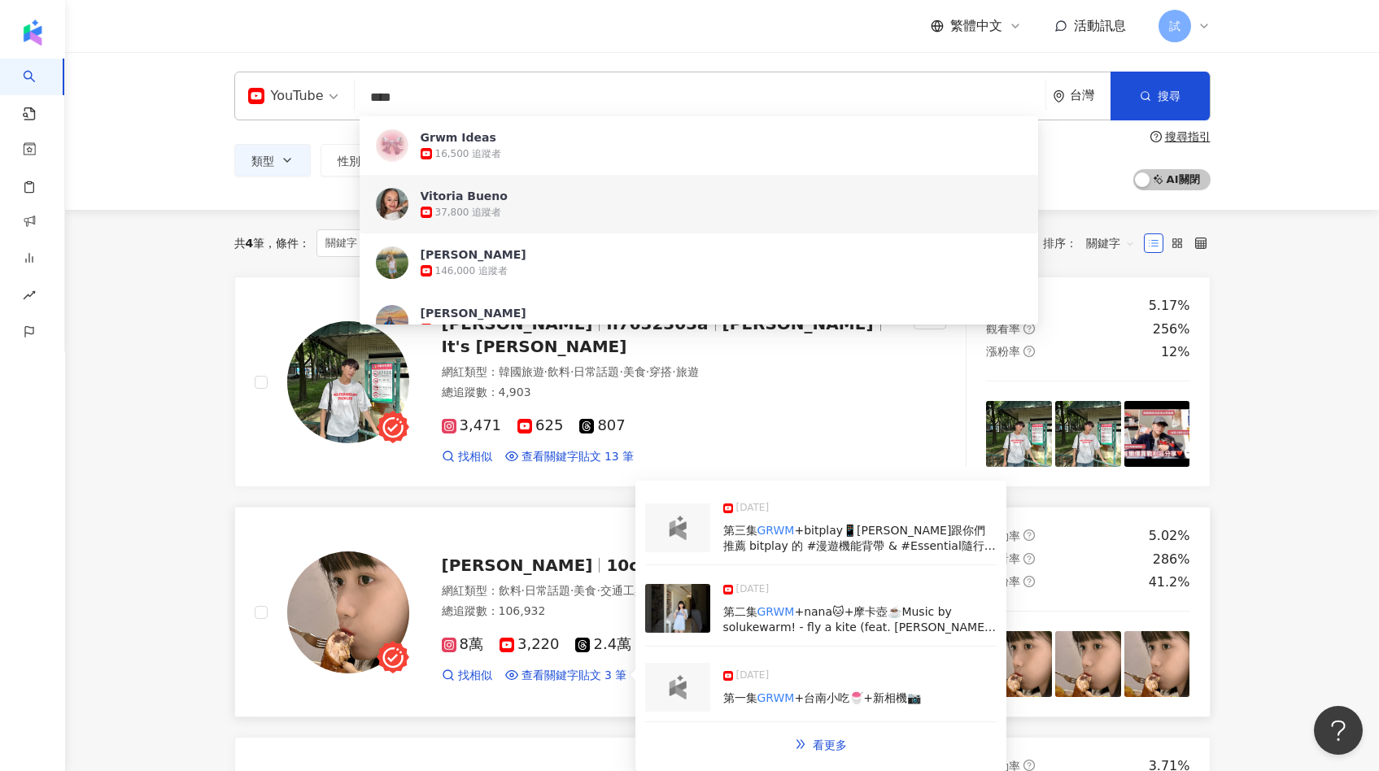
type input "****"
click at [675, 543] on div at bounding box center [677, 527] width 65 height 49
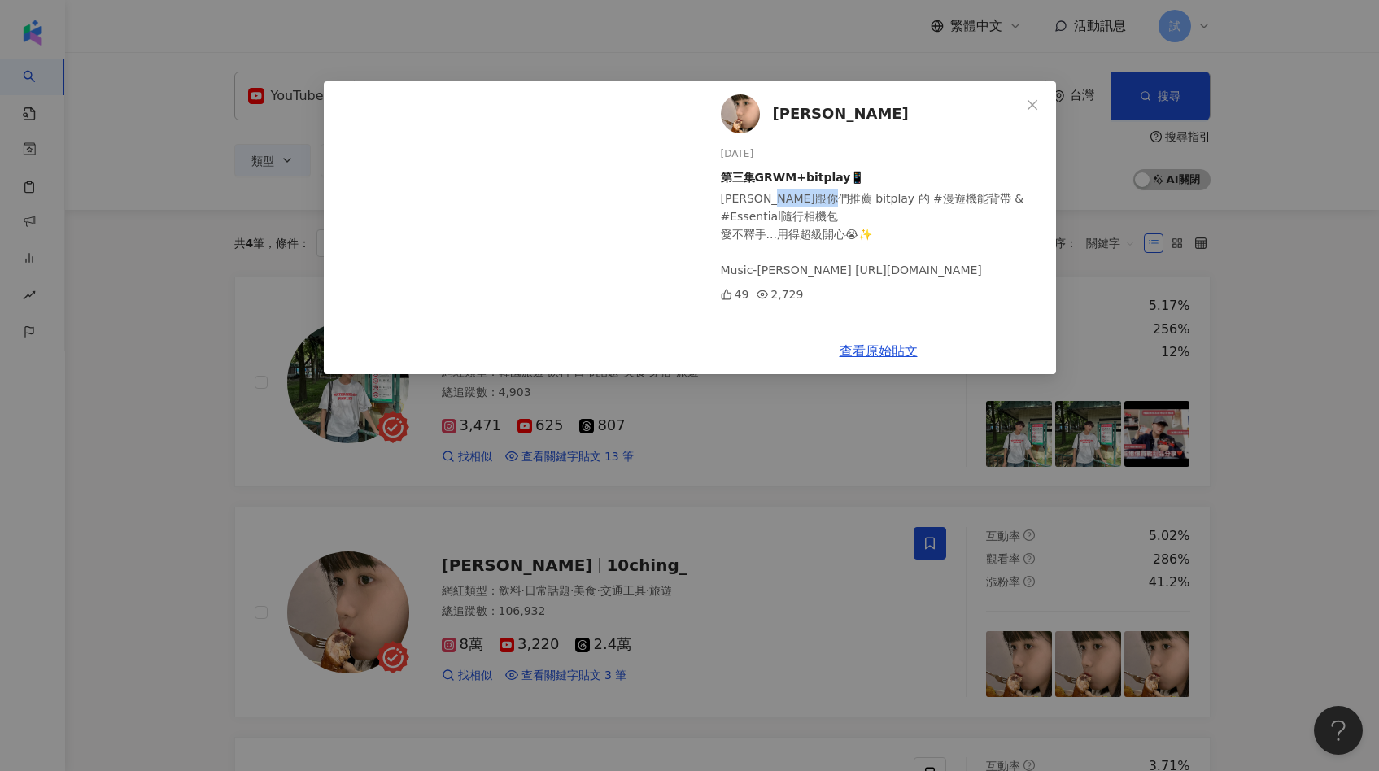
drag, startPoint x: 838, startPoint y: 198, endPoint x: 804, endPoint y: 198, distance: 34.2
click at [804, 198] on div "強烈跟你們推薦 bitplay 的 #漫遊機能背帶 & #Essential隨行相機包 愛不釋手...用得超級開心😭✨ Music-IKU https://t…" at bounding box center [882, 233] width 322 height 89
click at [869, 494] on div "石靜 2025/7/4 第三集GRWM+bitplay📱 強烈跟你們推薦 bitplay 的 #漫遊機能背帶 & #Essential隨行相機包 愛不釋手..…" at bounding box center [689, 385] width 1379 height 771
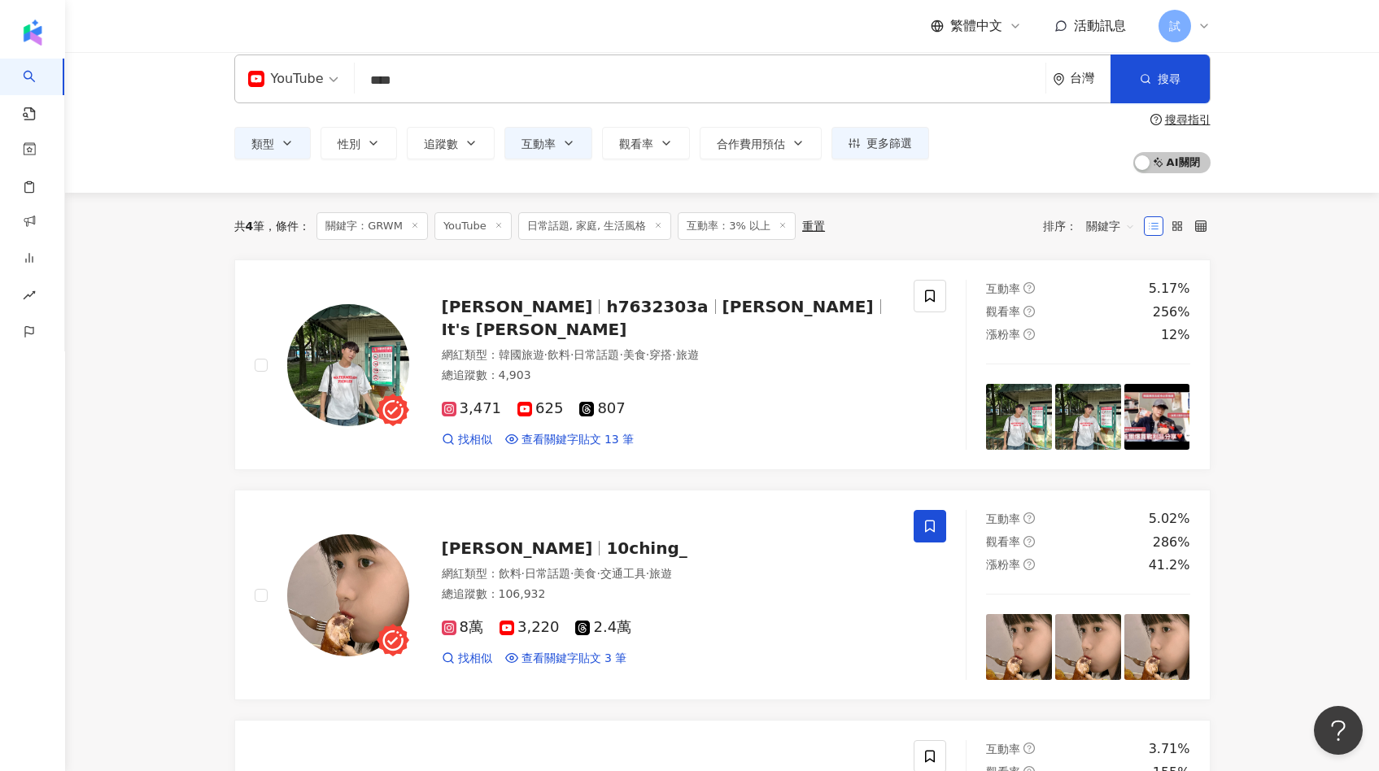
scroll to position [13, 0]
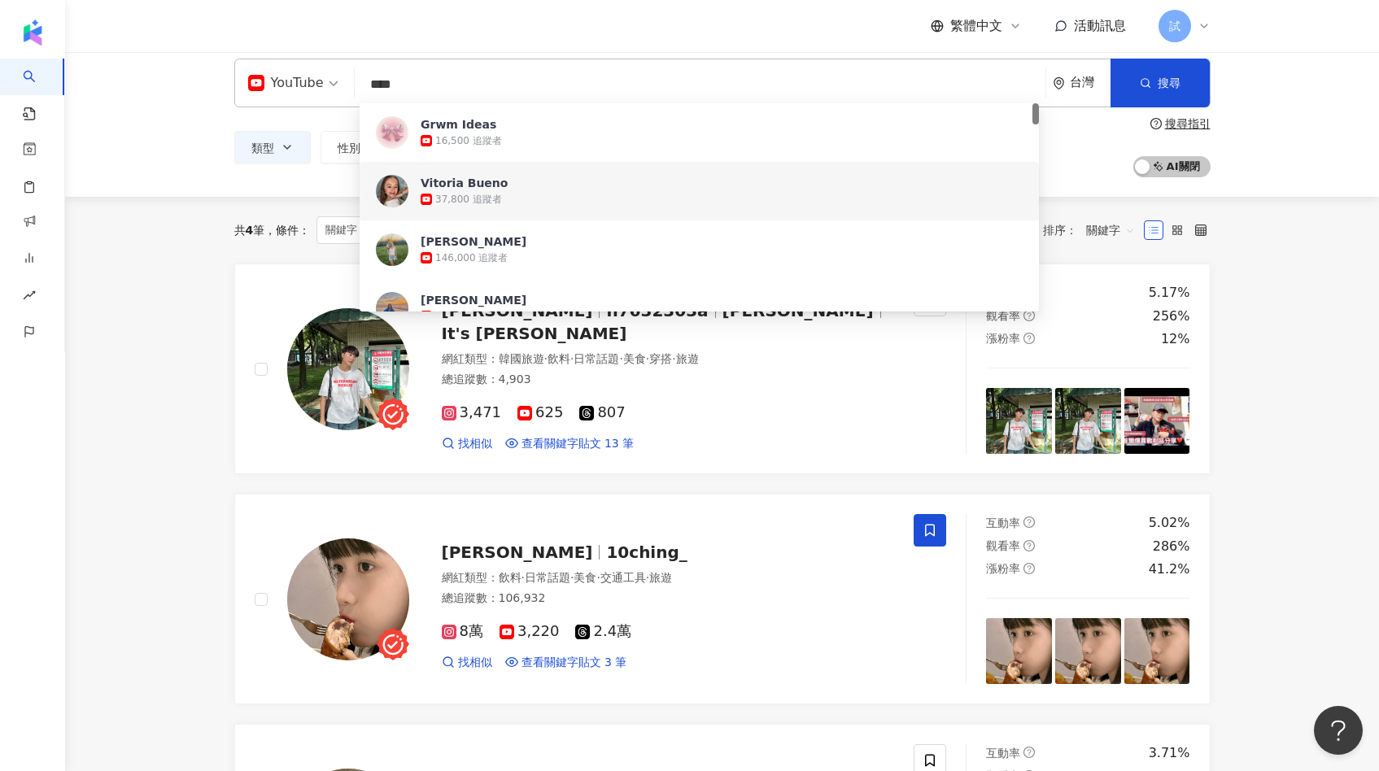
drag, startPoint x: 465, startPoint y: 93, endPoint x: 329, endPoint y: 93, distance: 135.8
click at [330, 93] on div "YouTube **** 台灣 搜尋 c05a4da7-cfef-4c39-b43f-e822243c9de4 1f5abbcc-5934-4625-a085…" at bounding box center [722, 83] width 976 height 49
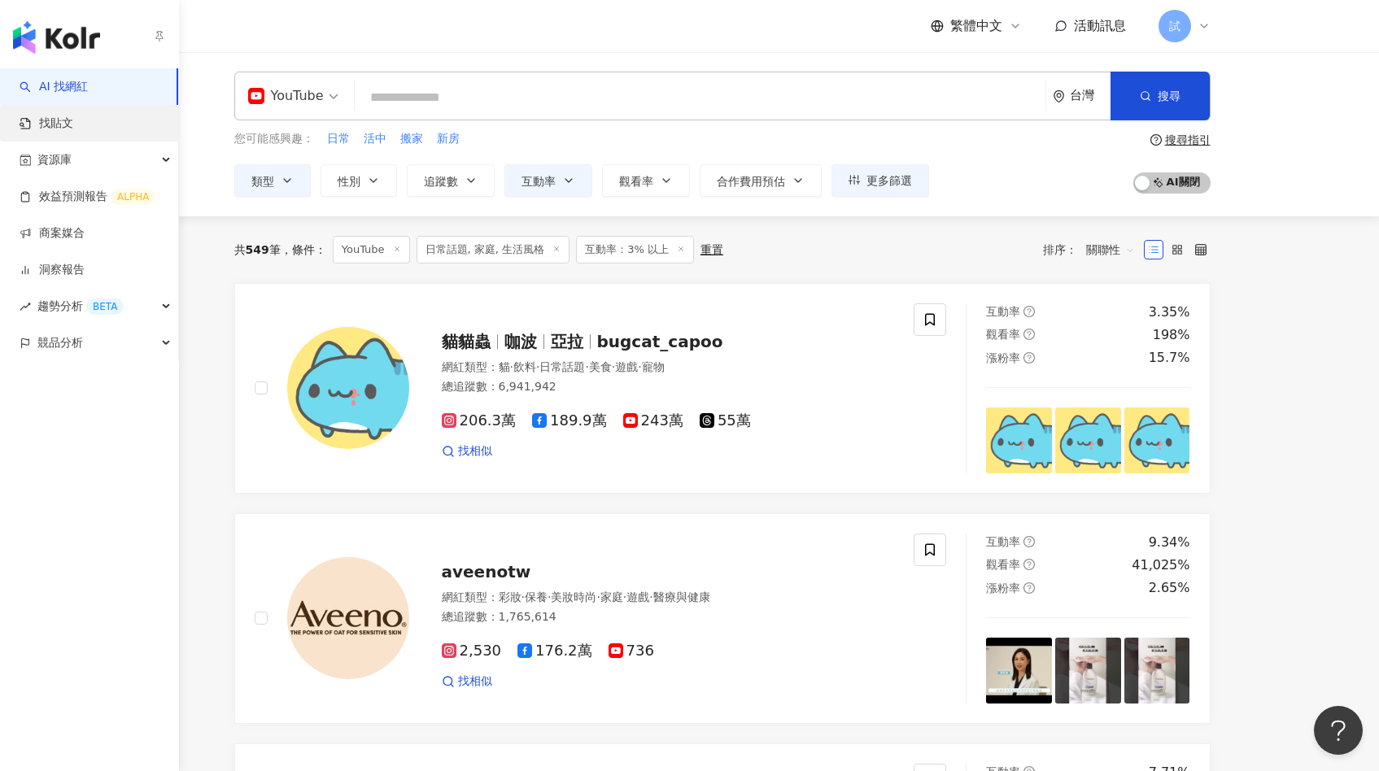
click at [73, 115] on link "找貼文" at bounding box center [47, 123] width 54 height 16
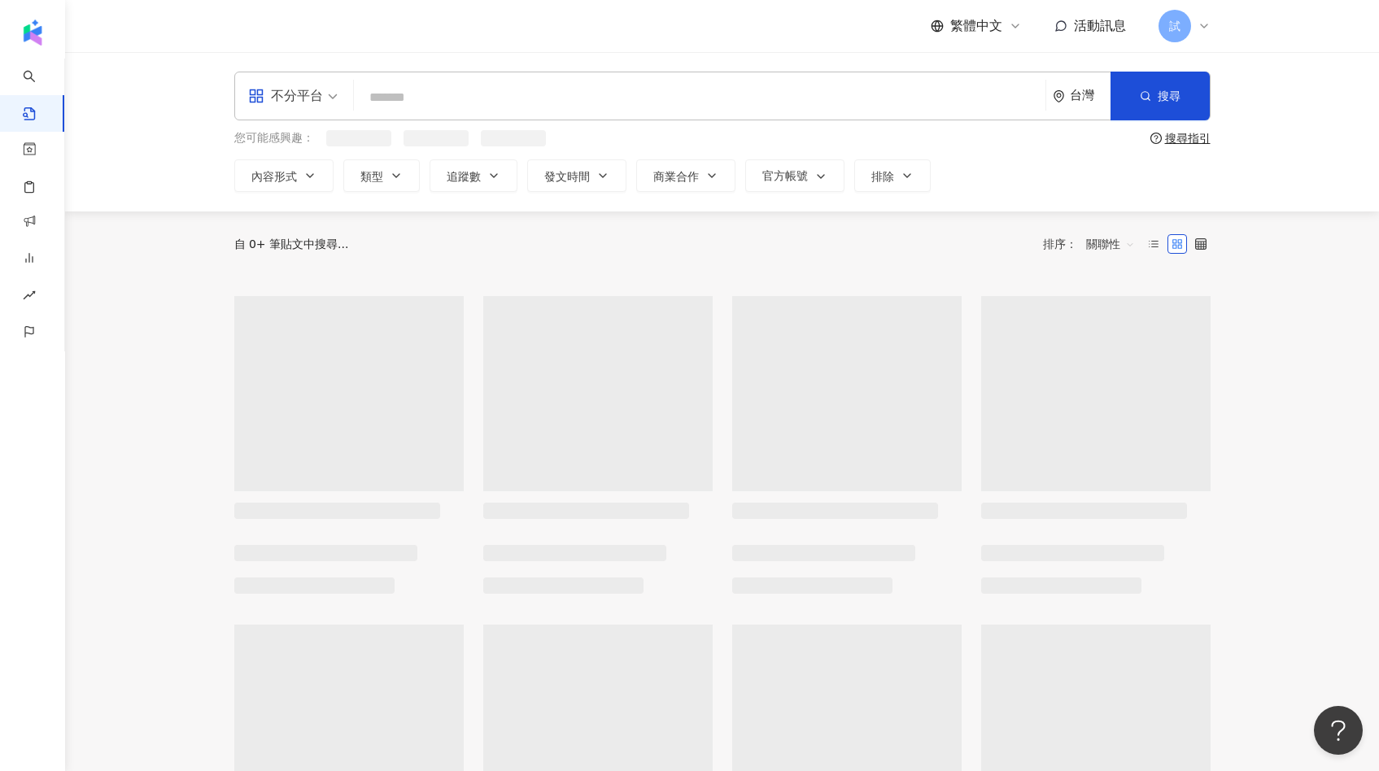
click at [487, 102] on input "search" at bounding box center [699, 97] width 678 height 35
paste input "**********"
type input "**********"
click at [309, 98] on div "不分平台" at bounding box center [285, 96] width 75 height 26
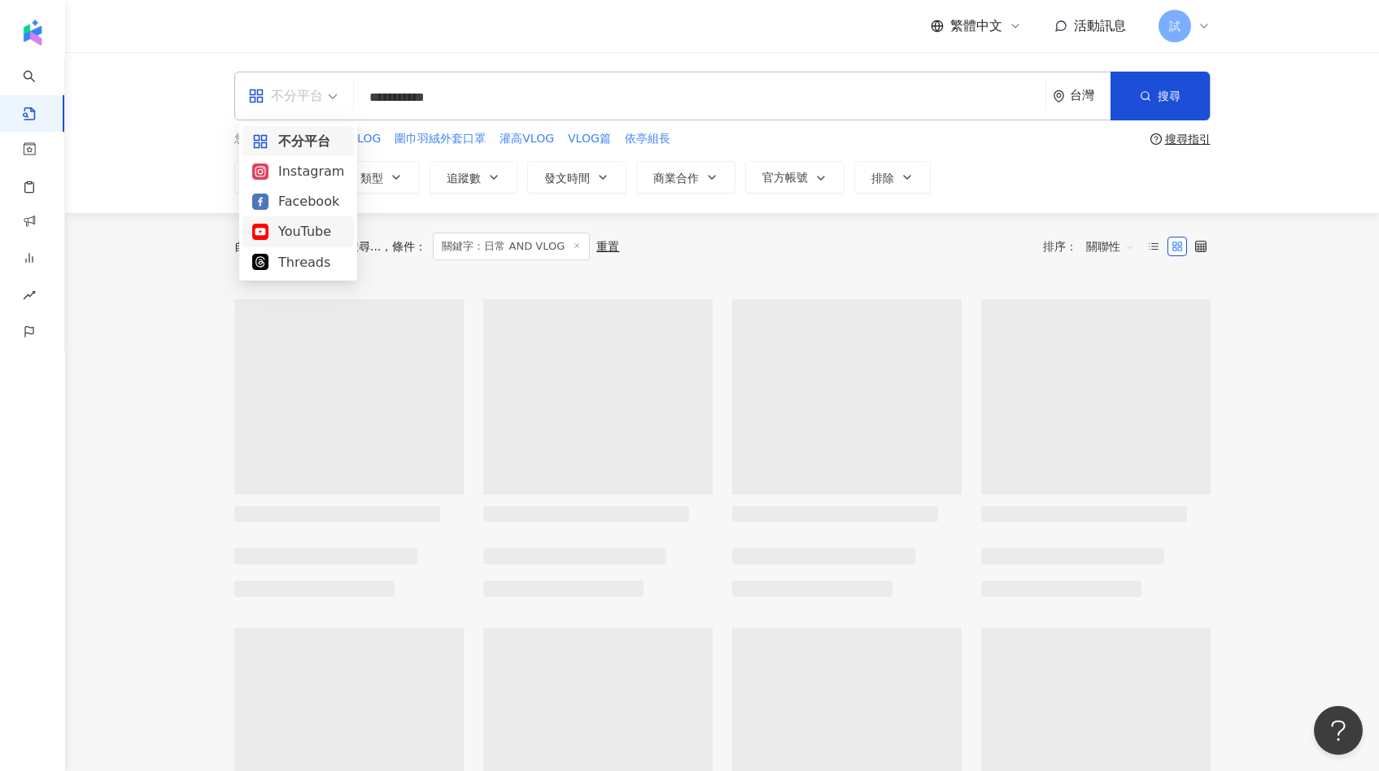
click at [307, 224] on div "YouTube" at bounding box center [298, 231] width 92 height 20
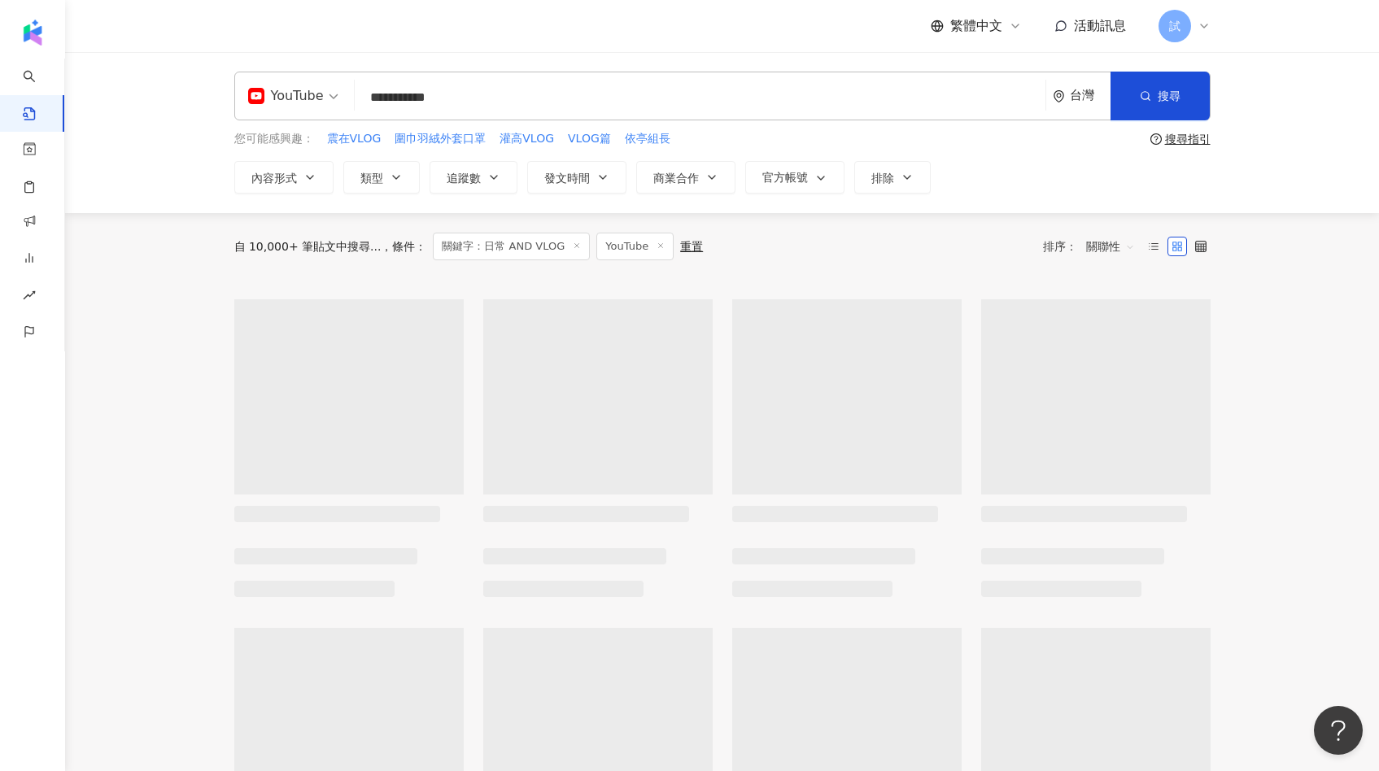
click at [494, 101] on input "**********" at bounding box center [699, 97] width 677 height 35
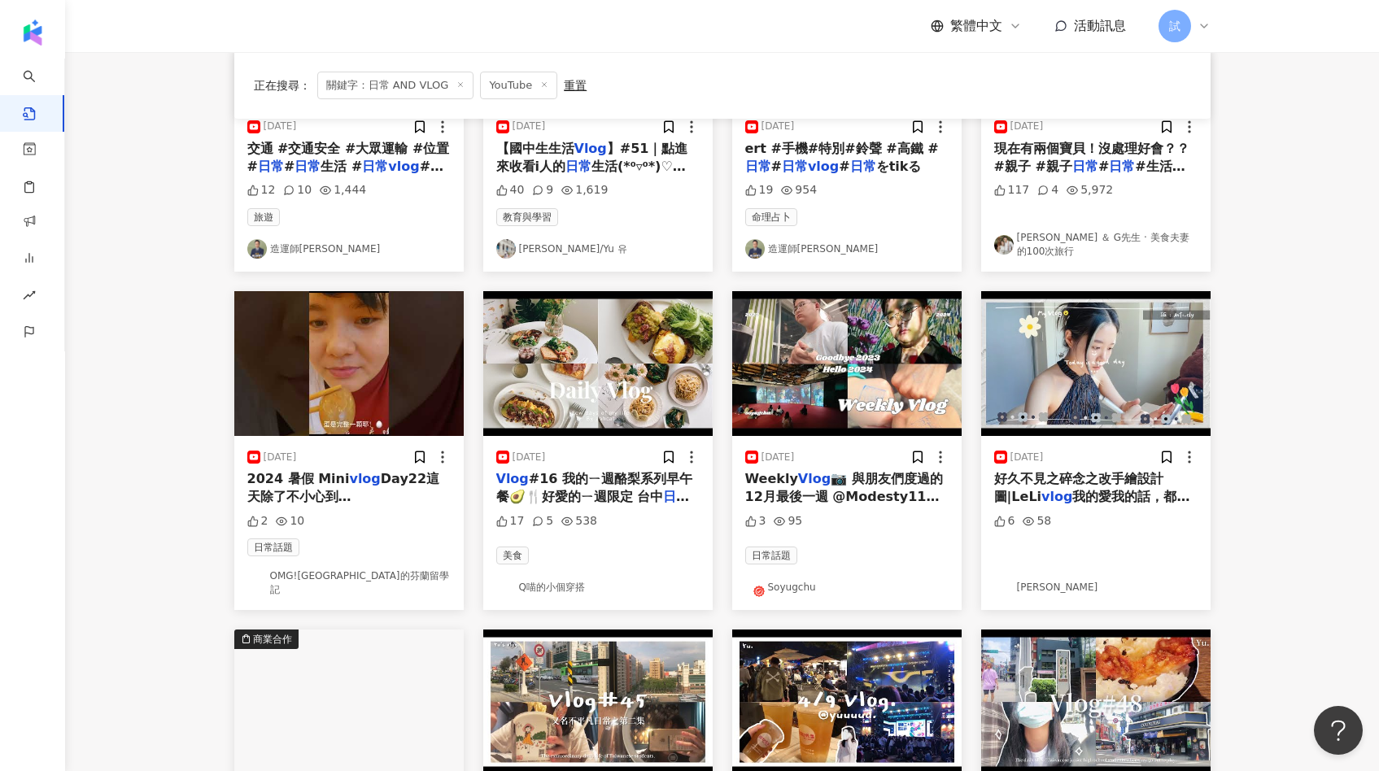
scroll to position [329, 0]
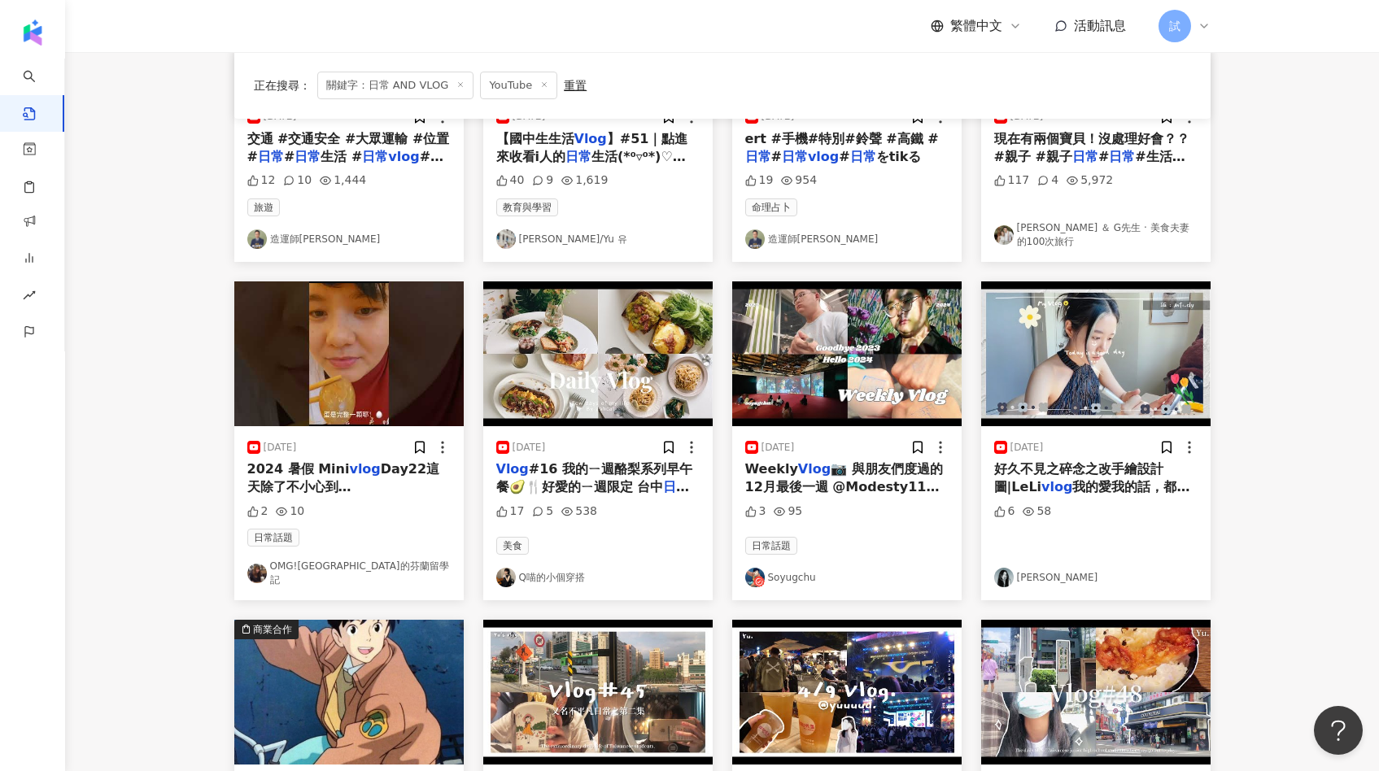
click at [1072, 351] on img at bounding box center [1095, 353] width 229 height 145
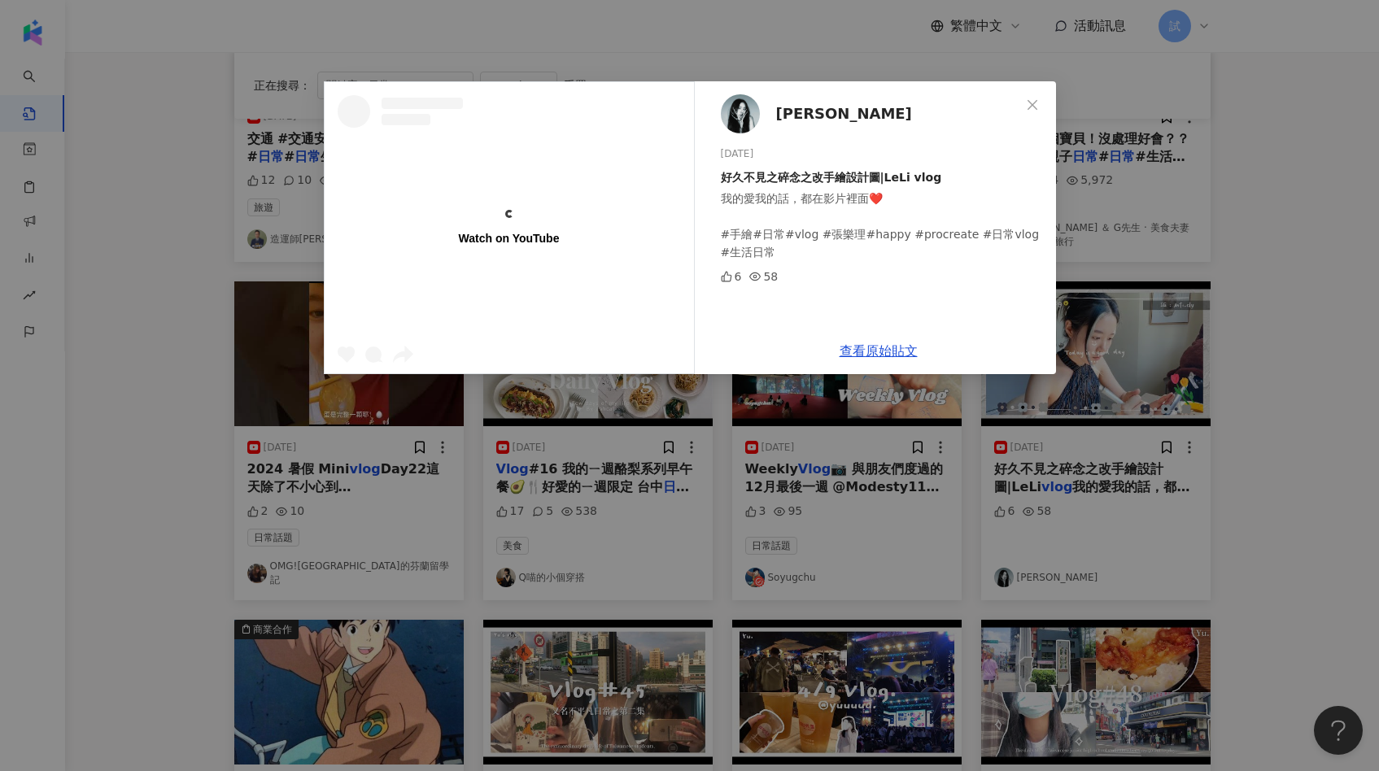
click at [1211, 334] on div "Watch on YouTube 張樂理 LeLi Yen 2023/9/22 好久不見之碎念之改手繪設計圖|LeLi vlog 我的愛我的話，都在影片裡面❤…" at bounding box center [689, 385] width 1379 height 771
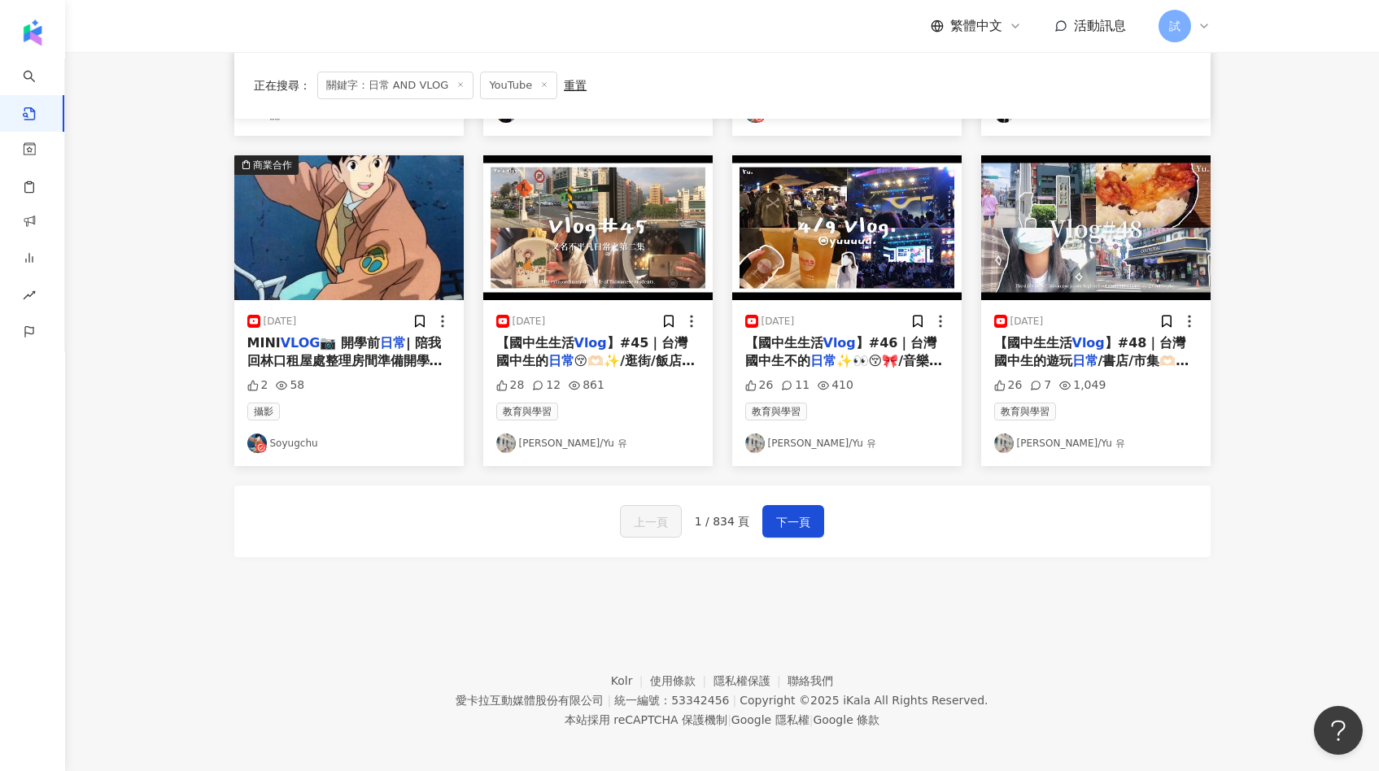
scroll to position [0, 0]
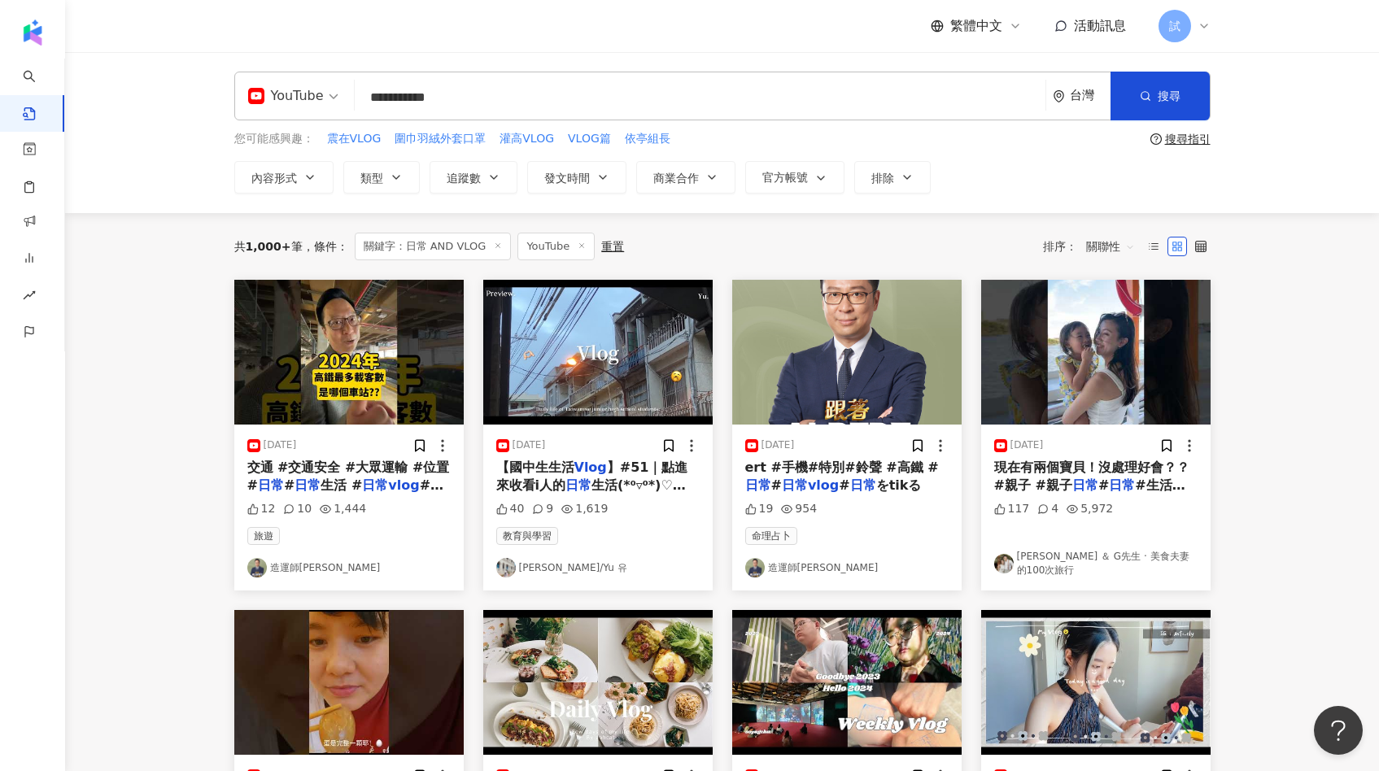
click at [1117, 251] on span "關聯性" at bounding box center [1110, 246] width 49 height 26
click at [1108, 336] on div "觀看數" at bounding box center [1113, 335] width 46 height 18
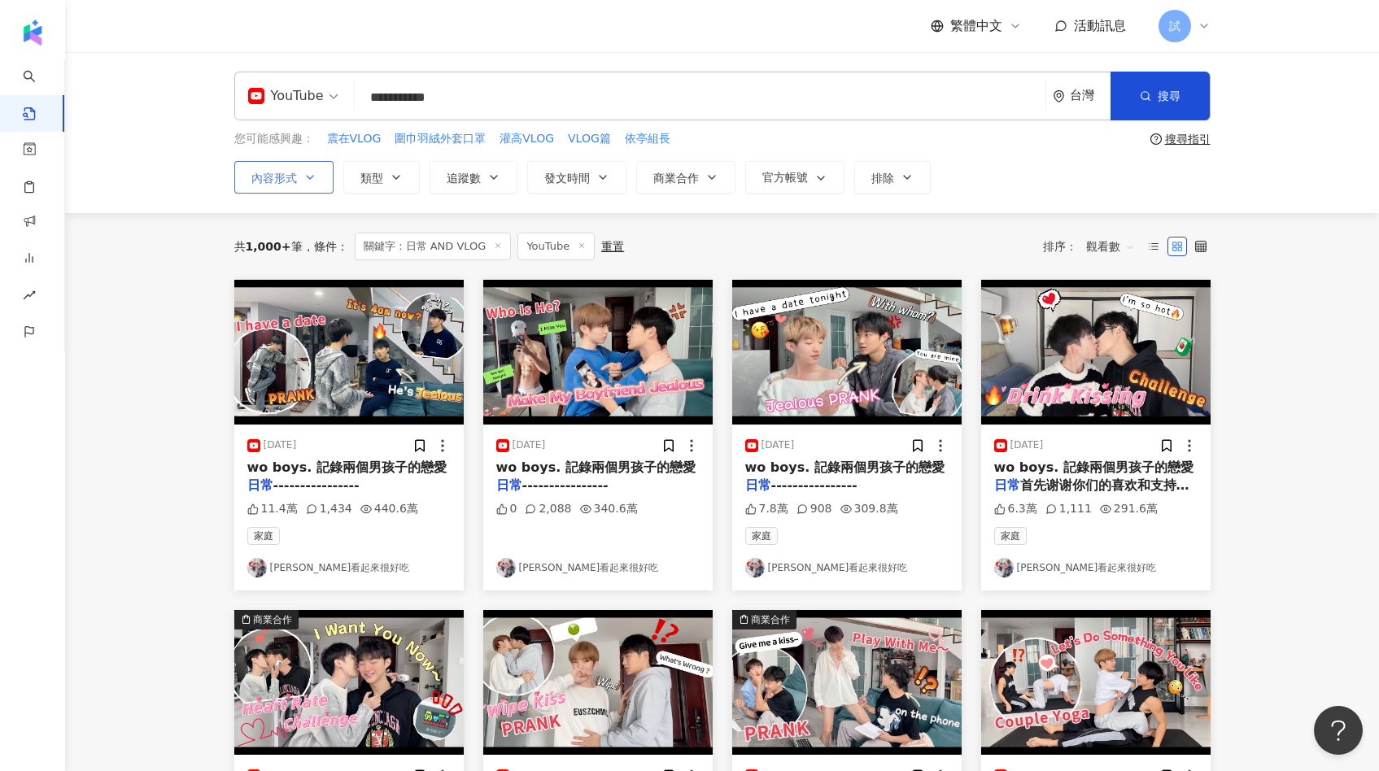
click at [316, 178] on button "內容形式" at bounding box center [283, 177] width 99 height 33
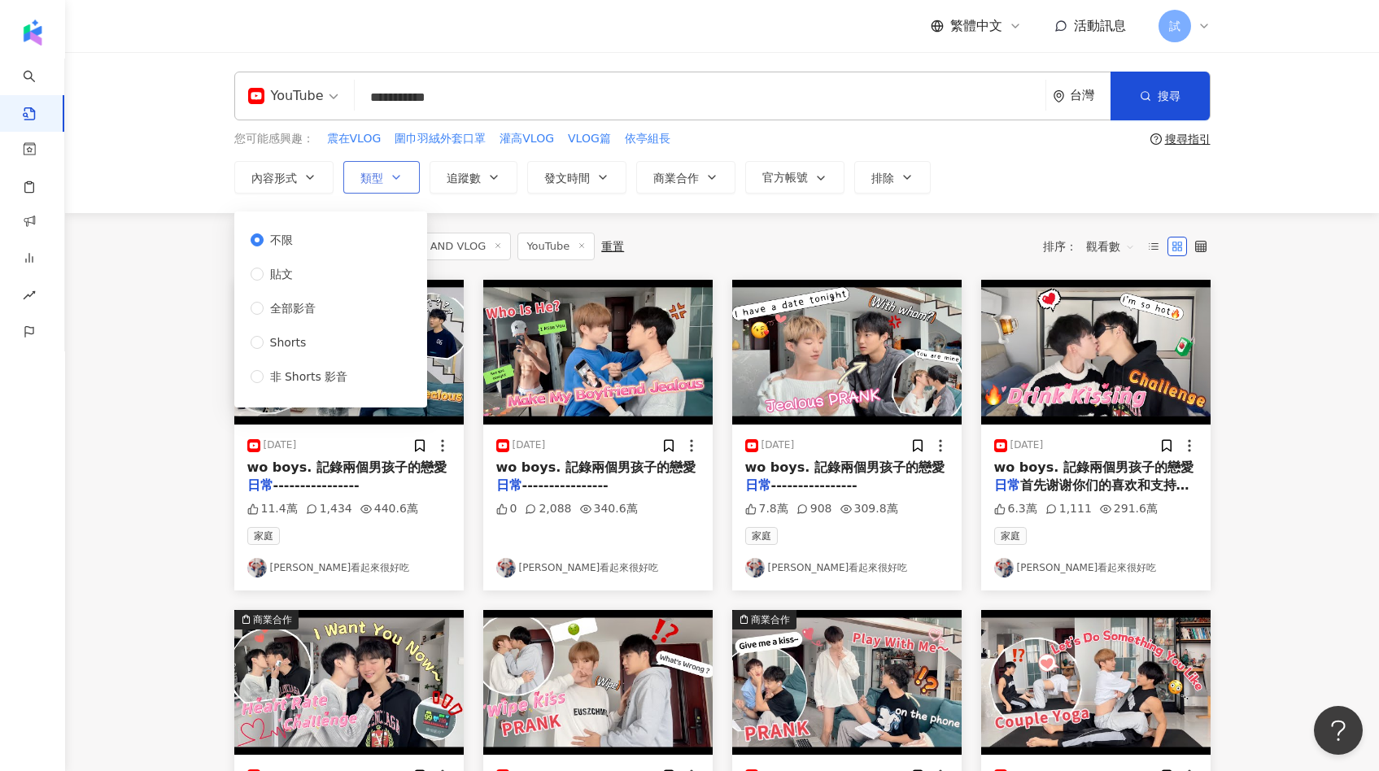
click at [381, 180] on span "類型" at bounding box center [371, 178] width 23 height 13
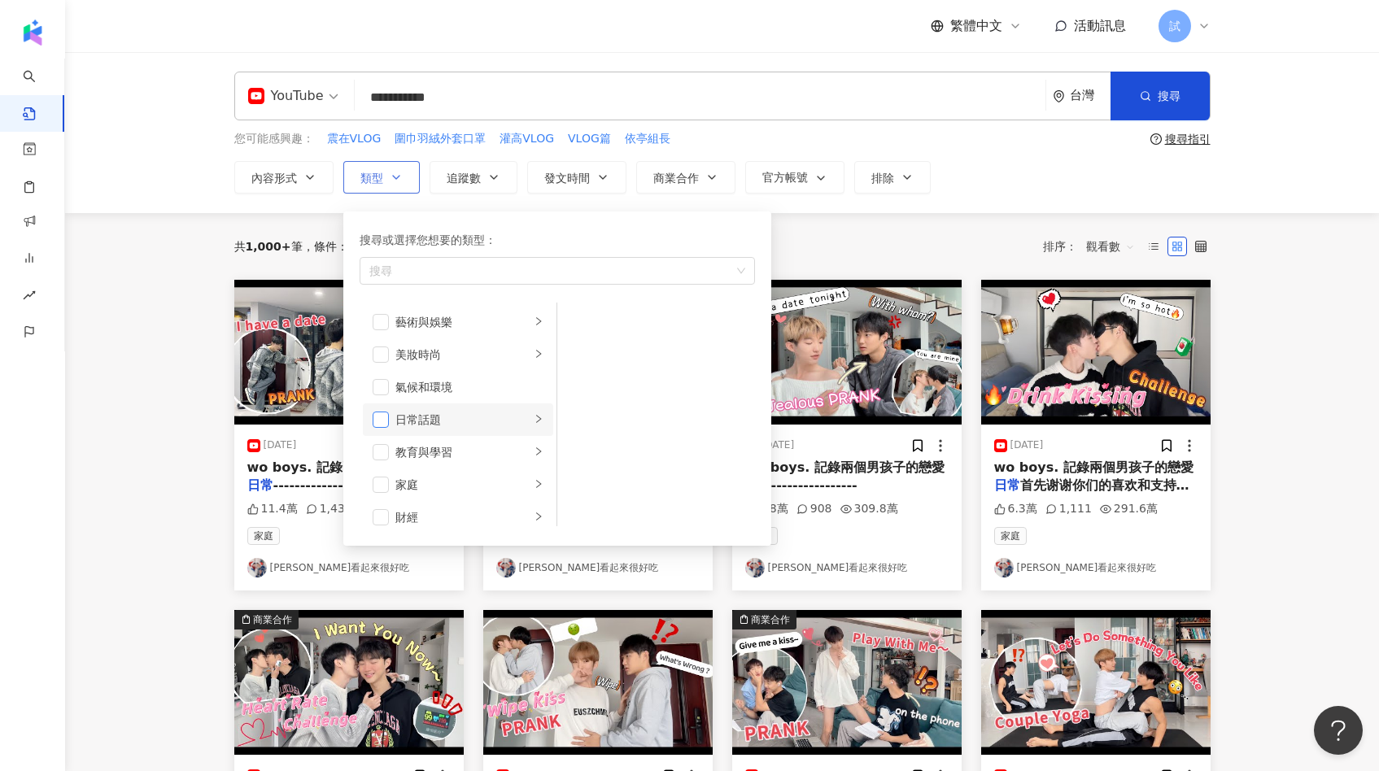
click at [377, 412] on span "button" at bounding box center [380, 420] width 16 height 16
click at [385, 482] on span "button" at bounding box center [380, 485] width 16 height 16
click at [381, 377] on span "button" at bounding box center [380, 377] width 16 height 16
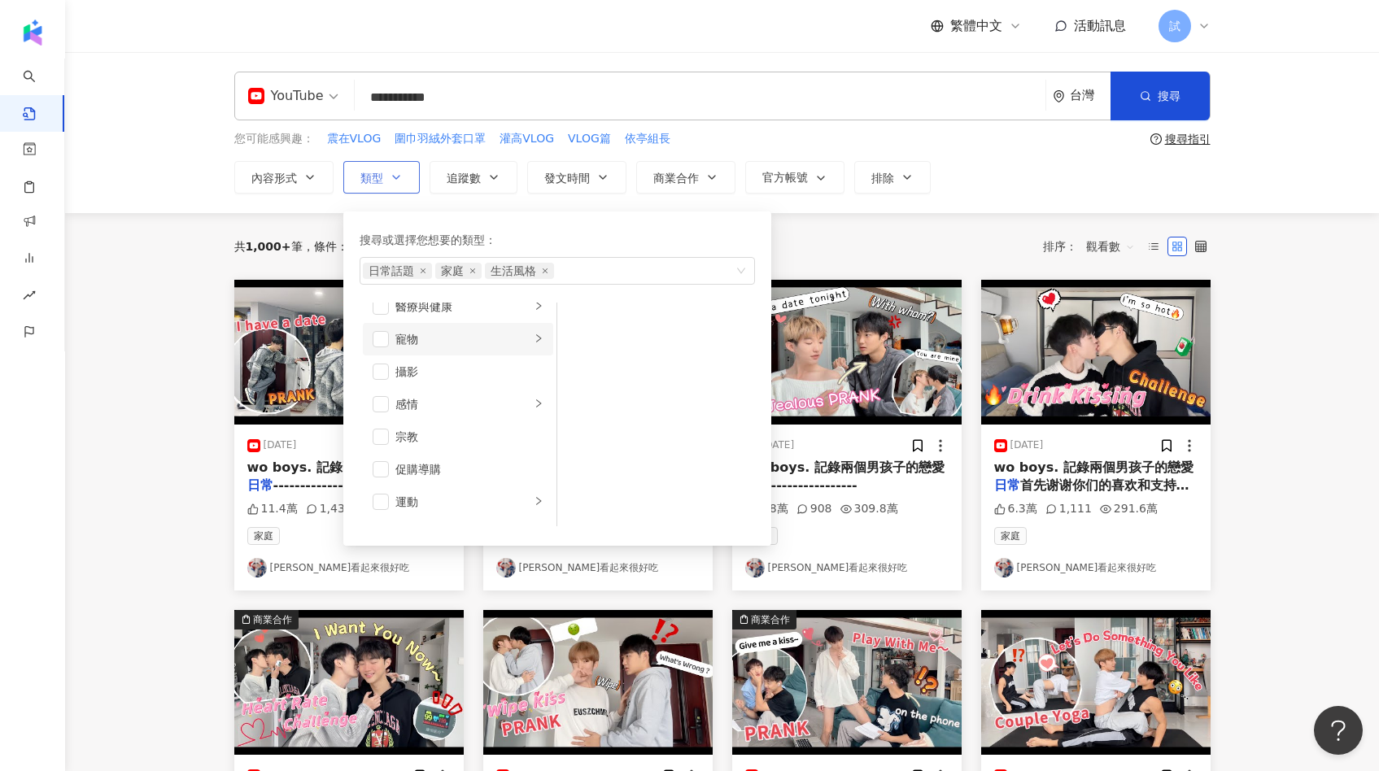
scroll to position [483, 0]
click at [385, 425] on span "button" at bounding box center [380, 424] width 16 height 16
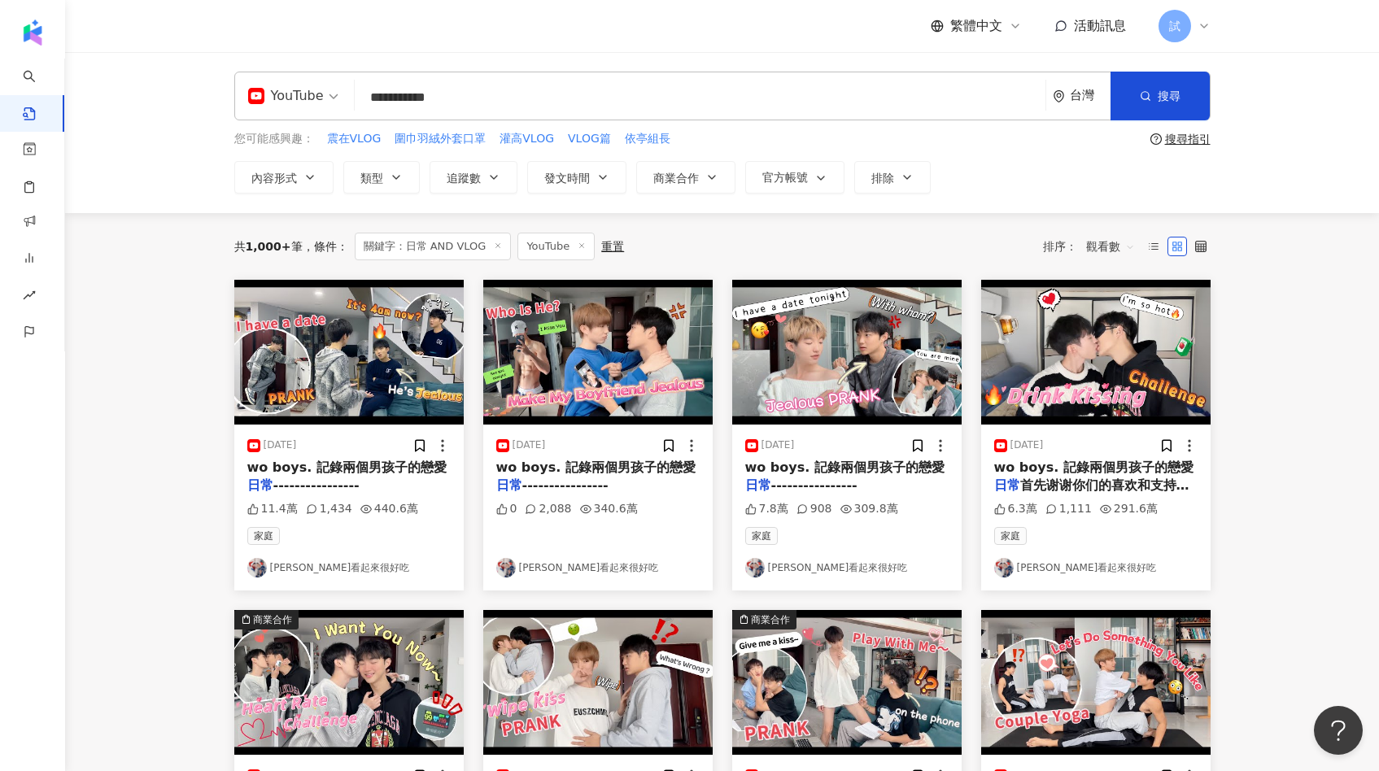
click at [185, 395] on main "**********" at bounding box center [721, 717] width 1313 height 1331
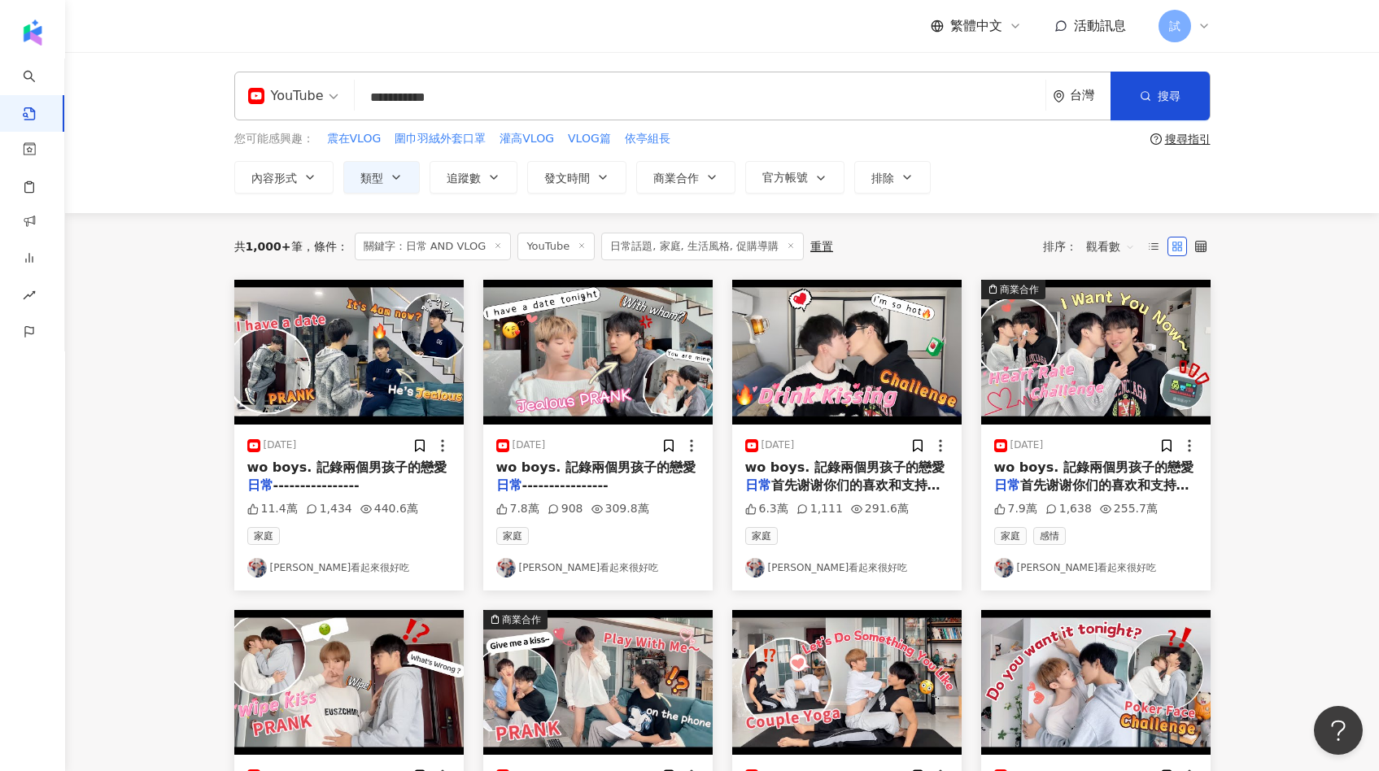
drag, startPoint x: 529, startPoint y: 97, endPoint x: 329, endPoint y: 97, distance: 199.3
click at [329, 97] on div "**********" at bounding box center [722, 96] width 976 height 49
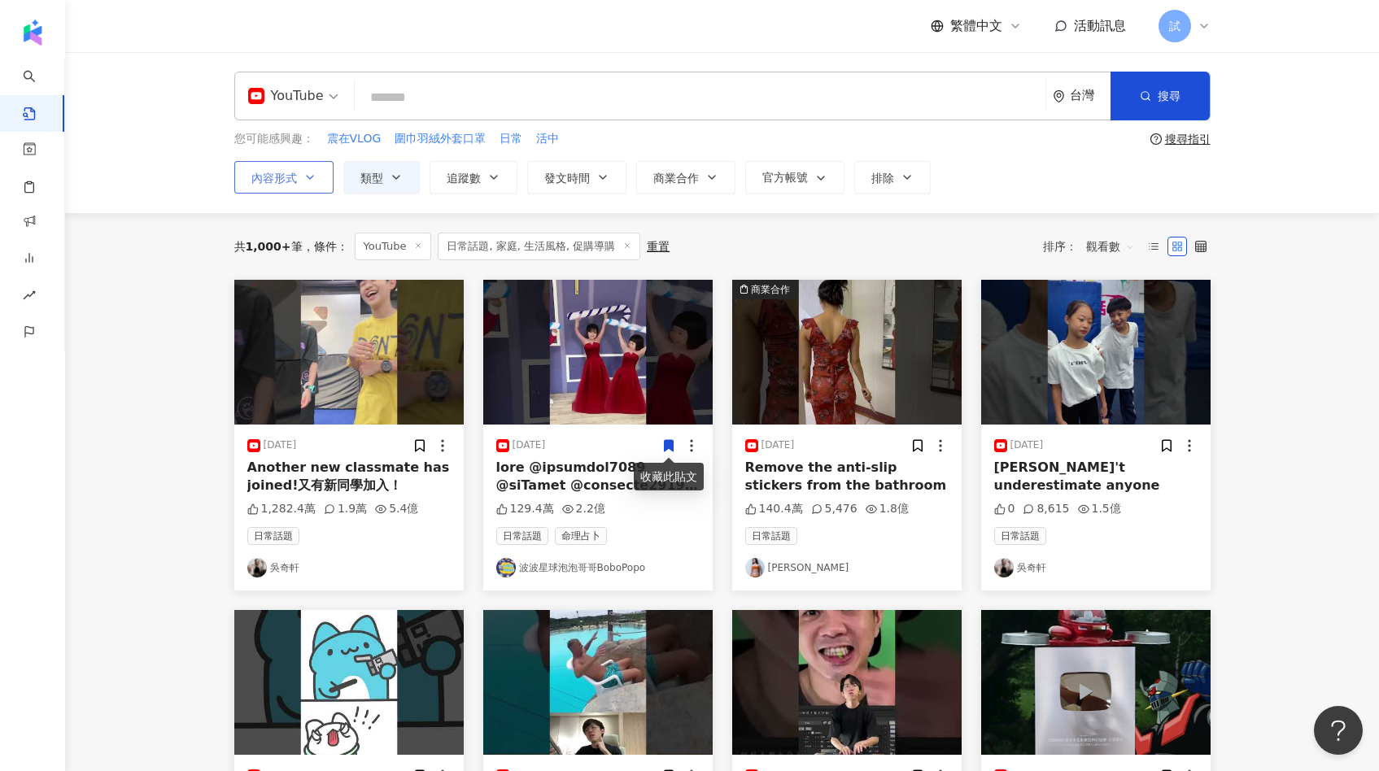
click at [311, 174] on icon "button" at bounding box center [309, 177] width 13 height 13
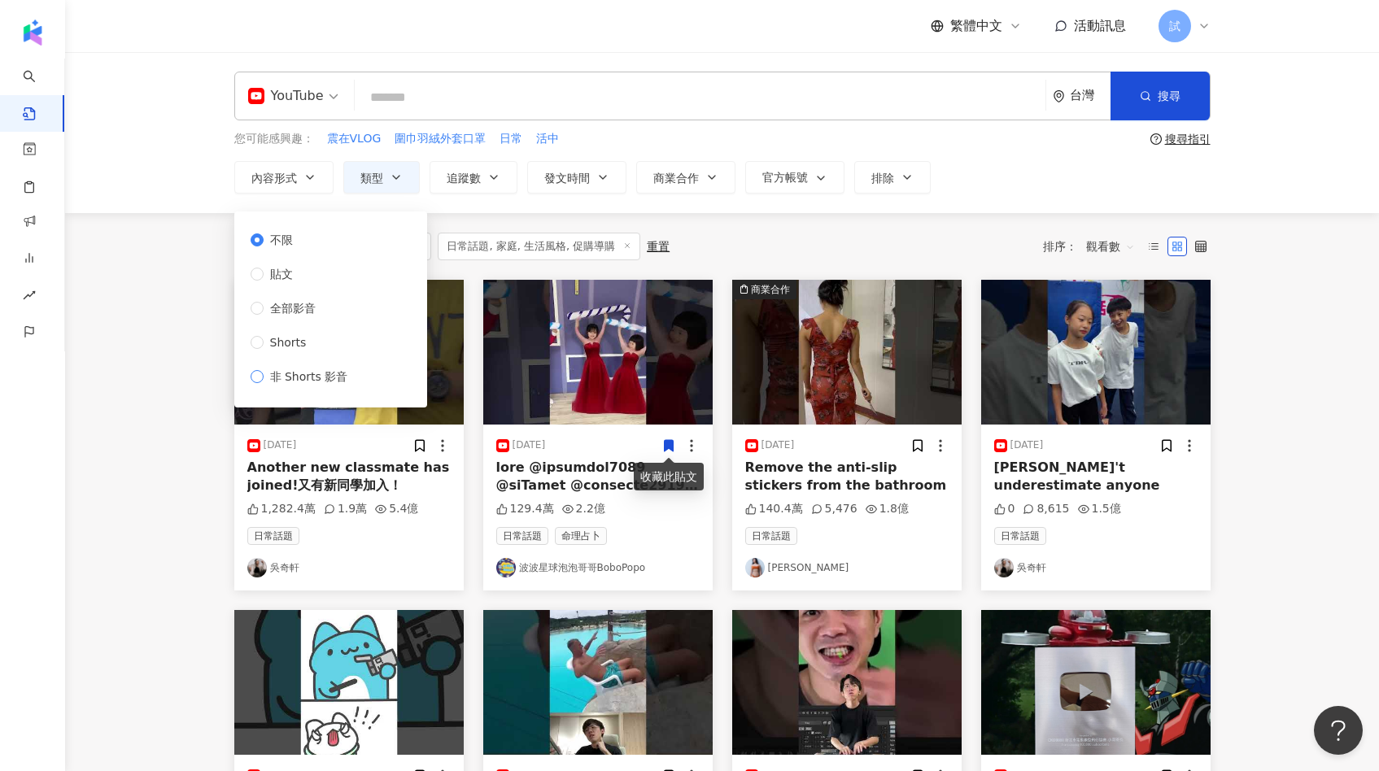
click at [264, 377] on span "非 Shorts 影音" at bounding box center [309, 377] width 91 height 18
click at [191, 368] on main "YouTube 台灣 搜尋 您可能感興趣： 震在VLOG 圍巾羽絨外套口罩 日常 活中 搜尋指引 內容形式 類型 追蹤數 發文時間 商業合作 官方帳號 排除 …" at bounding box center [721, 717] width 1313 height 1331
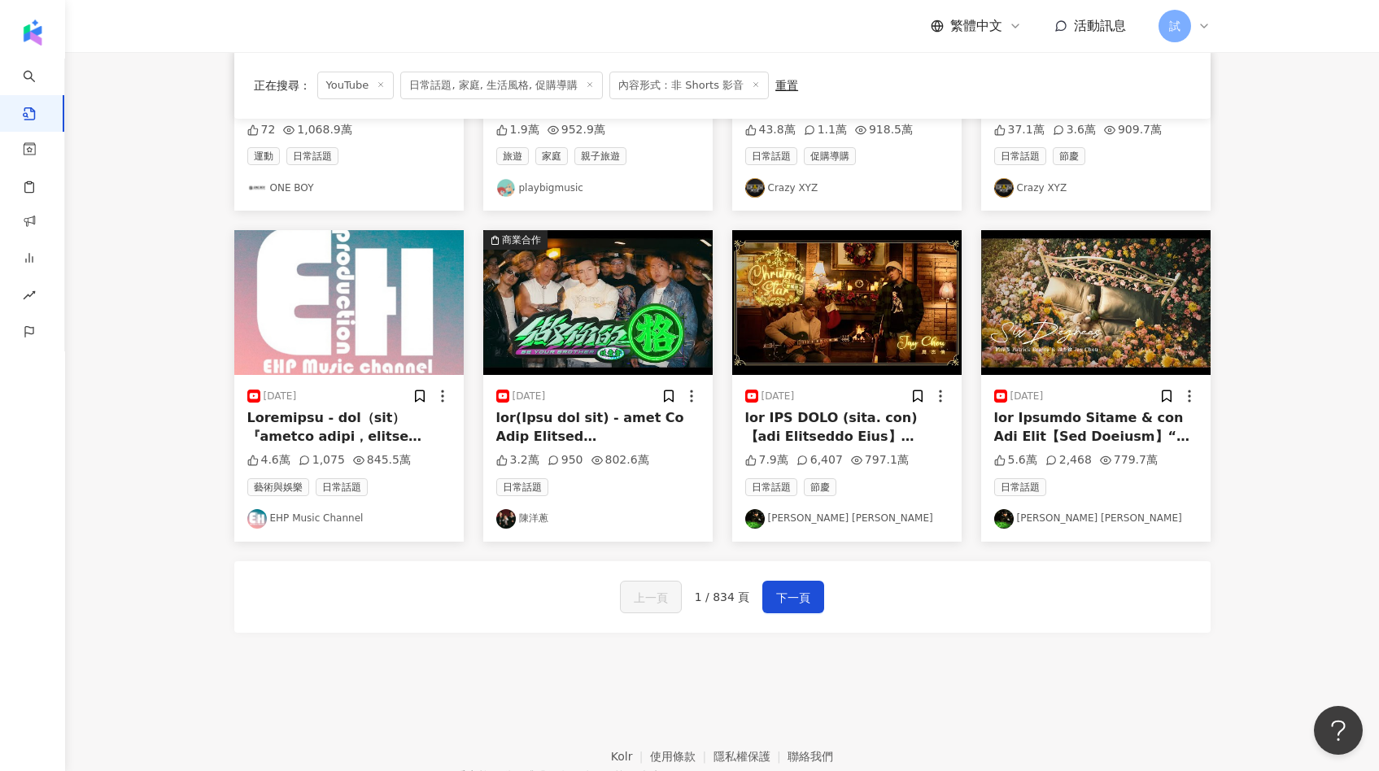
scroll to position [793, 0]
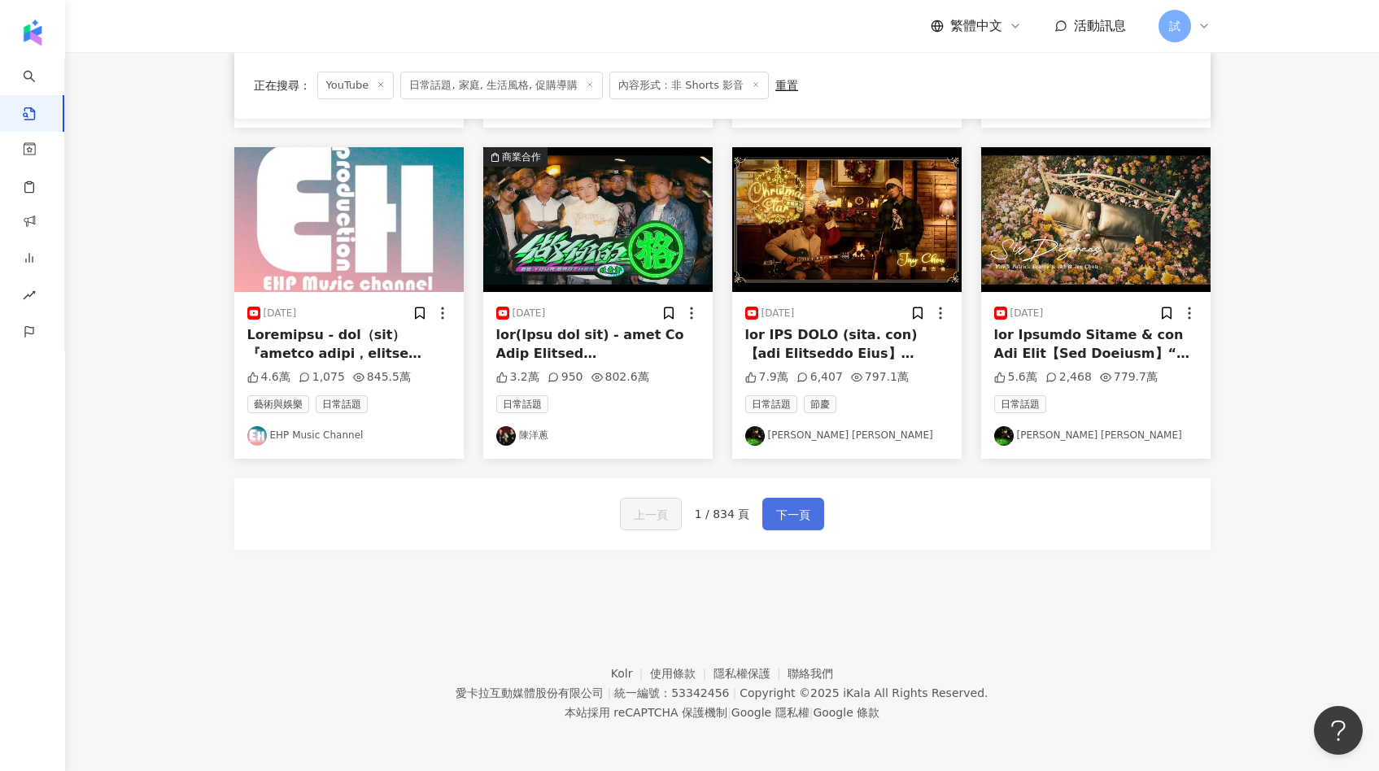
click at [791, 516] on span "下一頁" at bounding box center [793, 515] width 34 height 20
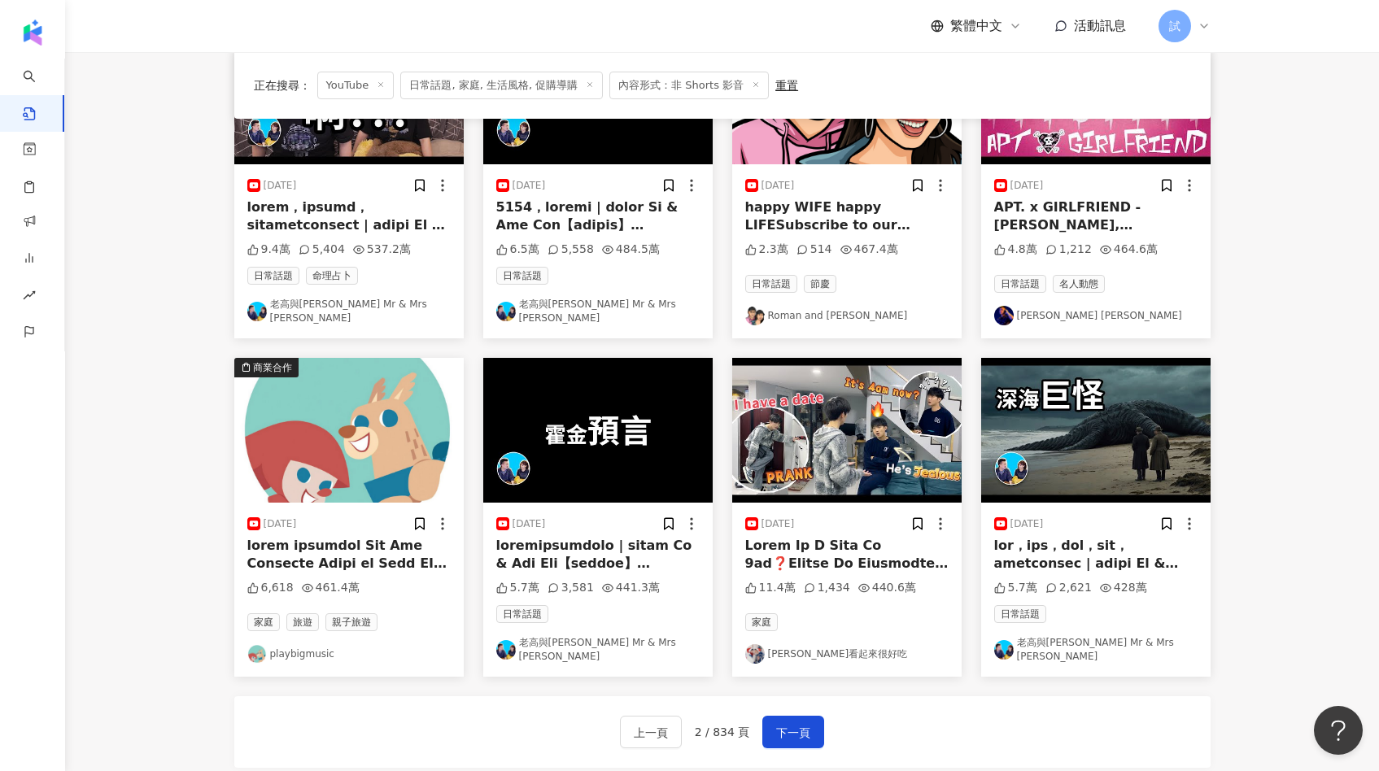
scroll to position [0, 0]
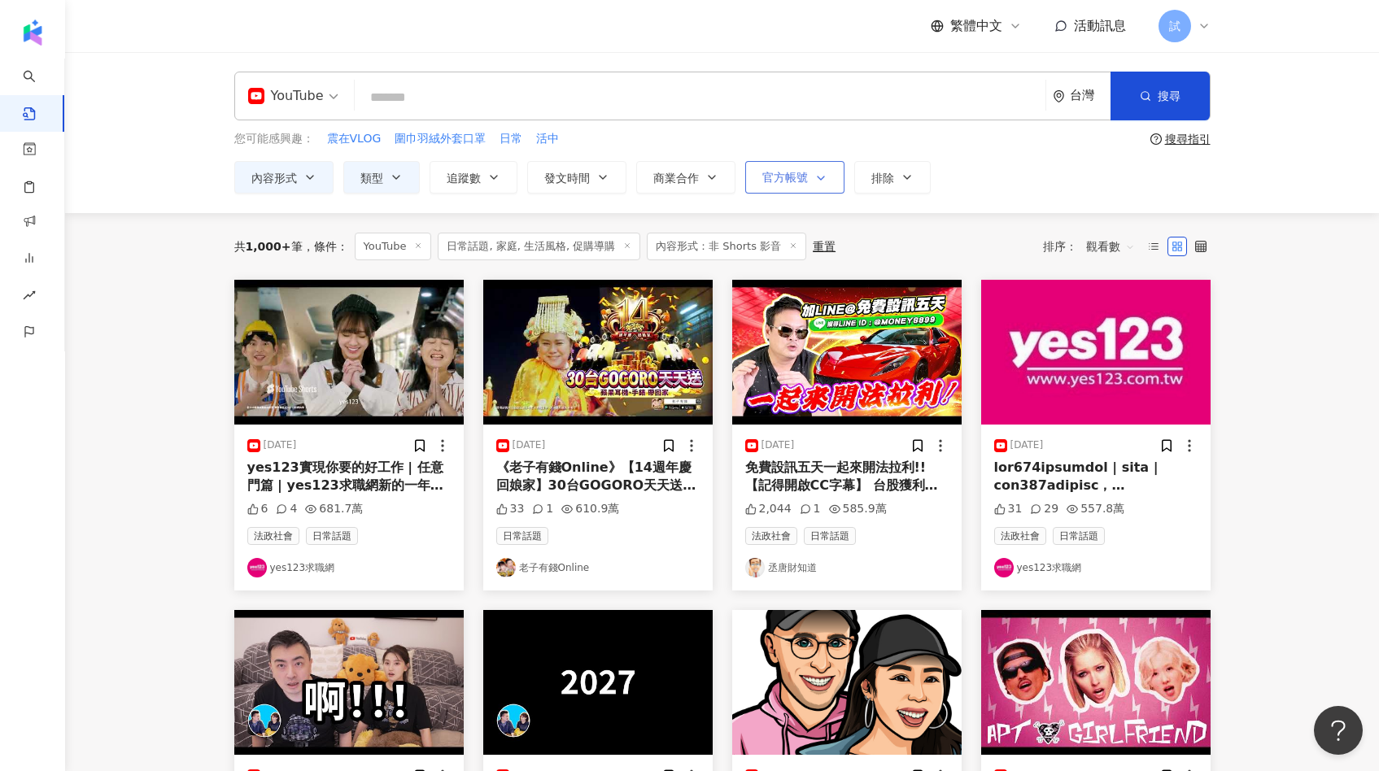
click at [799, 179] on span "官方帳號" at bounding box center [785, 177] width 46 height 13
click at [918, 219] on div "共 1,000+ 筆 條件 ： YouTube 日常話題, 家庭, 生活風格, 促購導購 內容形式：非 Shorts 影音 重置 排序： 觀看數" at bounding box center [722, 246] width 976 height 67
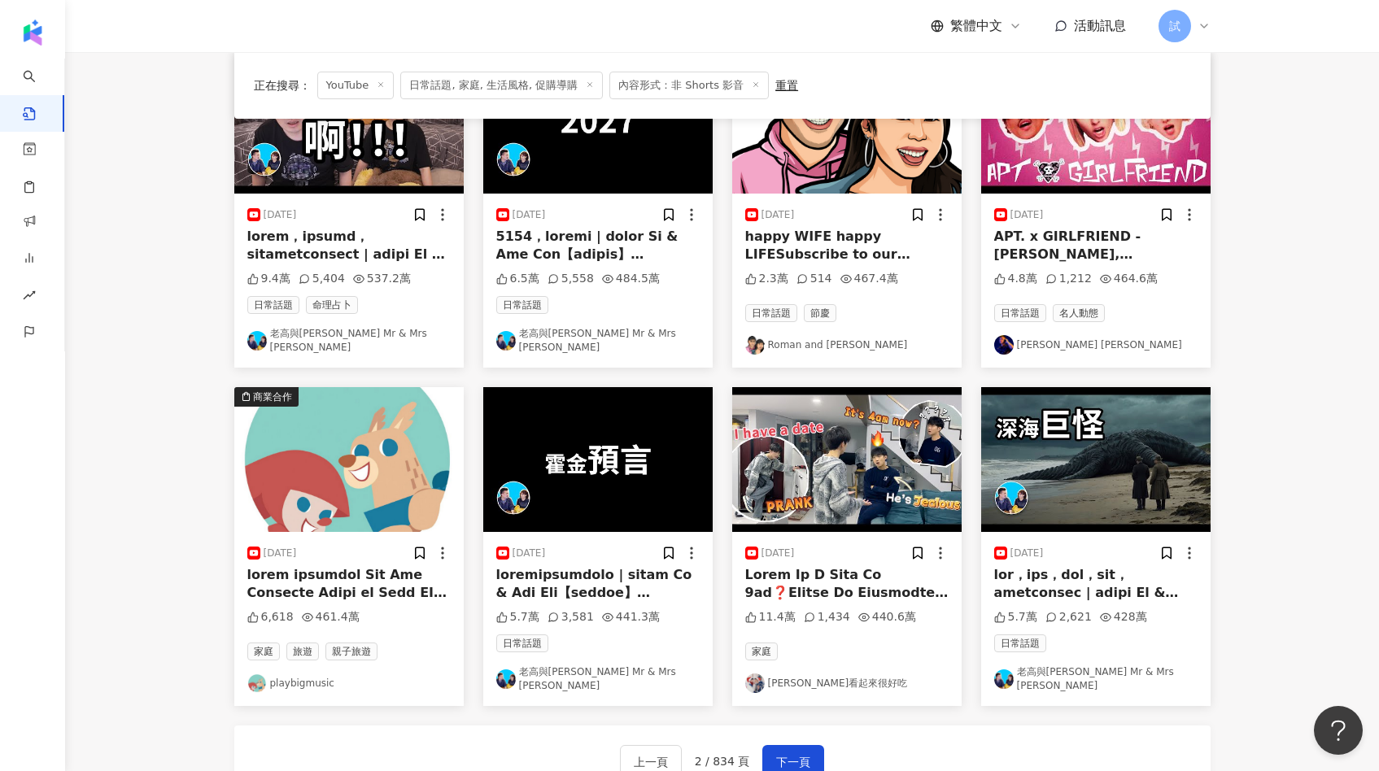
scroll to position [793, 0]
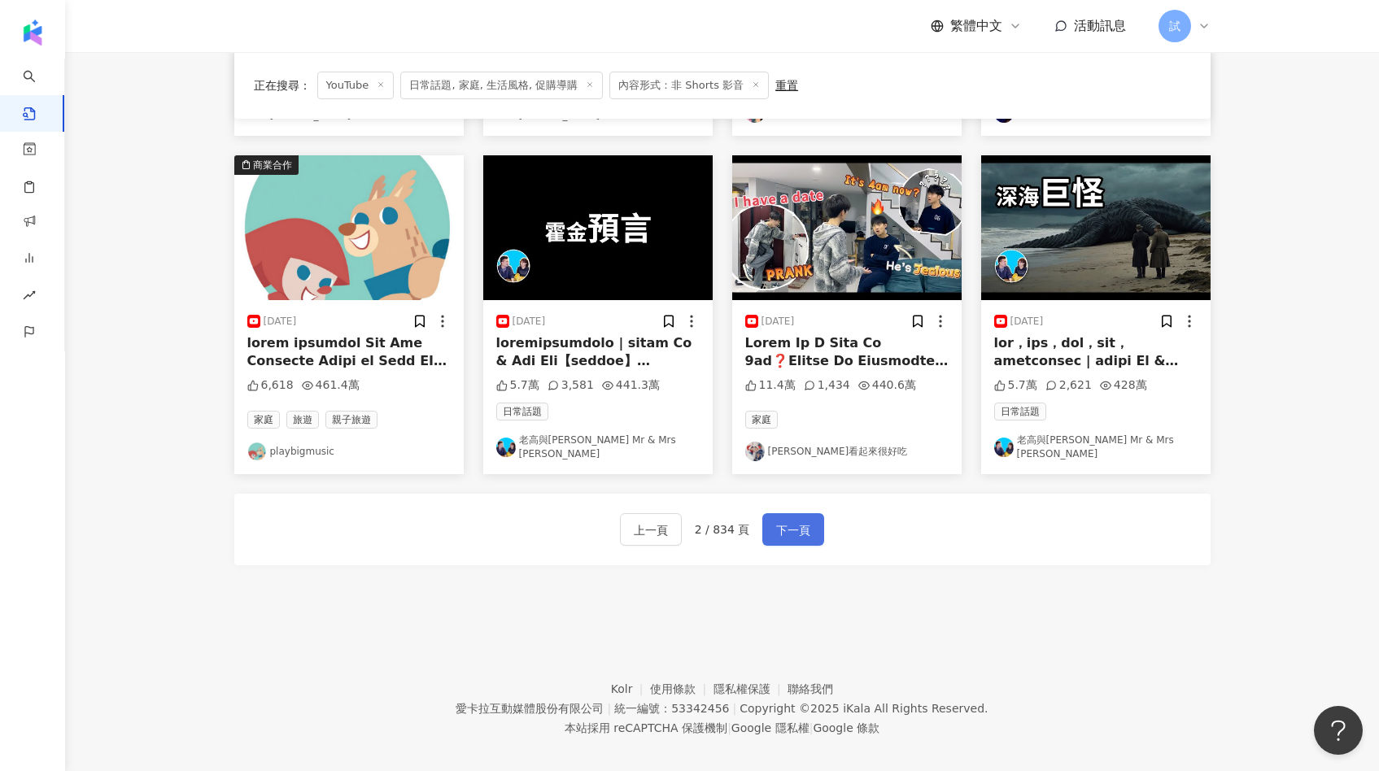
click at [801, 520] on span "下一頁" at bounding box center [793, 530] width 34 height 20
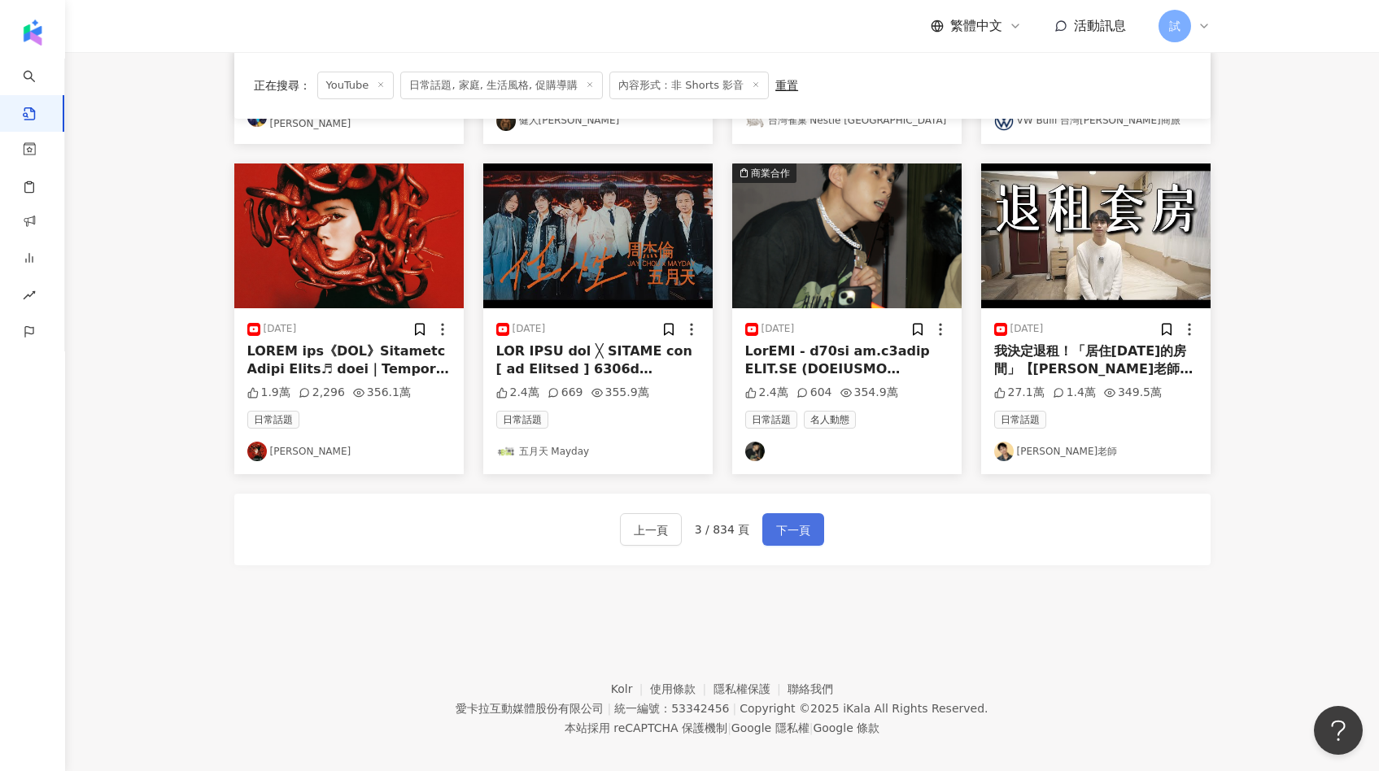
click at [788, 520] on span "下一頁" at bounding box center [793, 530] width 34 height 20
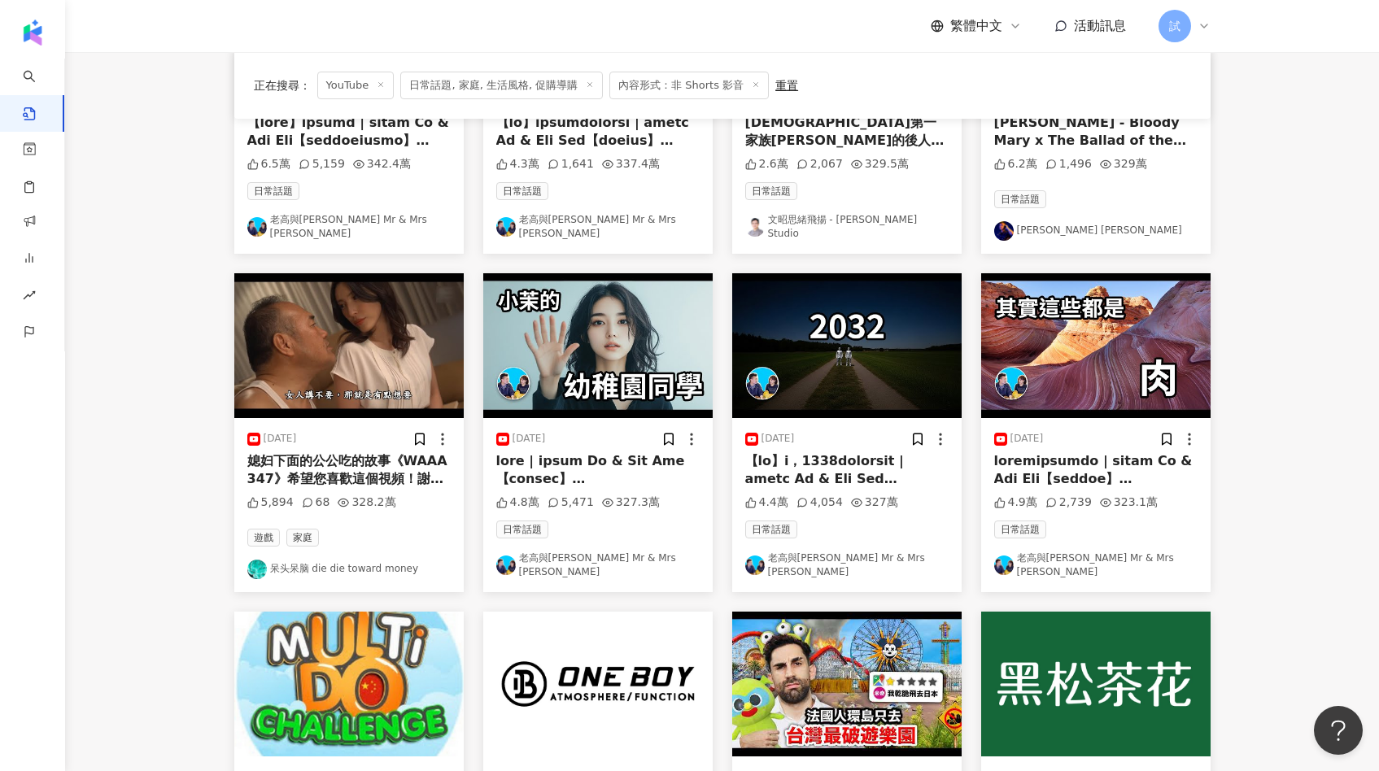
scroll to position [331, 0]
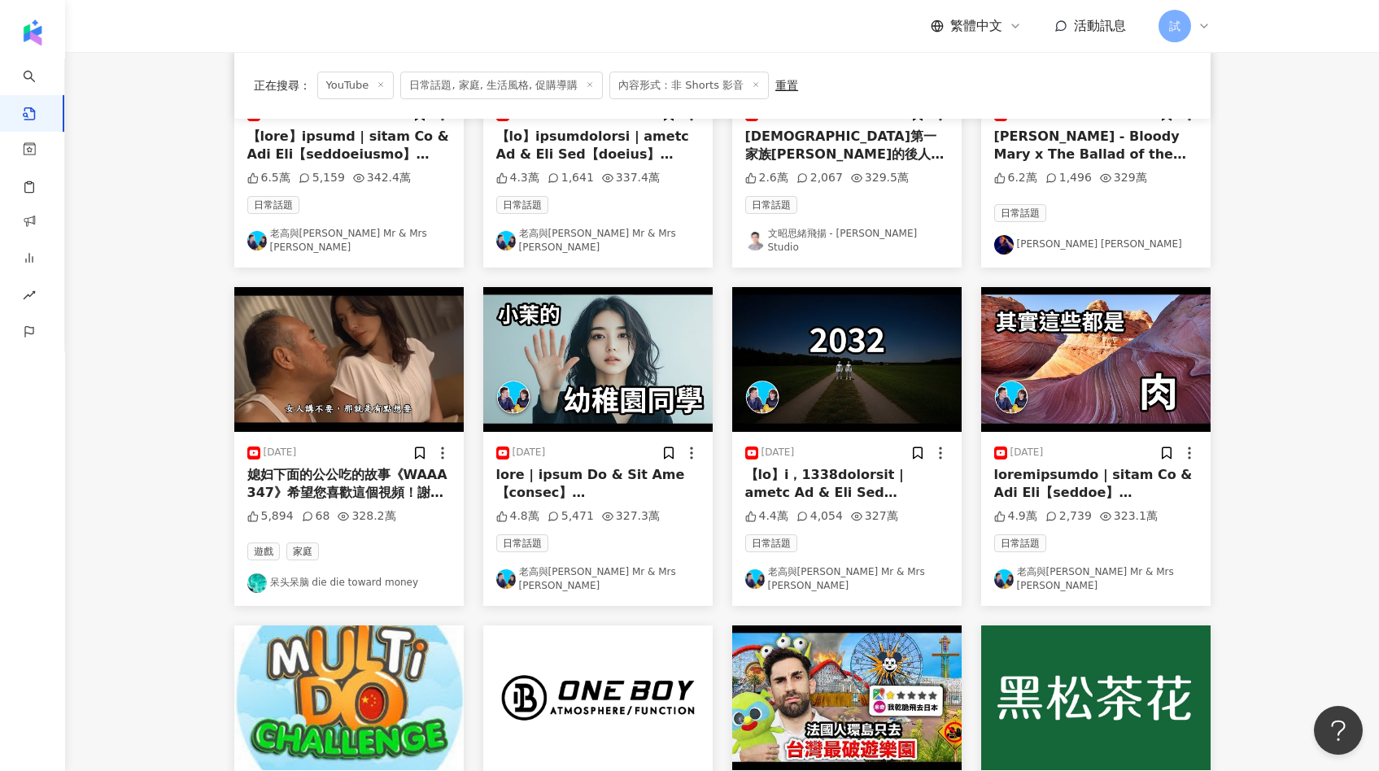
click at [651, 333] on img at bounding box center [597, 359] width 229 height 145
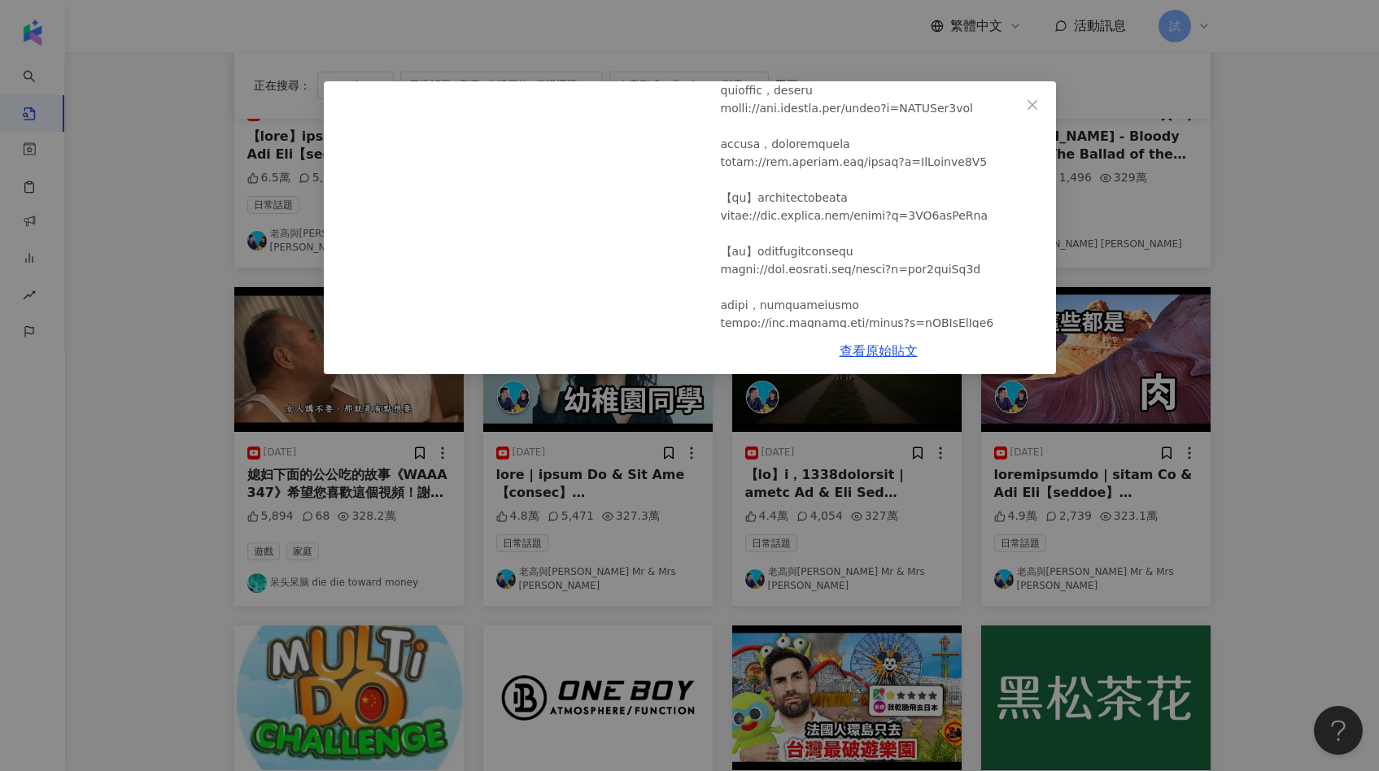
scroll to position [448, 0]
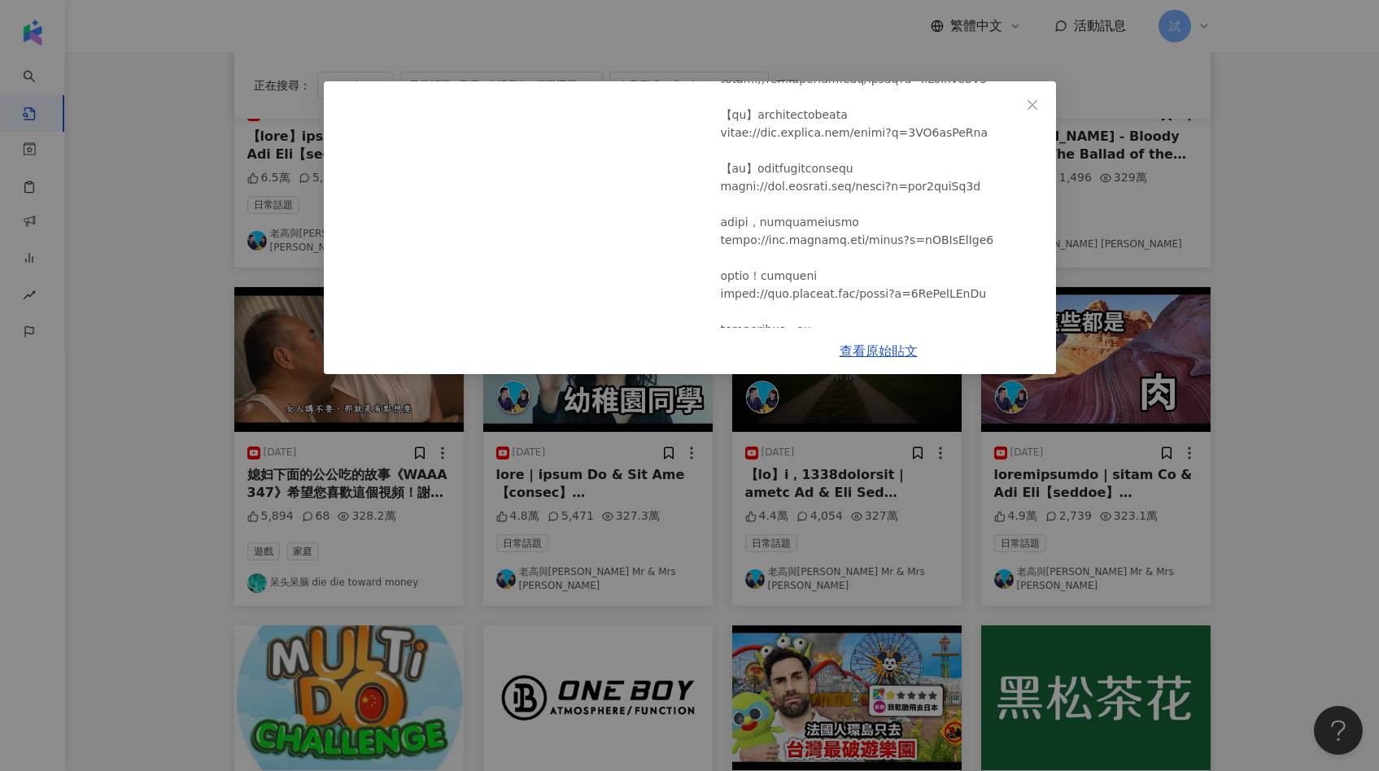
click at [1226, 375] on div "老高與小茉 Mr & Mrs Gao 2025/3/19 尋找馬特 | 老高與小茉 Mr & Mrs Gao 4.8萬 5,471 327.3萬 查看原始貼文" at bounding box center [689, 385] width 1379 height 771
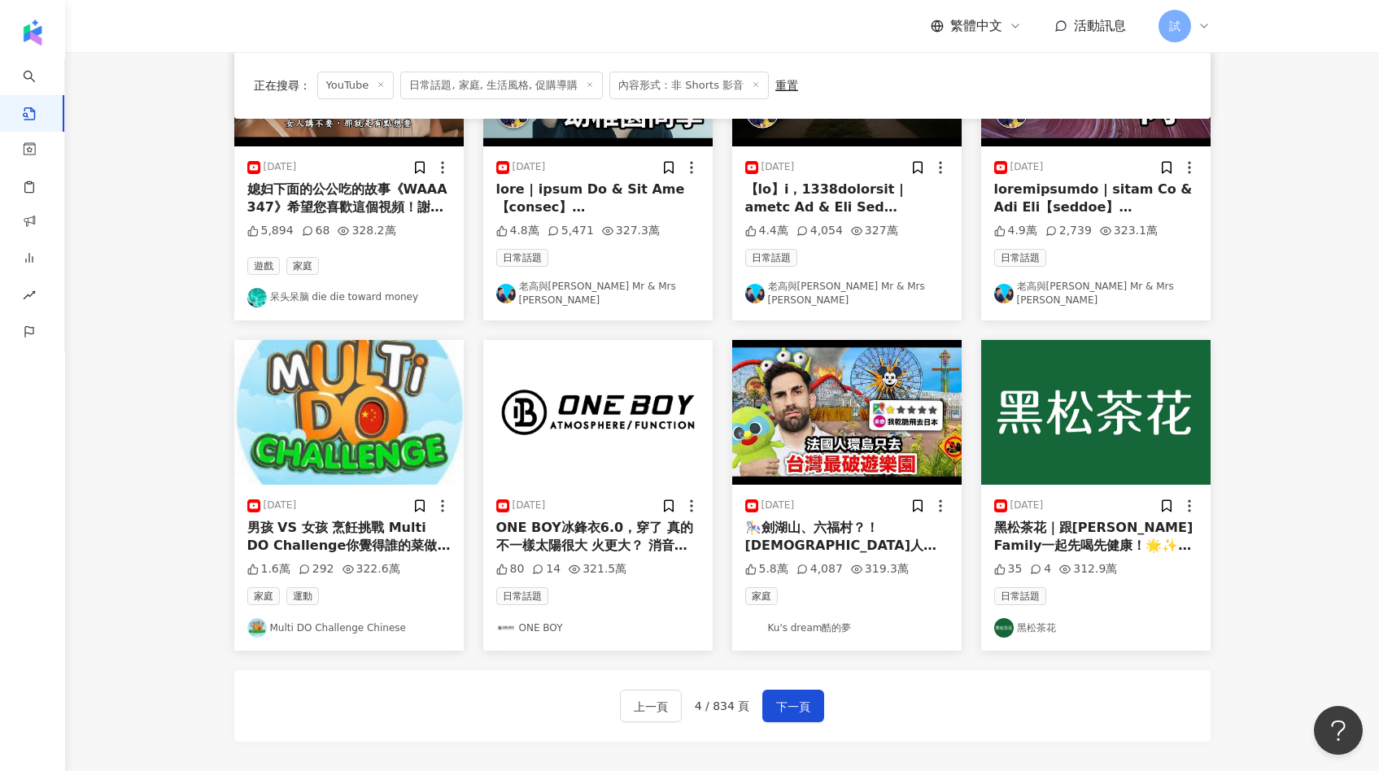
scroll to position [675, 0]
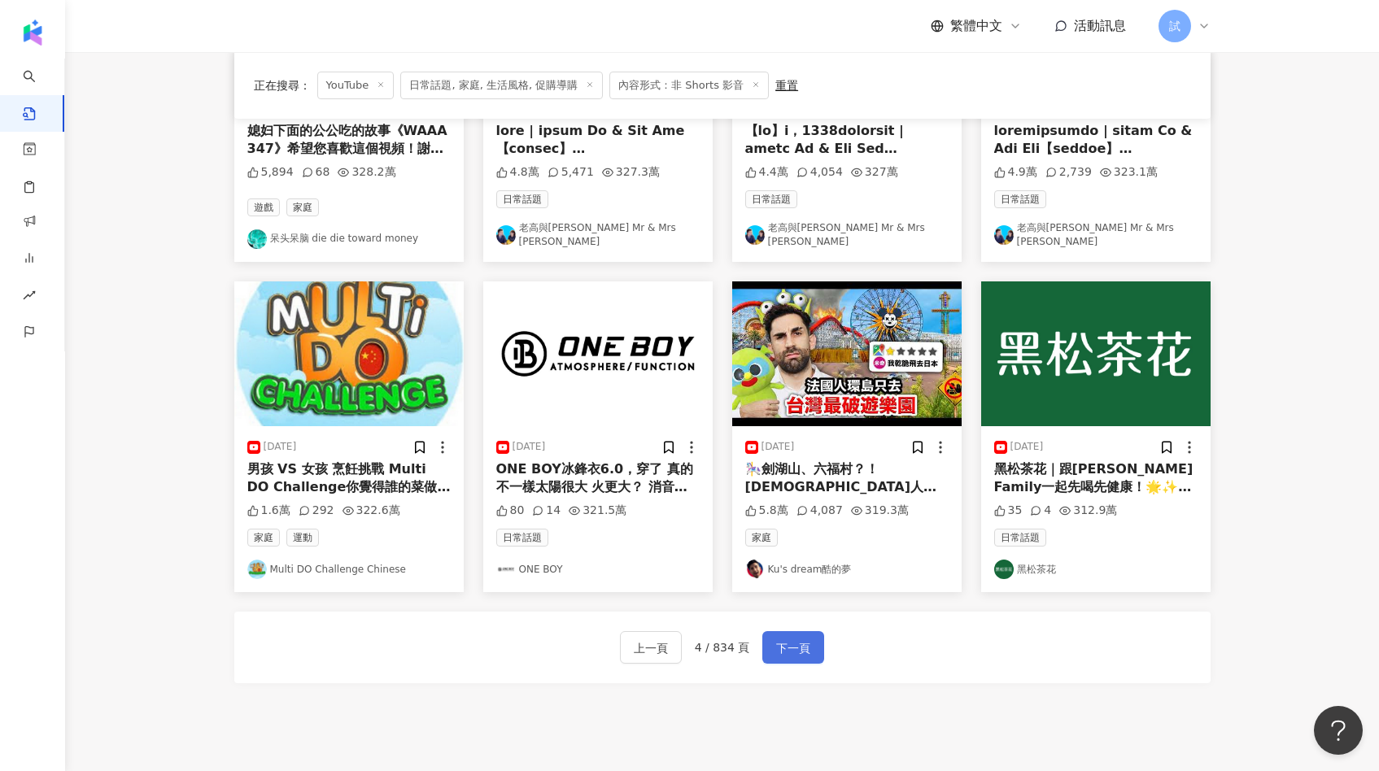
click at [791, 639] on span "下一頁" at bounding box center [793, 648] width 34 height 20
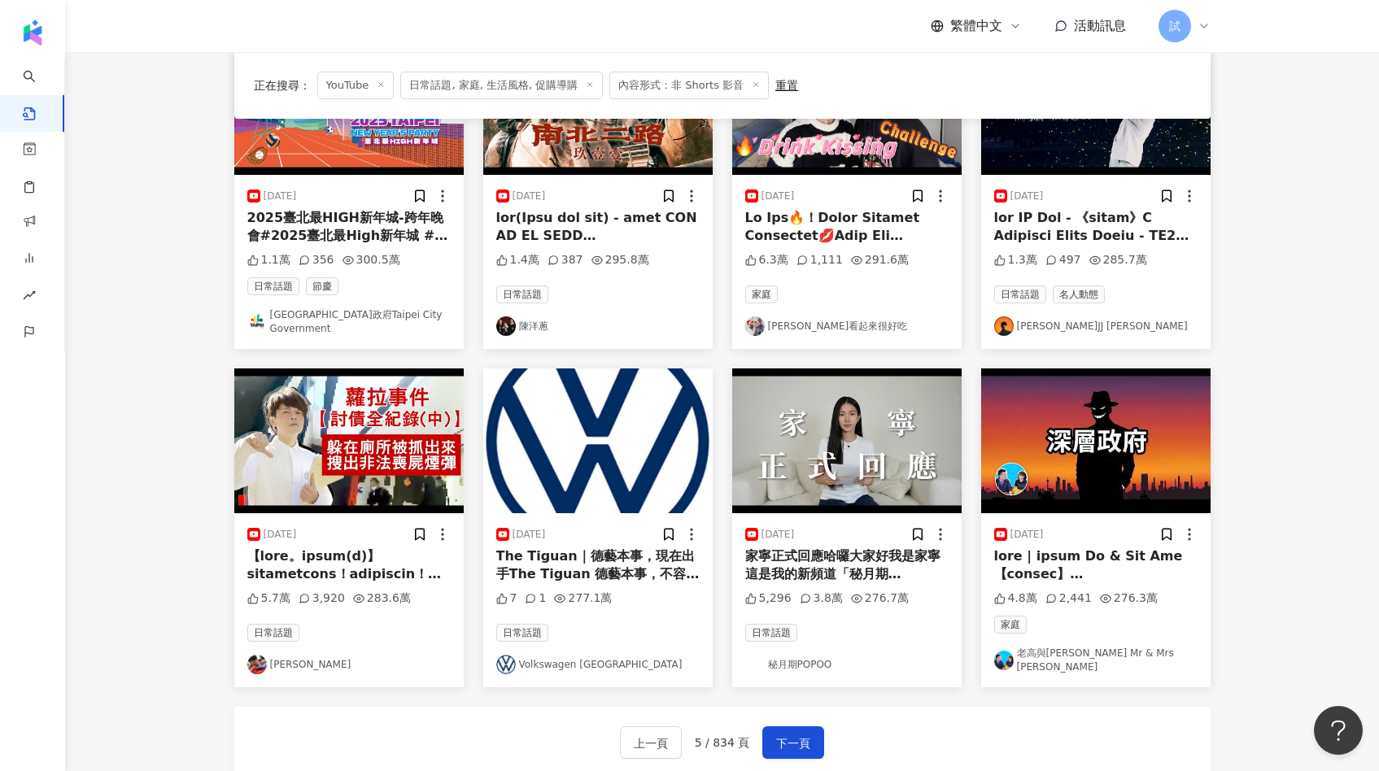
scroll to position [793, 0]
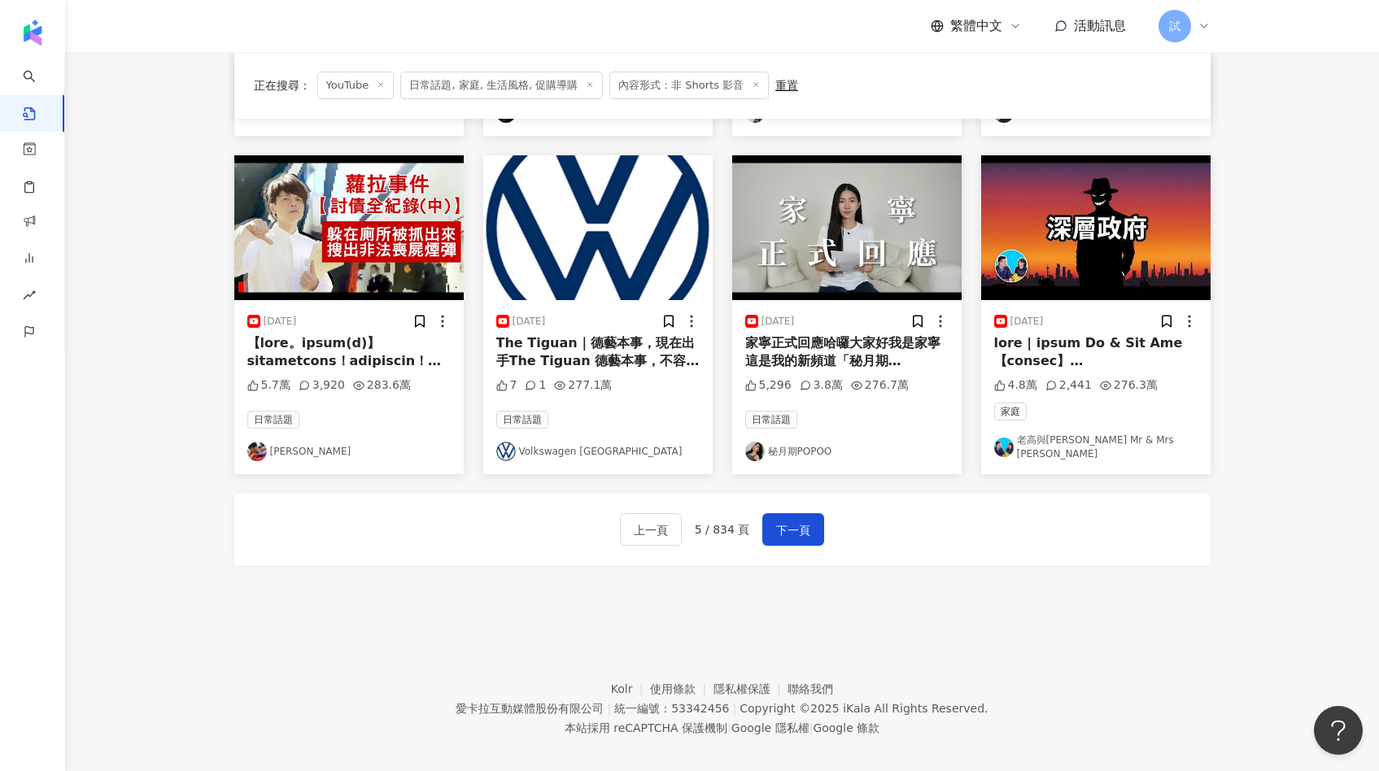
click at [782, 494] on div "上一頁 5 / 834 頁 下一頁" at bounding box center [722, 530] width 976 height 72
click at [786, 520] on span "下一頁" at bounding box center [793, 530] width 34 height 20
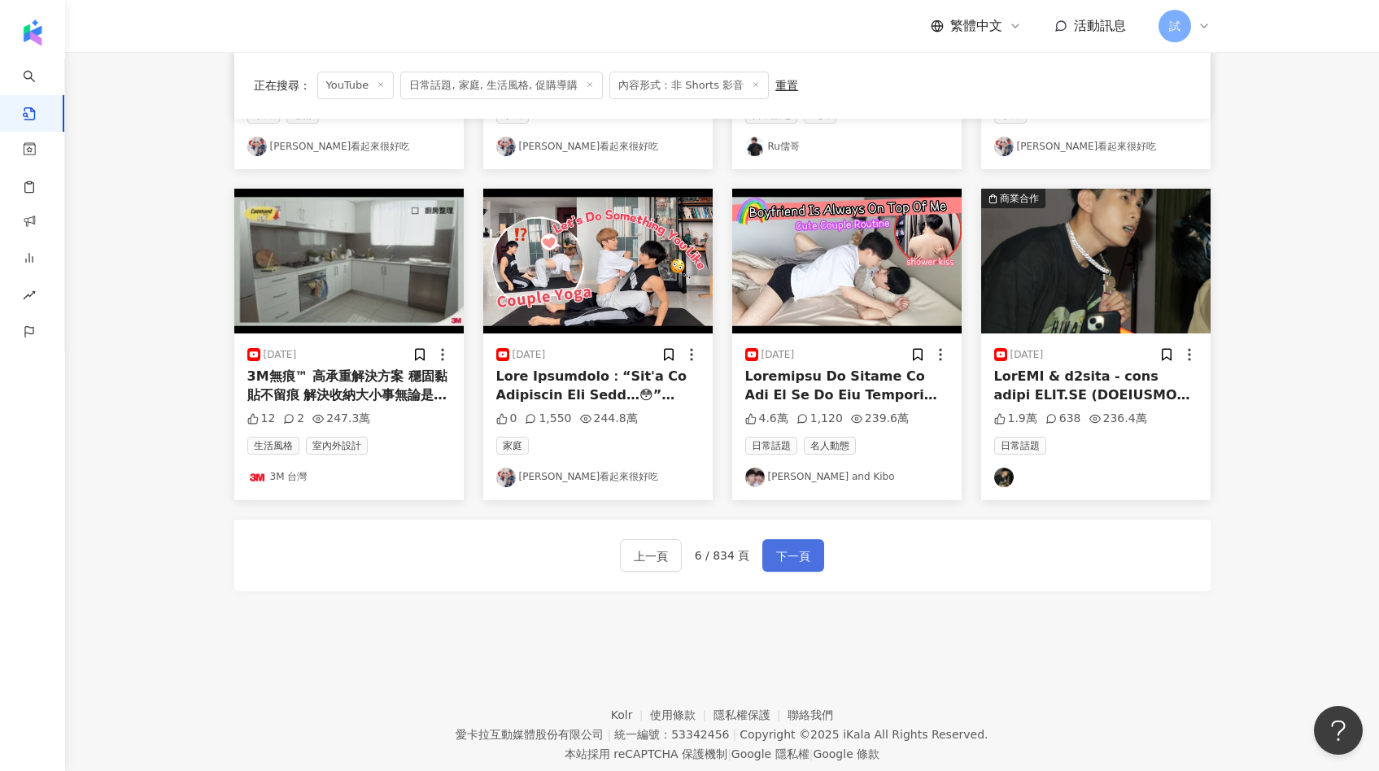
scroll to position [740, 0]
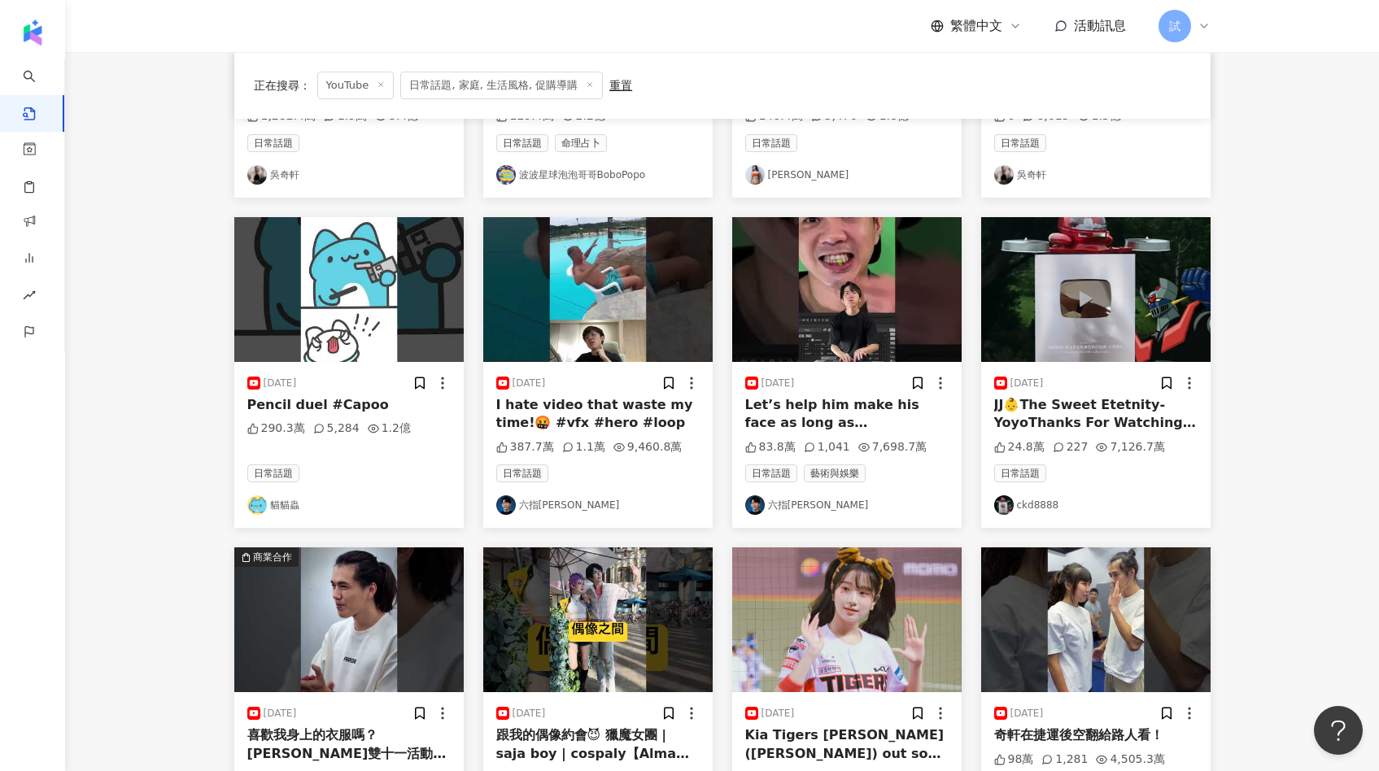
scroll to position [793, 0]
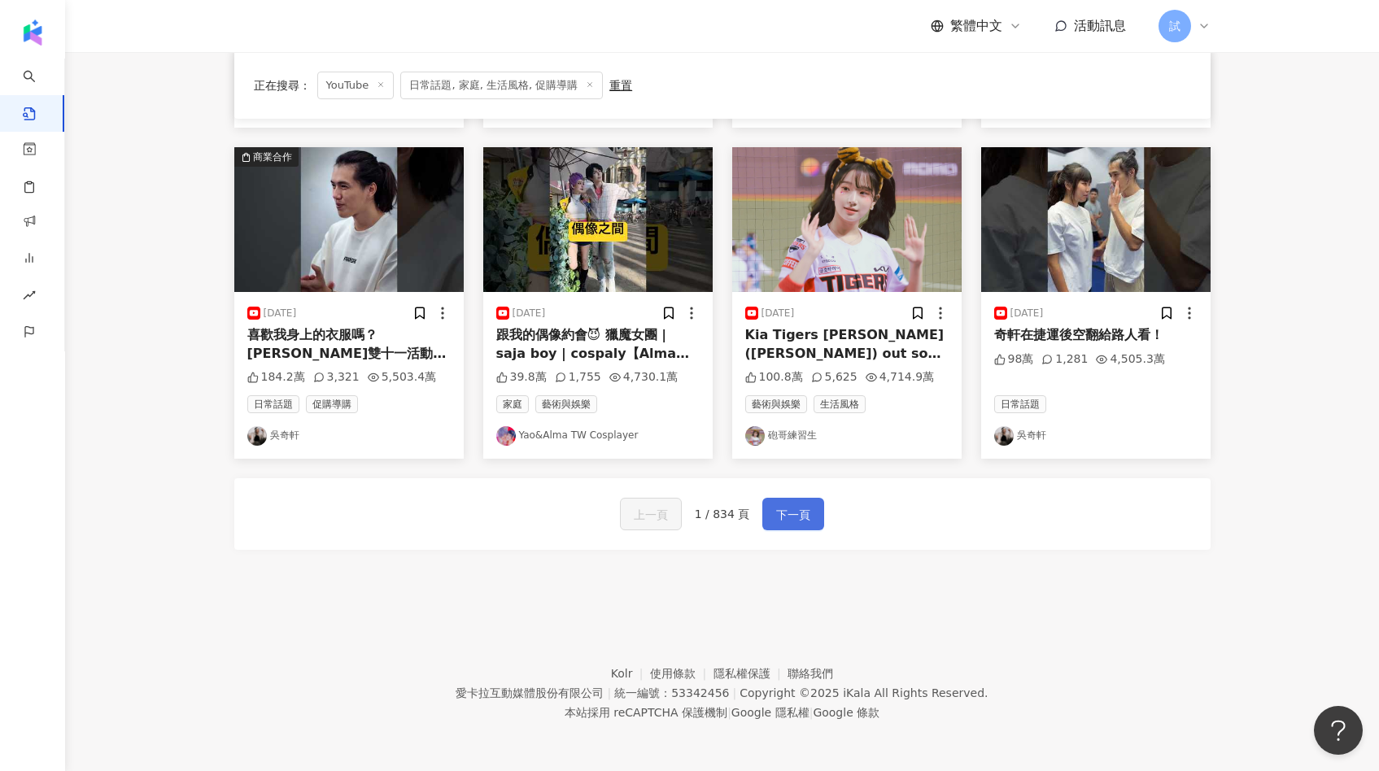
click at [801, 499] on button "下一頁" at bounding box center [793, 514] width 62 height 33
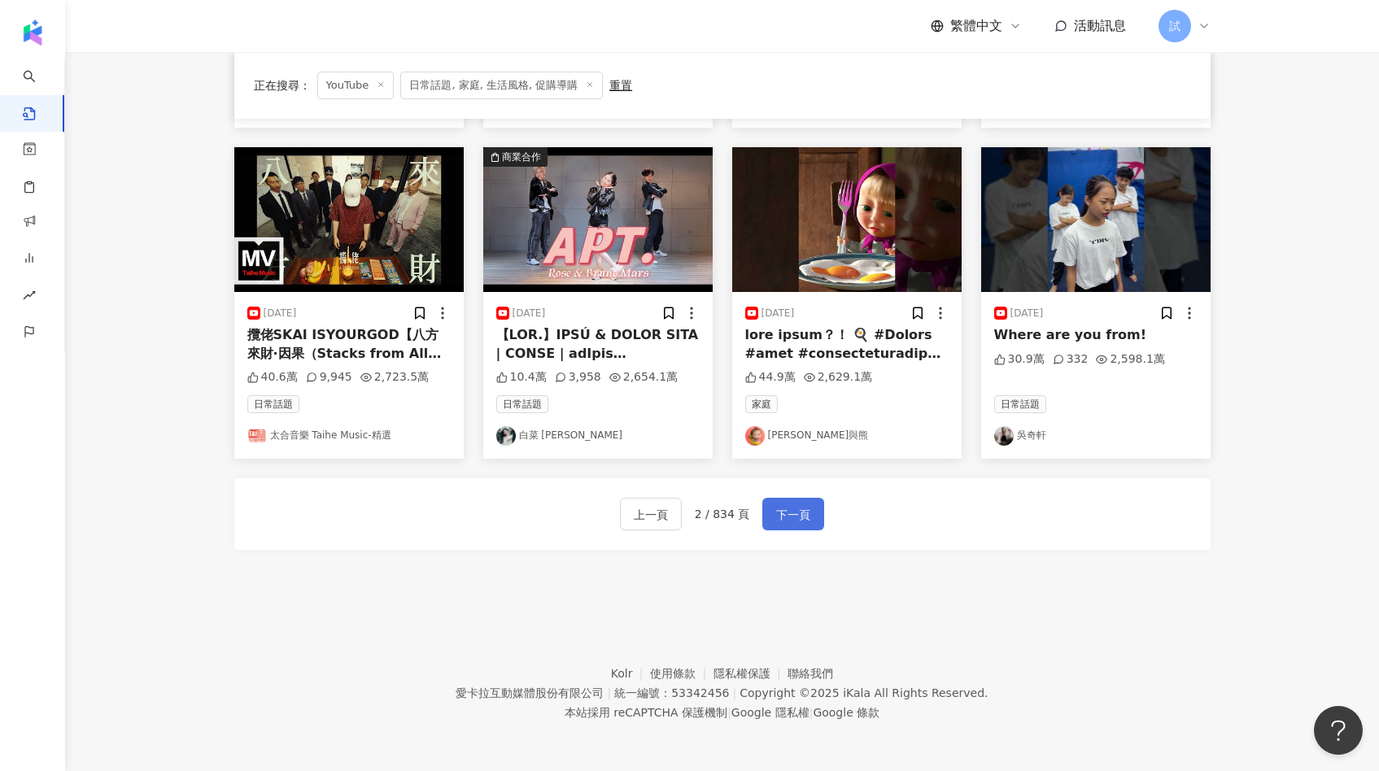
click at [802, 525] on button "下一頁" at bounding box center [793, 514] width 62 height 33
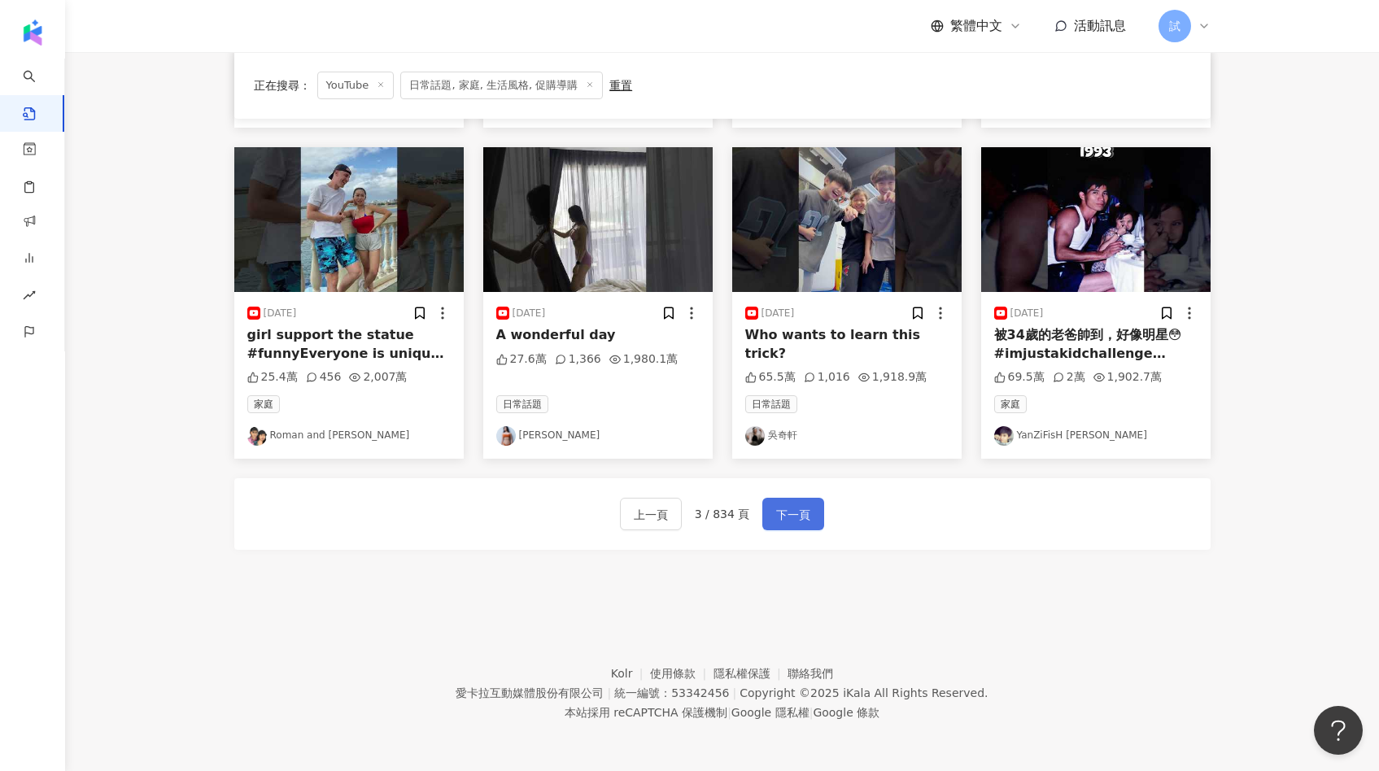
click at [802, 525] on button "下一頁" at bounding box center [793, 514] width 62 height 33
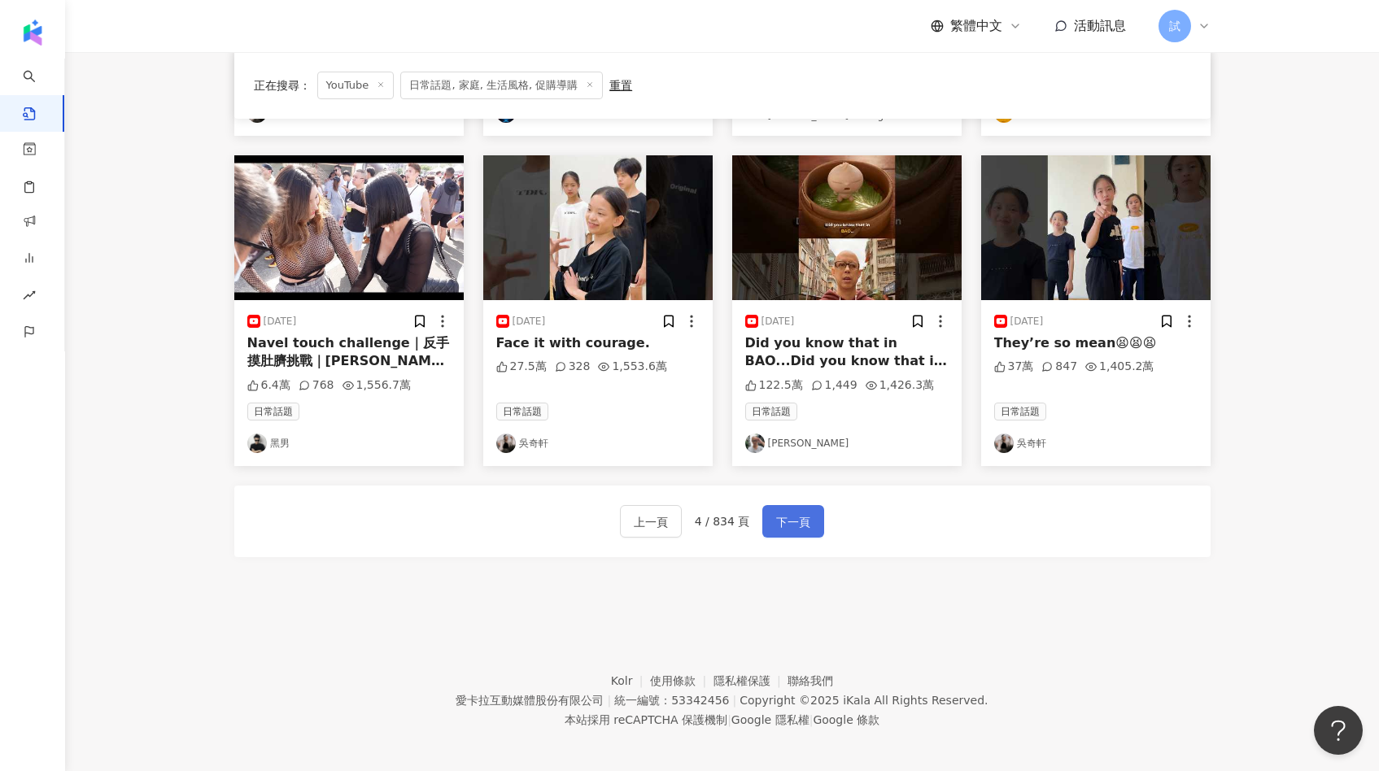
click at [802, 525] on button "下一頁" at bounding box center [793, 521] width 62 height 33
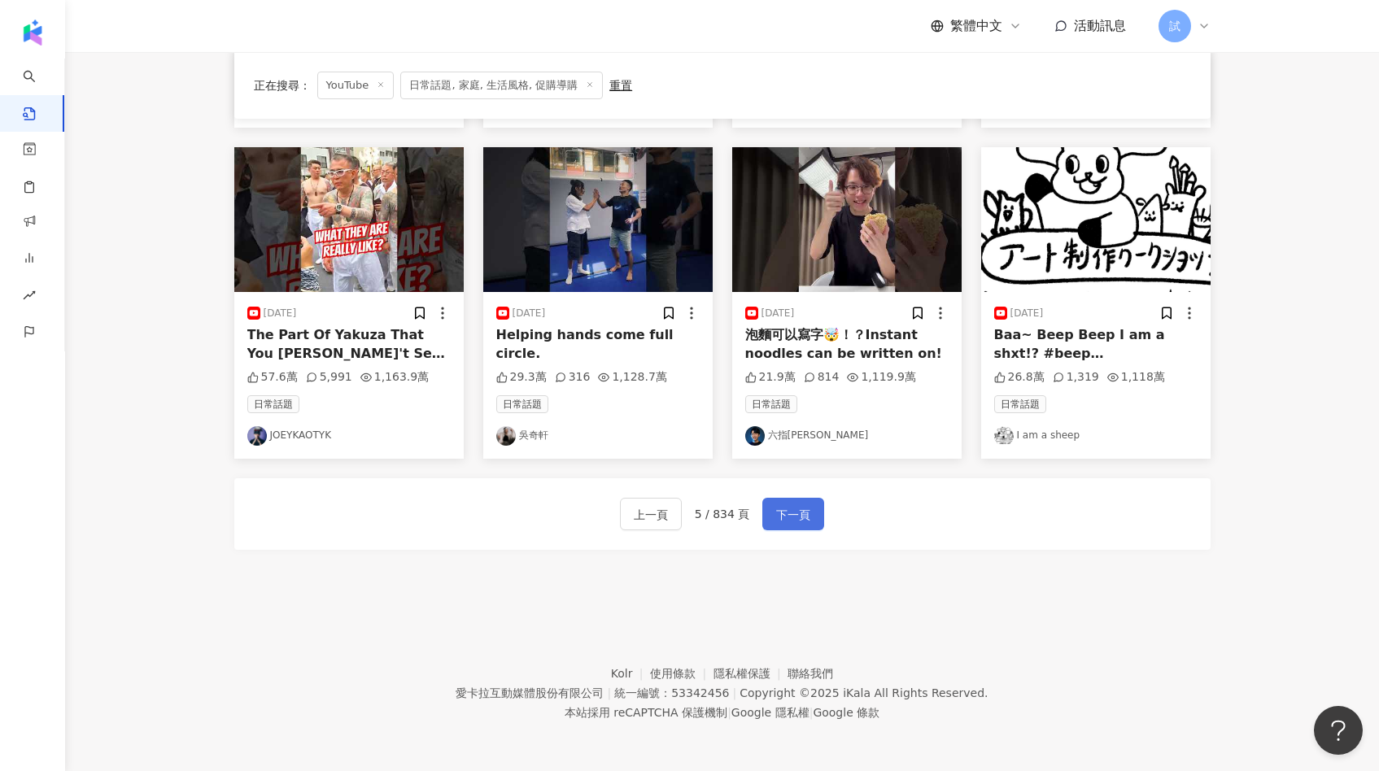
click at [776, 514] on span "下一頁" at bounding box center [793, 515] width 34 height 20
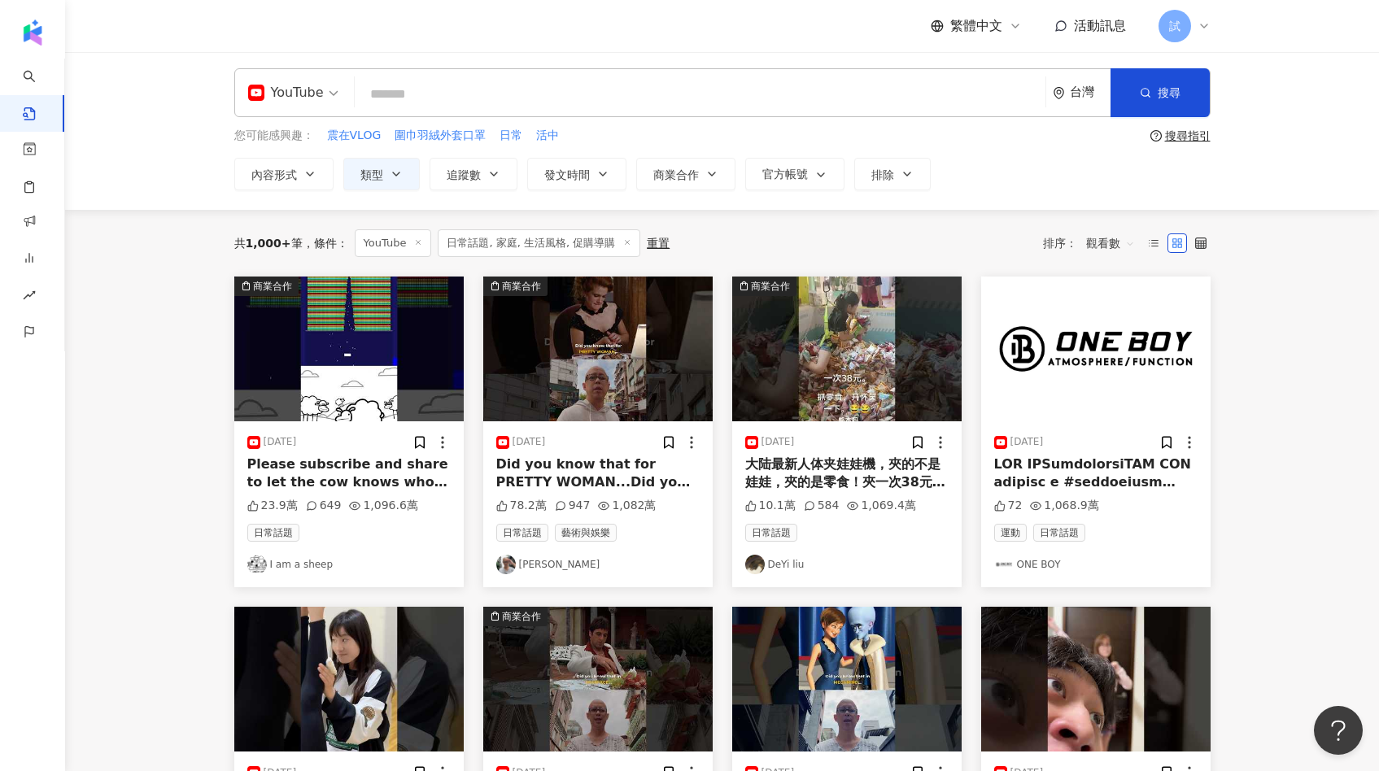
scroll to position [0, 0]
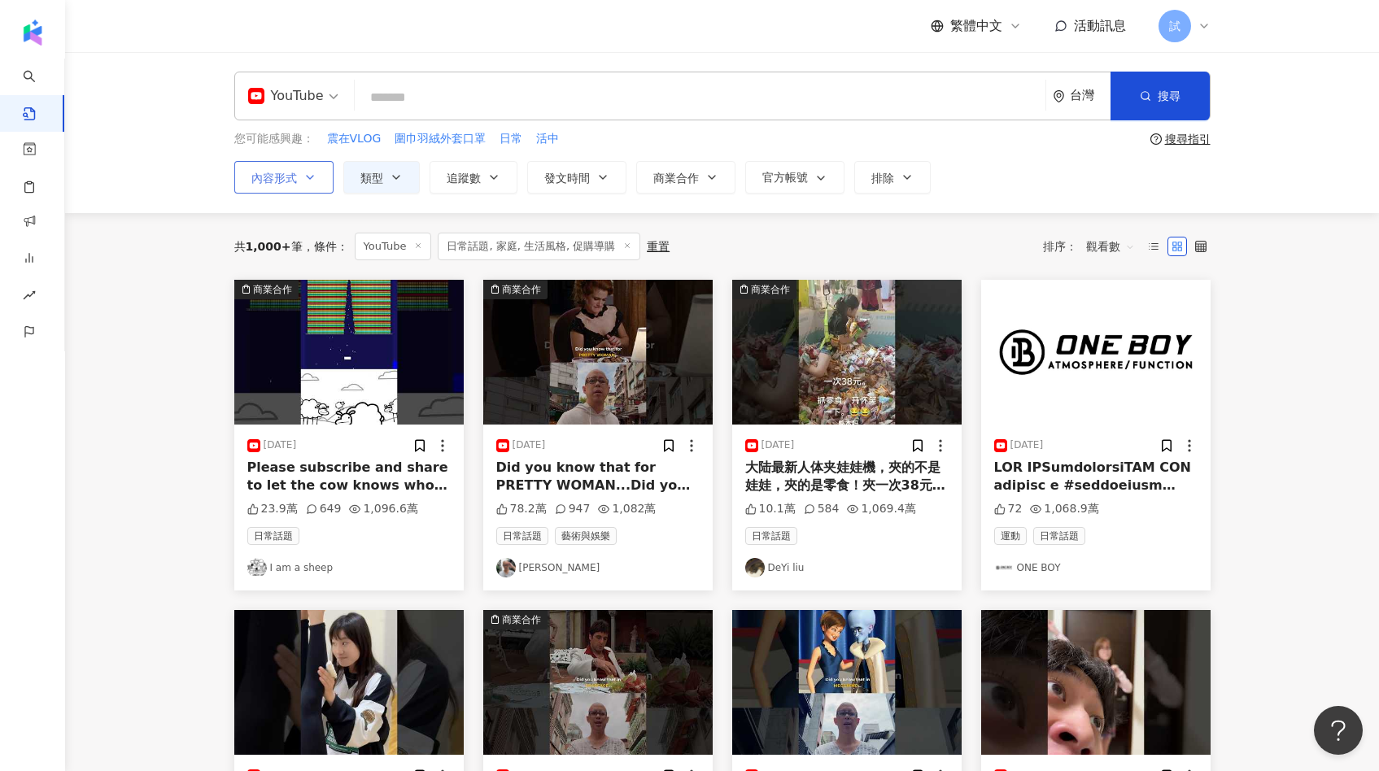
click at [306, 177] on icon "button" at bounding box center [309, 177] width 13 height 13
click at [183, 364] on main "YouTube 台灣 搜尋 您可能感興趣： 震在VLOG 圍巾羽絨外套口罩 日常 活中 搜尋指引 內容形式 類型 追蹤數 發文時間 商業合作 官方帳號 排除 …" at bounding box center [721, 717] width 1313 height 1331
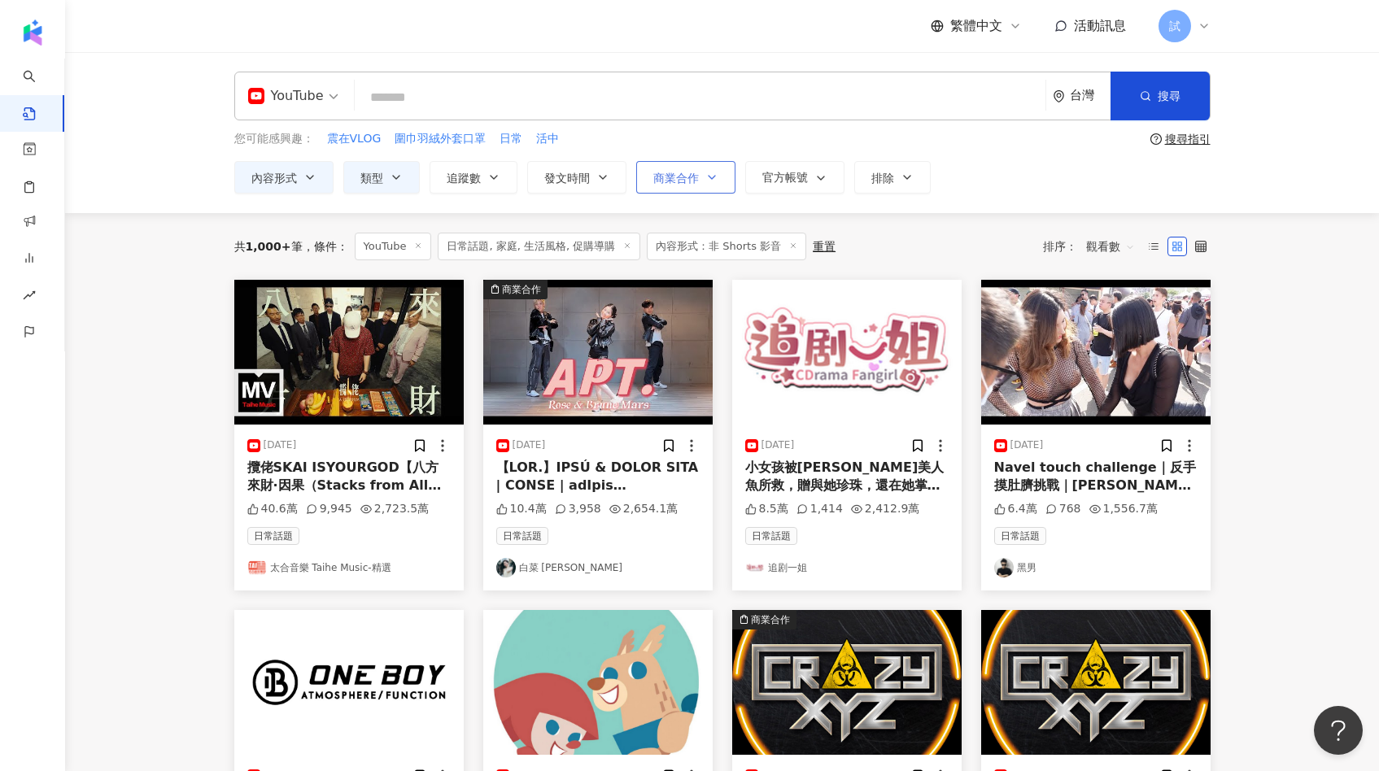
click at [662, 173] on span "商業合作" at bounding box center [676, 178] width 46 height 13
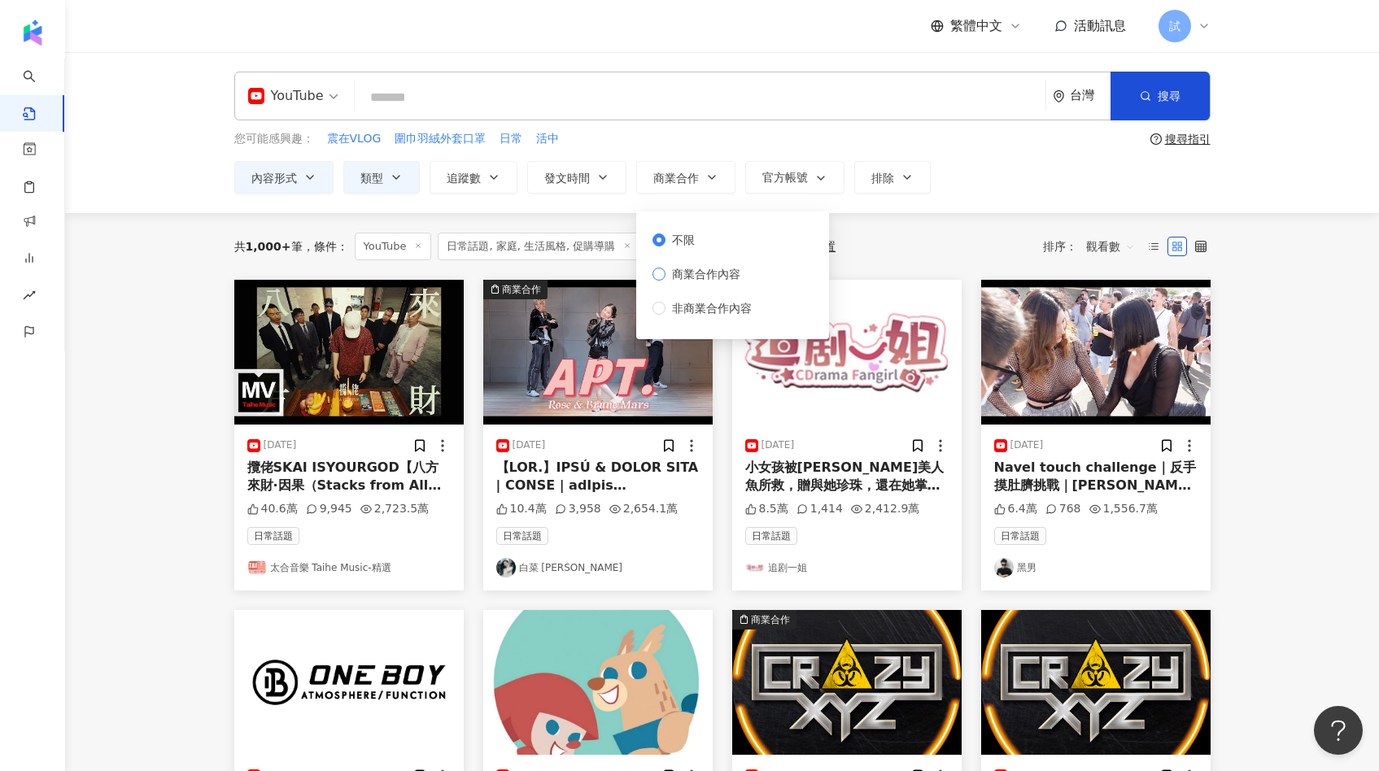
click at [666, 282] on span "商業合作內容" at bounding box center [705, 274] width 81 height 18
click at [941, 233] on div "共 1,000+ 筆 條件 ： YouTube 日常話題, 家庭, 生活風格, 促購導購 內容形式：非 Shorts 影音 重置 排序： 觀看數" at bounding box center [722, 247] width 976 height 28
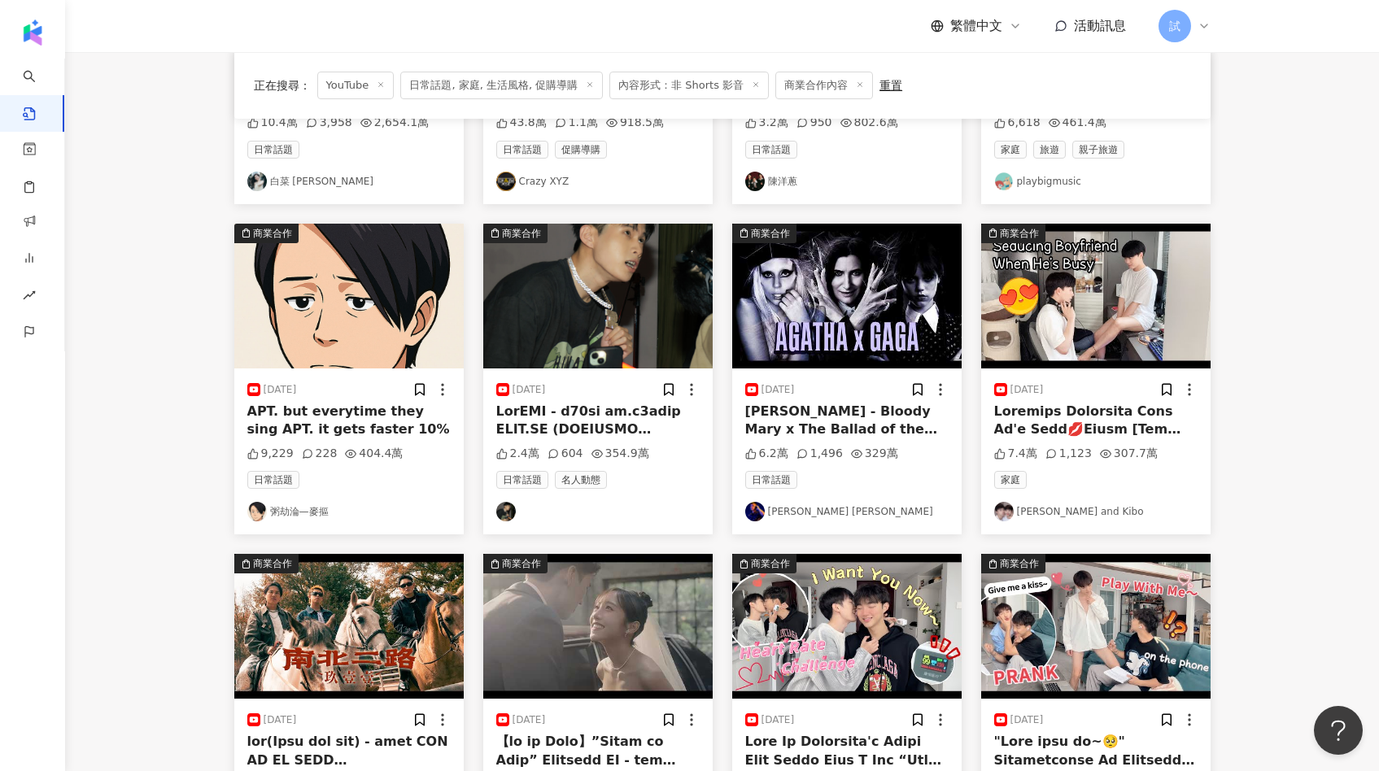
scroll to position [793, 0]
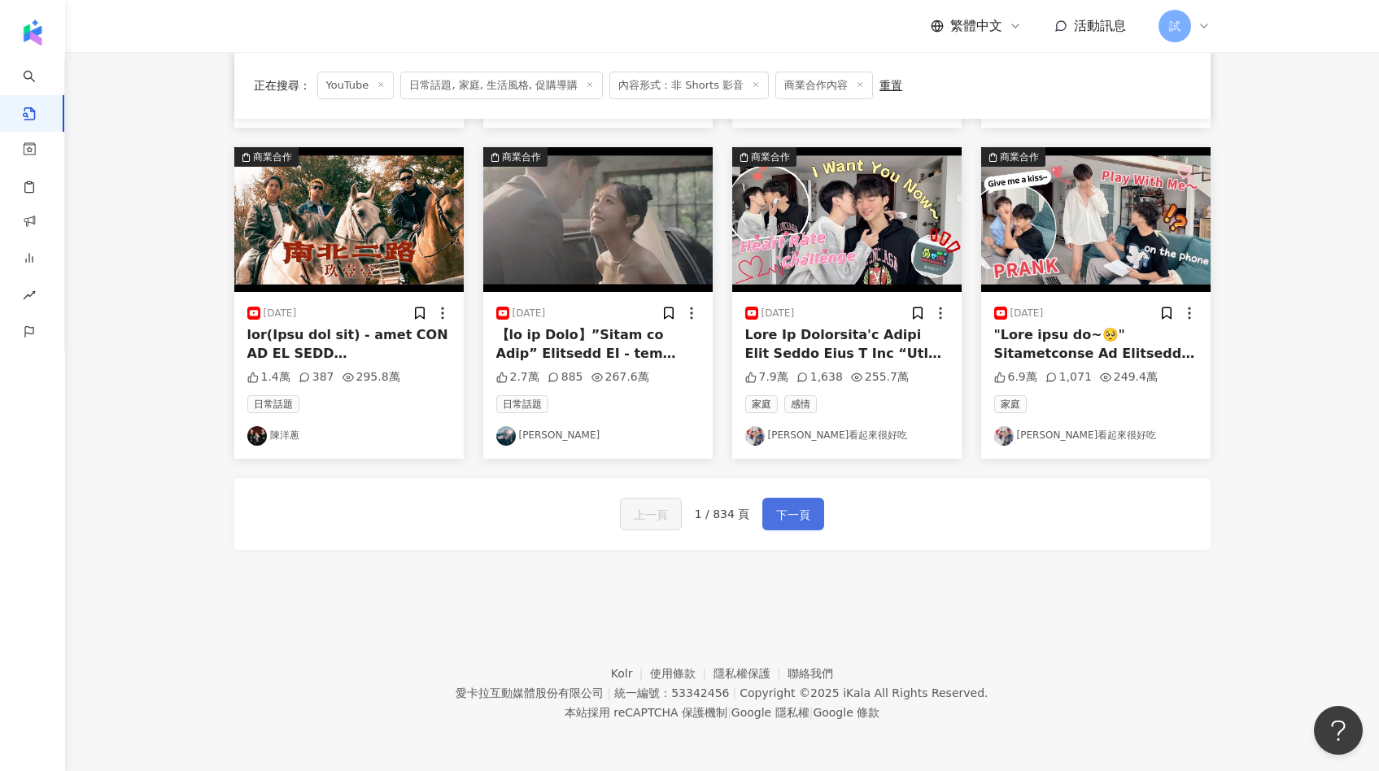
click at [807, 502] on button "下一頁" at bounding box center [793, 514] width 62 height 33
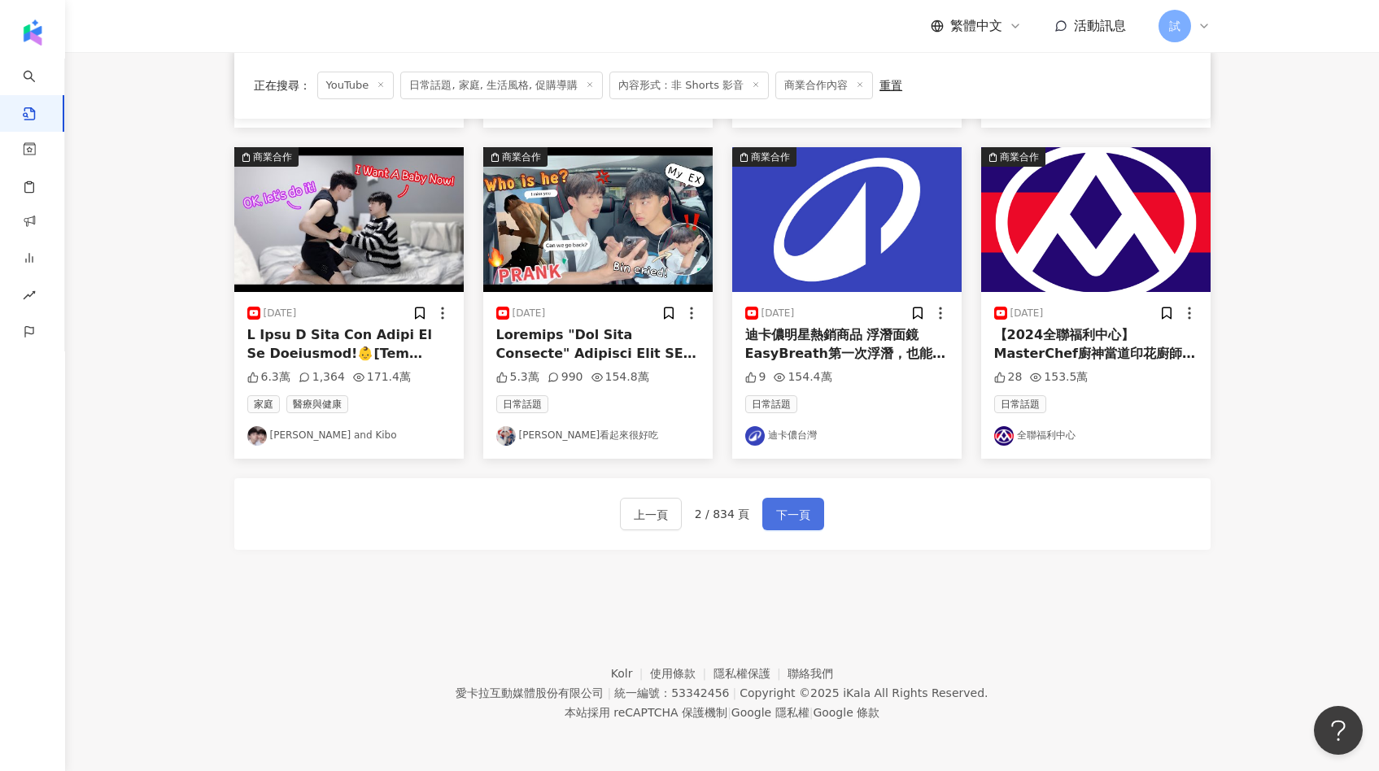
click at [807, 502] on button "下一頁" at bounding box center [793, 514] width 62 height 33
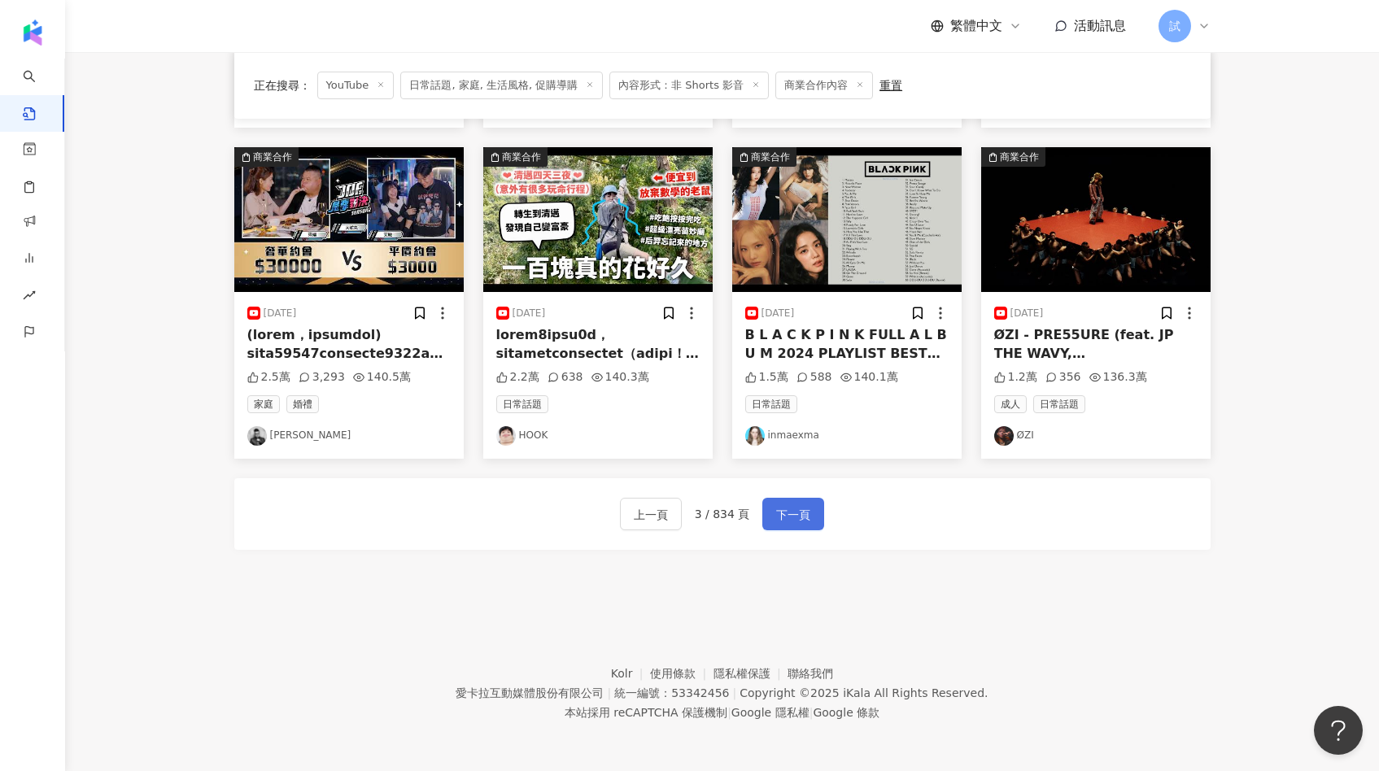
click at [807, 502] on button "下一頁" at bounding box center [793, 514] width 62 height 33
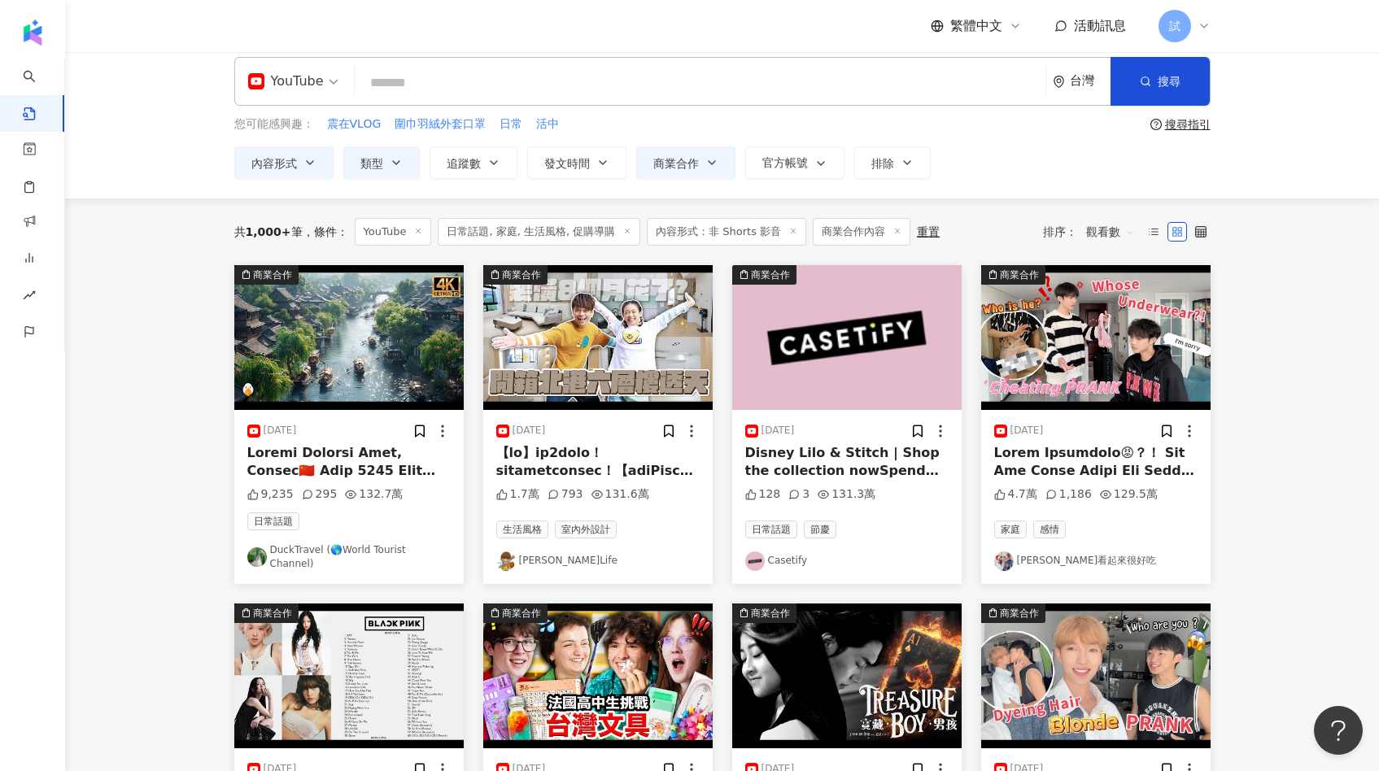
scroll to position [0, 0]
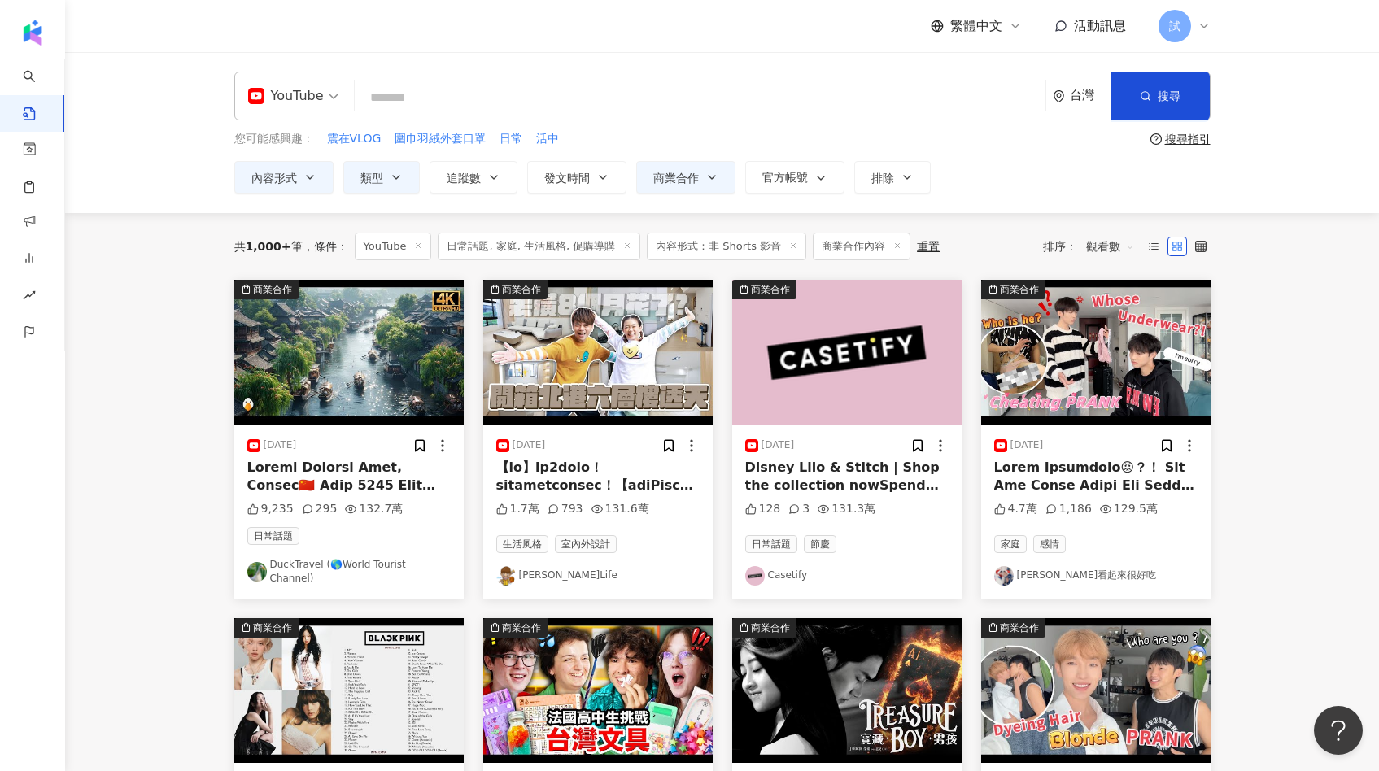
click at [667, 390] on img at bounding box center [597, 352] width 229 height 145
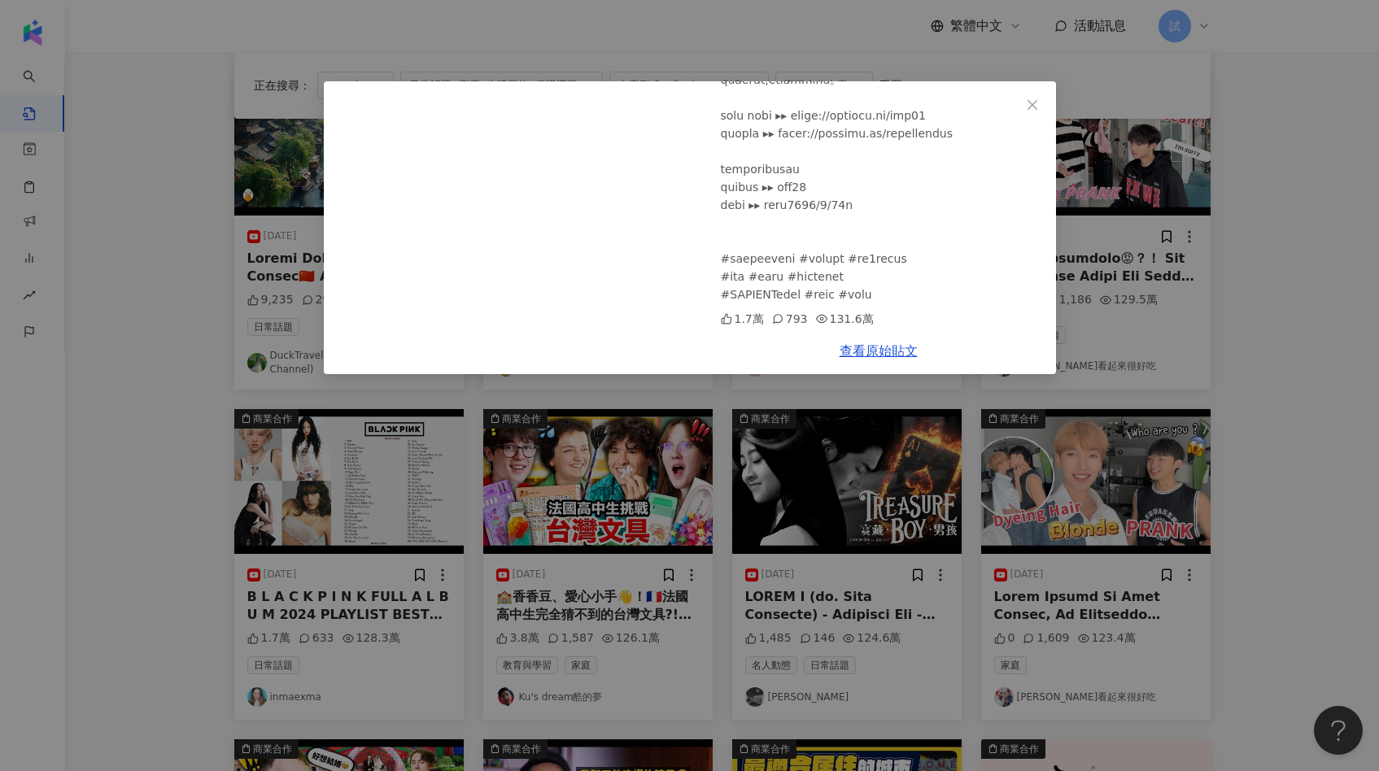
scroll to position [745, 0]
click at [1204, 375] on div "蔡阿嘎Life 2024/3/4 【開箱】裝潢8個月完工！二伯買的北港六層樓夢幻透天！【蔡阿嘎Life】 1.7萬 793 131.6萬 查看原始貼文" at bounding box center [689, 385] width 1379 height 771
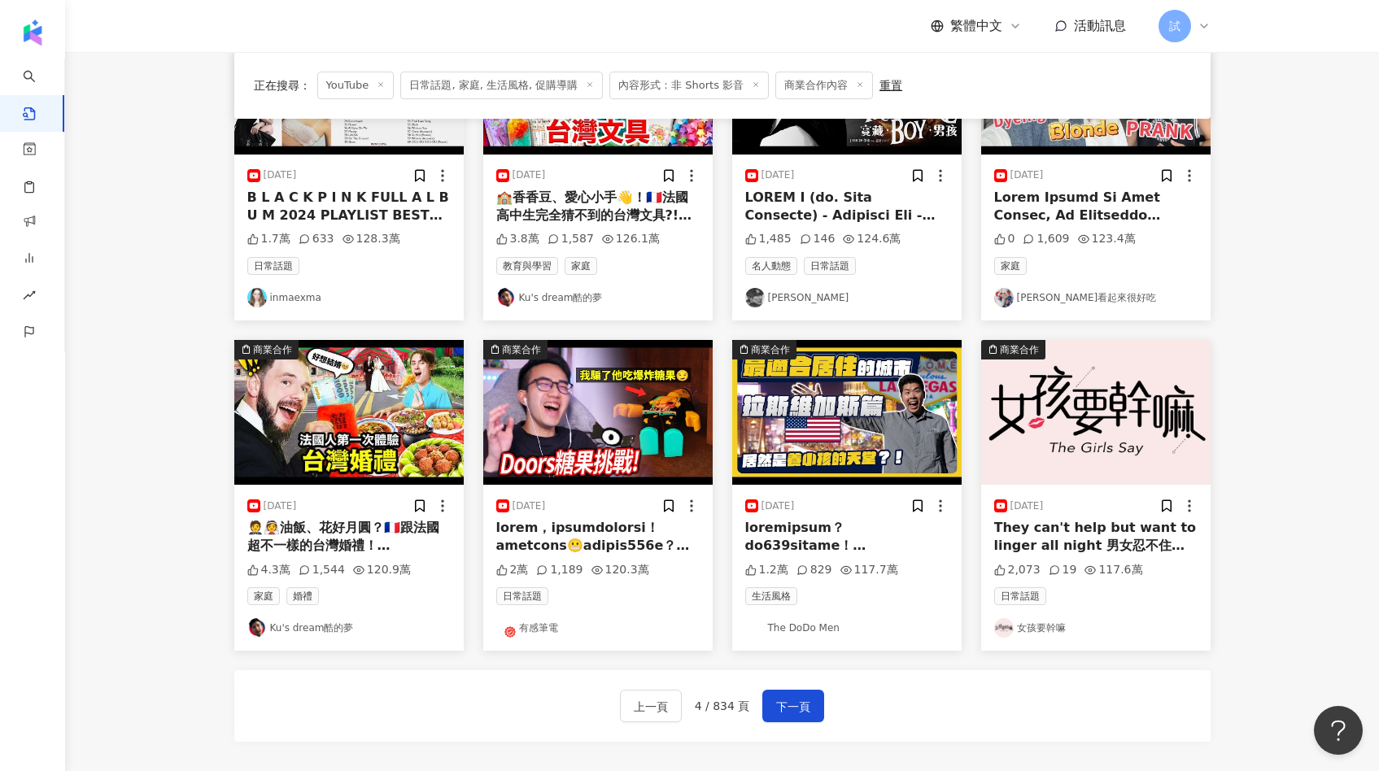
scroll to position [793, 0]
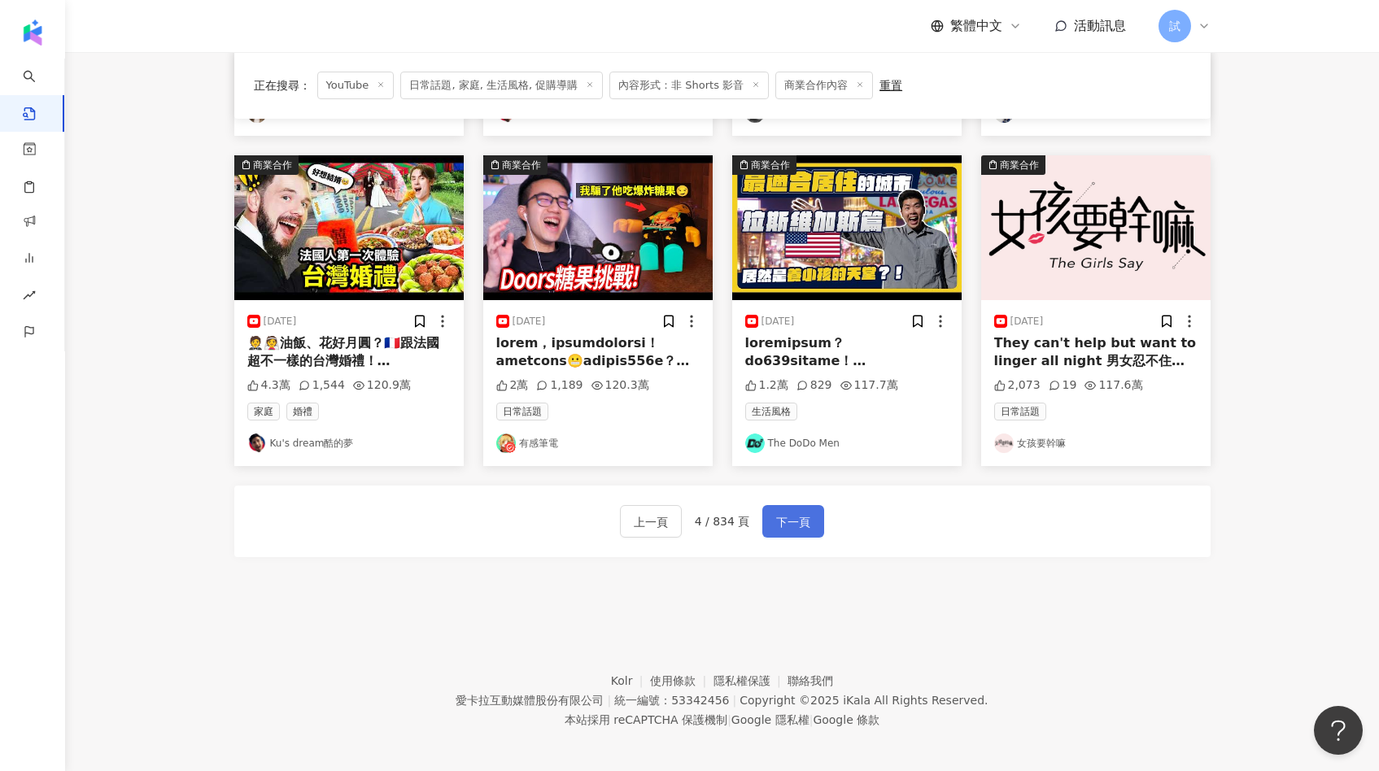
click at [799, 505] on button "下一頁" at bounding box center [793, 521] width 62 height 33
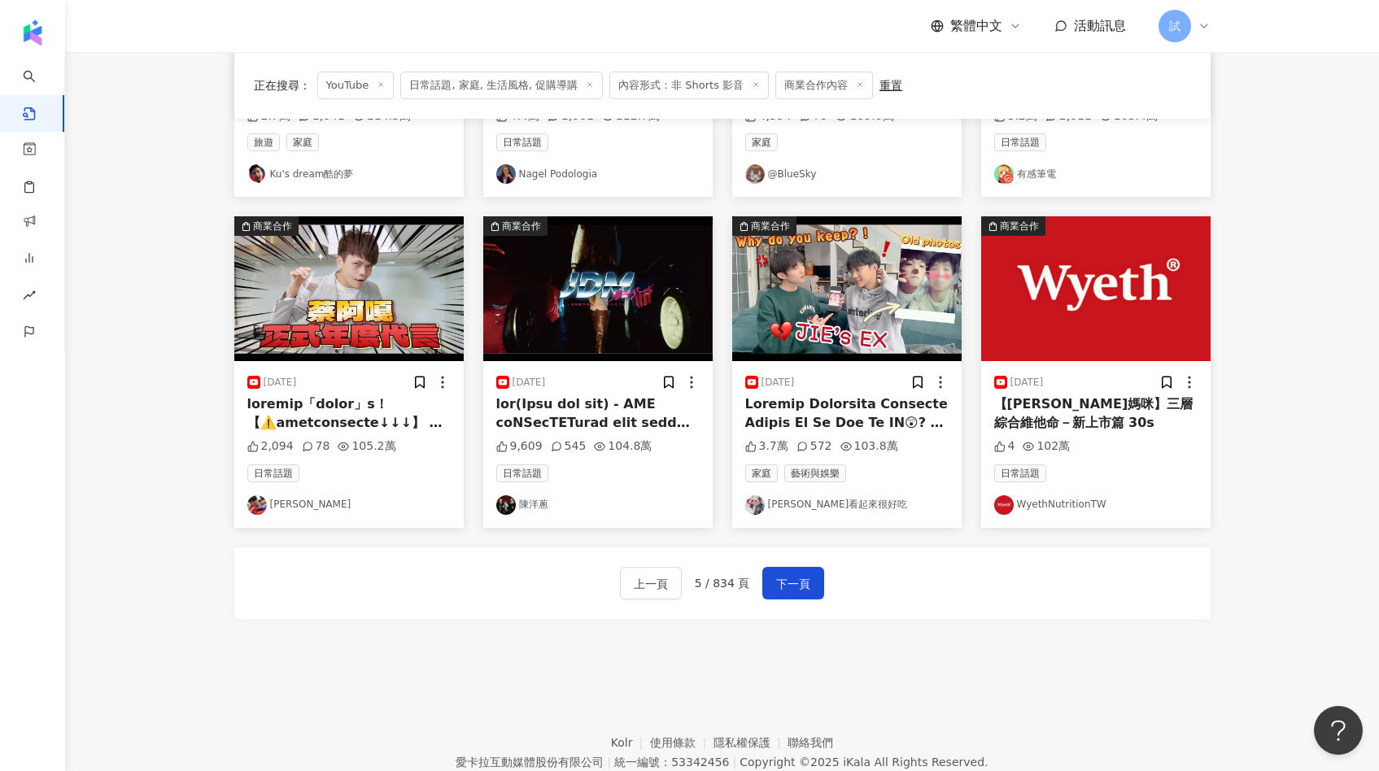
scroll to position [751, 0]
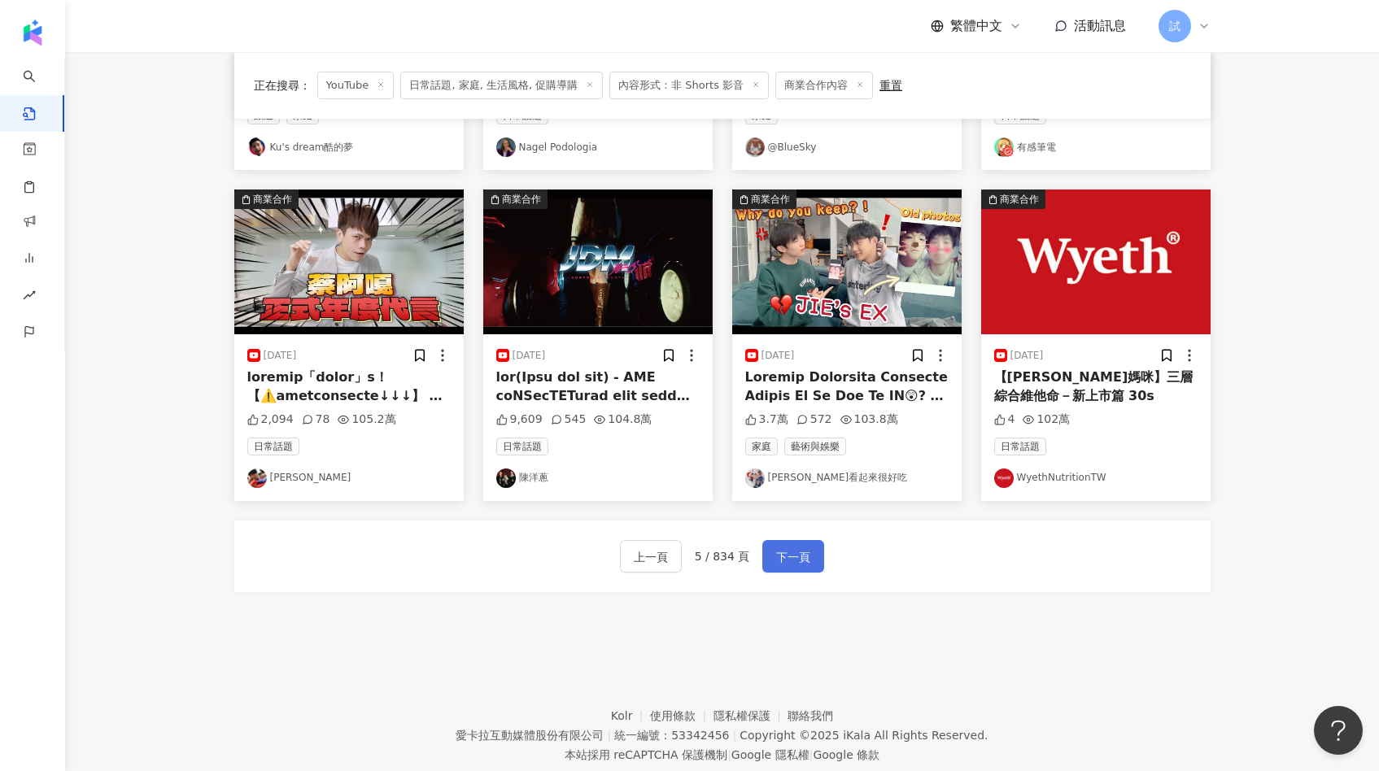
click at [791, 555] on span "下一頁" at bounding box center [793, 557] width 34 height 20
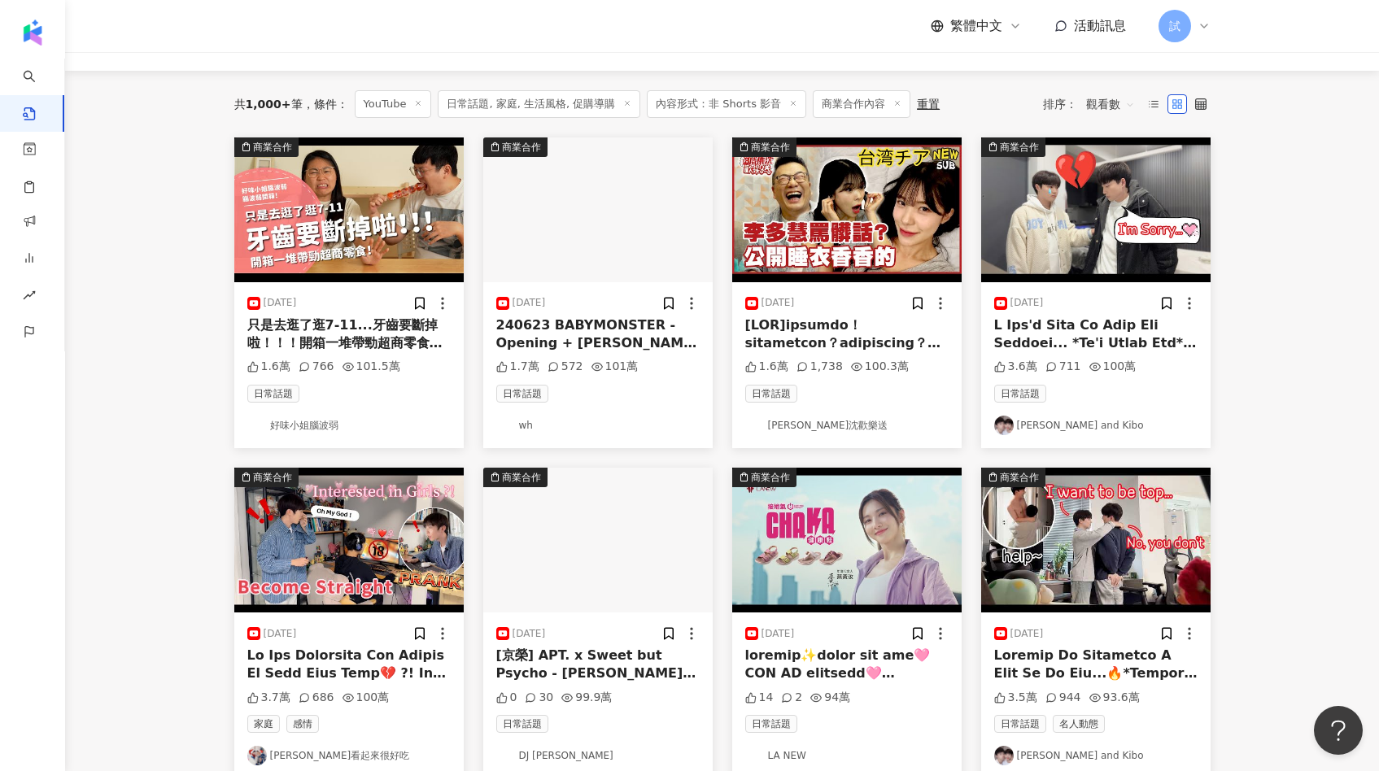
scroll to position [150, 0]
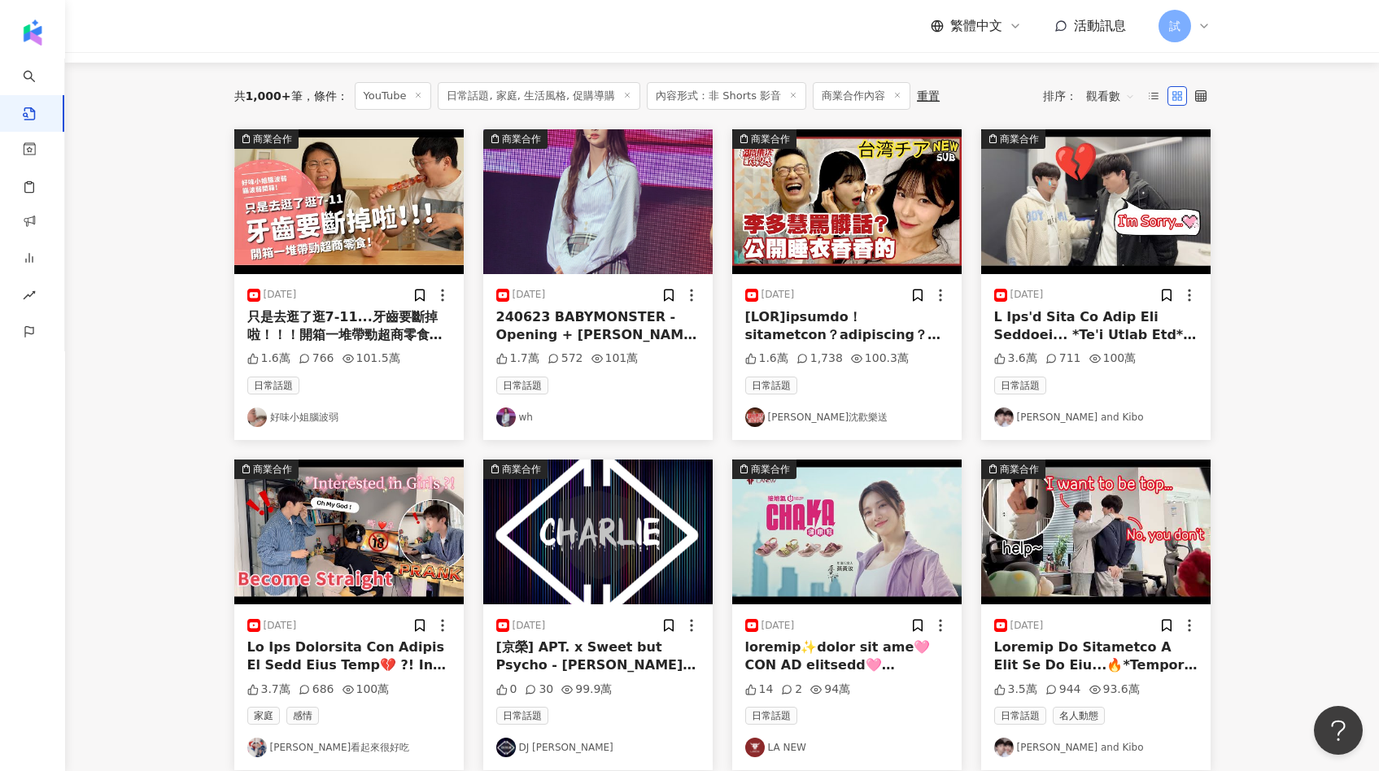
click at [414, 221] on img at bounding box center [348, 201] width 229 height 145
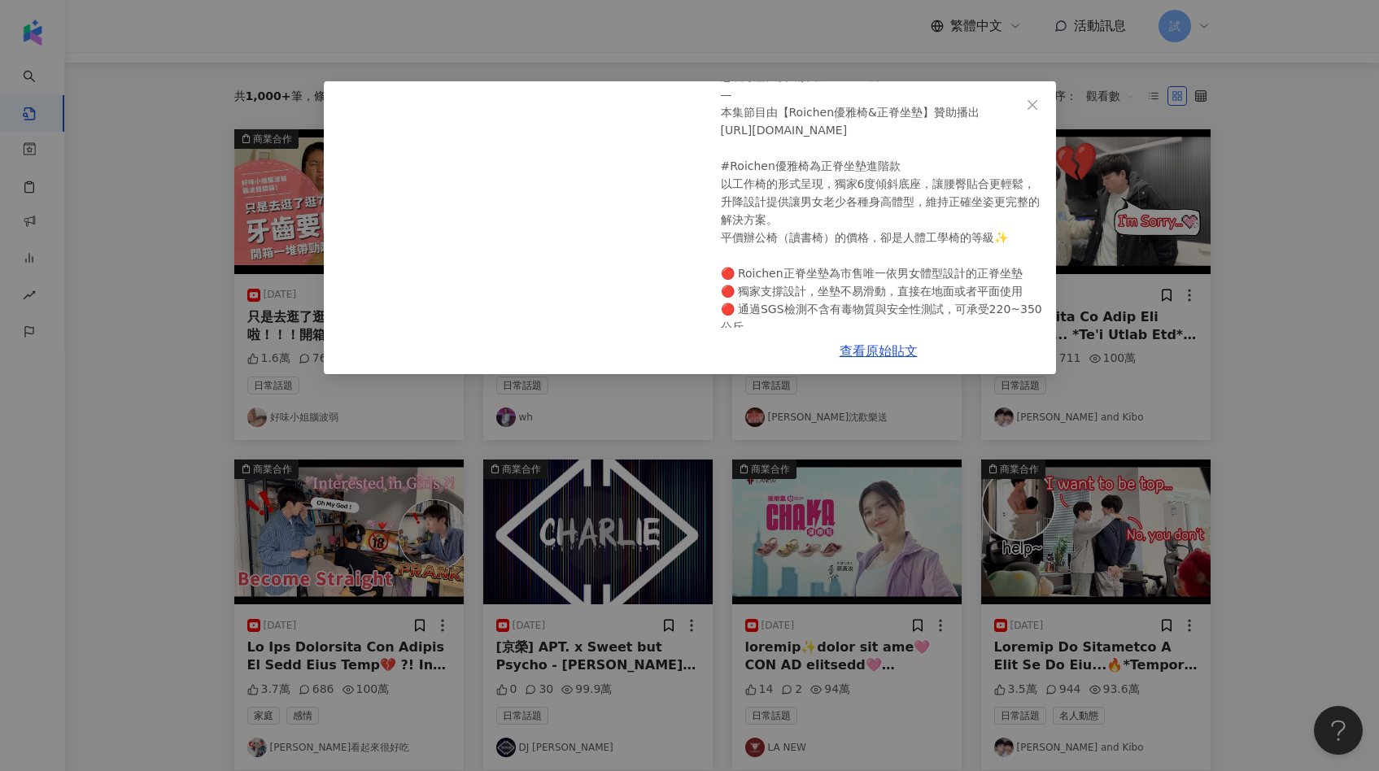
scroll to position [134, 0]
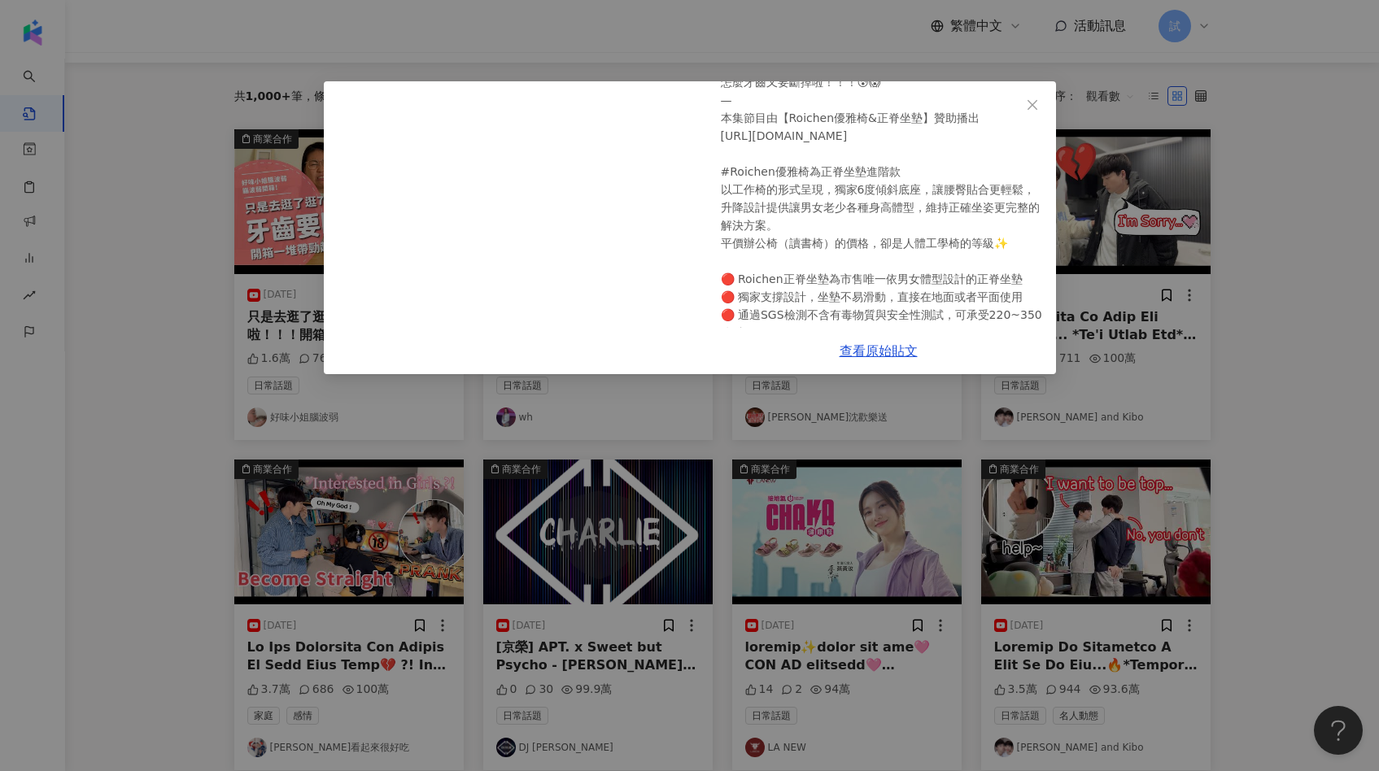
click at [1327, 359] on div "好味小姐腦波弱 2024/6/26 只是去逛了逛7-11...牙齒要斷掉啦！！！開箱一堆帶勁超商零食！【腦波弱開箱】EP148 怎麼牙齒又要斷掉啦！！！😰😱 …" at bounding box center [689, 385] width 1379 height 771
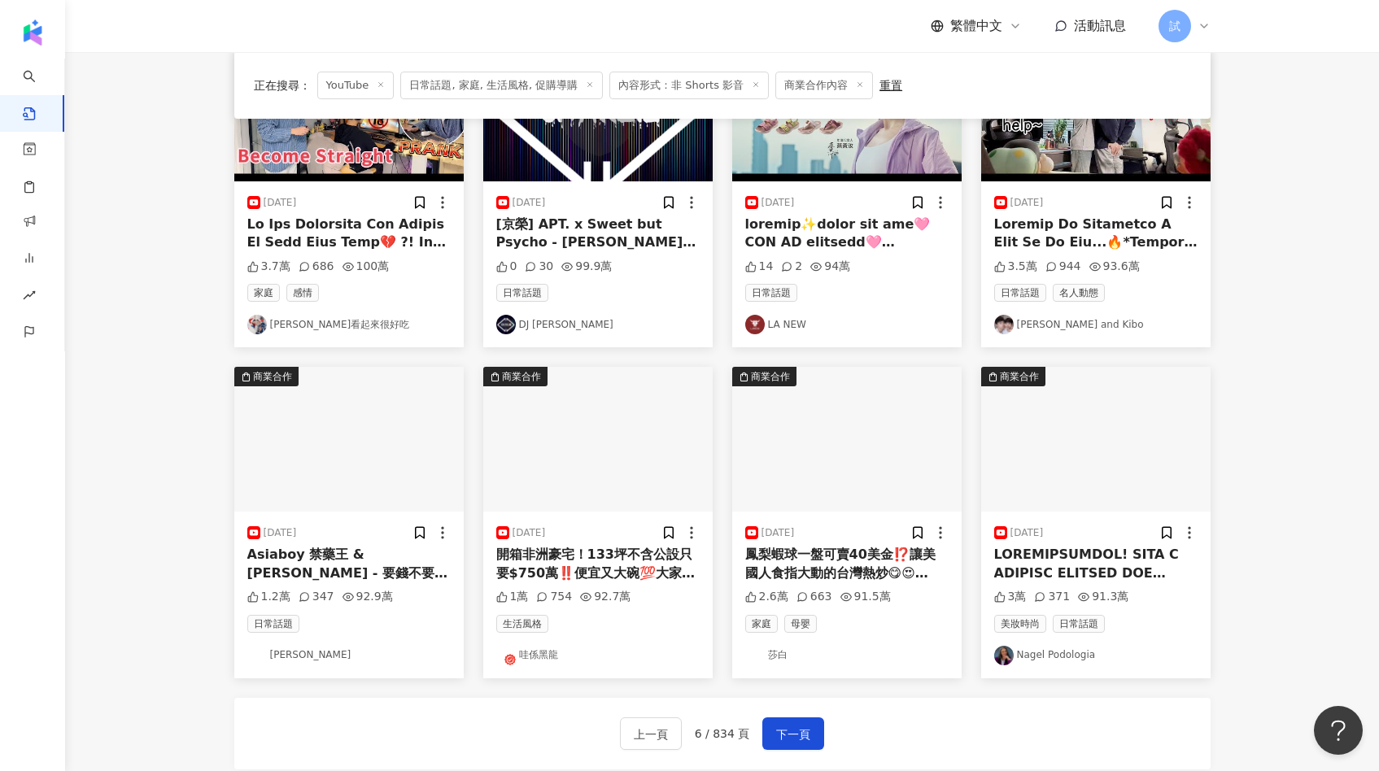
scroll to position [598, 0]
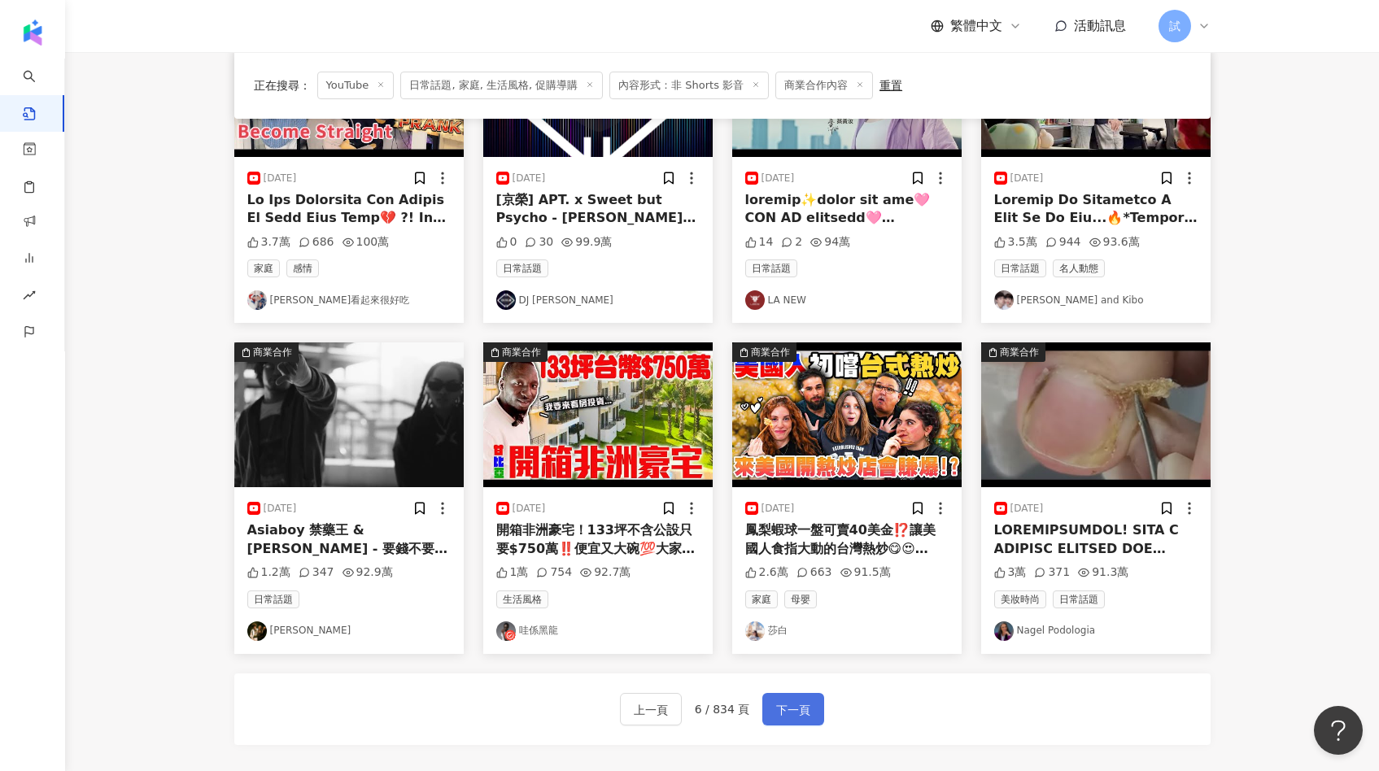
click at [799, 716] on span "下一頁" at bounding box center [793, 710] width 34 height 20
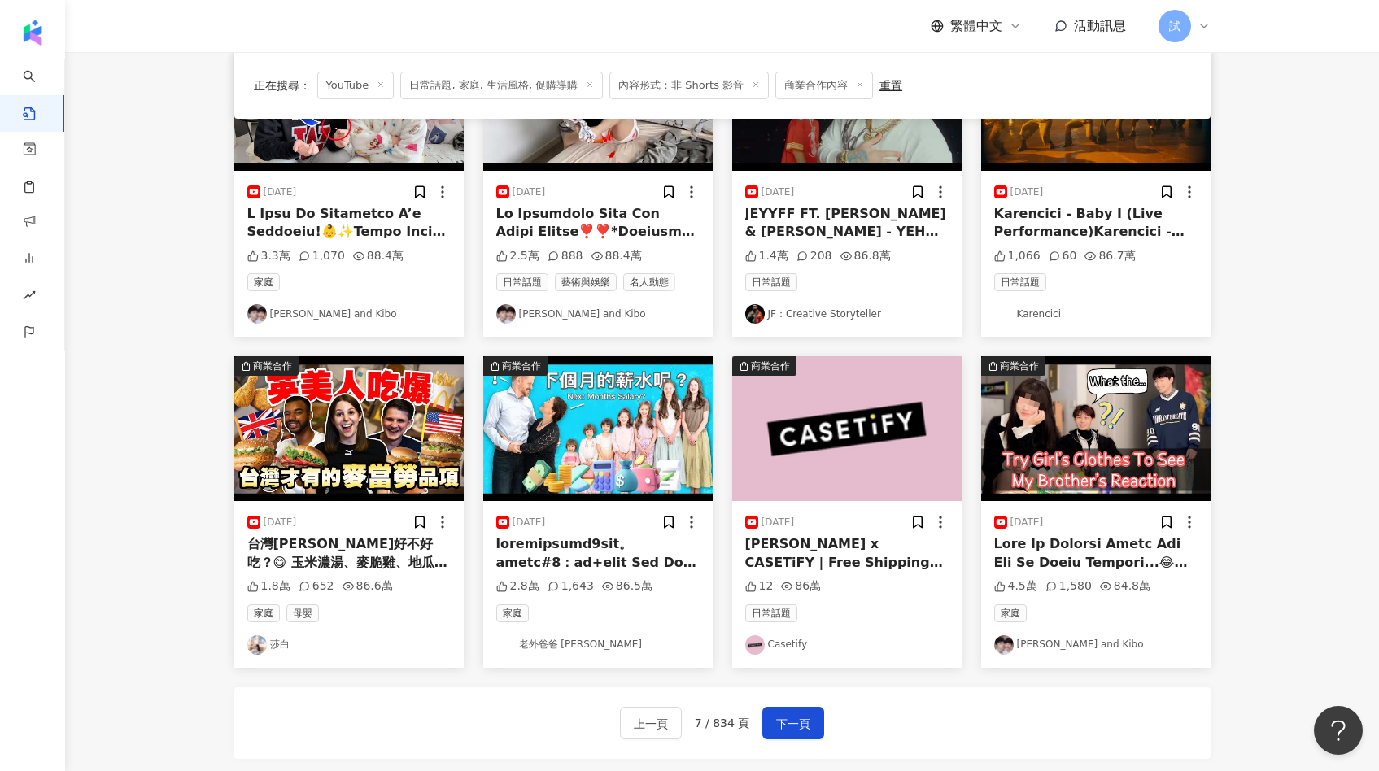
scroll to position [634, 0]
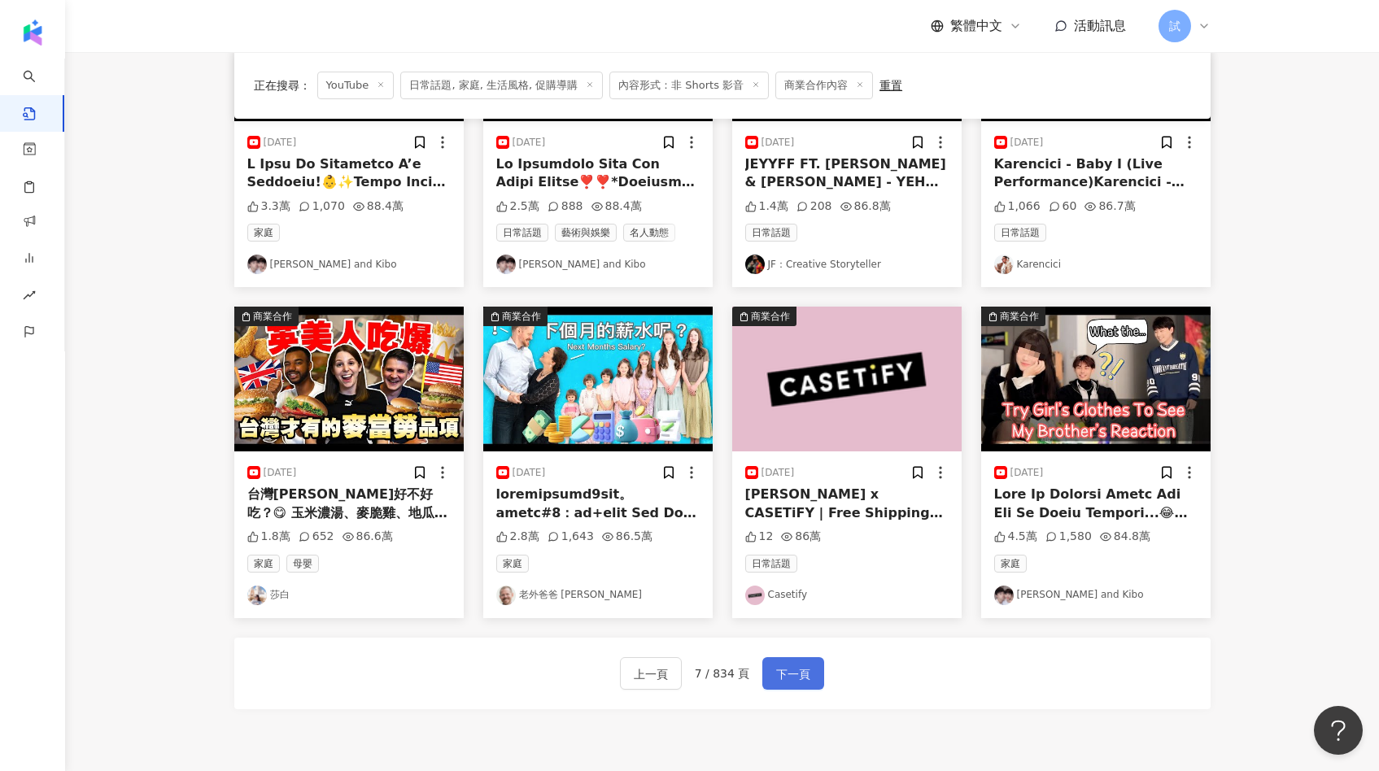
click at [795, 677] on span "下一頁" at bounding box center [793, 674] width 34 height 20
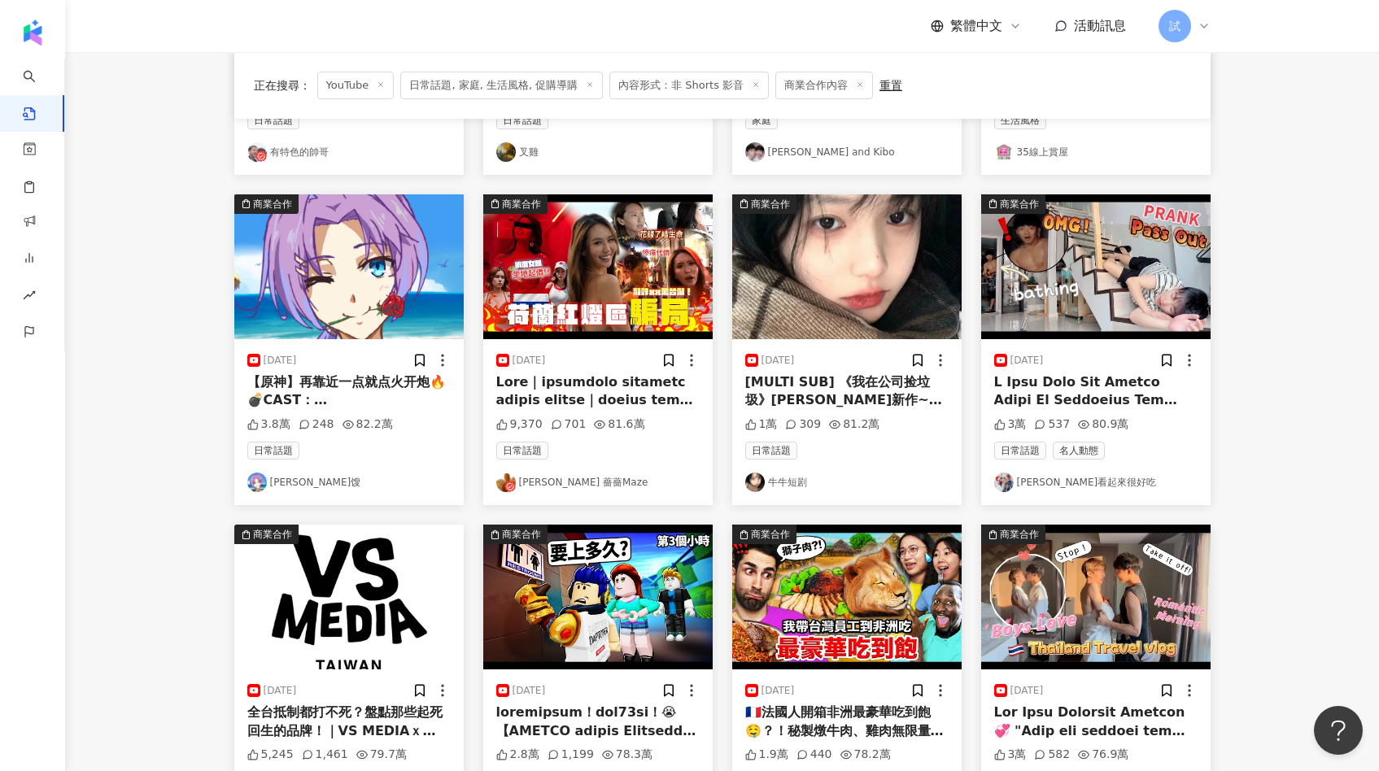
scroll to position [793, 0]
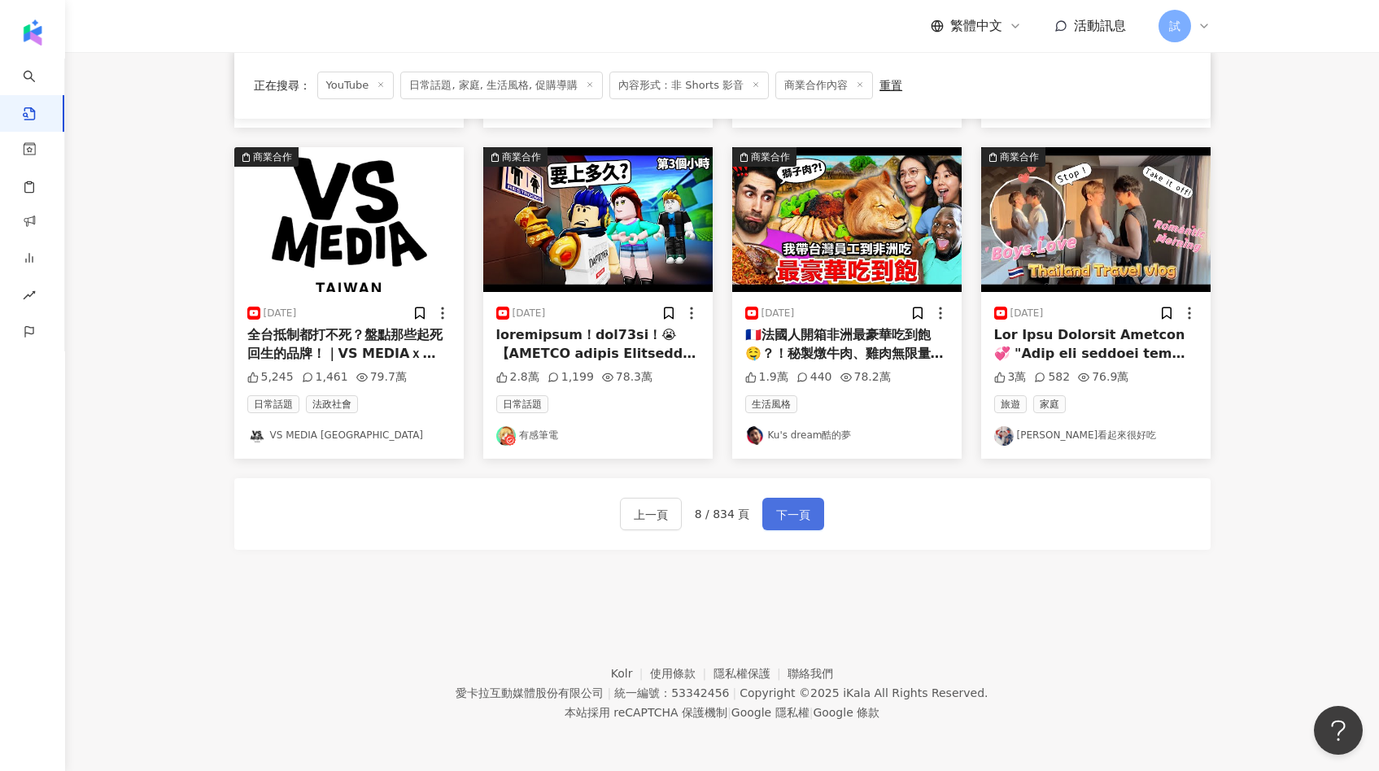
click at [786, 501] on button "下一頁" at bounding box center [793, 514] width 62 height 33
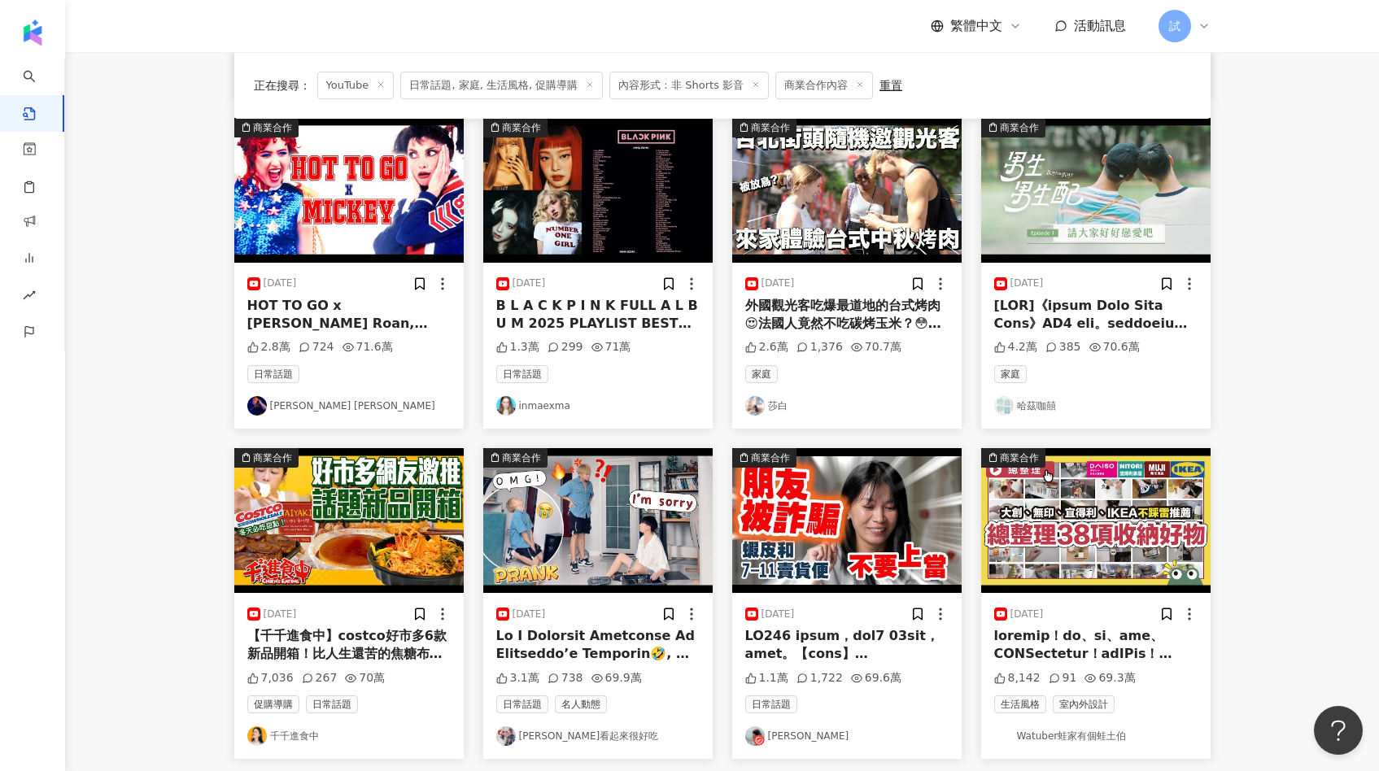
scroll to position [735, 0]
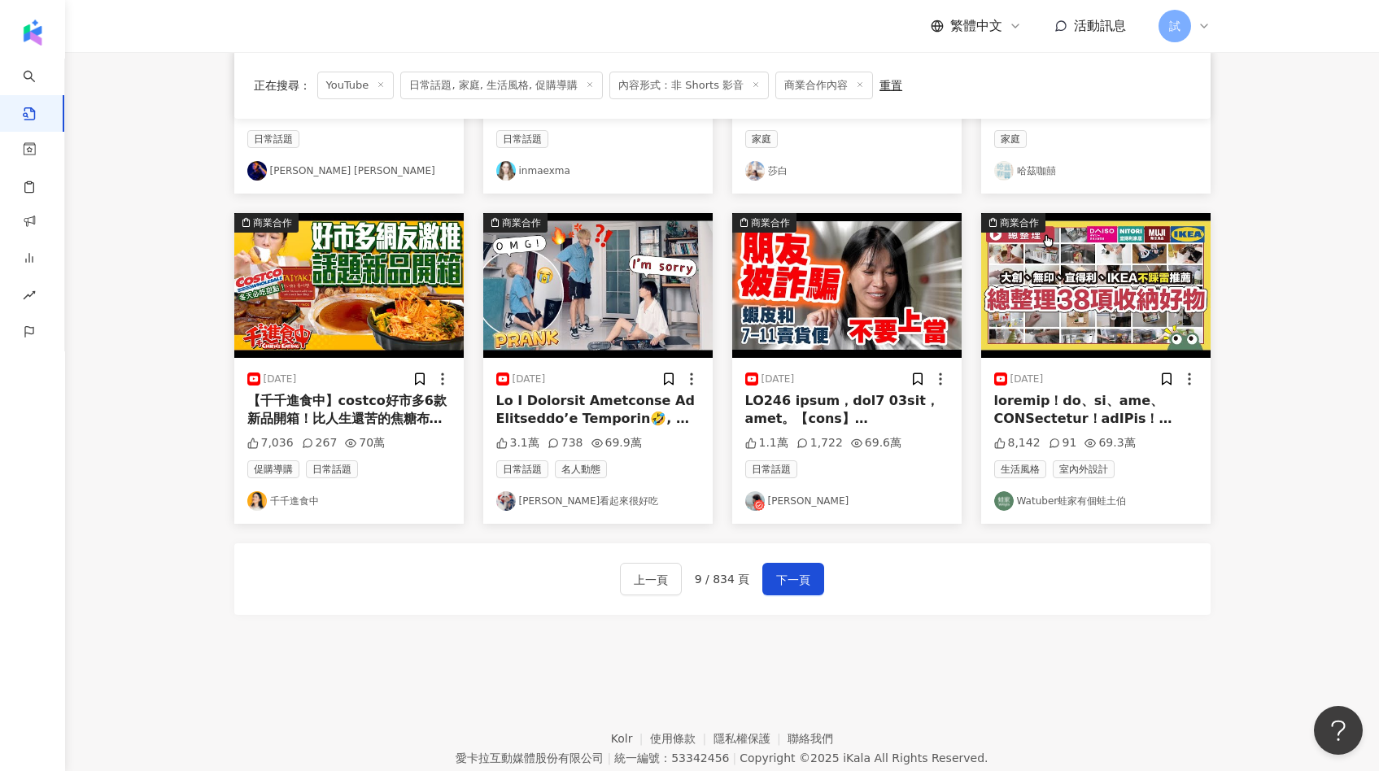
click at [793, 588] on div "上一頁 9 / 834 頁 下一頁" at bounding box center [722, 579] width 976 height 72
click at [793, 580] on span "下一頁" at bounding box center [793, 580] width 34 height 20
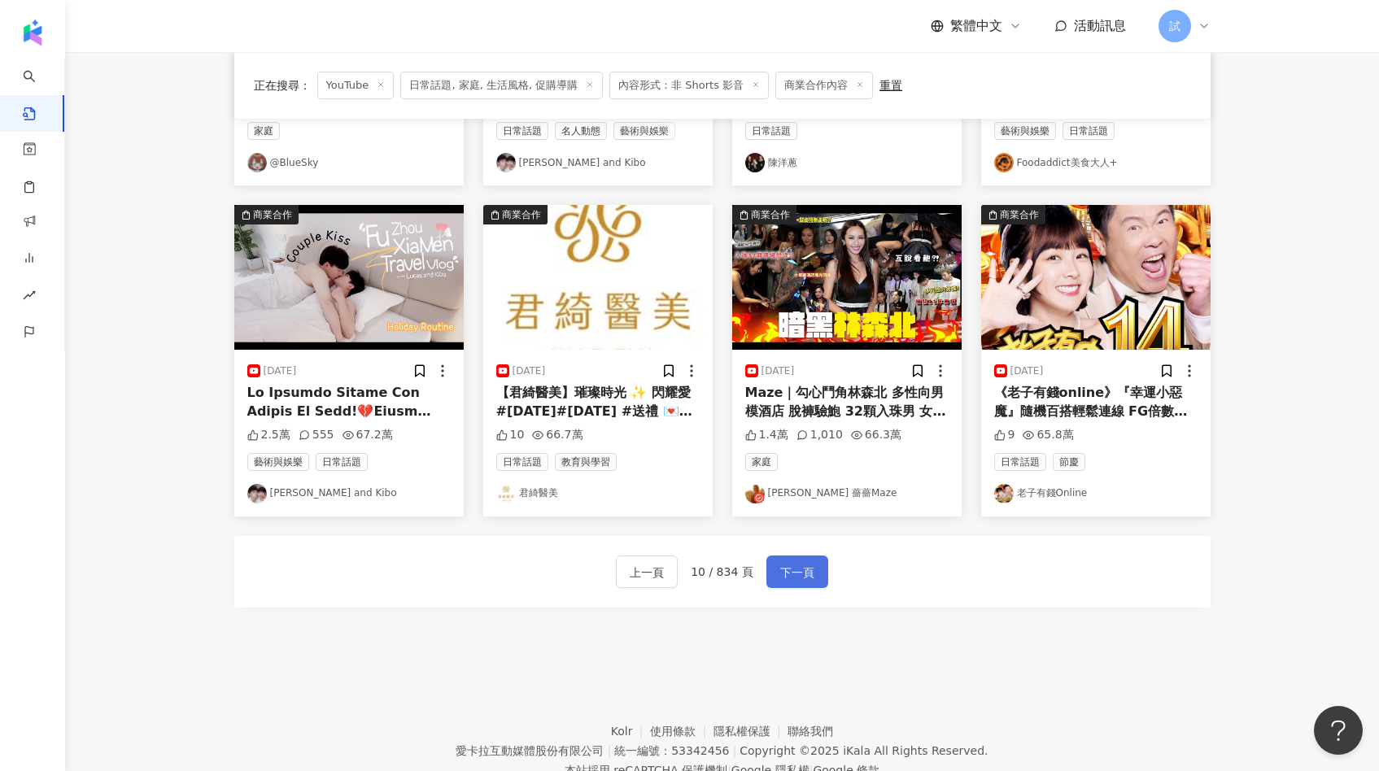
click at [810, 570] on span "下一頁" at bounding box center [797, 573] width 34 height 20
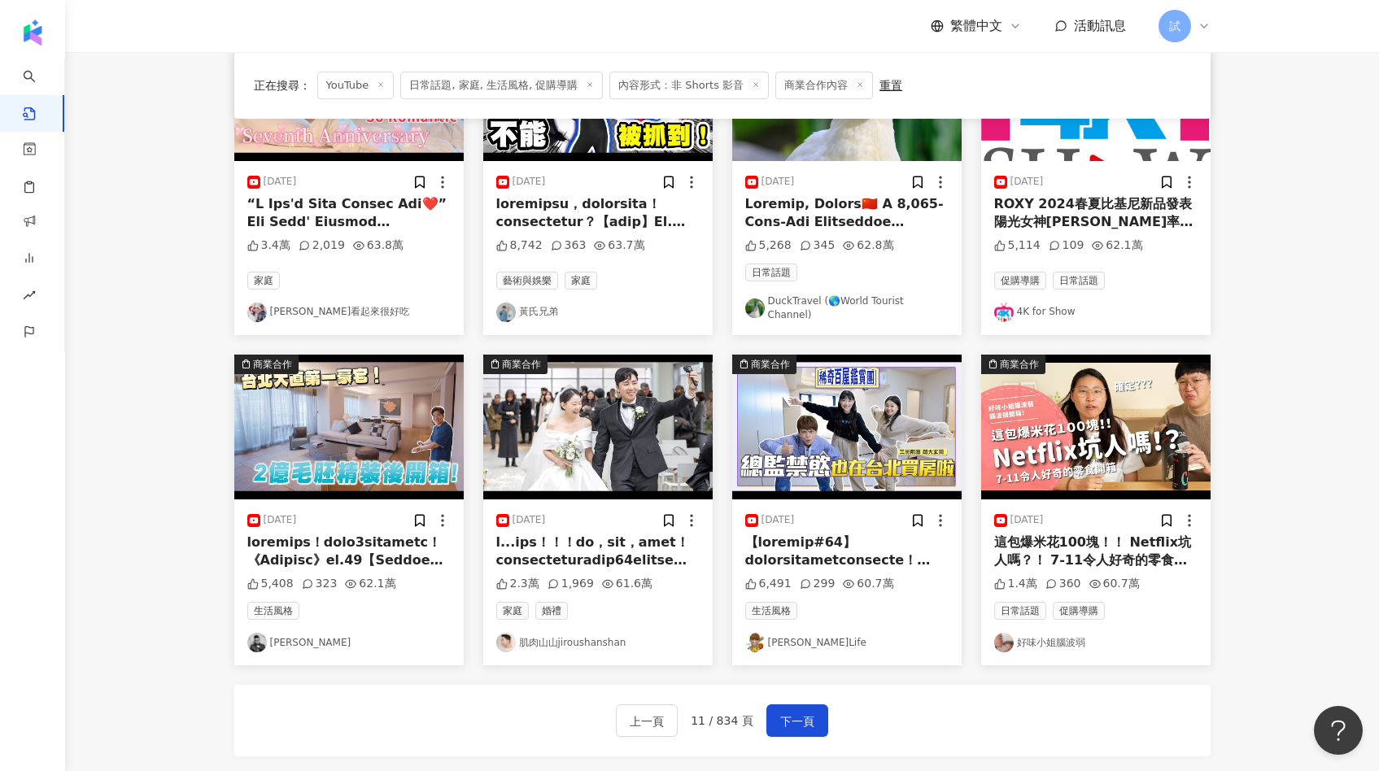
scroll to position [599, 0]
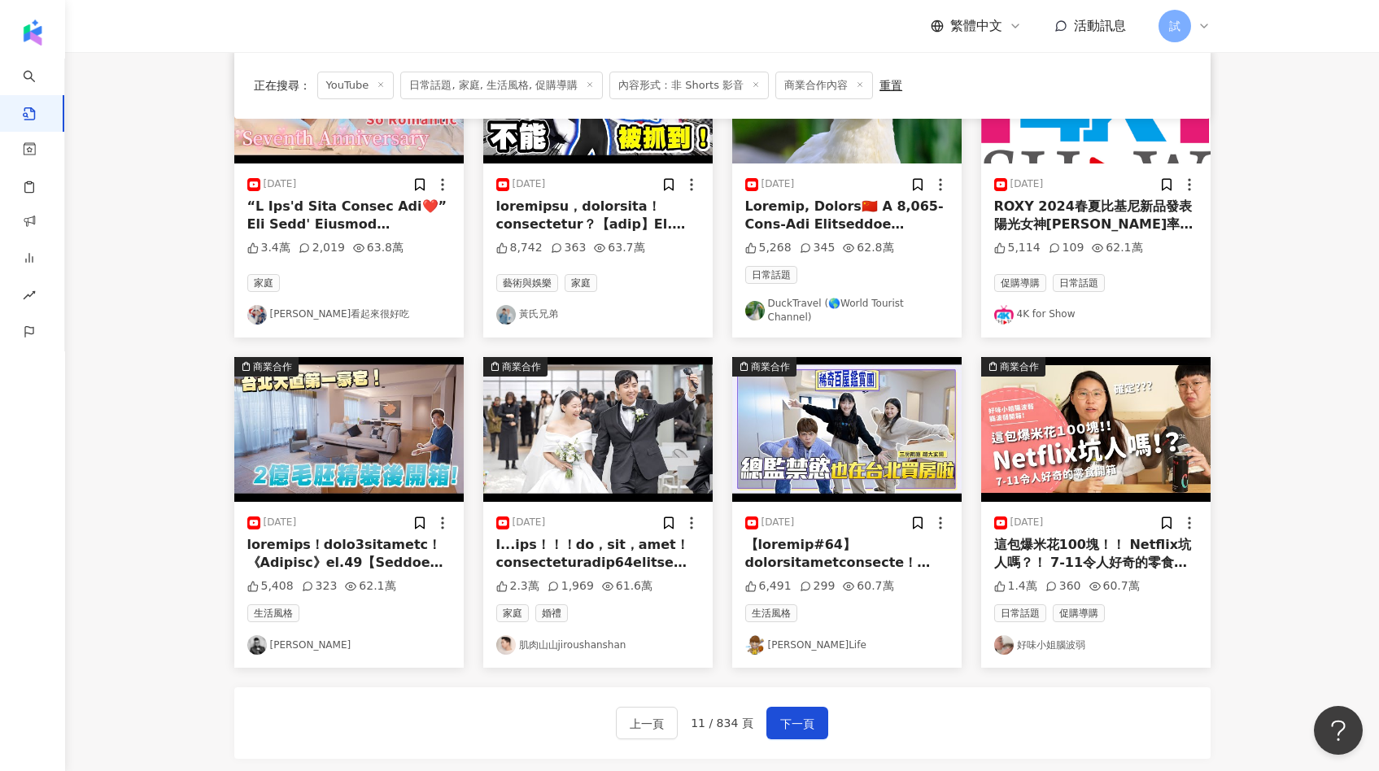
click at [365, 429] on img at bounding box center [348, 429] width 229 height 145
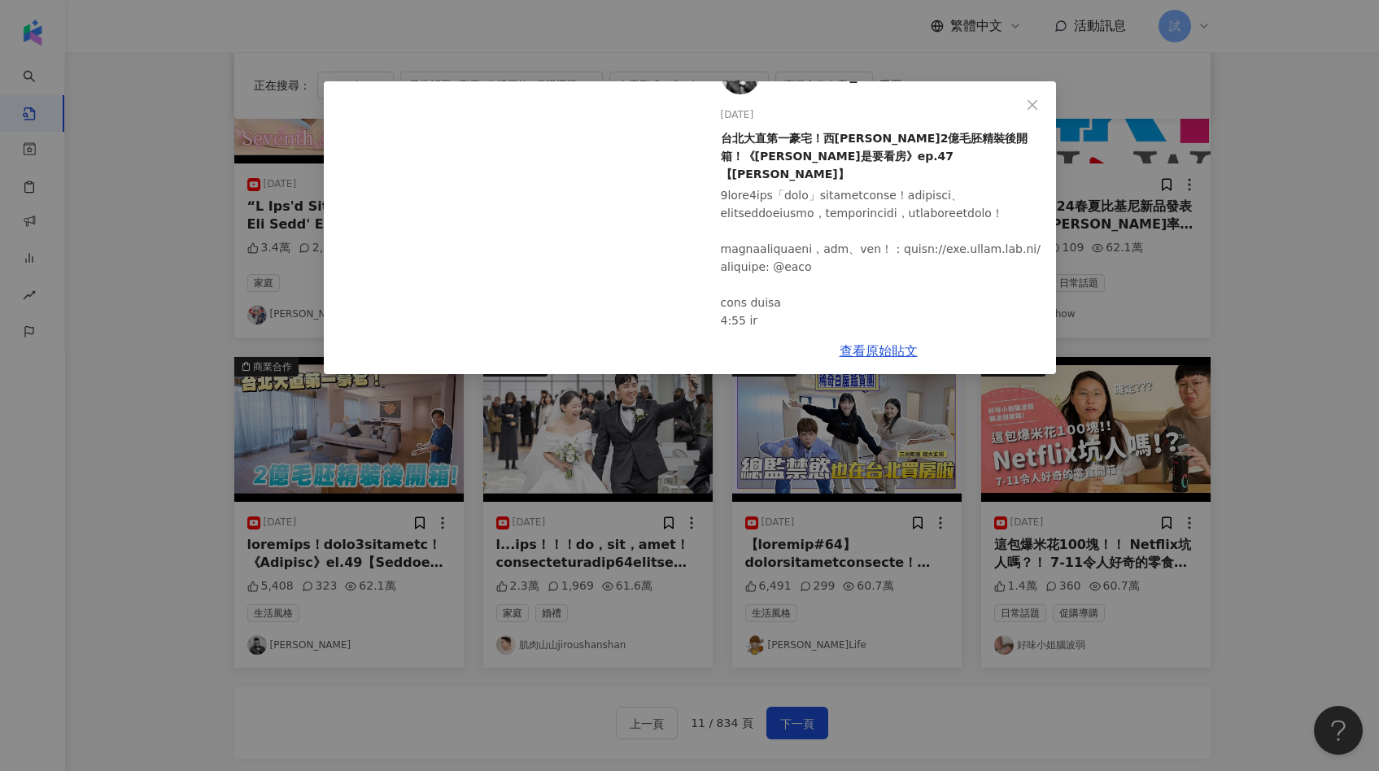
scroll to position [15, 0]
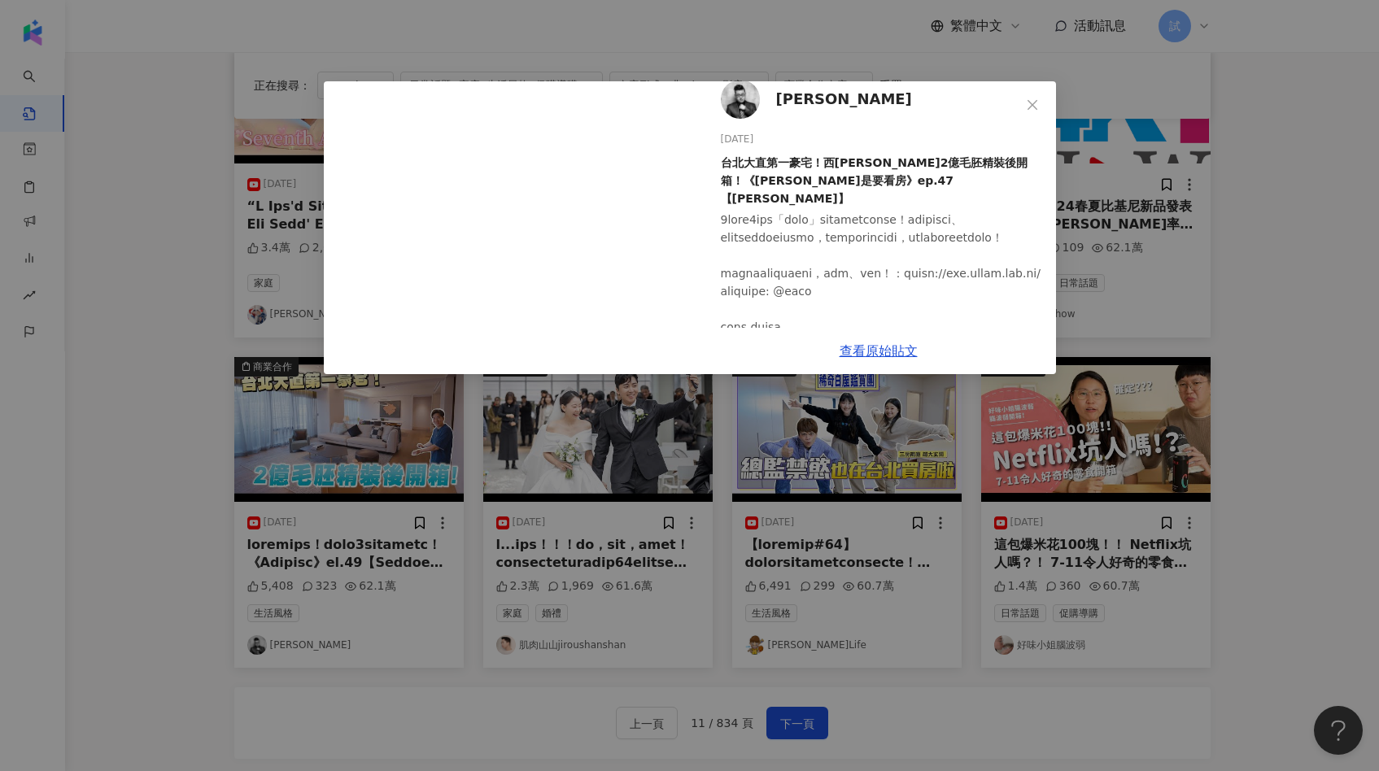
click at [1247, 369] on div "Joeman 2024/6/14 台北大直第一豪宅！西華富邦2億毛胚精裝後開箱！《Joe是要看房》ep.47【Joeman】 5,408 323 62.1萬 …" at bounding box center [689, 385] width 1379 height 771
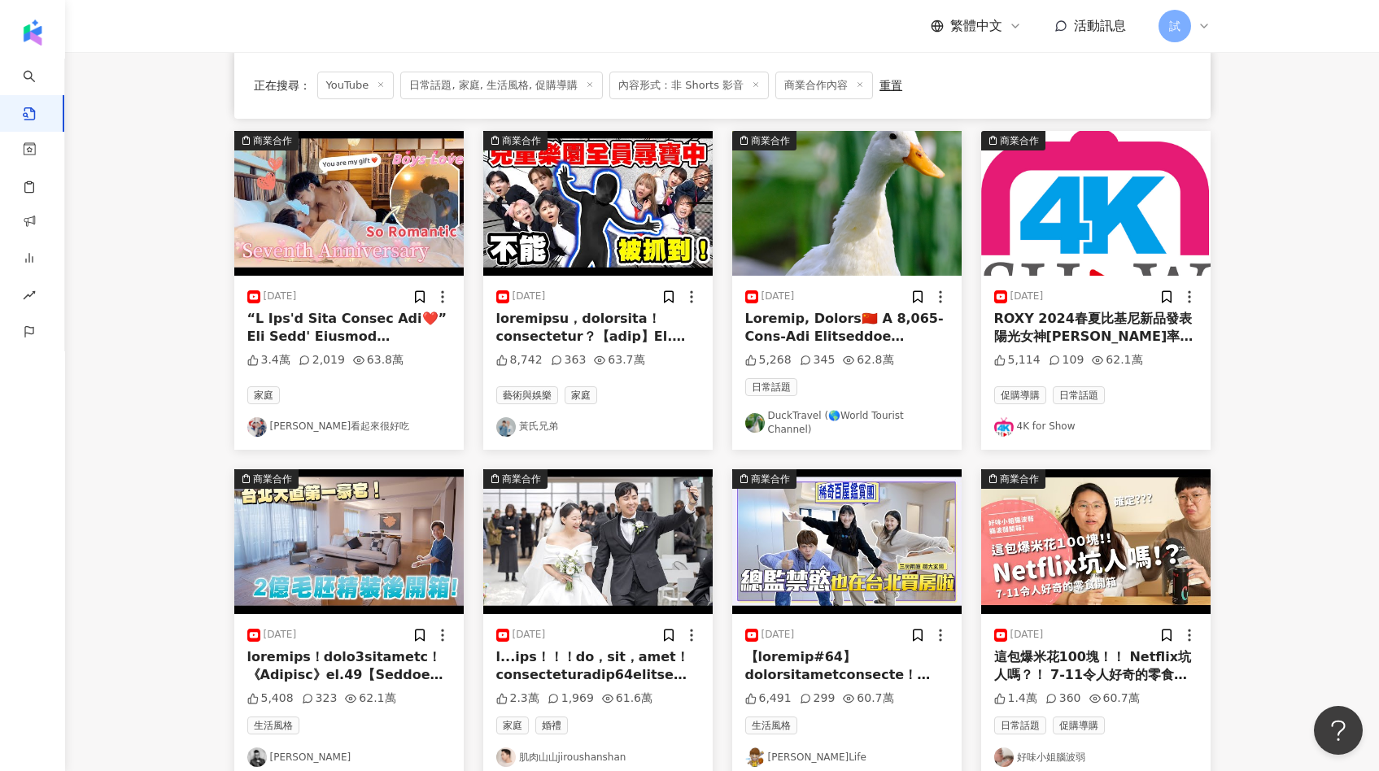
scroll to position [0, 0]
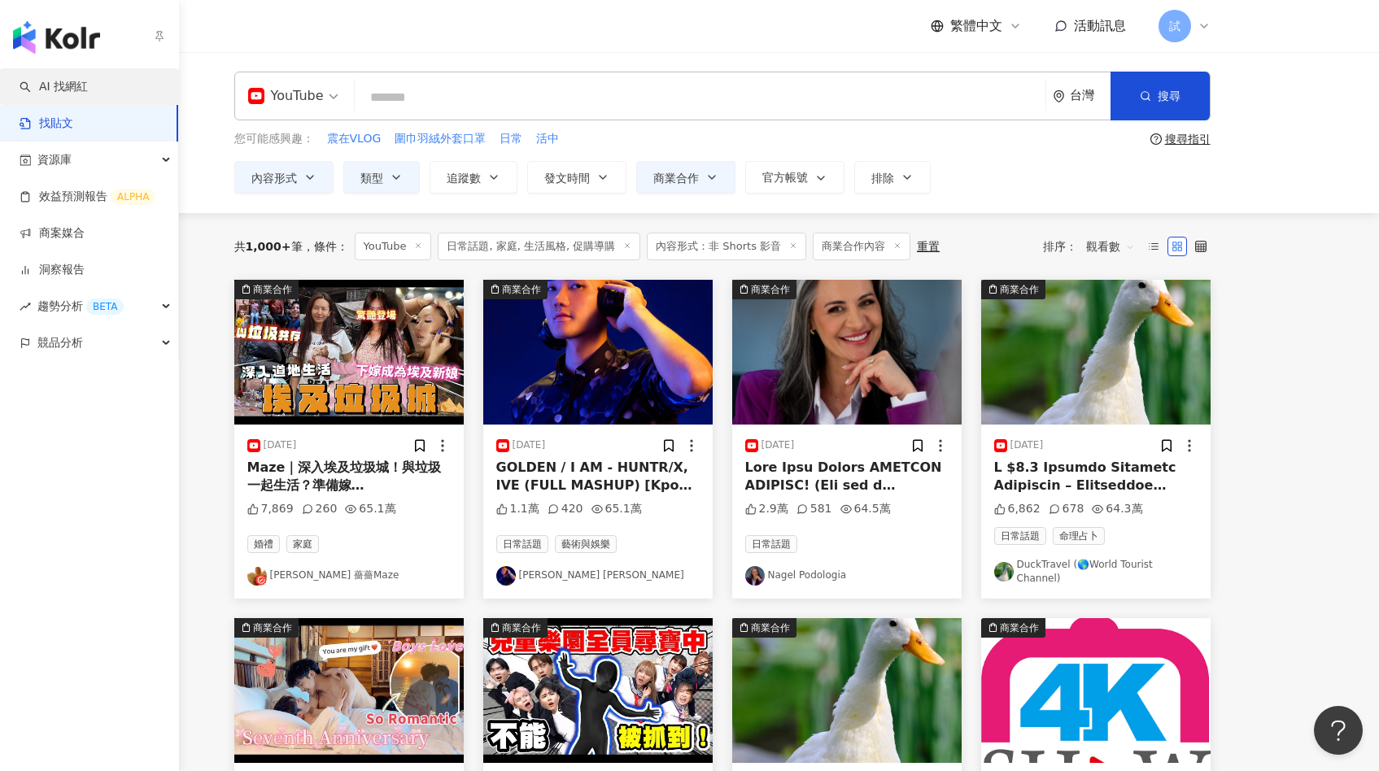
click at [46, 79] on link "AI 找網紅" at bounding box center [54, 87] width 68 height 16
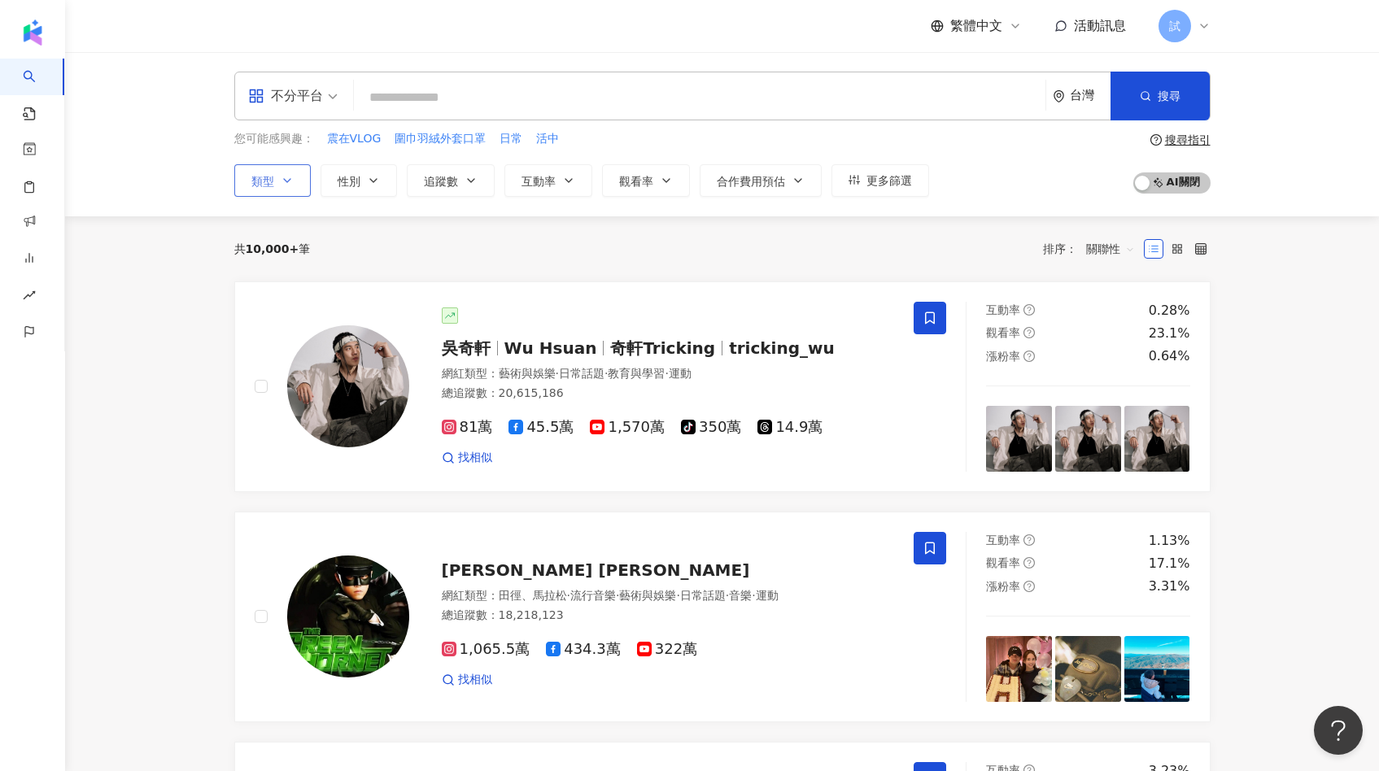
click at [283, 177] on icon "button" at bounding box center [287, 180] width 13 height 13
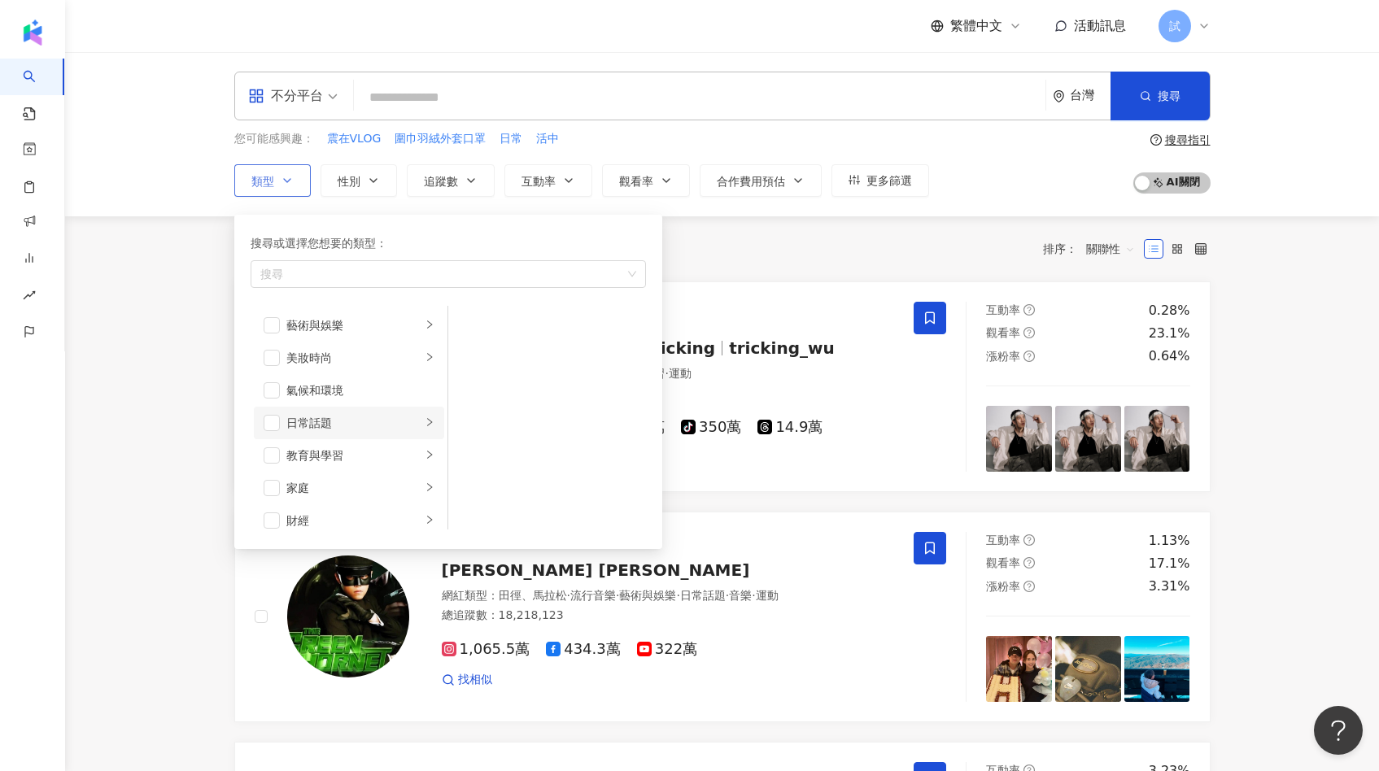
click at [276, 430] on li "日常話題" at bounding box center [349, 423] width 190 height 33
click at [268, 376] on span "button" at bounding box center [272, 380] width 16 height 16
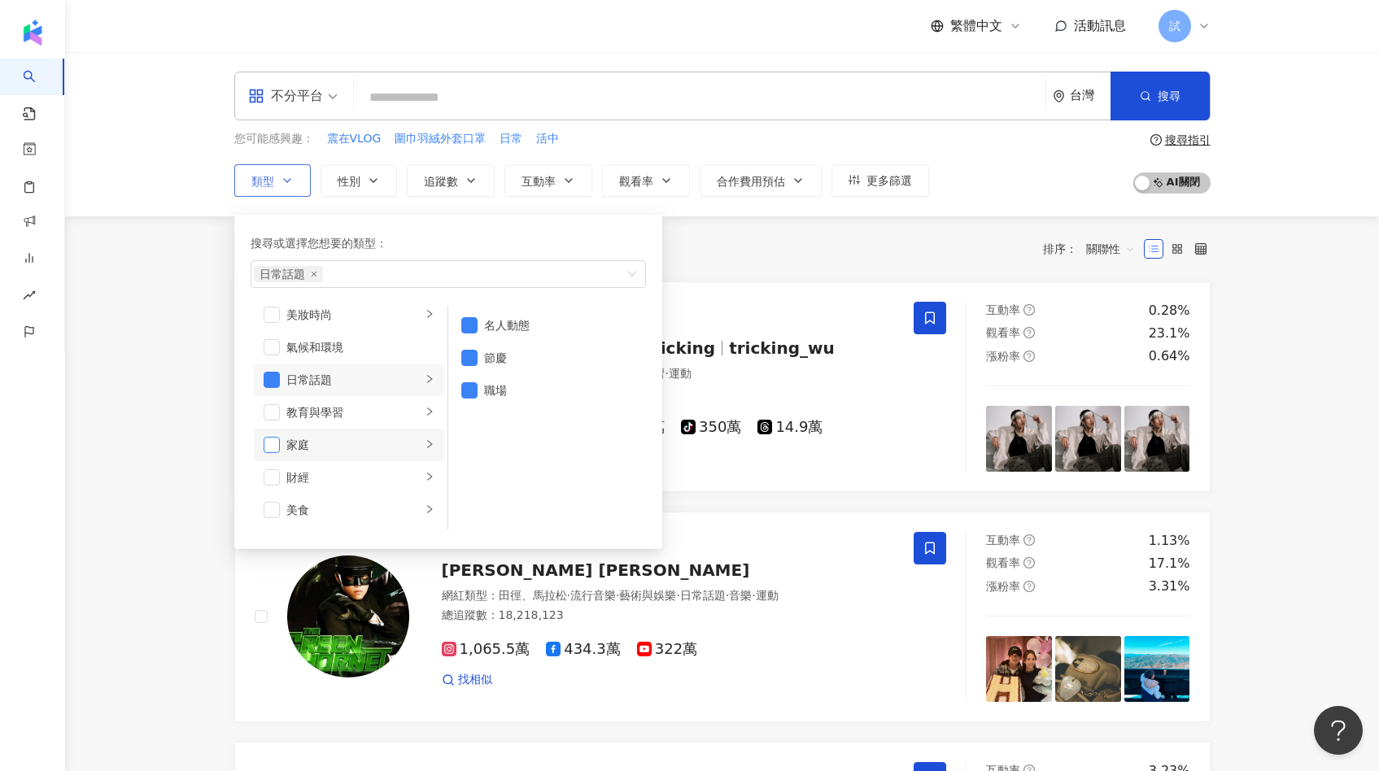
click at [277, 443] on span "button" at bounding box center [272, 445] width 16 height 16
click at [270, 488] on span "button" at bounding box center [272, 485] width 16 height 16
click at [273, 425] on span "button" at bounding box center [272, 429] width 16 height 16
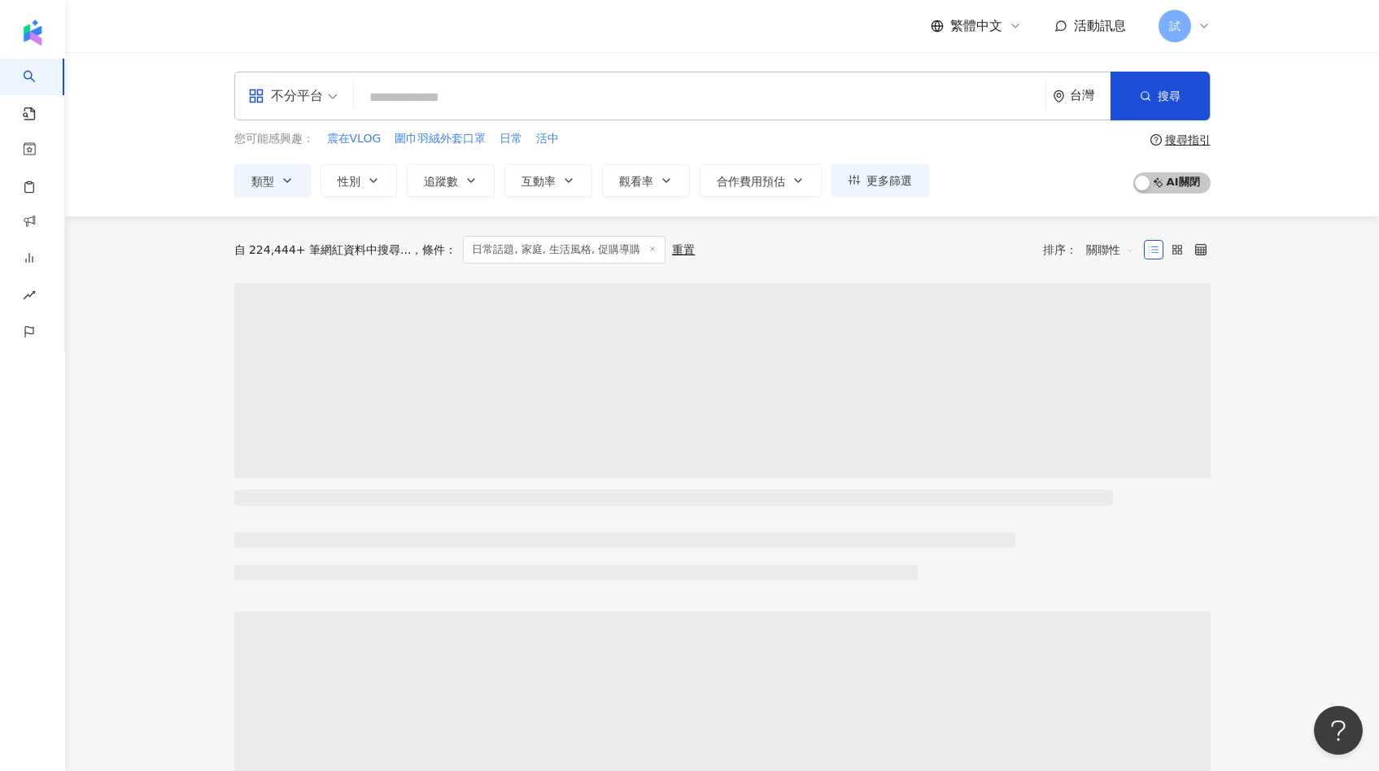
click at [285, 85] on div "不分平台" at bounding box center [285, 96] width 75 height 26
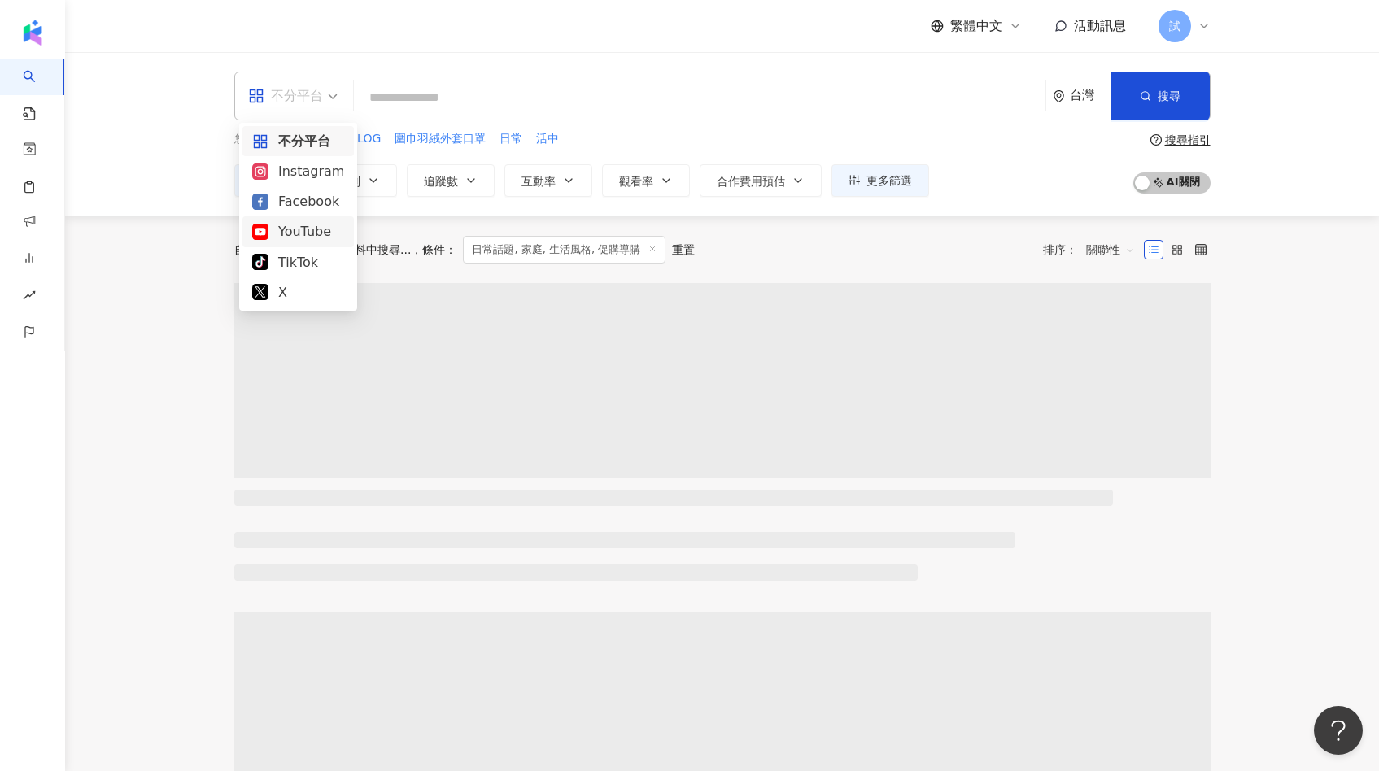
click at [297, 224] on div "YouTube" at bounding box center [298, 231] width 92 height 20
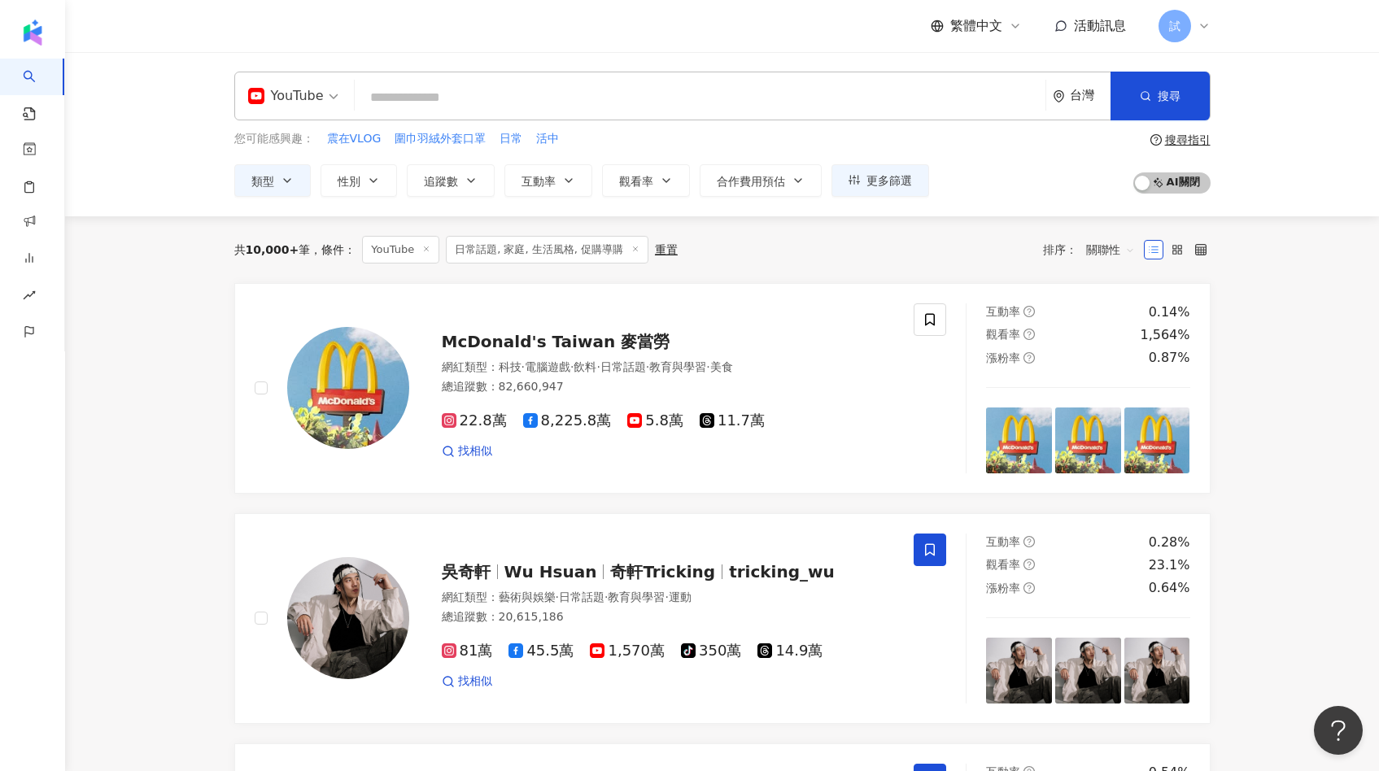
click at [1092, 250] on span "關聯性" at bounding box center [1110, 250] width 49 height 26
click at [1104, 389] on div "觀看率" at bounding box center [1110, 394] width 41 height 18
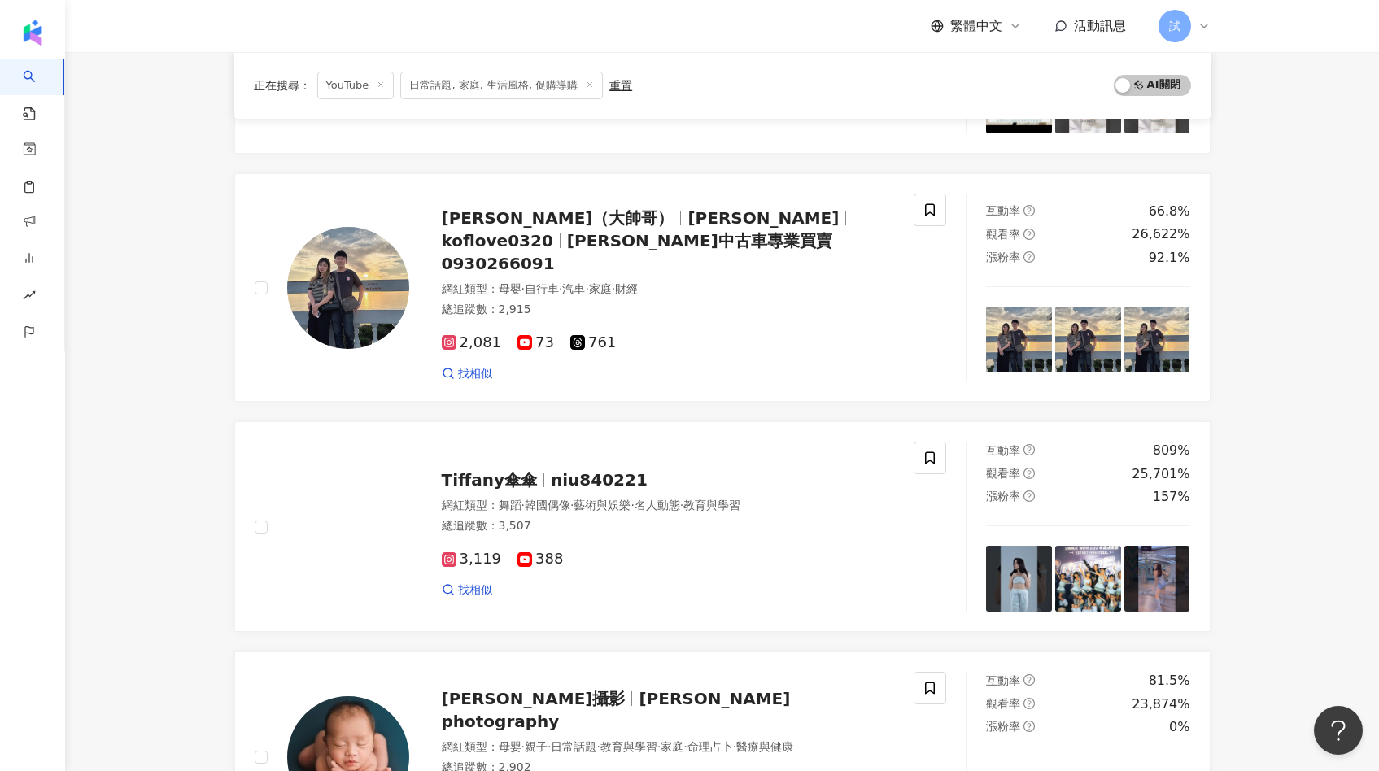
scroll to position [1575, 0]
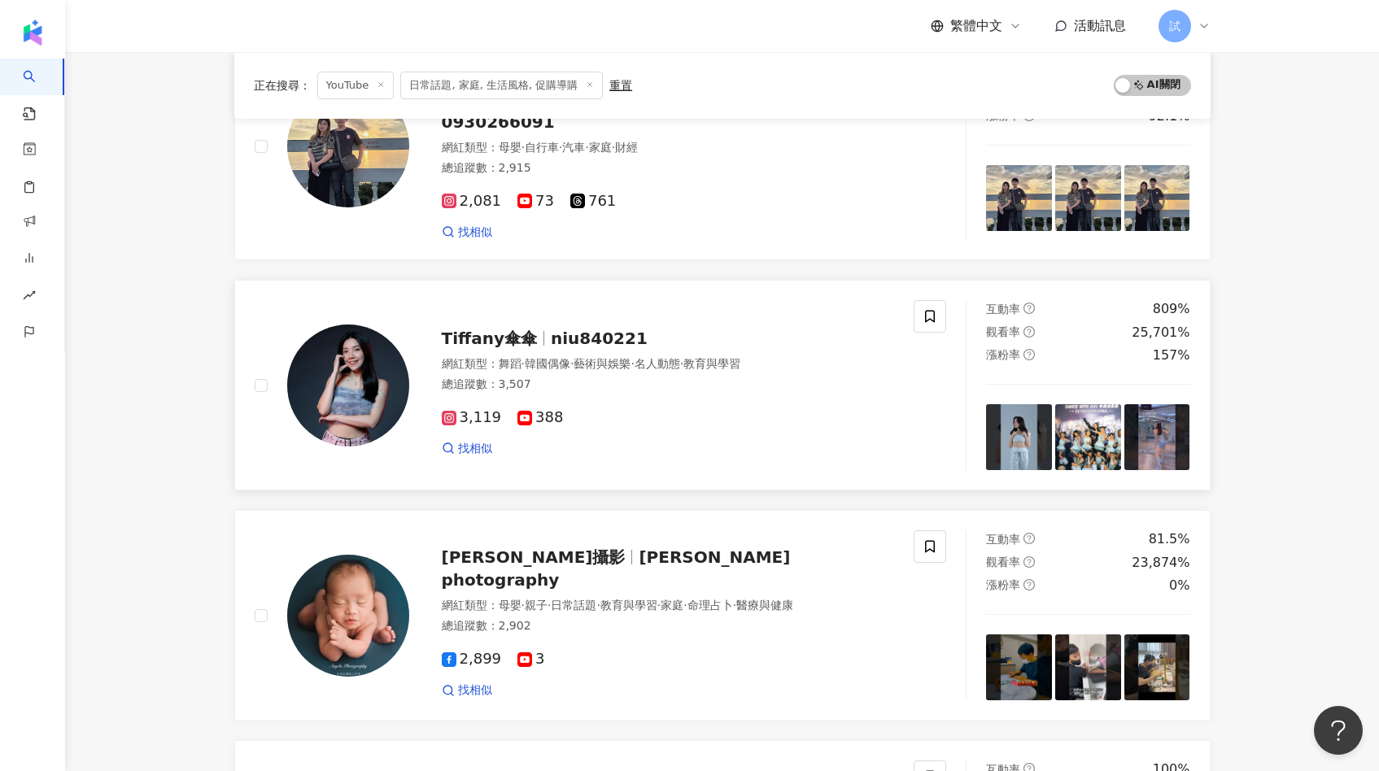
click at [565, 357] on span "韓國偶像" at bounding box center [548, 363] width 46 height 13
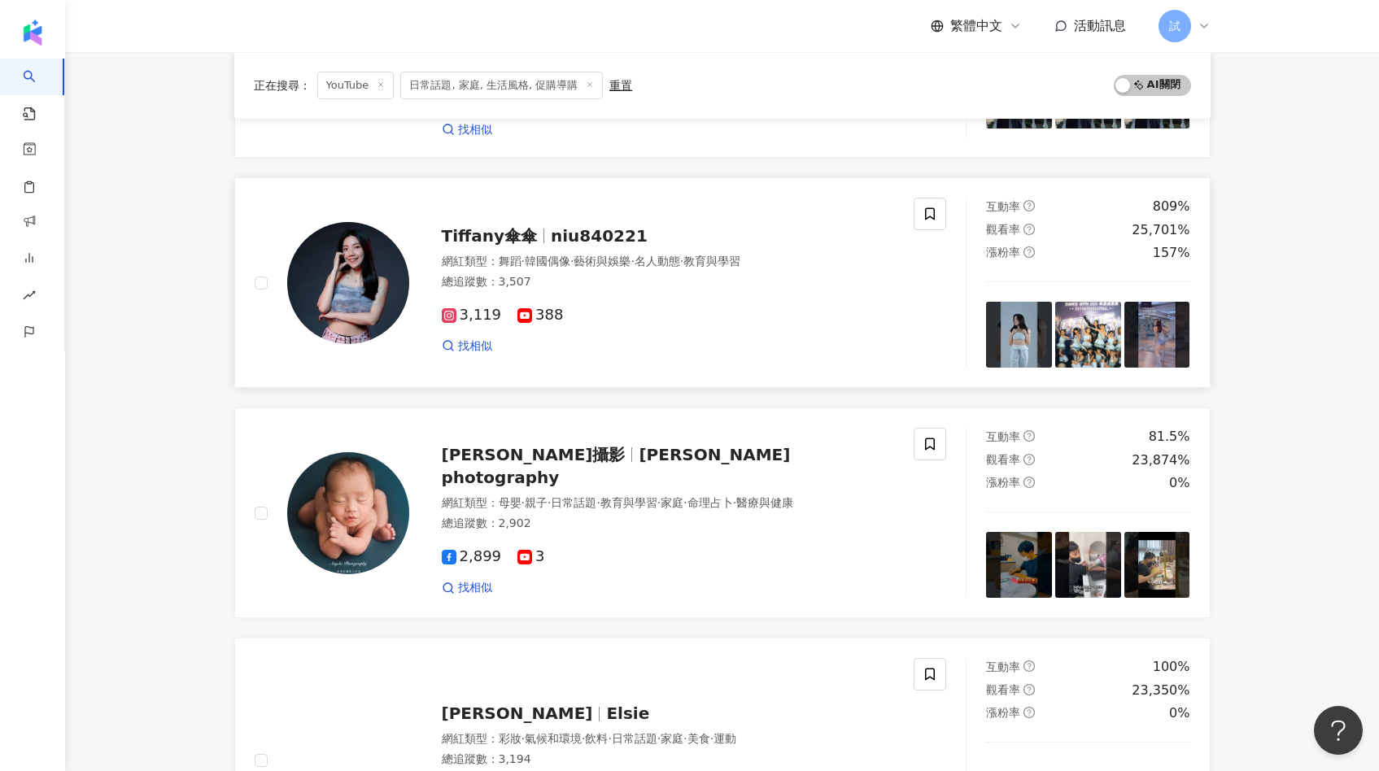
scroll to position [1884, 0]
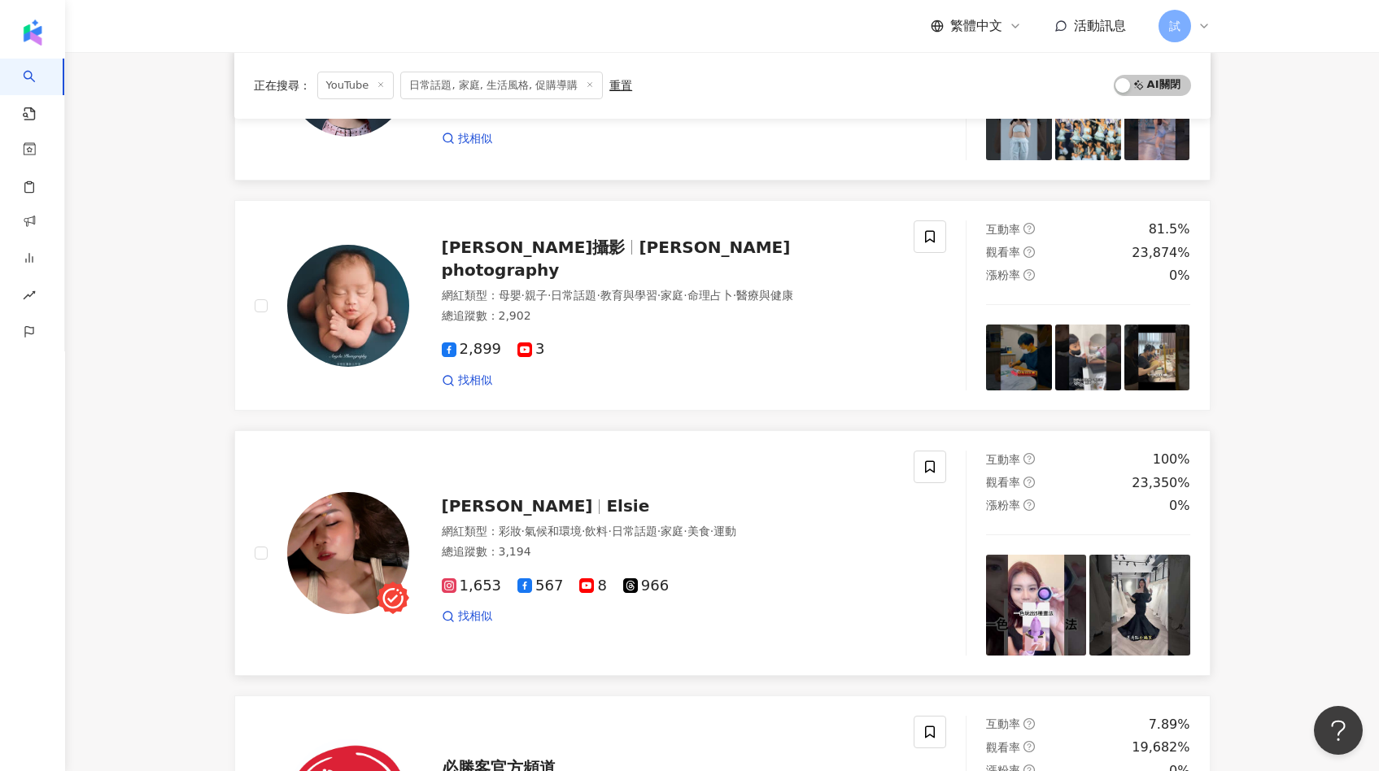
click at [606, 496] on span "Elsie" at bounding box center [627, 506] width 43 height 20
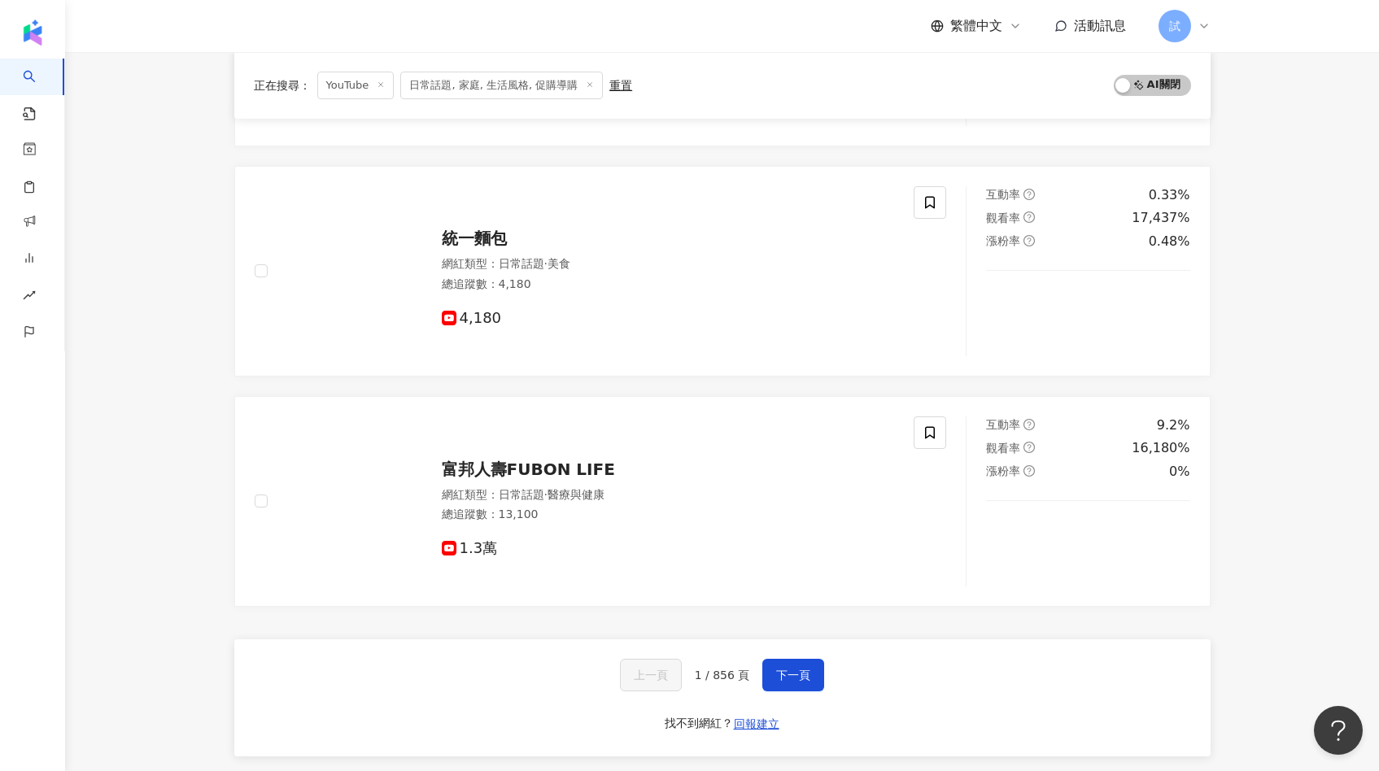
scroll to position [2661, 0]
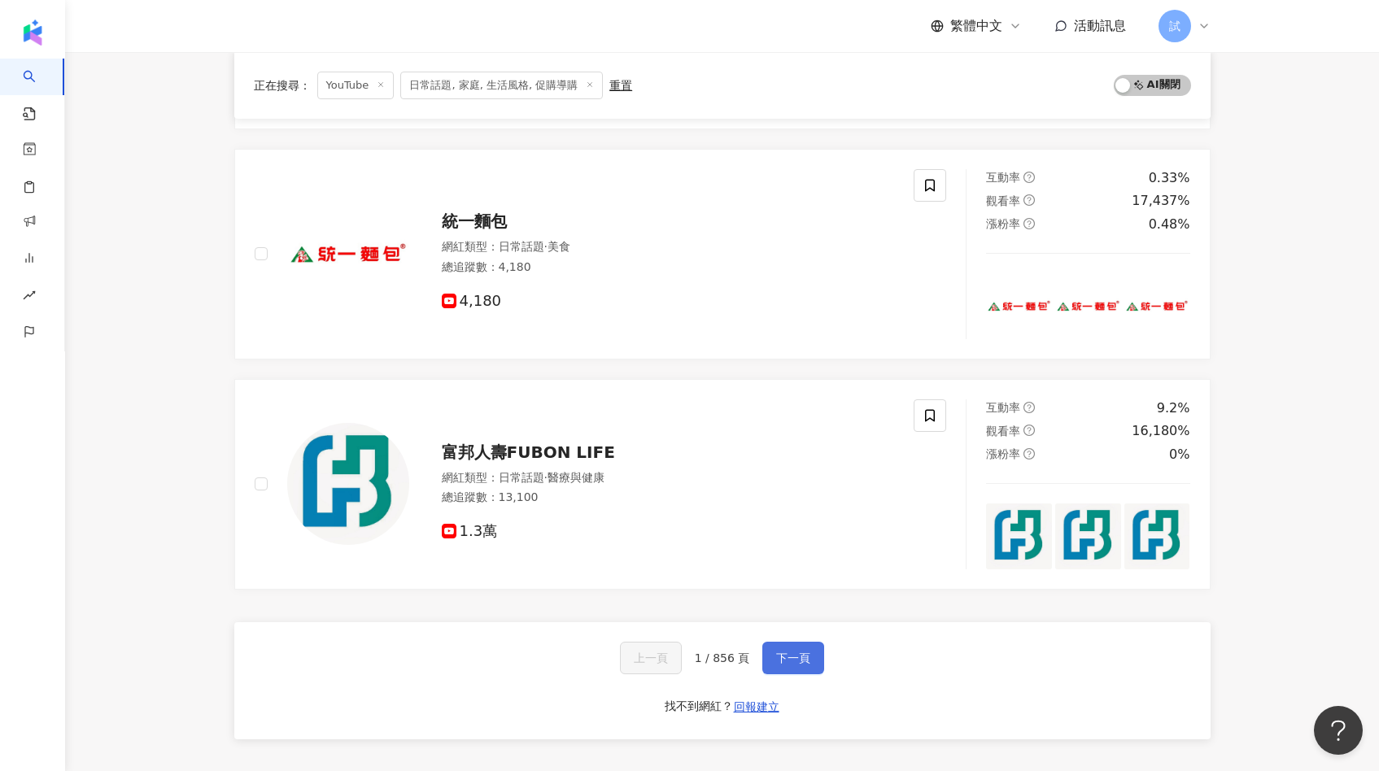
click at [792, 651] on span "下一頁" at bounding box center [793, 657] width 34 height 13
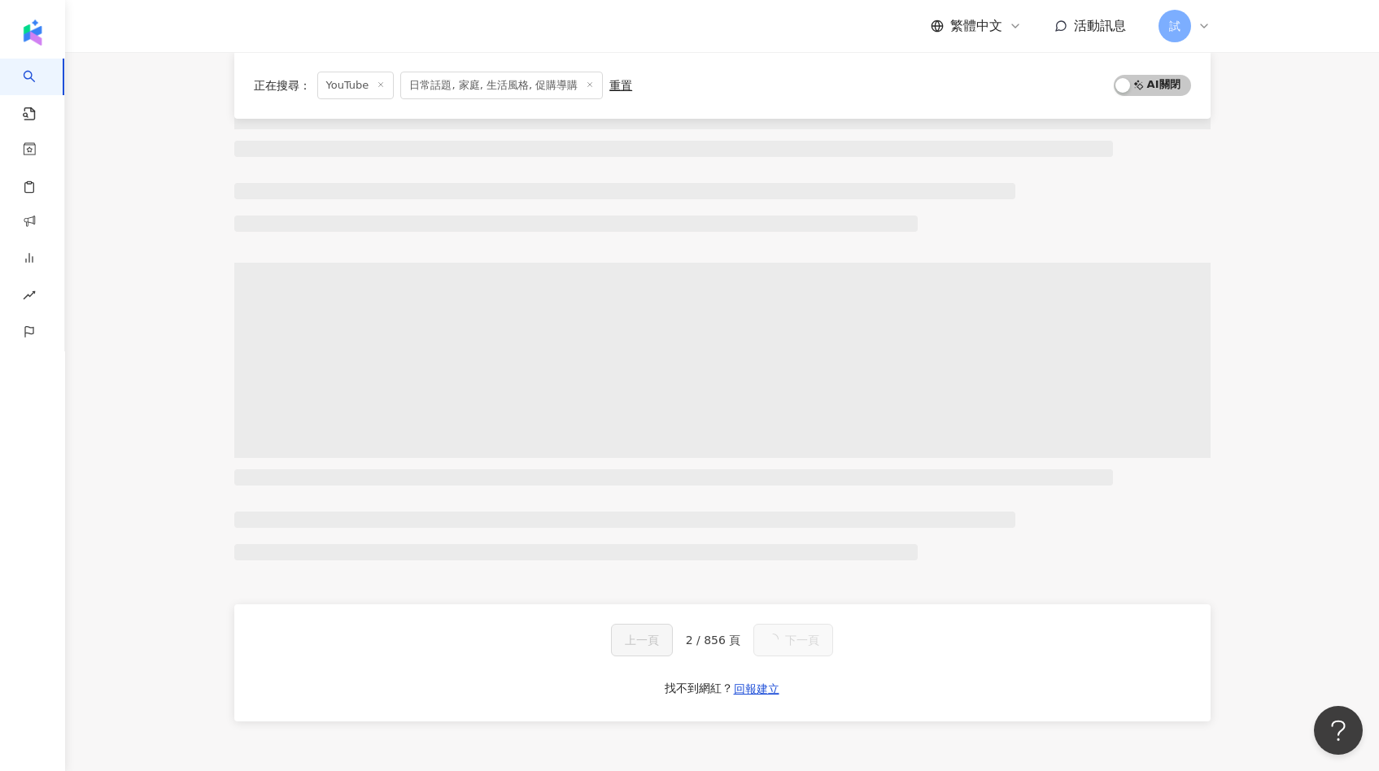
scroll to position [2500, 0]
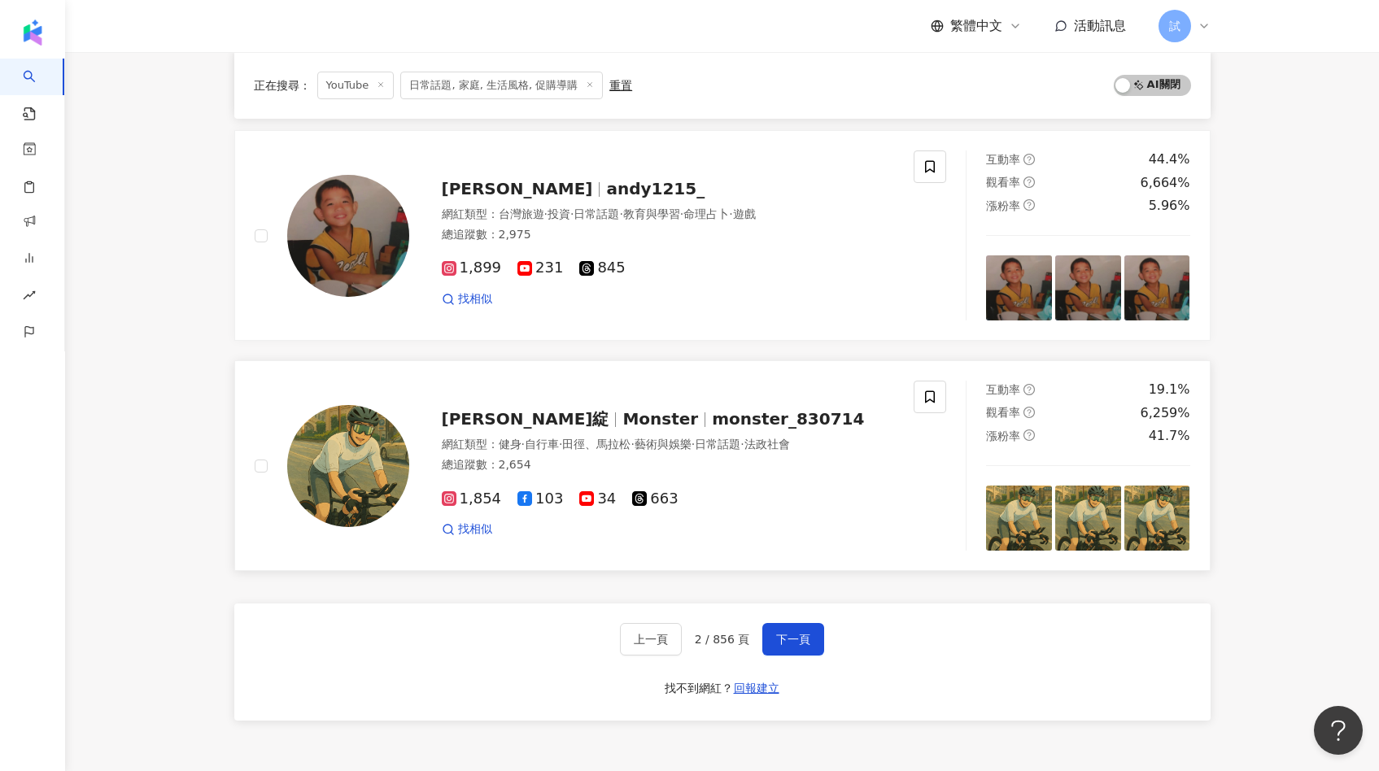
click at [622, 418] on span "Monster" at bounding box center [660, 419] width 76 height 20
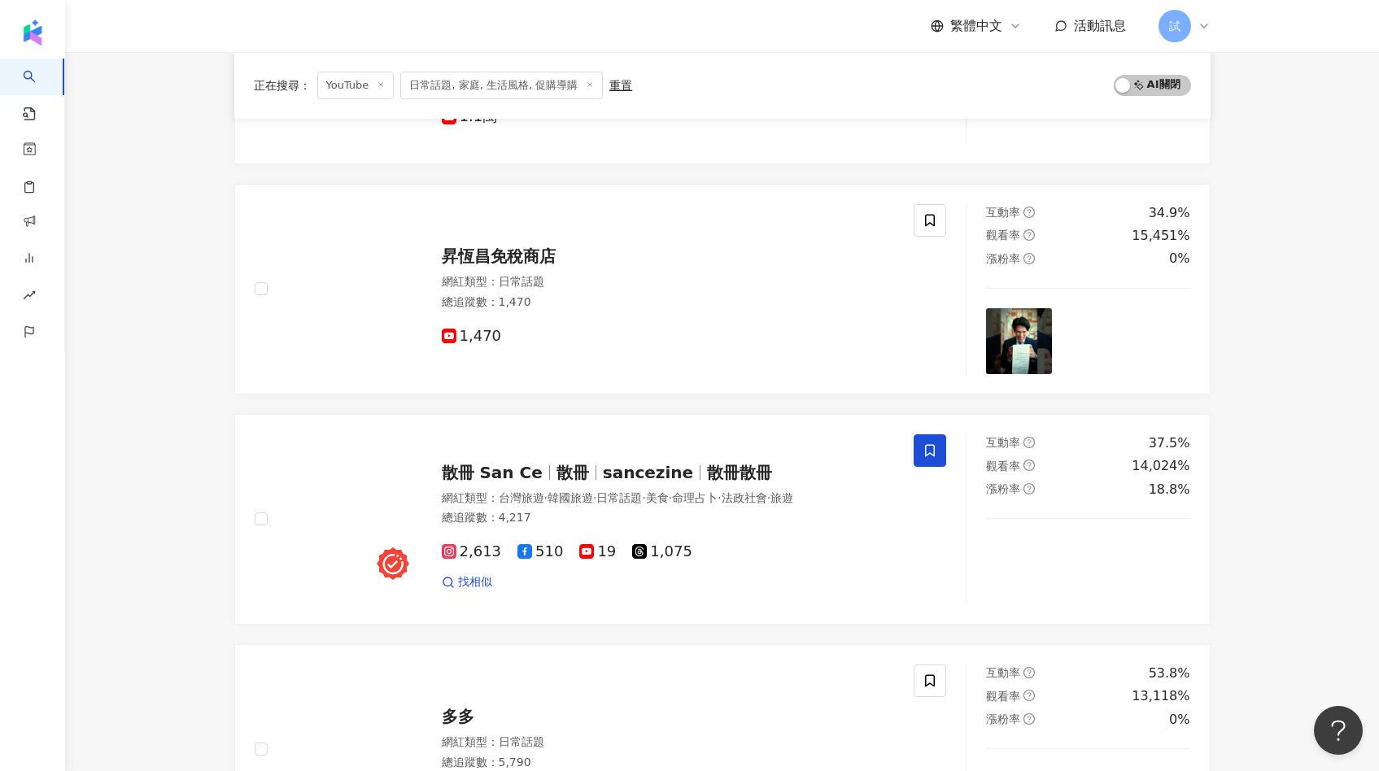
scroll to position [0, 0]
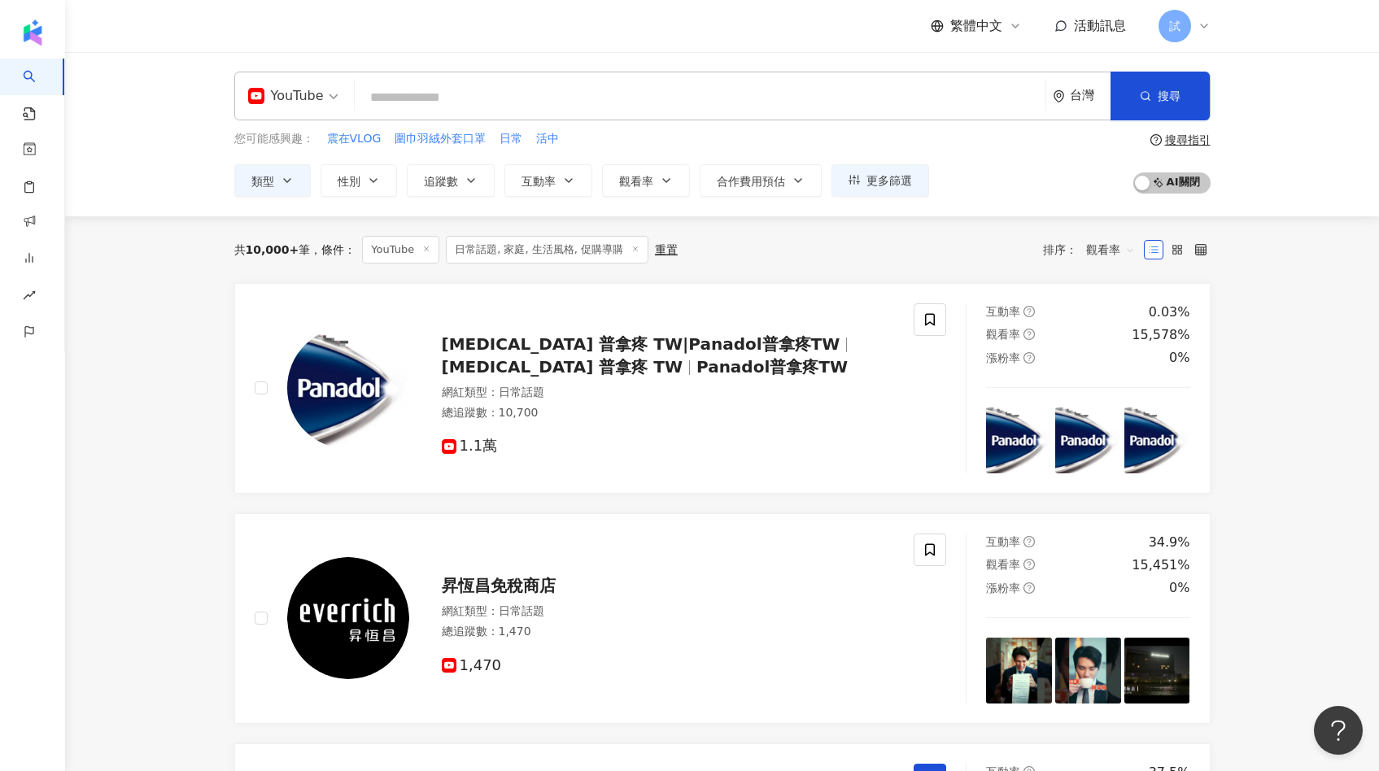
click at [392, 80] on div "YouTube 台灣 搜尋" at bounding box center [722, 96] width 976 height 49
click at [392, 90] on input "search" at bounding box center [699, 97] width 677 height 31
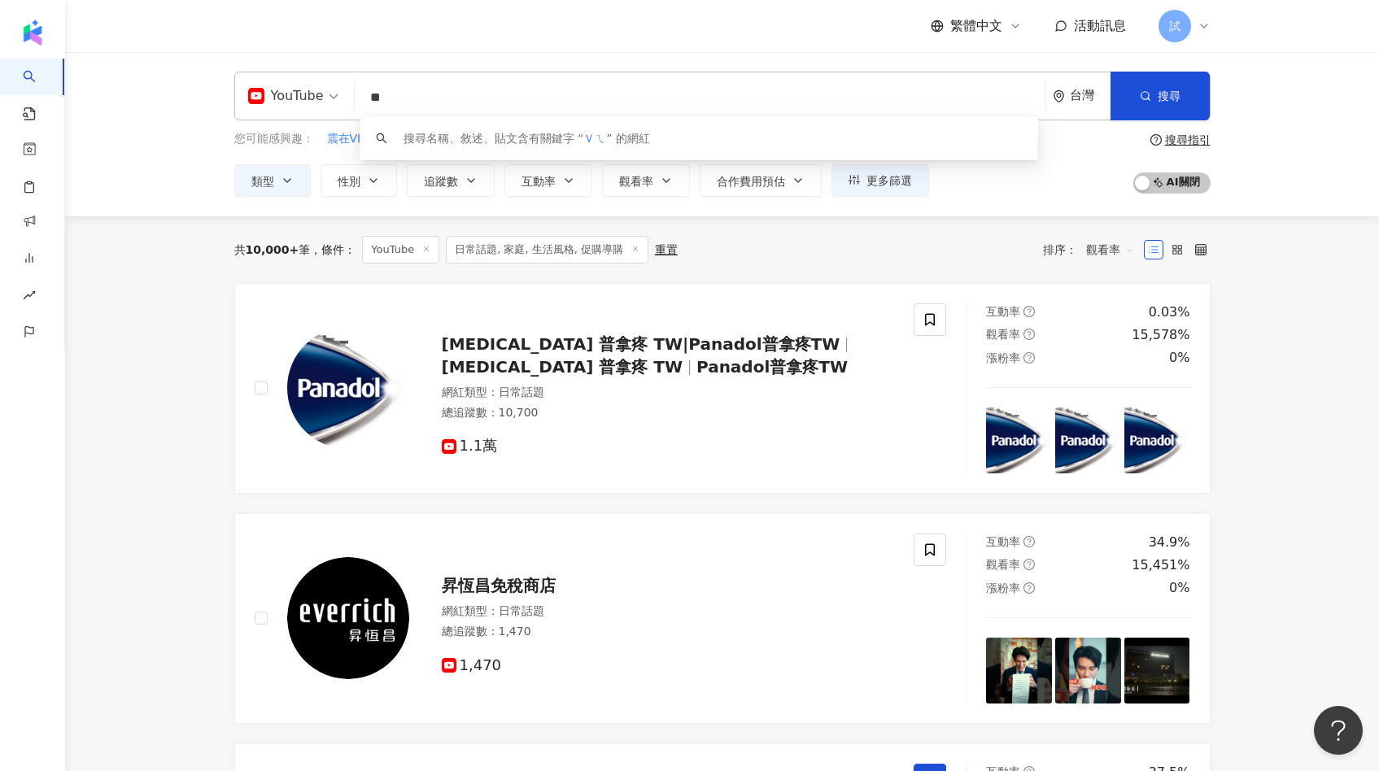
type input "*"
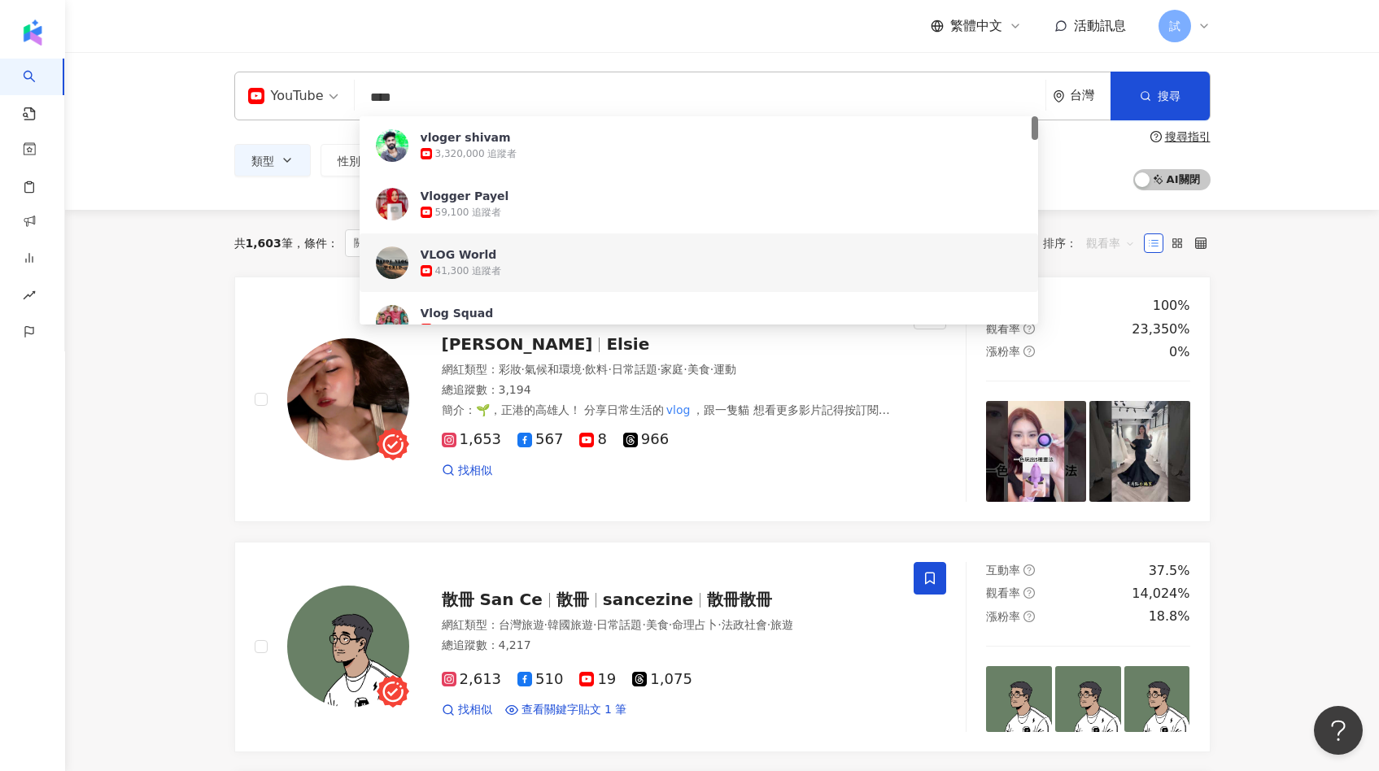
click at [1113, 237] on span "觀看率" at bounding box center [1110, 243] width 49 height 26
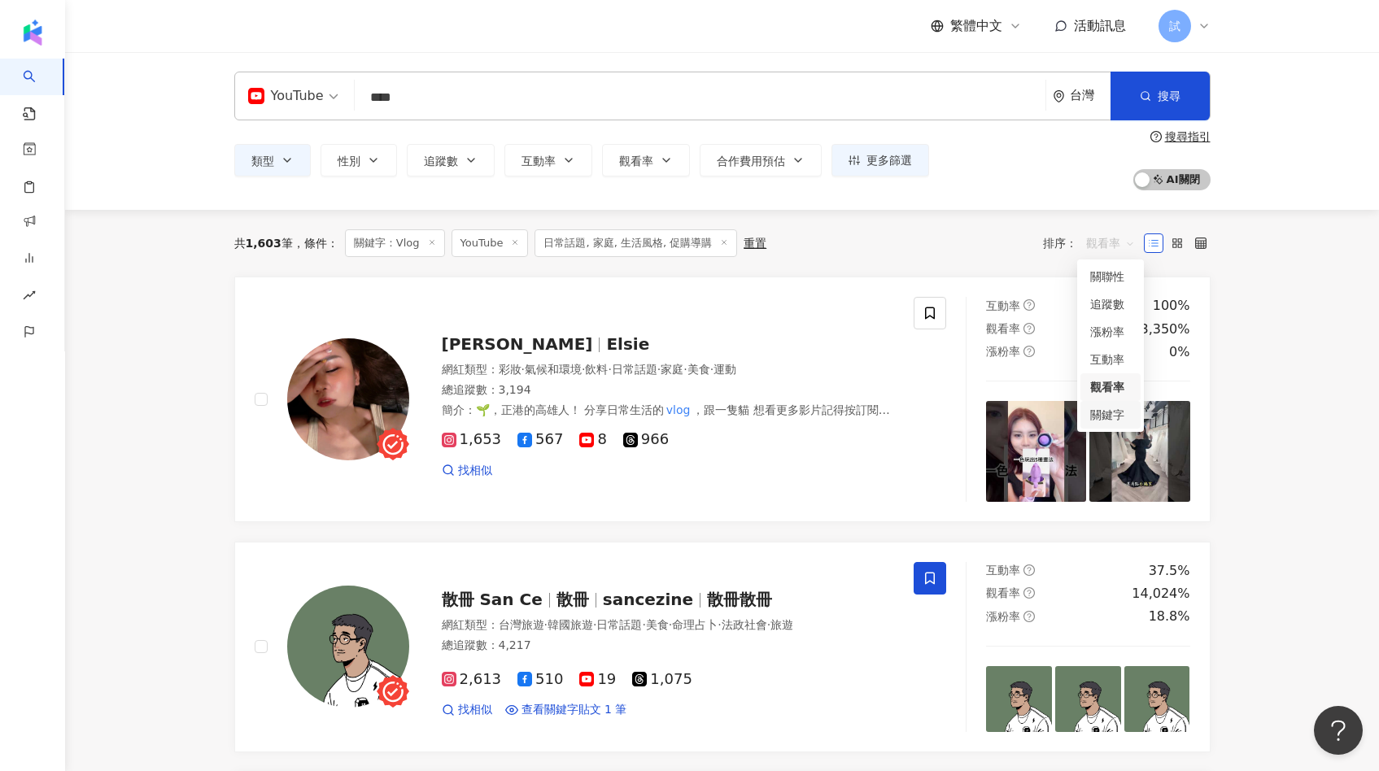
click at [1092, 414] on div "關鍵字" at bounding box center [1110, 415] width 41 height 18
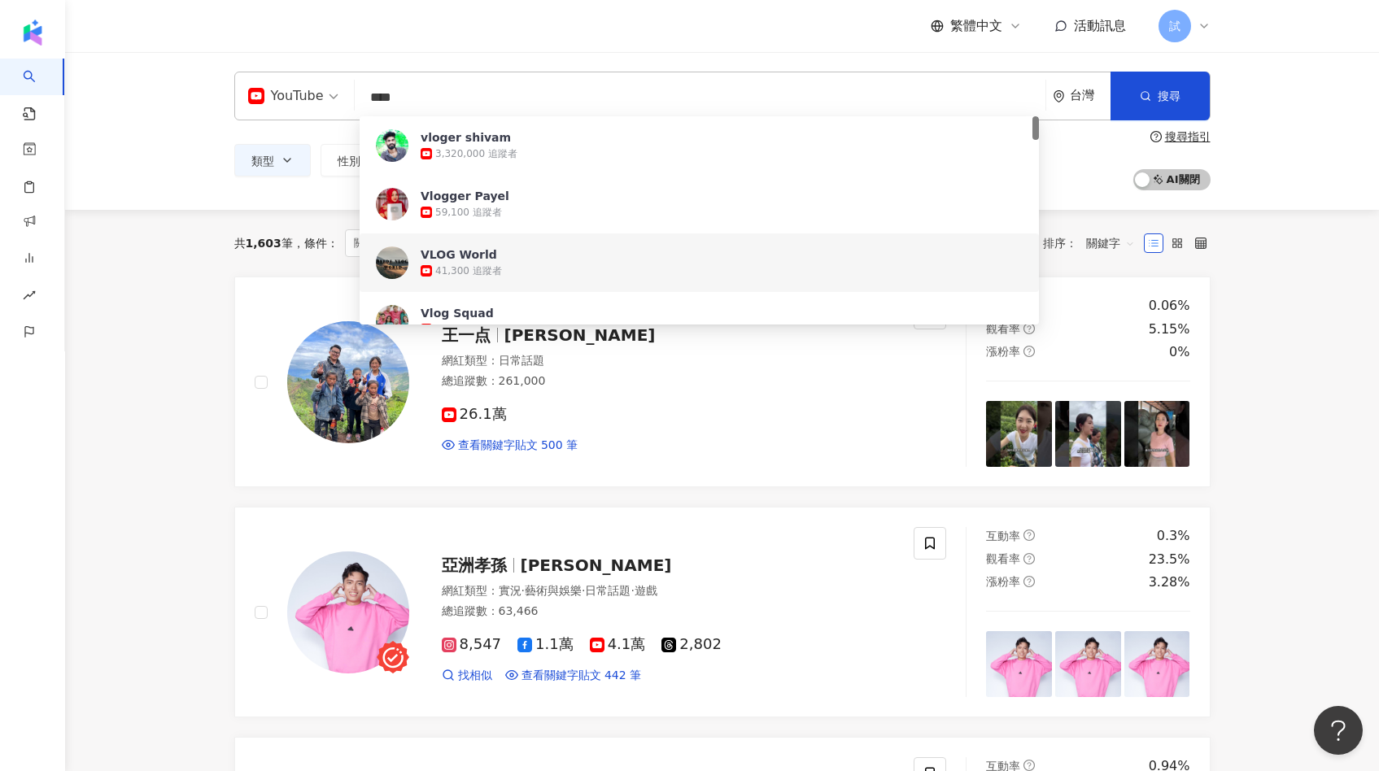
click at [435, 102] on input "****" at bounding box center [699, 97] width 677 height 31
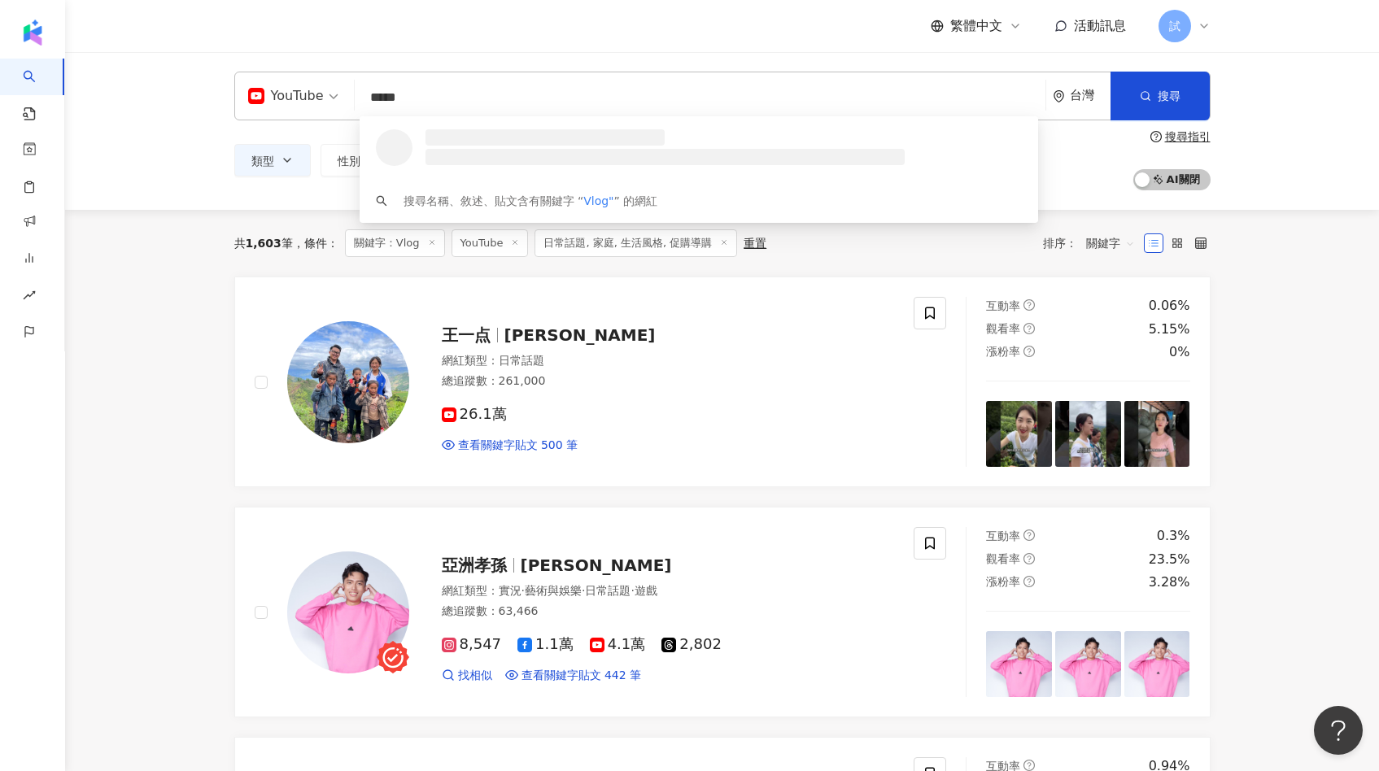
click at [372, 102] on input "*****" at bounding box center [699, 97] width 677 height 31
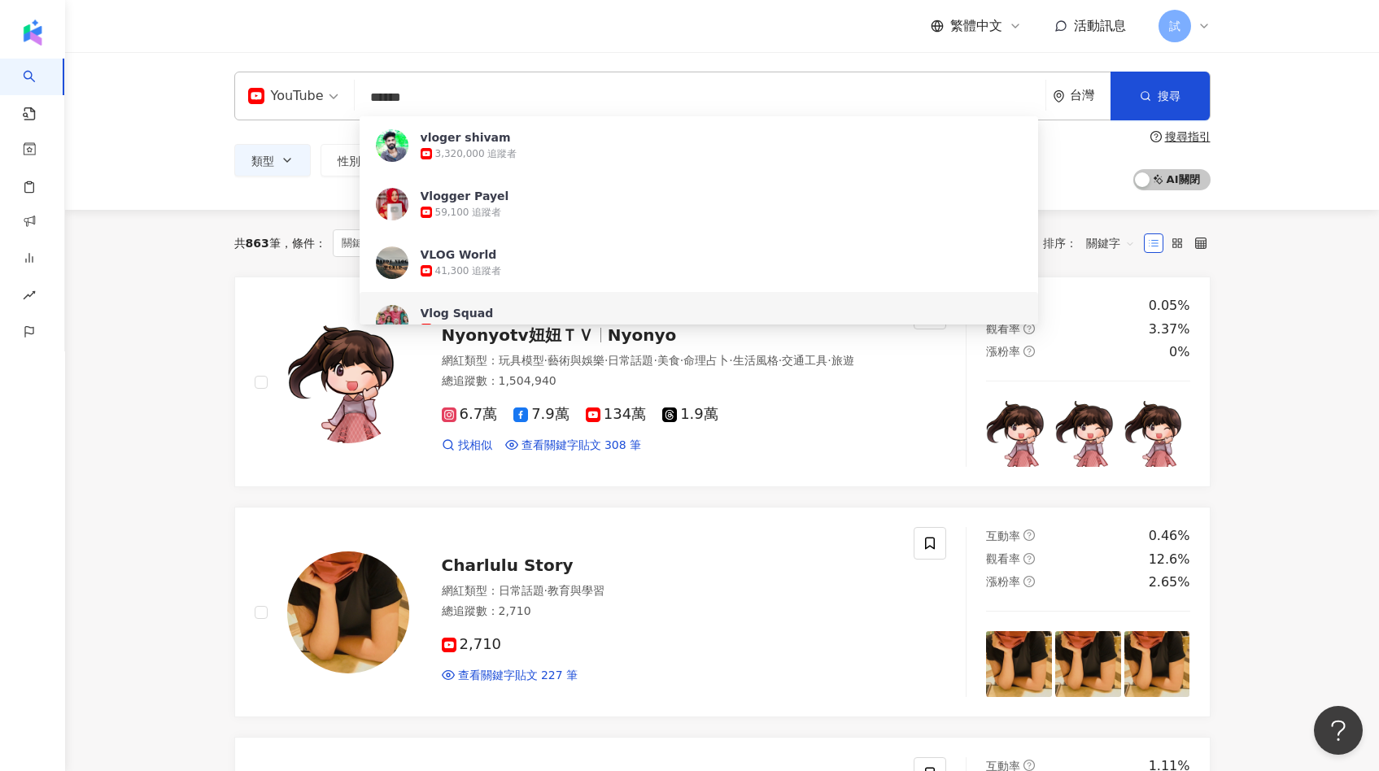
click at [1177, 137] on div "搜尋指引" at bounding box center [1188, 136] width 46 height 13
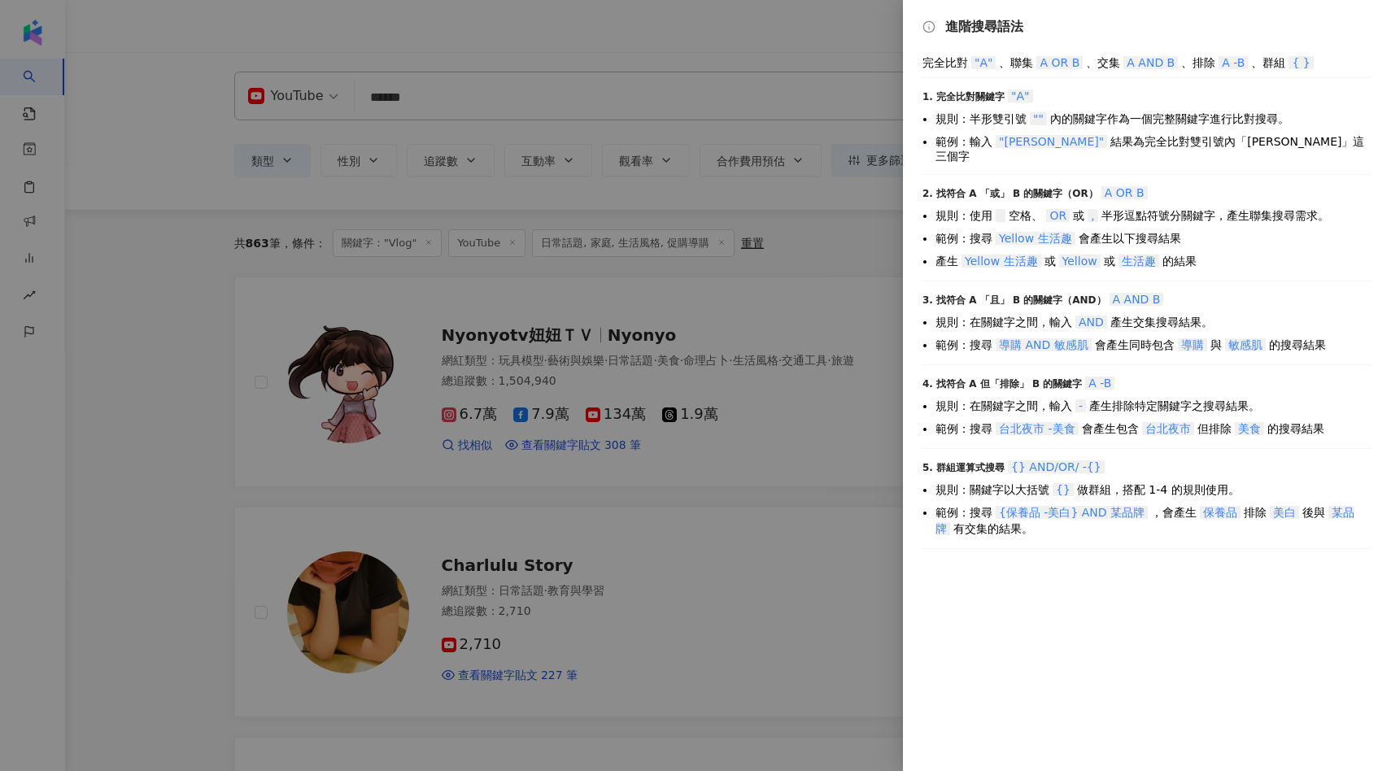
click at [618, 81] on div at bounding box center [695, 385] width 1391 height 771
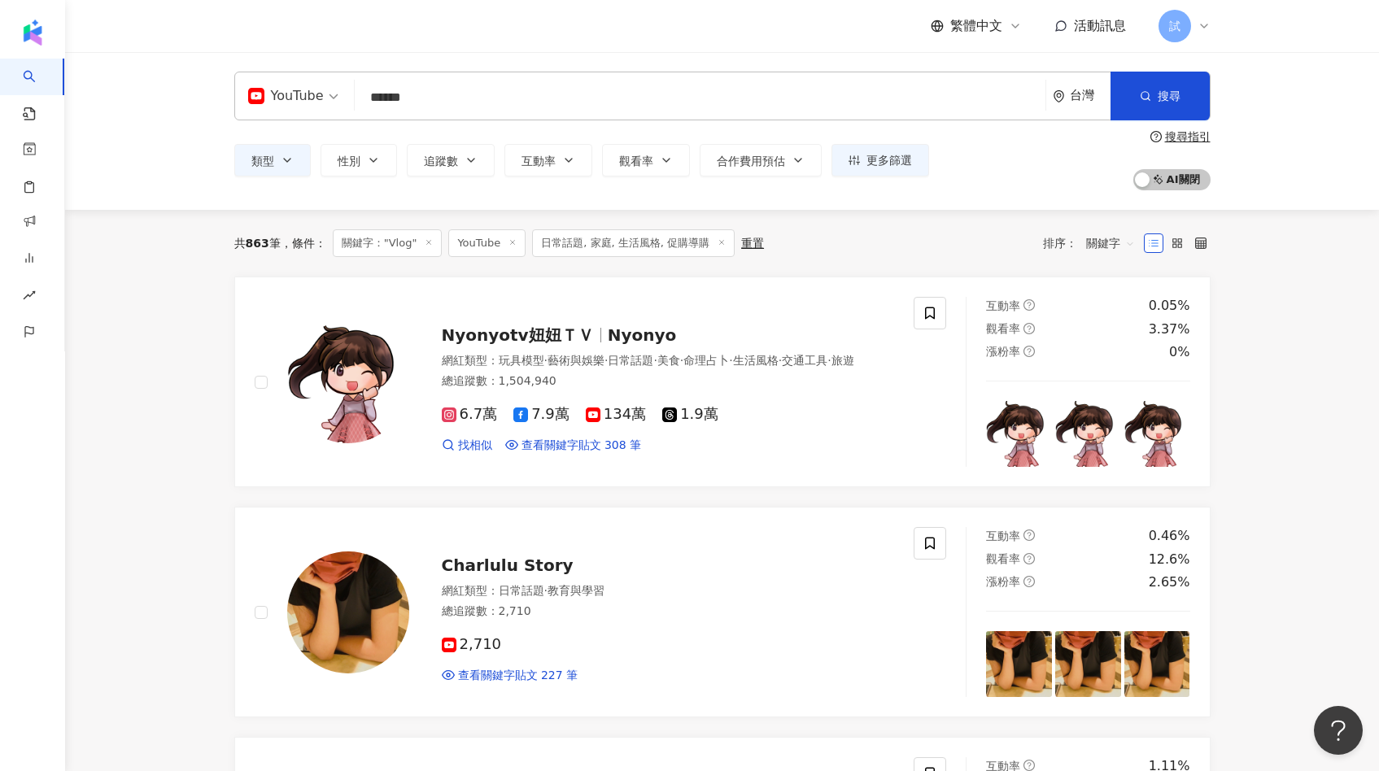
click at [371, 107] on input "******" at bounding box center [699, 97] width 677 height 31
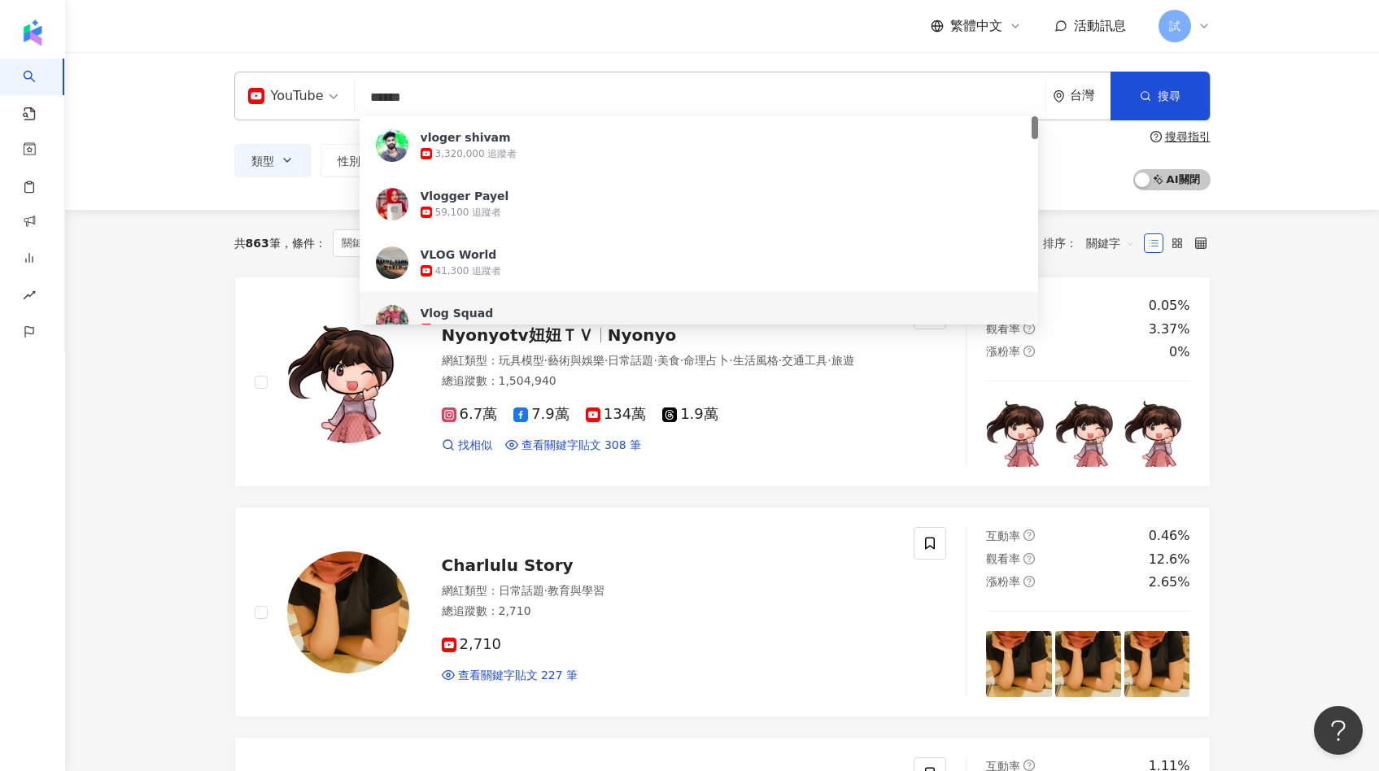
drag, startPoint x: 420, startPoint y: 95, endPoint x: 324, endPoint y: 95, distance: 95.2
click at [330, 95] on div "YouTube ****** 台灣 搜尋 03b5d916-b358-483e-9374-6a1b5d60f131 81ac7304-0e72-440a-81…" at bounding box center [722, 96] width 976 height 49
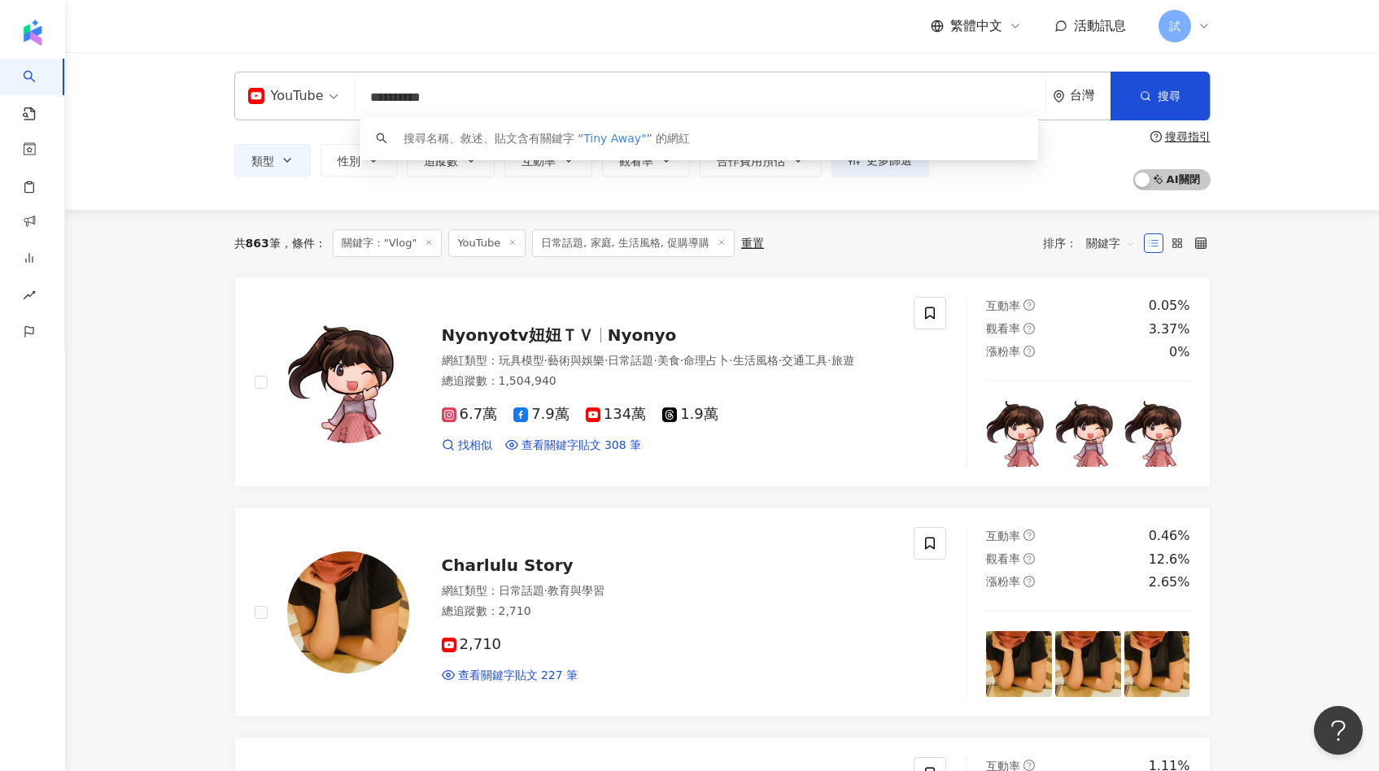
click at [367, 95] on input "**********" at bounding box center [699, 97] width 677 height 31
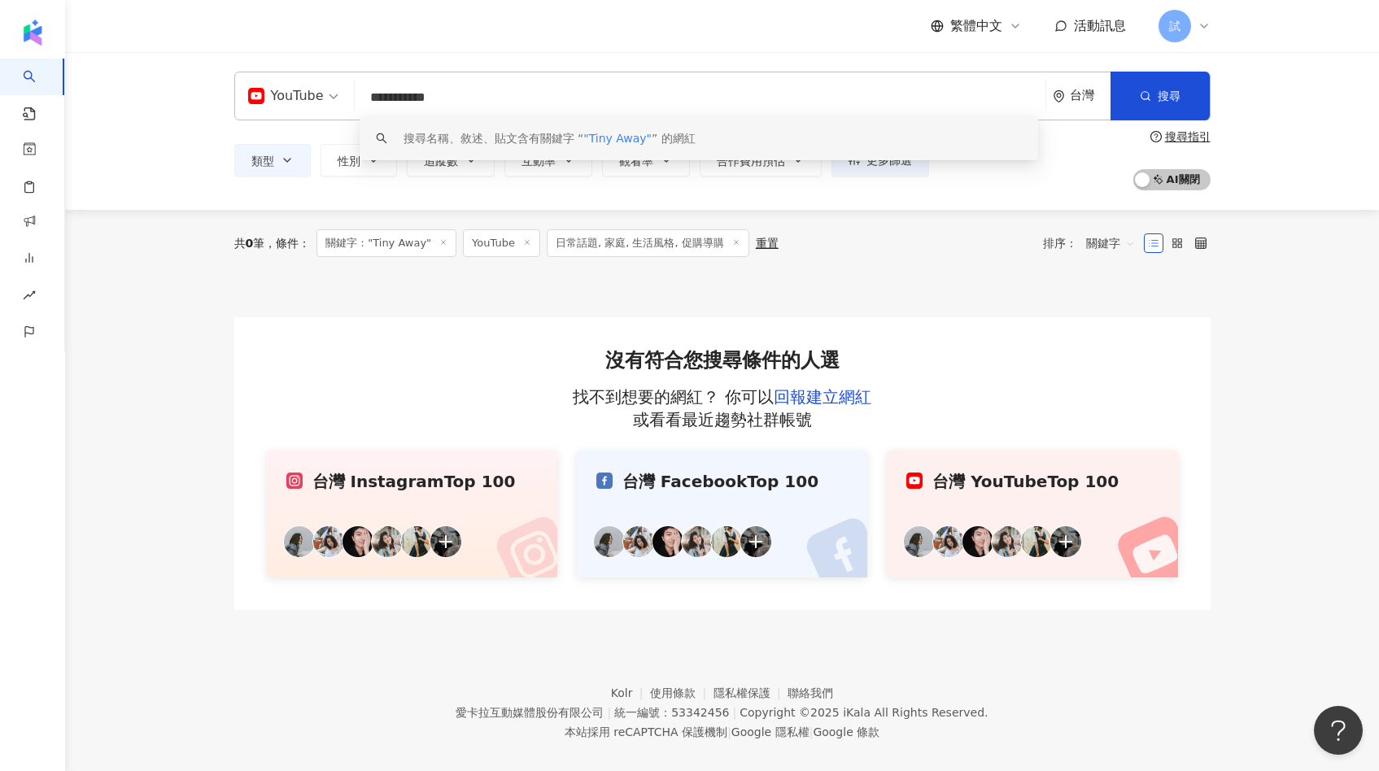
click at [525, 243] on icon at bounding box center [527, 242] width 8 height 8
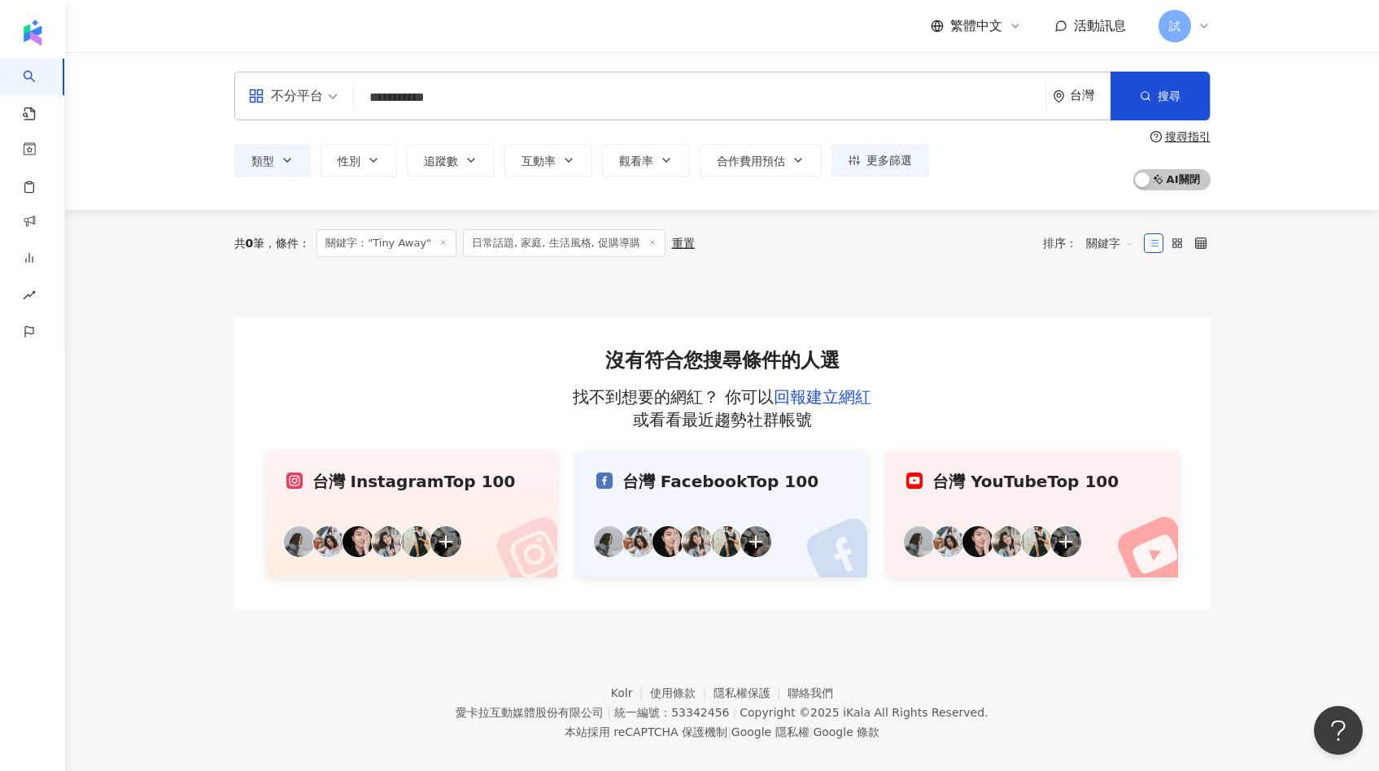
click at [652, 235] on span "日常話題, 家庭, 生活風格, 促購導購" at bounding box center [564, 243] width 203 height 28
click at [648, 238] on icon at bounding box center [652, 242] width 8 height 8
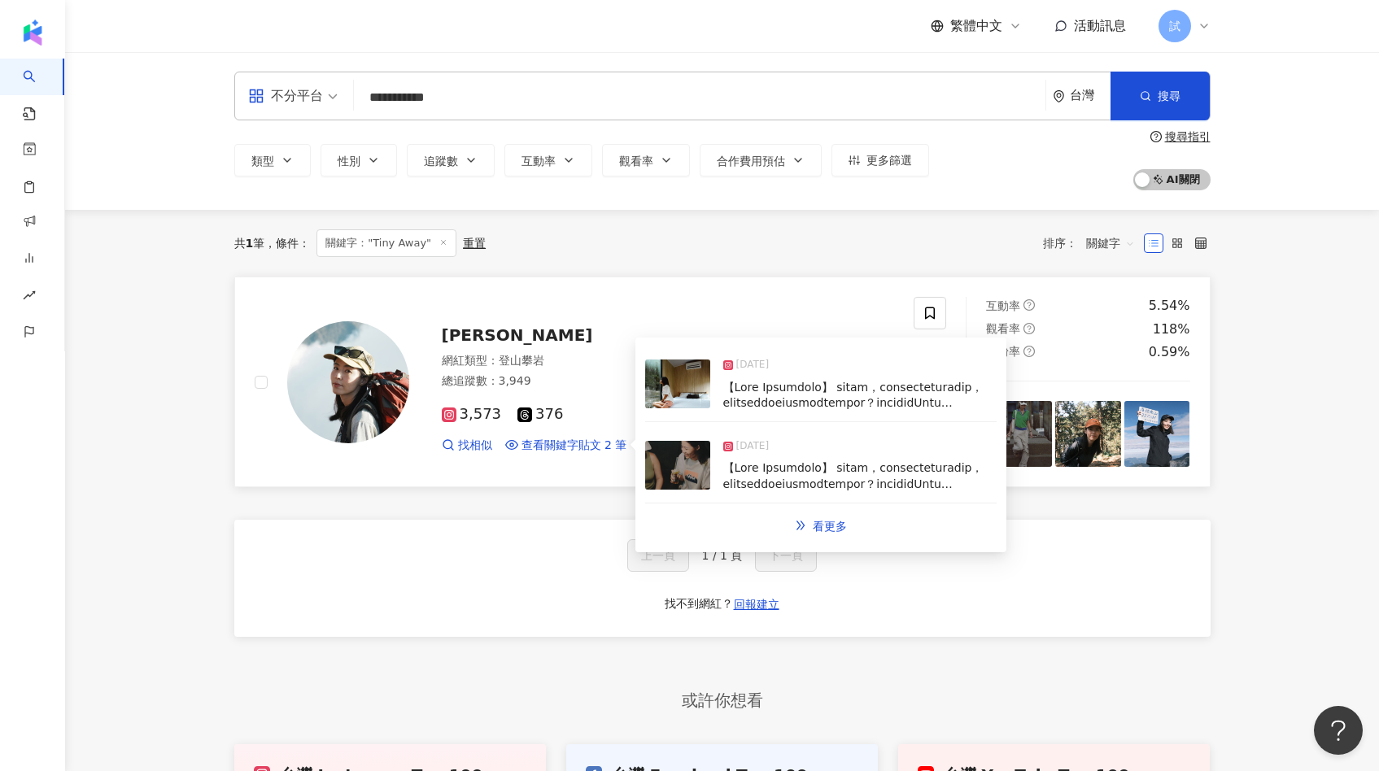
click at [667, 465] on img at bounding box center [677, 465] width 65 height 49
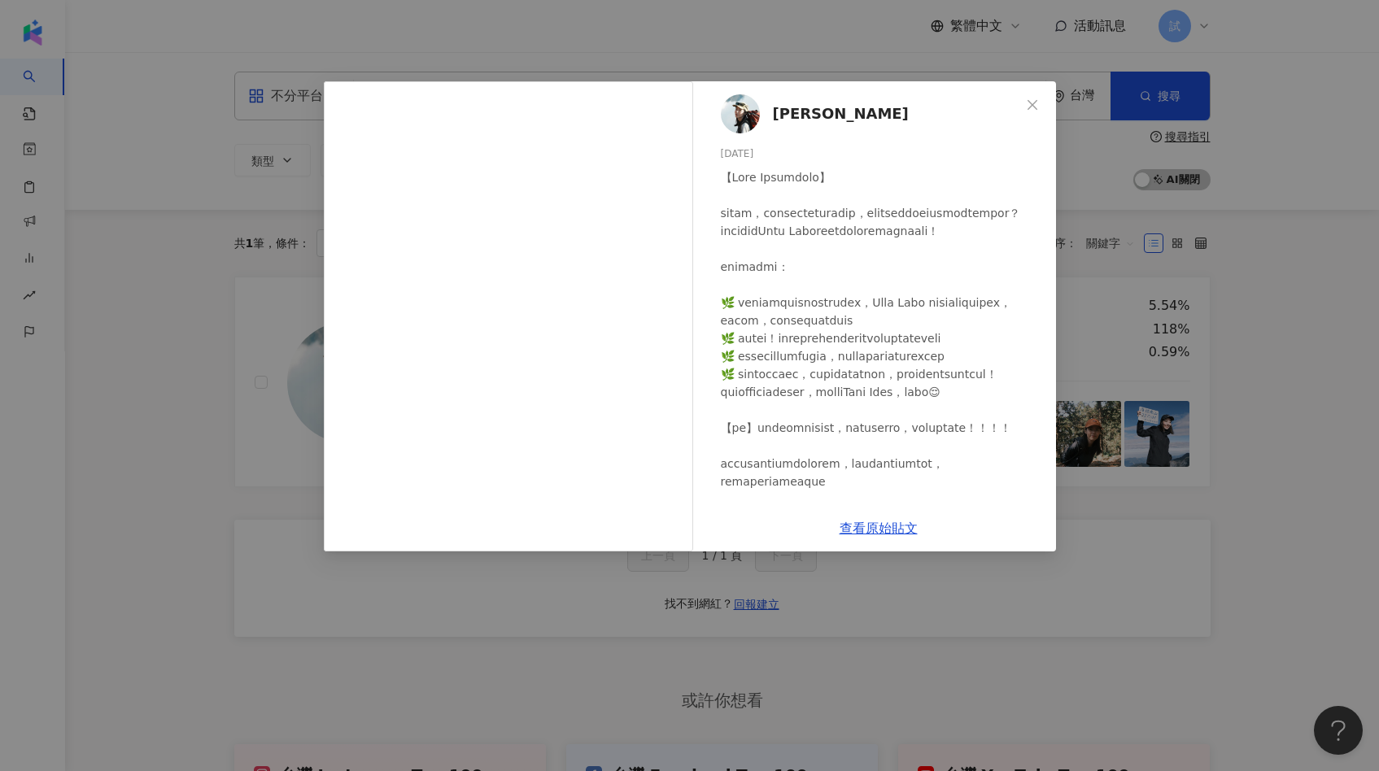
scroll to position [224, 0]
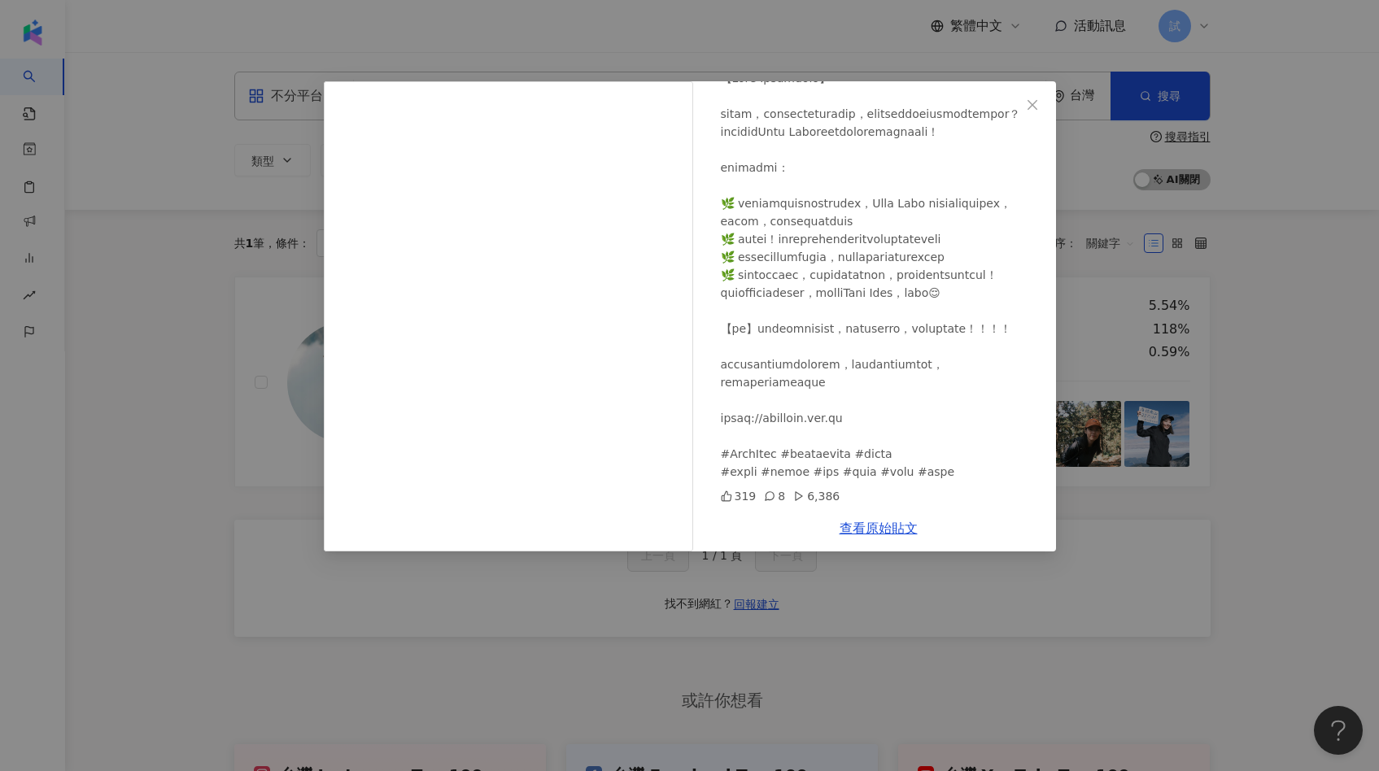
click at [568, 574] on div "安安 Viola Kuo 2024/9/5 319 8 6,386 查看原始貼文" at bounding box center [689, 385] width 1379 height 771
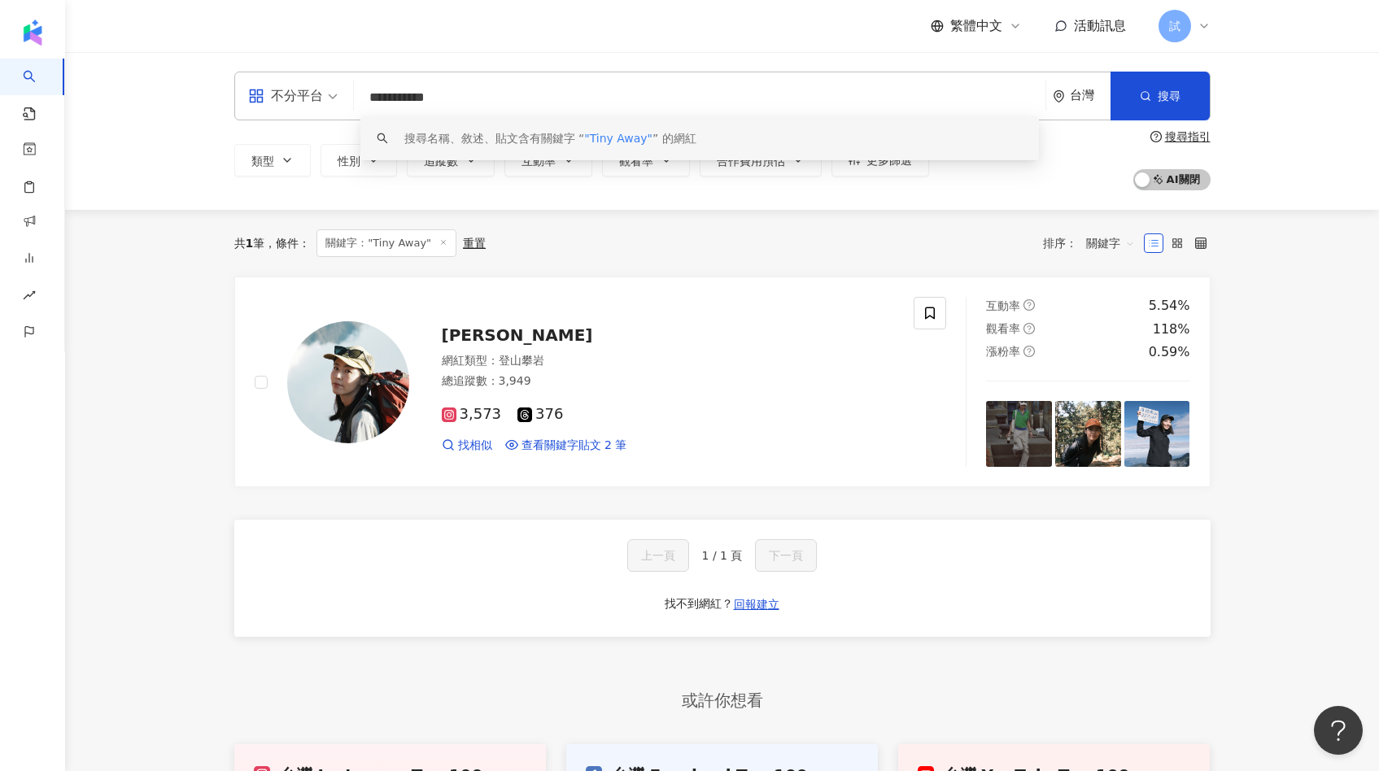
drag, startPoint x: 431, startPoint y: 102, endPoint x: 411, endPoint y: 102, distance: 20.3
click at [411, 102] on input "**********" at bounding box center [699, 97] width 678 height 31
drag, startPoint x: 435, startPoint y: 102, endPoint x: 375, endPoint y: 101, distance: 60.2
click at [375, 101] on input "**********" at bounding box center [699, 97] width 678 height 31
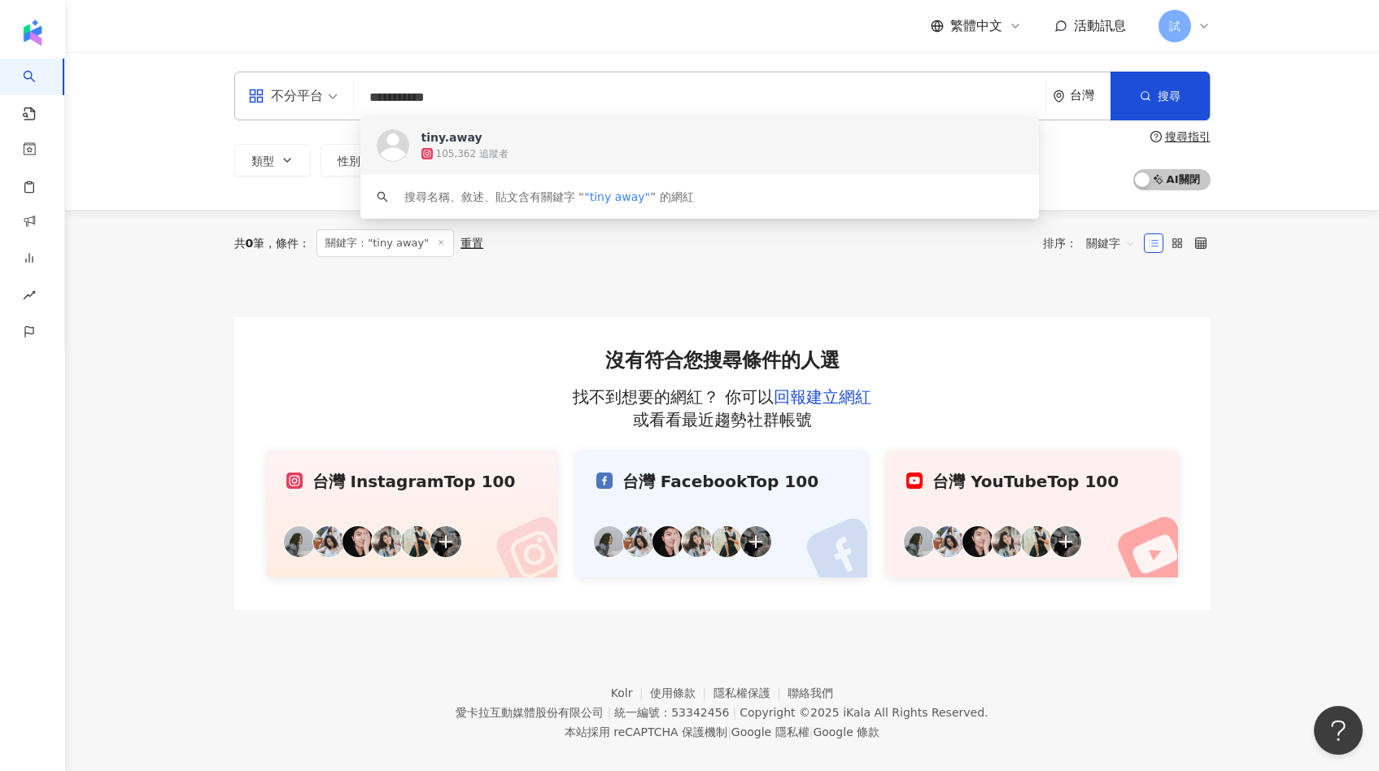
click at [381, 96] on input "**********" at bounding box center [699, 97] width 678 height 31
click at [407, 97] on input "**********" at bounding box center [699, 97] width 678 height 31
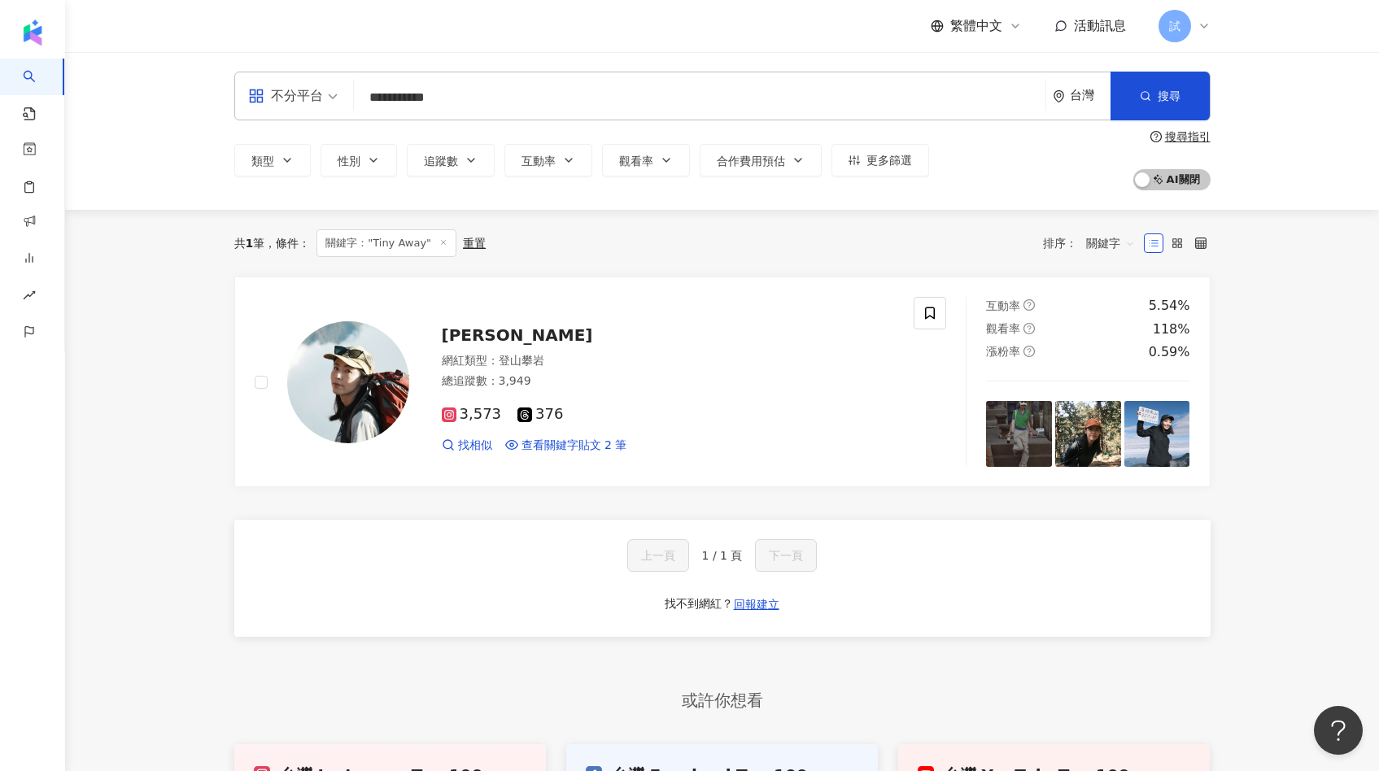
click at [405, 98] on input "**********" at bounding box center [699, 97] width 678 height 31
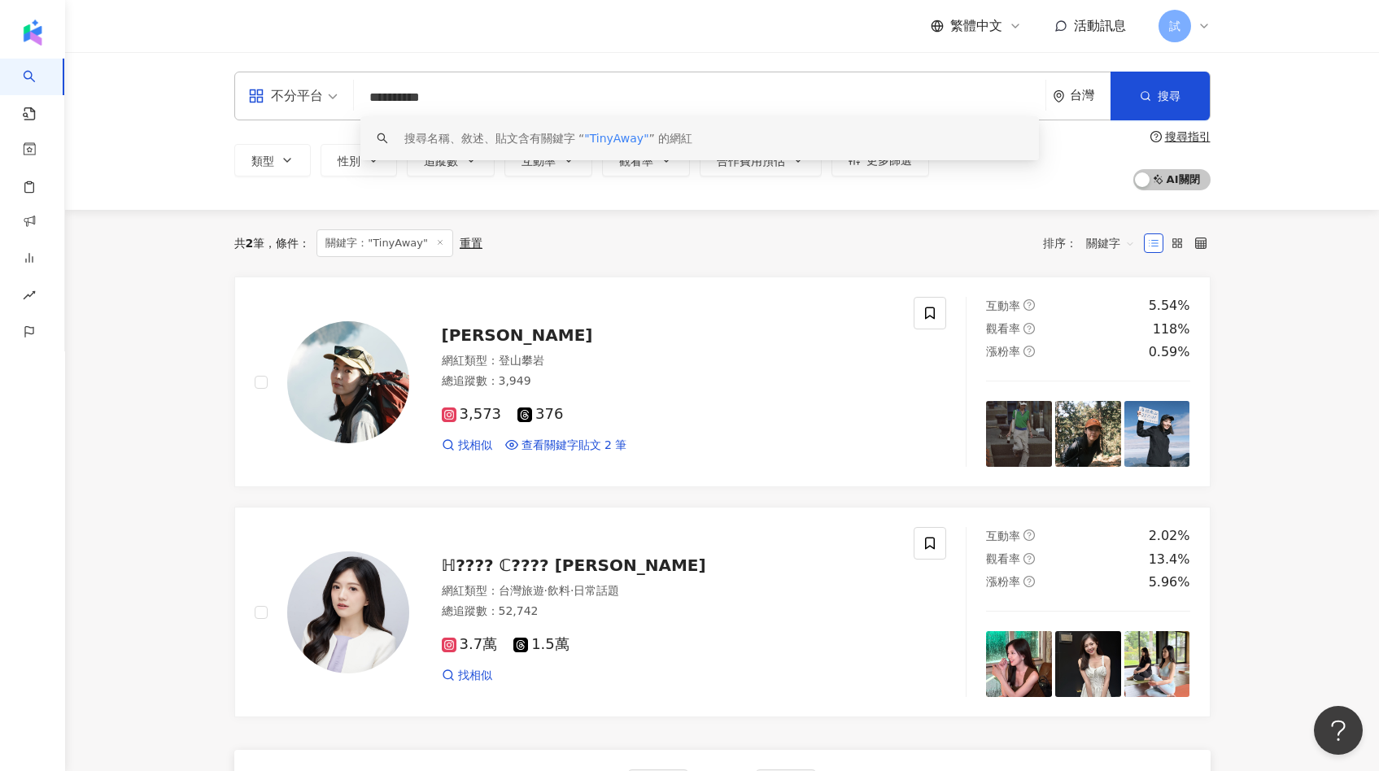
drag, startPoint x: 373, startPoint y: 94, endPoint x: 358, endPoint y: 94, distance: 15.5
click at [360, 94] on input "**********" at bounding box center [699, 97] width 678 height 31
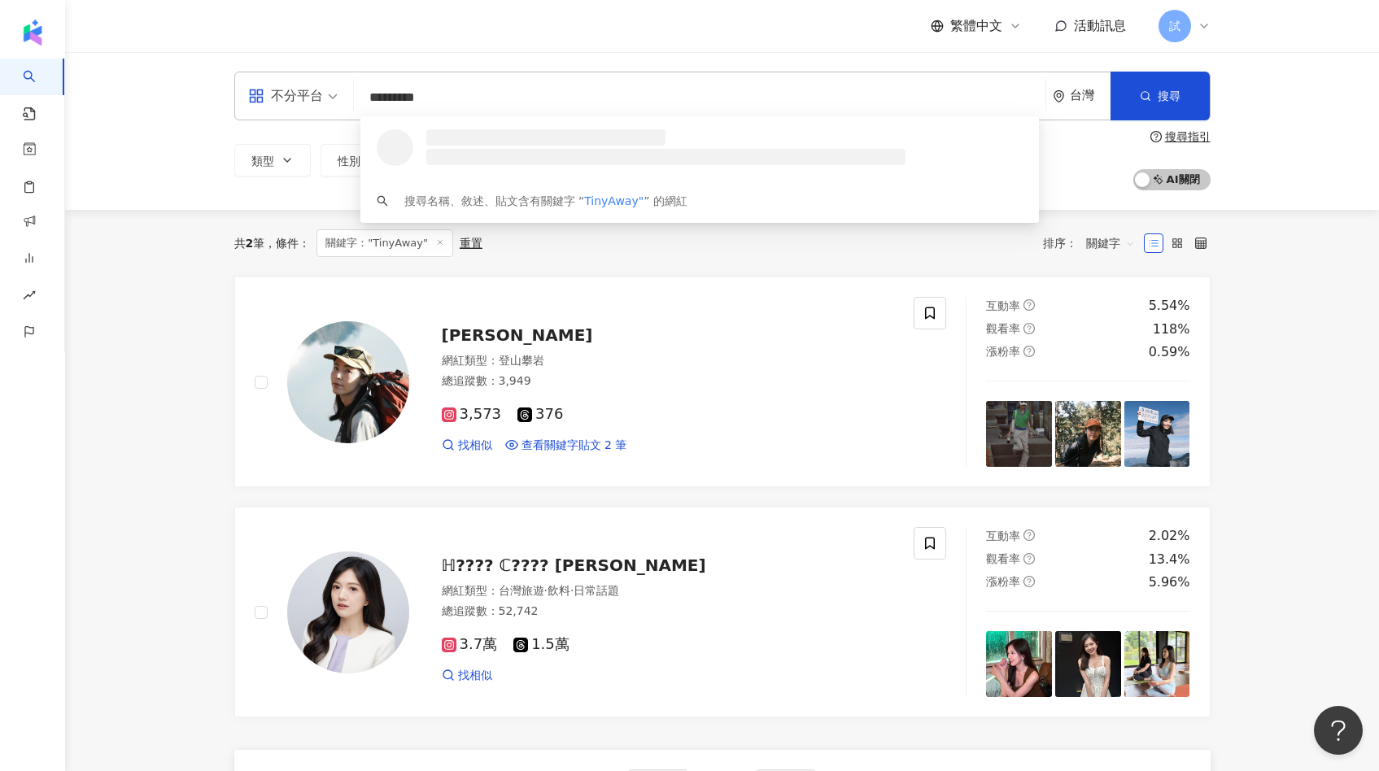
click at [446, 98] on input "*********" at bounding box center [699, 97] width 678 height 31
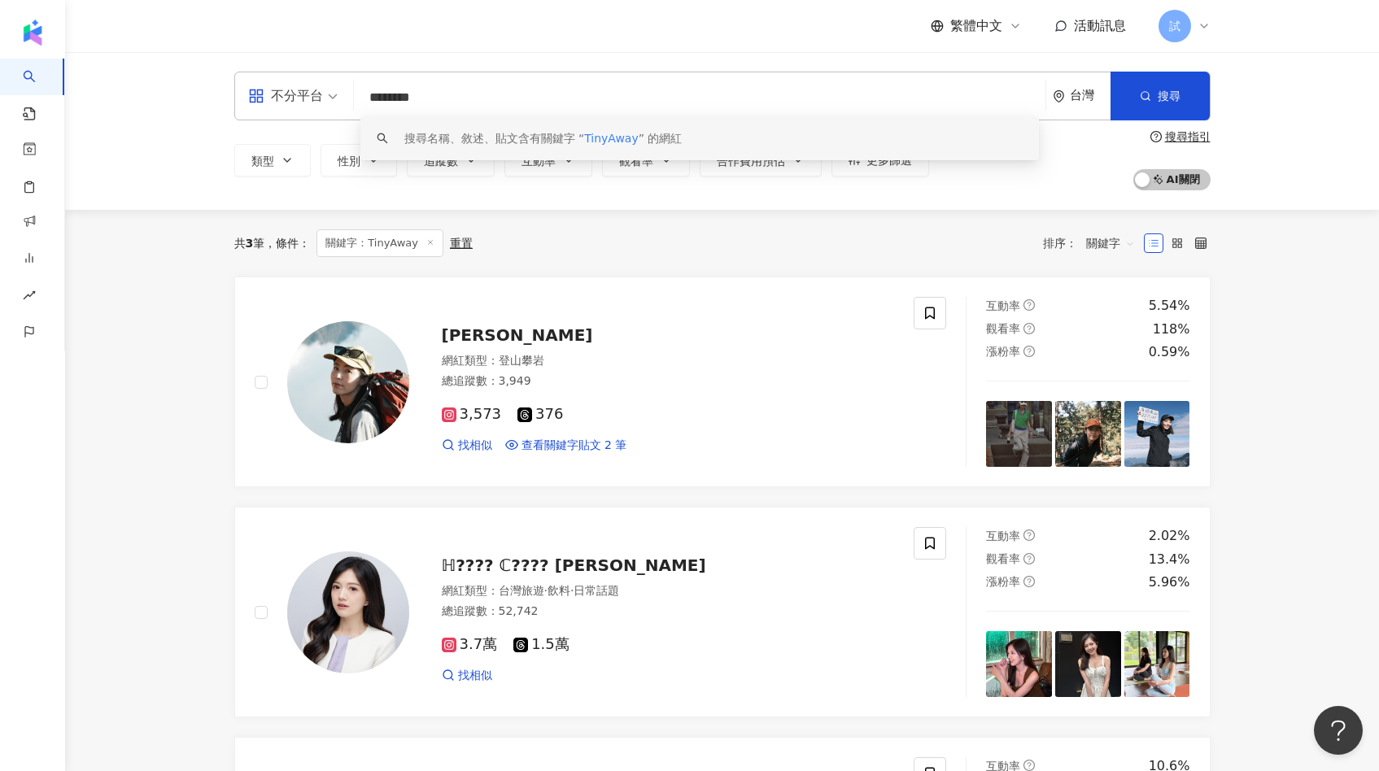
click at [305, 112] on span at bounding box center [292, 95] width 89 height 47
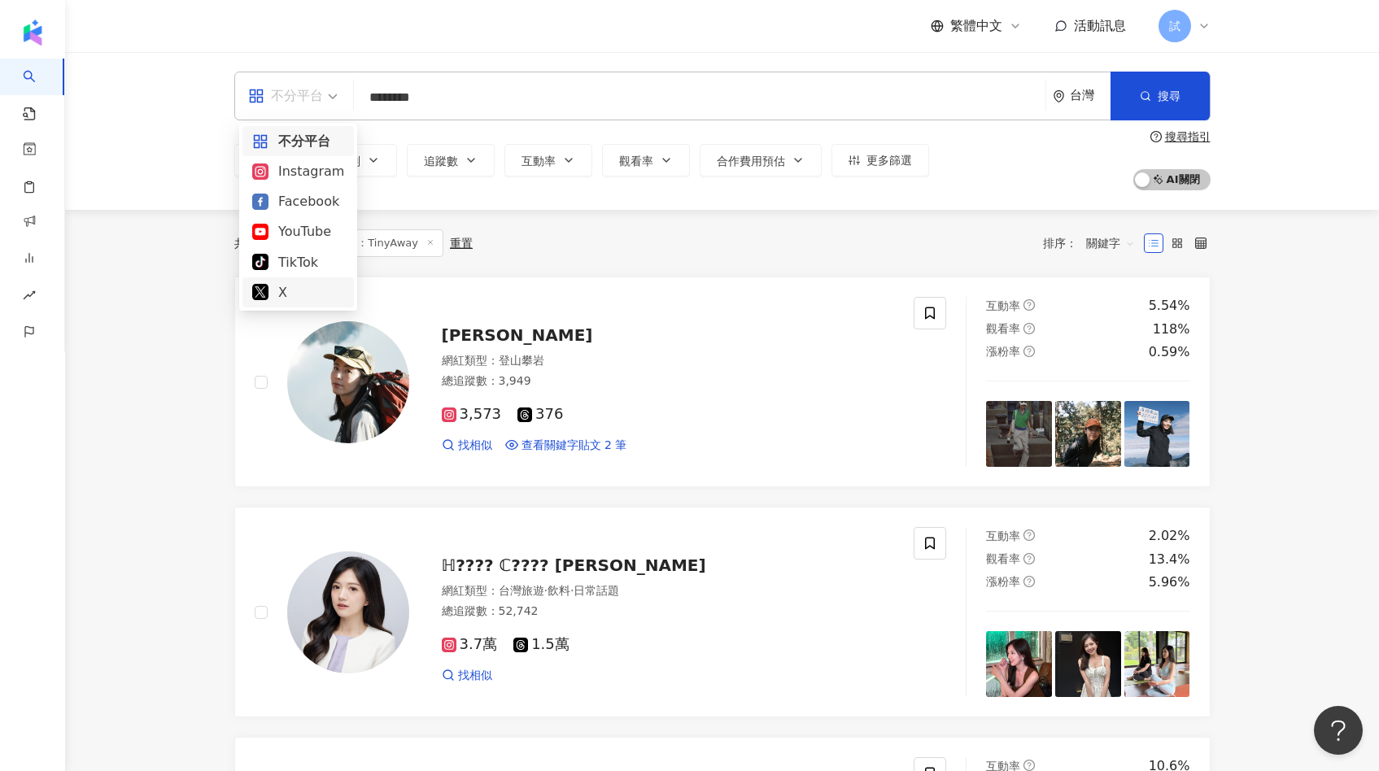
click at [310, 285] on div "X" at bounding box center [298, 292] width 92 height 20
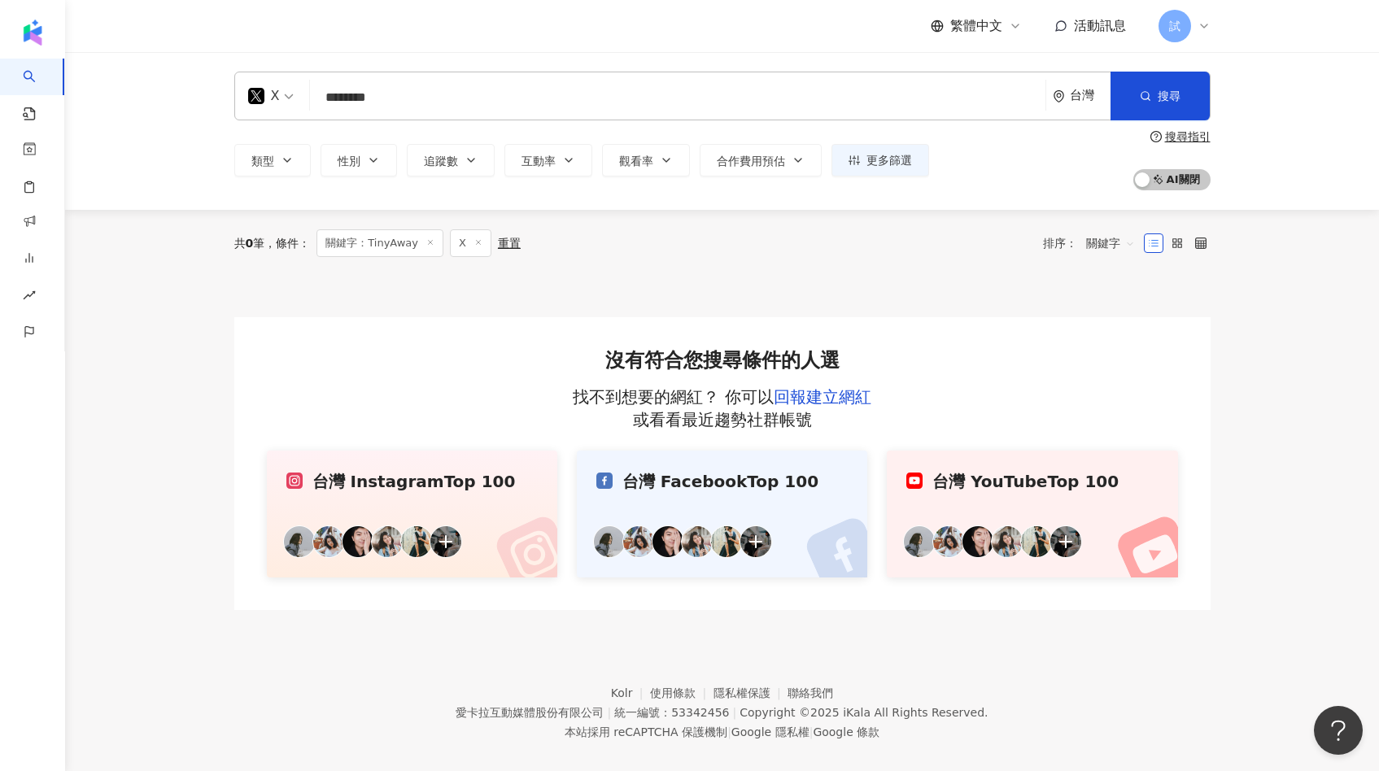
drag, startPoint x: 461, startPoint y: 108, endPoint x: 274, endPoint y: 106, distance: 187.1
click at [276, 107] on div "X ******** 台灣 搜尋 keyword 搜尋名稱、敘述、貼文含有關鍵字 “ TinyAway ” 的網紅" at bounding box center [722, 96] width 976 height 49
type input "*"
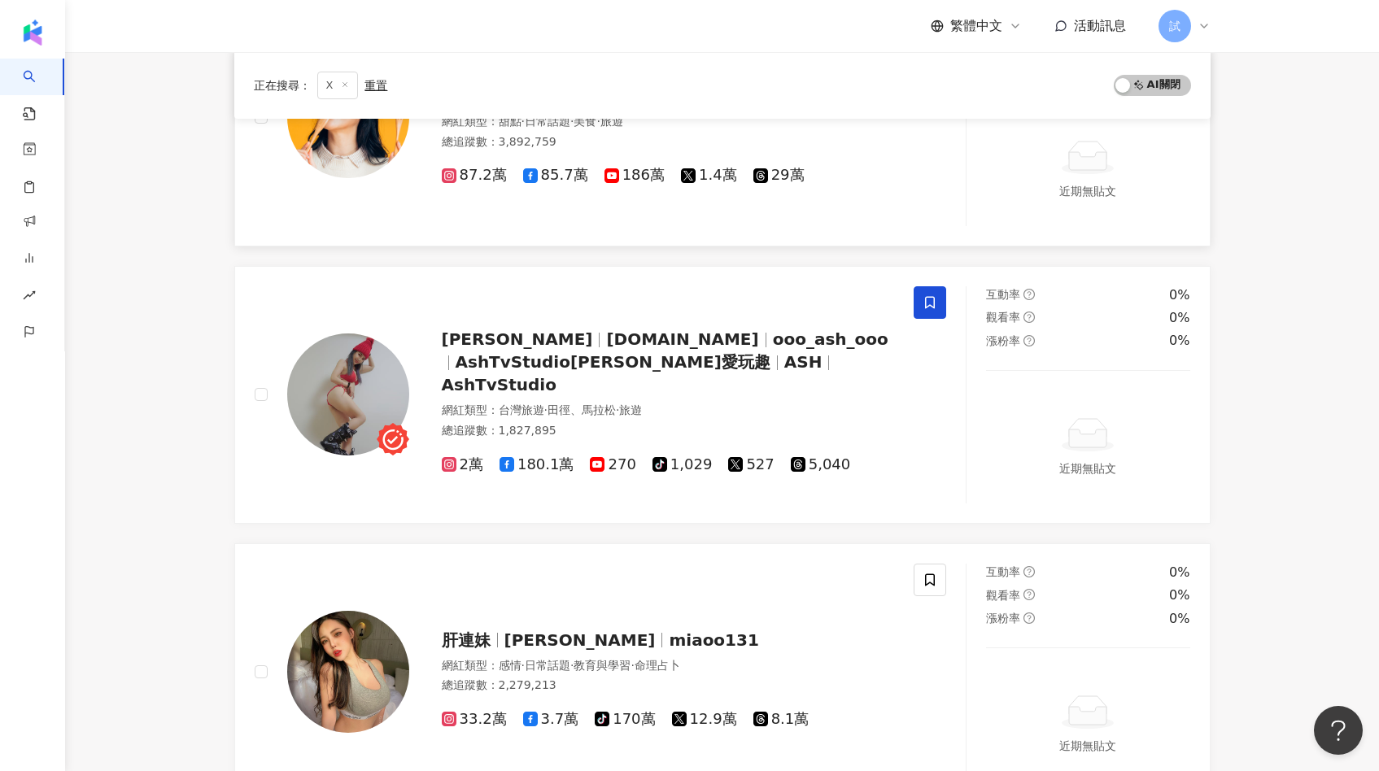
scroll to position [2564, 0]
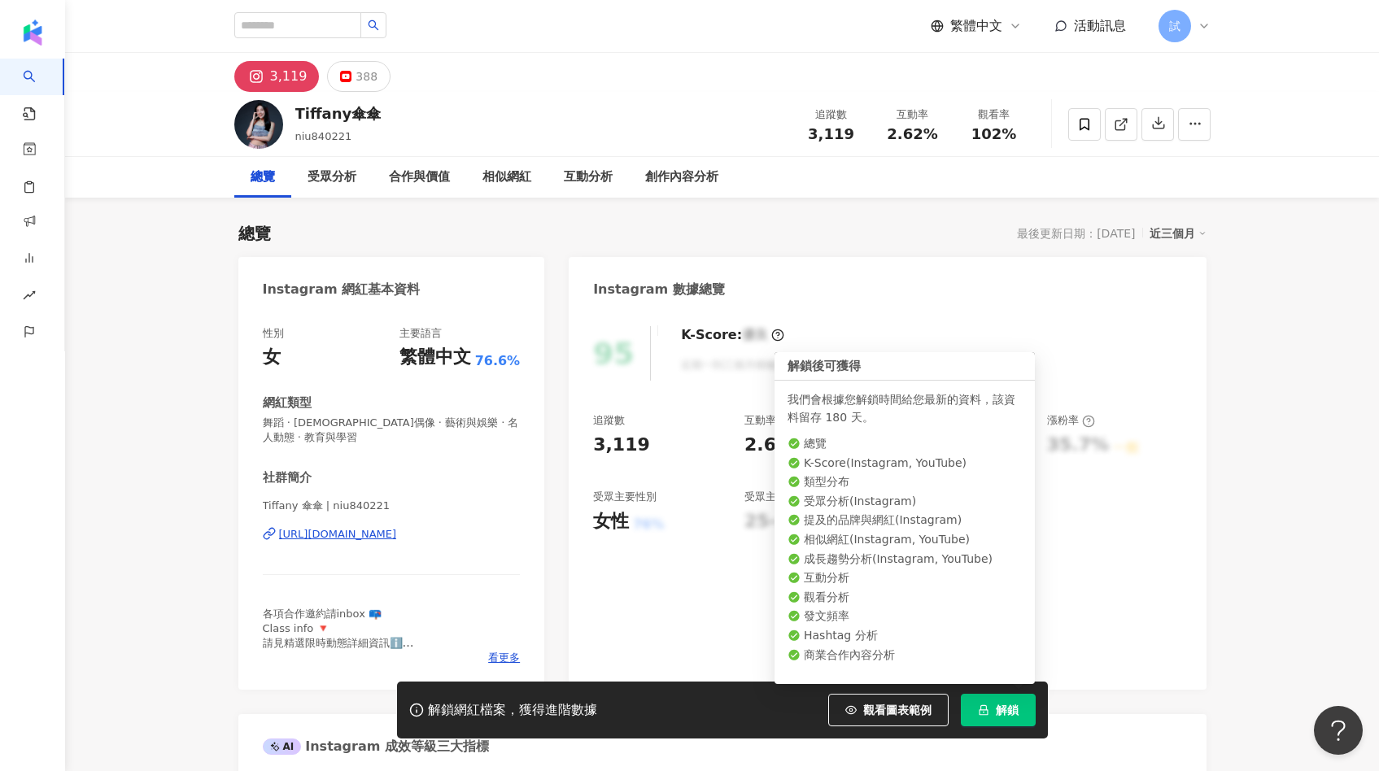
click at [990, 703] on button "解鎖" at bounding box center [997, 710] width 75 height 33
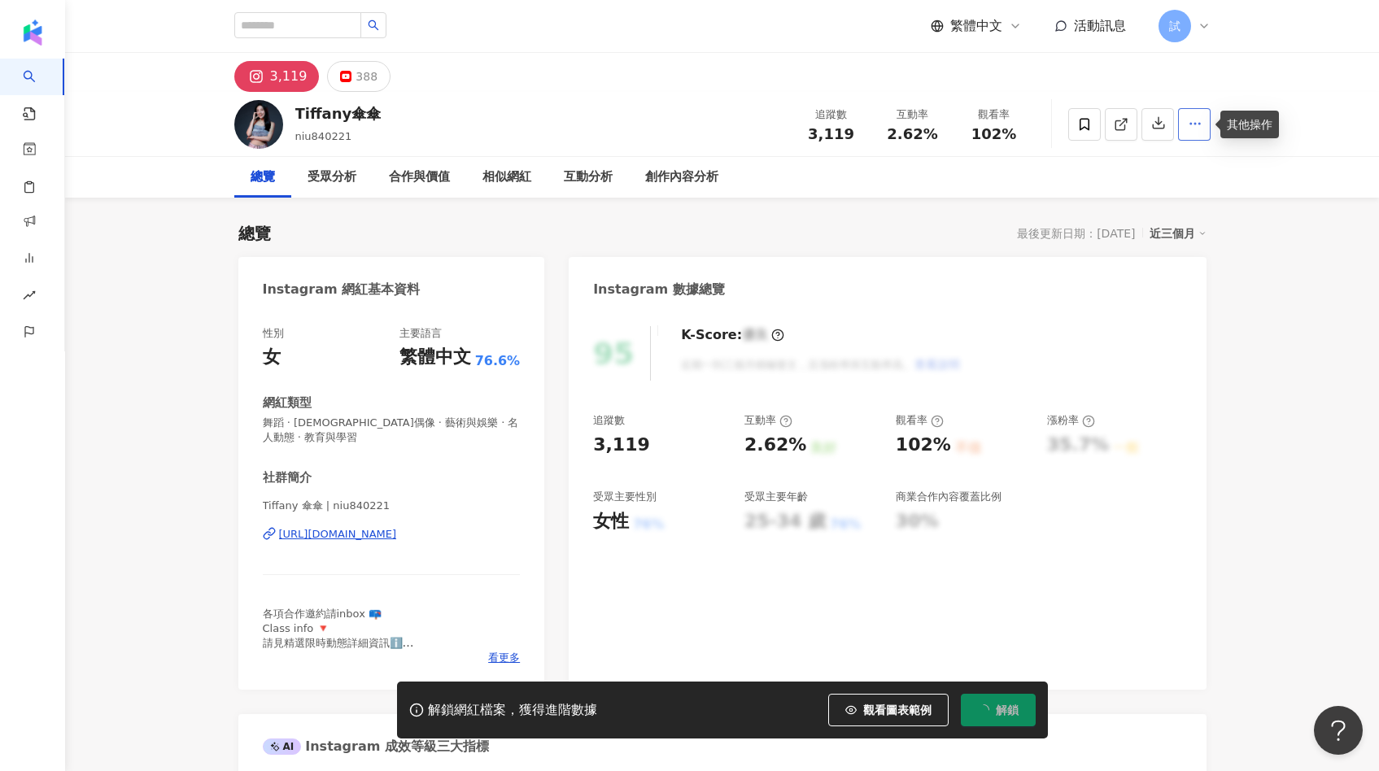
click at [1191, 123] on icon "button" at bounding box center [1194, 123] width 15 height 15
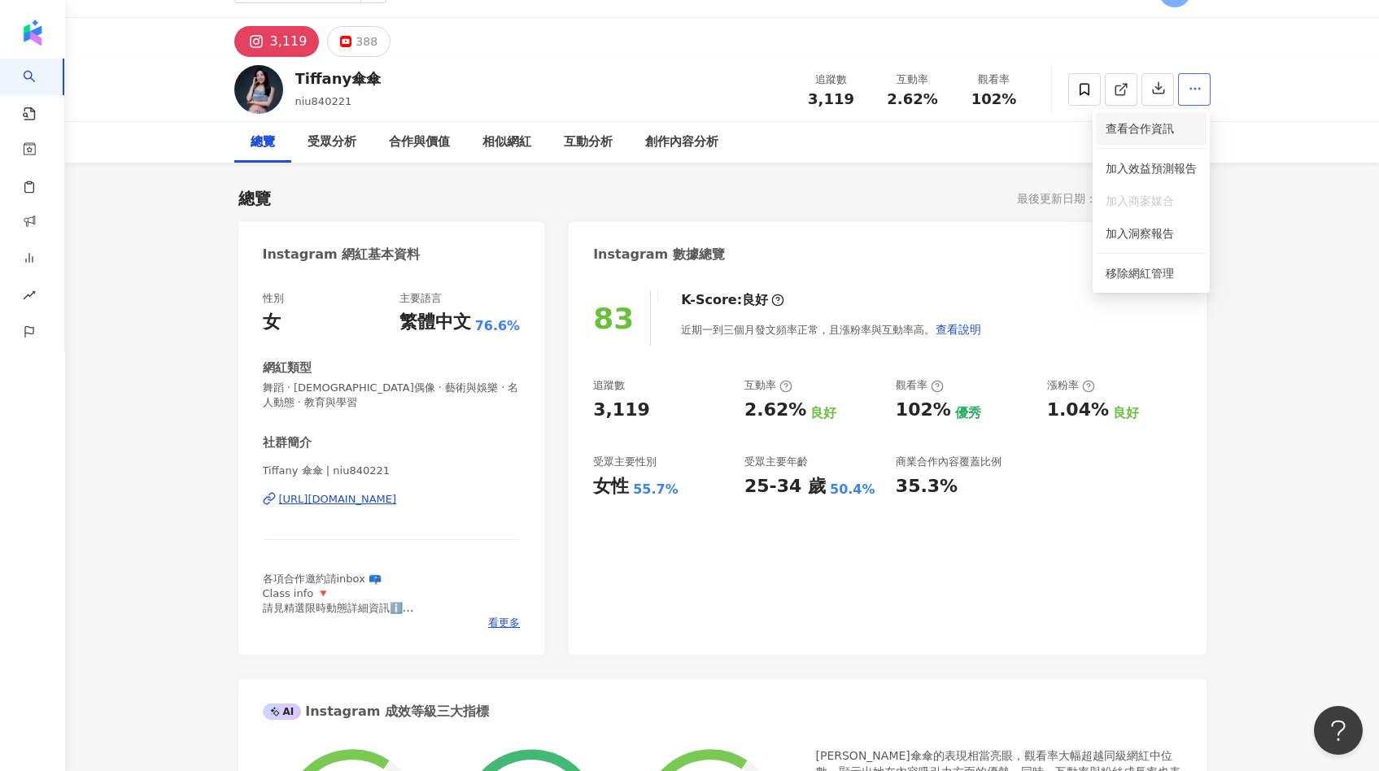
scroll to position [39, 0]
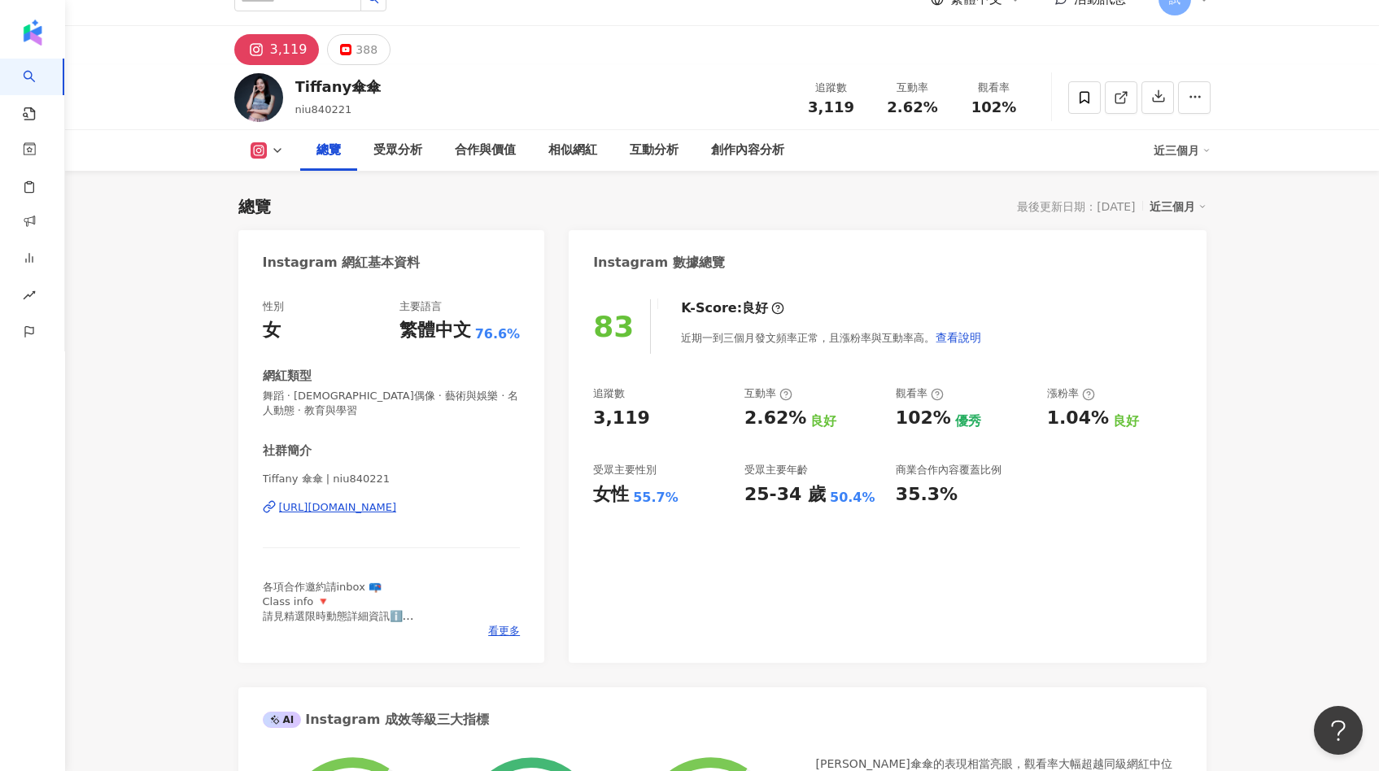
scroll to position [0, 0]
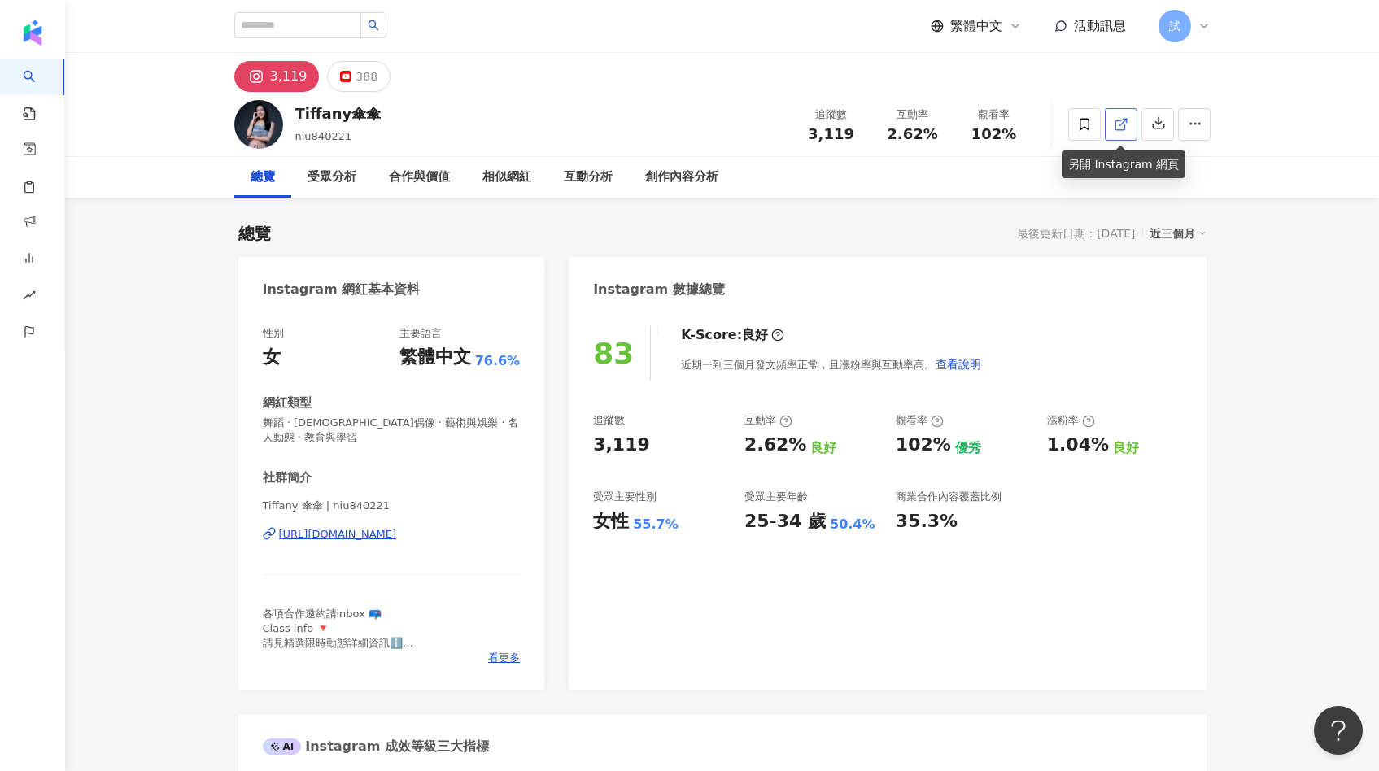
click at [1126, 130] on icon at bounding box center [1120, 124] width 15 height 15
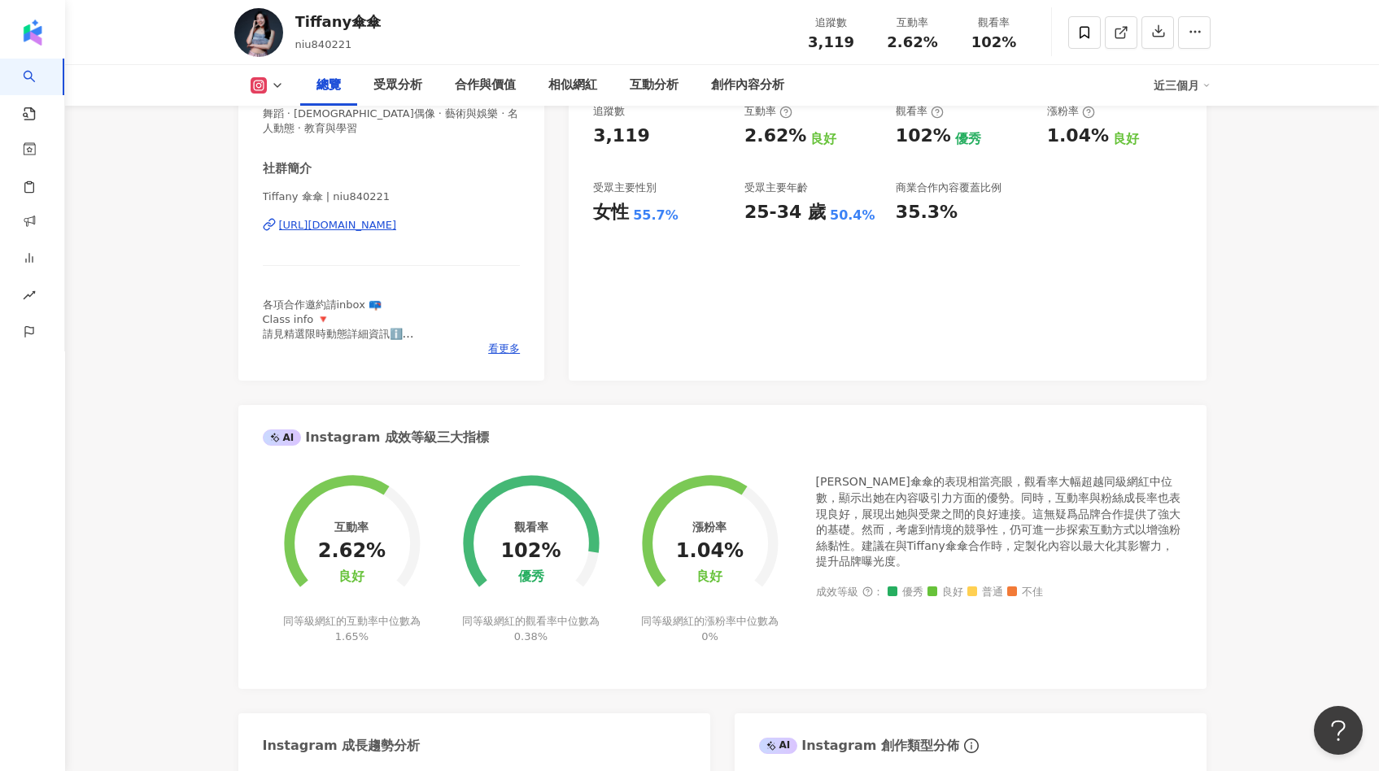
scroll to position [322, 0]
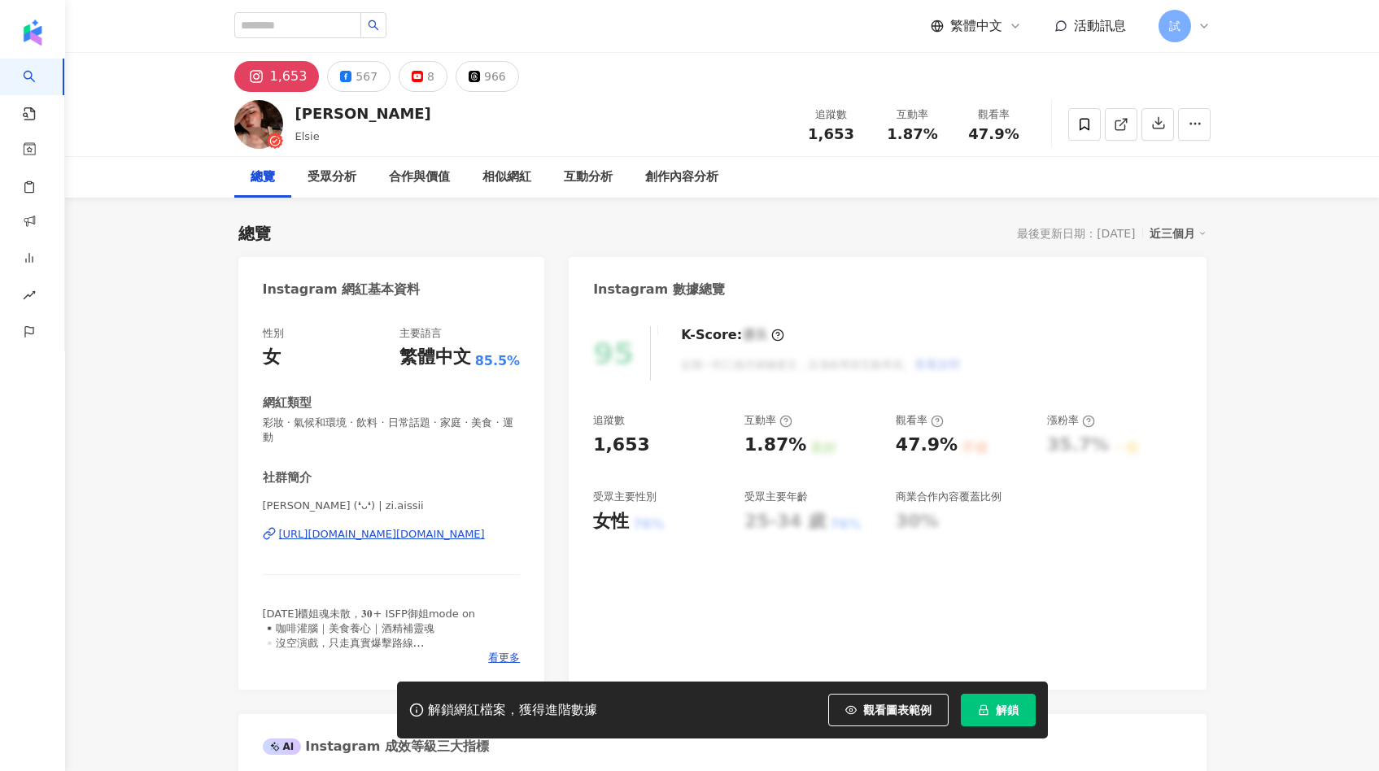
click at [981, 712] on icon "lock" at bounding box center [983, 709] width 11 height 11
click at [507, 651] on span "看更多" at bounding box center [504, 658] width 32 height 15
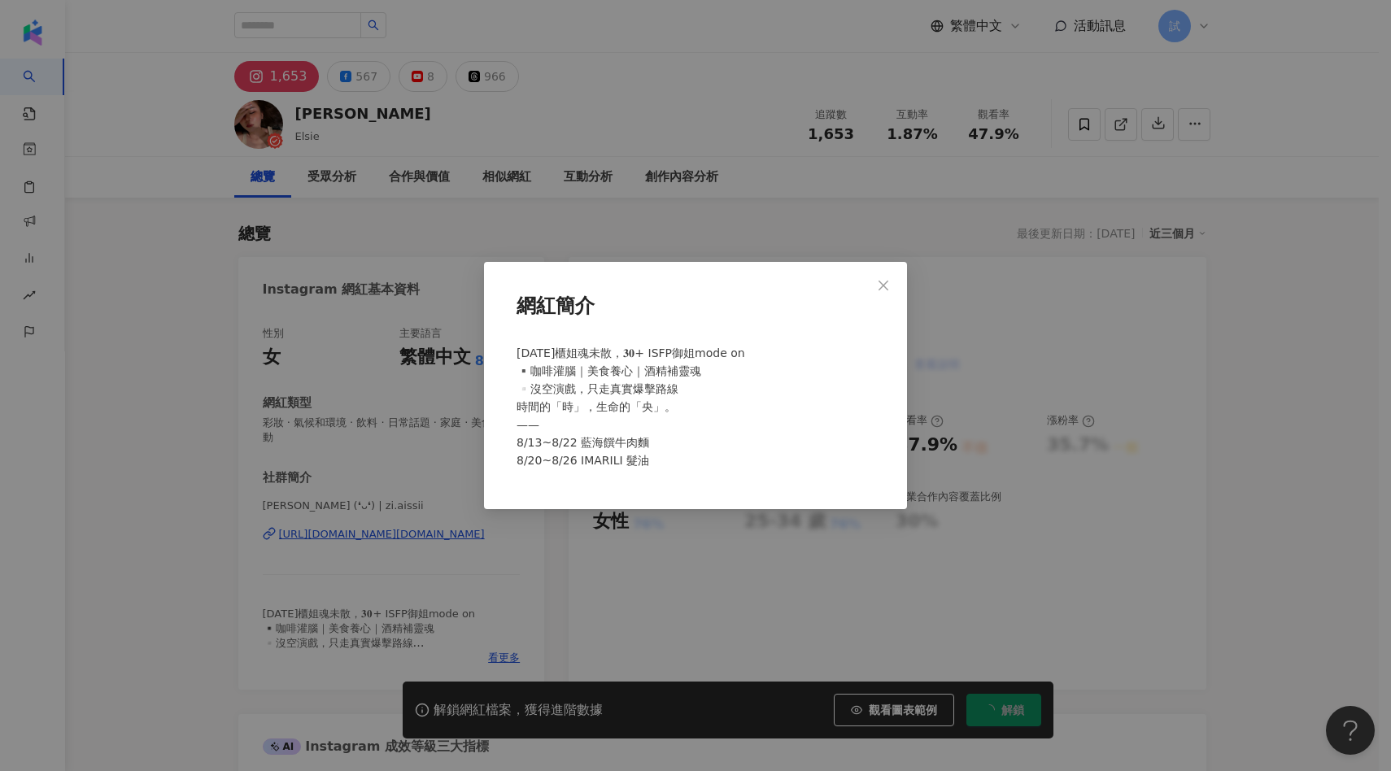
click at [1004, 425] on div "網紅簡介 𝟏𝟎年櫃姐魂未散，𝟑𝟎+ ISFP御姐mode on ▪️咖啡灌腦｜美食養心｜酒精補靈魂 ▫️沒空演戲，只走真實爆擊路線 時間的「時」，生命的「央」…" at bounding box center [695, 385] width 1391 height 771
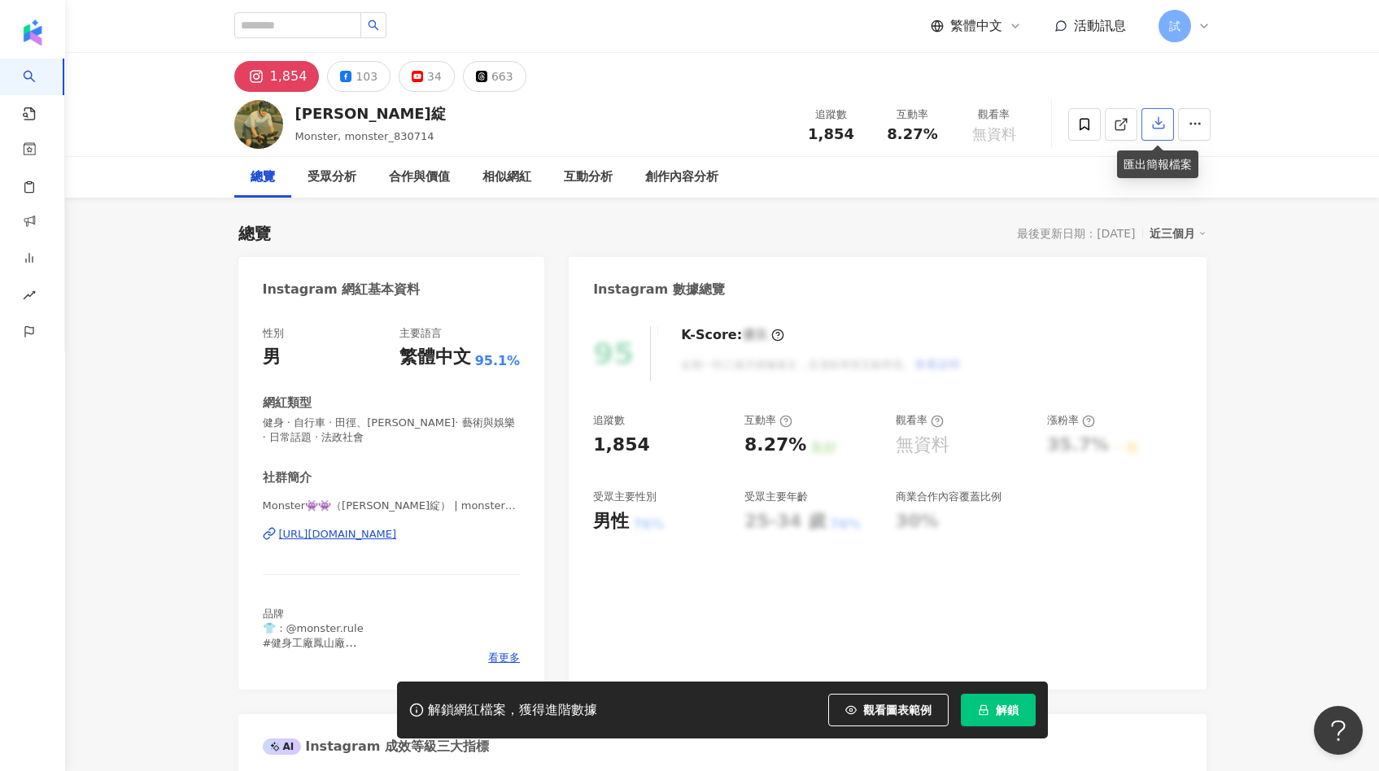
click at [1152, 136] on button "button" at bounding box center [1157, 124] width 33 height 33
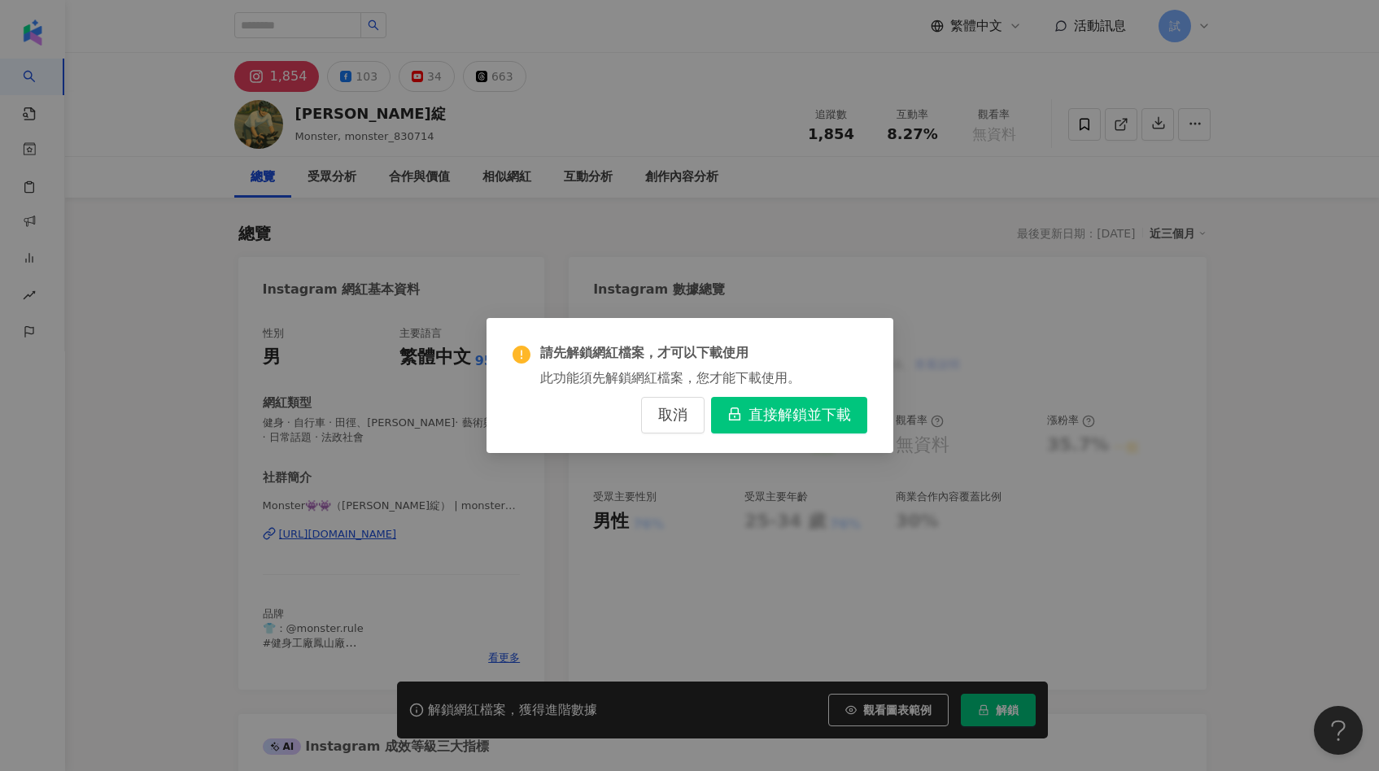
click at [970, 363] on div "請先解鎖網紅檔案，才可以下載使用 此功能須先解鎖網紅檔案，您才能下載使用。 取消 直接解鎖並下載" at bounding box center [689, 385] width 1379 height 771
click at [669, 423] on span "取消" at bounding box center [672, 416] width 29 height 18
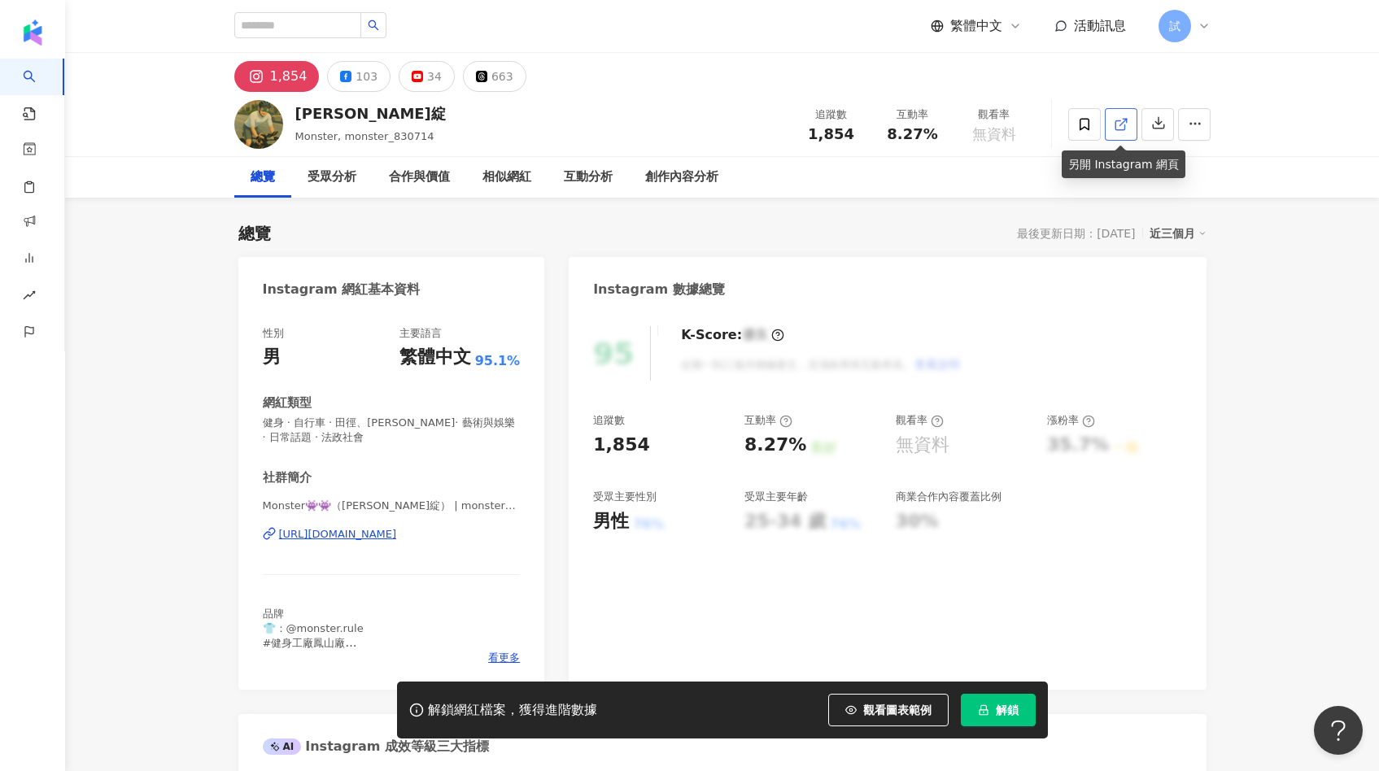
click at [1124, 120] on line at bounding box center [1122, 122] width 7 height 7
